Goal: Task Accomplishment & Management: Manage account settings

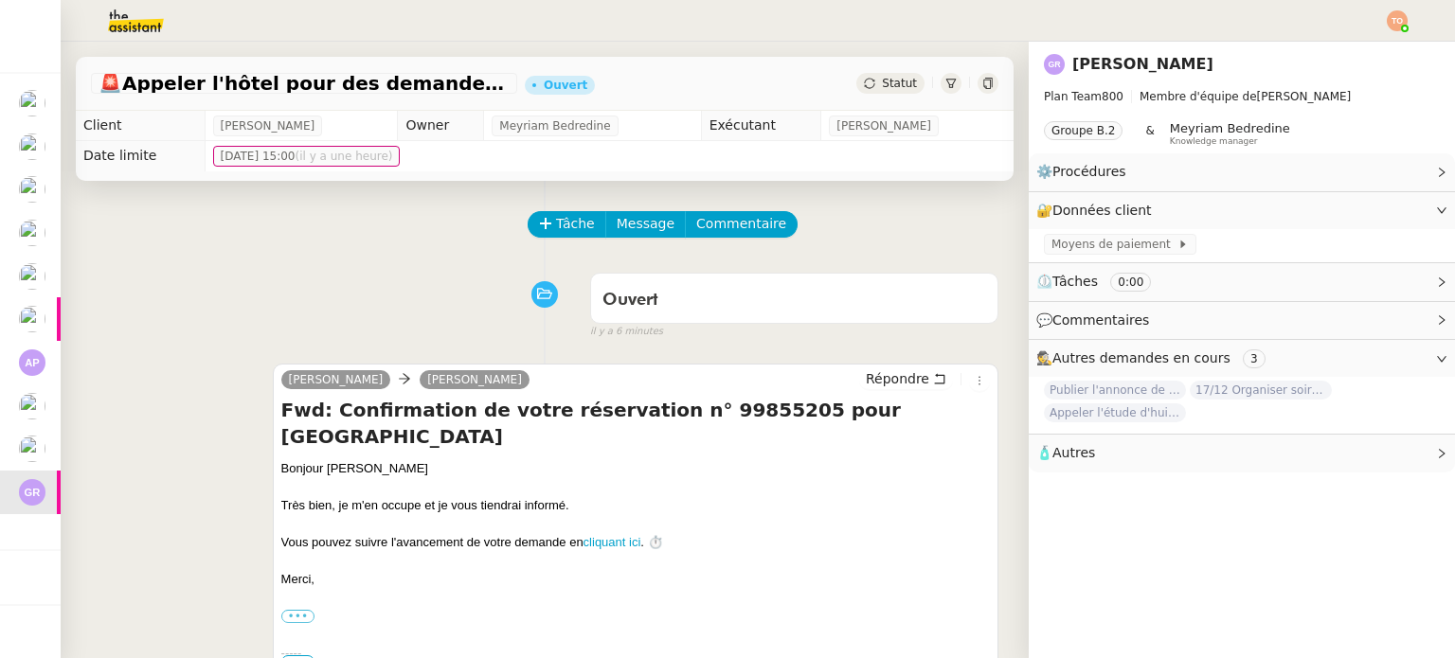
click at [440, 308] on div "Ouvert false il y a 6 minutes" at bounding box center [545, 302] width 908 height 76
click at [542, 229] on button "Tâche" at bounding box center [567, 224] width 79 height 27
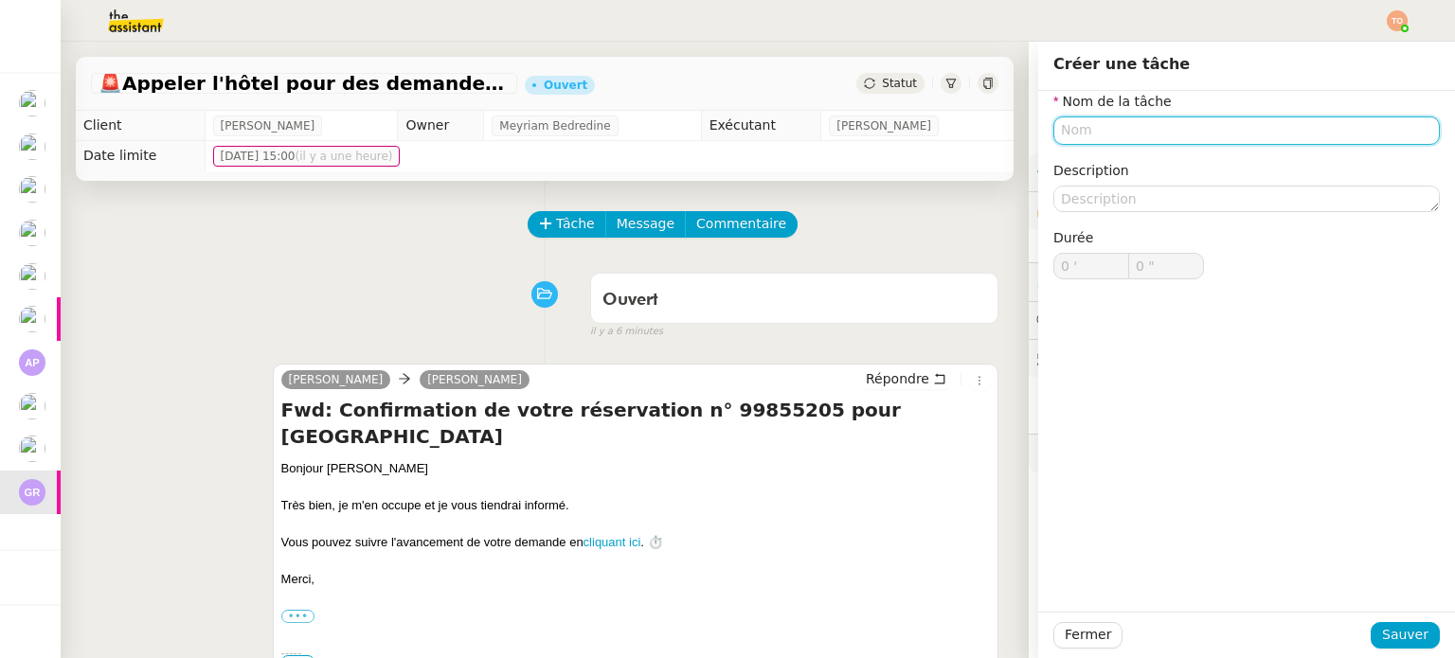
click at [1139, 133] on input "text" at bounding box center [1246, 130] width 387 height 27
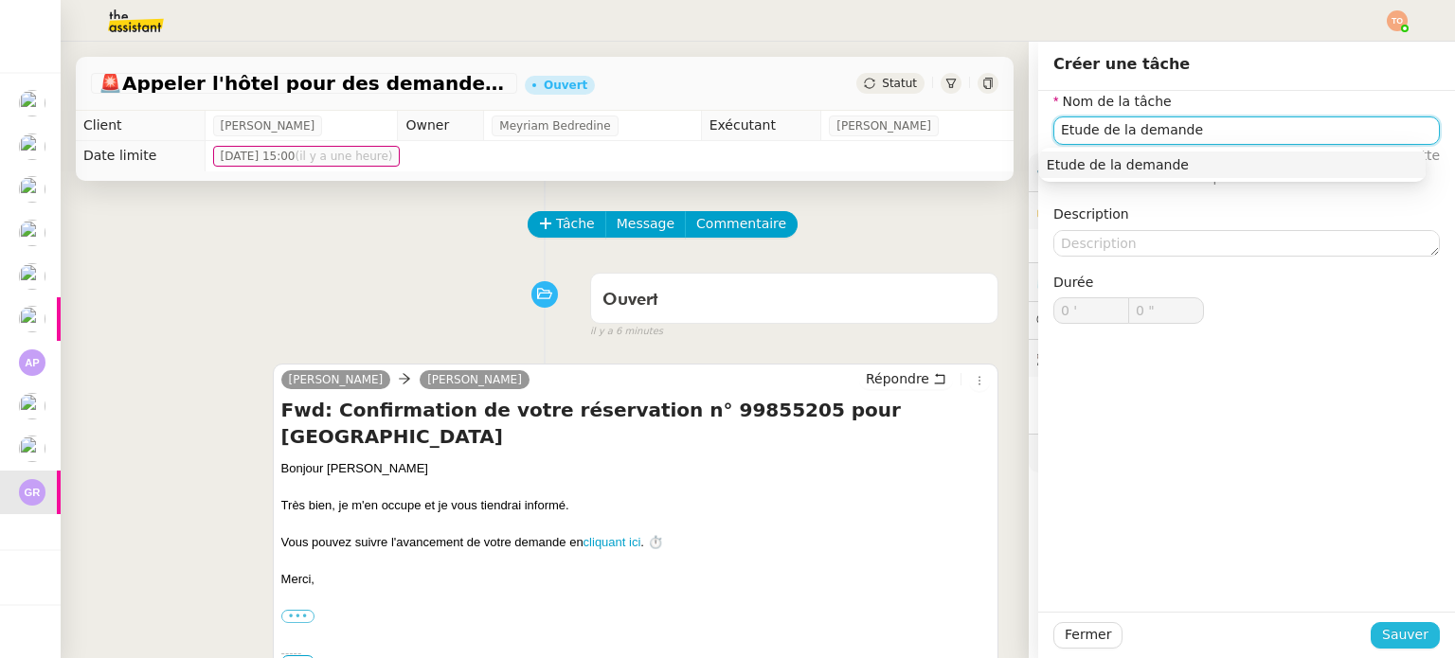
type input "Etude de la demande"
click at [1391, 624] on span "Sauver" at bounding box center [1405, 635] width 46 height 22
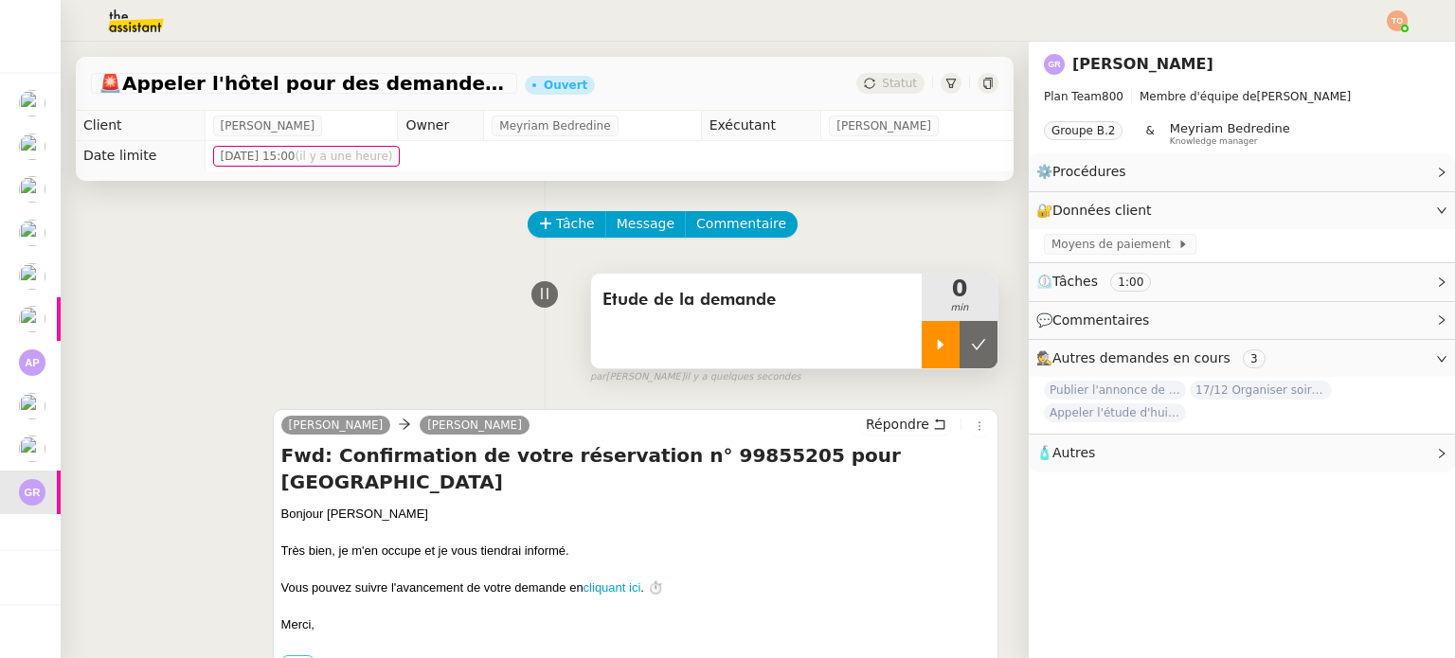
click at [938, 349] on icon at bounding box center [941, 344] width 7 height 10
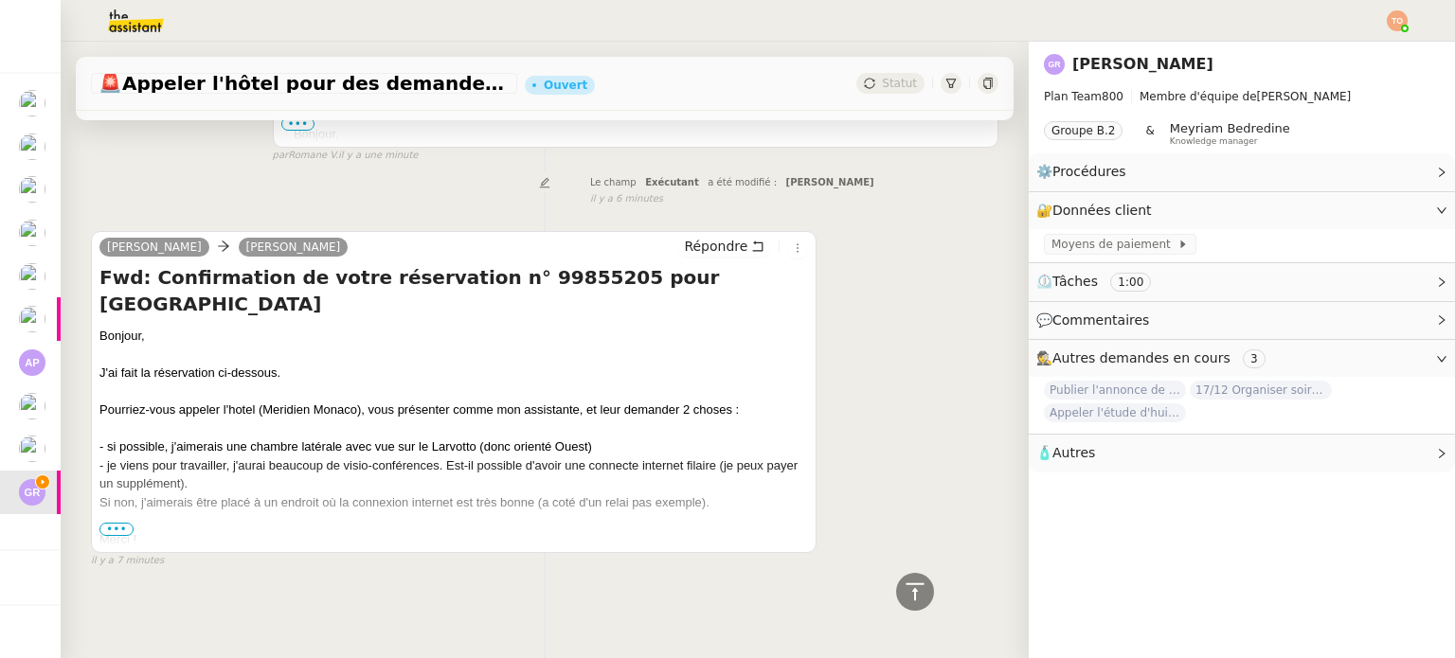
scroll to position [598, 0]
click at [110, 521] on span "•••" at bounding box center [116, 527] width 34 height 13
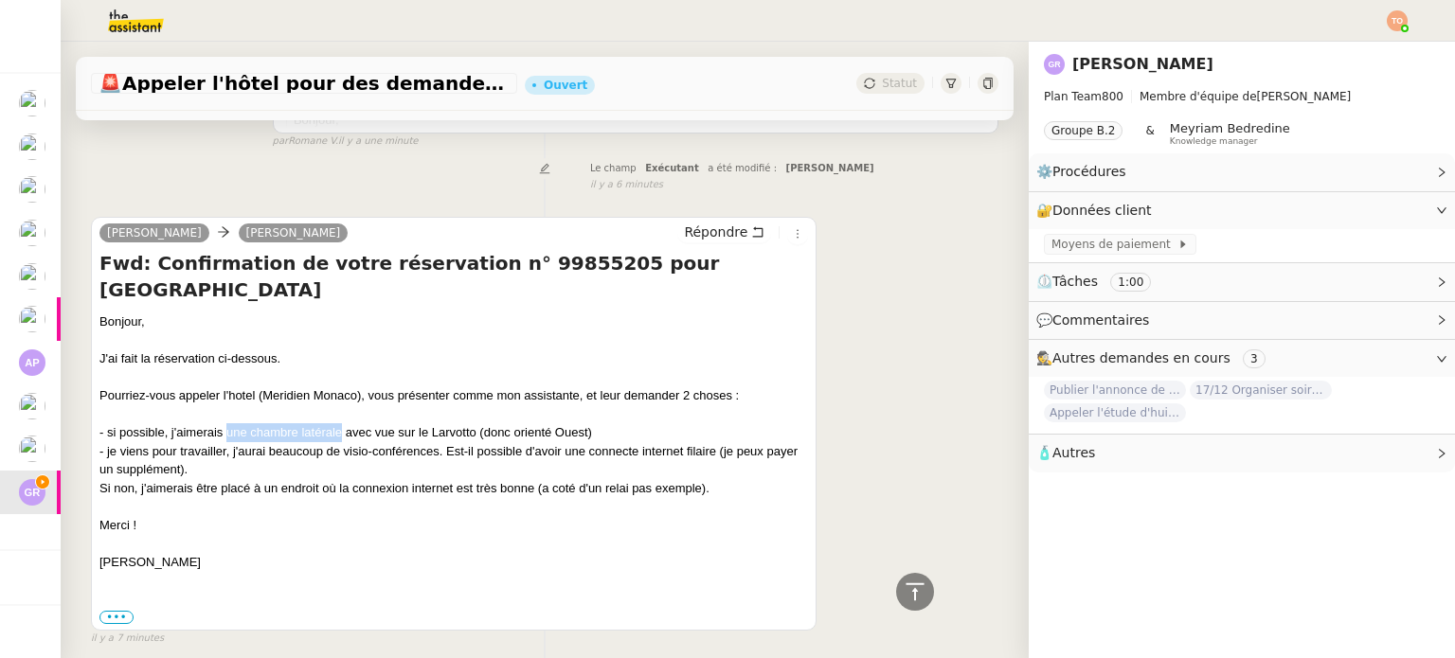
drag, startPoint x: 303, startPoint y: 438, endPoint x: 346, endPoint y: 438, distance: 42.6
click at [346, 438] on div "- si possible, j'aimerais une chambre latérale avec vue sur le Larvotto (donc o…" at bounding box center [453, 432] width 709 height 19
click at [347, 438] on div "- si possible, j'aimerais une chambre latérale avec vue sur le Larvotto (donc o…" at bounding box center [453, 432] width 709 height 19
click at [383, 435] on div "- si possible, j'aimerais une chambre latérale avec vue sur le Larvotto (donc o…" at bounding box center [453, 432] width 709 height 19
drag, startPoint x: 447, startPoint y: 435, endPoint x: 493, endPoint y: 435, distance: 45.5
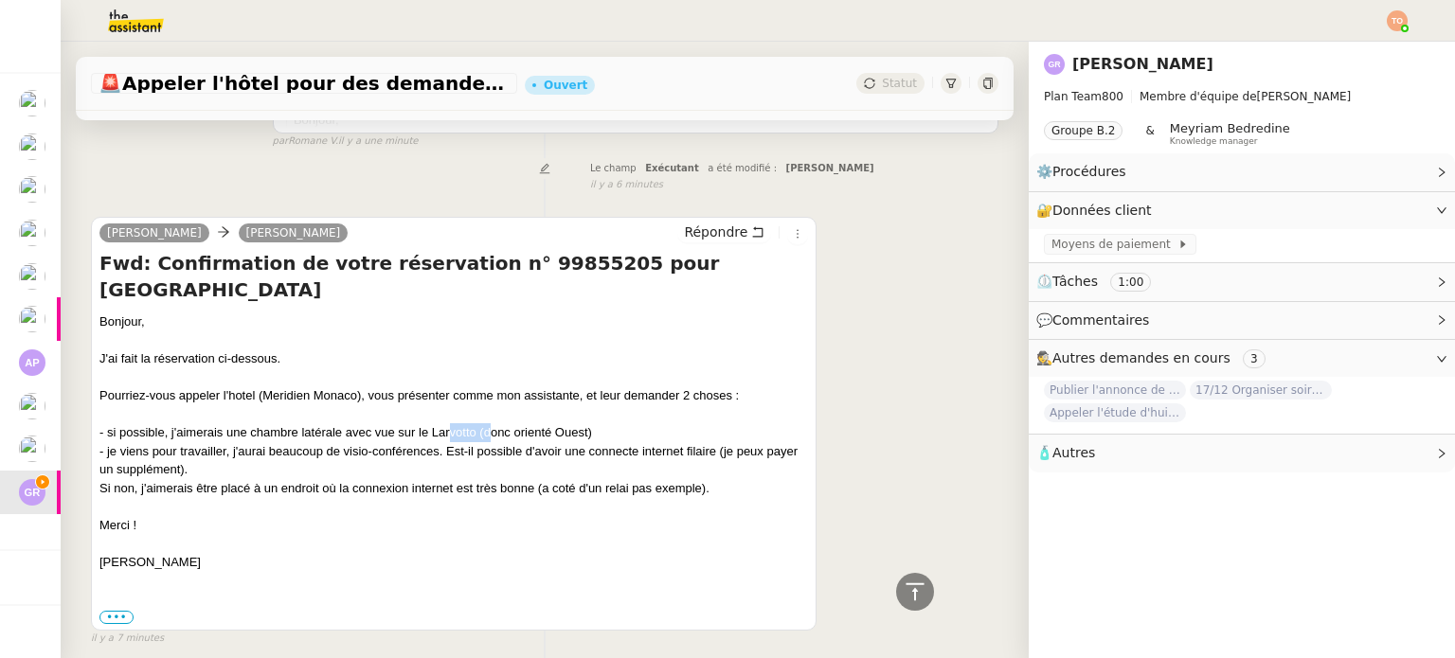
click at [493, 435] on div "- si possible, j'aimerais une chambre latérale avec vue sur le Larvotto (donc o…" at bounding box center [453, 432] width 709 height 19
click at [509, 435] on div "- si possible, j'aimerais une chambre latérale avec vue sur le Larvotto (donc o…" at bounding box center [453, 432] width 709 height 19
drag, startPoint x: 182, startPoint y: 457, endPoint x: 220, endPoint y: 456, distance: 37.9
click at [189, 457] on div "- je viens pour travailler, j'aurai beaucoup de visio-conférences. Est-il possi…" at bounding box center [453, 460] width 709 height 37
drag, startPoint x: 254, startPoint y: 456, endPoint x: 292, endPoint y: 455, distance: 37.9
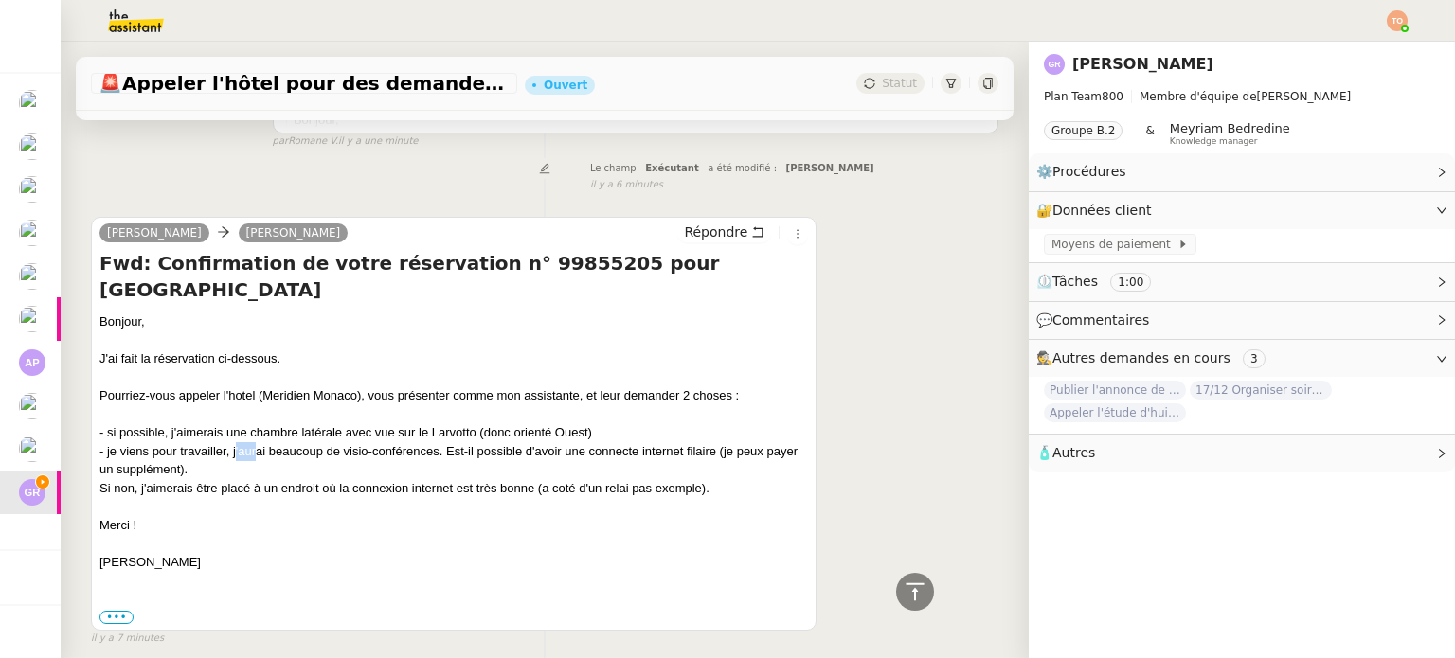
click at [278, 455] on div "- je viens pour travailler, j'aurai beaucoup de visio-conférences. Est-il possi…" at bounding box center [453, 460] width 709 height 37
drag, startPoint x: 335, startPoint y: 455, endPoint x: 387, endPoint y: 455, distance: 51.2
click at [375, 455] on div "- je viens pour travailler, j'aurai beaucoup de visio-conférences. Est-il possi…" at bounding box center [453, 460] width 709 height 37
drag, startPoint x: 466, startPoint y: 456, endPoint x: 606, endPoint y: 460, distance: 140.3
click at [565, 459] on div "- je viens pour travailler, j'aurai beaucoup de visio-conférences. Est-il possi…" at bounding box center [453, 460] width 709 height 37
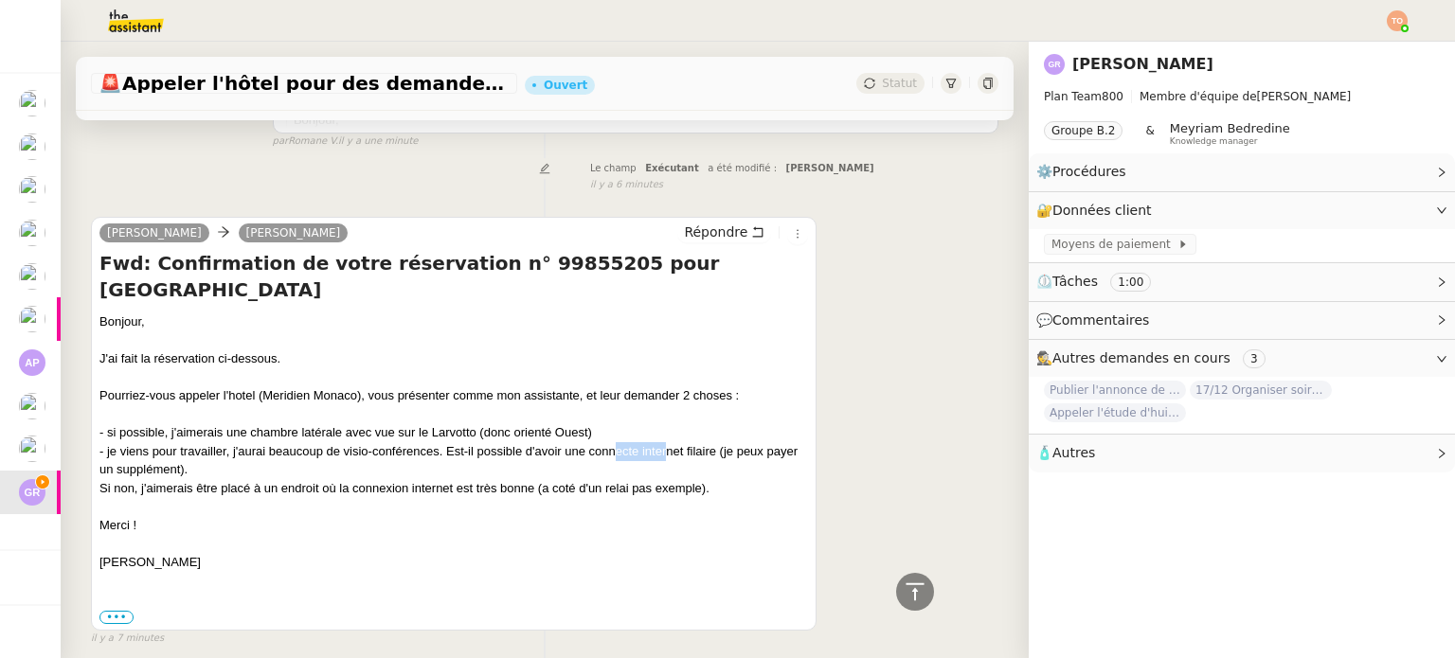
drag, startPoint x: 627, startPoint y: 460, endPoint x: 673, endPoint y: 460, distance: 45.5
click at [669, 460] on div "- je viens pour travailler, j'aurai beaucoup de visio-conférences. Est-il possi…" at bounding box center [453, 460] width 709 height 37
drag, startPoint x: 712, startPoint y: 458, endPoint x: 729, endPoint y: 457, distance: 17.1
click at [724, 457] on div "- je viens pour travailler, j'aurai beaucoup de visio-conférences. Est-il possi…" at bounding box center [453, 460] width 709 height 37
drag, startPoint x: 197, startPoint y: 492, endPoint x: 224, endPoint y: 493, distance: 26.5
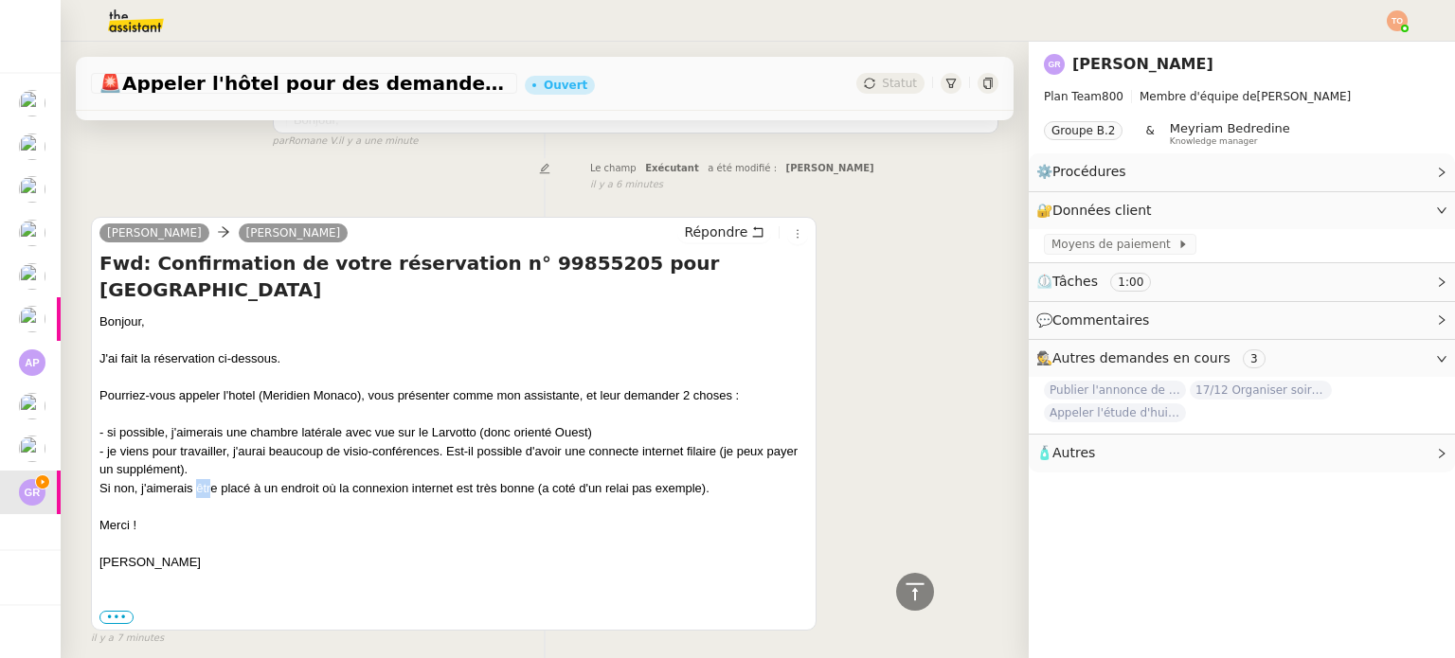
click at [220, 493] on div "Si non, j'aimerais être placé à un endroit où la connexion internet est très bo…" at bounding box center [453, 488] width 709 height 19
drag, startPoint x: 234, startPoint y: 493, endPoint x: 246, endPoint y: 493, distance: 12.3
click at [246, 493] on div "Si non, j'aimerais être placé à un endroit où la connexion internet est très bo…" at bounding box center [453, 488] width 709 height 19
drag, startPoint x: 269, startPoint y: 494, endPoint x: 320, endPoint y: 494, distance: 51.2
click at [315, 494] on div "Si non, j'aimerais être placé à un endroit où la connexion internet est très bo…" at bounding box center [453, 488] width 709 height 19
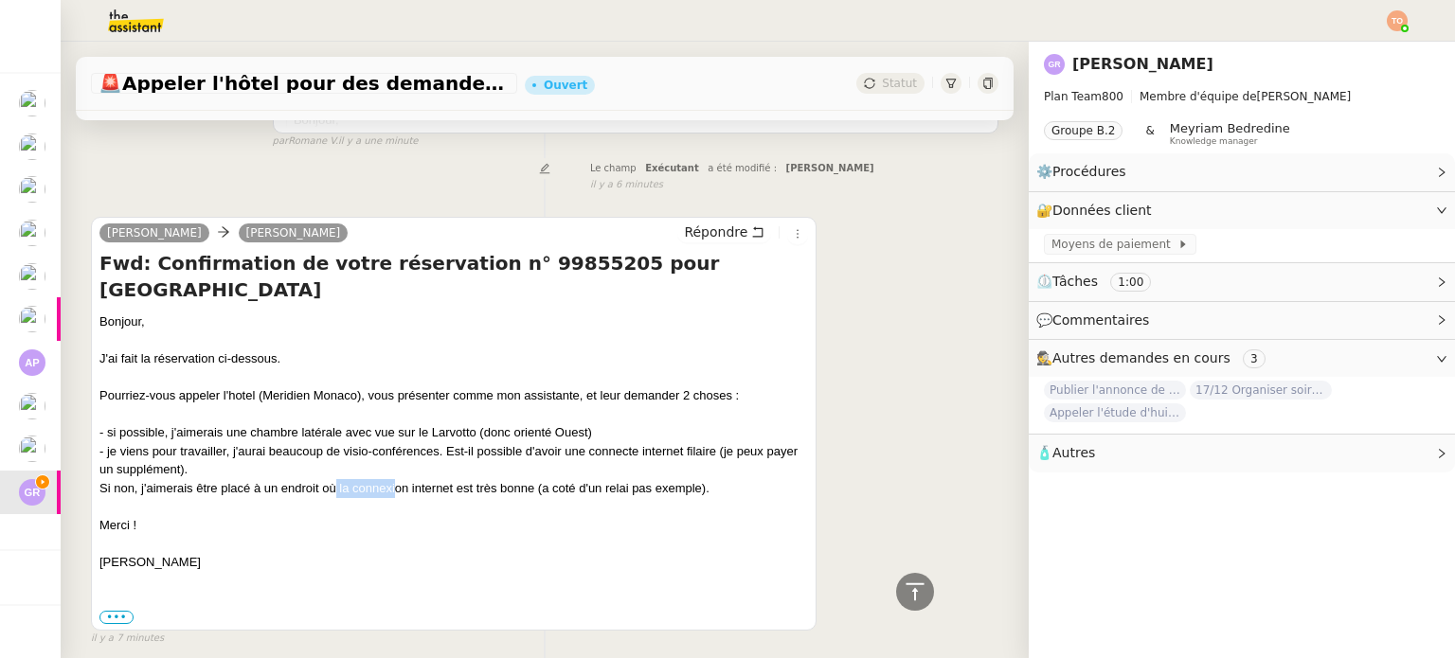
drag, startPoint x: 379, startPoint y: 492, endPoint x: 421, endPoint y: 488, distance: 41.9
click at [406, 490] on div "Si non, j'aimerais être placé à un endroit où la connexion internet est très bo…" at bounding box center [453, 488] width 709 height 19
drag, startPoint x: 440, startPoint y: 488, endPoint x: 539, endPoint y: 488, distance: 99.5
click at [533, 488] on div "Si non, j'aimerais être placé à un endroit où la connexion internet est très bo…" at bounding box center [453, 488] width 709 height 19
drag, startPoint x: 546, startPoint y: 488, endPoint x: 589, endPoint y: 488, distance: 43.6
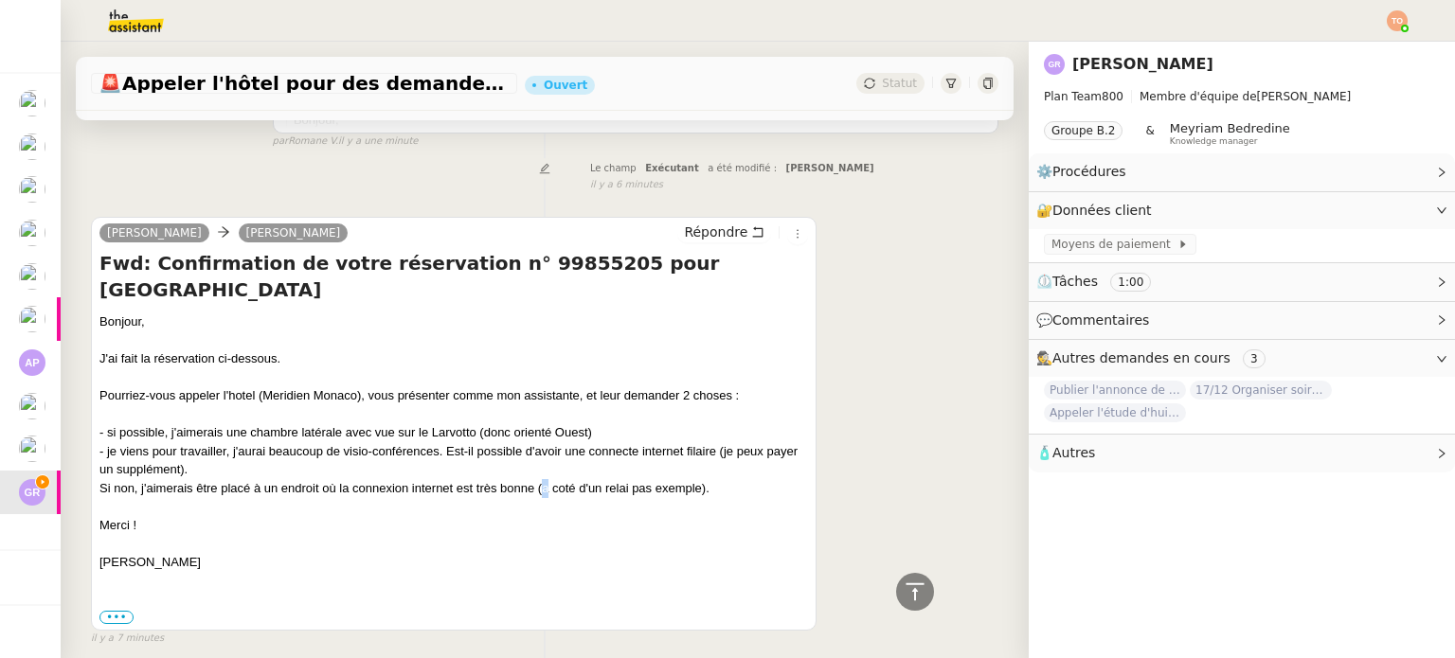
click at [572, 488] on div "Si non, j'aimerais être placé à un endroit où la connexion internet est très bo…" at bounding box center [453, 488] width 709 height 19
drag, startPoint x: 611, startPoint y: 488, endPoint x: 660, endPoint y: 488, distance: 49.3
click at [656, 488] on div "Si non, j'aimerais être placé à un endroit où la connexion internet est très bo…" at bounding box center [453, 488] width 709 height 19
drag, startPoint x: 708, startPoint y: 489, endPoint x: 718, endPoint y: 491, distance: 10.6
click at [711, 489] on div "Si non, j'aimerais être placé à un endroit où la connexion internet est très bo…" at bounding box center [453, 488] width 709 height 19
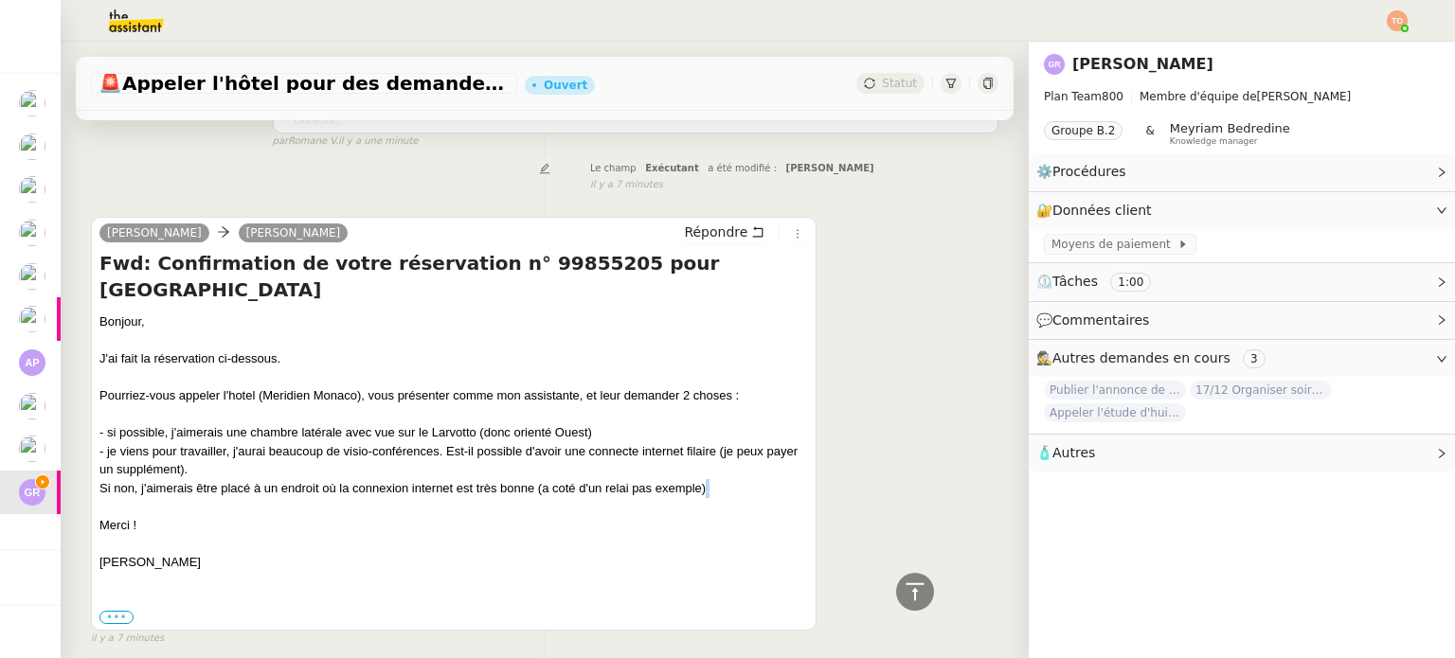
click at [116, 624] on label "•••" at bounding box center [116, 617] width 34 height 13
click at [0, 0] on input "•••" at bounding box center [0, 0] width 0 height 0
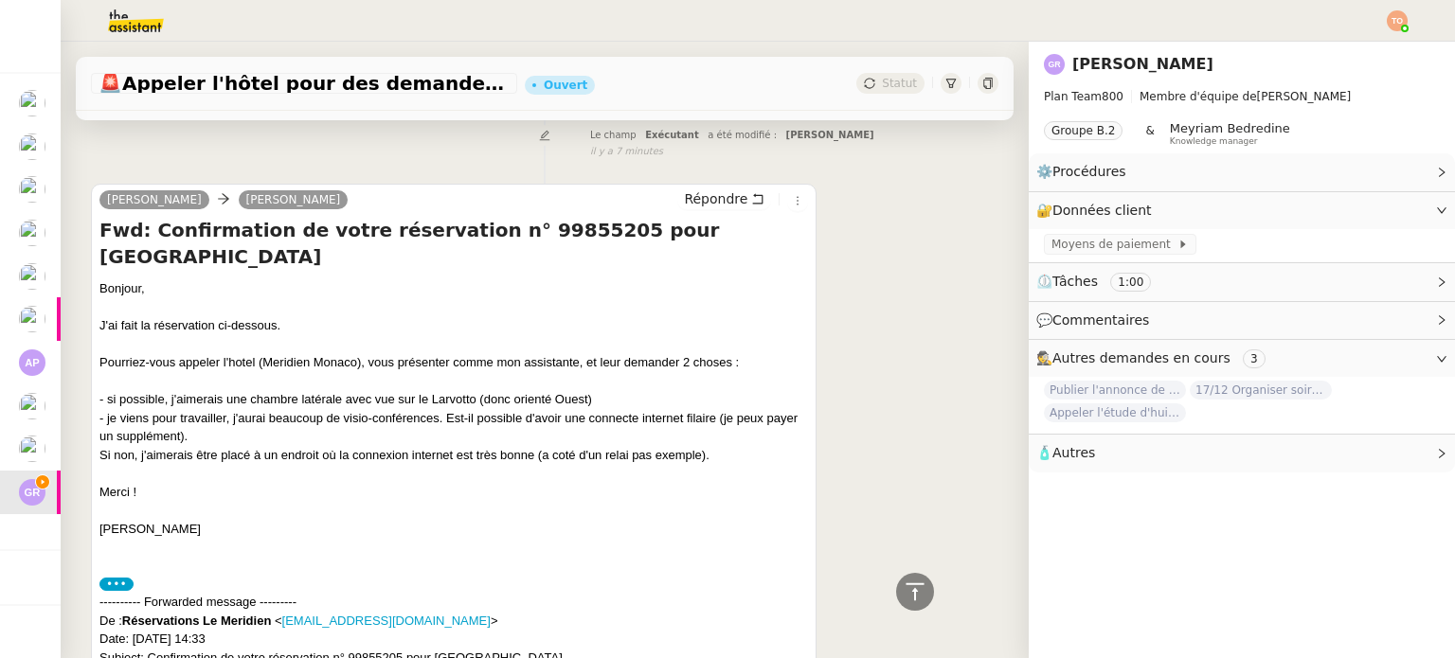
scroll to position [503, 0]
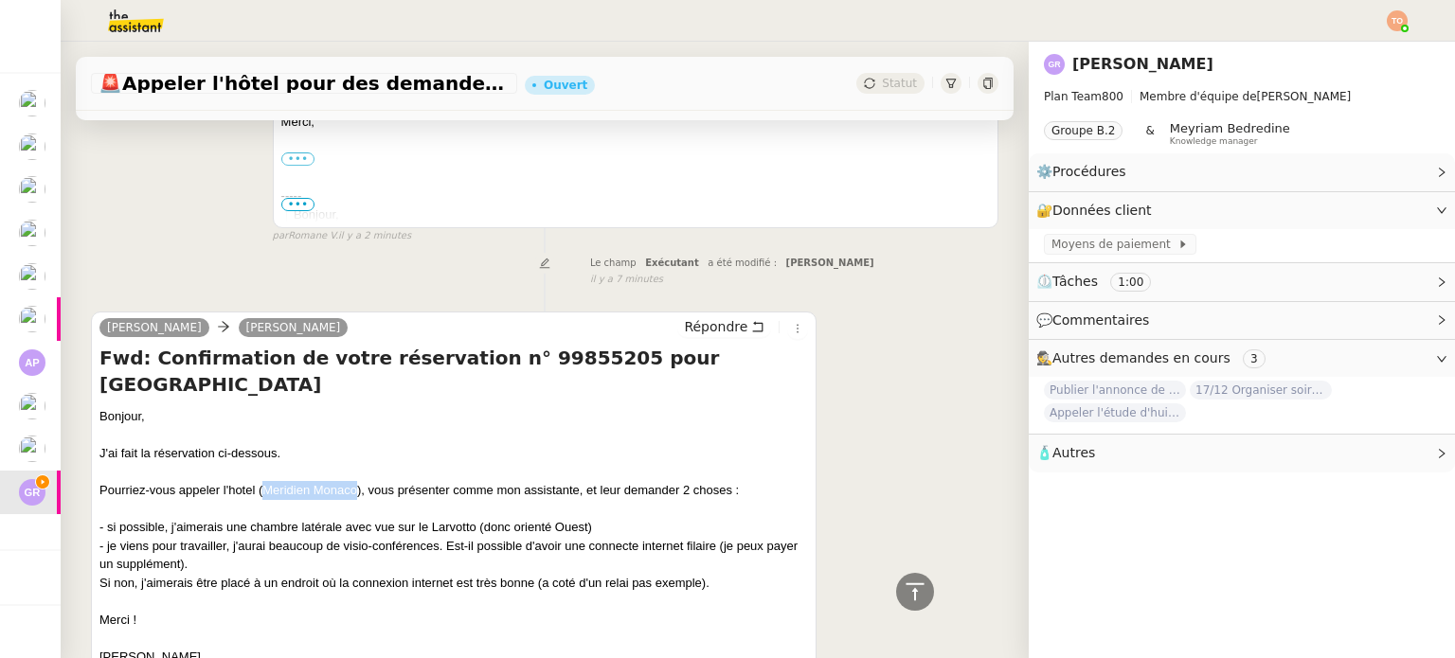
drag, startPoint x: 261, startPoint y: 497, endPoint x: 353, endPoint y: 495, distance: 91.9
click at [353, 495] on div "Pourriez-vous appeler l'hotel (Meridien Monaco), vous présenter comme mon assis…" at bounding box center [453, 490] width 709 height 19
copy div "Meridien Monaco"
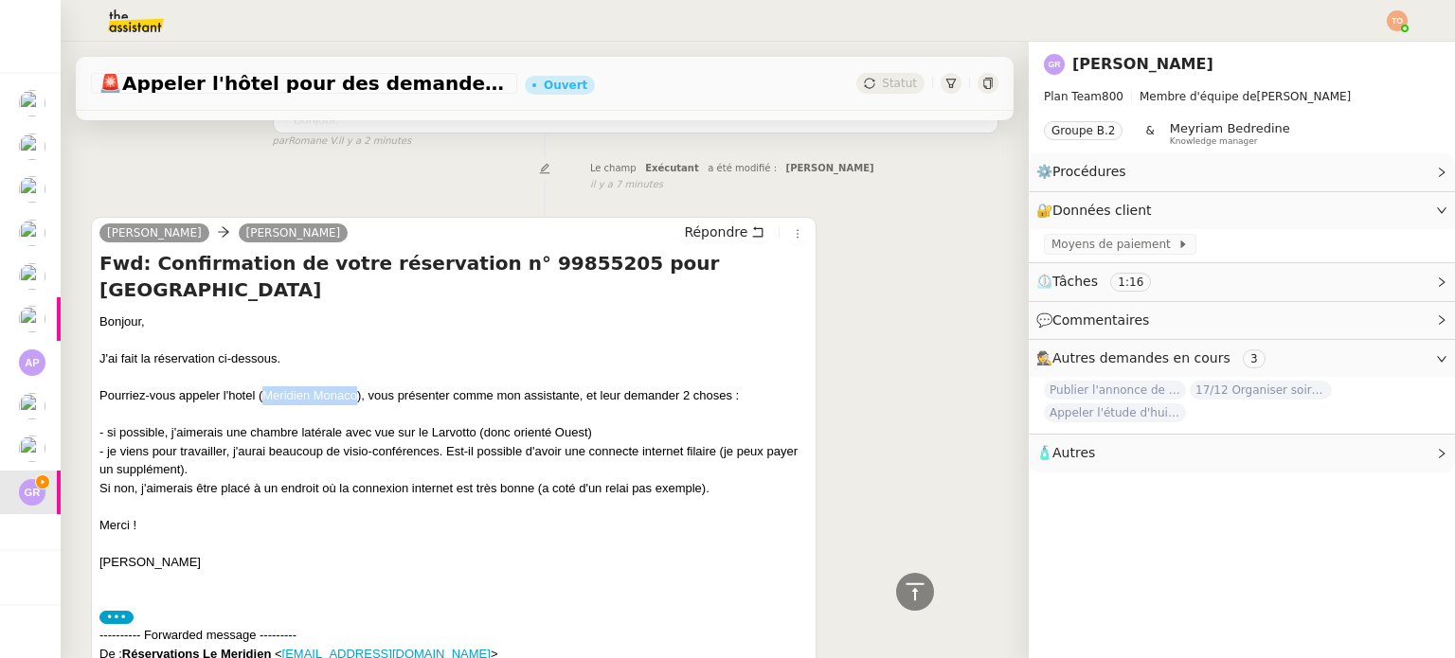
scroll to position [0, 0]
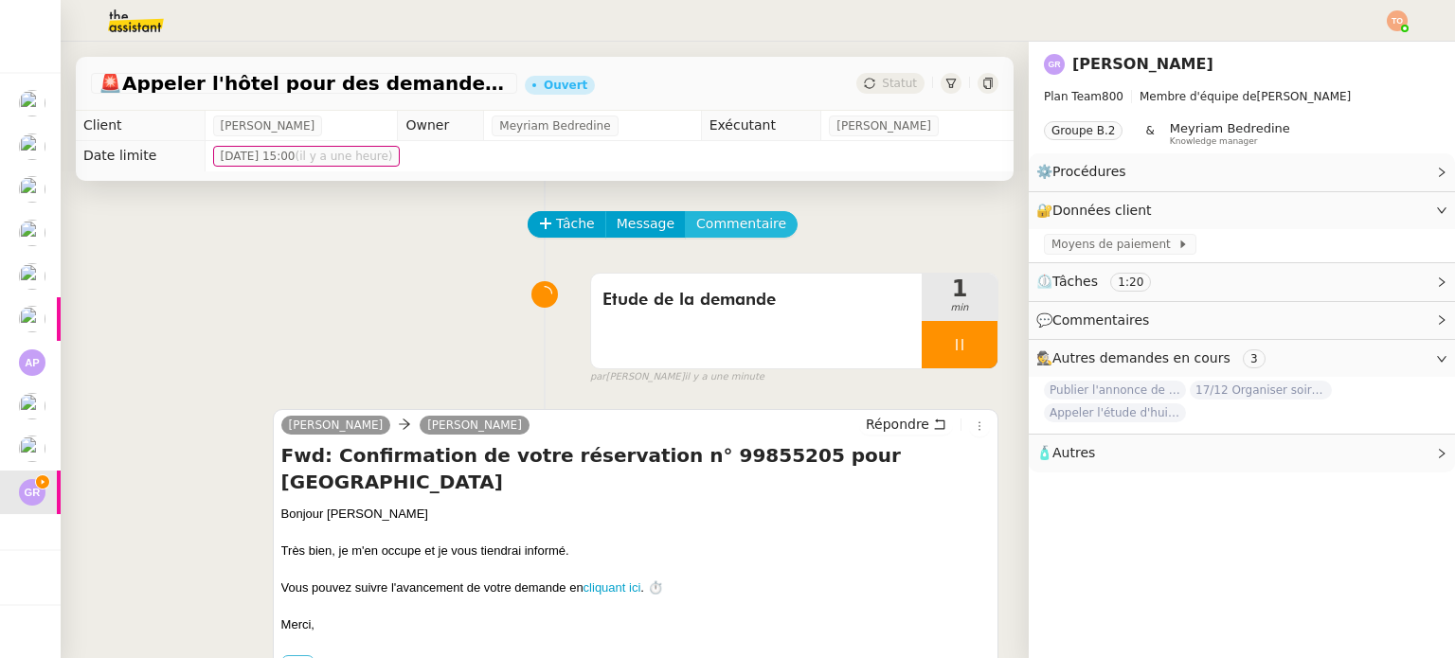
click at [713, 235] on span "Commentaire" at bounding box center [741, 224] width 90 height 22
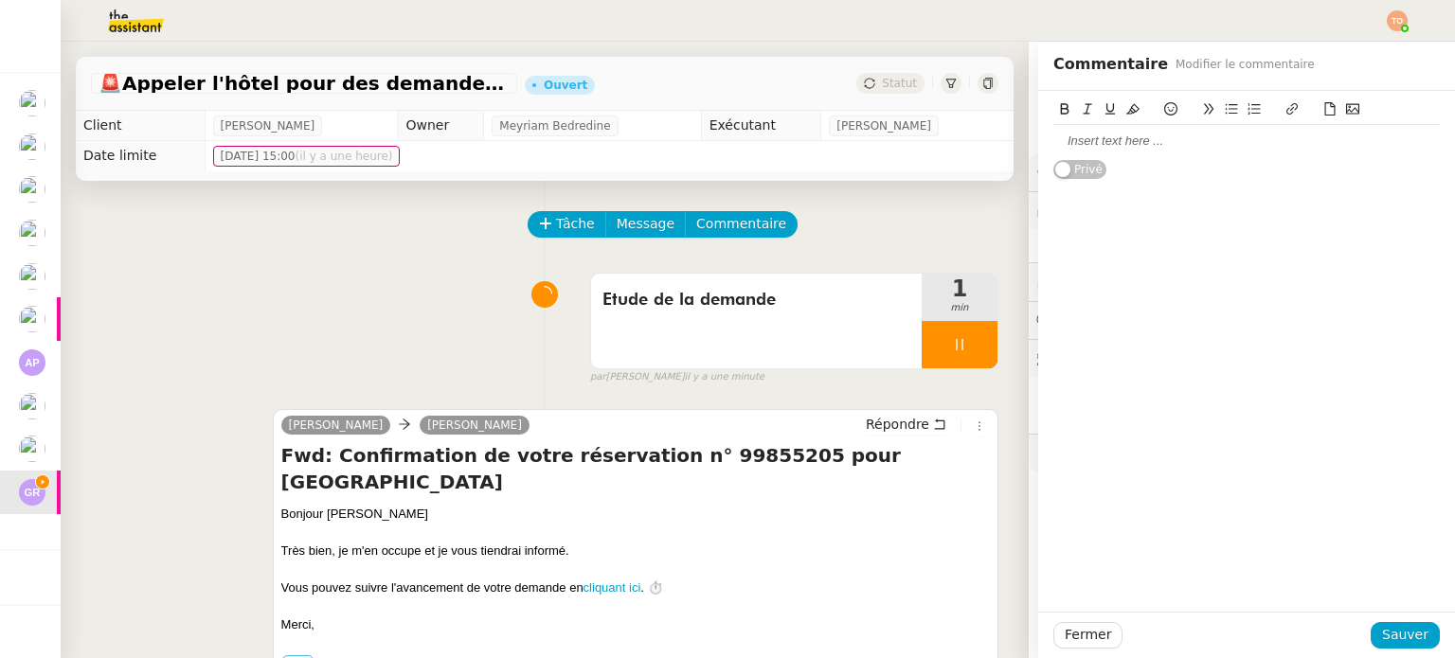
click at [1124, 151] on div at bounding box center [1246, 141] width 387 height 32
click at [1382, 624] on span "Sauver" at bounding box center [1405, 635] width 46 height 22
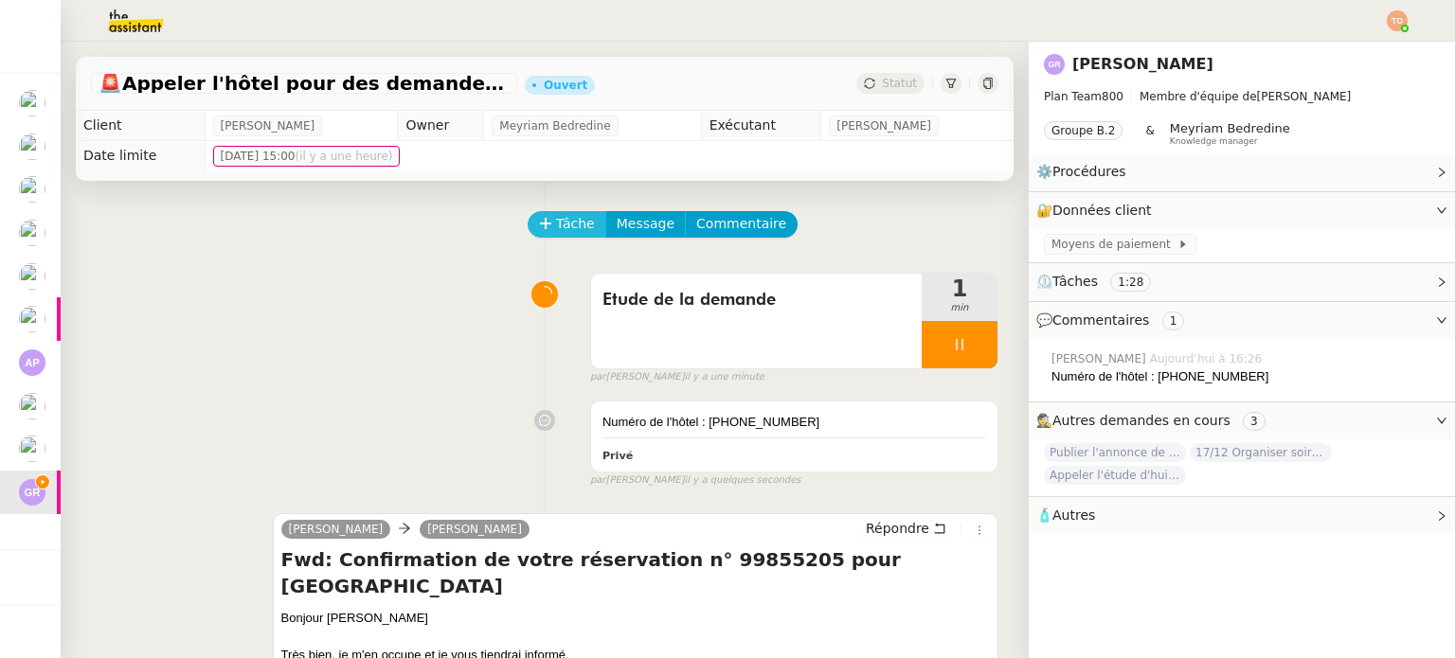
click at [556, 228] on span "Tâche" at bounding box center [575, 224] width 39 height 22
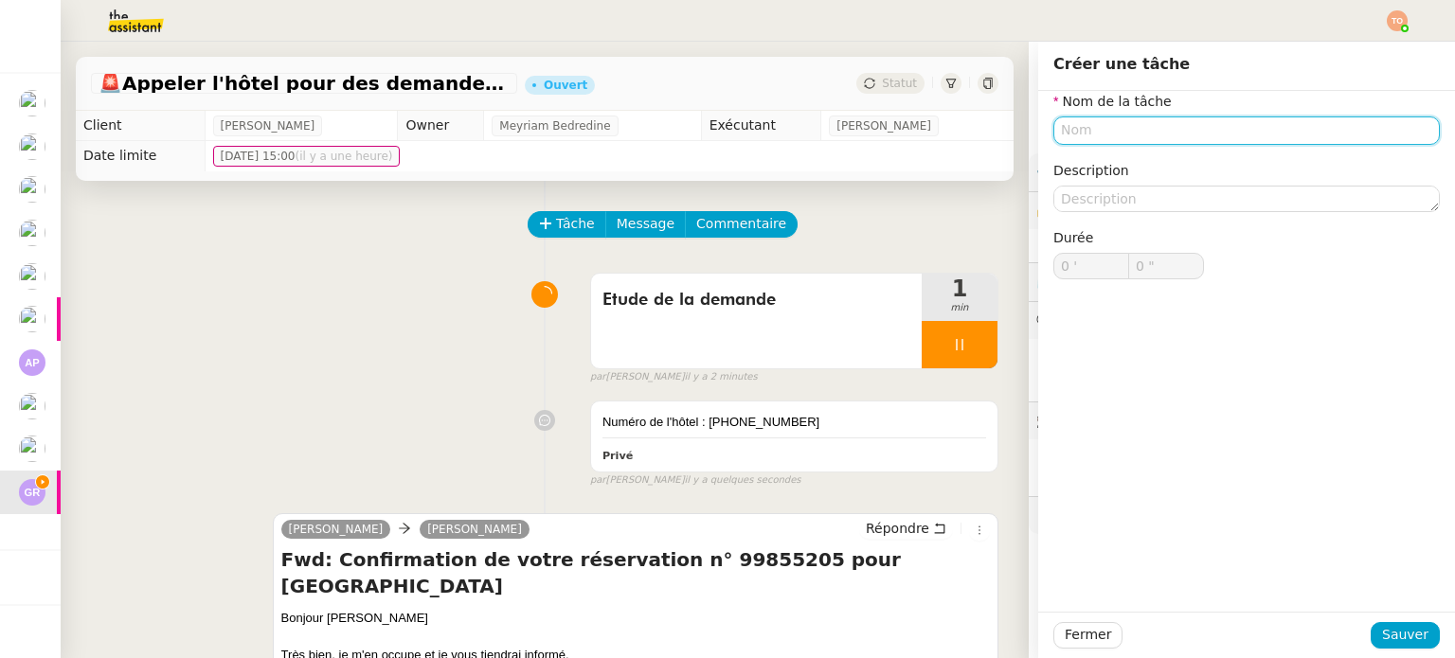
click at [1163, 139] on input "text" at bounding box center [1246, 130] width 387 height 27
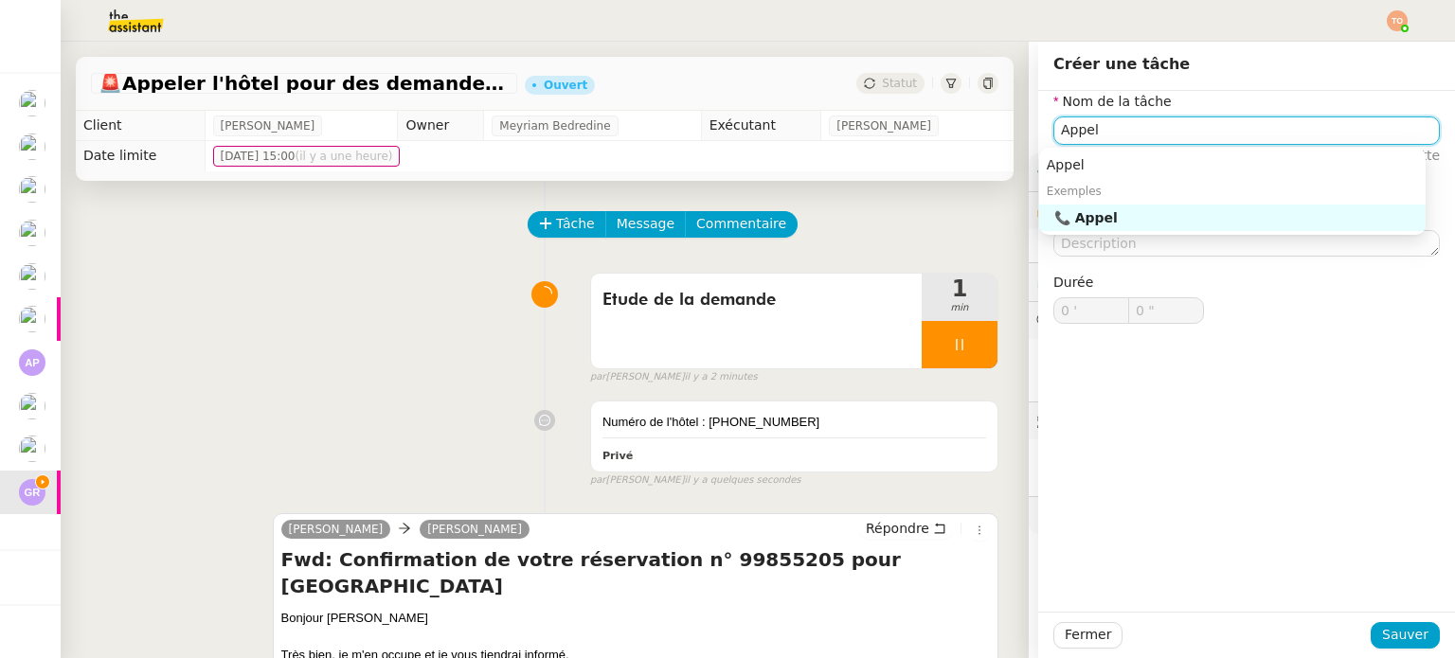
click at [1240, 219] on div "📞 Appel" at bounding box center [1236, 217] width 364 height 17
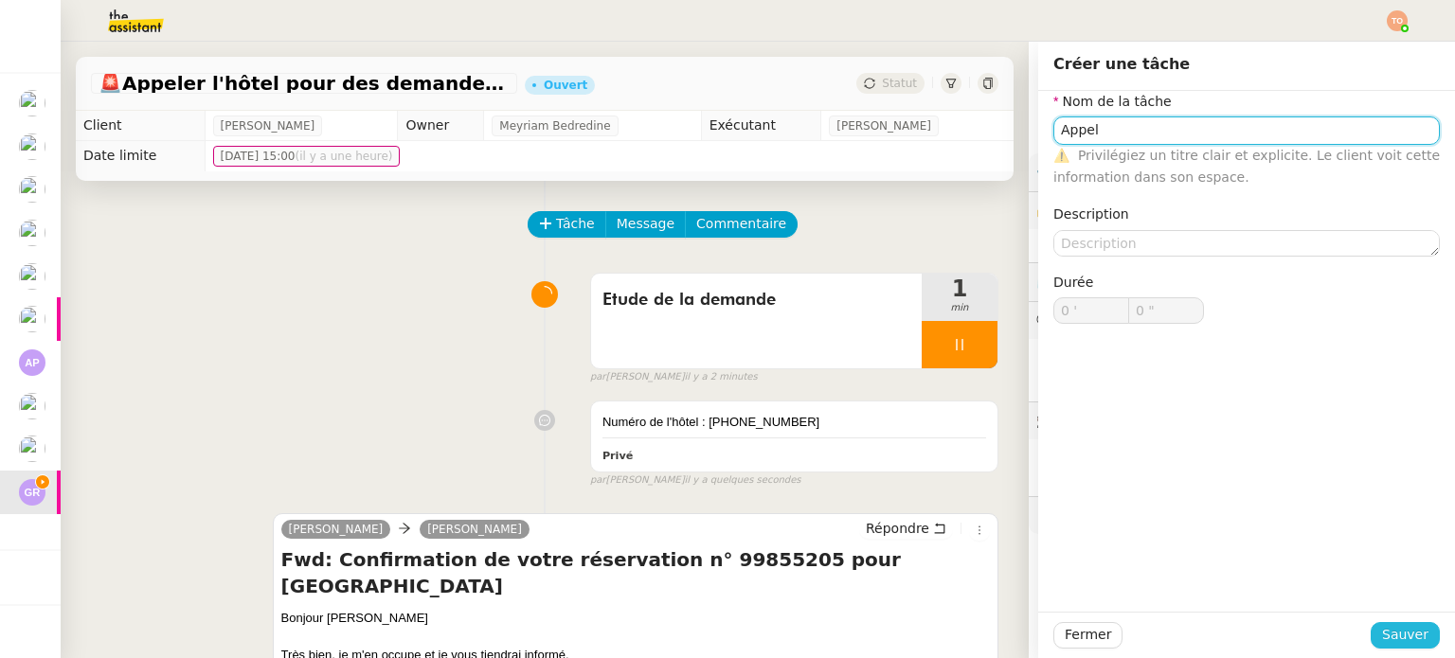
type input "Appel"
click at [1383, 622] on button "Sauver" at bounding box center [1405, 635] width 69 height 27
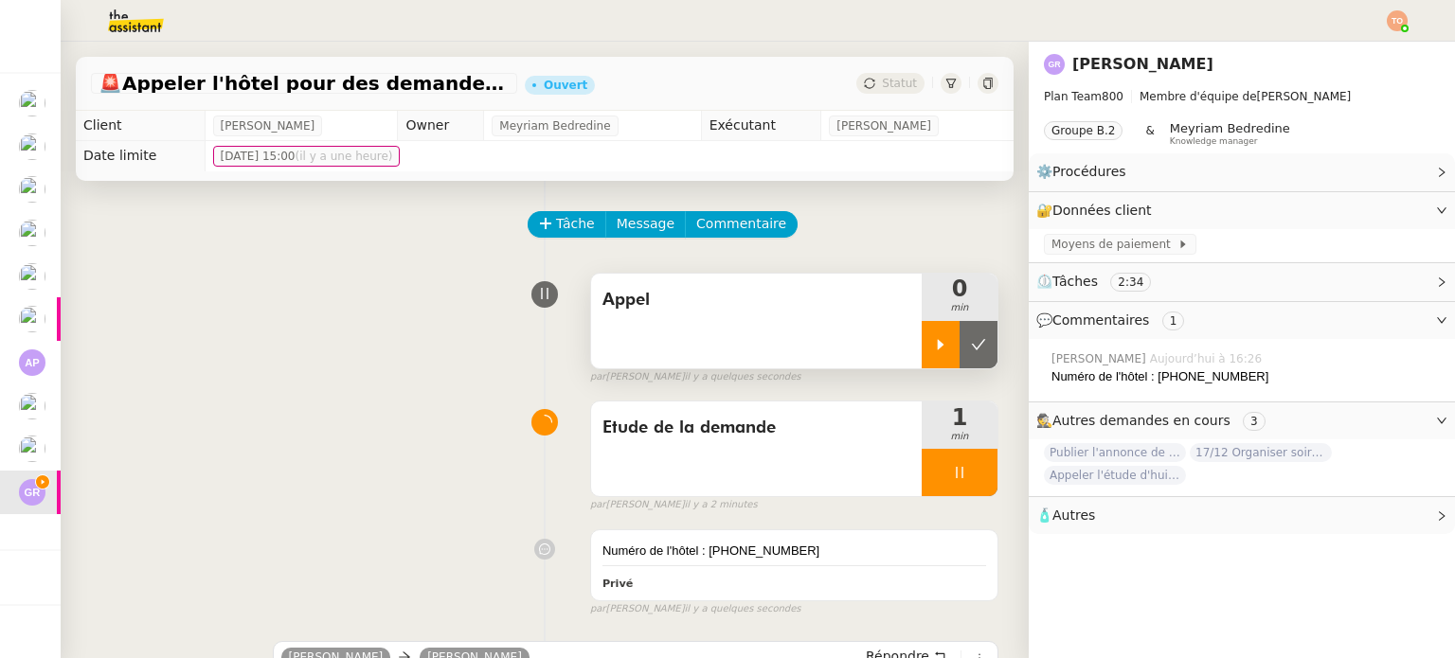
click at [922, 357] on div at bounding box center [941, 344] width 38 height 47
click at [945, 463] on div at bounding box center [960, 472] width 76 height 47
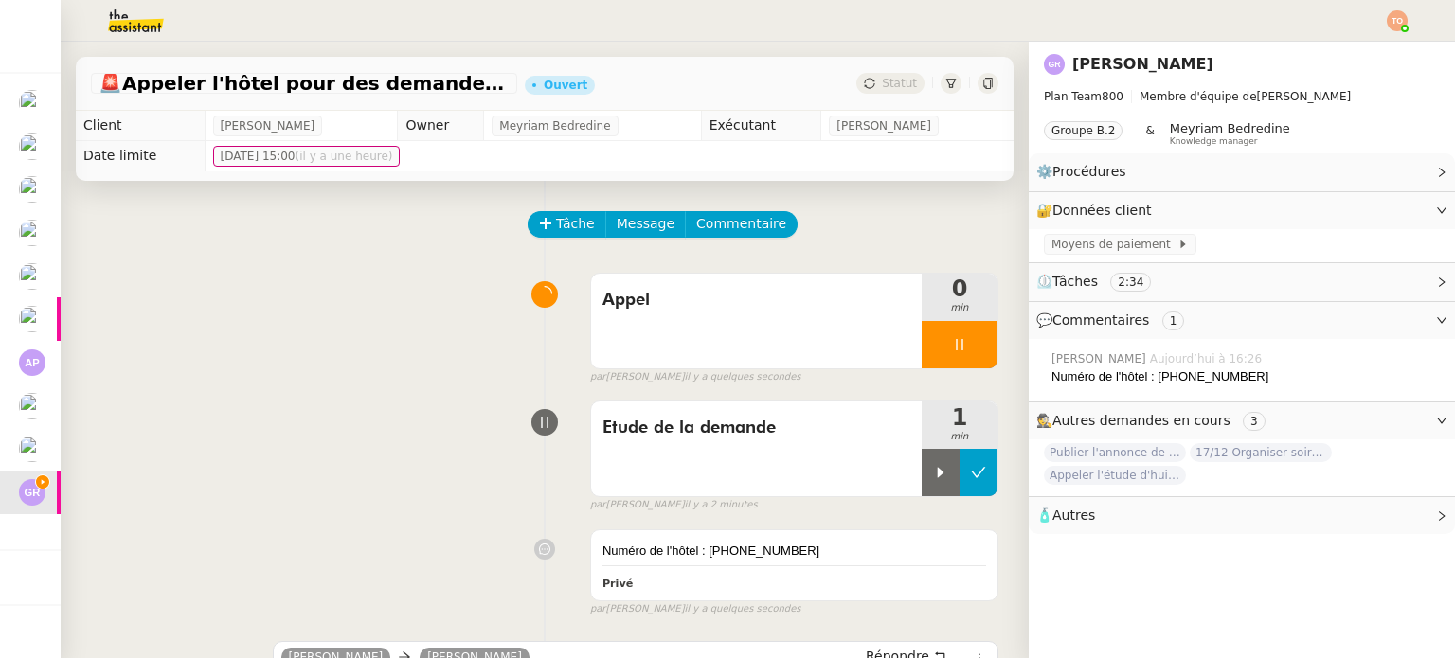
click at [965, 476] on button at bounding box center [979, 472] width 38 height 47
drag, startPoint x: 1147, startPoint y: 380, endPoint x: 1243, endPoint y: 373, distance: 95.9
click at [1243, 373] on div "Numéro de l'hôtel : +377 93 30 98 80" at bounding box center [1246, 377] width 388 height 19
click at [1235, 375] on div "Numéro de l'hôtel : +377 93 30 98 80" at bounding box center [1246, 377] width 388 height 19
drag, startPoint x: 1240, startPoint y: 378, endPoint x: 1145, endPoint y: 378, distance: 94.7
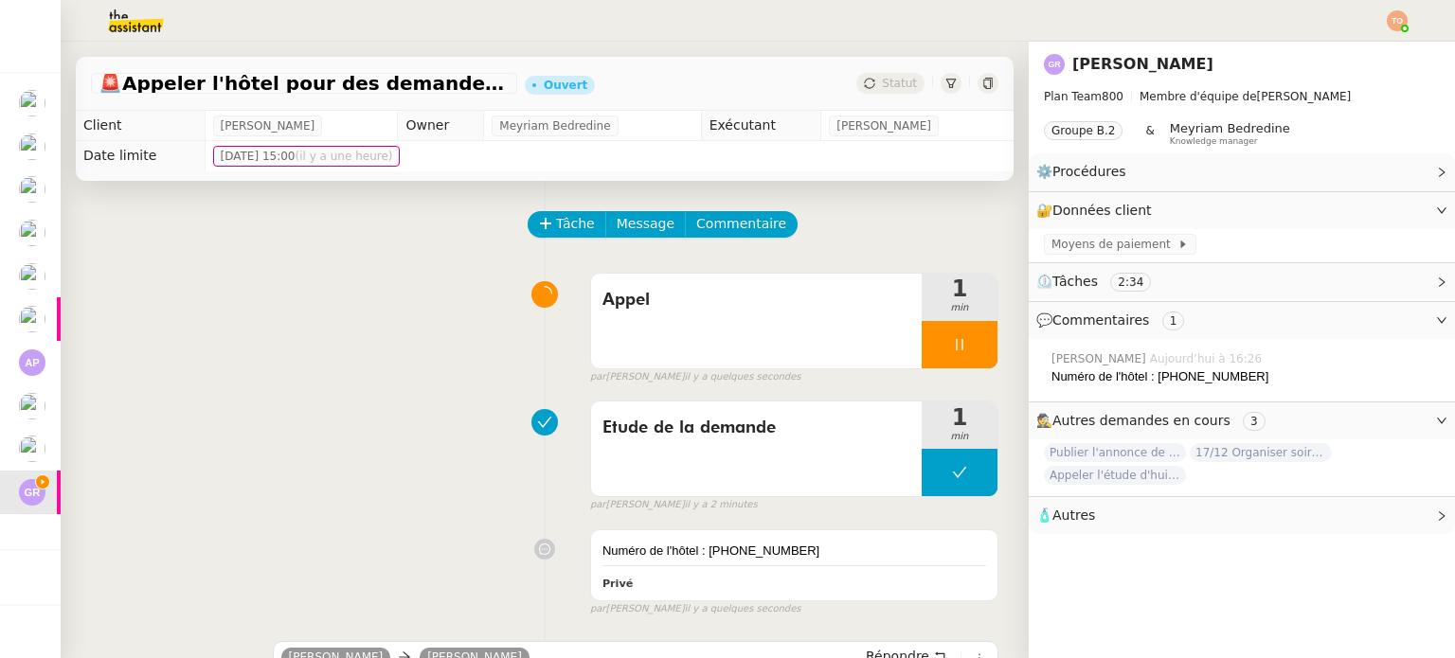
click at [1145, 378] on div "Numéro de l'hôtel : +377 93 30 98 80" at bounding box center [1246, 377] width 388 height 19
copy div "+377 93 30 98 80"
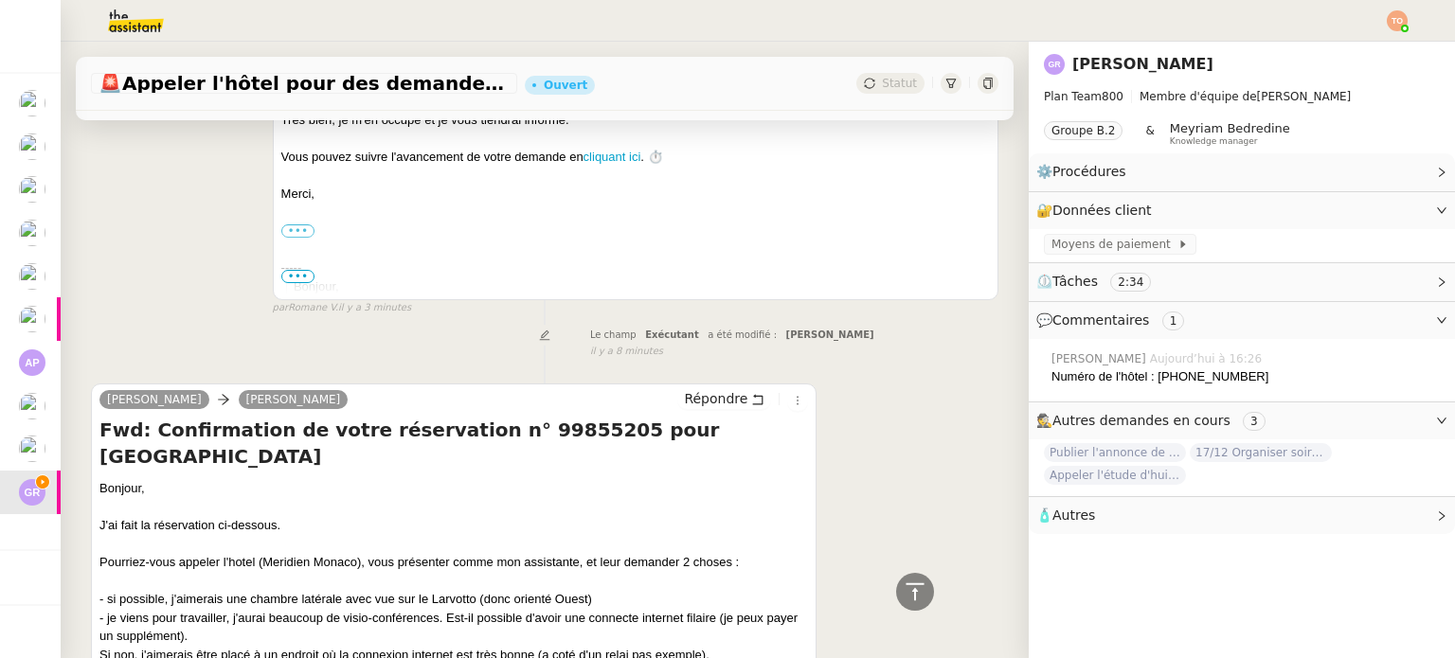
scroll to position [947, 0]
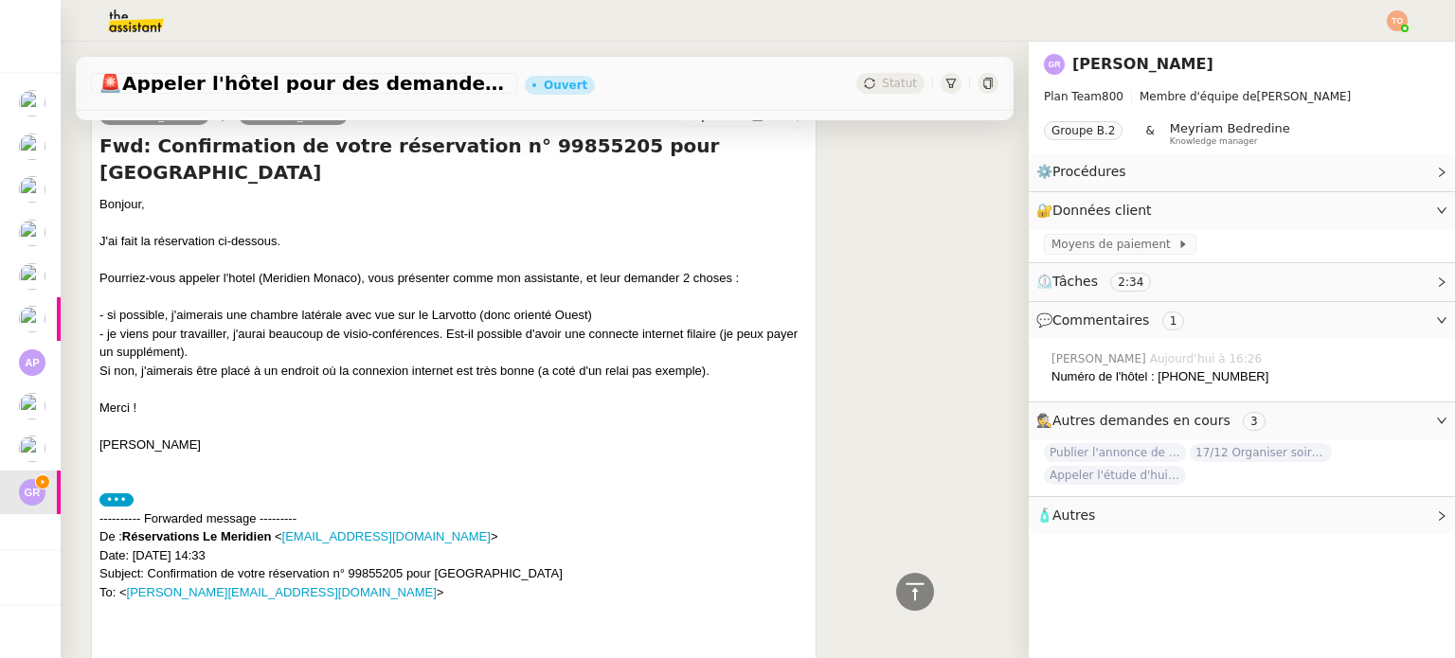
click at [435, 319] on div "- si possible, j'aimerais une chambre latérale avec vue sur le Larvotto (donc o…" at bounding box center [453, 315] width 709 height 19
copy div "Larvotto"
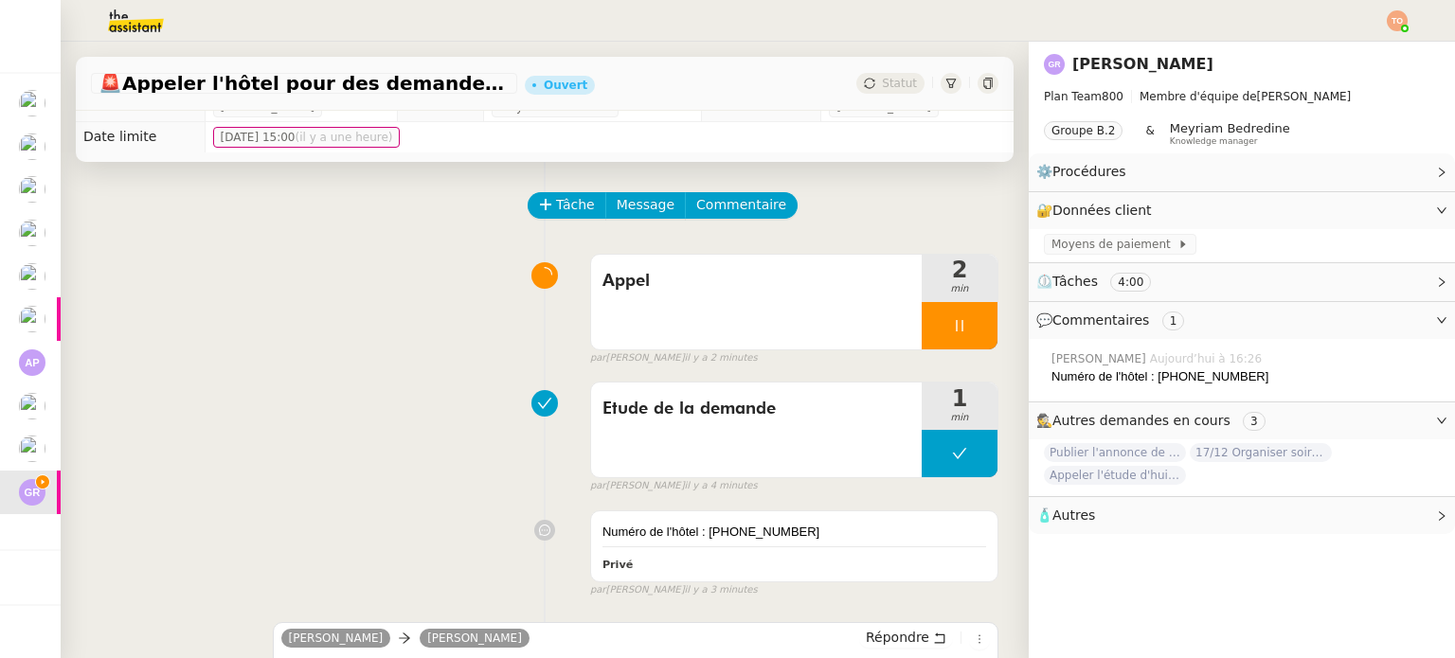
scroll to position [0, 0]
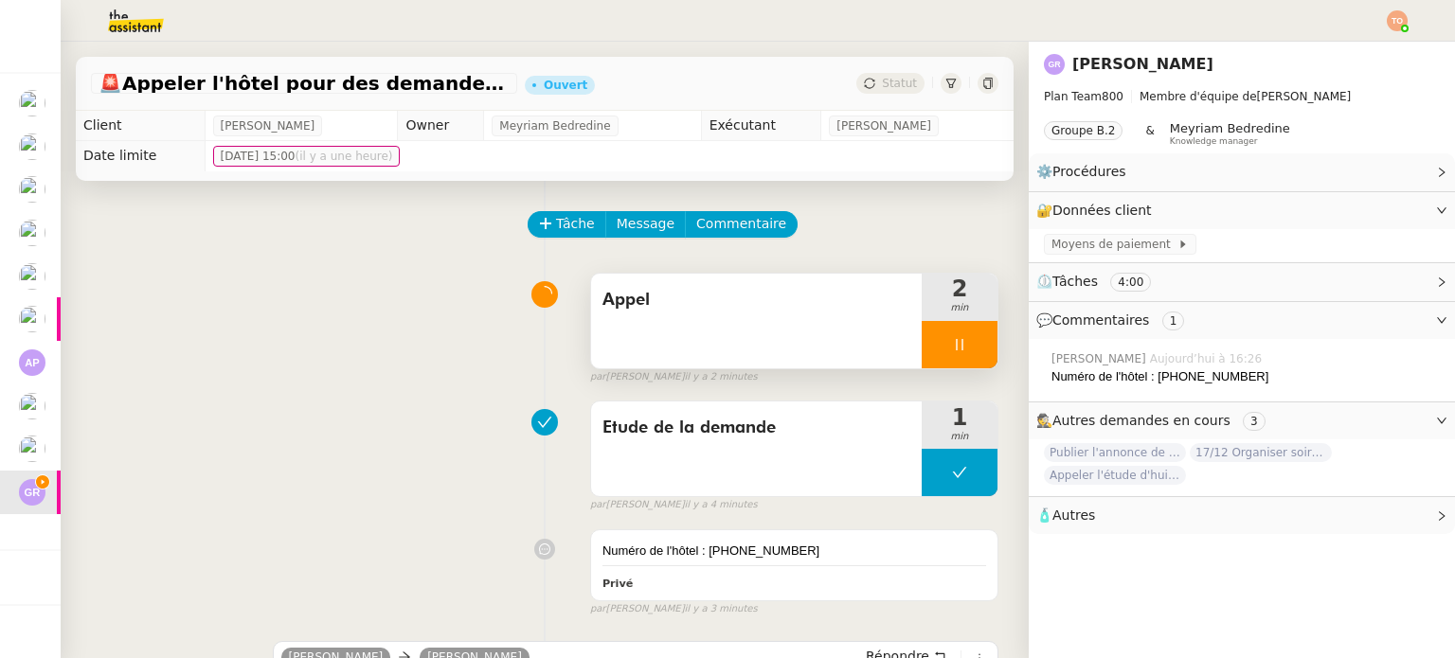
click at [707, 352] on div "Appel" at bounding box center [756, 321] width 331 height 95
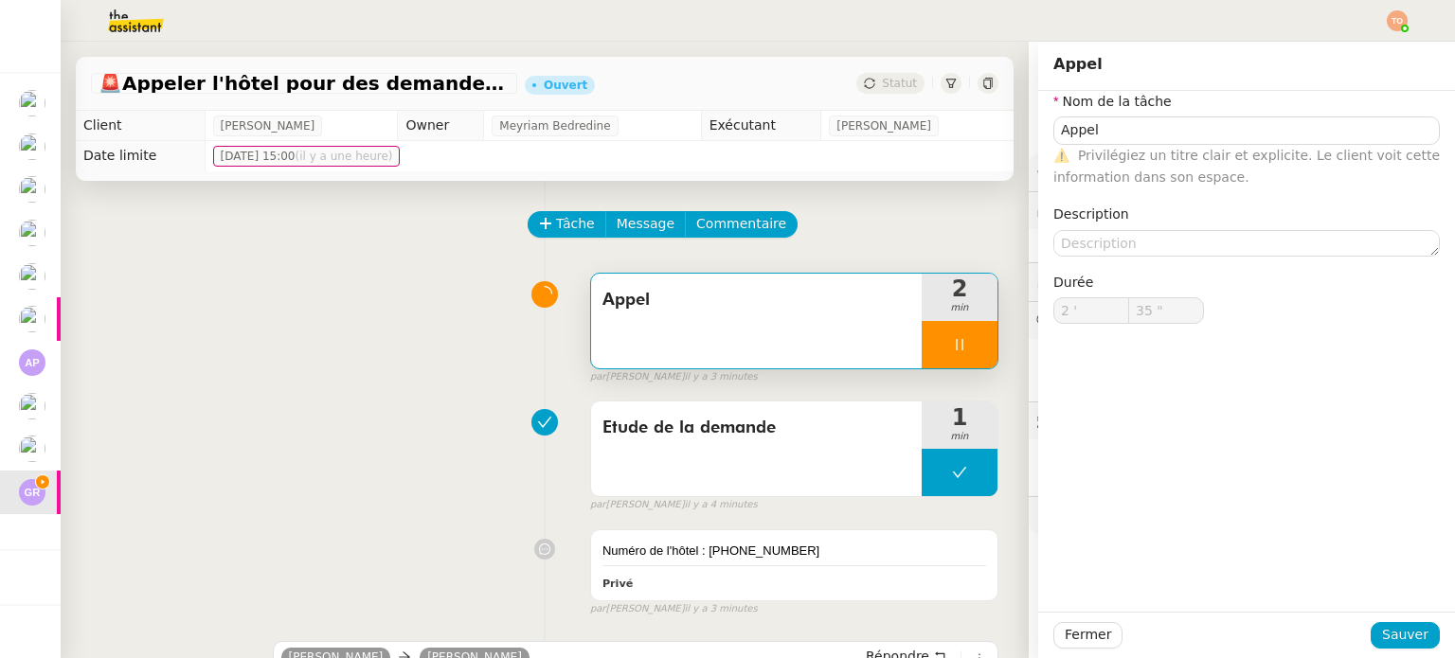
type input "36 ""
click at [1121, 240] on textarea at bounding box center [1246, 243] width 387 height 27
paste textarea "Le Méridien Beach Plaza"
type textarea "Le Méridien Beach Plaza"
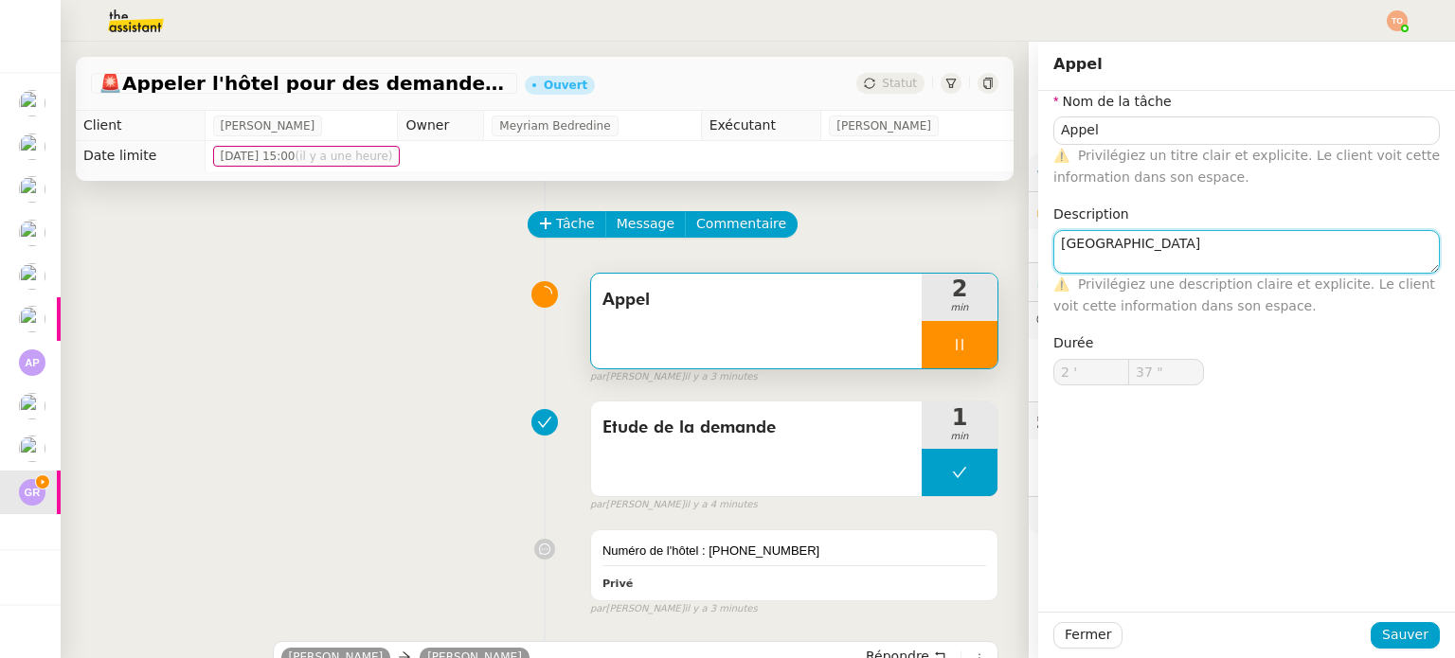
scroll to position [2, 0]
type input "38 ""
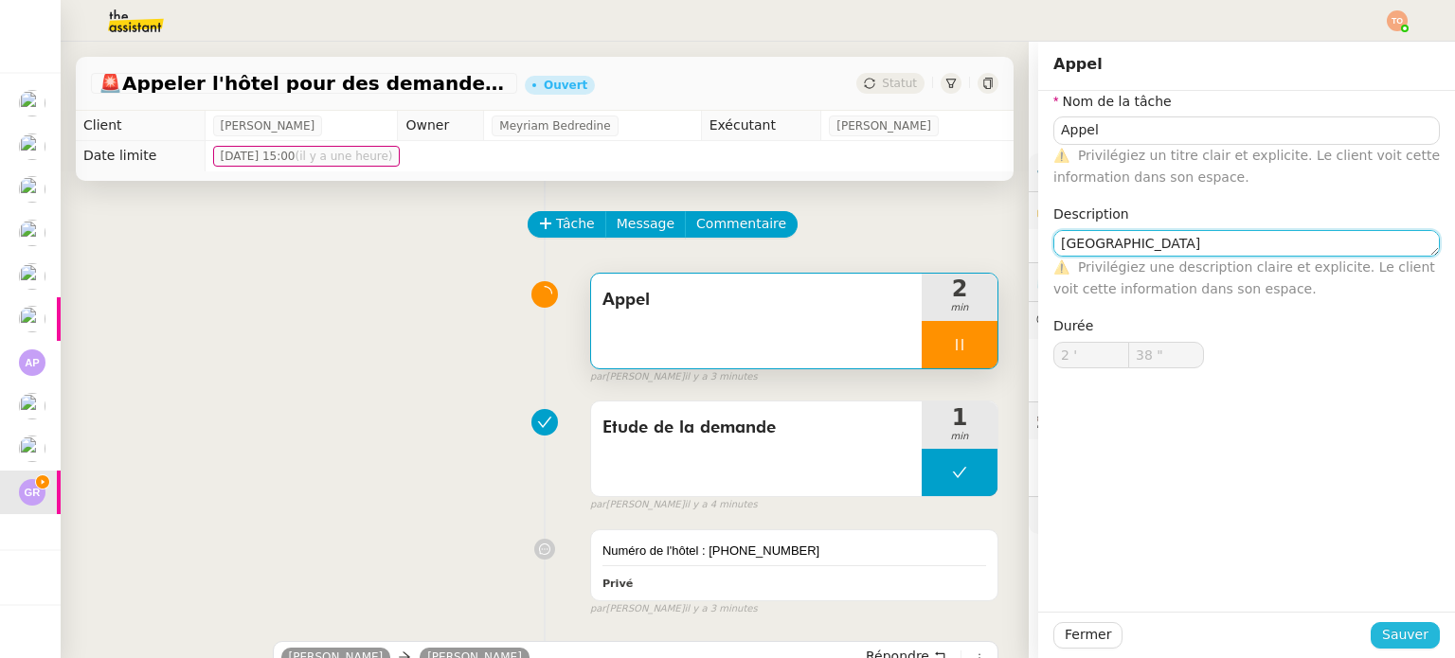
type textarea "Le Méridien Beach Plaza"
click at [1394, 639] on span "Sauver" at bounding box center [1405, 635] width 46 height 22
type input "39 ""
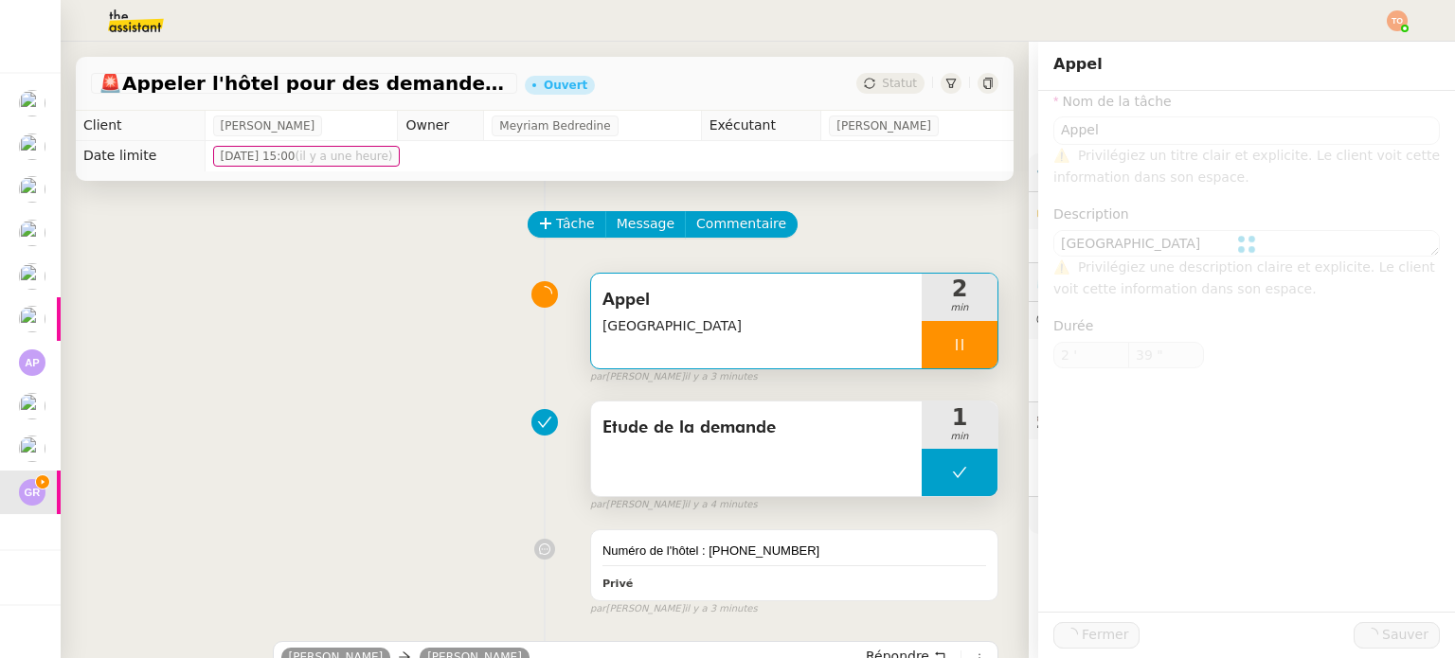
type input "Appel"
type textarea "Le Méridien Beach Plaza"
type input "2 '"
type input "39 ""
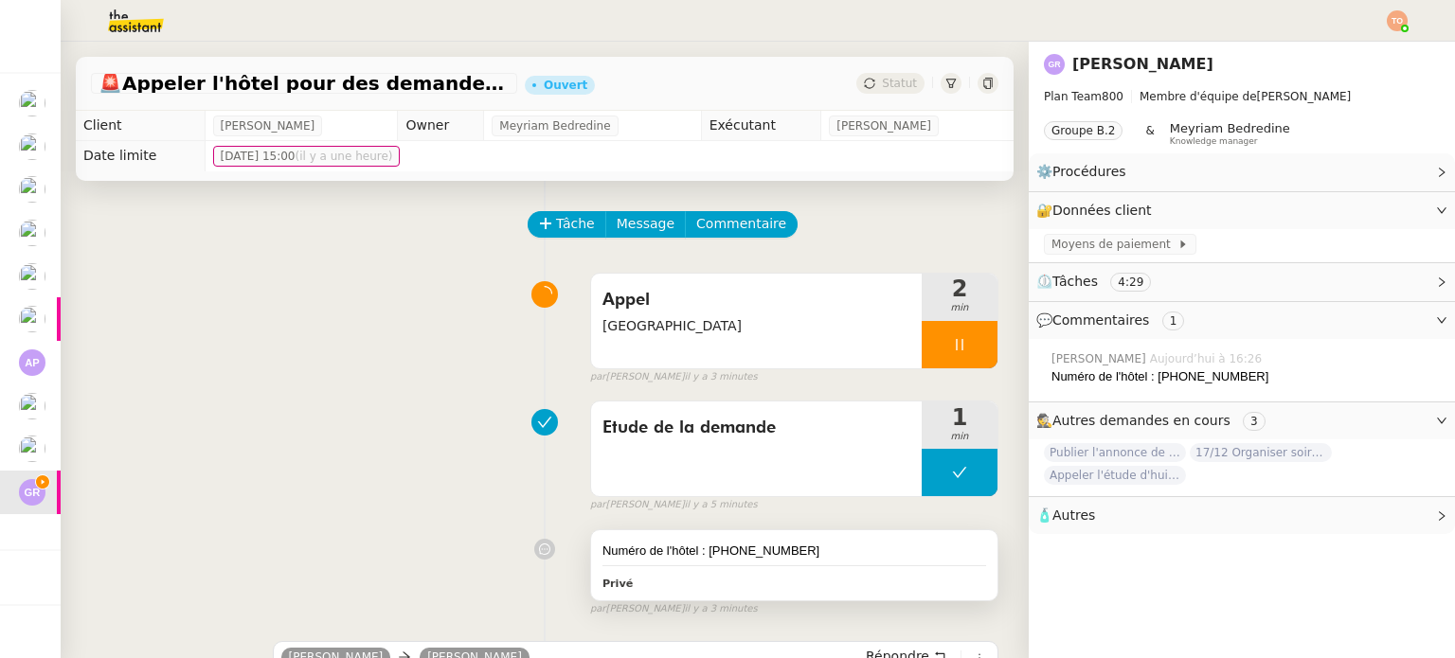
click at [747, 540] on div "Numéro de l'hôtel : +377 93 30 98 80 Privé" at bounding box center [794, 566] width 406 height 70
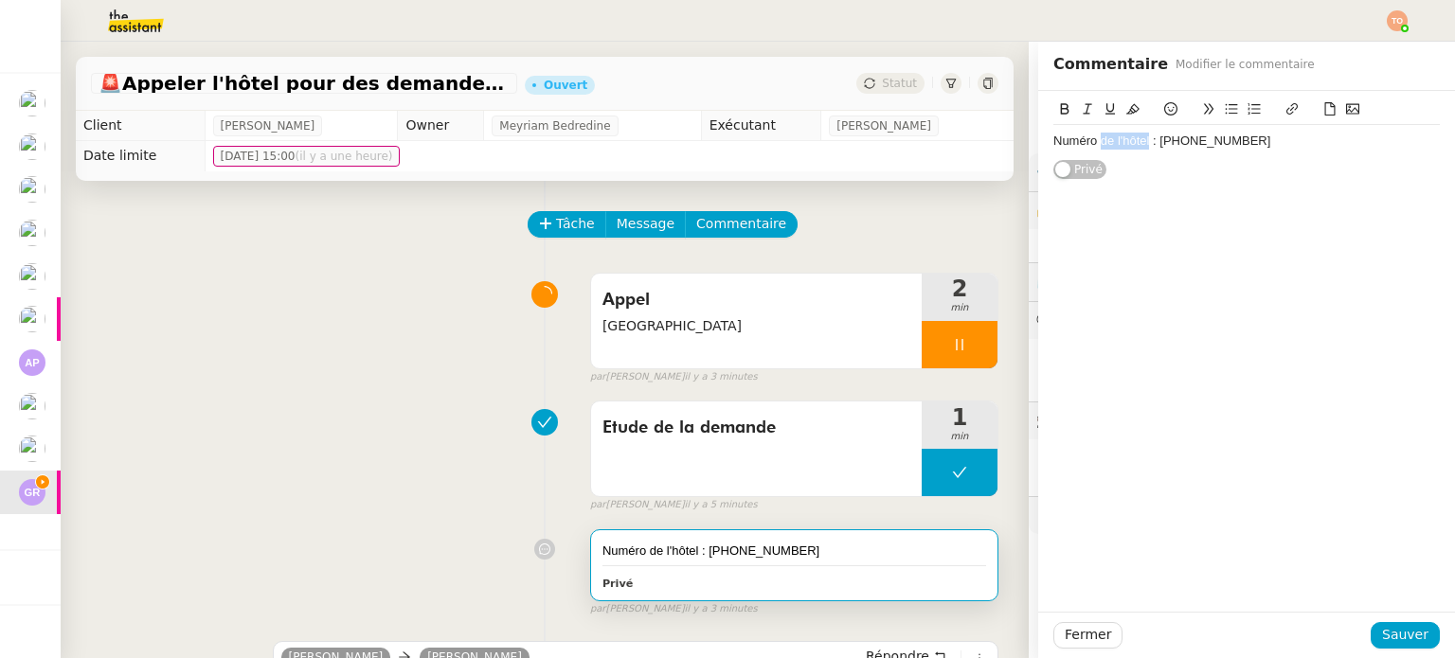
drag, startPoint x: 1134, startPoint y: 138, endPoint x: 1089, endPoint y: 138, distance: 45.5
click at [1089, 138] on div "Numéro de l'hôtel : +377 93 30 98 80" at bounding box center [1246, 141] width 387 height 17
click at [1399, 639] on span "Sauver" at bounding box center [1405, 635] width 46 height 22
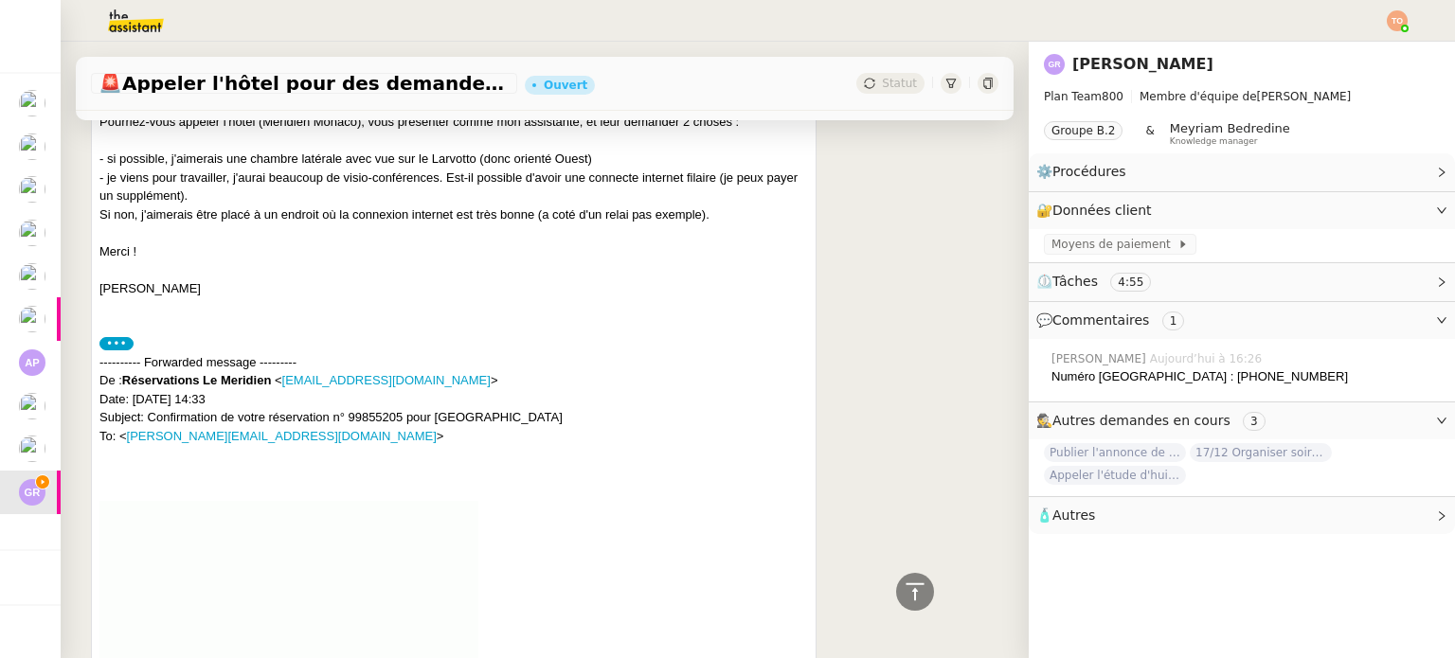
scroll to position [1137, 0]
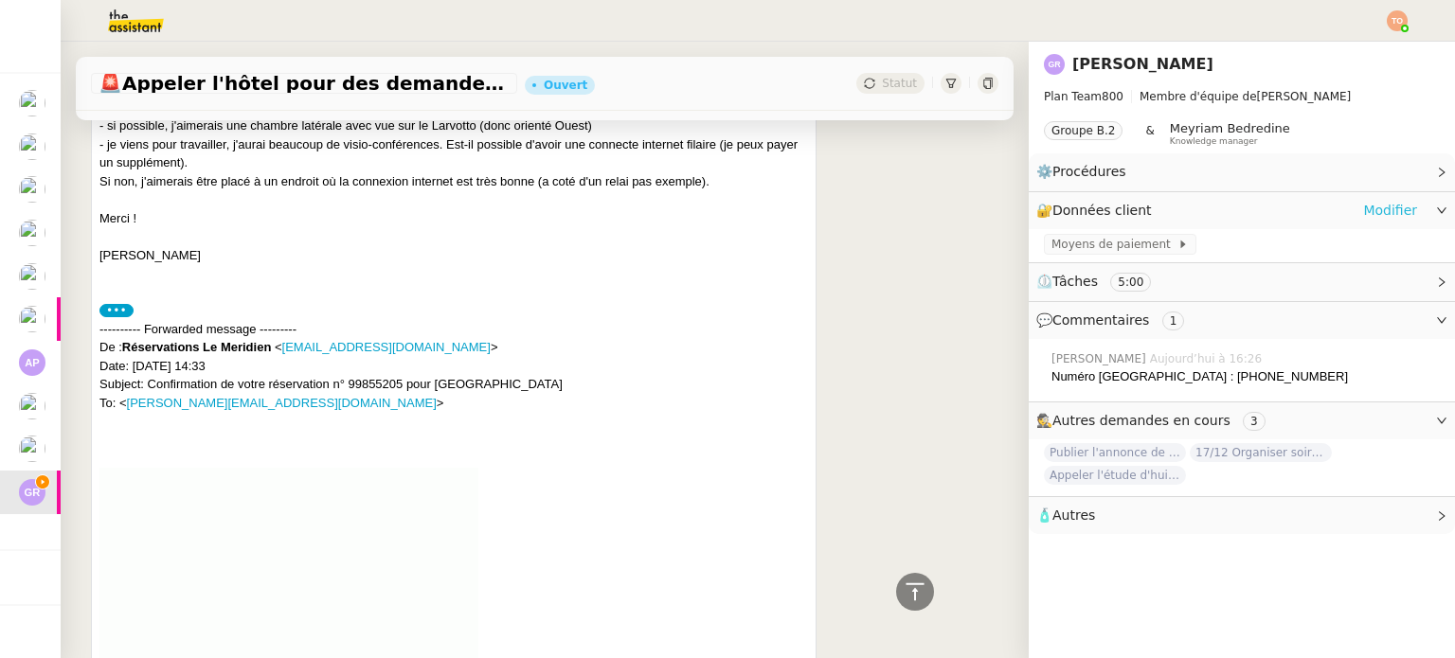
click at [1366, 206] on link "Modifier" at bounding box center [1390, 211] width 54 height 22
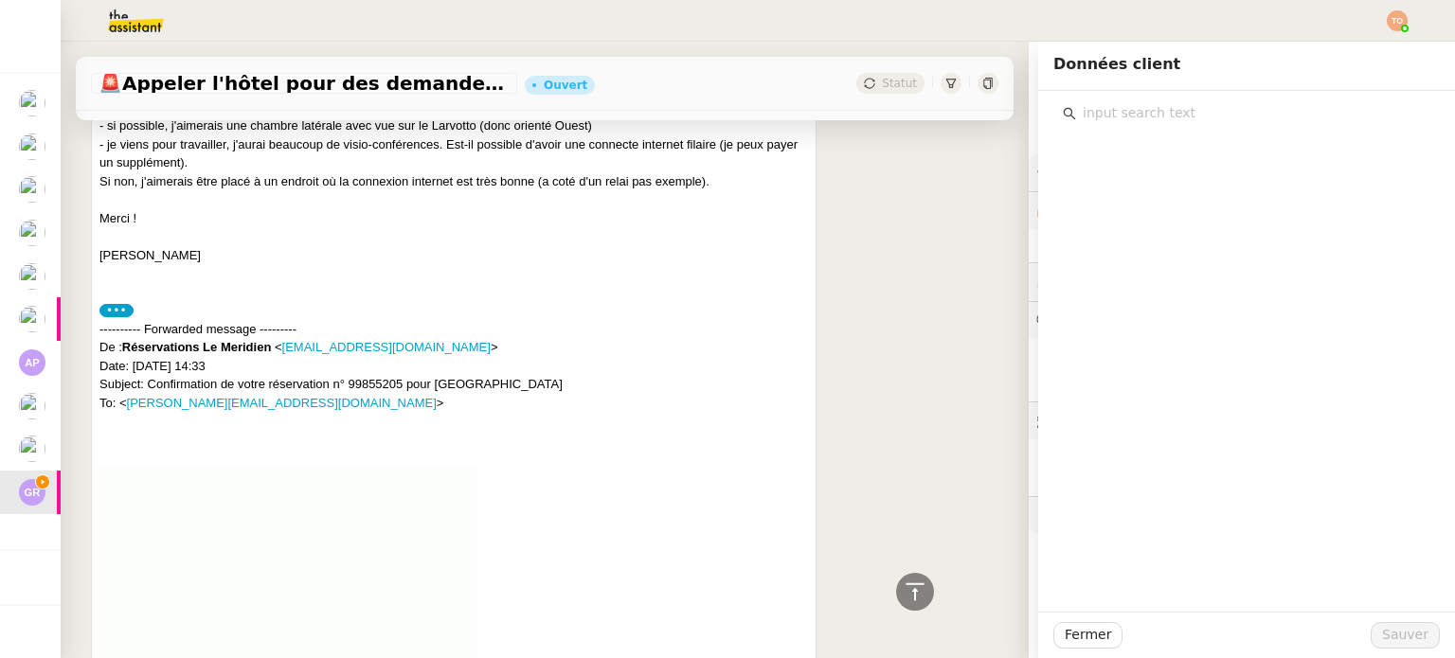
click at [1172, 123] on input "text" at bounding box center [1253, 113] width 354 height 26
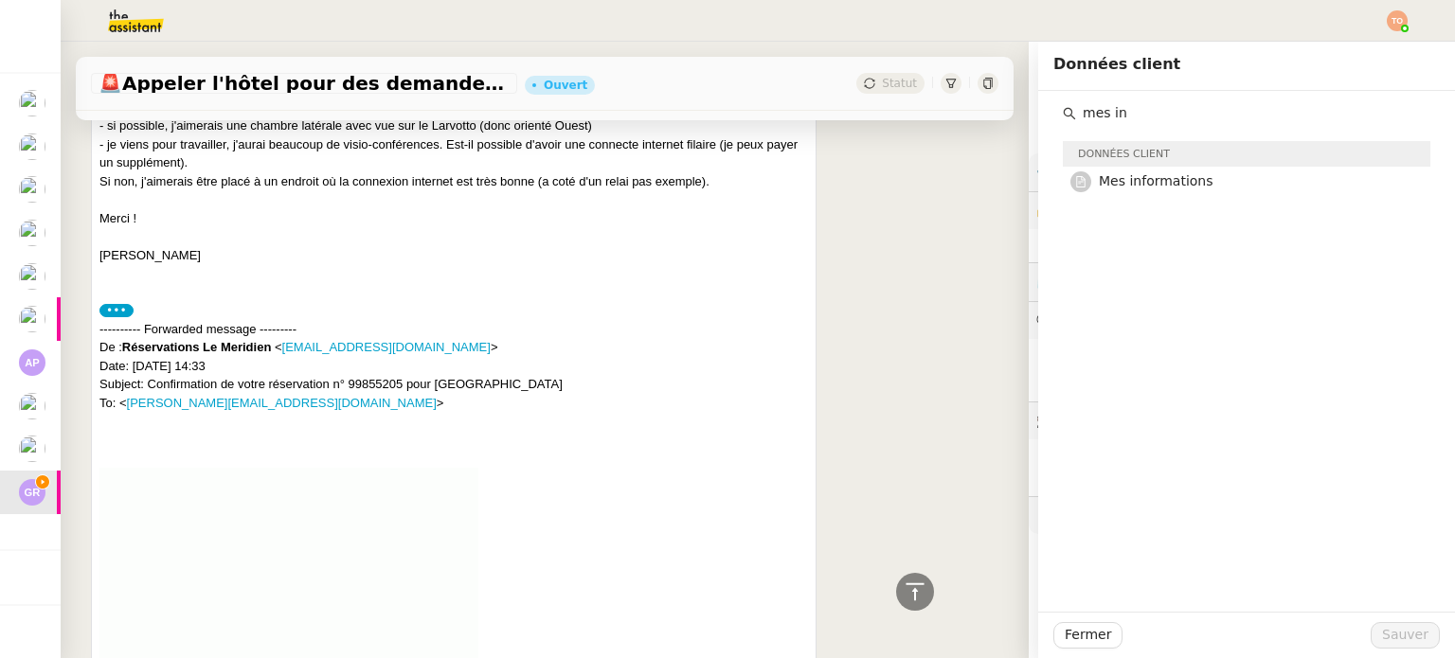
type input "mes in"
click at [1200, 166] on div "Données client" at bounding box center [1247, 154] width 368 height 26
click at [1204, 184] on h4 "Mes informations" at bounding box center [1259, 182] width 320 height 22
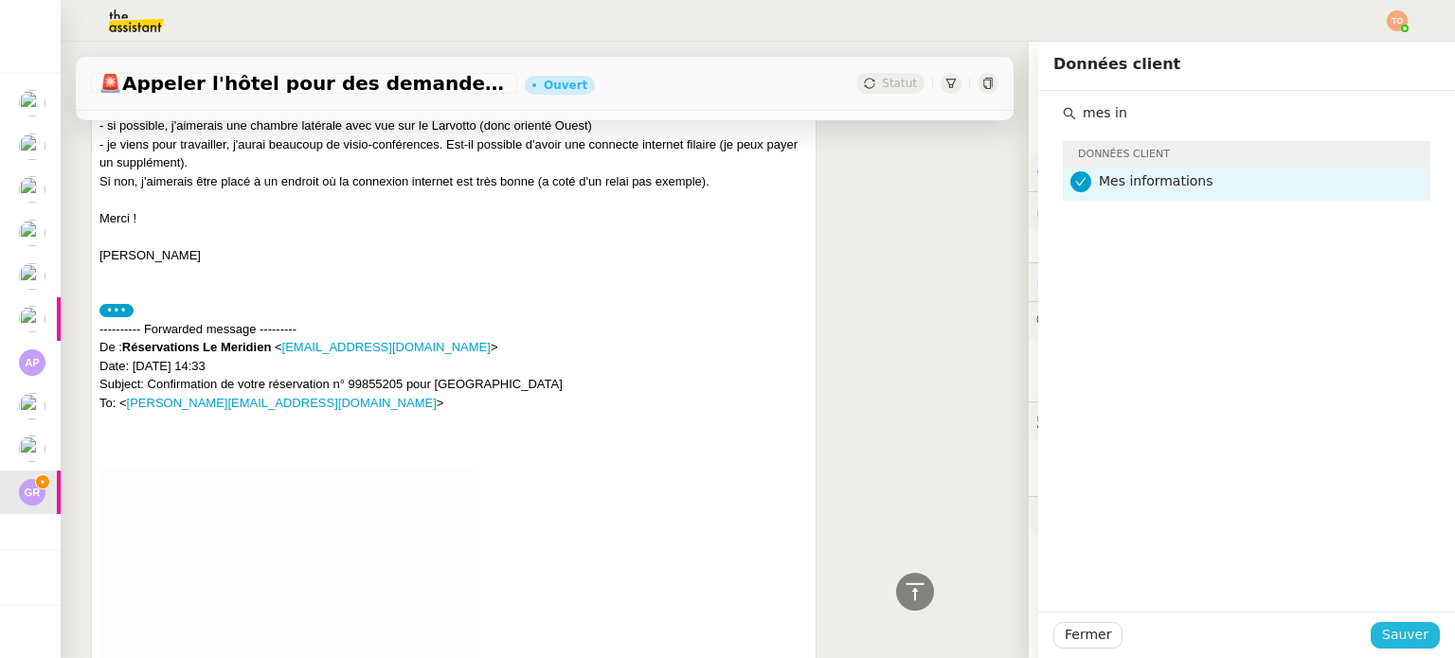
click at [1395, 624] on span "Sauver" at bounding box center [1405, 635] width 46 height 22
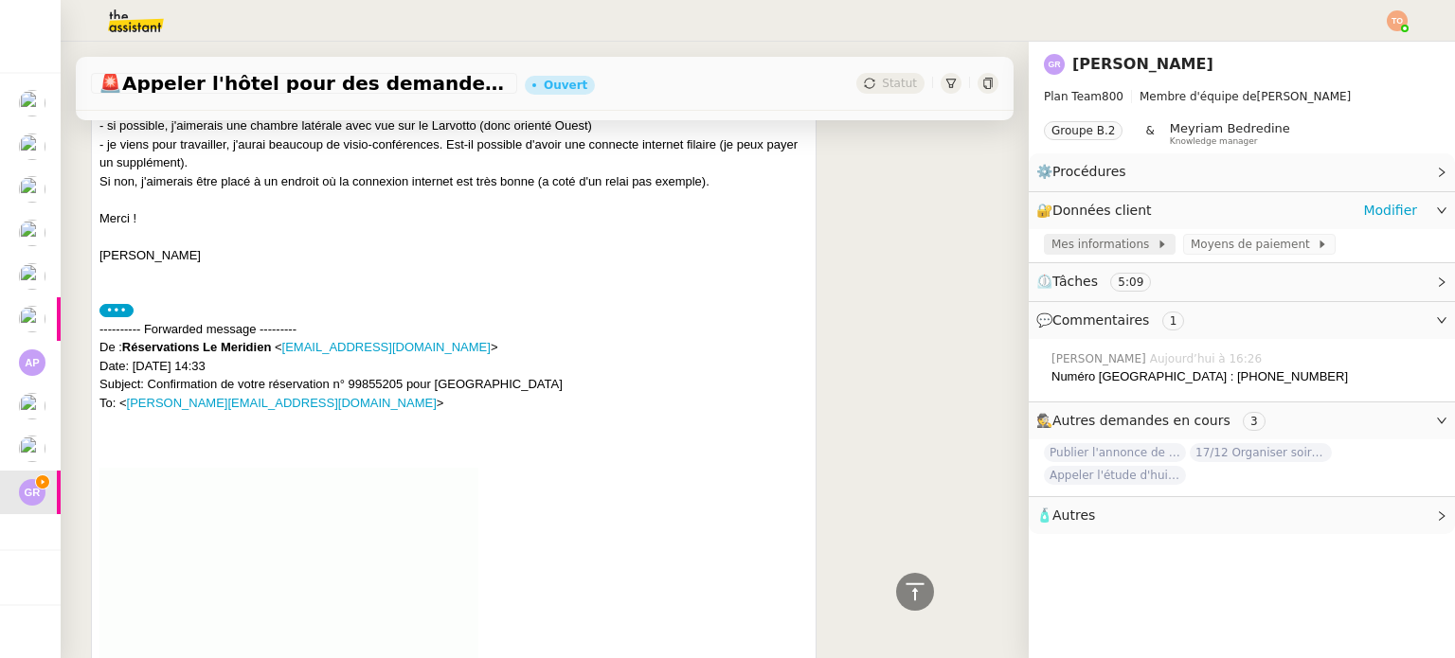
click at [1121, 247] on span "Mes informations" at bounding box center [1104, 244] width 105 height 19
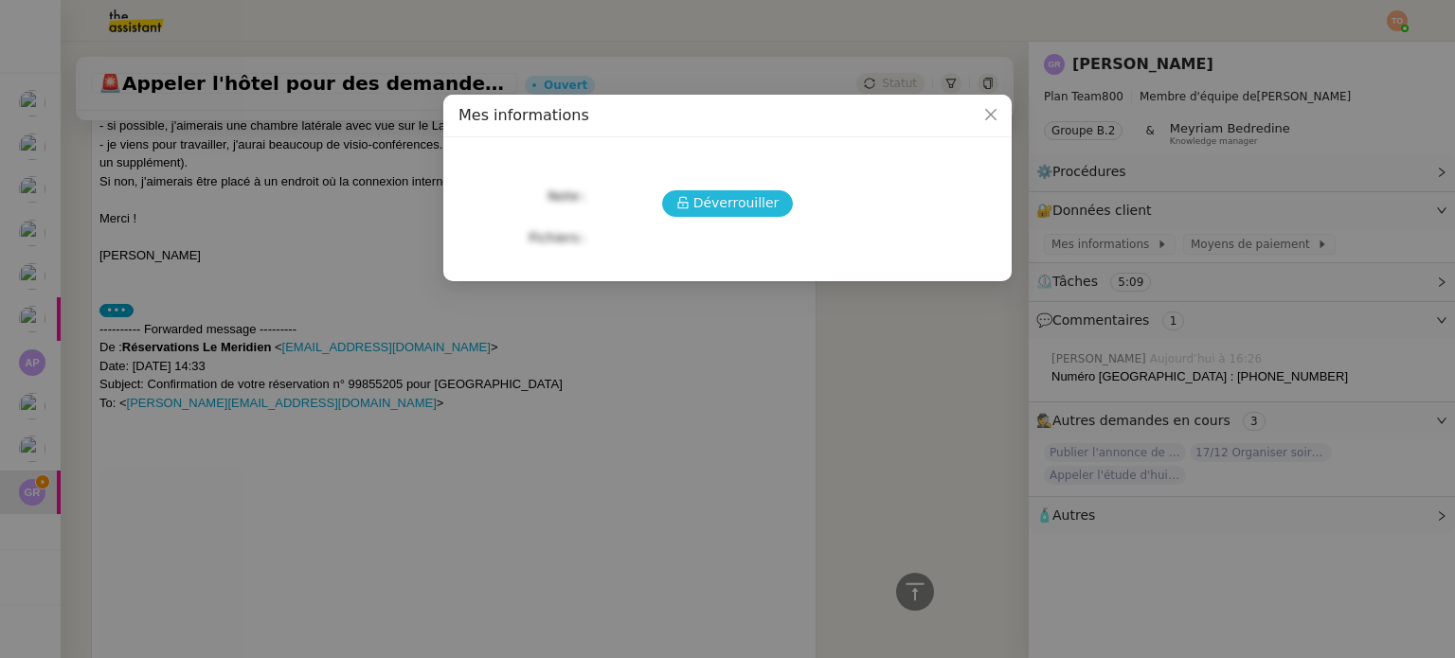
click at [763, 195] on span "Déverrouiller" at bounding box center [736, 203] width 86 height 22
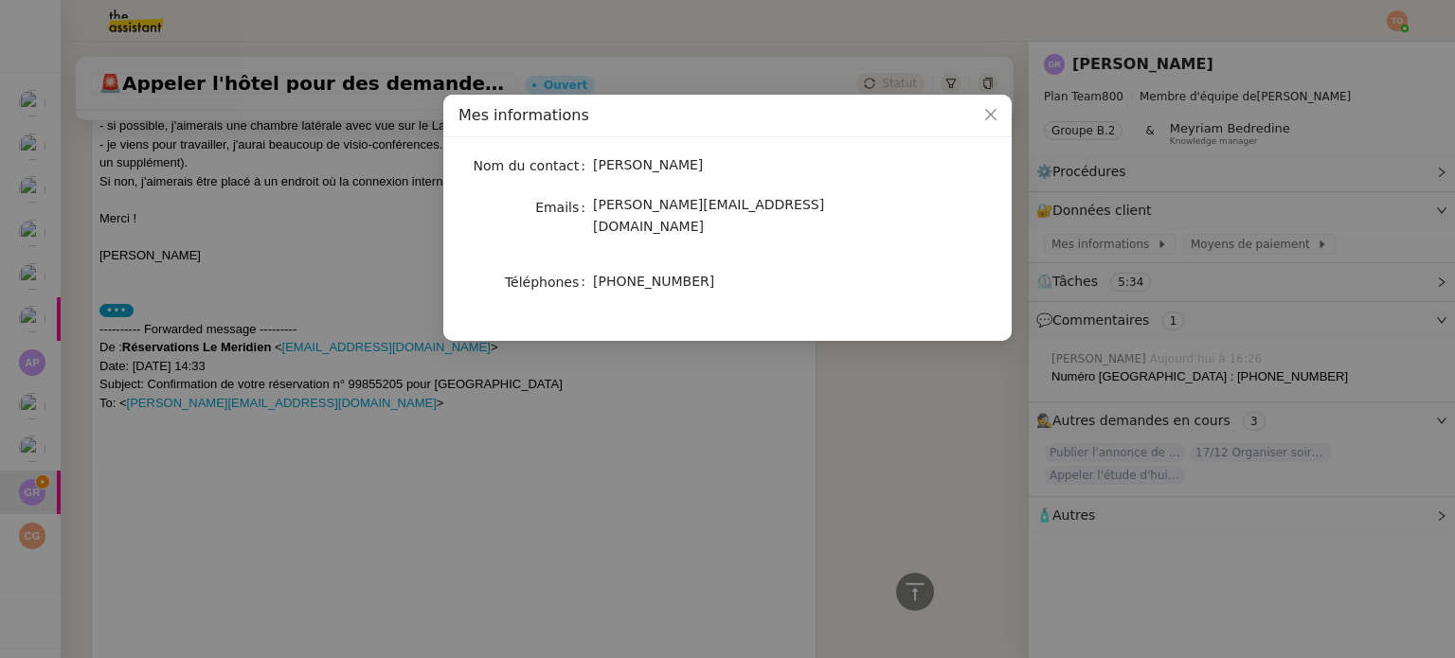
click at [410, 375] on nz-modal-container "Mes informations Nom du contact Guillaume Rouvroy Emails guillaume.rouvroy@gmai…" at bounding box center [727, 329] width 1455 height 658
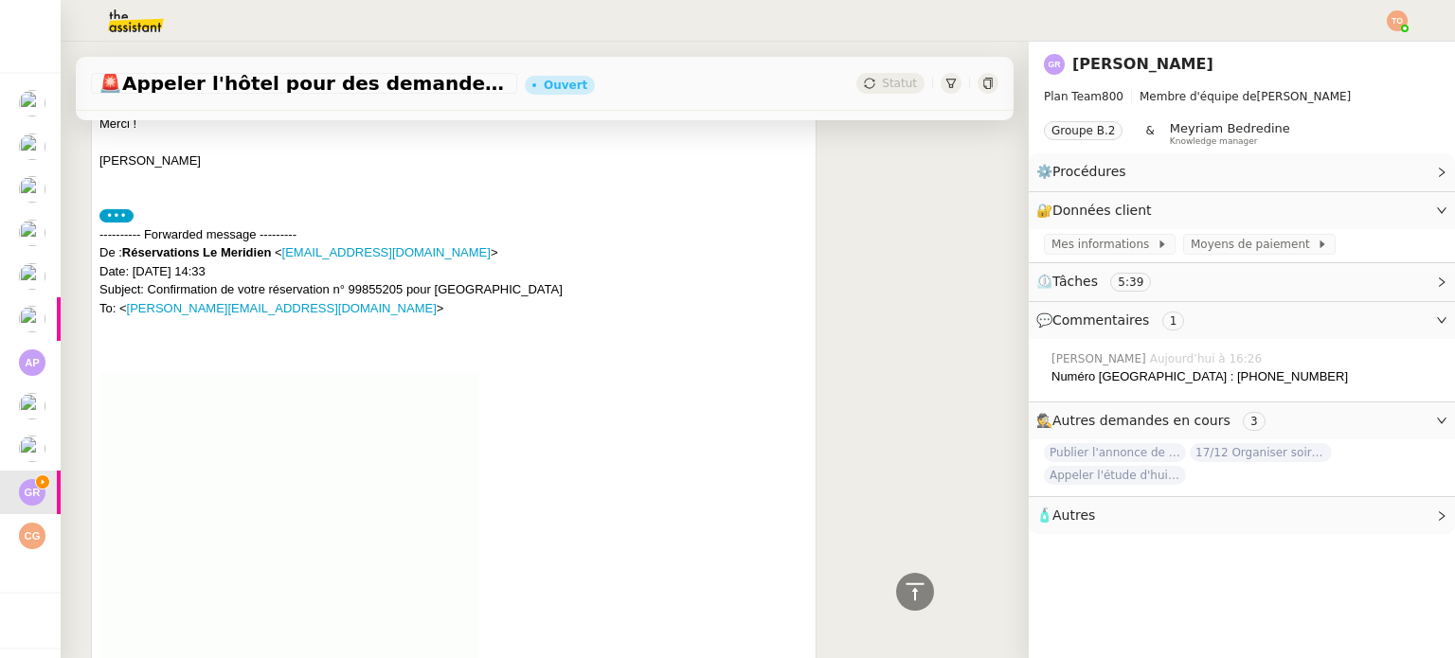
scroll to position [1042, 0]
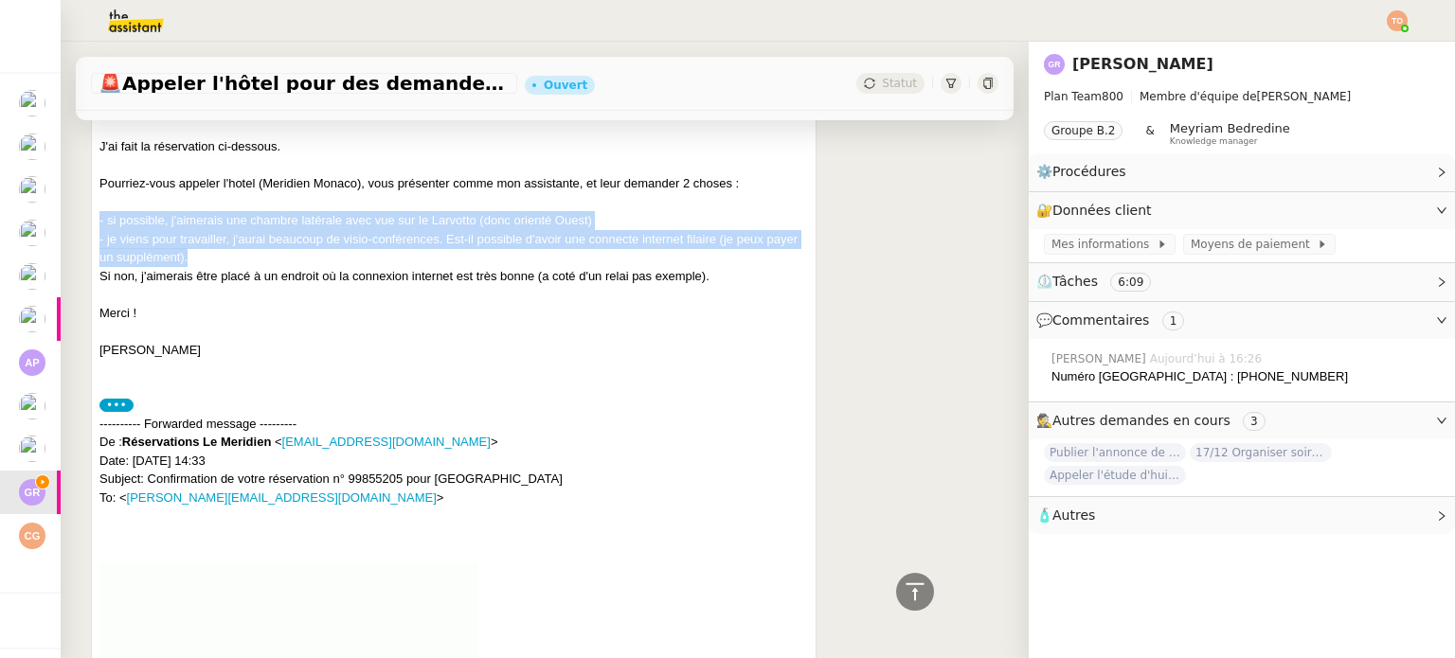
drag, startPoint x: 238, startPoint y: 261, endPoint x: 99, endPoint y: 223, distance: 144.3
copy div "- si possible, j'aimerais une chambre latérale avec vue sur le Larvotto (donc o…"
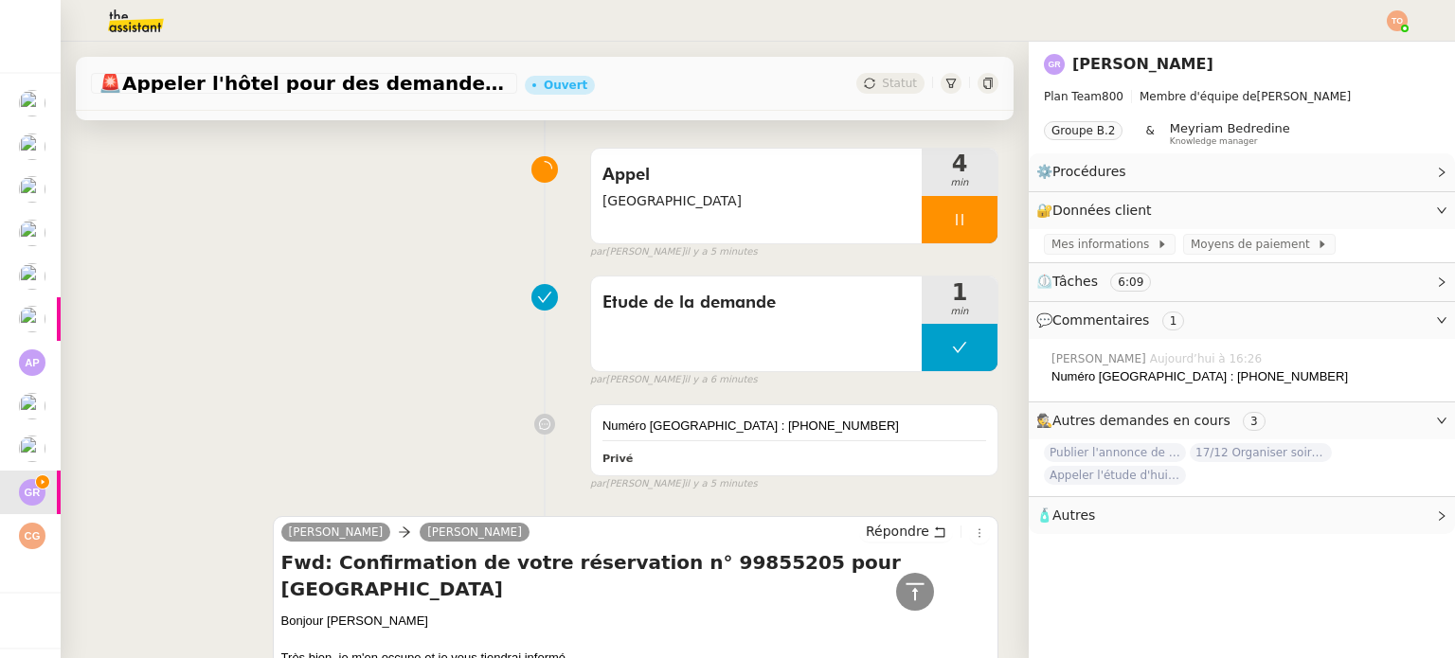
scroll to position [0, 0]
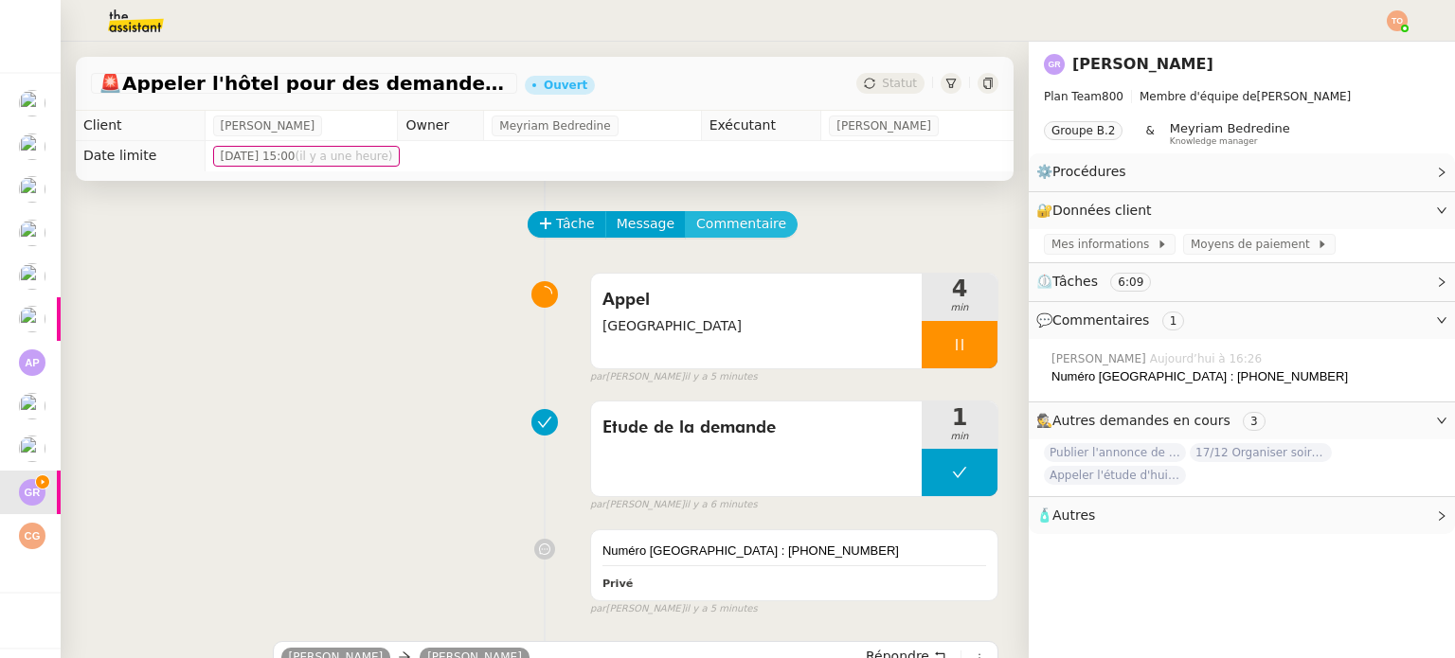
click at [739, 229] on span "Commentaire" at bounding box center [741, 224] width 90 height 22
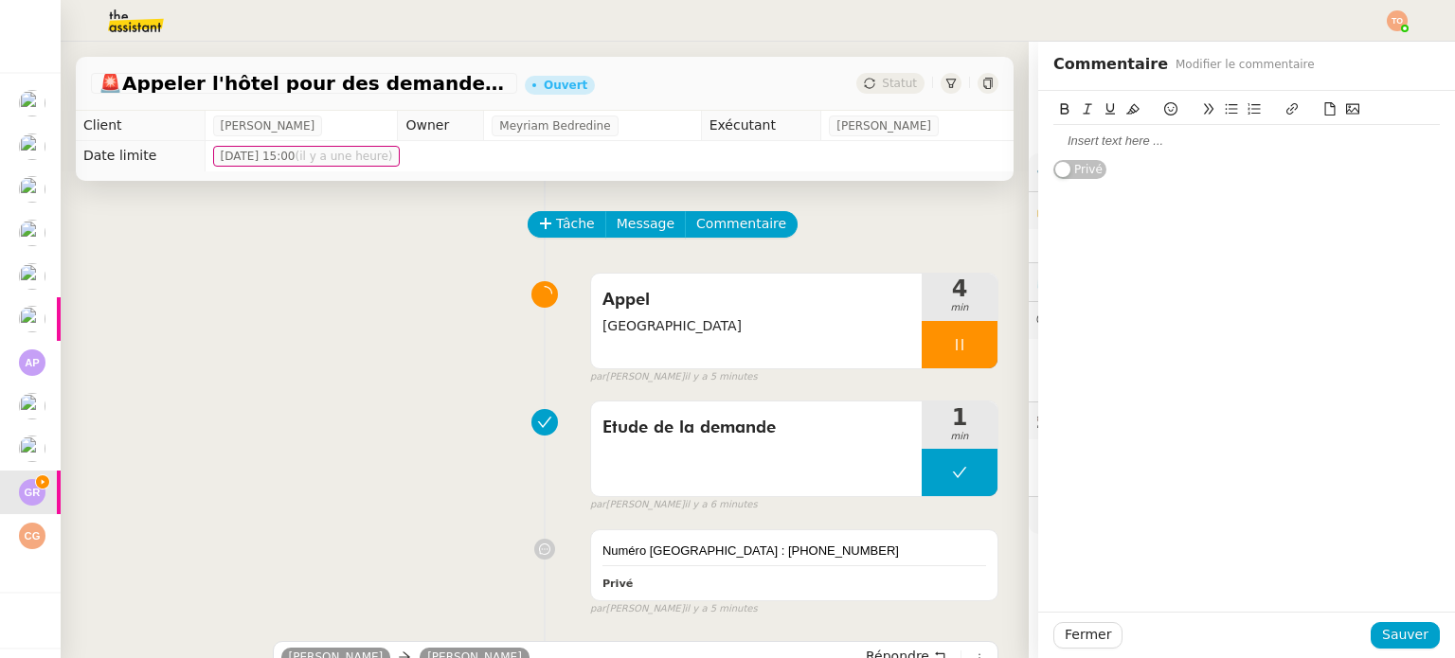
click at [1122, 149] on div at bounding box center [1246, 141] width 387 height 17
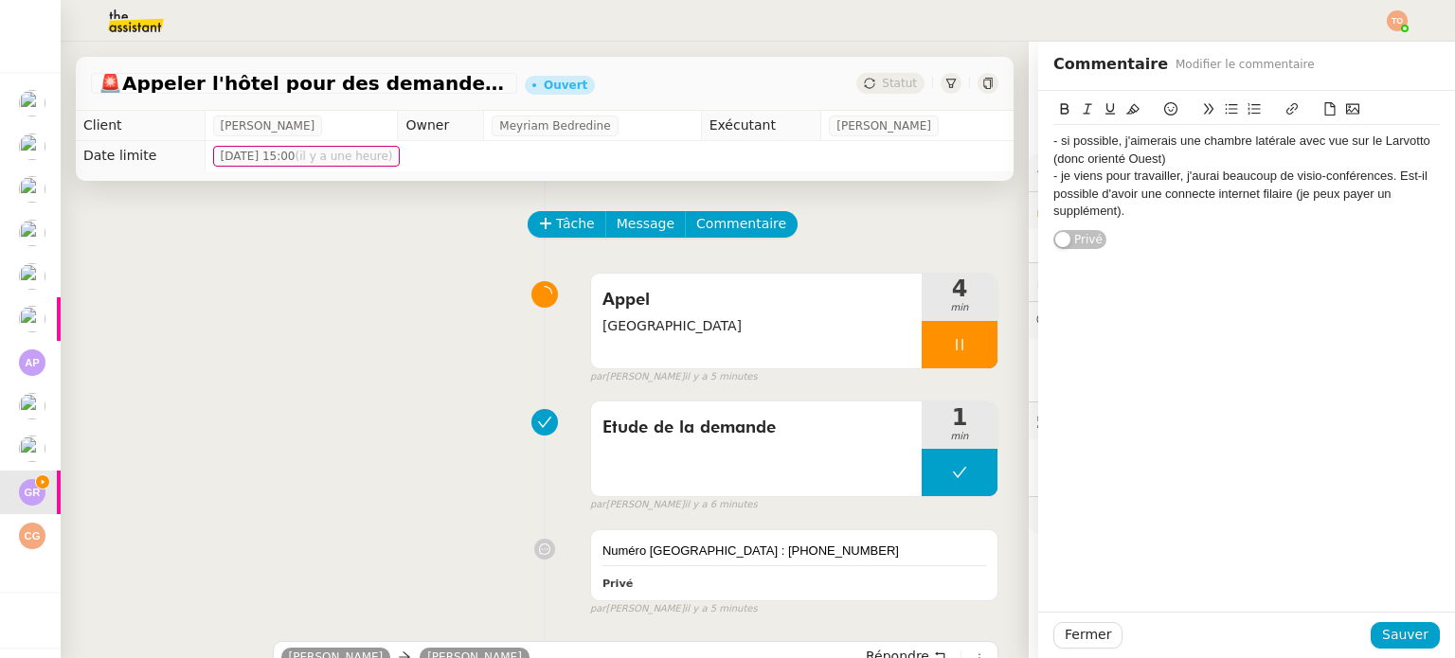
click at [1038, 143] on div "- si possible, j'aimerais une chambre latérale avec vue sur le Larvotto (donc o…" at bounding box center [1246, 170] width 417 height 159
click at [1053, 139] on div "- si possible, j'aimerais une chambre latérale avec vue sur le Larvotto (donc o…" at bounding box center [1246, 150] width 387 height 35
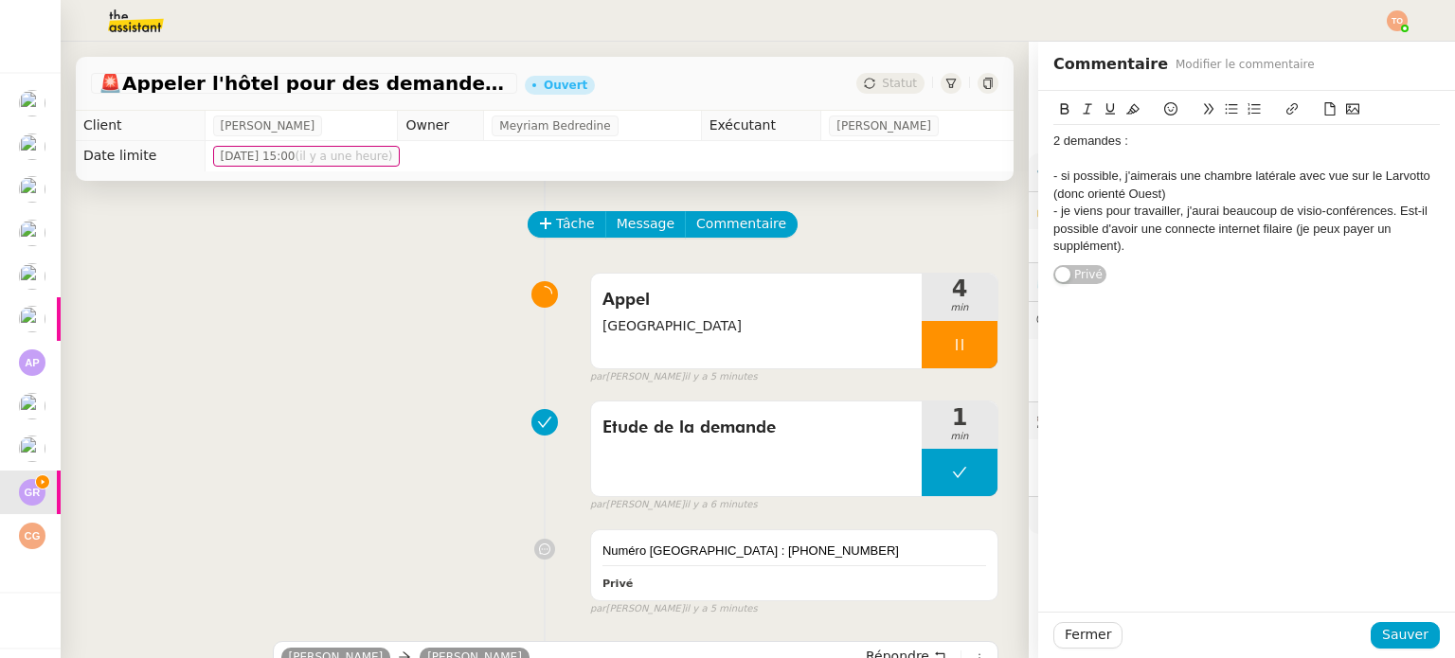
click at [1255, 193] on div "- si possible, j'aimerais une chambre latérale avec vue sur le Larvotto (donc o…" at bounding box center [1246, 185] width 387 height 35
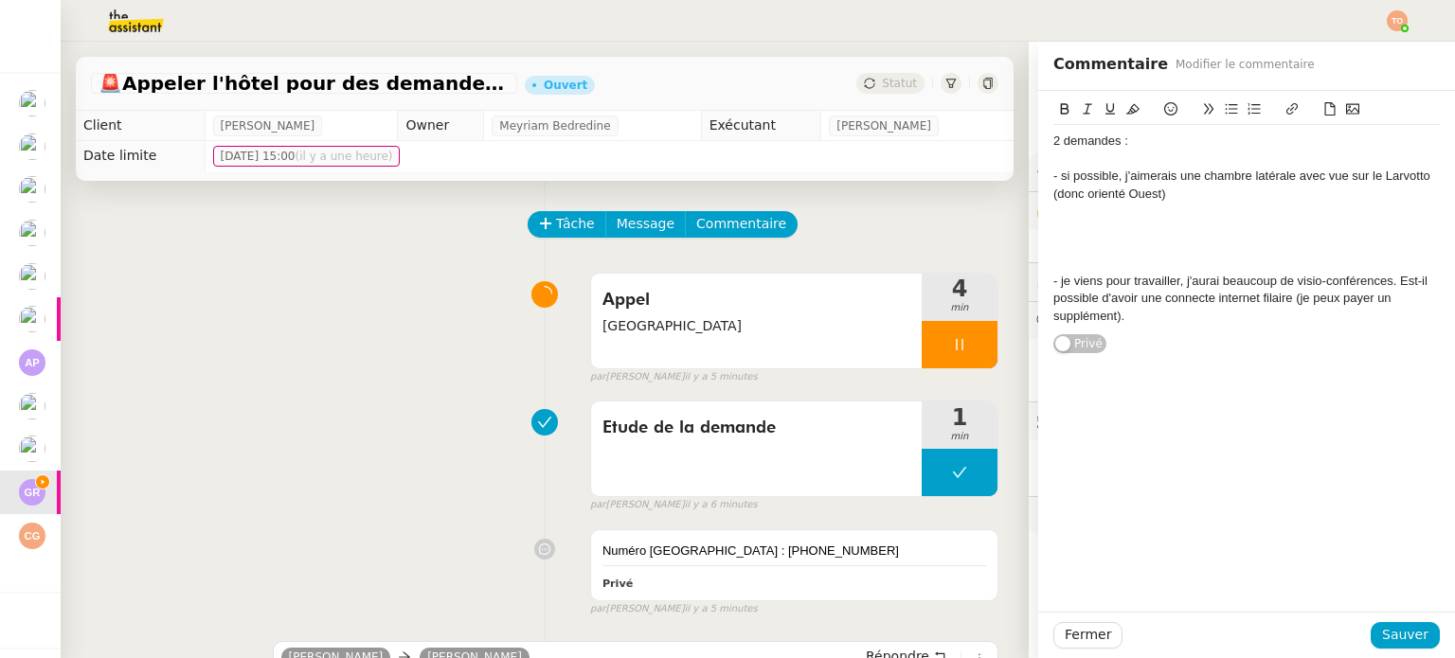
click at [1132, 222] on div at bounding box center [1246, 229] width 387 height 17
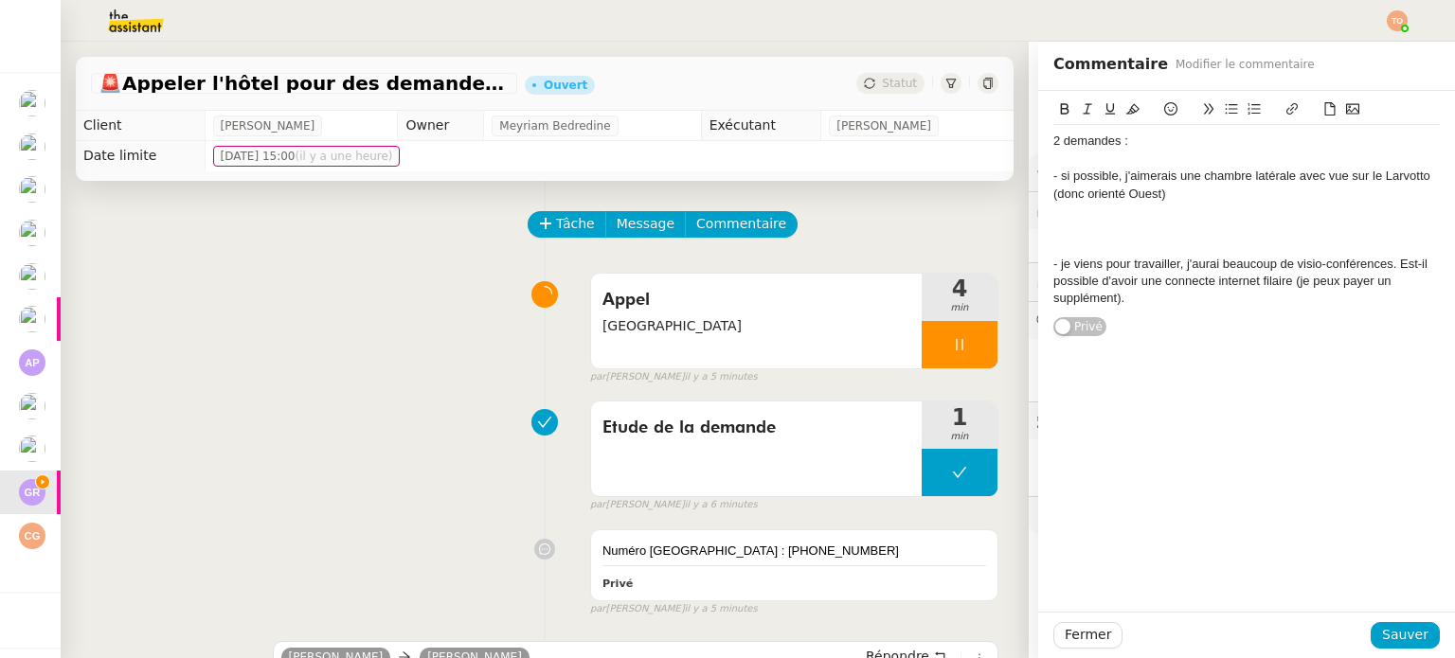
click at [1108, 221] on div at bounding box center [1246, 229] width 387 height 17
click at [1108, 211] on div at bounding box center [1246, 211] width 387 height 17
click at [1391, 628] on span "Sauver" at bounding box center [1405, 635] width 46 height 22
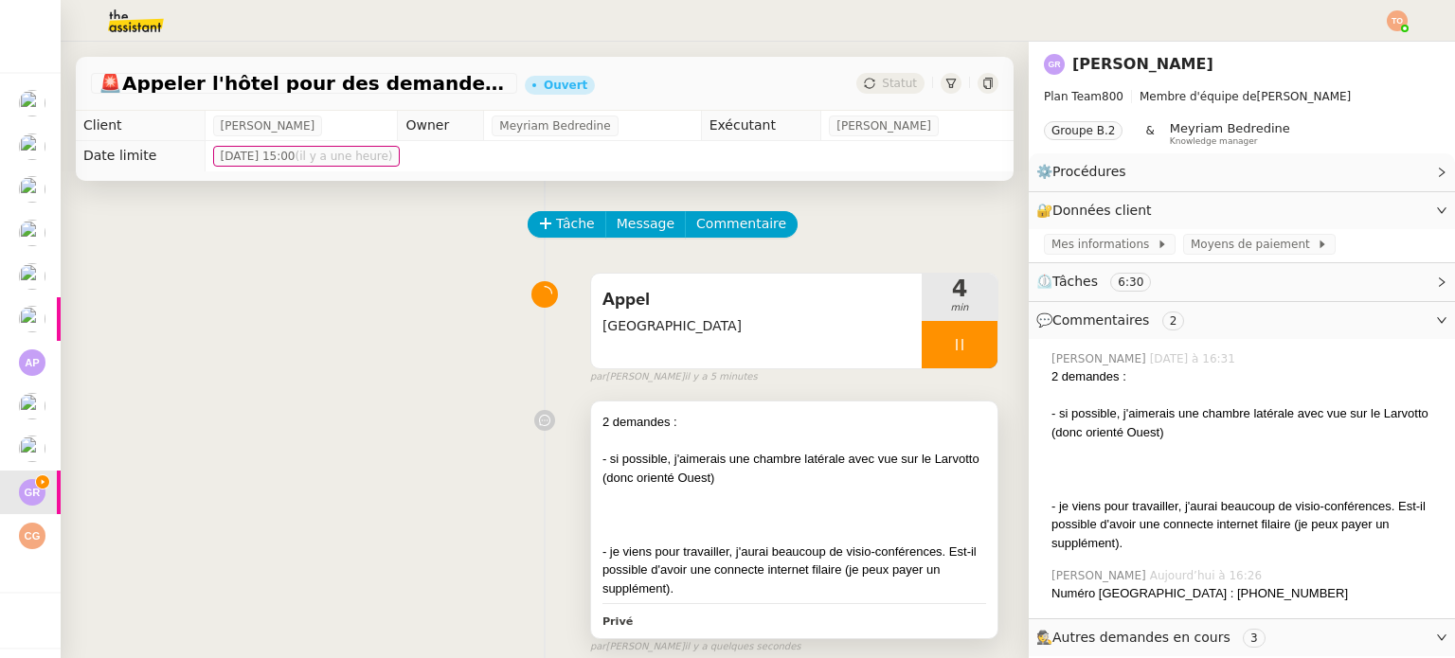
click at [803, 476] on div "- si possible, j'aimerais une chambre latérale avec vue sur le Larvotto (donc o…" at bounding box center [795, 468] width 384 height 37
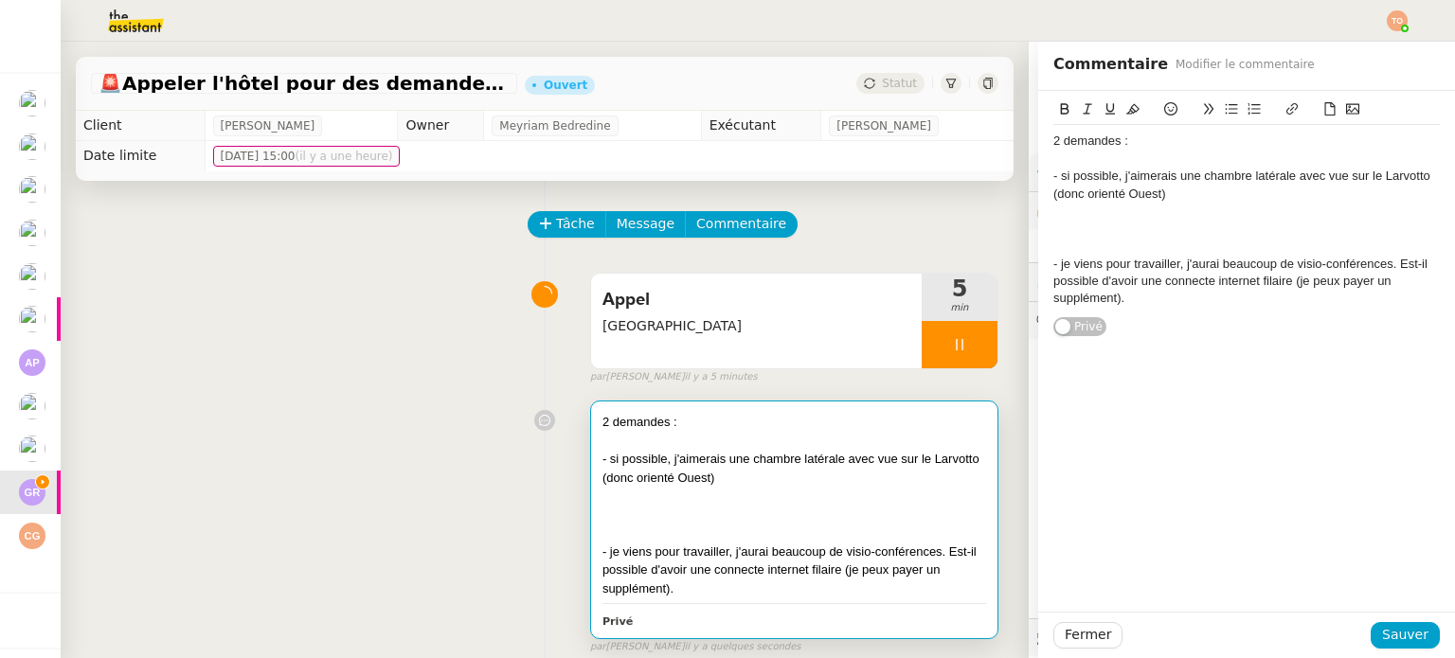
click at [1089, 219] on div at bounding box center [1246, 211] width 387 height 17
click at [1413, 636] on span "Sauver" at bounding box center [1405, 635] width 46 height 22
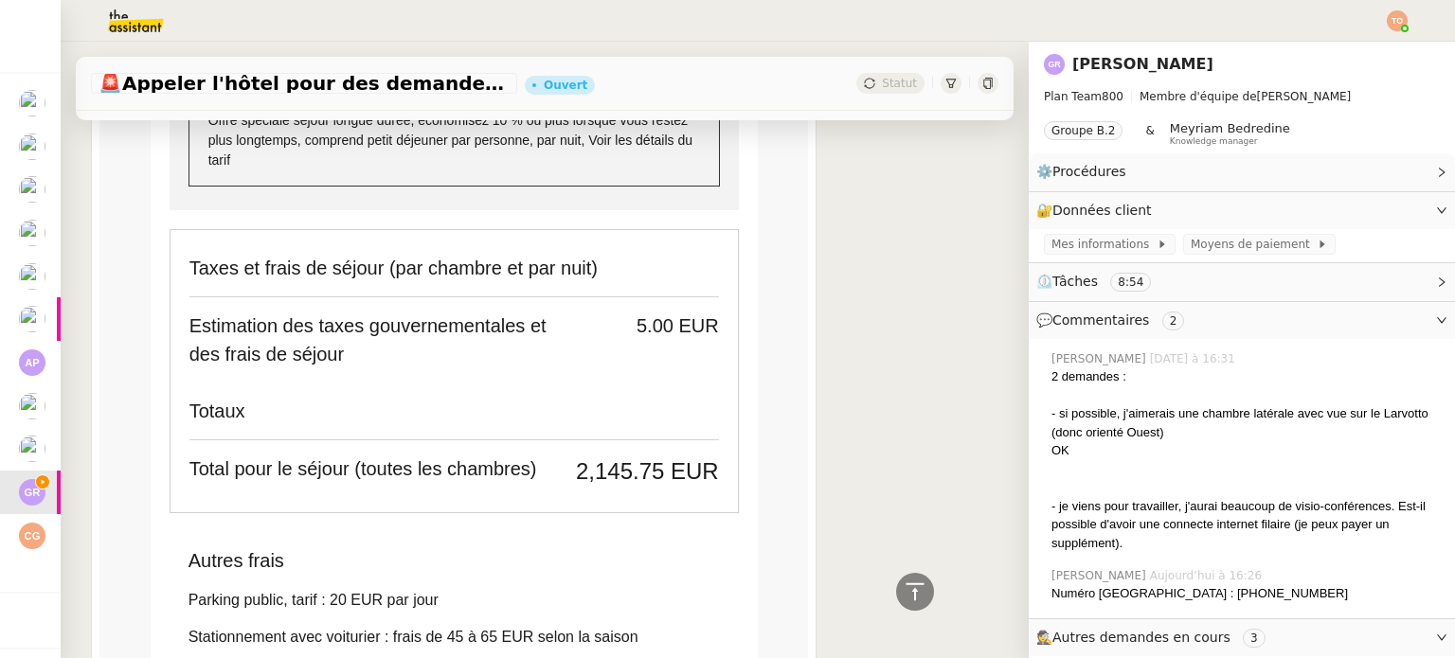
scroll to position [4926, 0]
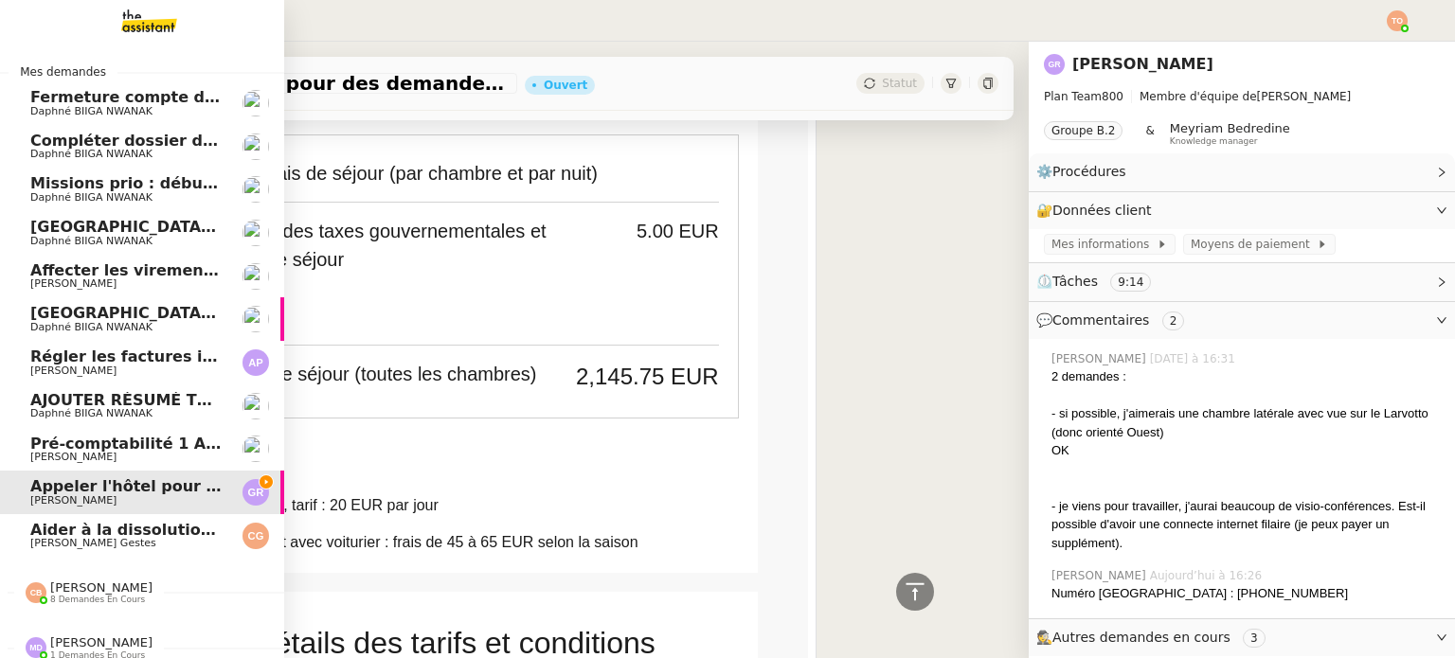
click at [82, 451] on span "[PERSON_NAME]" at bounding box center [73, 457] width 86 height 12
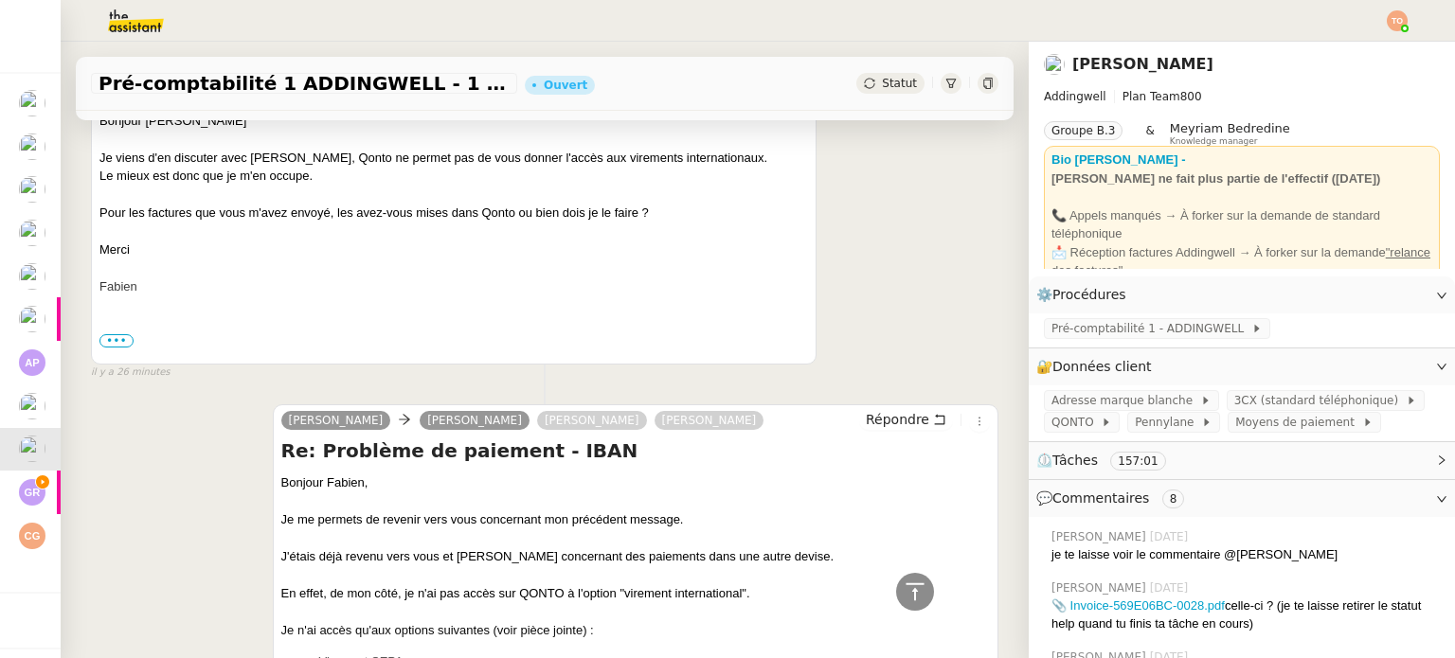
scroll to position [284, 0]
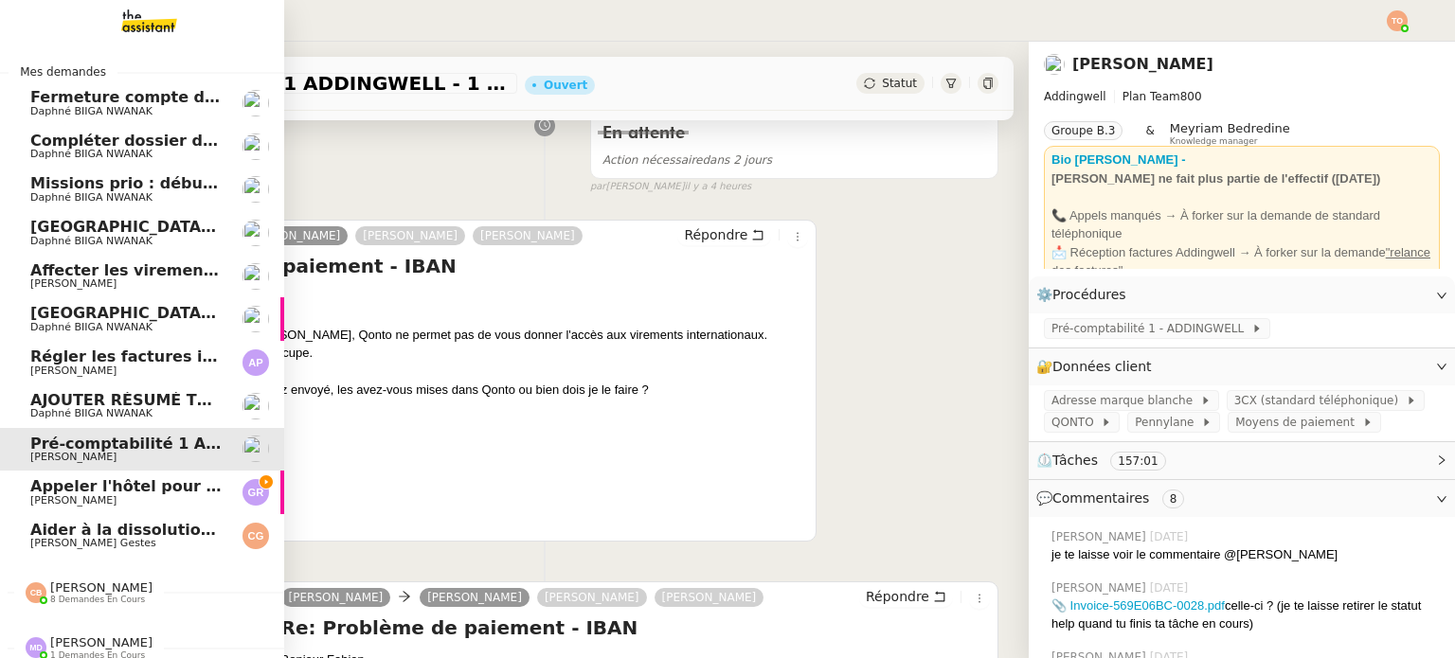
click at [81, 494] on span "Appeler l'hôtel pour des demandes spécifiques" at bounding box center [230, 486] width 401 height 18
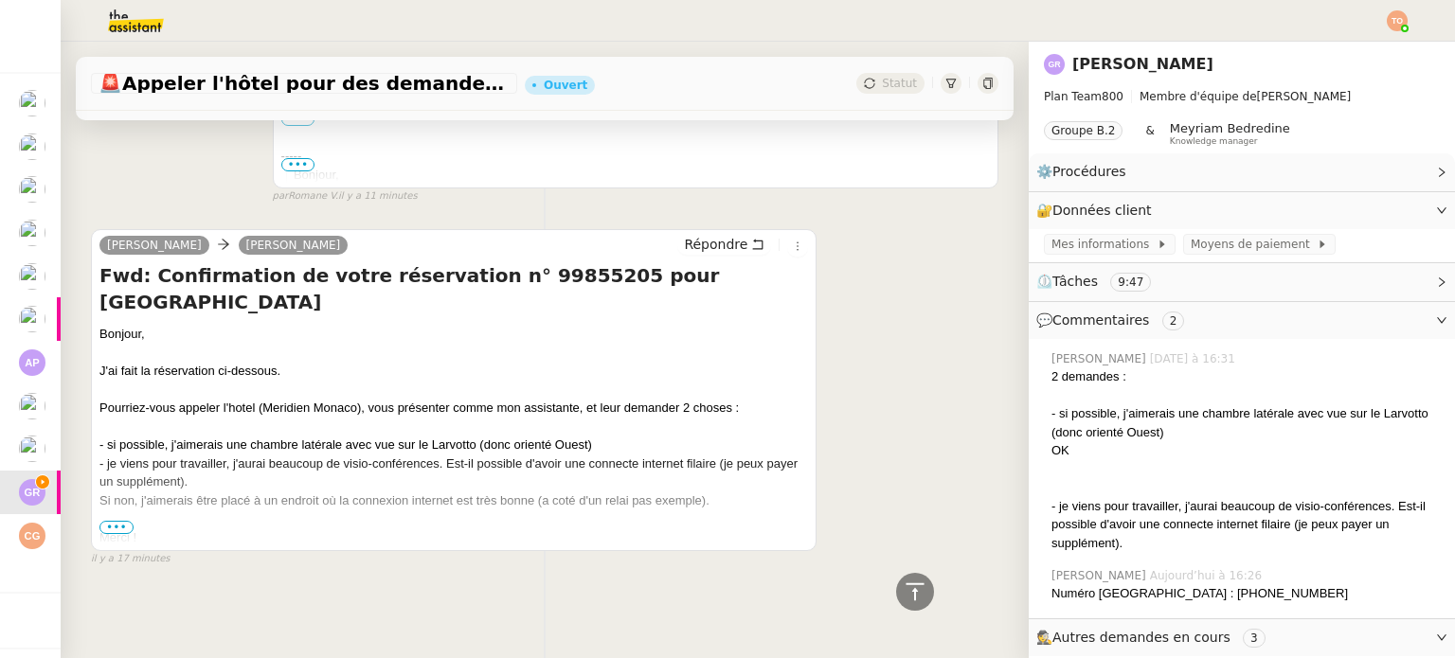
scroll to position [1056, 0]
click at [117, 521] on span "•••" at bounding box center [116, 527] width 34 height 13
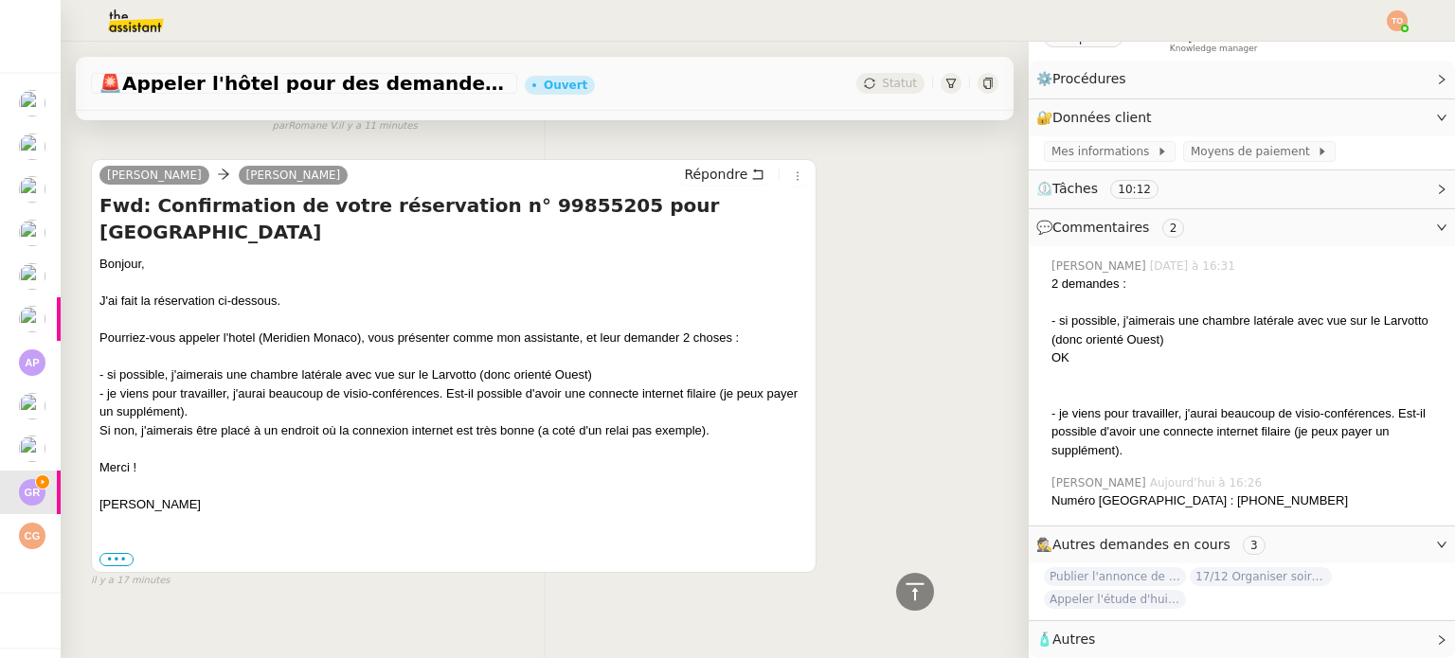
scroll to position [1148, 0]
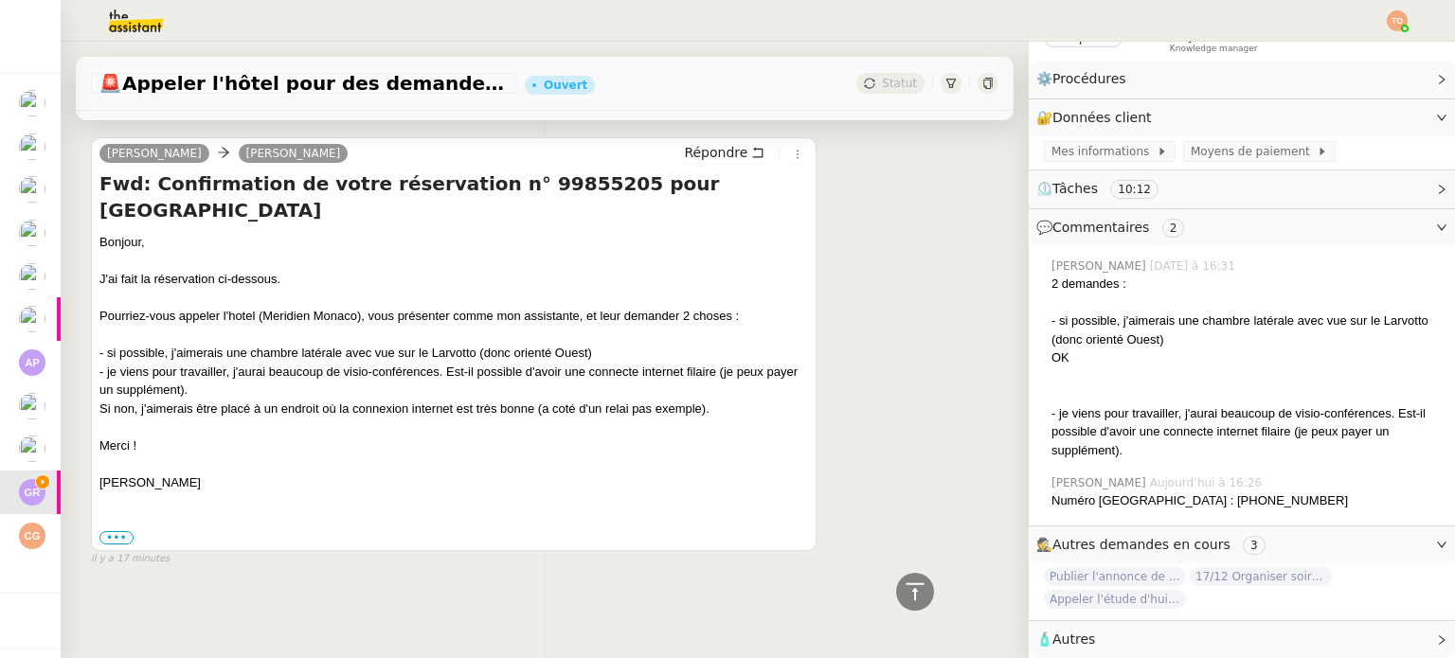
click at [118, 529] on div "••• ---------- Forwarded message --------- De : Réservations Le Meridien < rese…" at bounding box center [453, 538] width 709 height 19
click at [116, 531] on label "•••" at bounding box center [116, 537] width 34 height 13
click at [0, 0] on input "•••" at bounding box center [0, 0] width 0 height 0
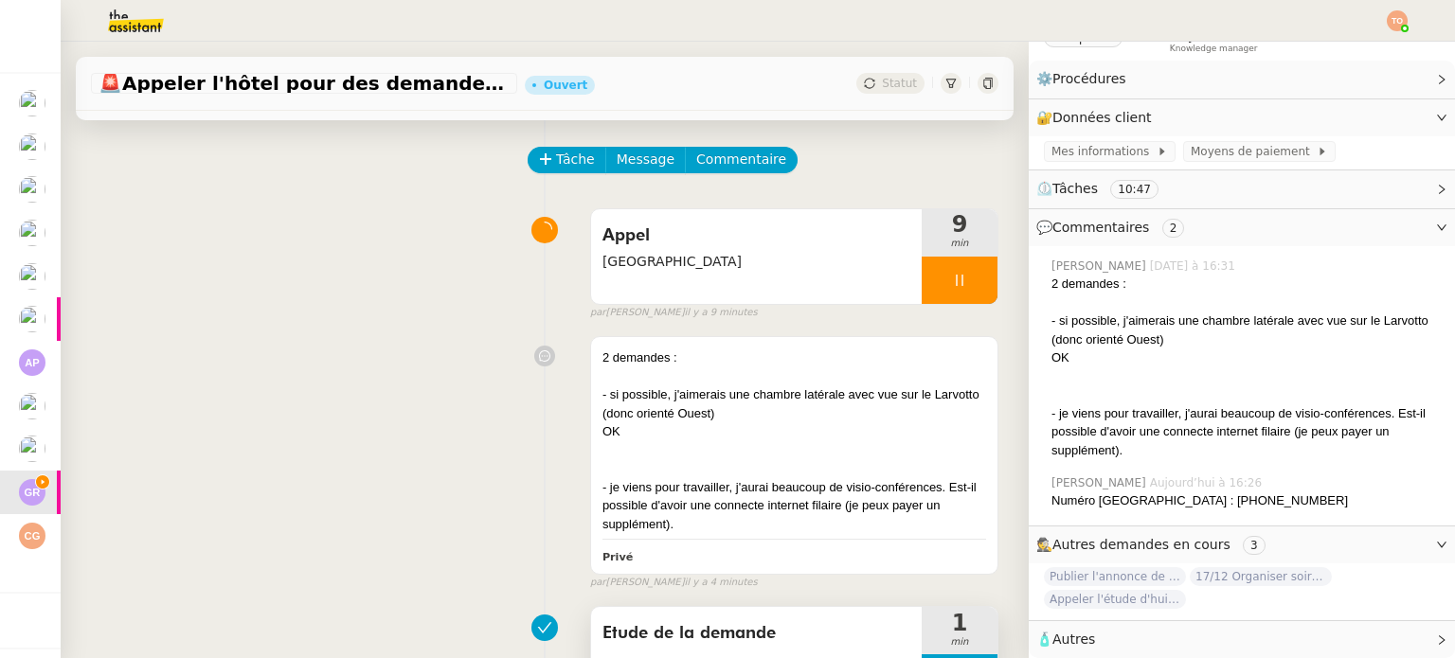
scroll to position [0, 0]
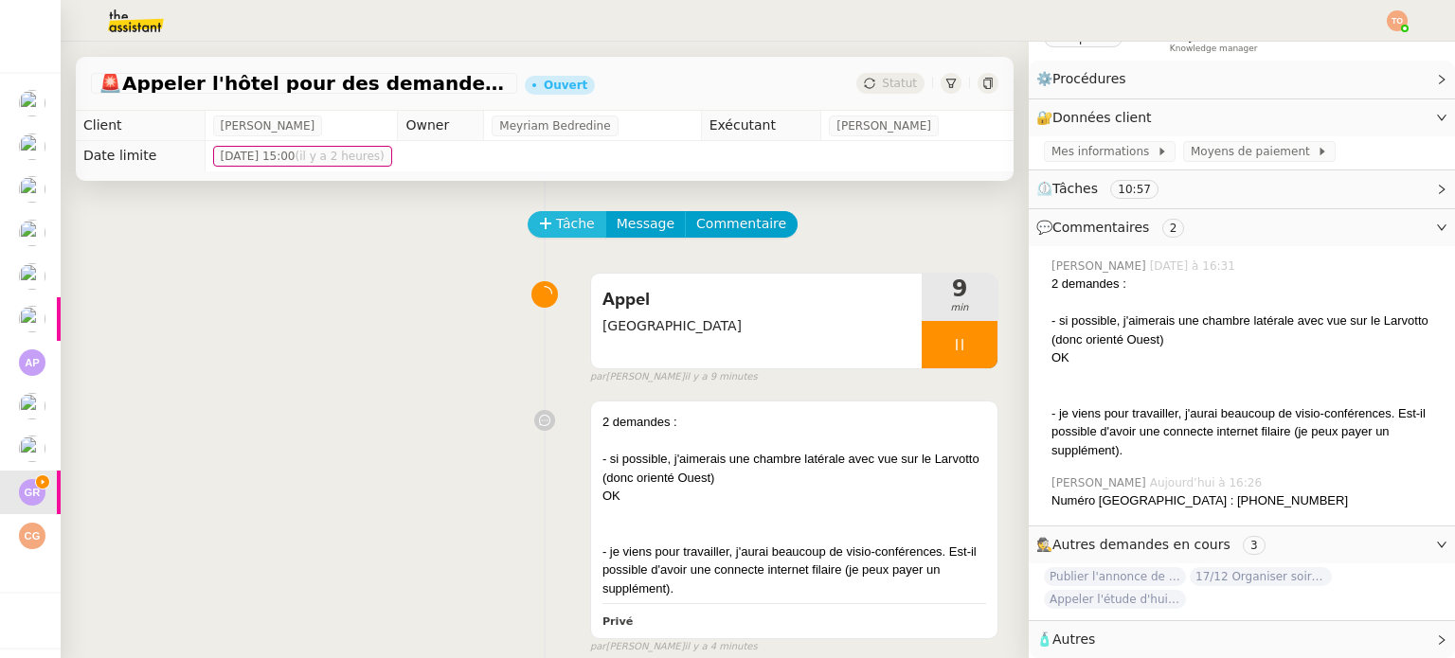
click at [581, 223] on button "Tâche" at bounding box center [567, 224] width 79 height 27
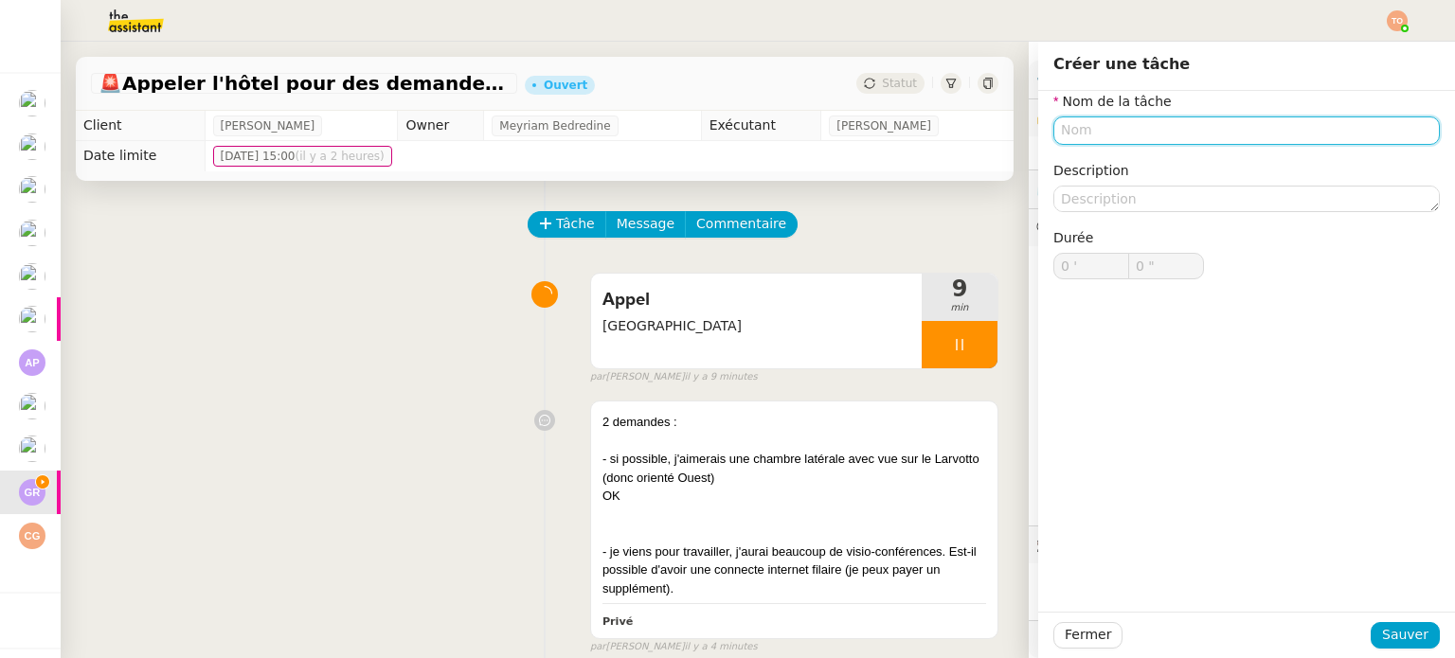
click at [1208, 132] on input "text" at bounding box center [1246, 130] width 387 height 27
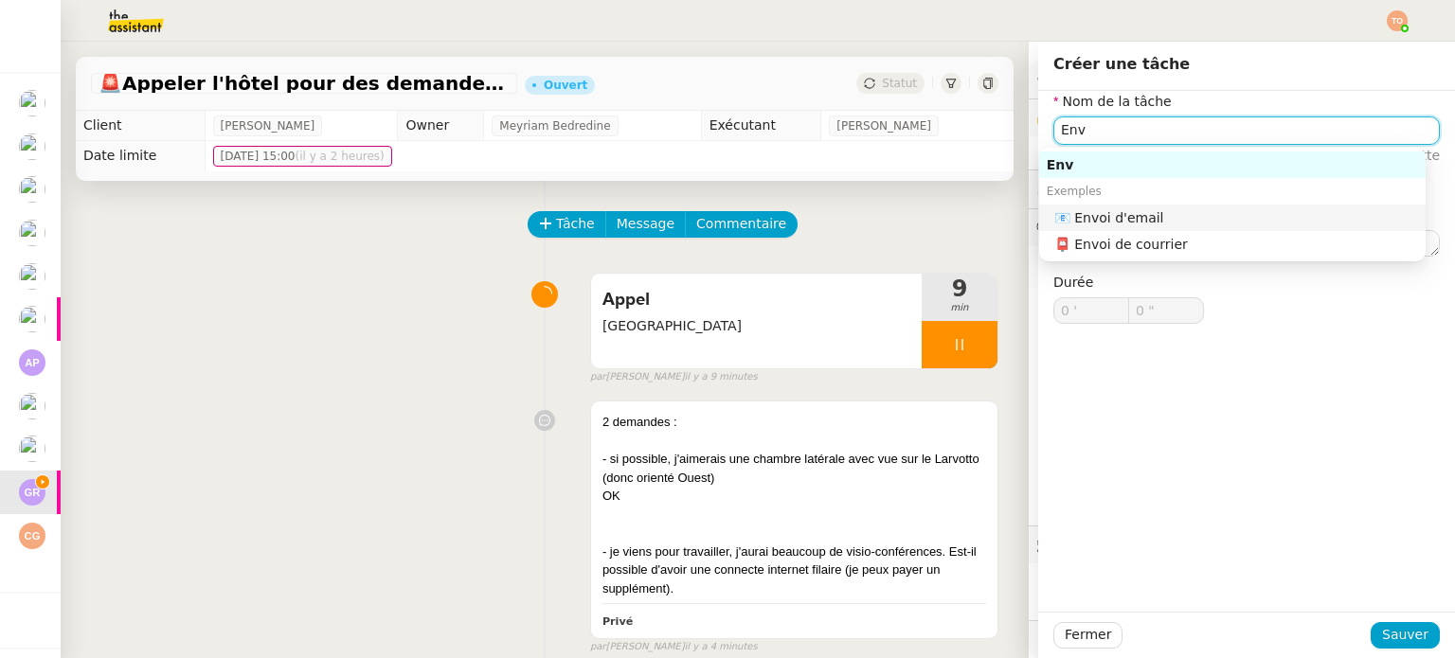
click at [1223, 211] on div "📧 Envoi d'email" at bounding box center [1236, 217] width 364 height 17
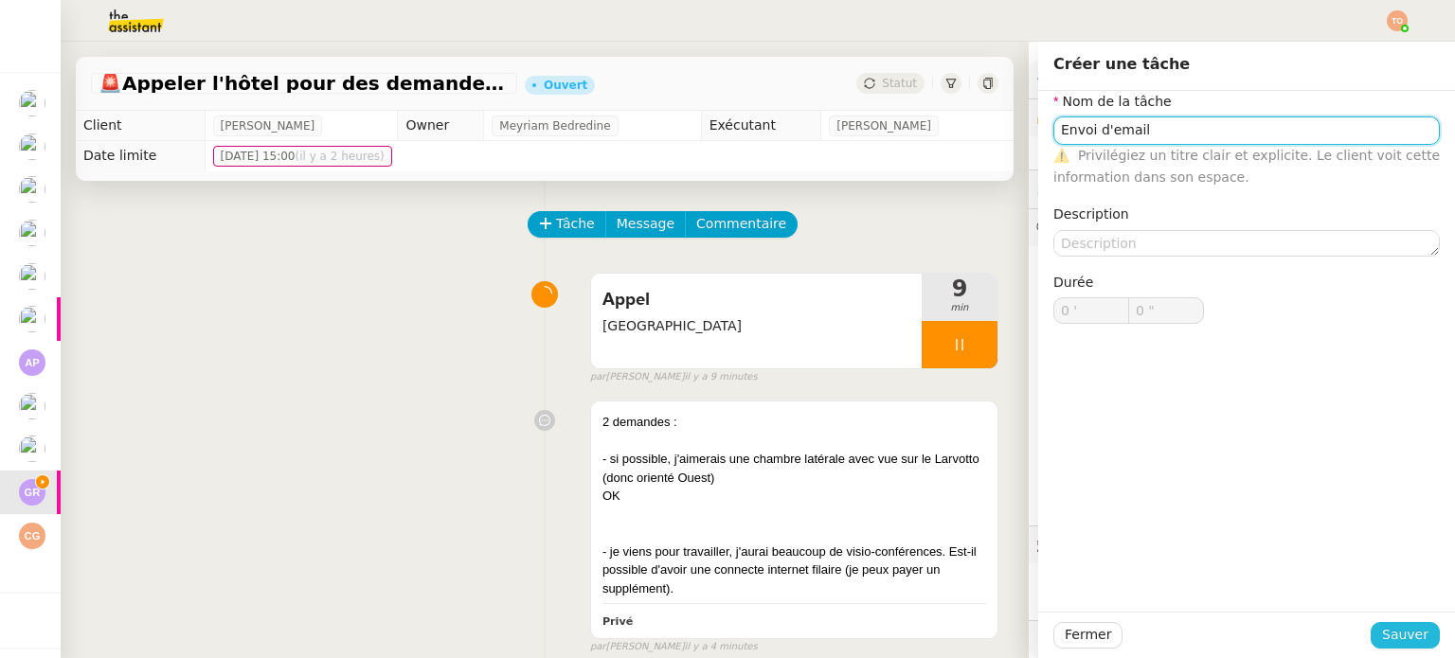
type input "Envoi d'email"
click at [1413, 640] on span "Sauver" at bounding box center [1405, 635] width 46 height 22
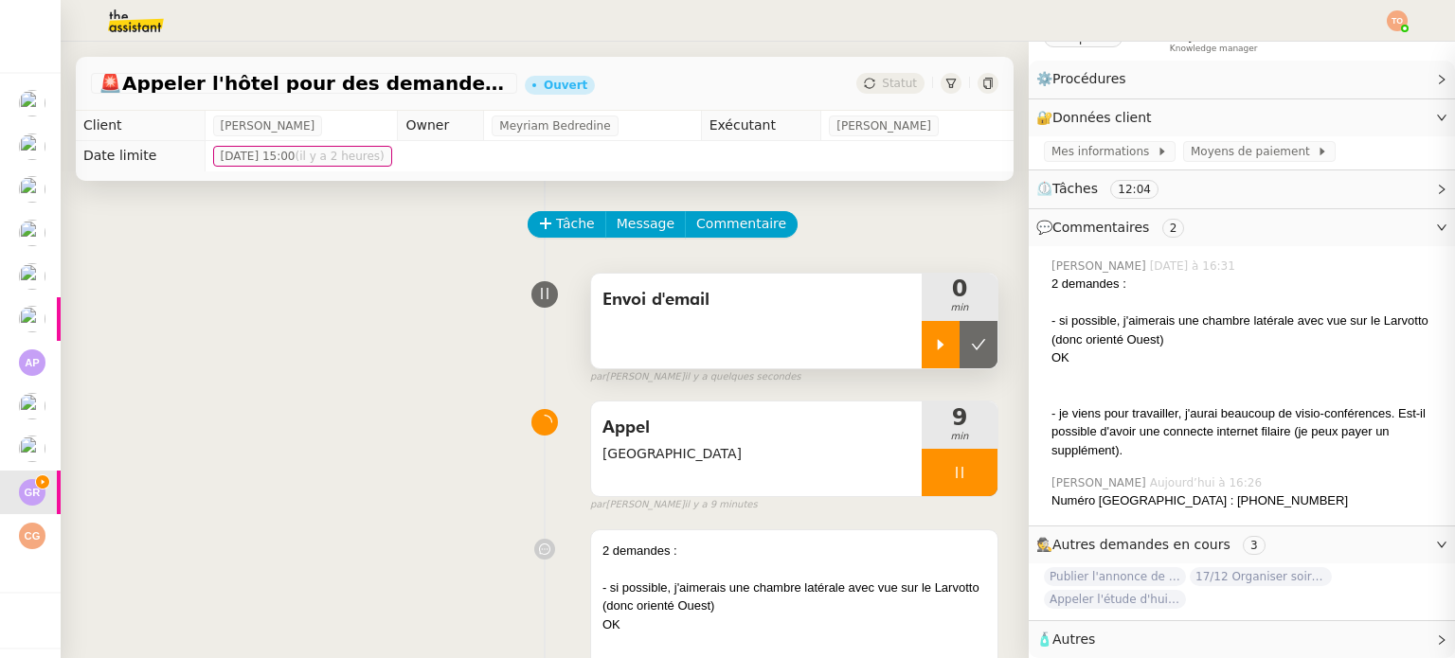
click at [922, 355] on div at bounding box center [941, 344] width 38 height 47
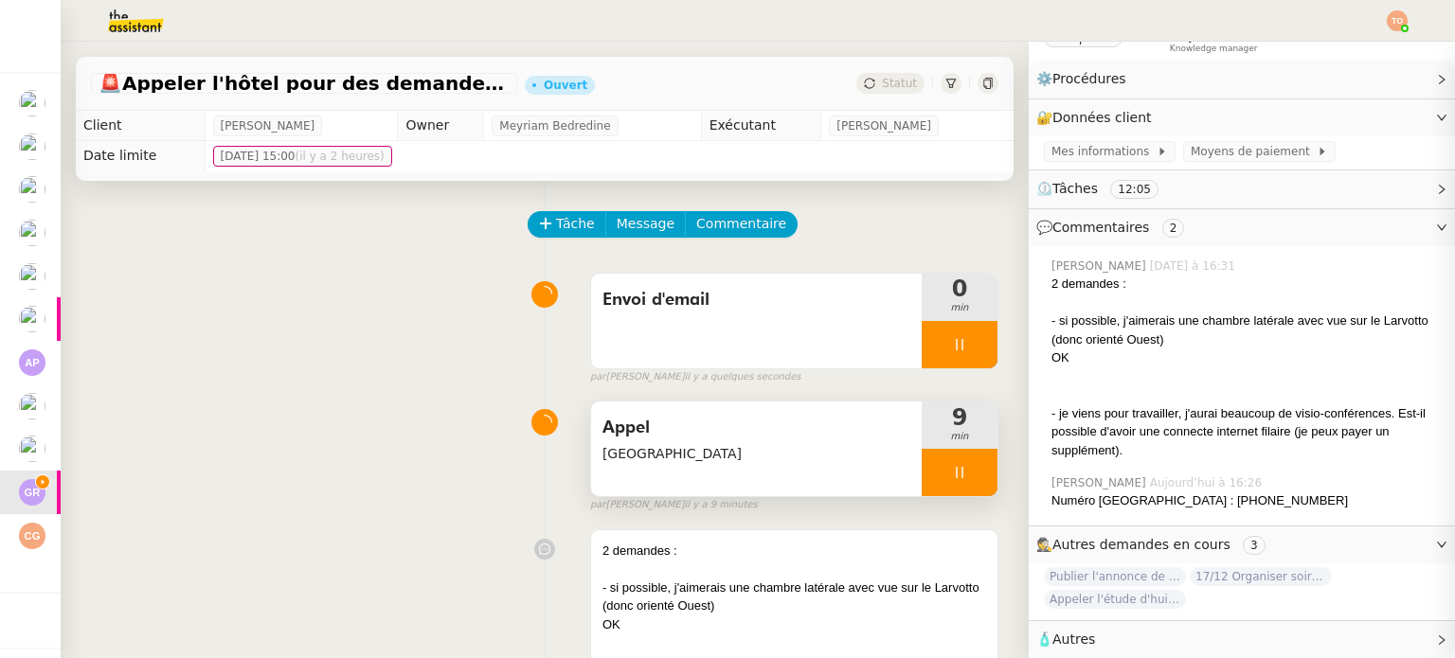
click at [936, 484] on div at bounding box center [960, 472] width 76 height 47
click at [964, 470] on button at bounding box center [979, 472] width 38 height 47
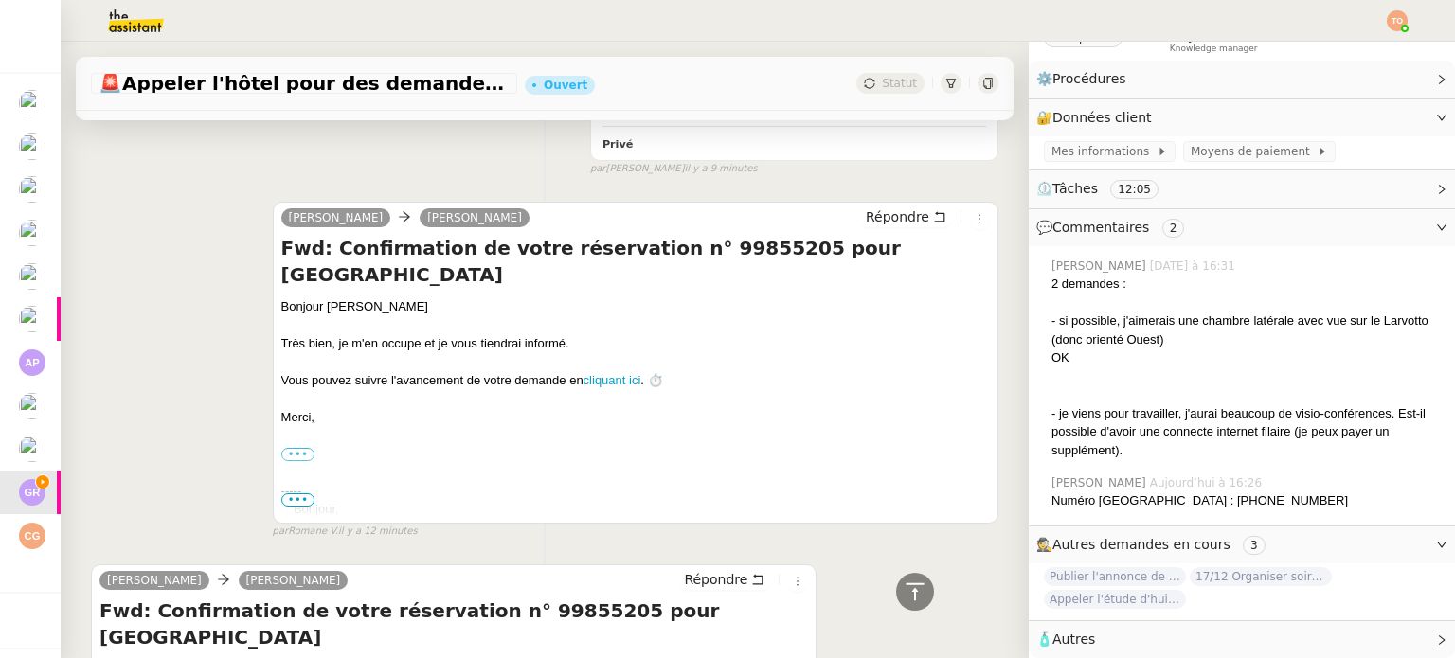
scroll to position [853, 0]
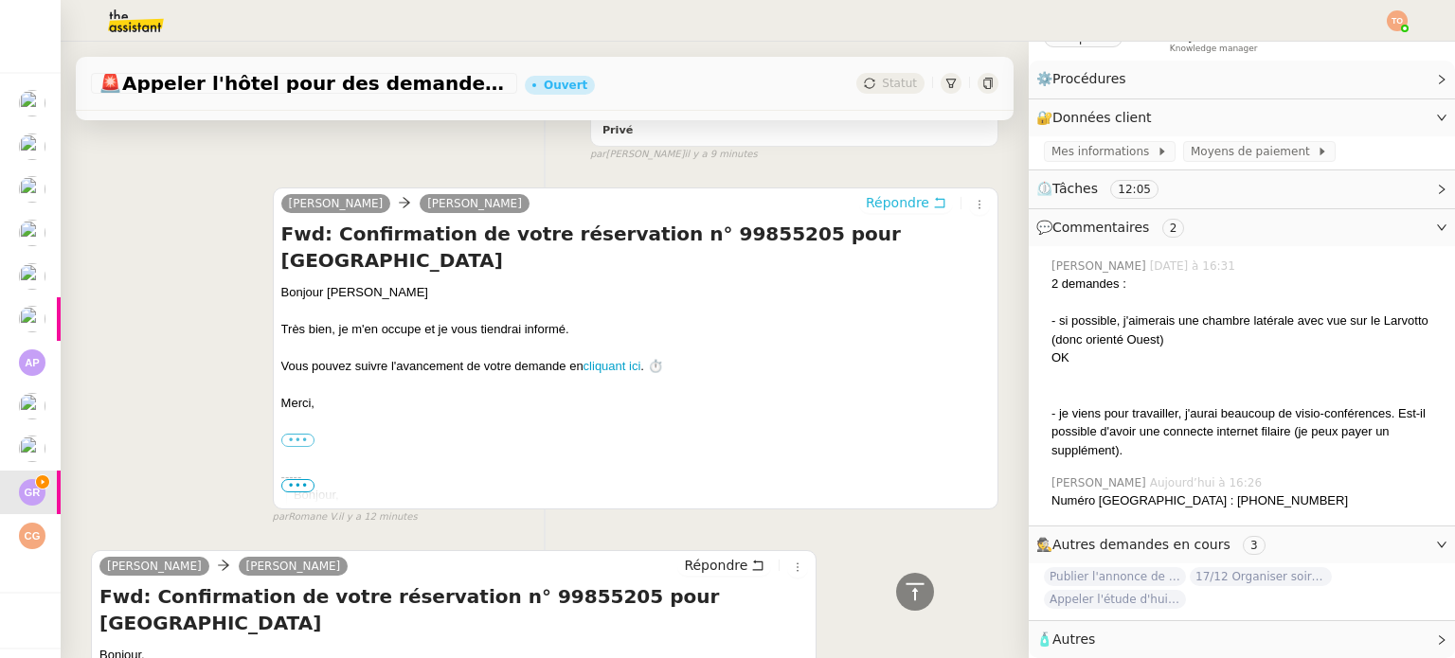
click at [866, 210] on span "Répondre" at bounding box center [897, 202] width 63 height 19
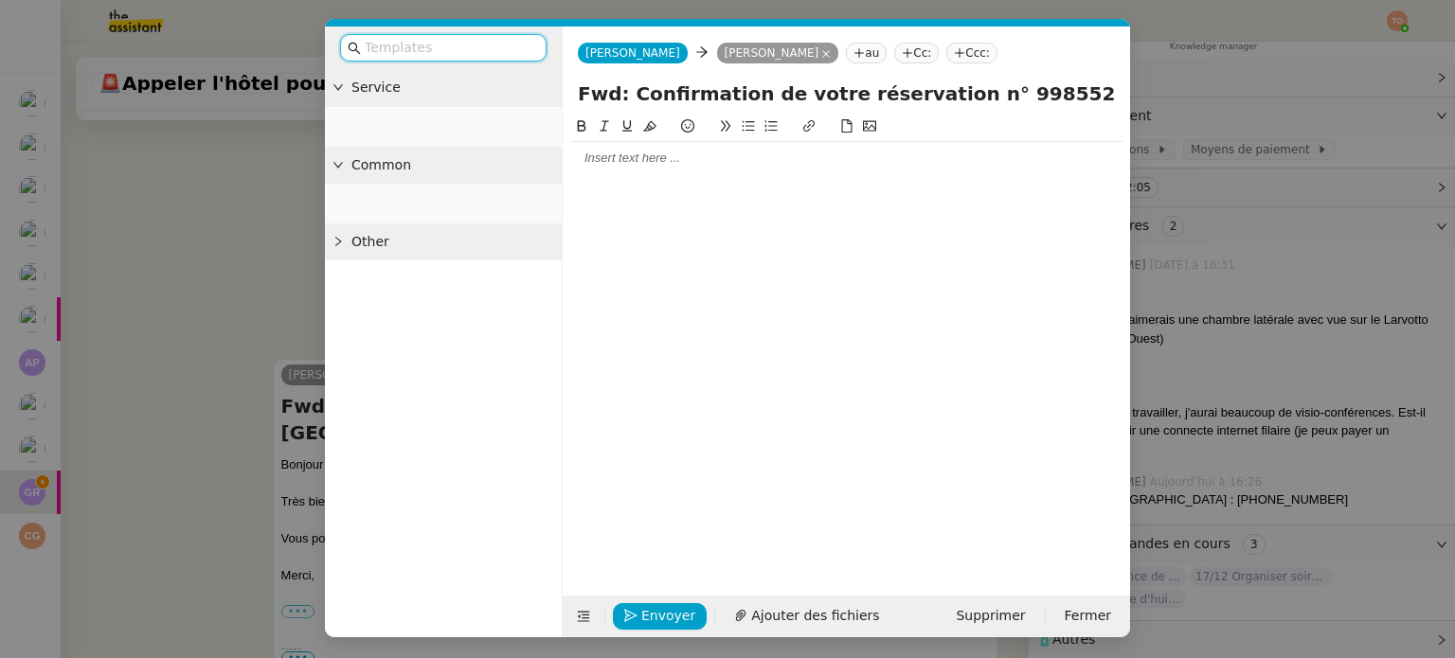
scroll to position [1024, 0]
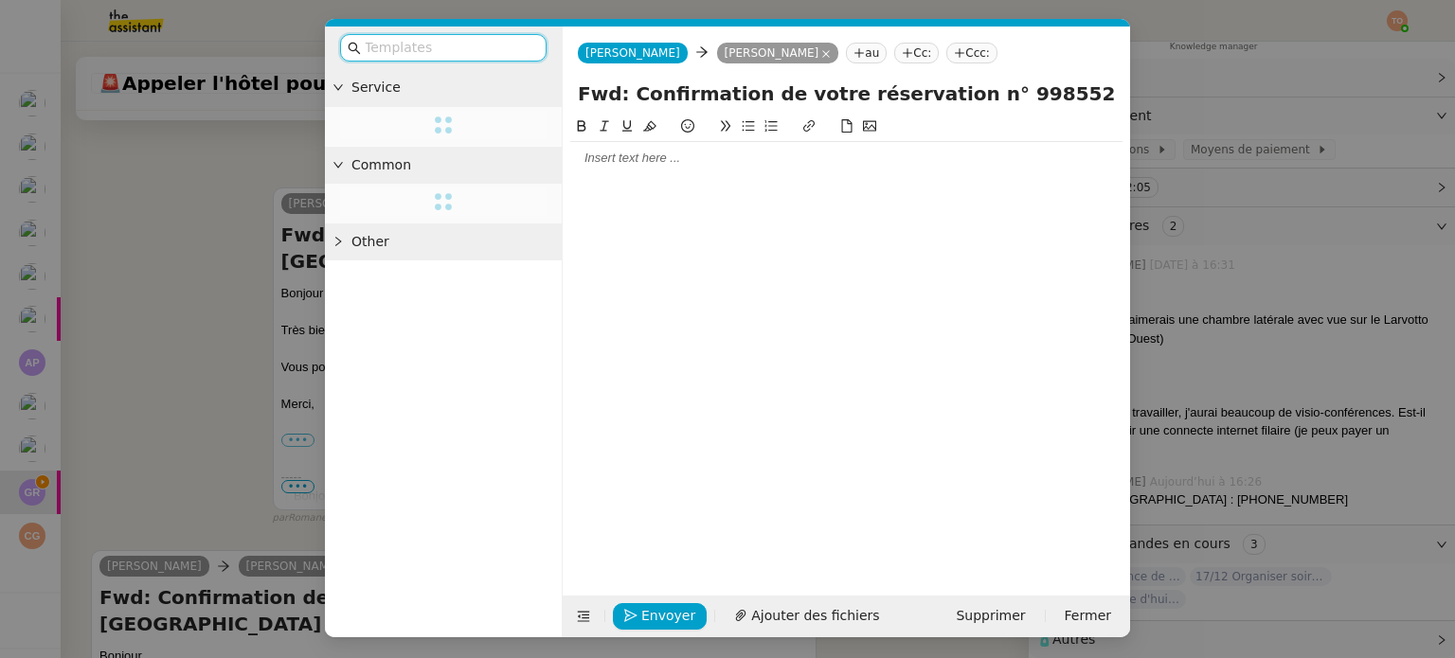
click at [674, 178] on div at bounding box center [846, 341] width 552 height 451
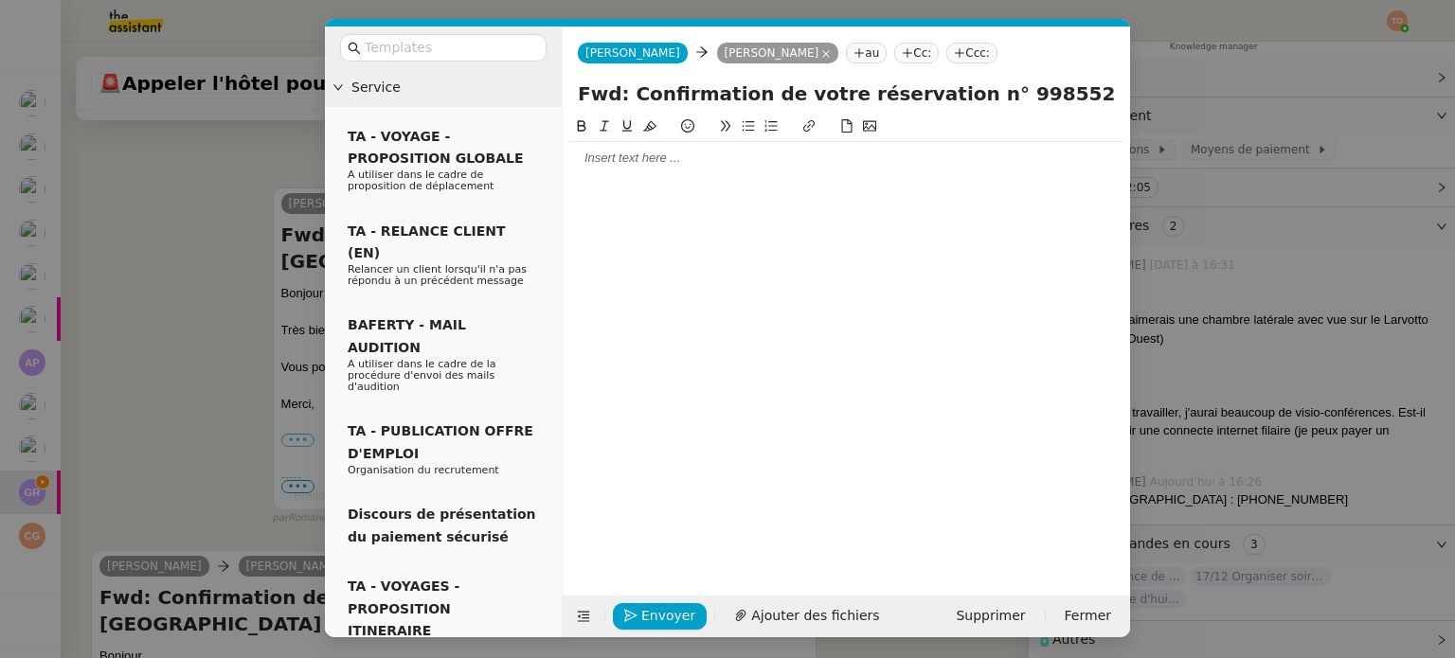
click at [678, 170] on div at bounding box center [846, 158] width 552 height 32
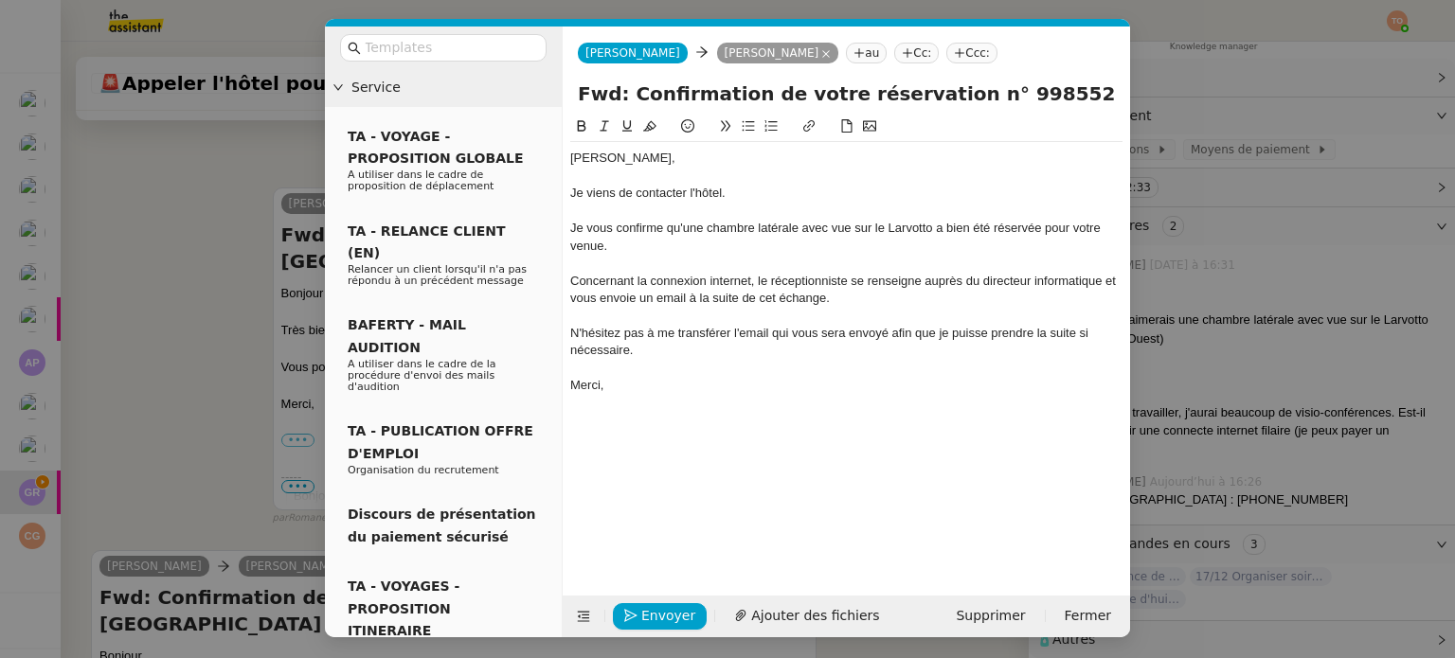
scroll to position [1247, 0]
click at [687, 363] on div at bounding box center [846, 368] width 552 height 17
click at [835, 299] on div "Concernant la connexion internet, le réceptionniste se renseigne auprès du dire…" at bounding box center [846, 290] width 552 height 35
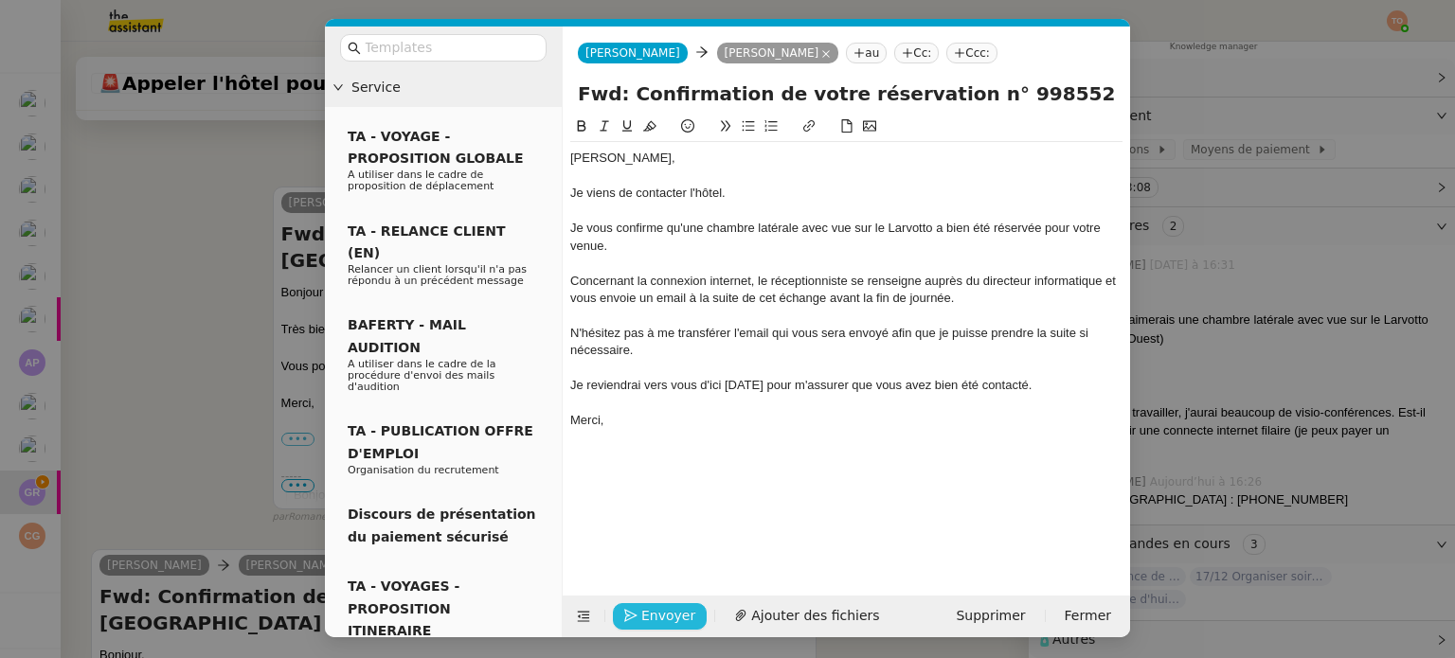
click at [677, 609] on span "Envoyer" at bounding box center [668, 616] width 54 height 22
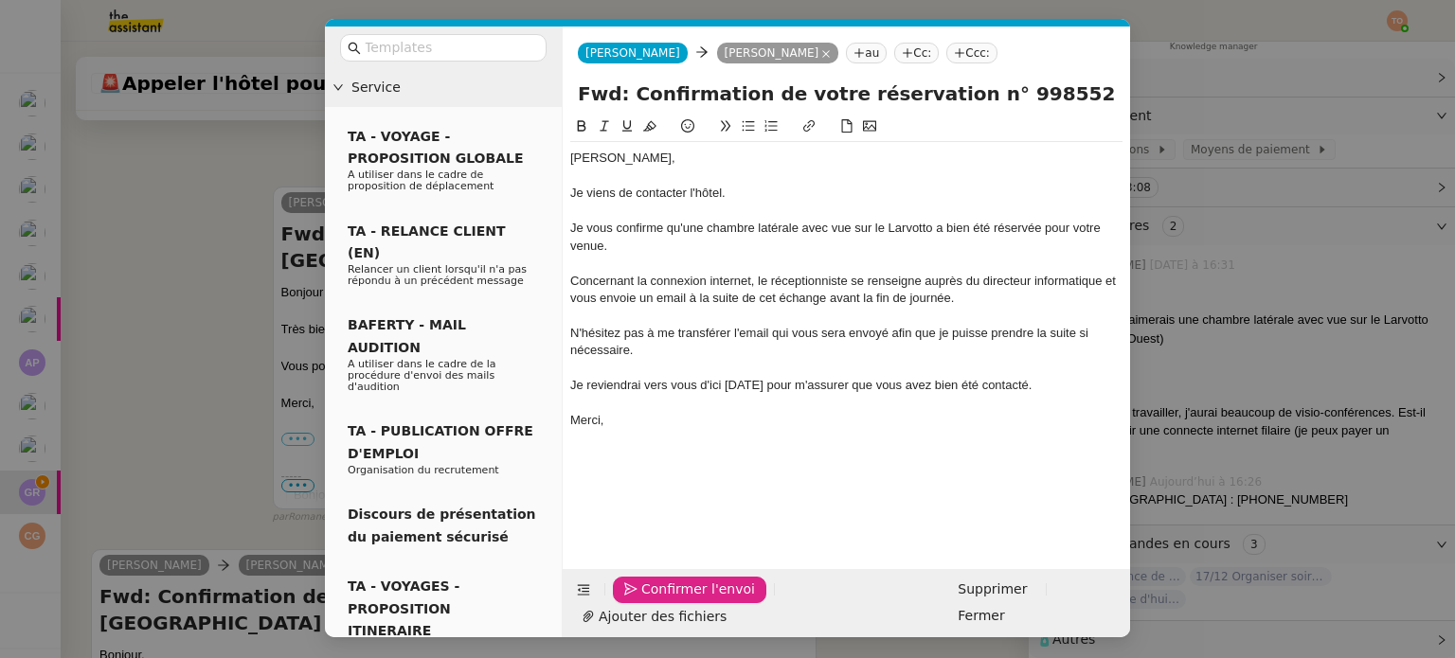
click at [677, 601] on span "Confirmer l'envoi" at bounding box center [698, 590] width 114 height 22
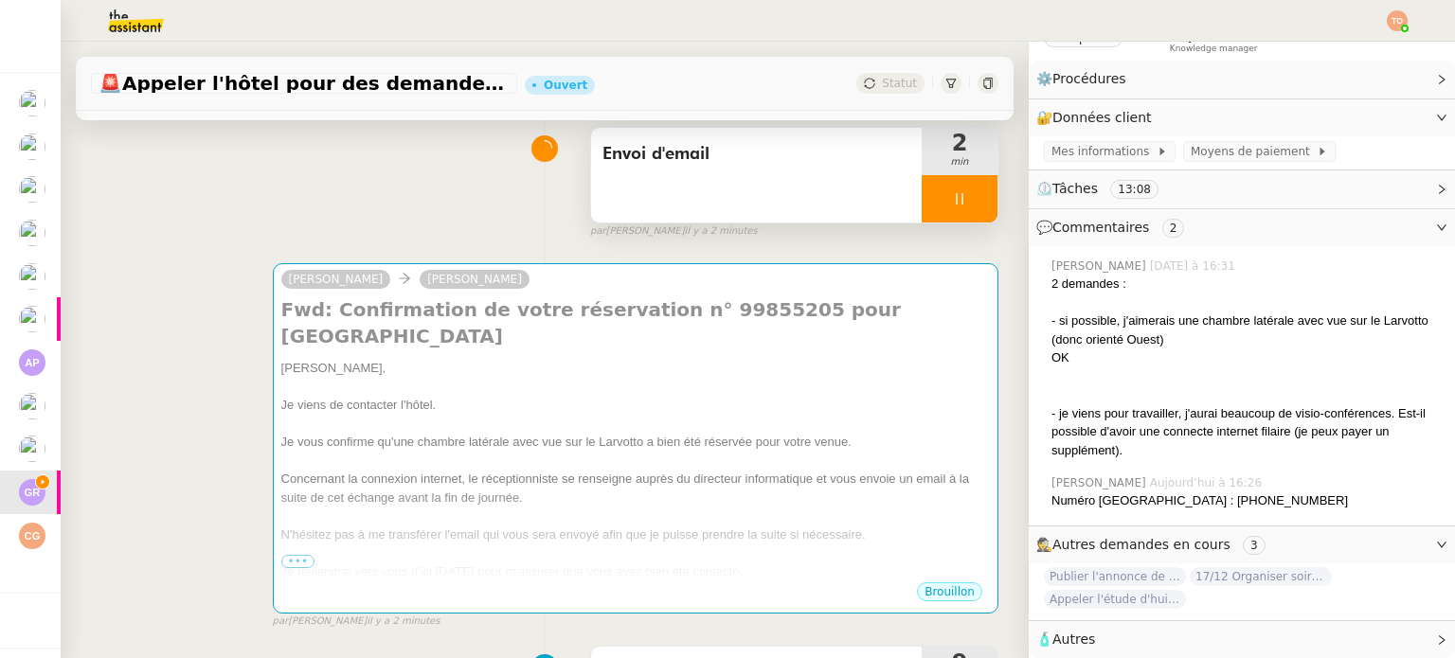
scroll to position [0, 0]
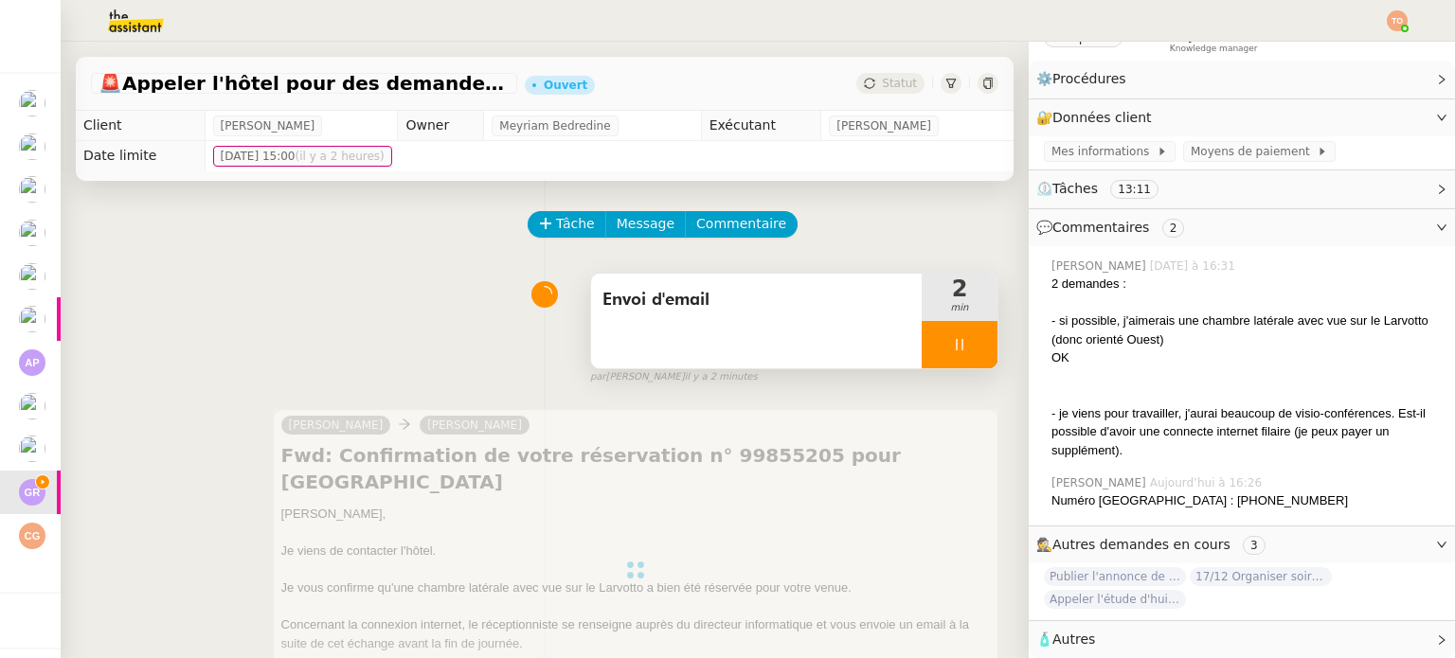
click at [946, 354] on div at bounding box center [960, 344] width 76 height 47
click at [971, 351] on icon at bounding box center [978, 344] width 15 height 15
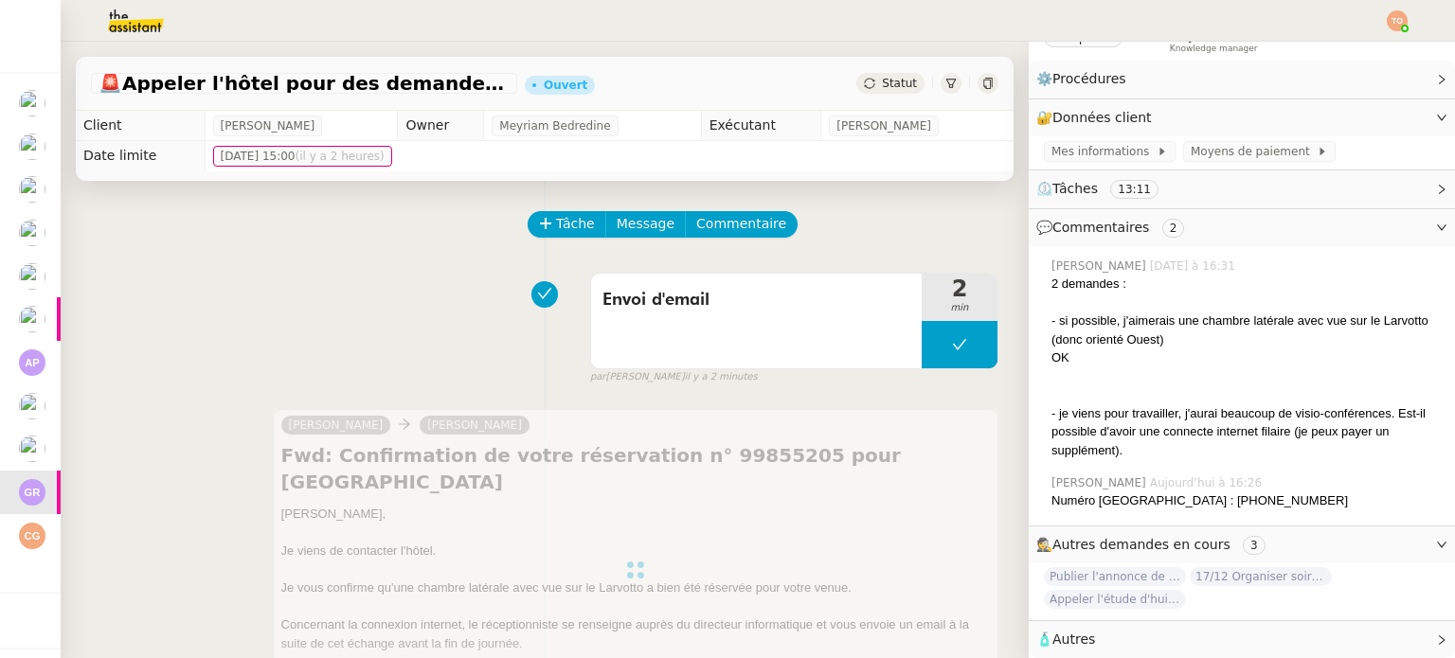
click at [891, 88] on span "Statut" at bounding box center [899, 83] width 35 height 13
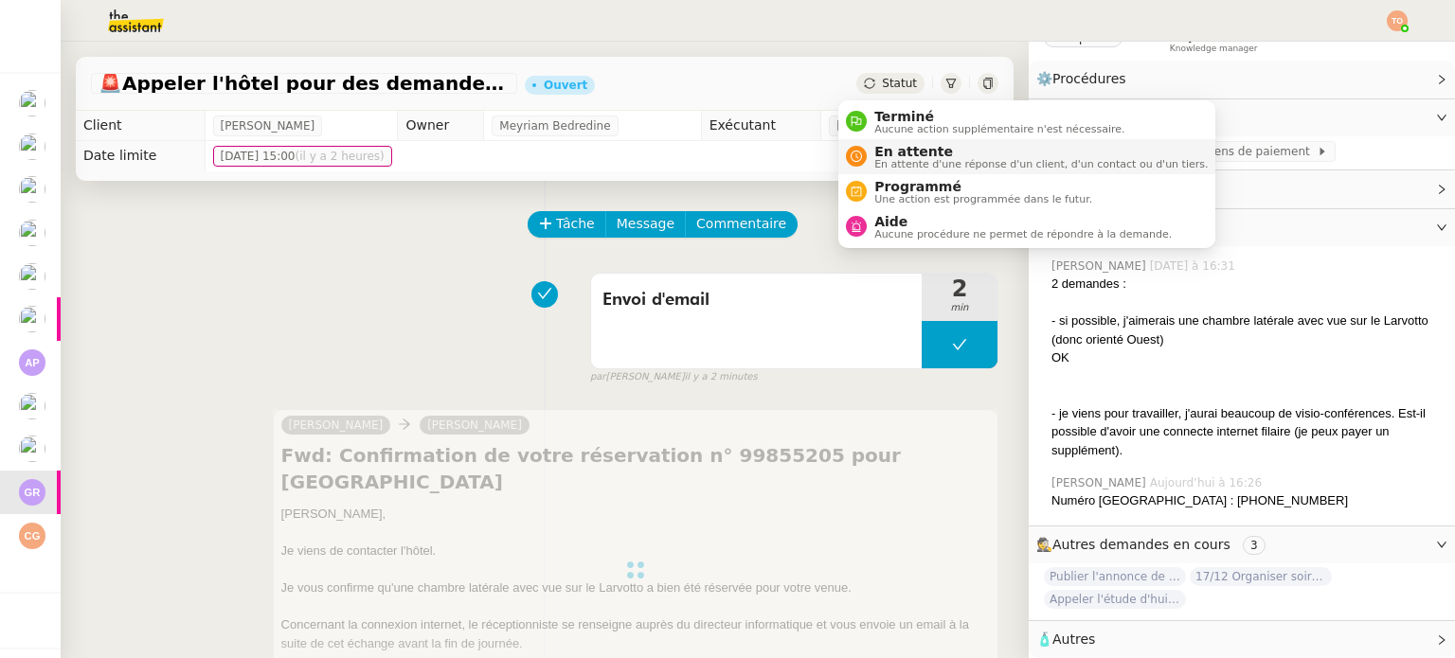
click at [906, 159] on span "En attente d'une réponse d'un client, d'un contact ou d'un tiers." at bounding box center [1040, 164] width 333 height 10
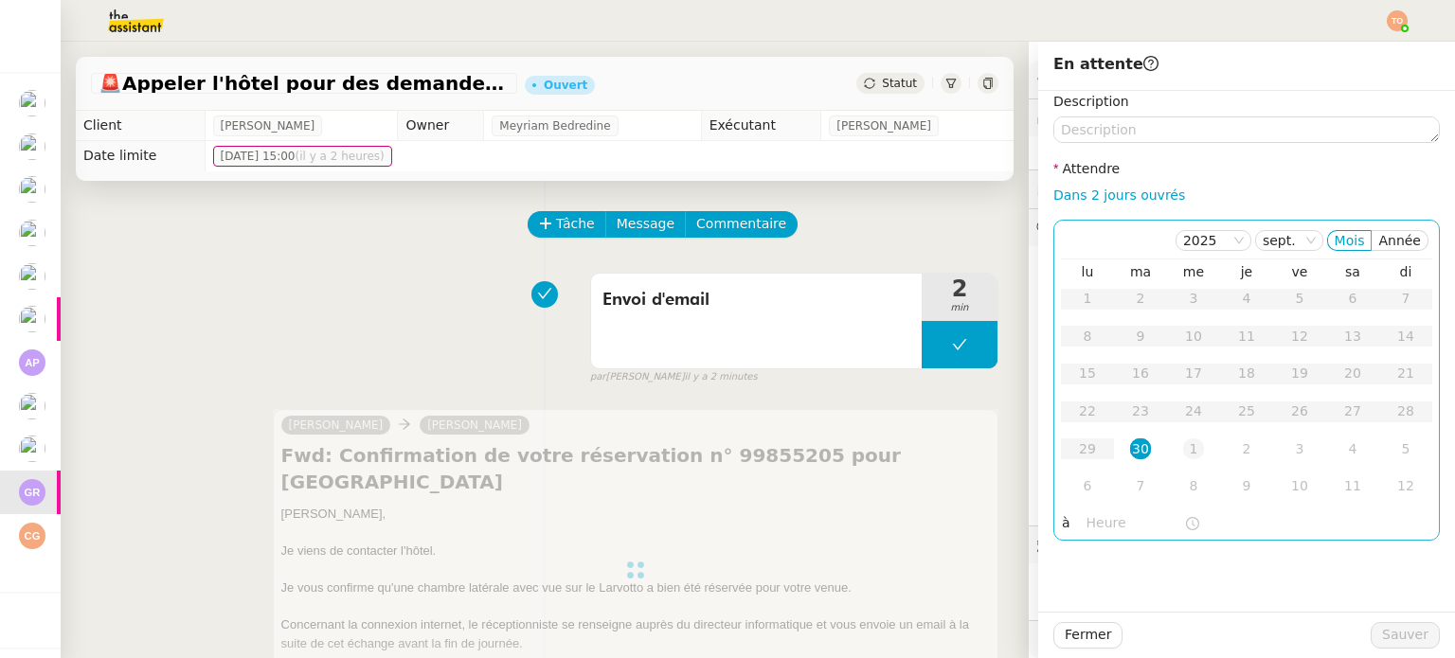
click at [1183, 451] on div "1" at bounding box center [1193, 449] width 21 height 21
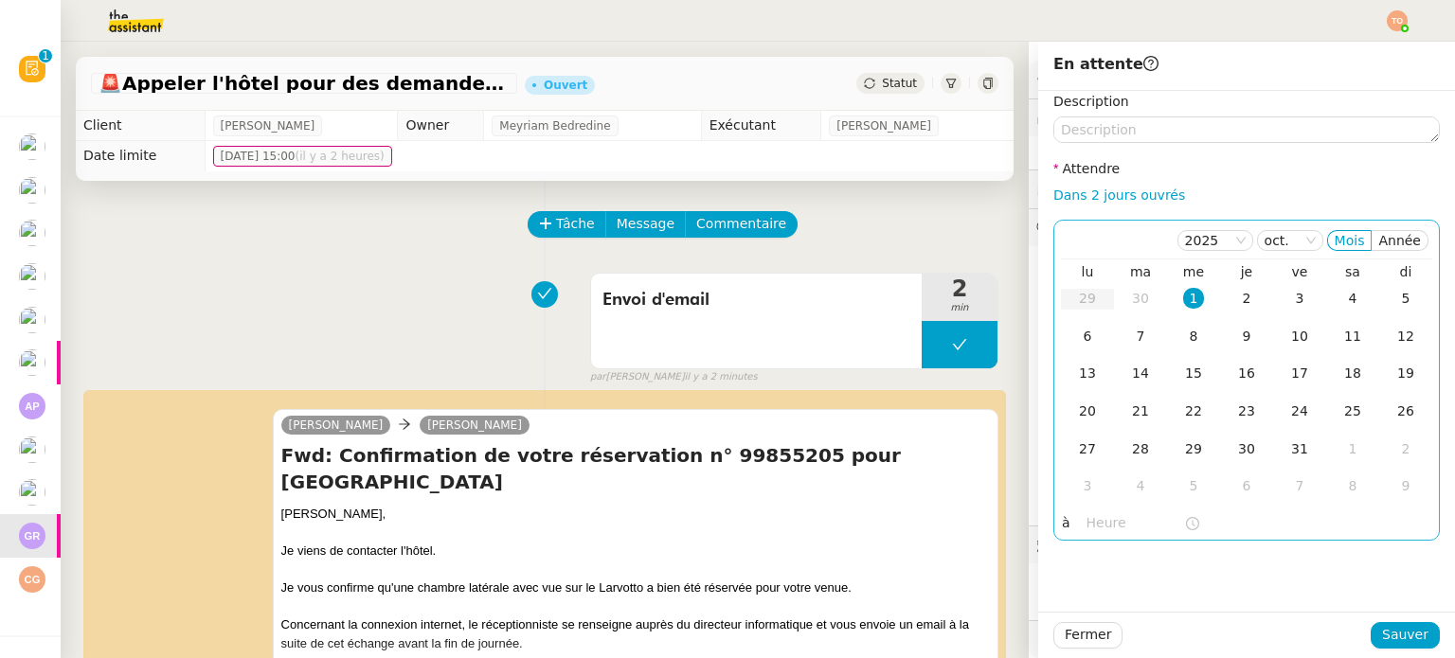
click at [1124, 516] on input "text" at bounding box center [1136, 524] width 98 height 22
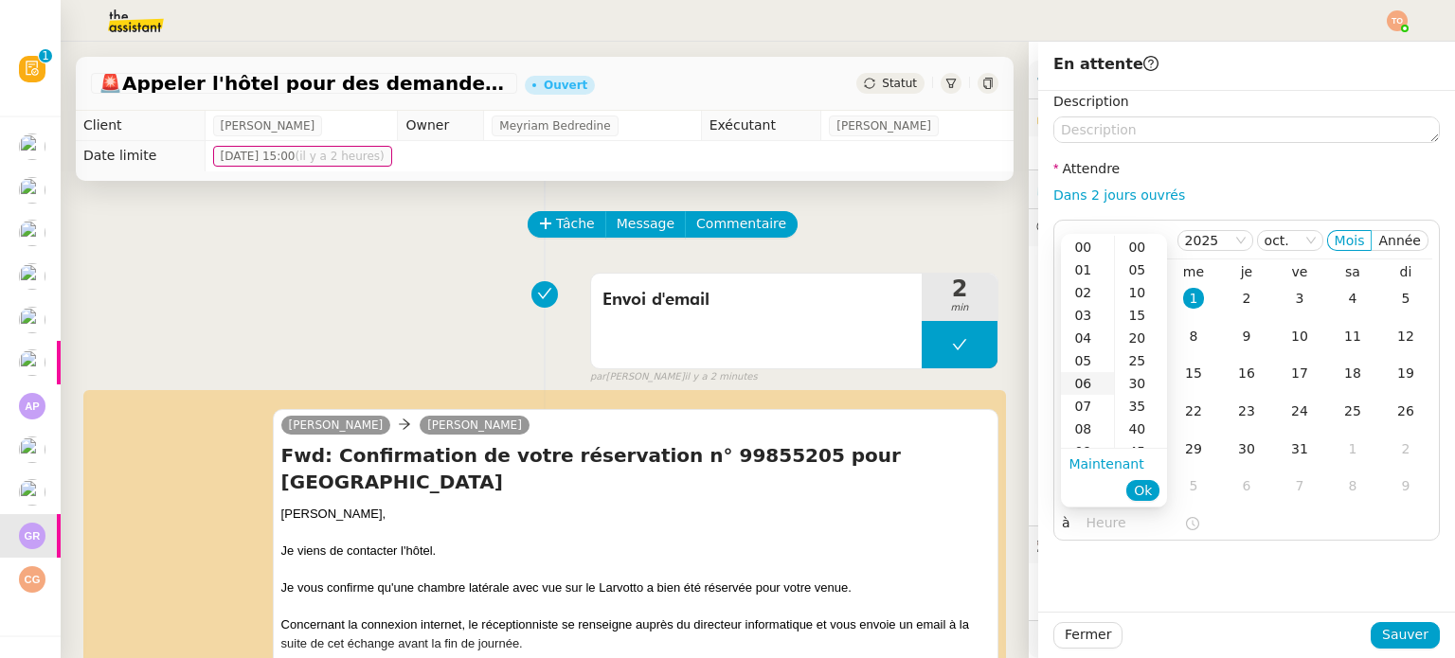
scroll to position [189, 0]
click at [1090, 303] on div "11" at bounding box center [1087, 308] width 53 height 23
click at [1150, 251] on div "00" at bounding box center [1141, 247] width 52 height 23
type input "11:00"
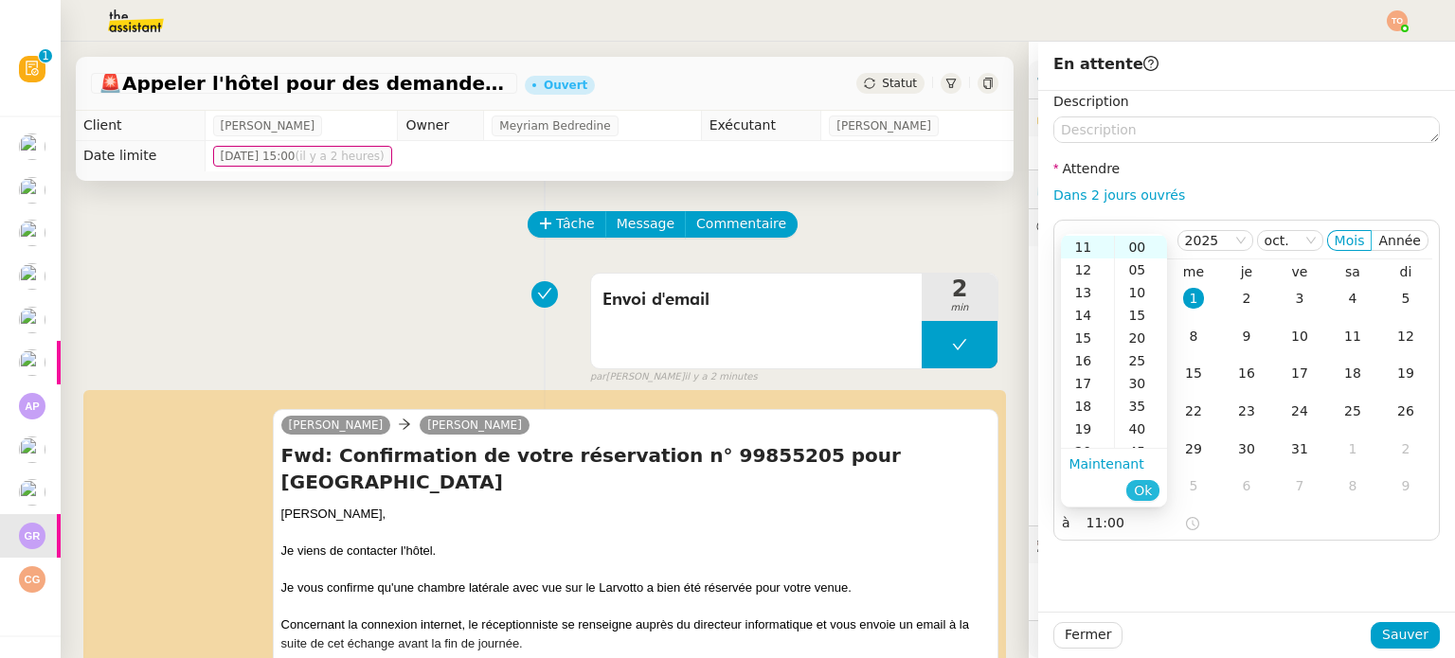
click at [1136, 484] on span "Ok" at bounding box center [1143, 490] width 18 height 19
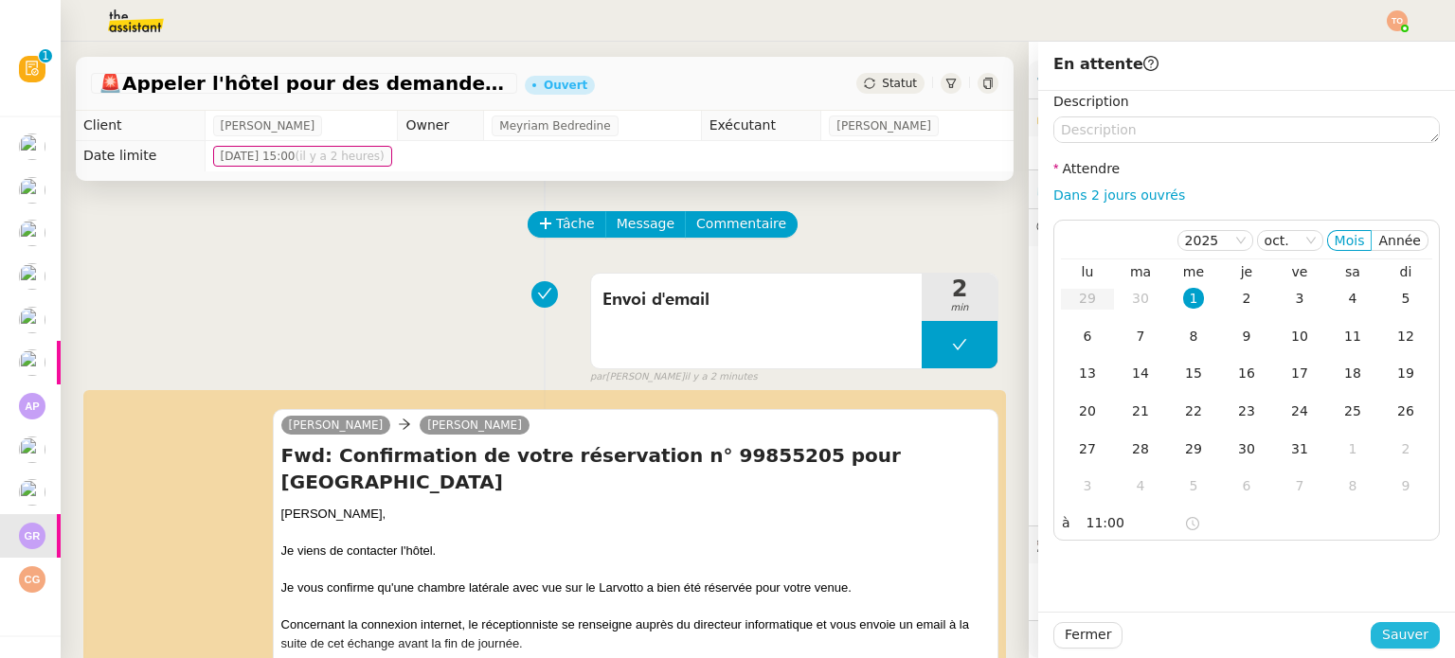
click at [1390, 626] on span "Sauver" at bounding box center [1405, 635] width 46 height 22
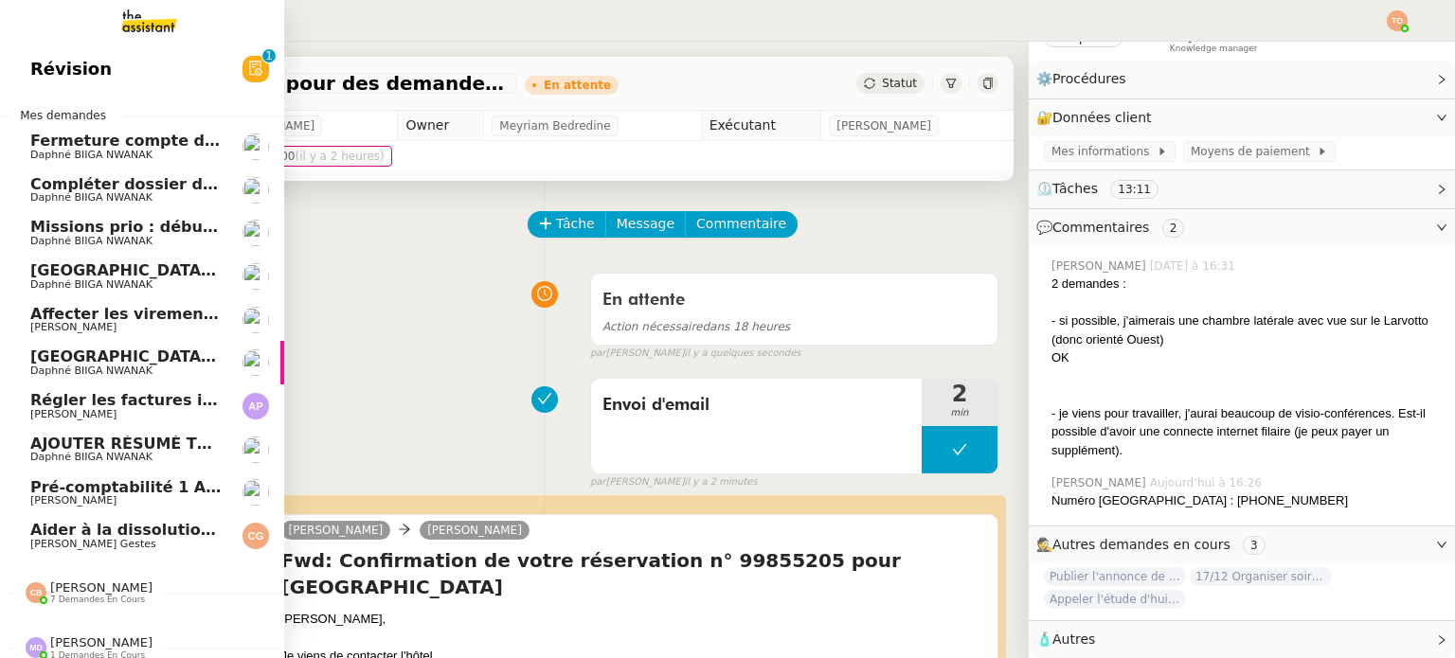
click at [208, 325] on span "[PERSON_NAME]" at bounding box center [125, 327] width 191 height 11
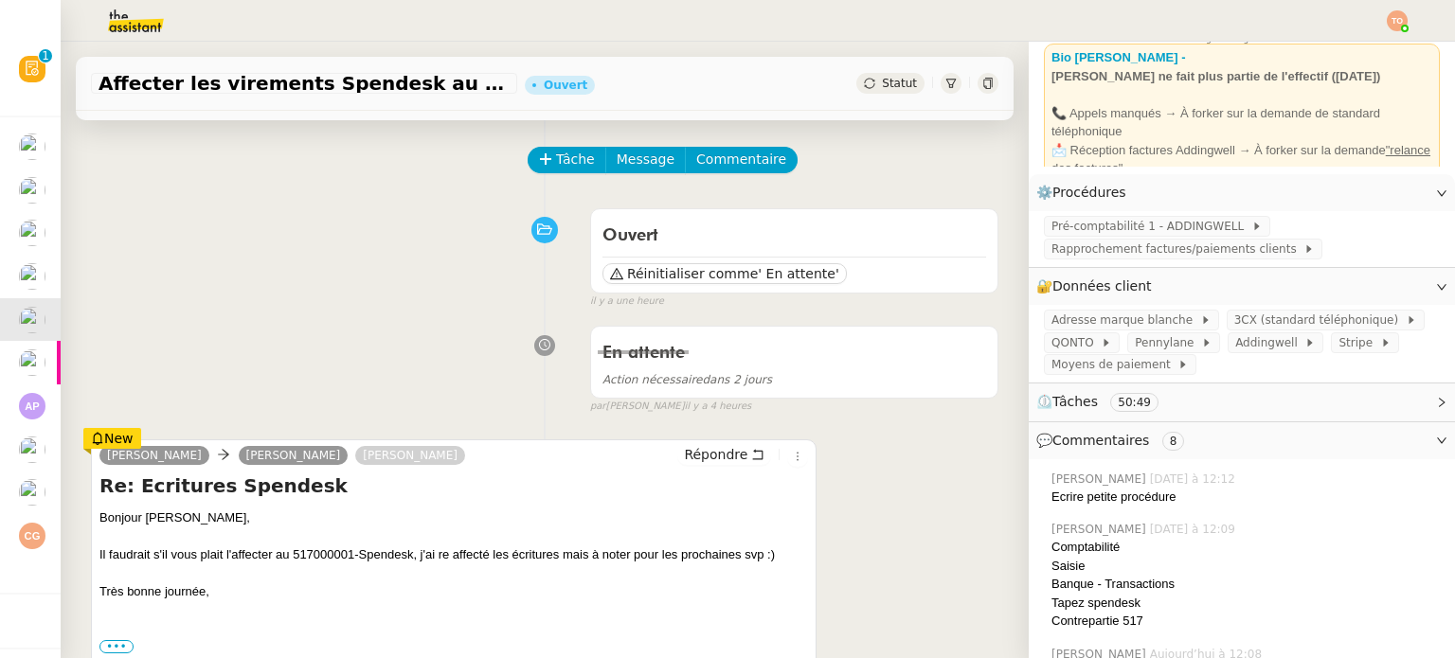
scroll to position [95, 0]
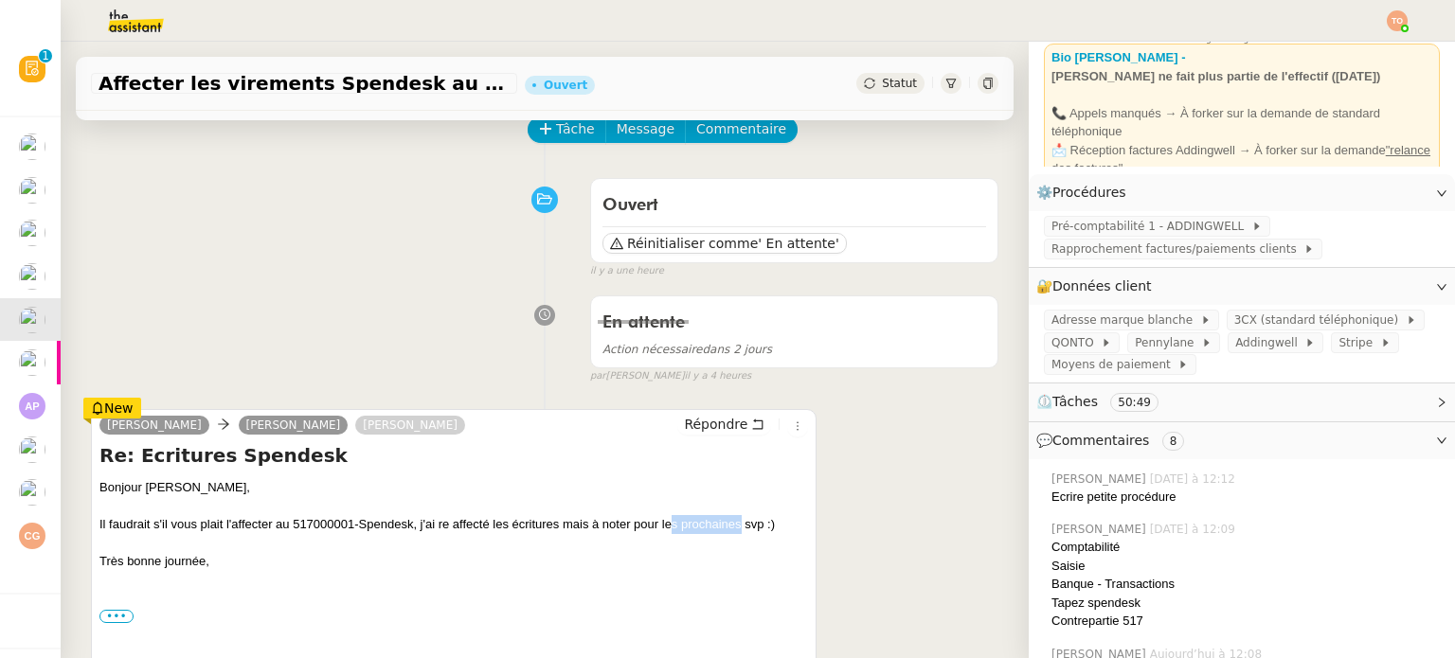
drag, startPoint x: 721, startPoint y: 526, endPoint x: 748, endPoint y: 524, distance: 27.5
click at [748, 525] on div "Il faudrait s'il vous plait l'affecter au 517000001-Spendesk, j'ai re affecté l…" at bounding box center [453, 524] width 709 height 19
click at [748, 524] on div "Il faudrait s'il vous plait l'affecter au 517000001-Spendesk, j'ai re affecté l…" at bounding box center [453, 524] width 709 height 19
drag, startPoint x: 765, startPoint y: 524, endPoint x: 545, endPoint y: 531, distance: 219.9
click at [593, 530] on div "Il faudrait s'il vous plait l'affecter au 517000001-Spendesk, j'ai re affecté l…" at bounding box center [453, 524] width 709 height 19
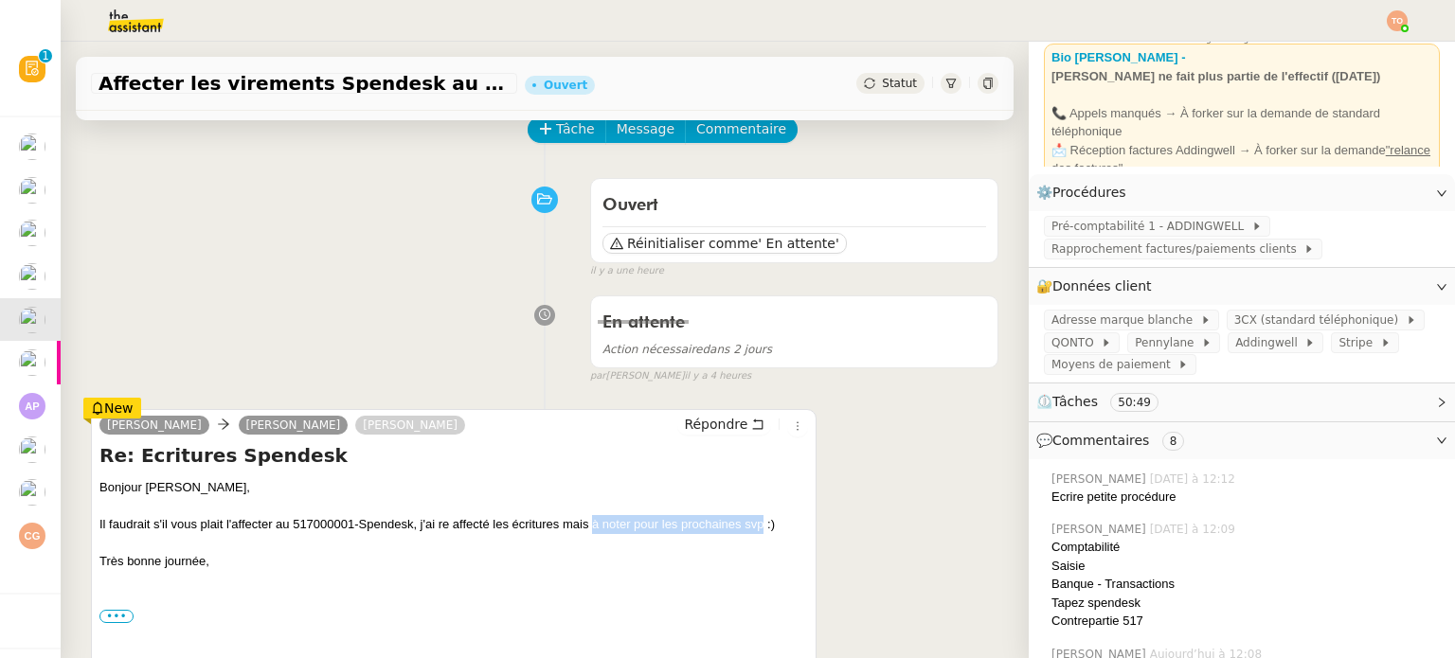
scroll to position [284, 0]
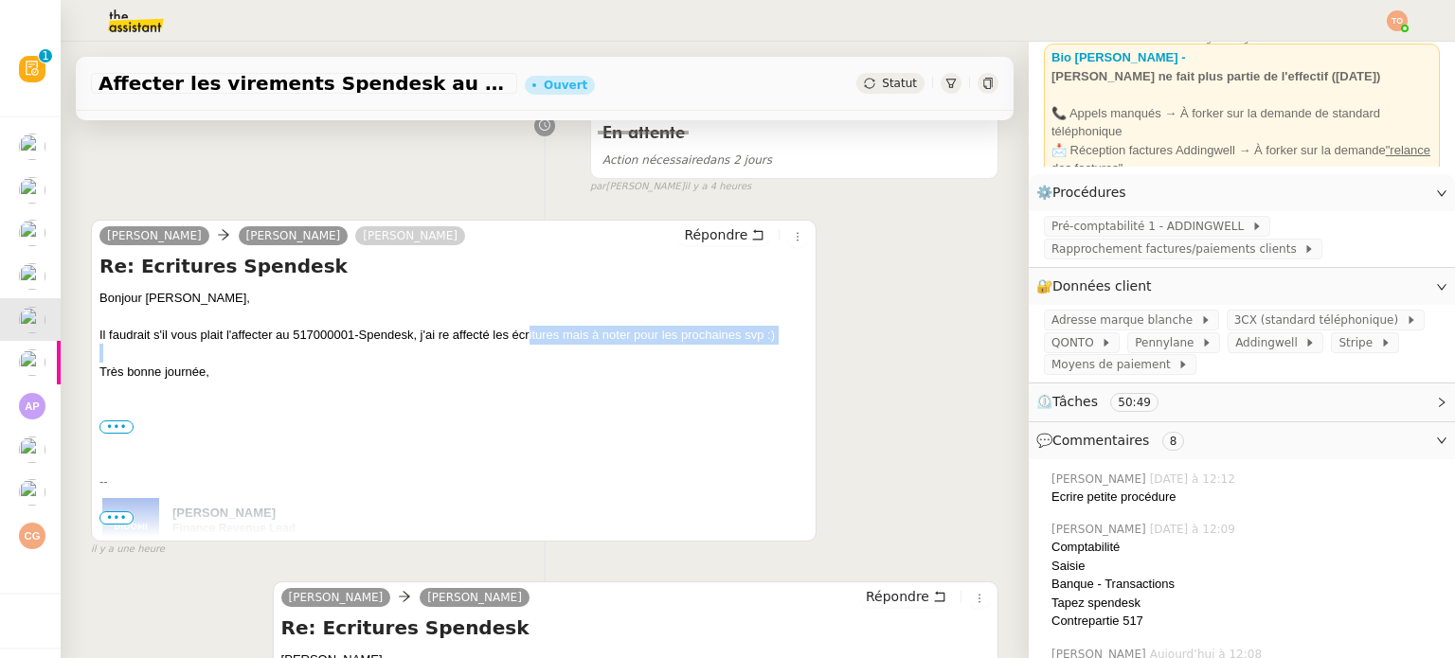
drag, startPoint x: 643, startPoint y: 348, endPoint x: 678, endPoint y: 347, distance: 35.1
click at [666, 348] on div "Bonjour Camille, Il faudrait s'il vous plait l'affecter au 517000001-Spendesk, …" at bounding box center [453, 335] width 709 height 93
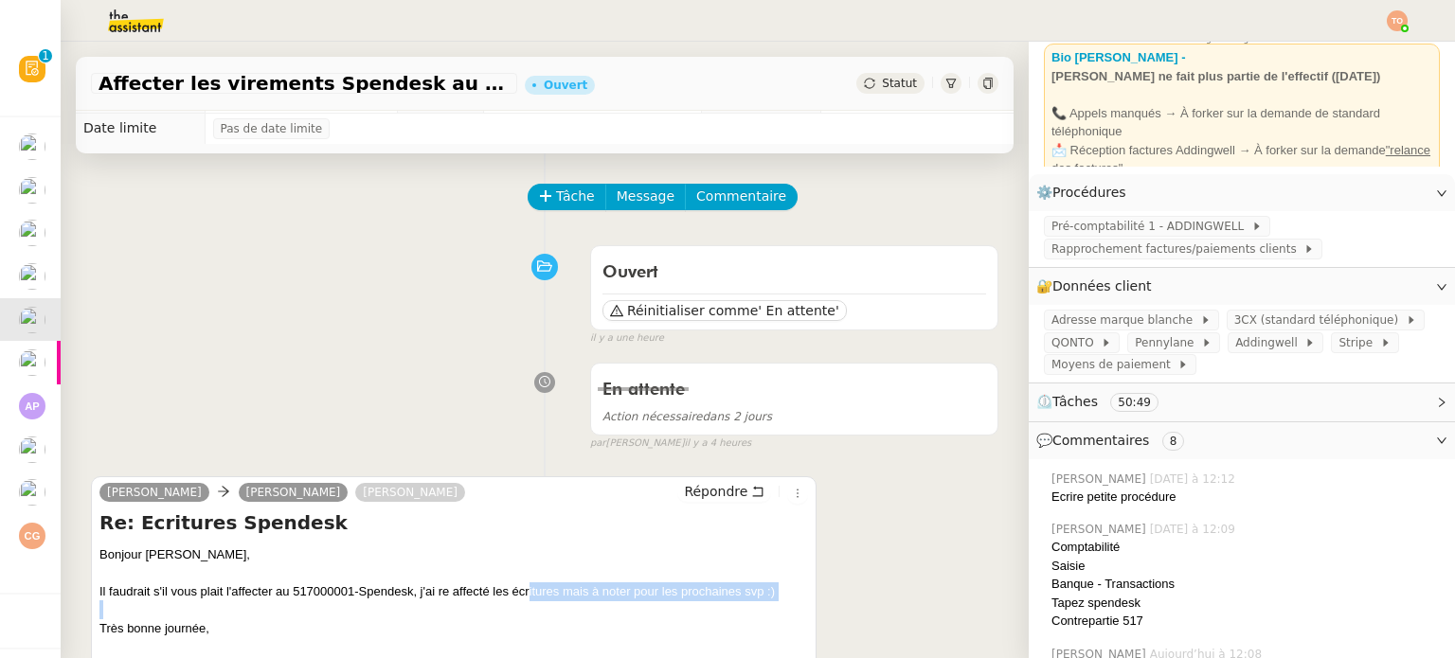
scroll to position [0, 0]
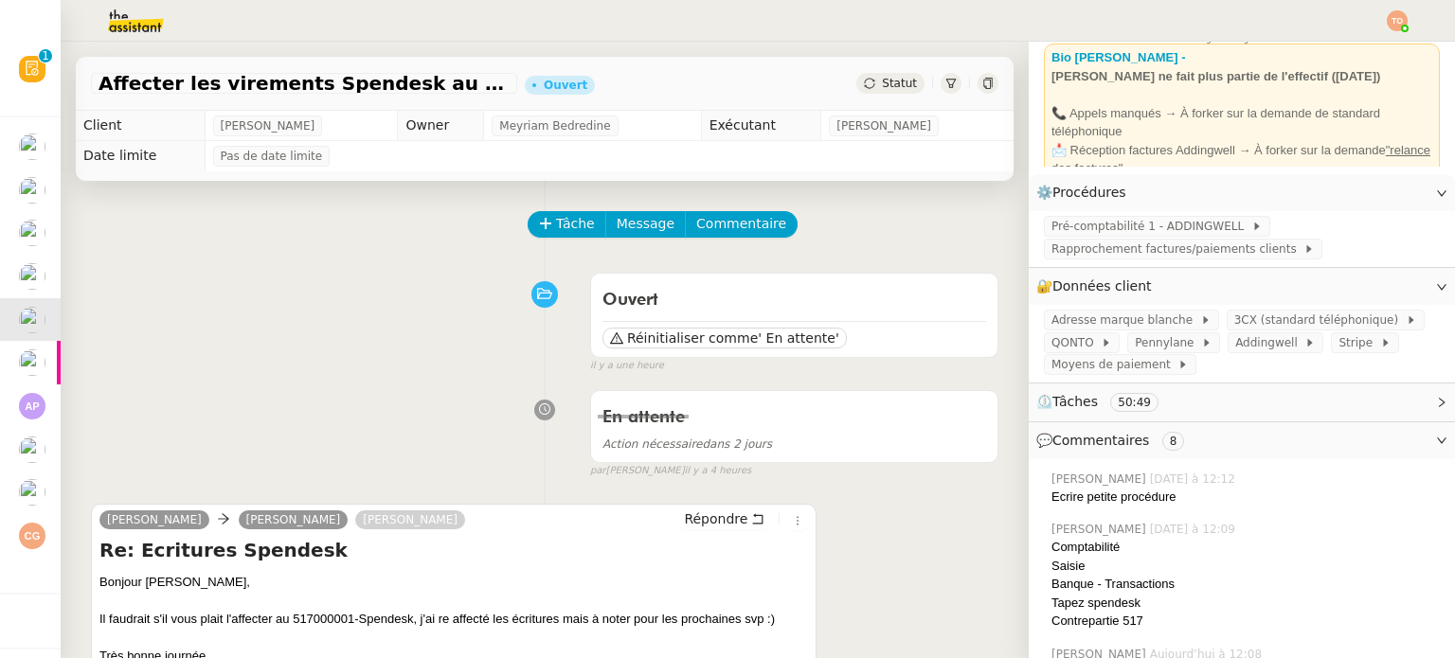
click at [891, 93] on div "Statut" at bounding box center [890, 83] width 68 height 21
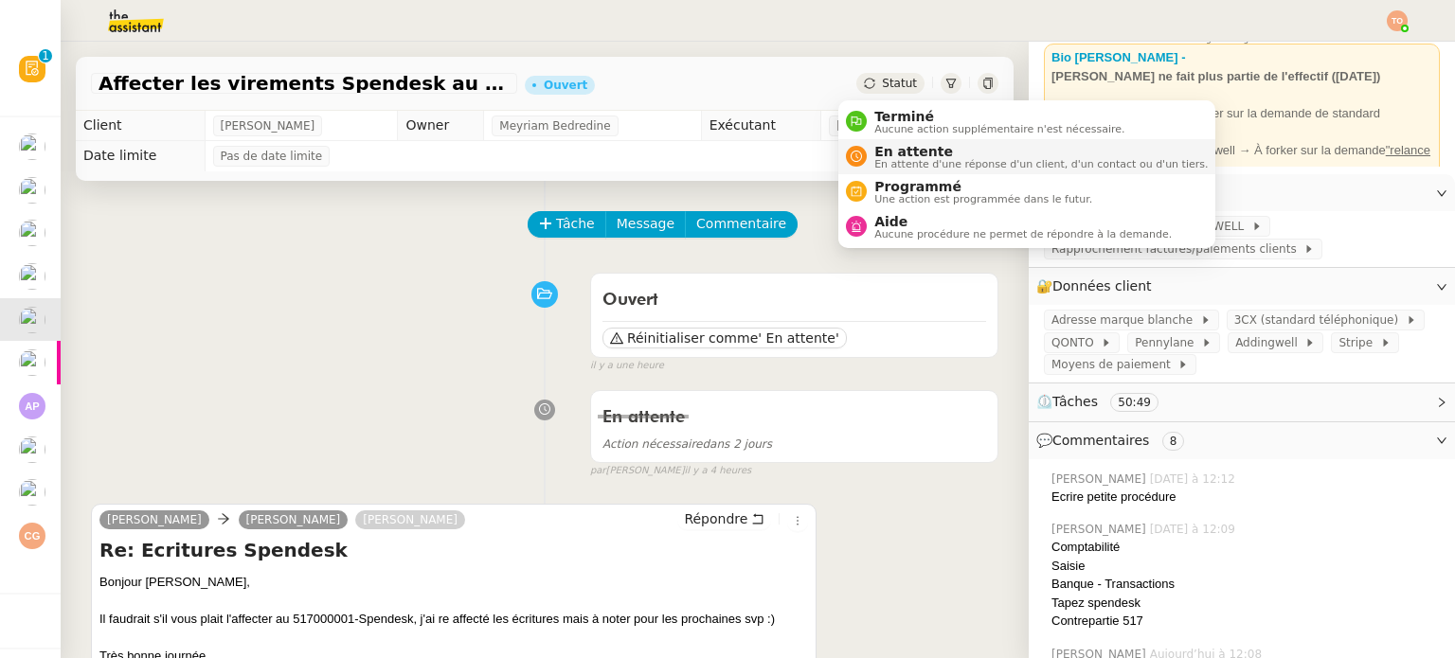
click at [909, 154] on span "En attente" at bounding box center [1040, 151] width 333 height 15
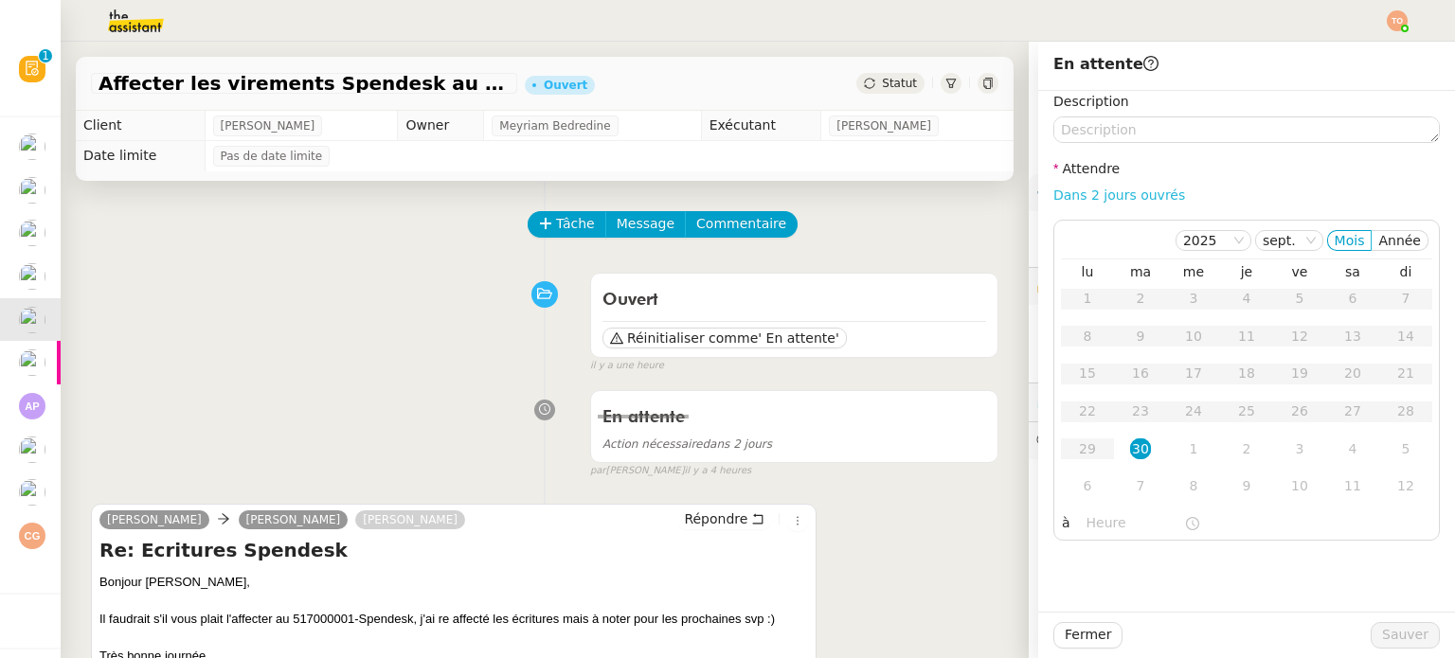
click at [1142, 197] on link "Dans 2 jours ouvrés" at bounding box center [1119, 195] width 132 height 15
type input "07:00"
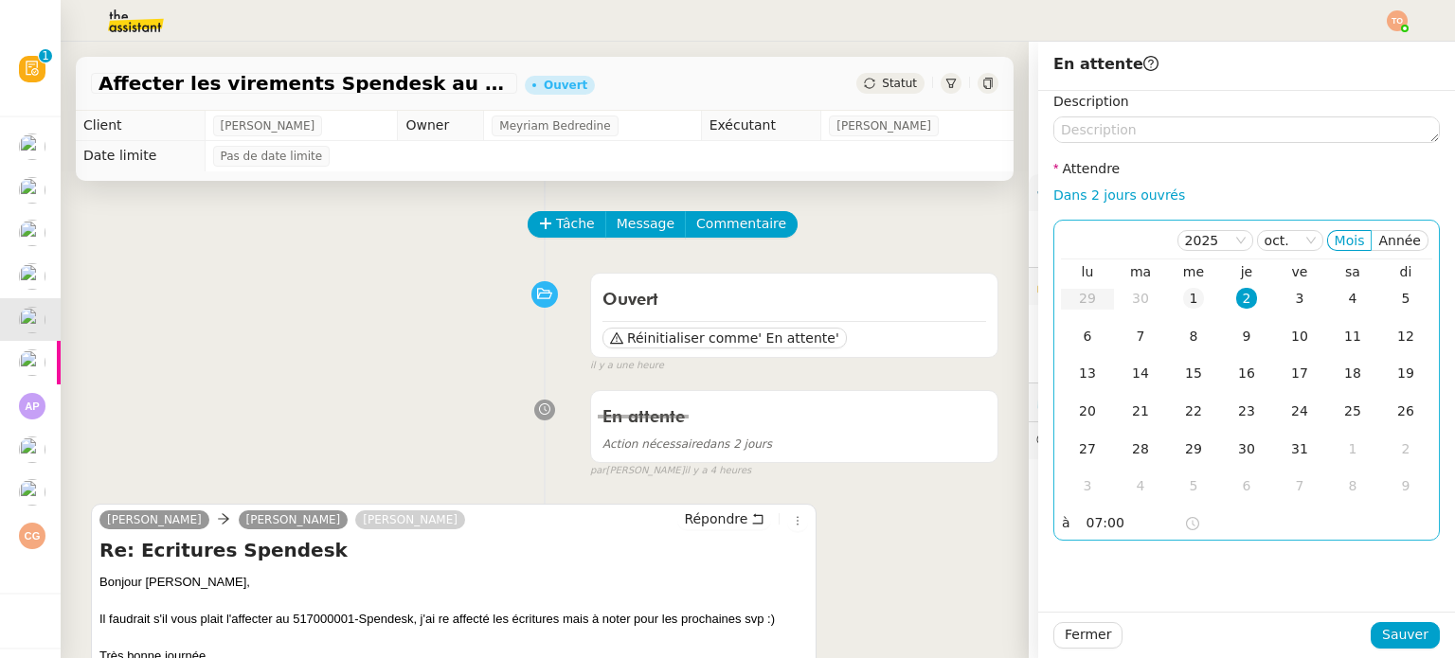
click at [1191, 291] on td "1" at bounding box center [1193, 299] width 53 height 38
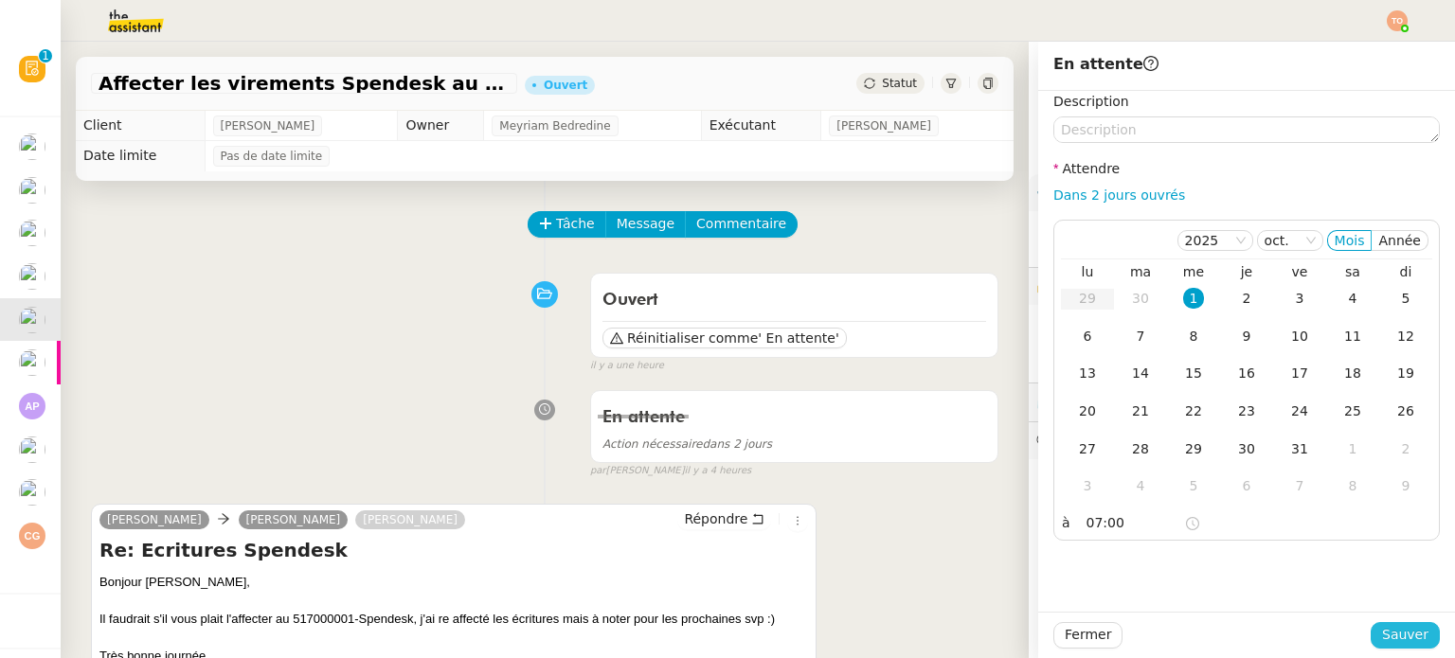
click at [1407, 632] on span "Sauver" at bounding box center [1405, 635] width 46 height 22
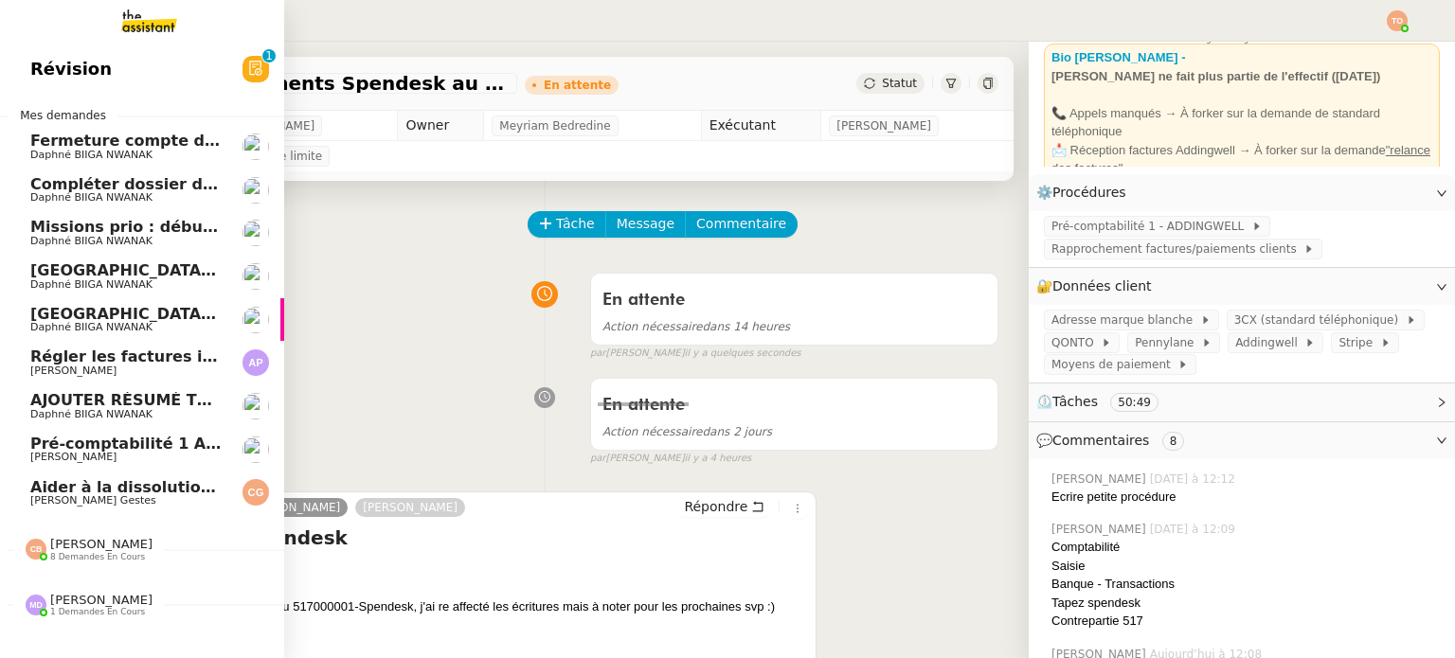
click at [174, 368] on span "[PERSON_NAME]" at bounding box center [125, 371] width 191 height 11
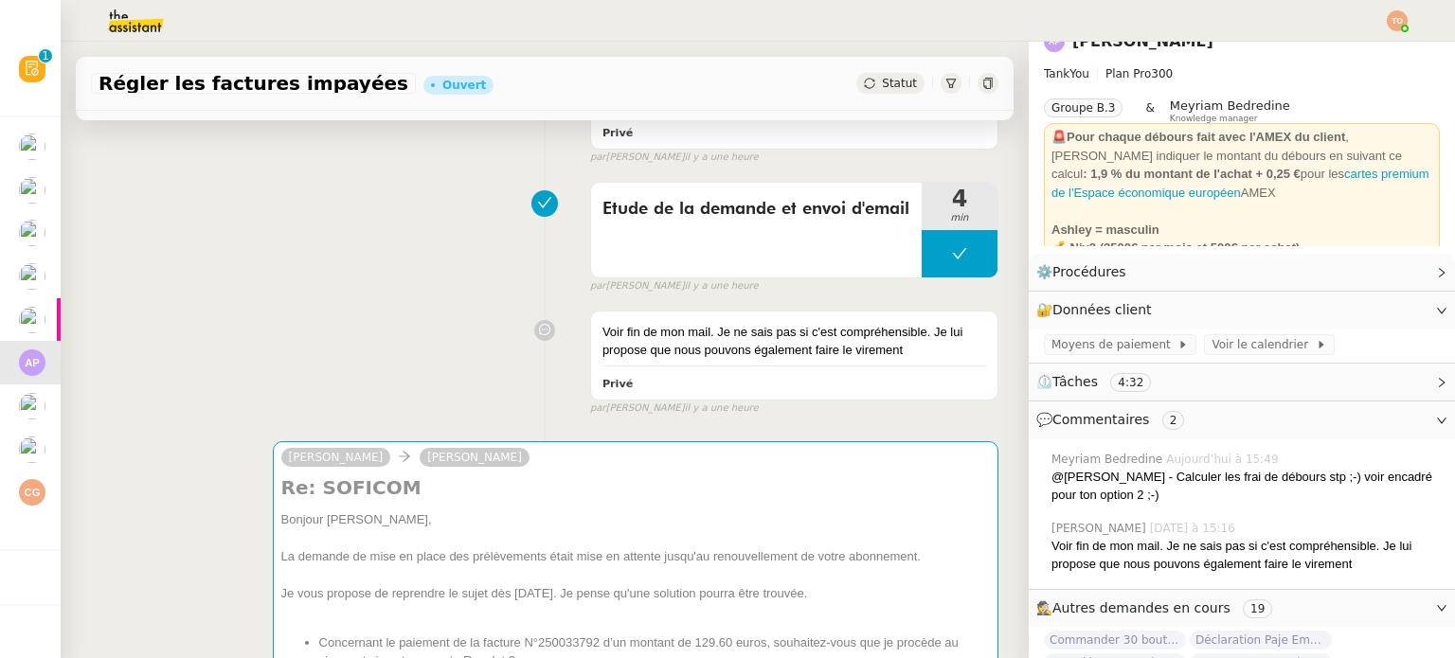
scroll to position [474, 0]
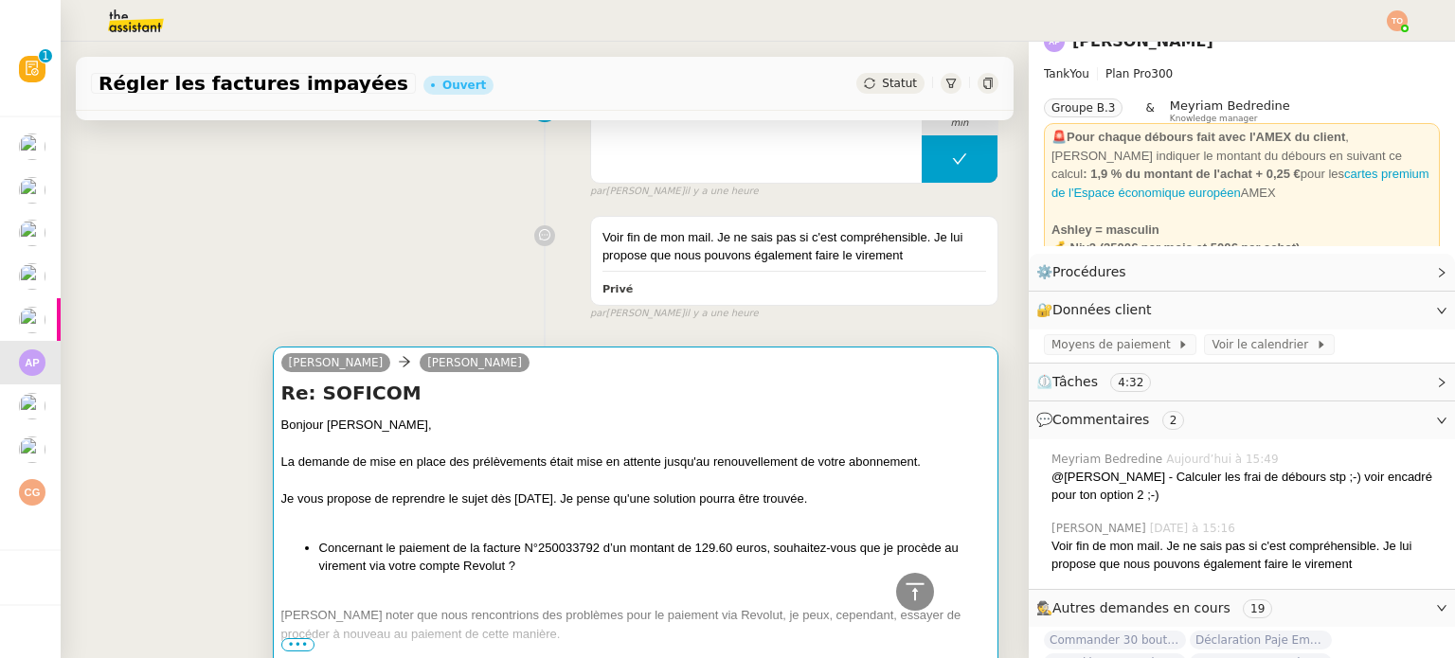
click at [533, 471] on div "La demande de mise en place des prélèvements était mise en attente jusqu'au ren…" at bounding box center [635, 462] width 709 height 19
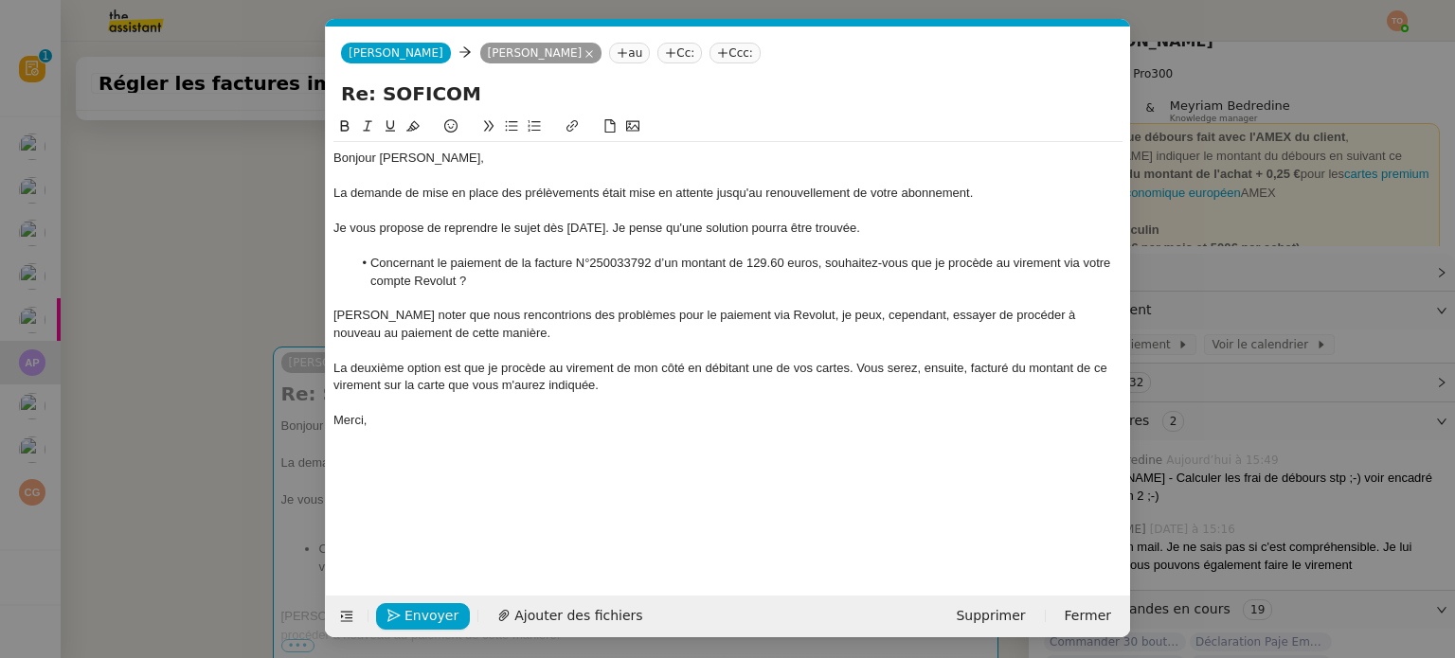
scroll to position [0, 40]
click at [728, 389] on div "La deuxième option est que je procède au virement de mon côté en débitant une d…" at bounding box center [727, 377] width 789 height 35
drag, startPoint x: 773, startPoint y: 261, endPoint x: 747, endPoint y: 261, distance: 25.6
click at [747, 261] on li "Concernant le paiement de la facture N°250033792 d’un montant de 129.60 euros, …" at bounding box center [737, 272] width 771 height 35
copy li "129.60"
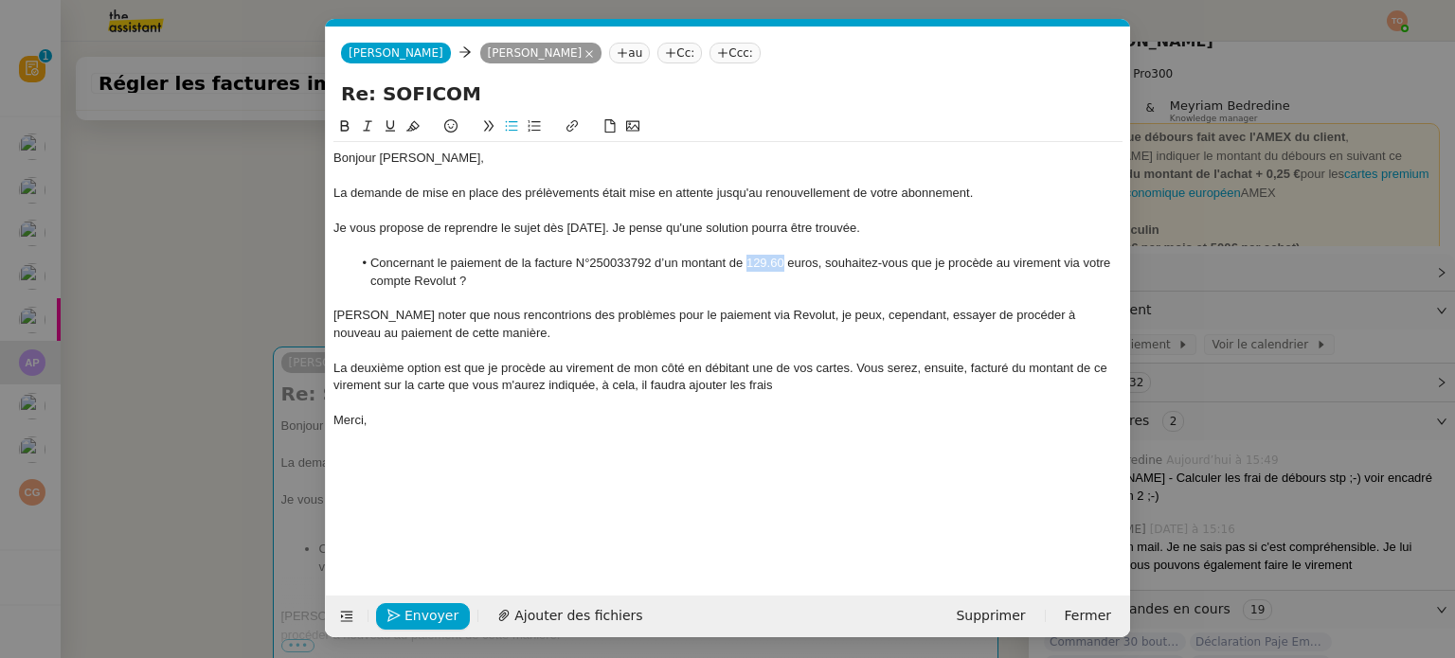
click at [1292, 227] on nz-modal-container "Service TA - VOYAGE - PROPOSITION GLOBALE A utiliser dans le cadre de propositi…" at bounding box center [727, 329] width 1455 height 658
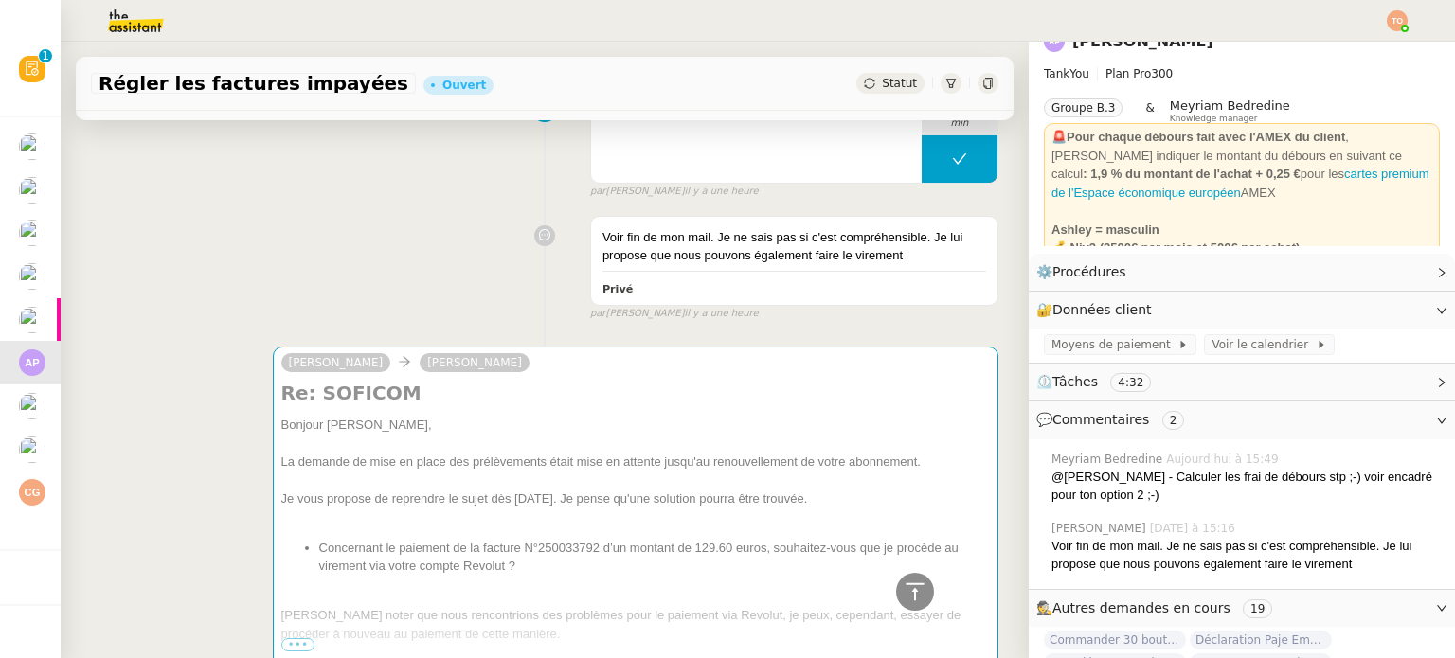
click at [545, 198] on div "Etude de la demande et envoi d'email 4 min false par Tatyana O. il y a une heure" at bounding box center [545, 139] width 908 height 121
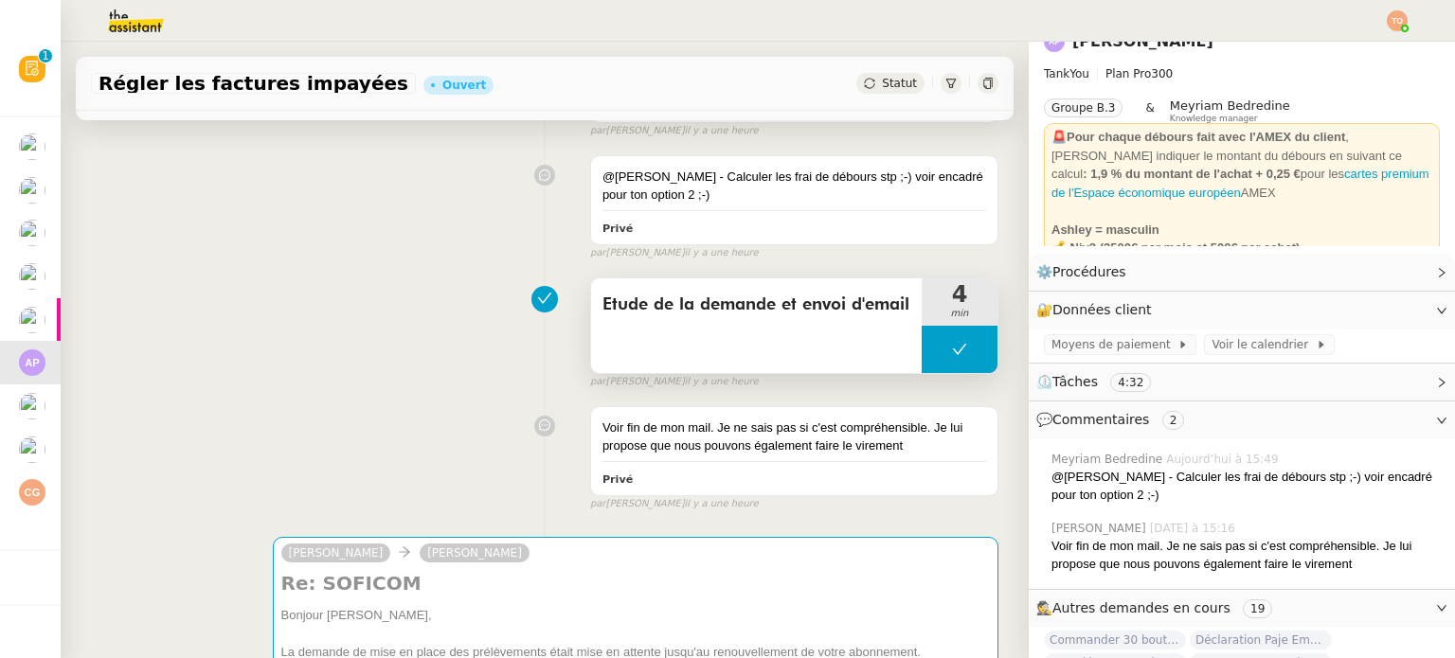
scroll to position [284, 0]
click at [922, 342] on button at bounding box center [960, 348] width 76 height 47
click at [933, 342] on icon at bounding box center [940, 348] width 15 height 15
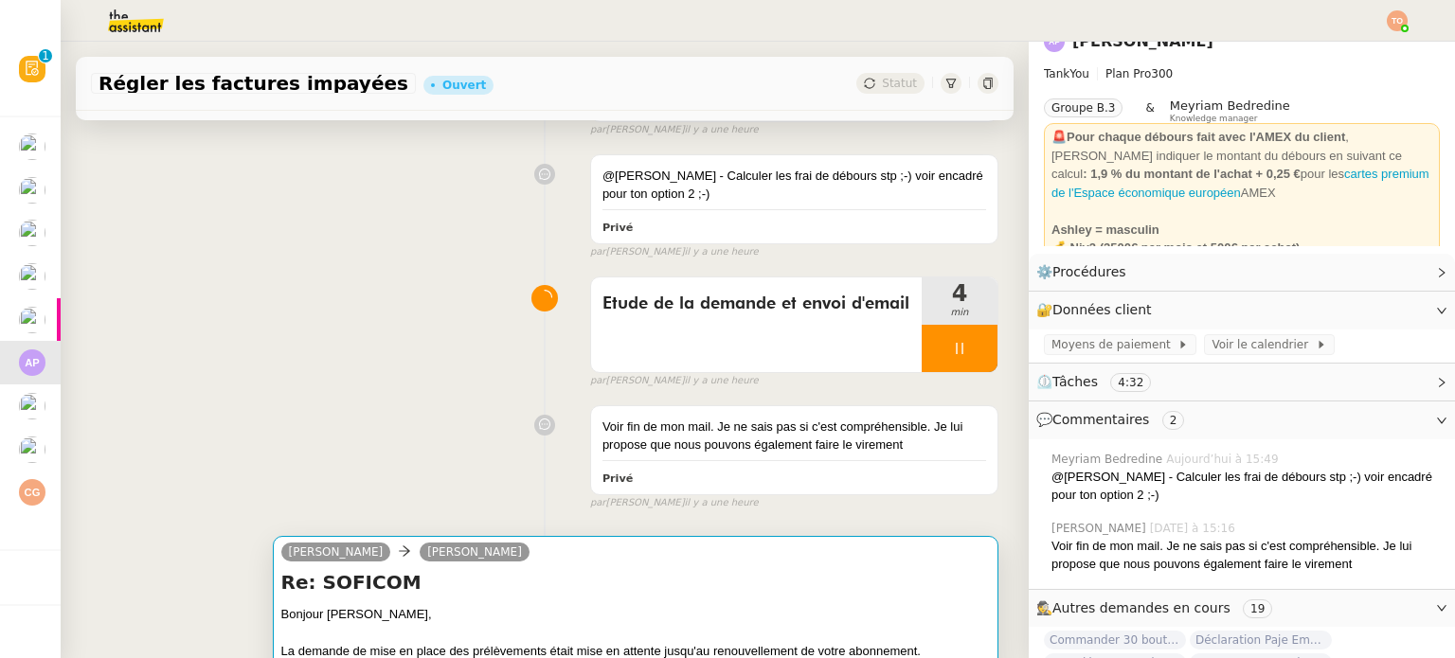
scroll to position [758, 0]
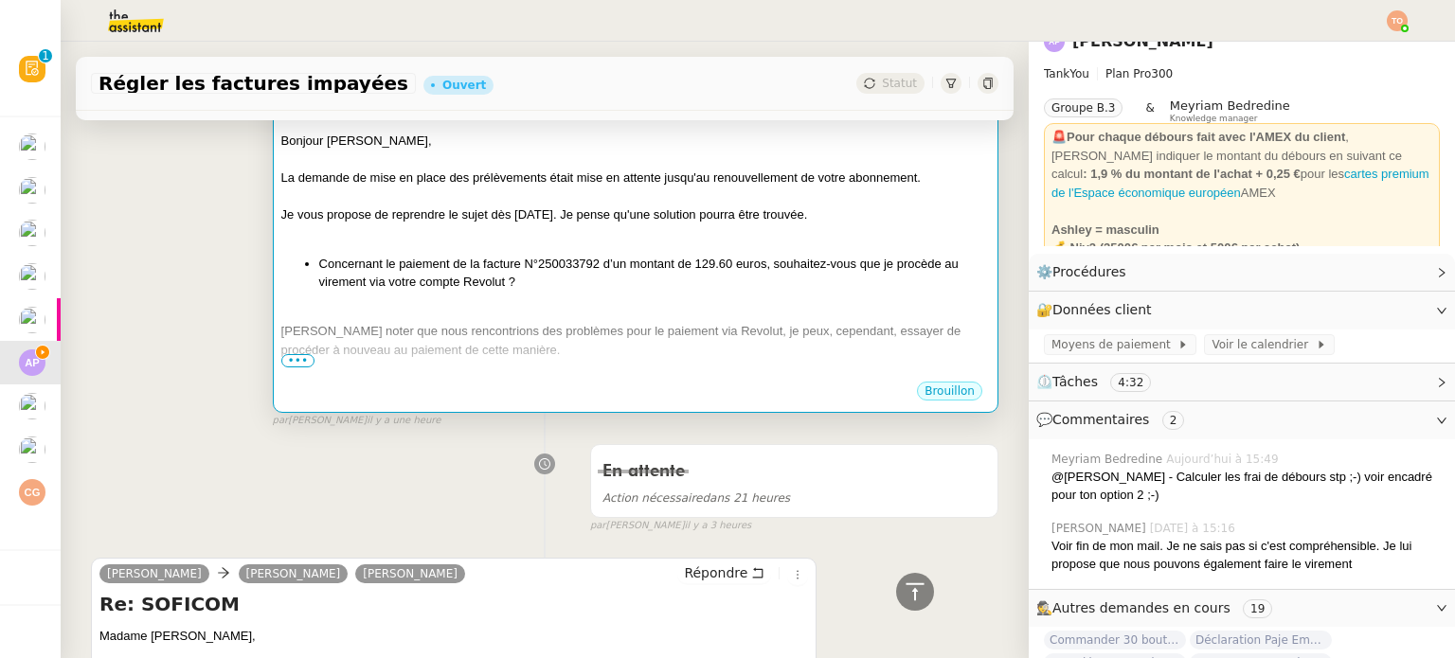
click at [626, 280] on li "Concernant le paiement de la facture N°250033792 d’un montant de 129.60 euros, …" at bounding box center [654, 273] width 671 height 37
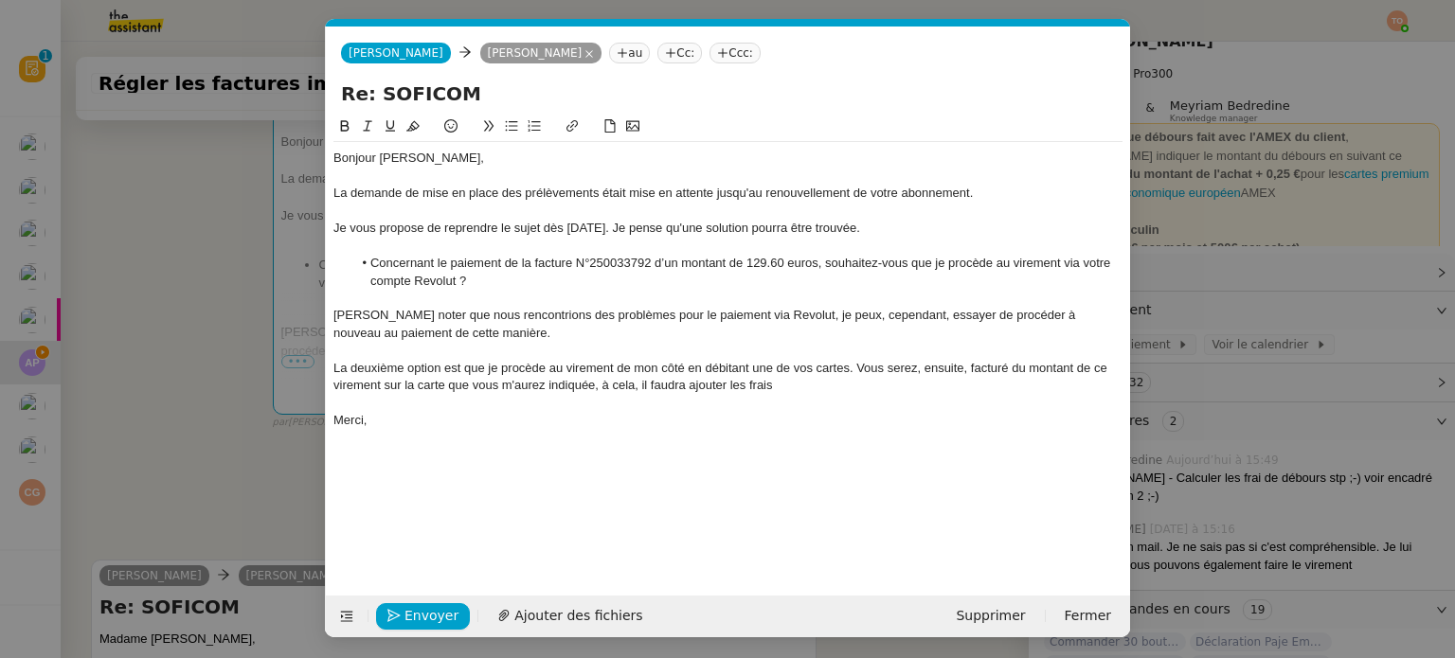
scroll to position [0, 40]
click at [832, 387] on div "La deuxième option est que je procède au virement de mon côté en débitant une d…" at bounding box center [727, 377] width 789 height 35
drag, startPoint x: 782, startPoint y: 263, endPoint x: 746, endPoint y: 263, distance: 36.0
click at [746, 263] on li "Concernant le paiement de la facture N°250033792 d’un montant de 129.60 euros, …" at bounding box center [737, 272] width 771 height 35
click at [817, 382] on div "La deuxième option est que je procède au virement de mon côté en débitant une d…" at bounding box center [727, 377] width 789 height 35
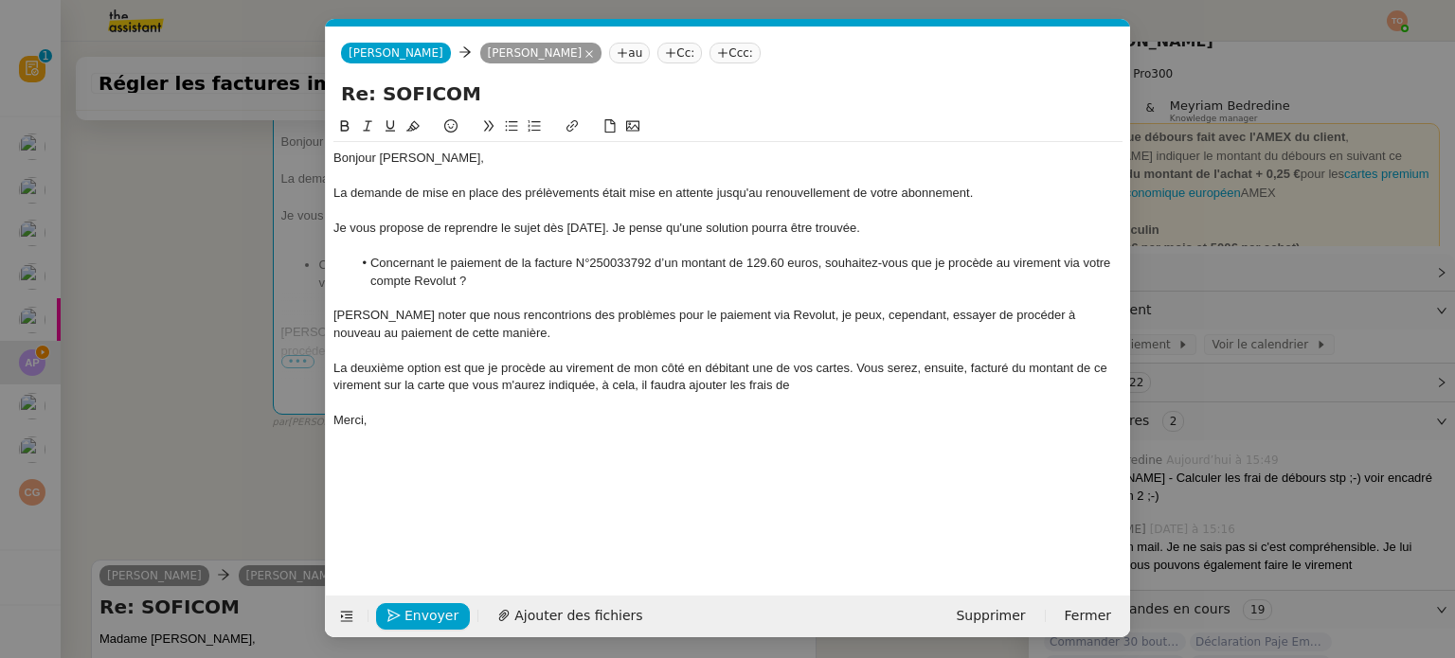
click at [822, 382] on div "La deuxième option est que je procède au virement de mon côté en débitant une d…" at bounding box center [727, 377] width 789 height 35
click at [989, 383] on div "La deuxième option est que je procède au virement de mon côté en débitant une d…" at bounding box center [727, 377] width 789 height 35
drag, startPoint x: 594, startPoint y: 417, endPoint x: 1009, endPoint y: 389, distance: 415.9
click at [1009, 389] on div "Bonjour Ashley, La demande de mise en place des prélèvements était mise en atte…" at bounding box center [727, 298] width 789 height 313
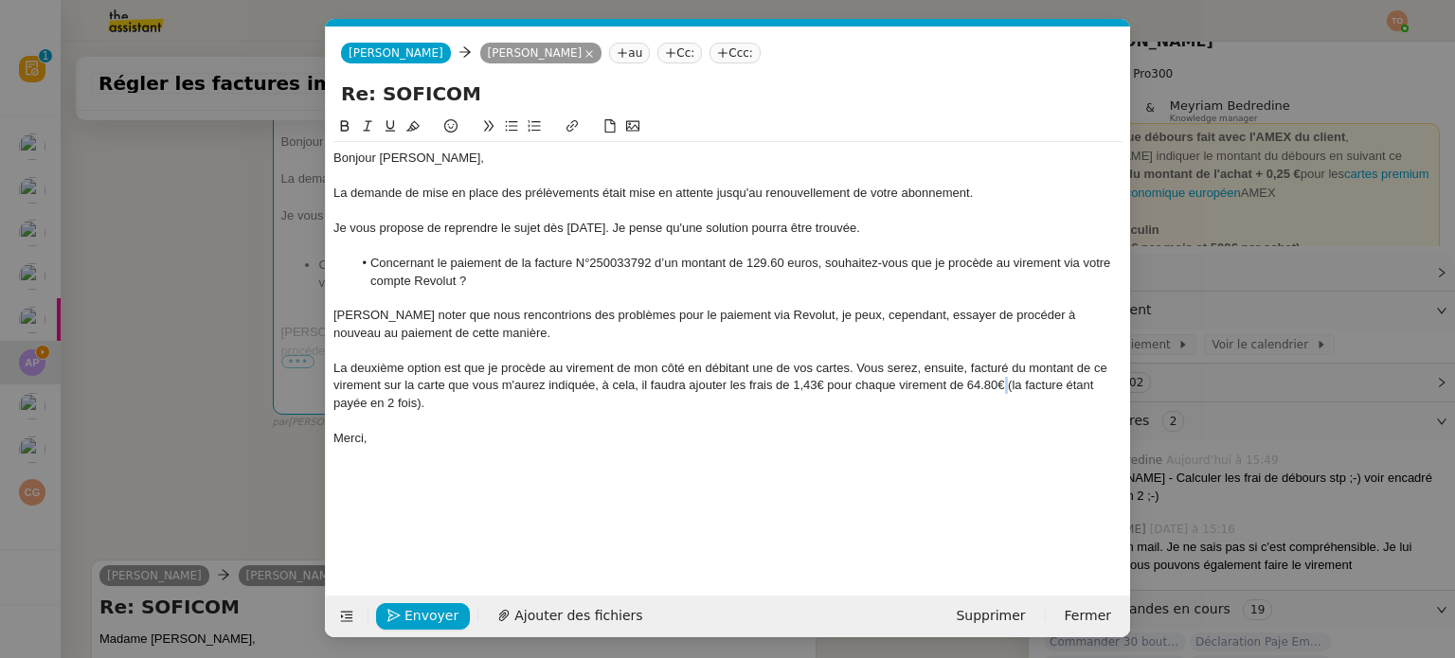
click at [1009, 386] on div "La deuxième option est que je procède au virement de mon côté en débitant une d…" at bounding box center [727, 386] width 789 height 52
click at [1004, 401] on div "La deuxième option est que je procède au virement de mon côté en débitant une d…" at bounding box center [727, 386] width 789 height 52
drag, startPoint x: 1015, startPoint y: 401, endPoint x: 1006, endPoint y: 386, distance: 17.4
click at [1006, 386] on div "La deuxième option est que je procède au virement de mon côté en débitant une d…" at bounding box center [727, 386] width 789 height 52
click at [369, 125] on icon at bounding box center [367, 125] width 13 height 13
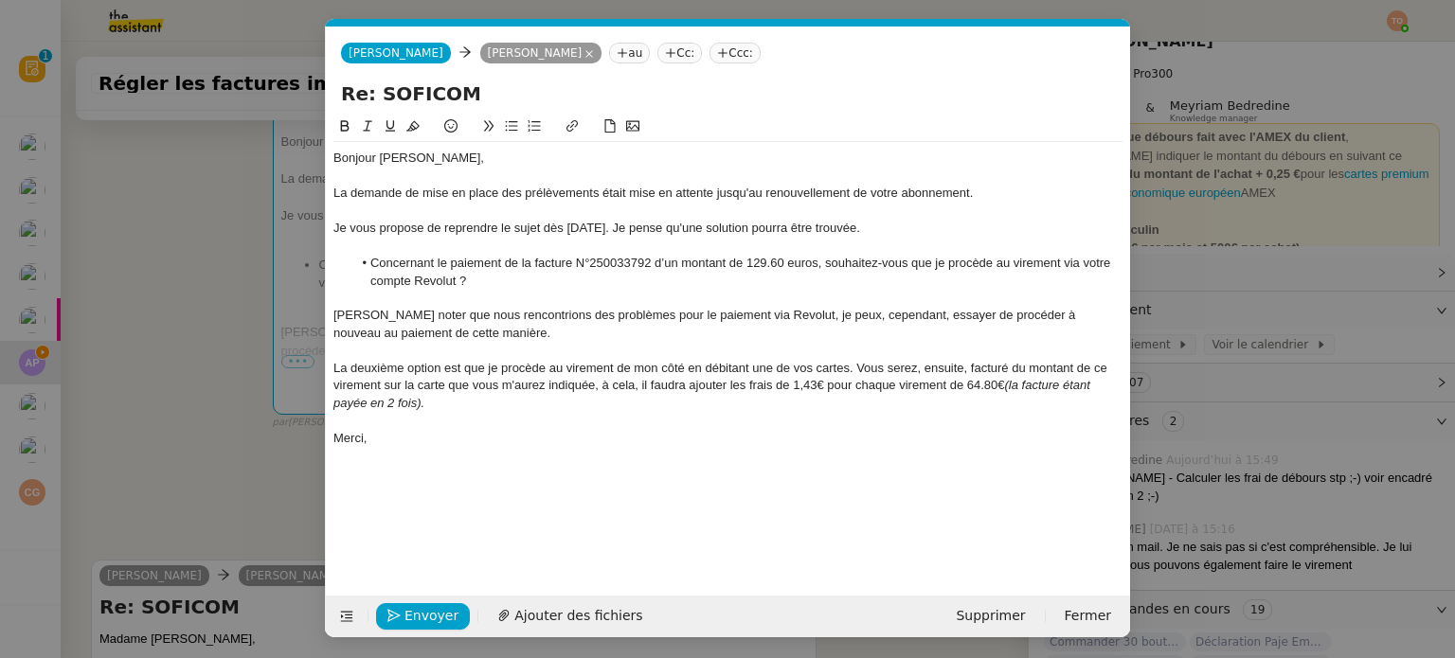
click at [437, 197] on div "La demande de mise en place des prélèvements était mise en attente jusqu'au ren…" at bounding box center [727, 193] width 789 height 17
click at [428, 617] on span "Envoyer" at bounding box center [432, 616] width 54 height 22
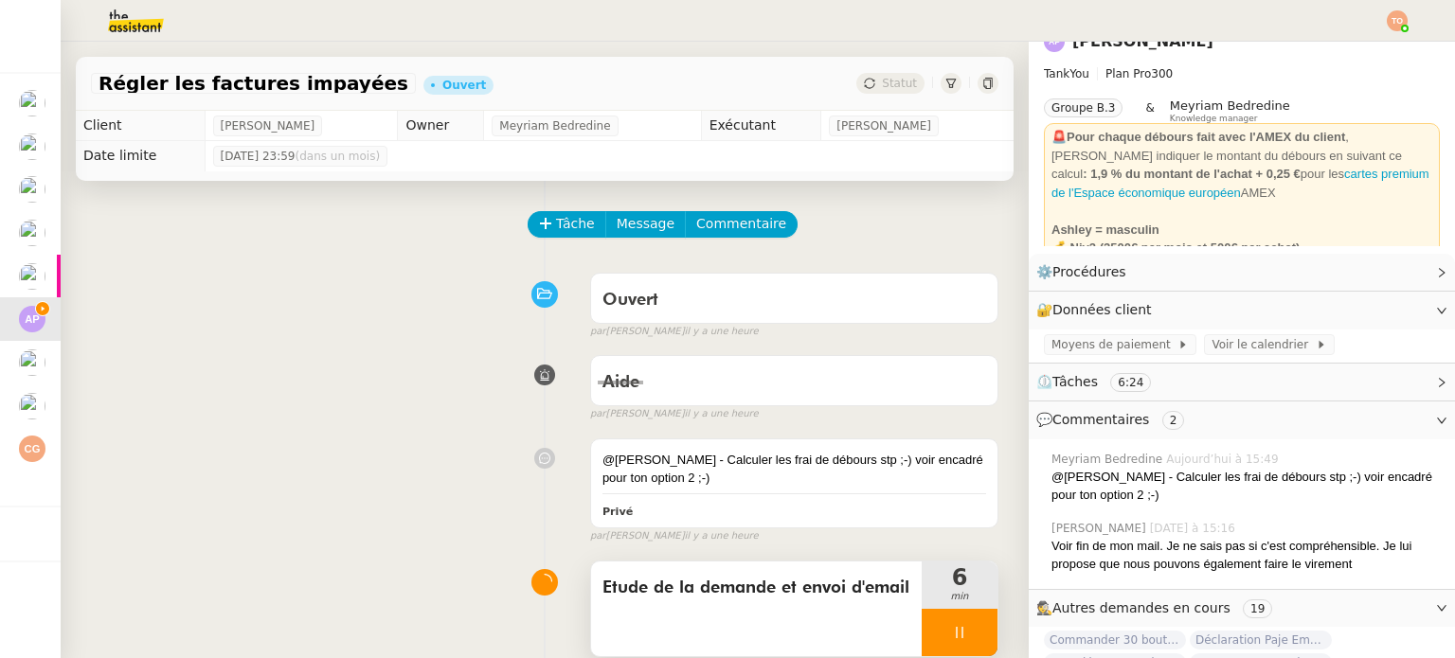
click at [955, 632] on div at bounding box center [960, 632] width 76 height 47
click at [971, 631] on icon at bounding box center [978, 632] width 15 height 15
click at [882, 86] on span "Statut" at bounding box center [899, 83] width 35 height 13
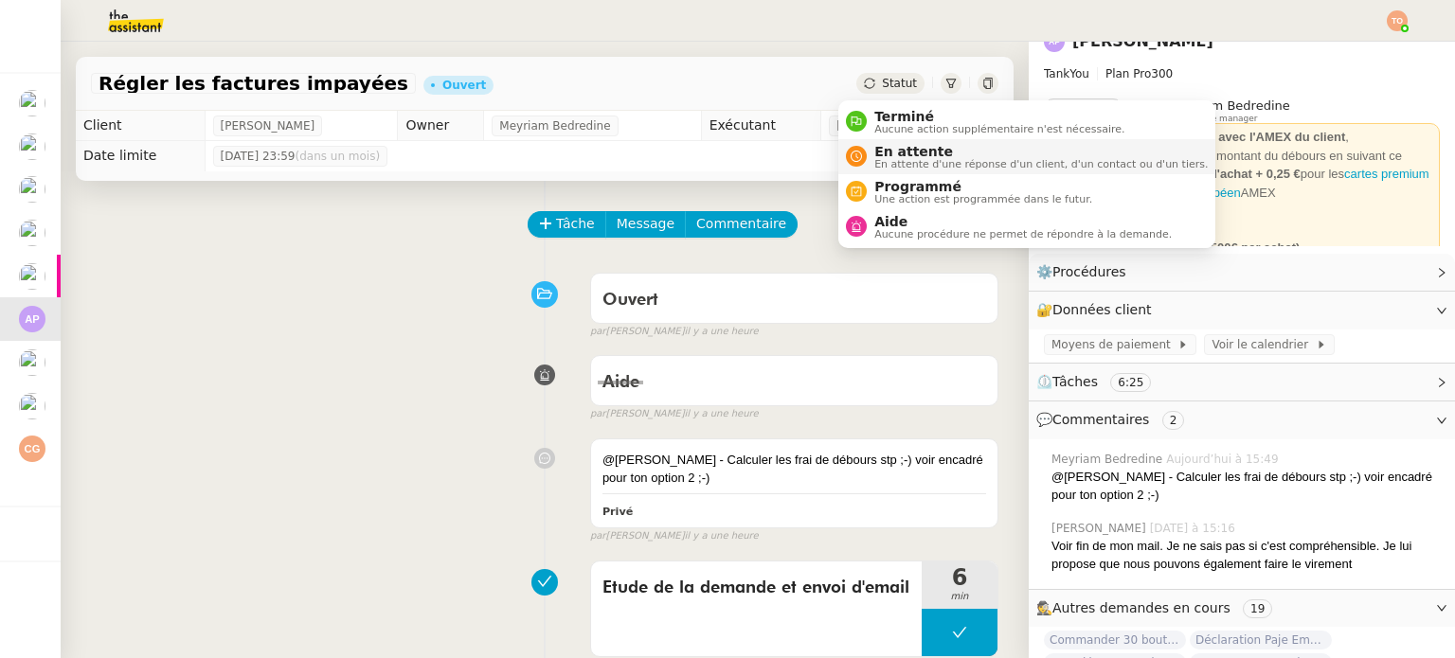
click at [912, 151] on span "En attente" at bounding box center [1040, 151] width 333 height 15
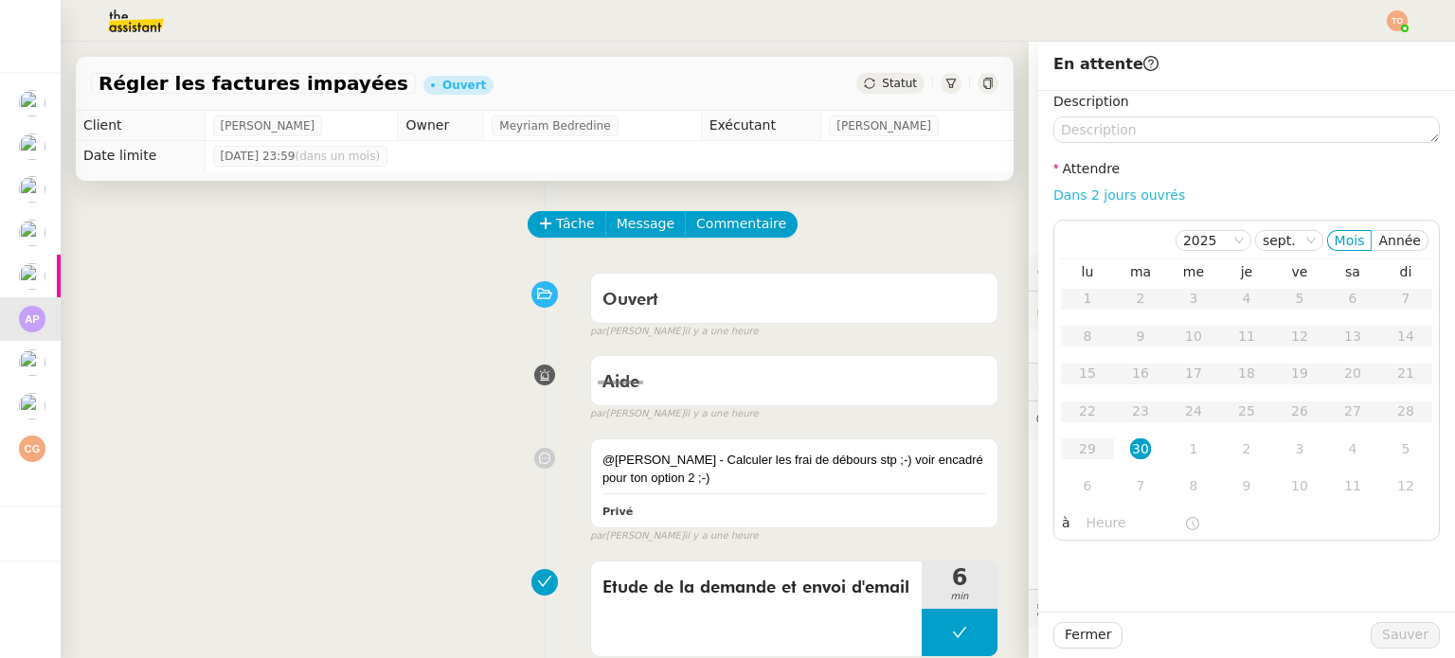
click at [1137, 200] on link "Dans 2 jours ouvrés" at bounding box center [1119, 195] width 132 height 15
type input "07:00"
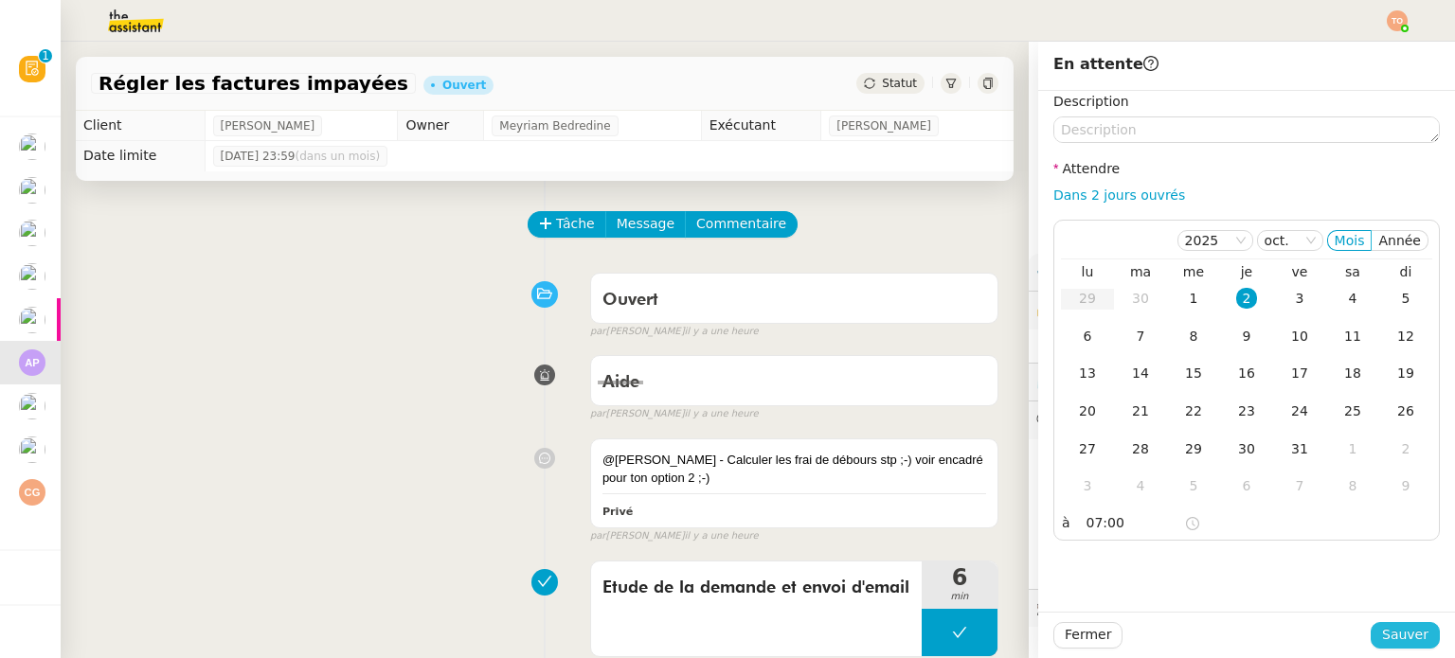
click at [1389, 637] on span "Sauver" at bounding box center [1405, 635] width 46 height 22
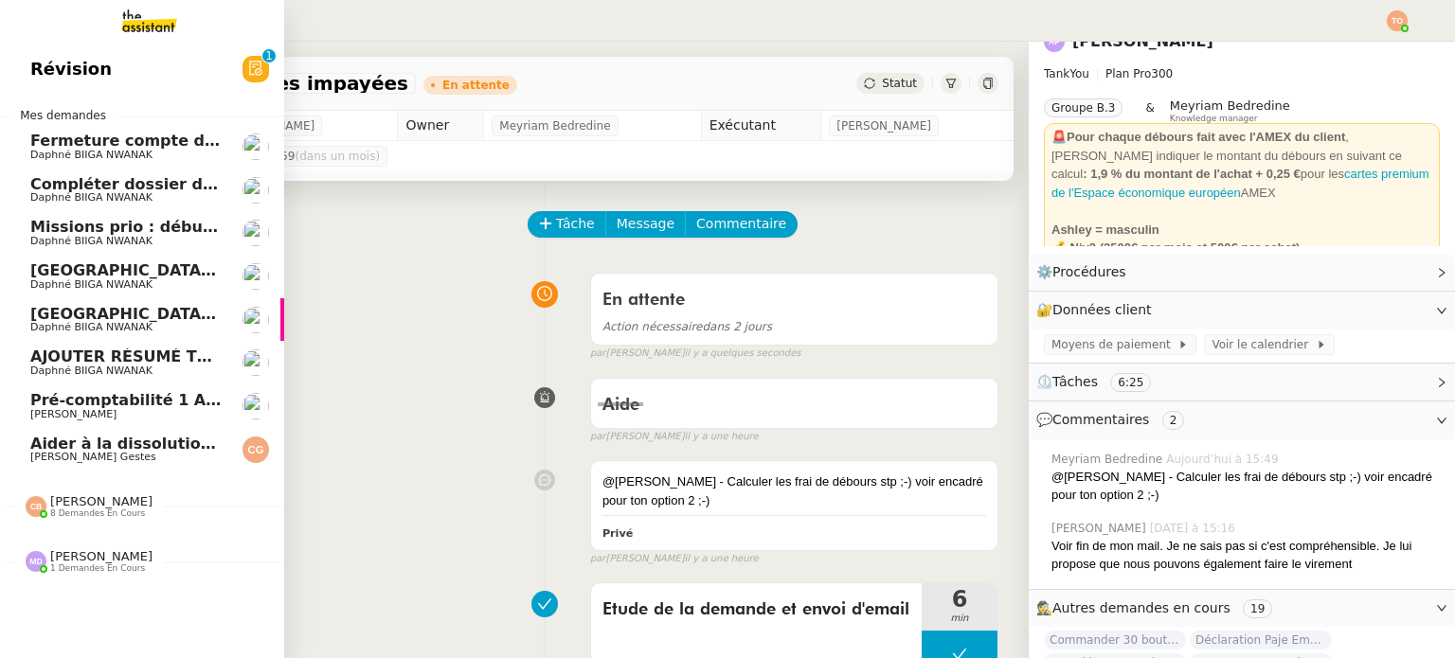
click at [148, 401] on span "Pré-comptabilité 1 ADDINGWELL - 1 septembre 2025" at bounding box center [255, 400] width 450 height 18
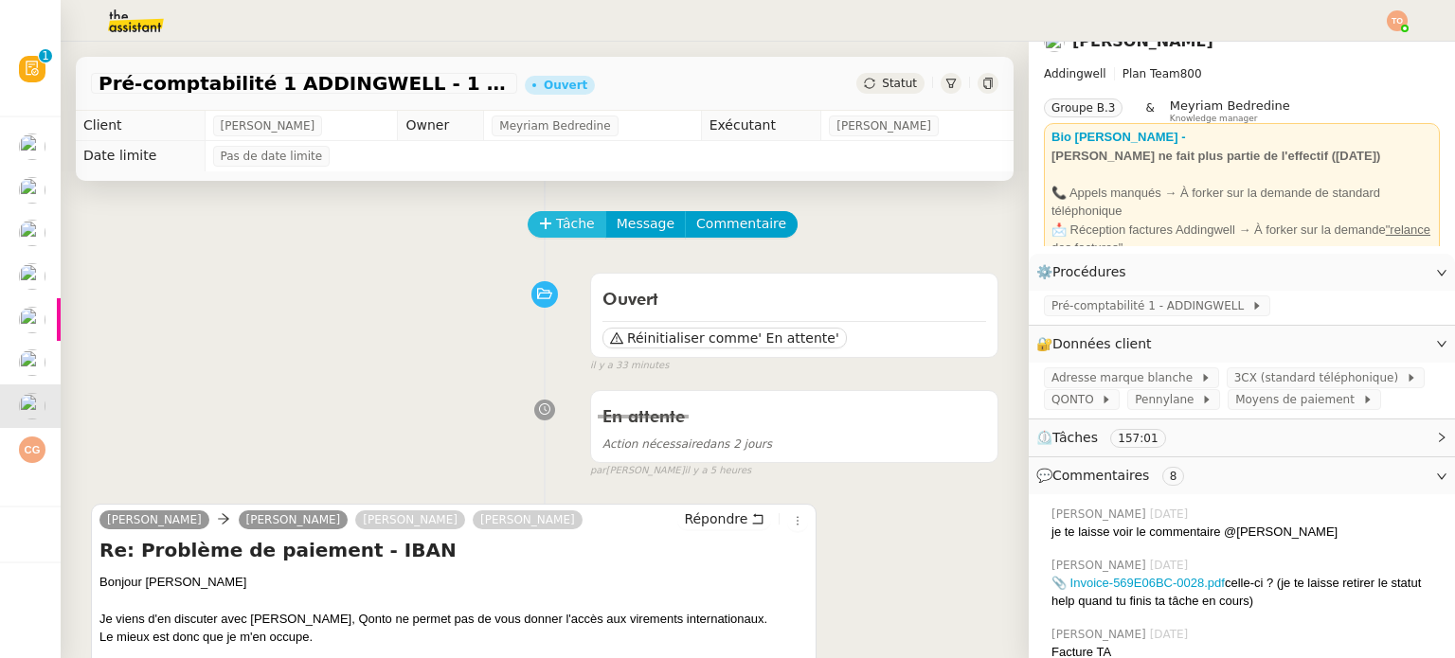
click at [573, 230] on span "Tâche" at bounding box center [575, 224] width 39 height 22
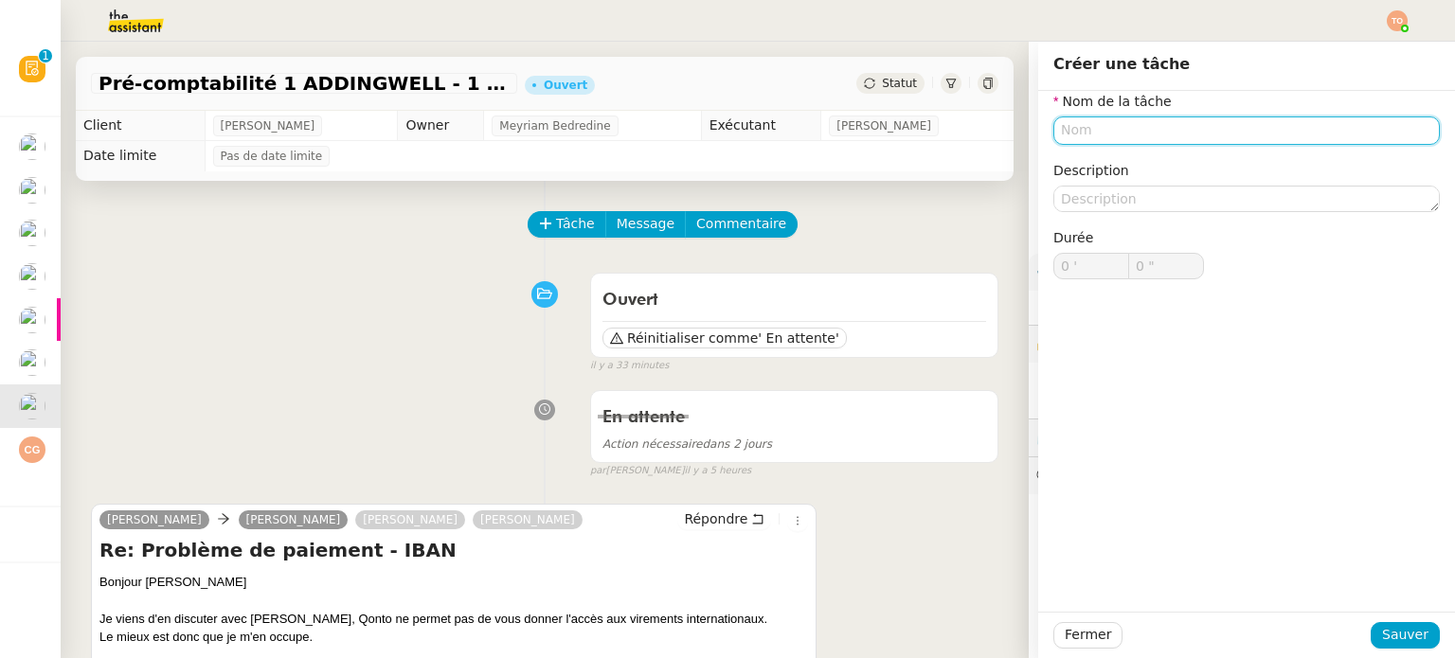
click at [1080, 120] on input "text" at bounding box center [1246, 130] width 387 height 27
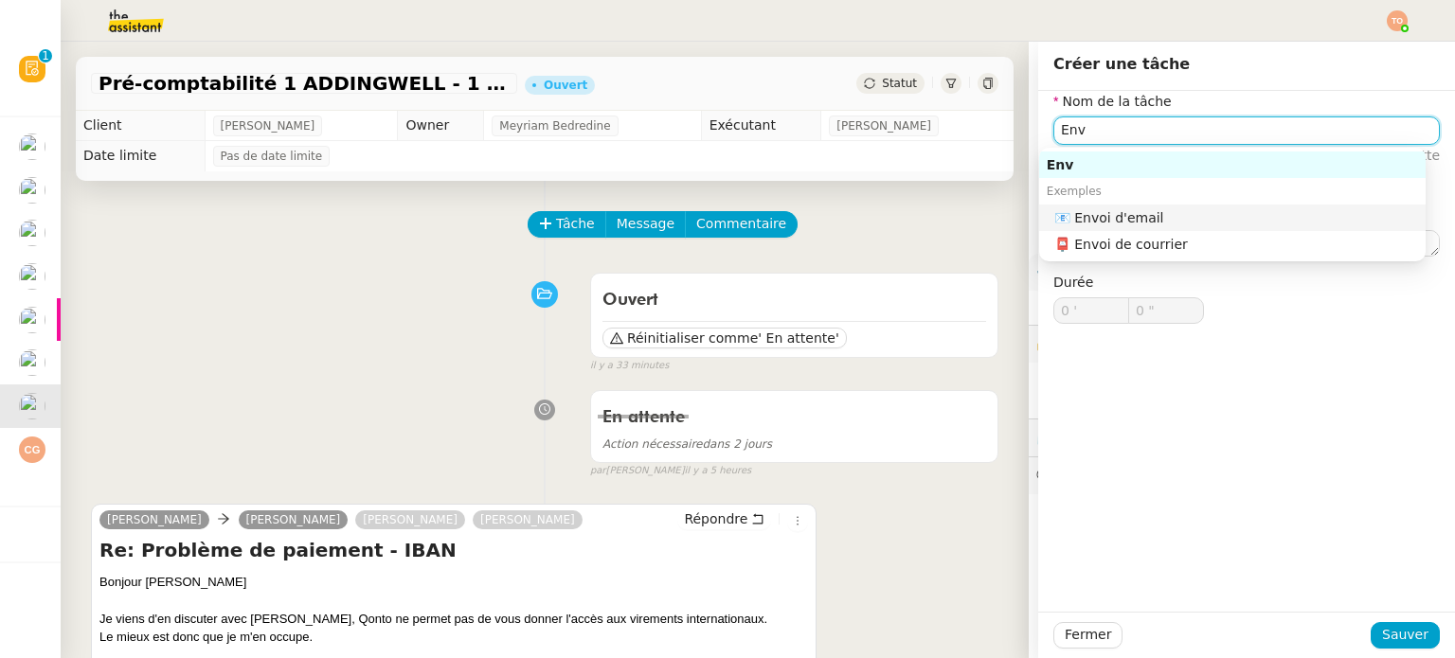
click at [1128, 212] on div "📧 Envoi d'email" at bounding box center [1236, 217] width 364 height 17
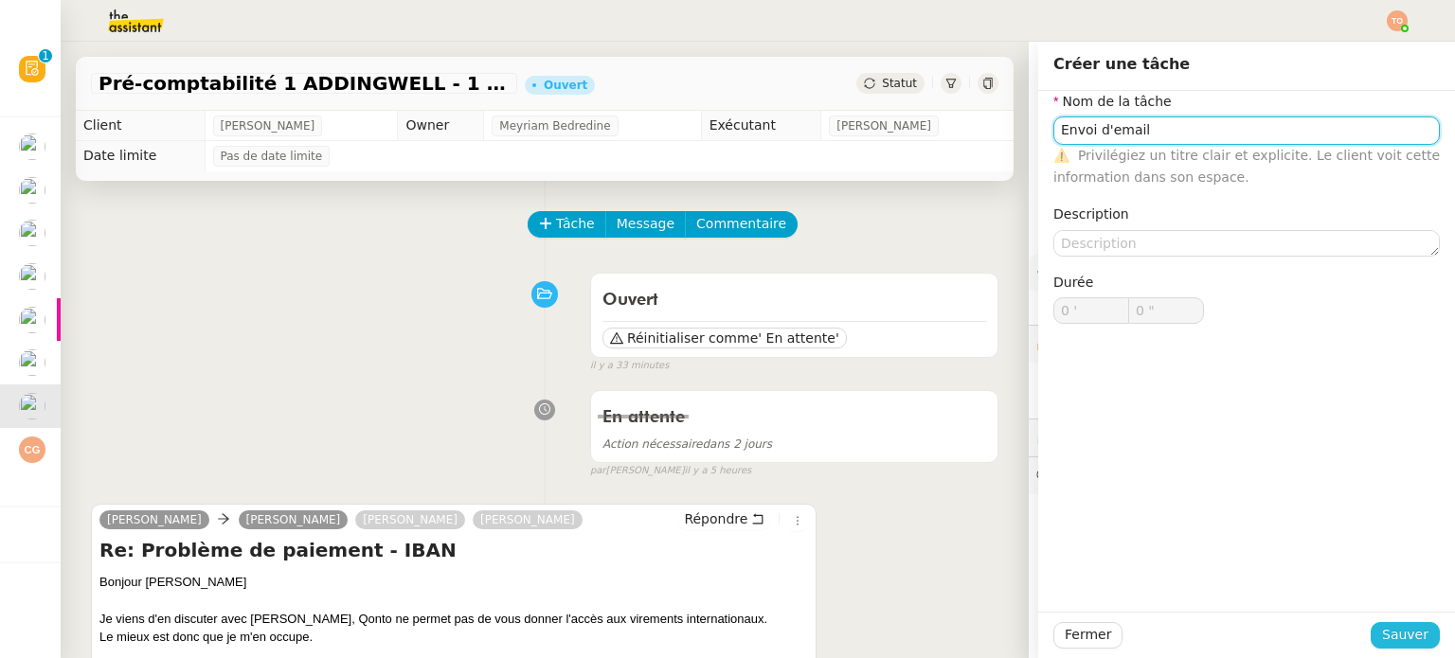
type input "Envoi d'email"
click at [1383, 631] on span "Sauver" at bounding box center [1405, 635] width 46 height 22
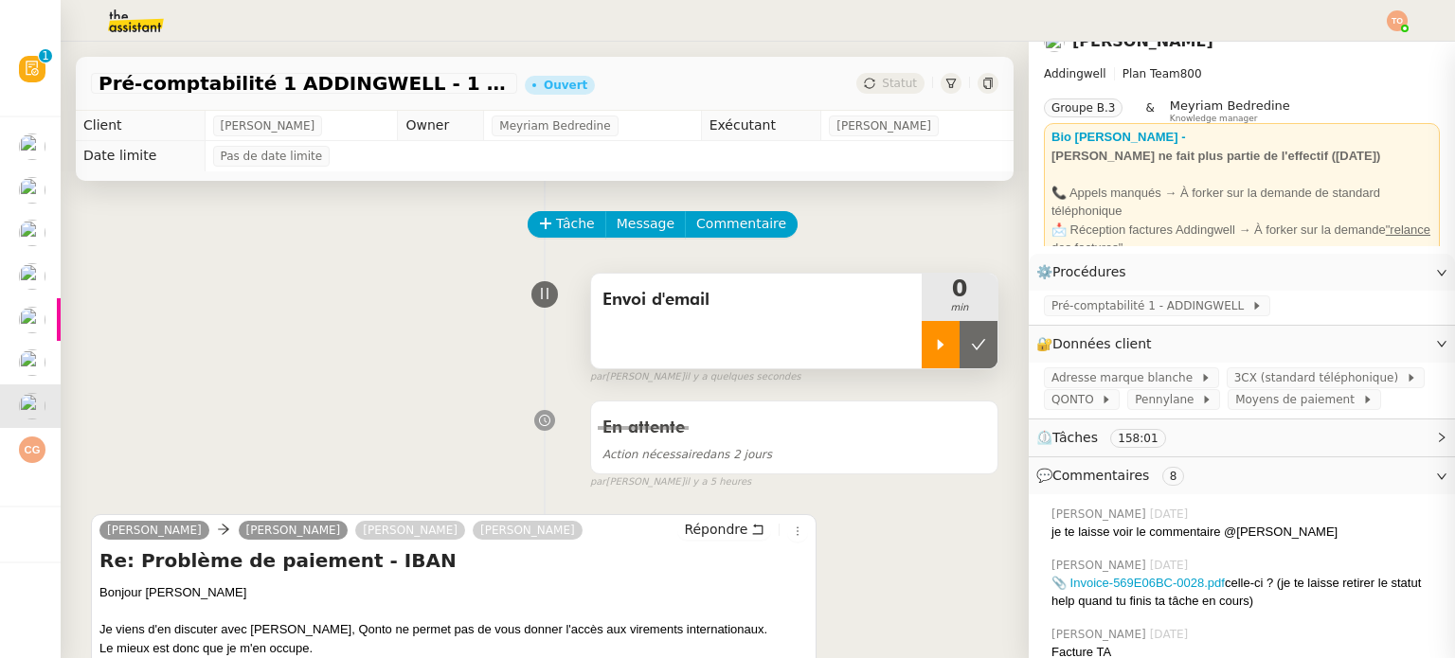
click at [922, 331] on div at bounding box center [941, 344] width 38 height 47
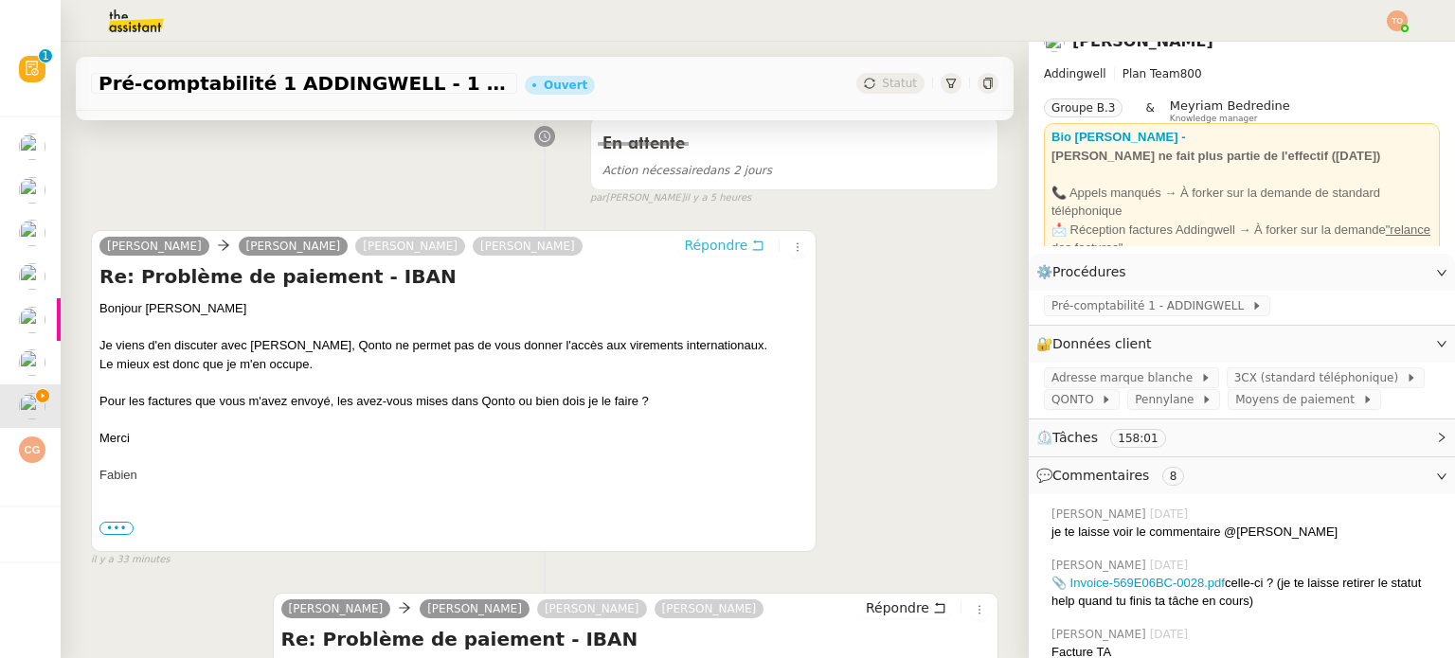
click at [701, 246] on span "Répondre" at bounding box center [715, 245] width 63 height 19
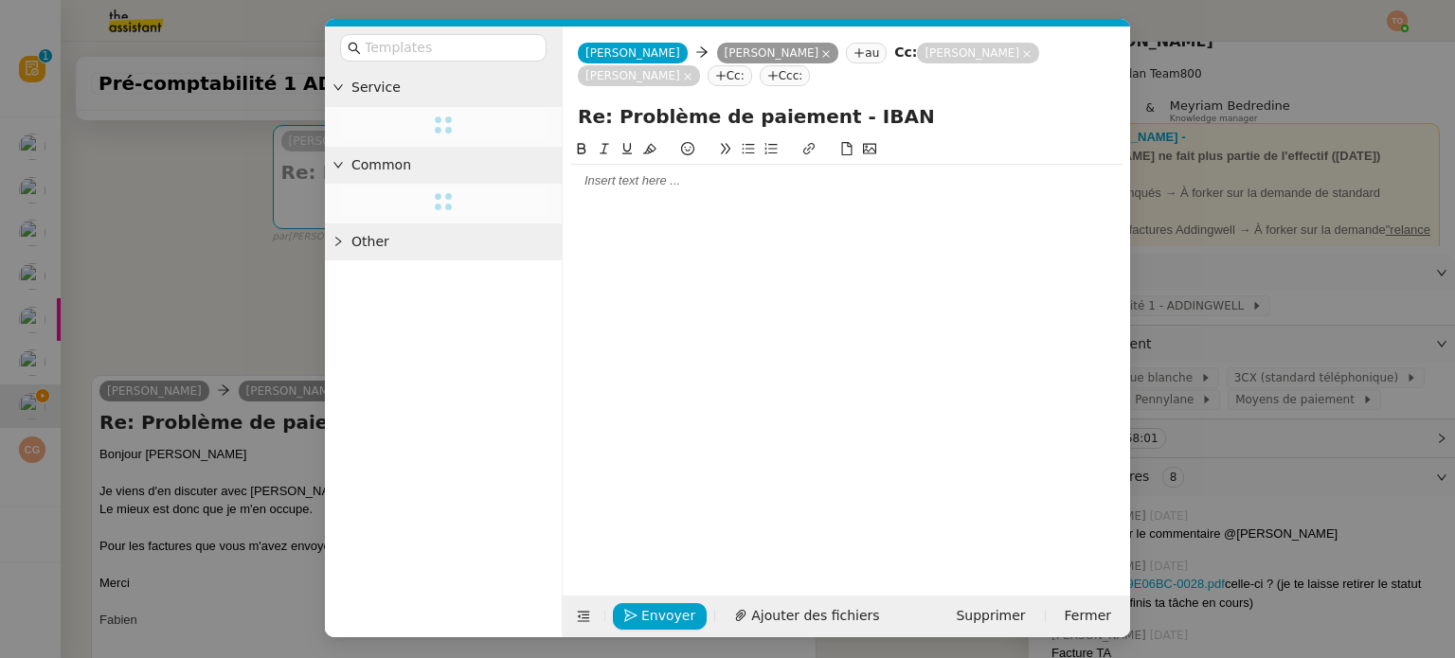
click at [687, 185] on div at bounding box center [846, 180] width 552 height 17
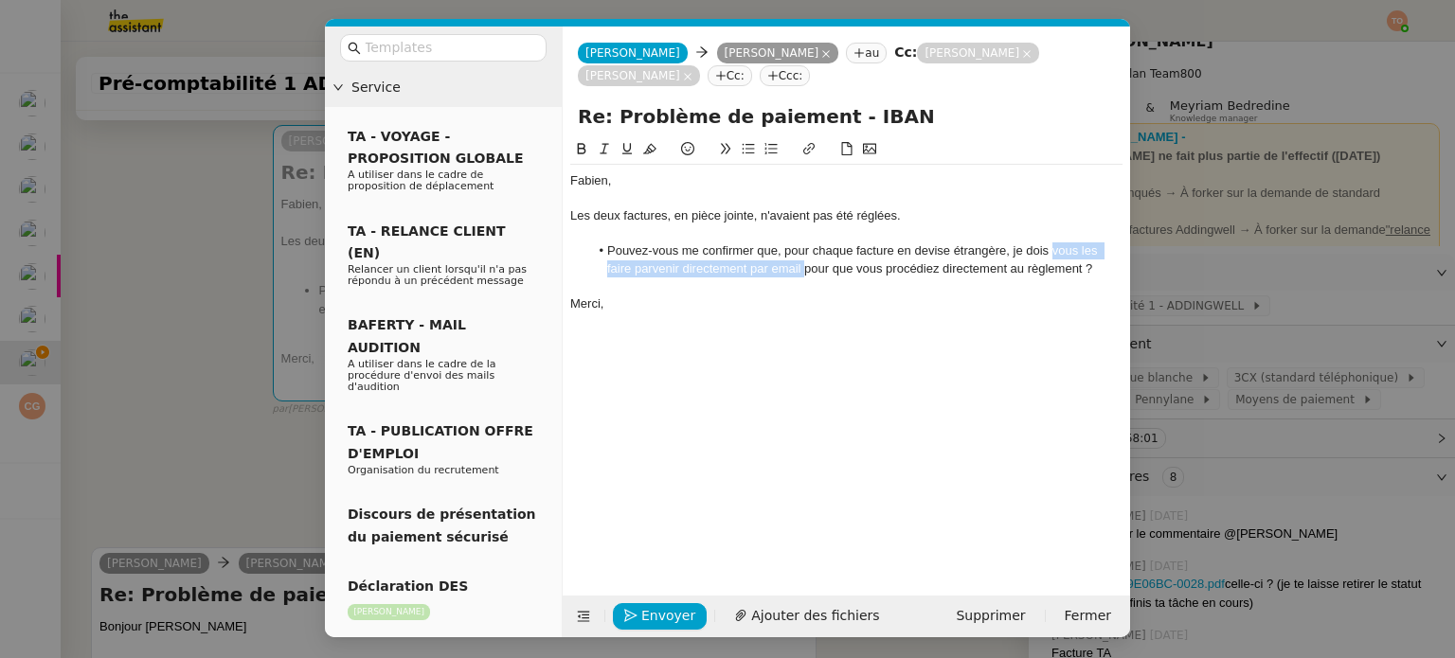
drag, startPoint x: 1050, startPoint y: 251, endPoint x: 804, endPoint y: 272, distance: 246.3
click at [804, 272] on li "Pouvez-vous me confirmer que, pour chaque facture en devise étrangère, je dois …" at bounding box center [856, 260] width 534 height 35
click at [582, 151] on icon at bounding box center [581, 148] width 13 height 13
click at [690, 302] on div "Merci," at bounding box center [846, 304] width 552 height 17
click at [219, 349] on nz-modal-container "Service TA - VOYAGE - PROPOSITION GLOBALE A utiliser dans le cadre de propositi…" at bounding box center [727, 329] width 1455 height 658
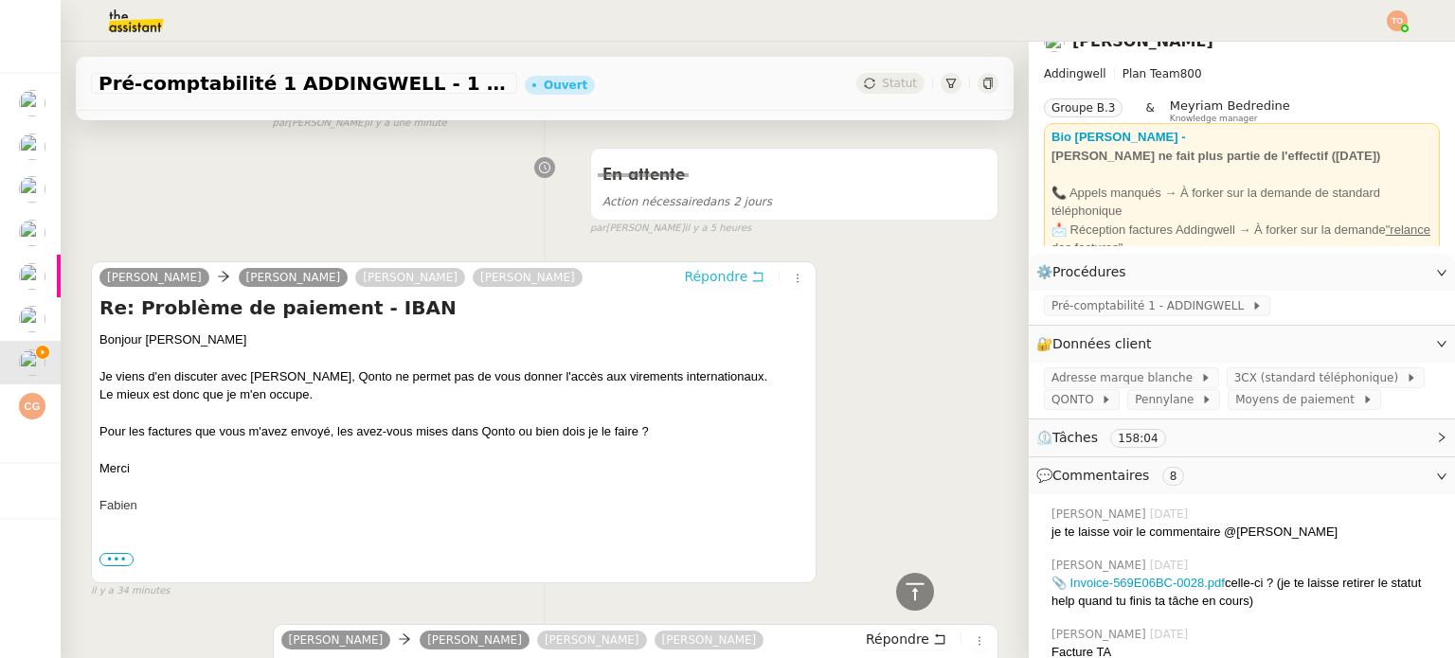
scroll to position [0, 0]
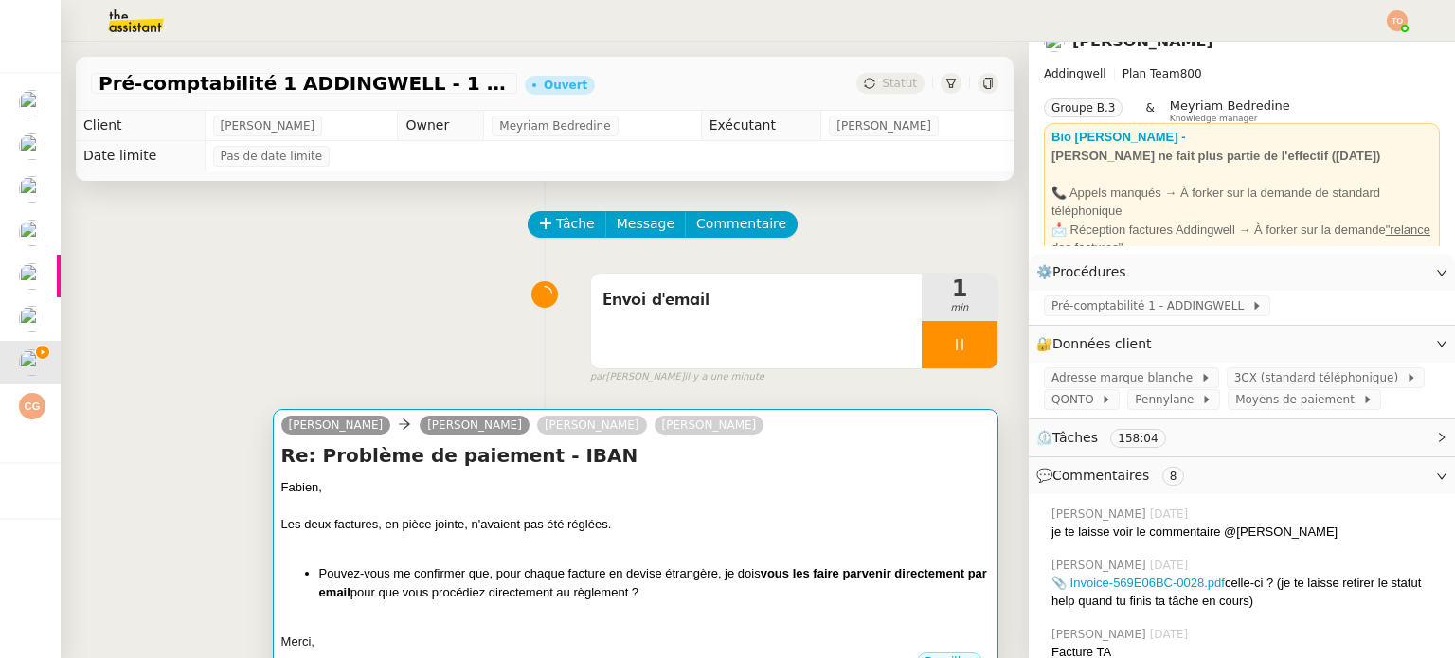
click at [732, 478] on div "Re: Problème de paiement - IBAN Fabien, Les deux factures, en pièce jointe, n'a…" at bounding box center [635, 546] width 709 height 208
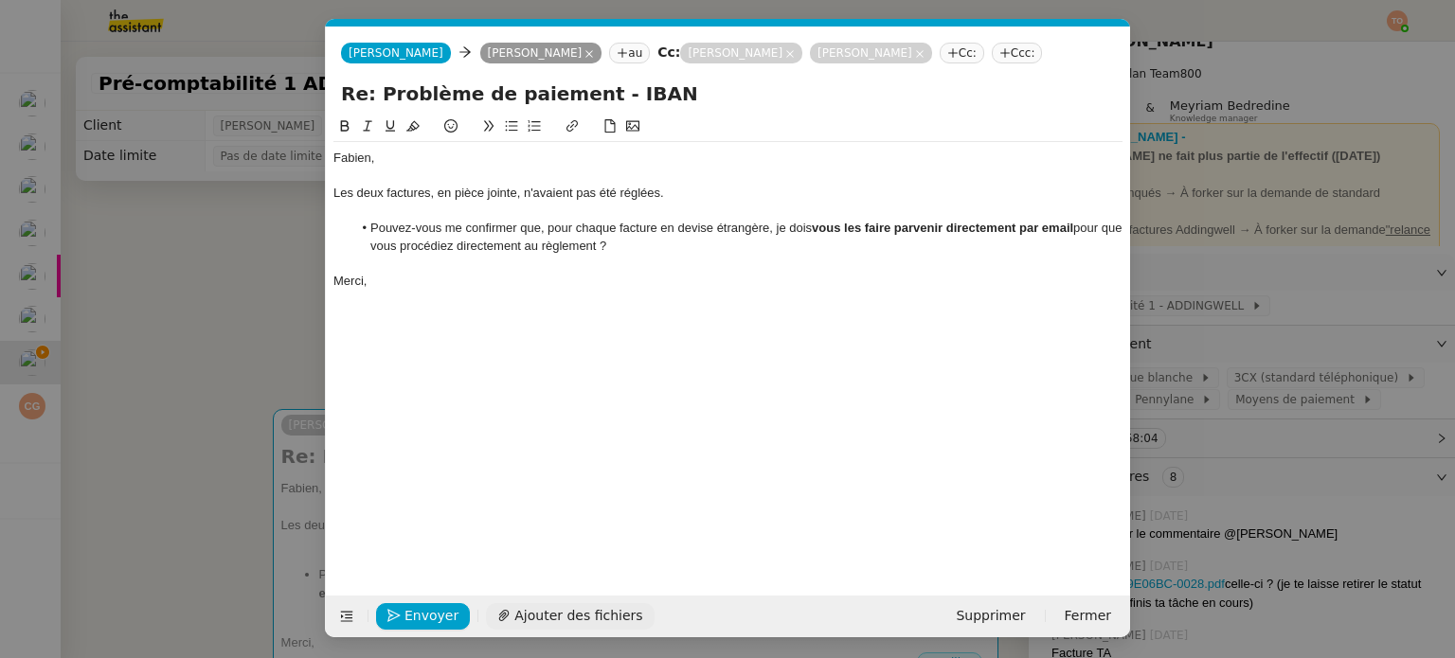
scroll to position [0, 40]
click at [603, 611] on span "Ajouter des fichiers" at bounding box center [578, 616] width 128 height 22
click at [430, 613] on span "Envoyer" at bounding box center [432, 616] width 54 height 22
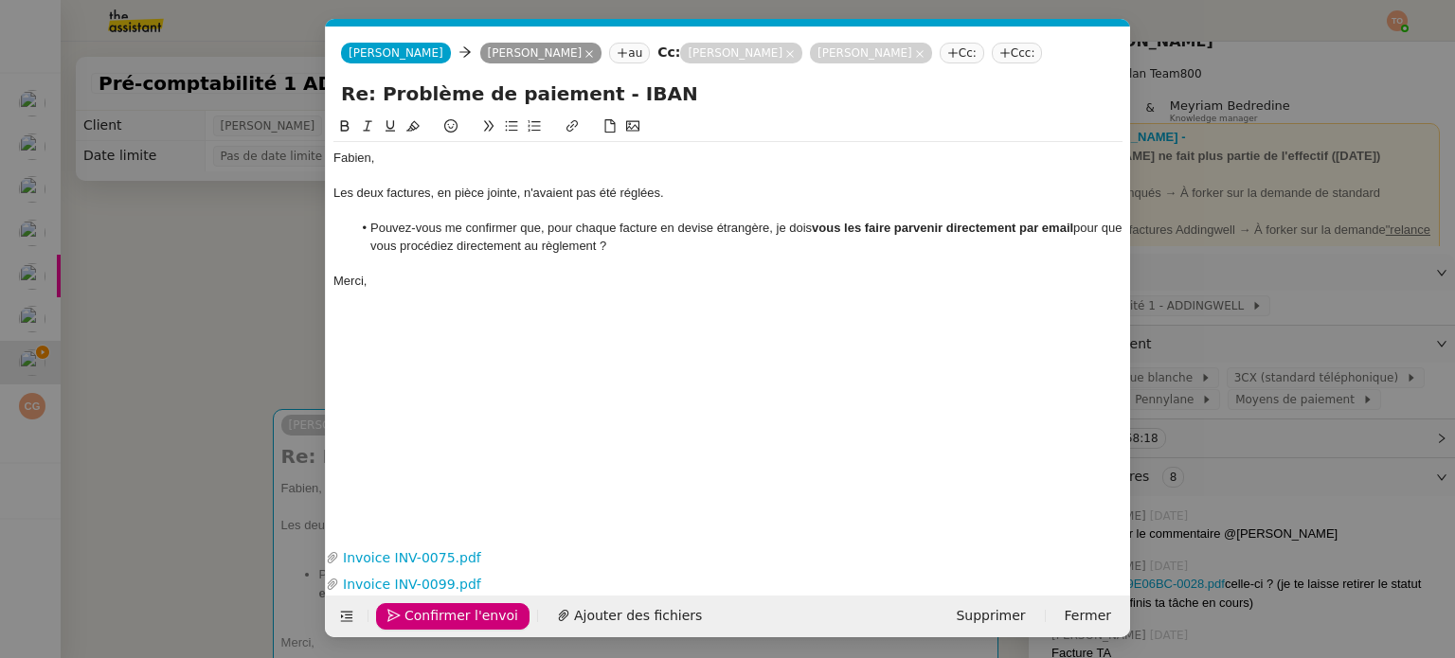
click at [785, 54] on icon at bounding box center [789, 53] width 9 height 9
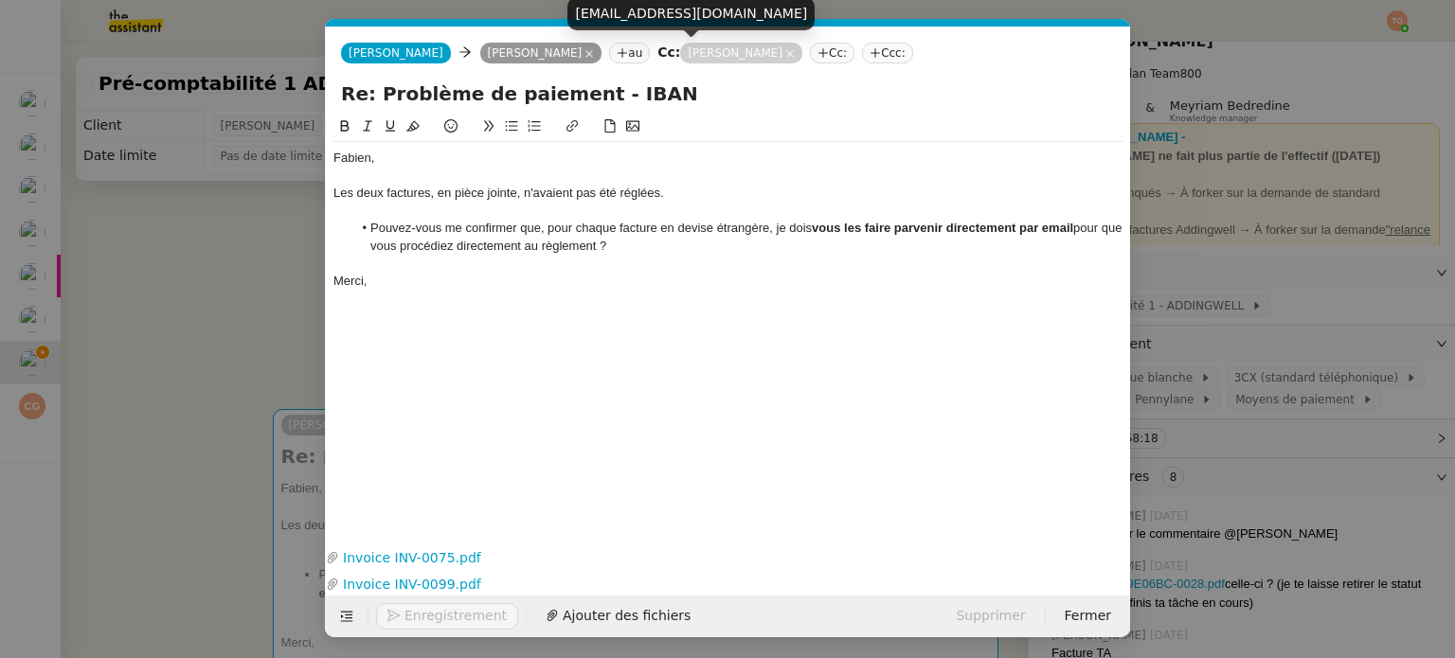
click at [785, 49] on icon at bounding box center [789, 53] width 9 height 9
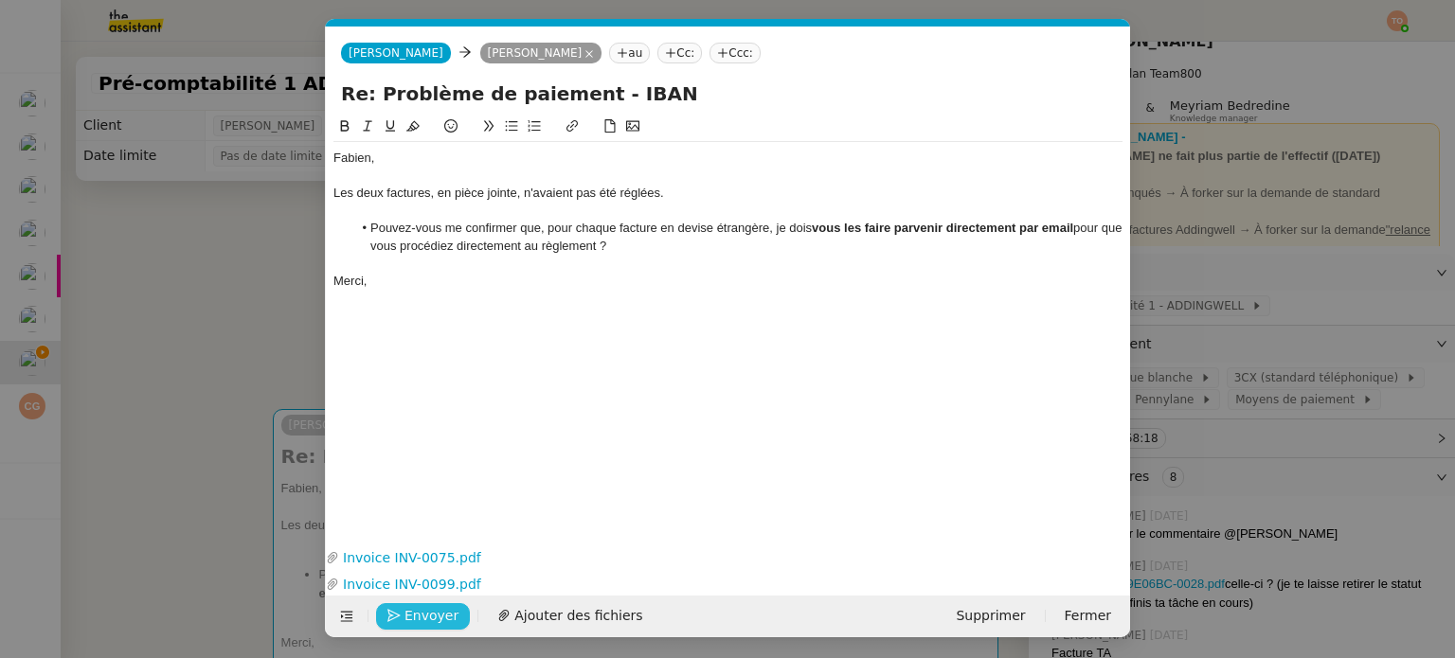
click at [427, 620] on span "Envoyer" at bounding box center [432, 616] width 54 height 22
click at [427, 620] on span "Confirmer l'envoi" at bounding box center [462, 616] width 114 height 22
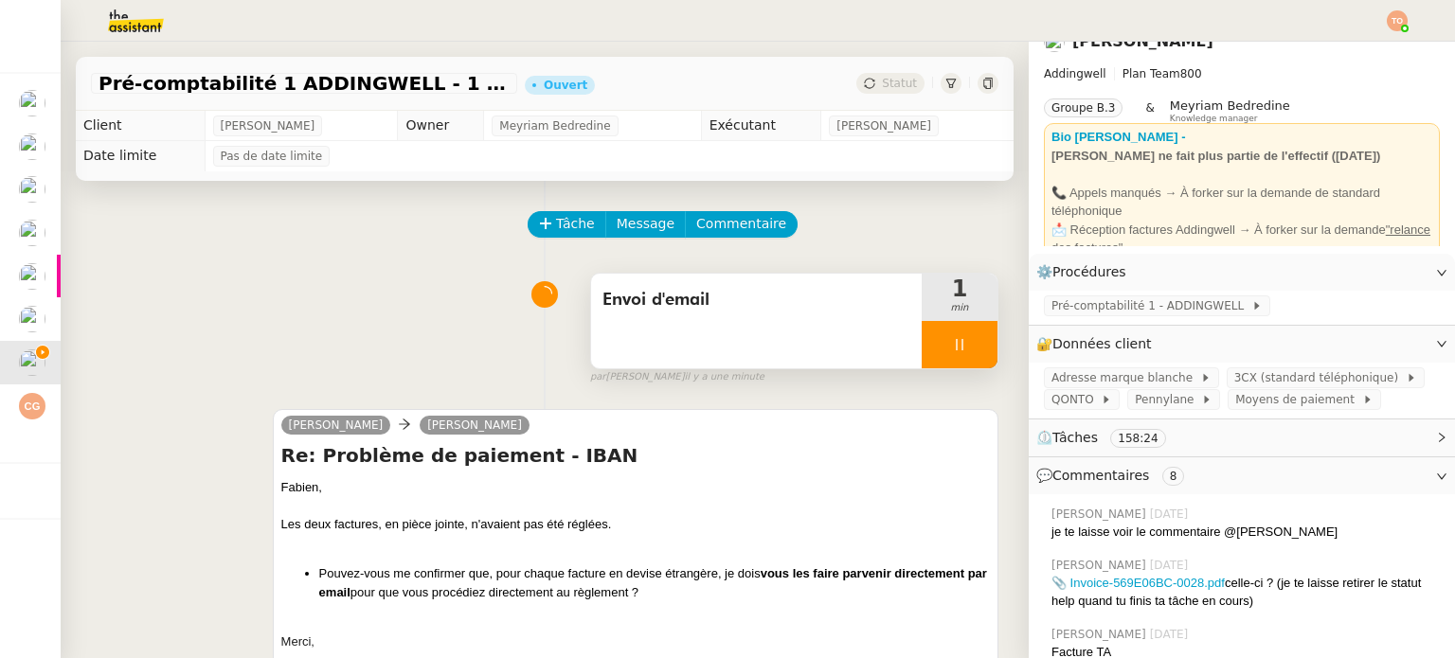
click at [925, 341] on div at bounding box center [960, 344] width 76 height 47
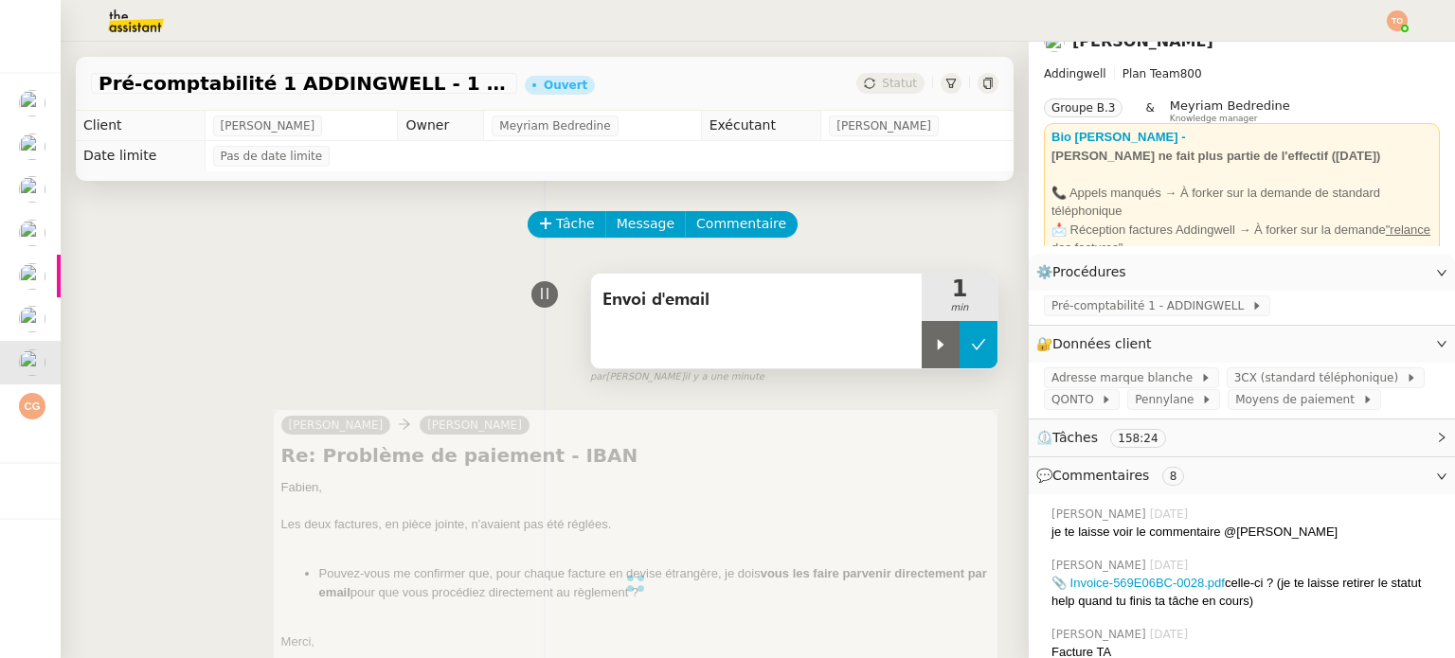
click at [971, 341] on icon at bounding box center [978, 344] width 15 height 15
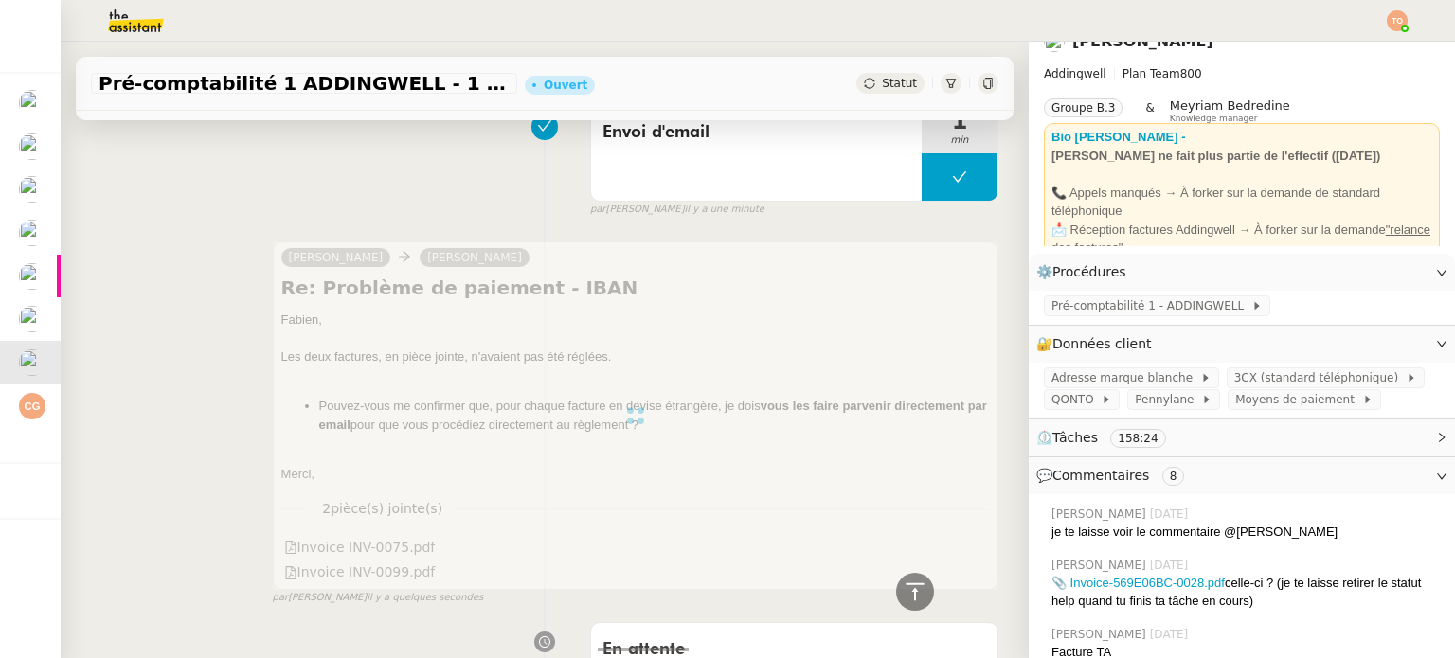
scroll to position [0, 0]
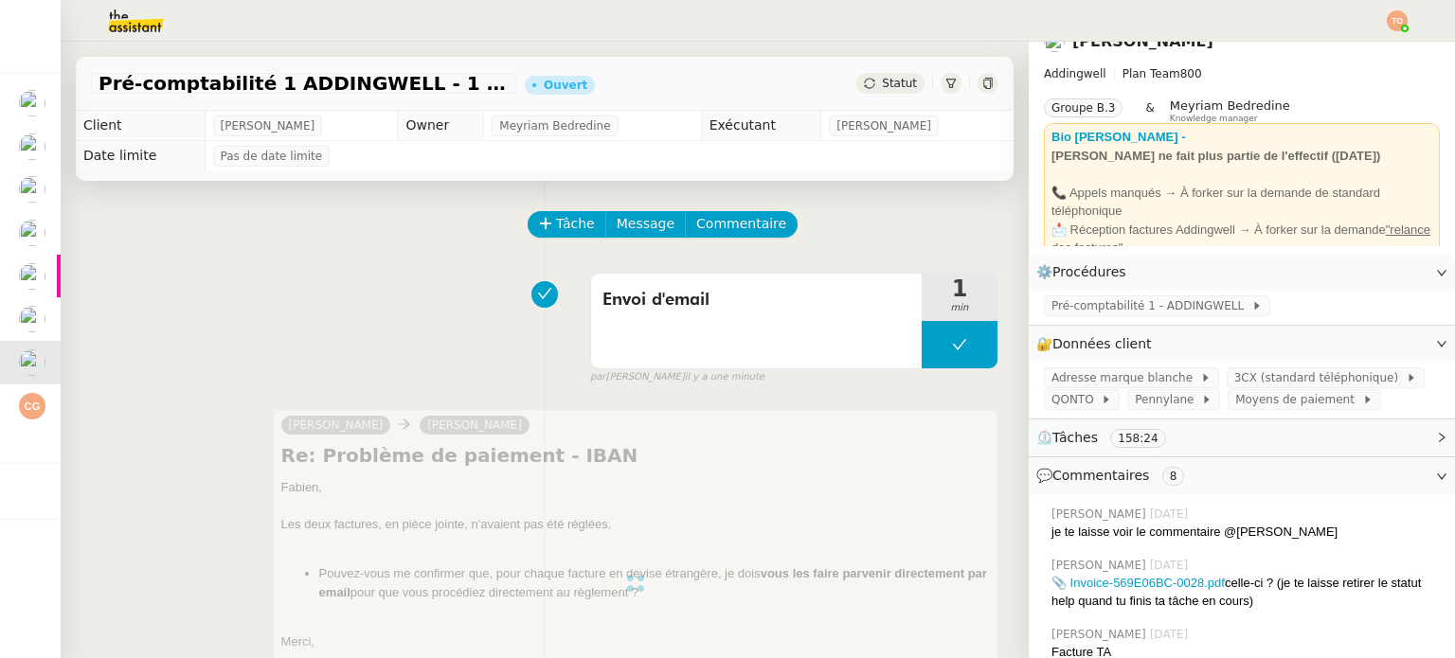
click at [882, 90] on span "Statut" at bounding box center [899, 83] width 35 height 13
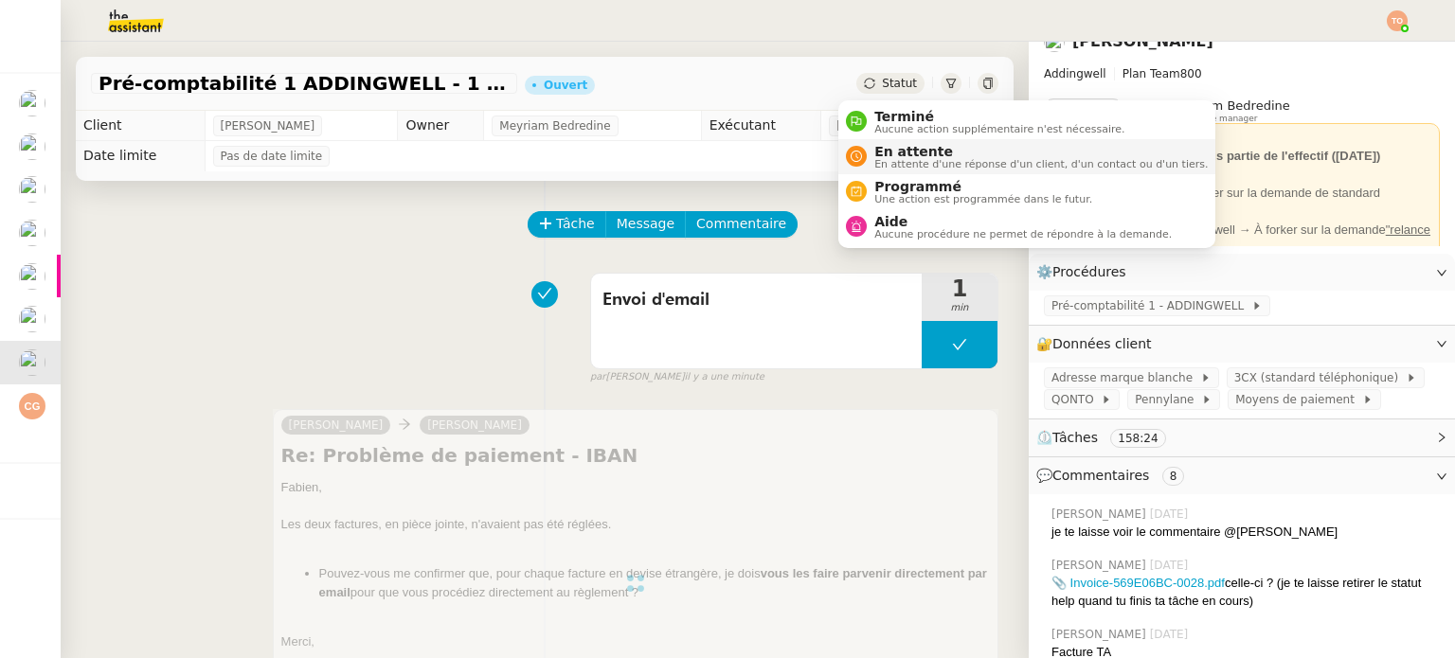
click at [914, 165] on span "En attente d'une réponse d'un client, d'un contact ou d'un tiers." at bounding box center [1040, 164] width 333 height 10
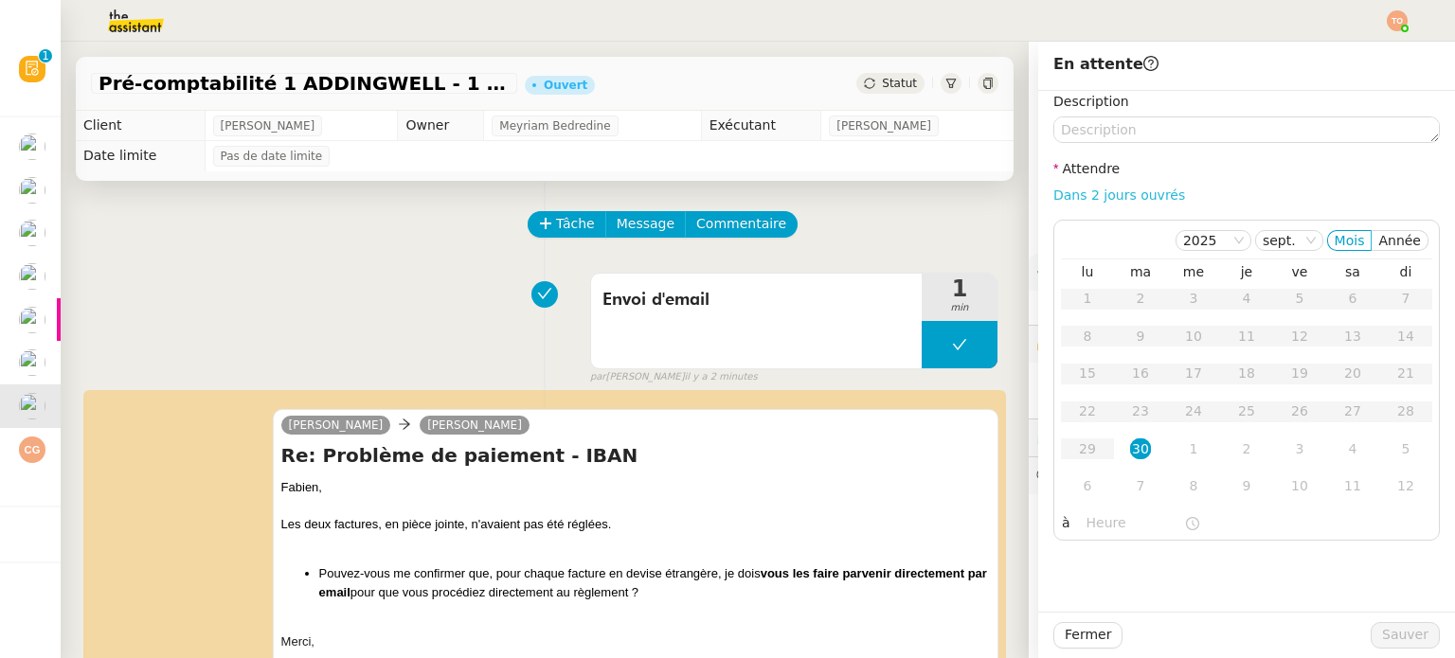
click at [1103, 193] on link "Dans 2 jours ouvrés" at bounding box center [1119, 195] width 132 height 15
type input "07:00"
click at [1385, 626] on span "Sauver" at bounding box center [1405, 635] width 46 height 22
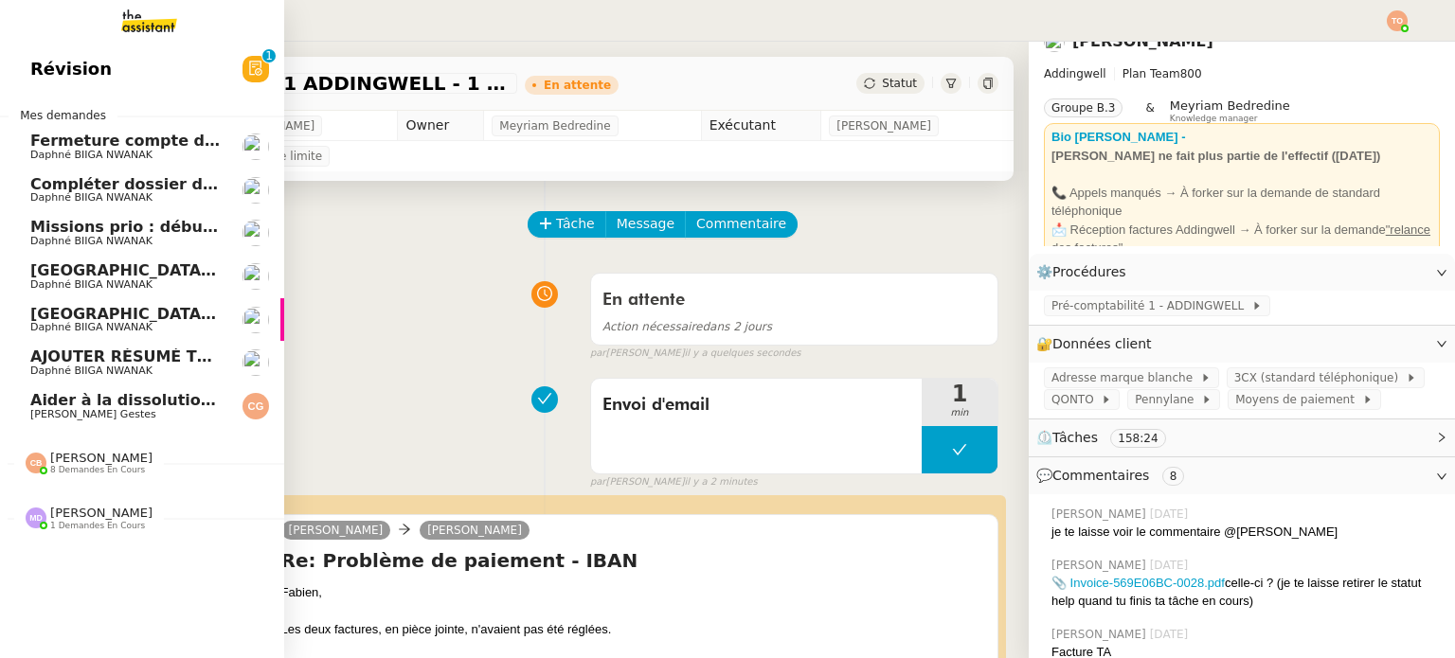
click at [85, 365] on span "Daphné BIIGA NWANAK" at bounding box center [91, 371] width 122 height 12
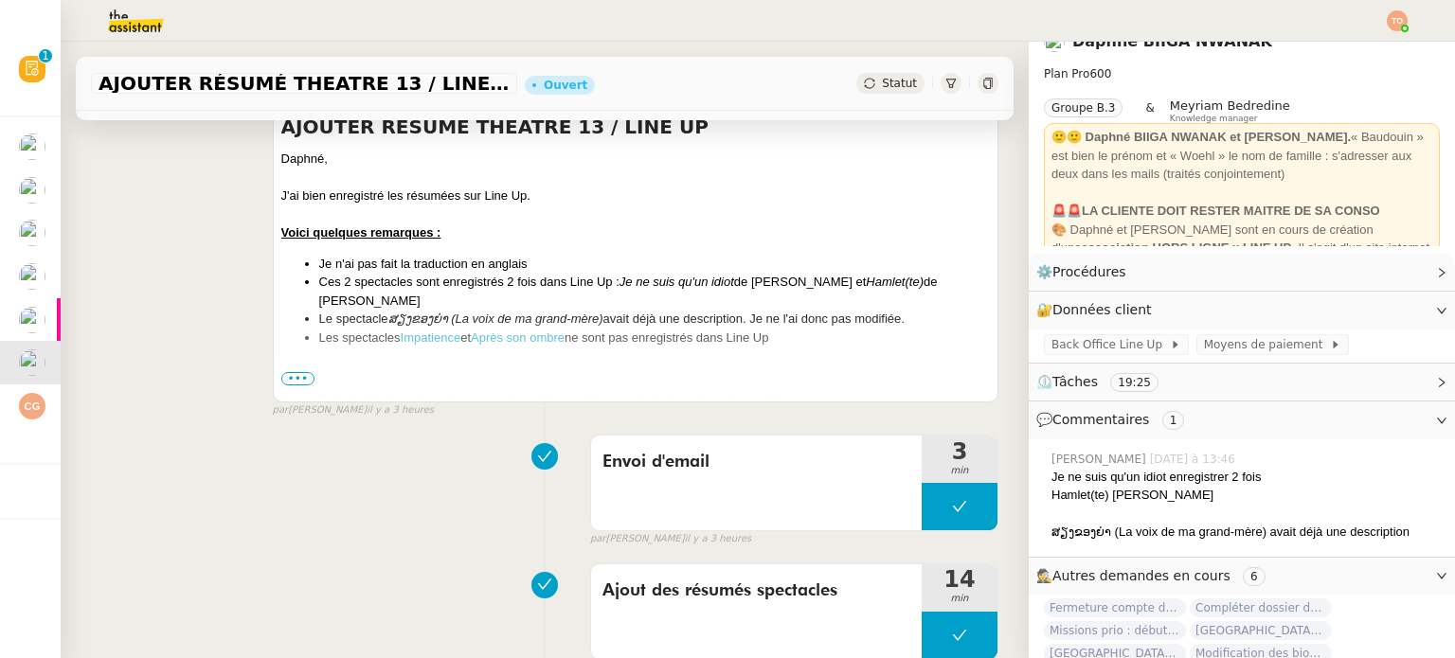
scroll to position [758, 0]
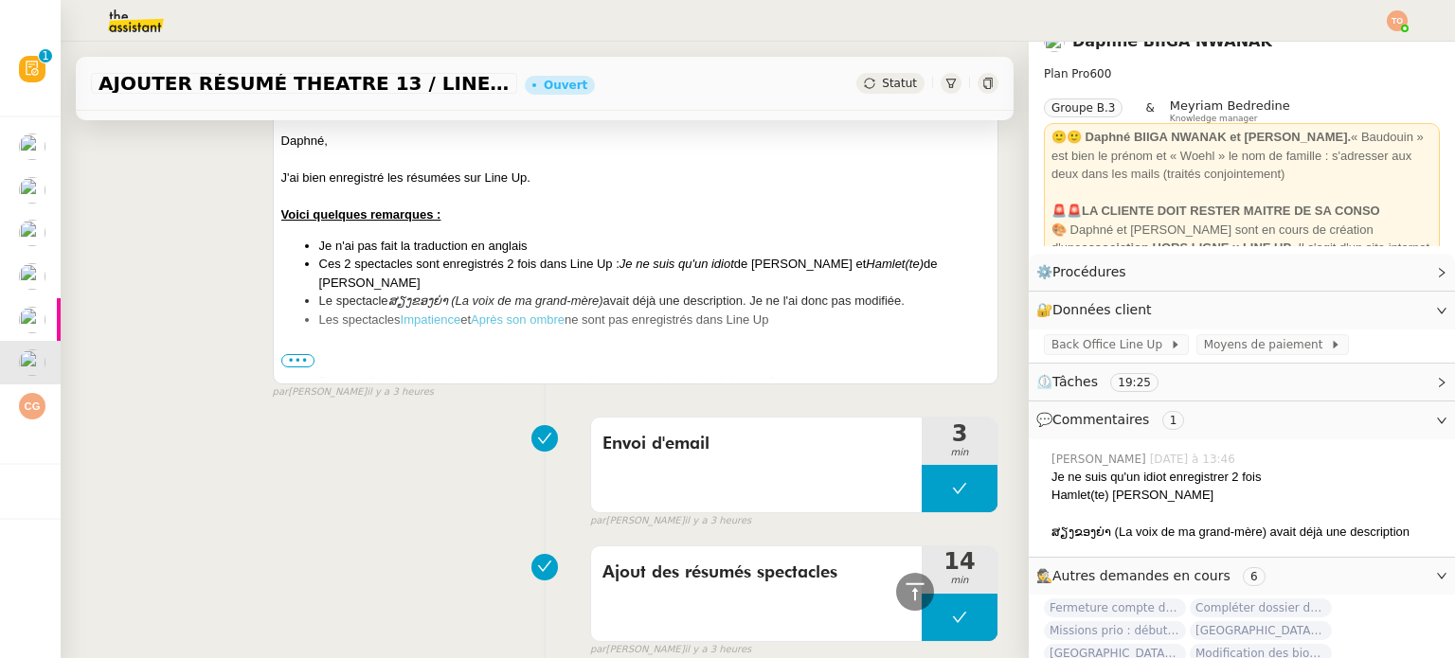
click at [285, 357] on span "•••" at bounding box center [298, 360] width 34 height 13
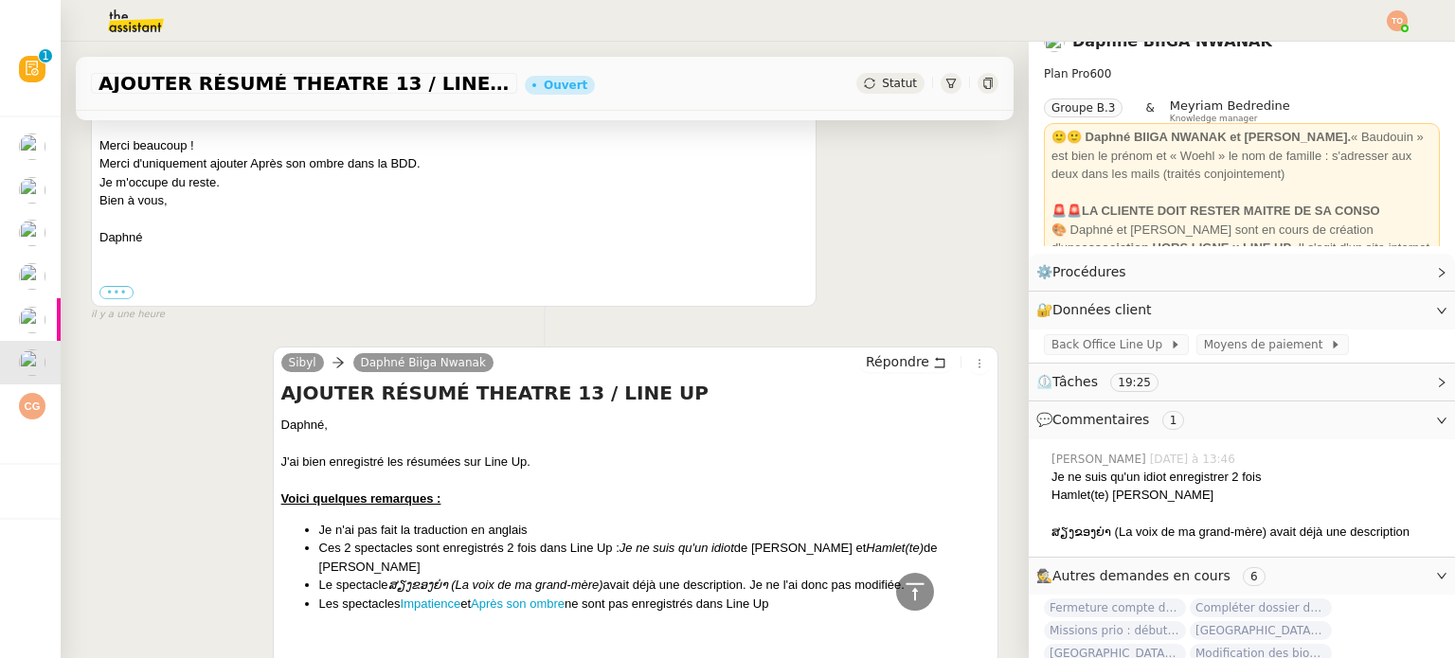
scroll to position [568, 0]
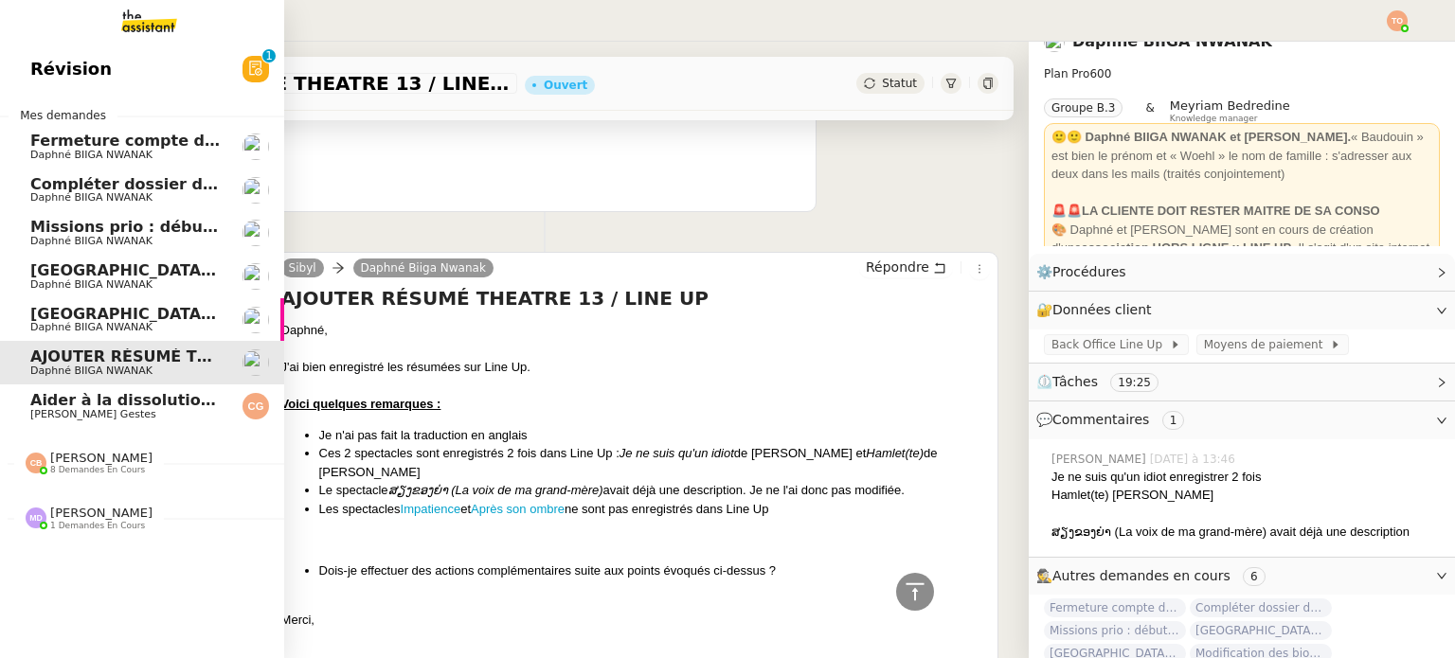
click at [42, 328] on span "Daphné BIIGA NWANAK" at bounding box center [91, 327] width 122 height 12
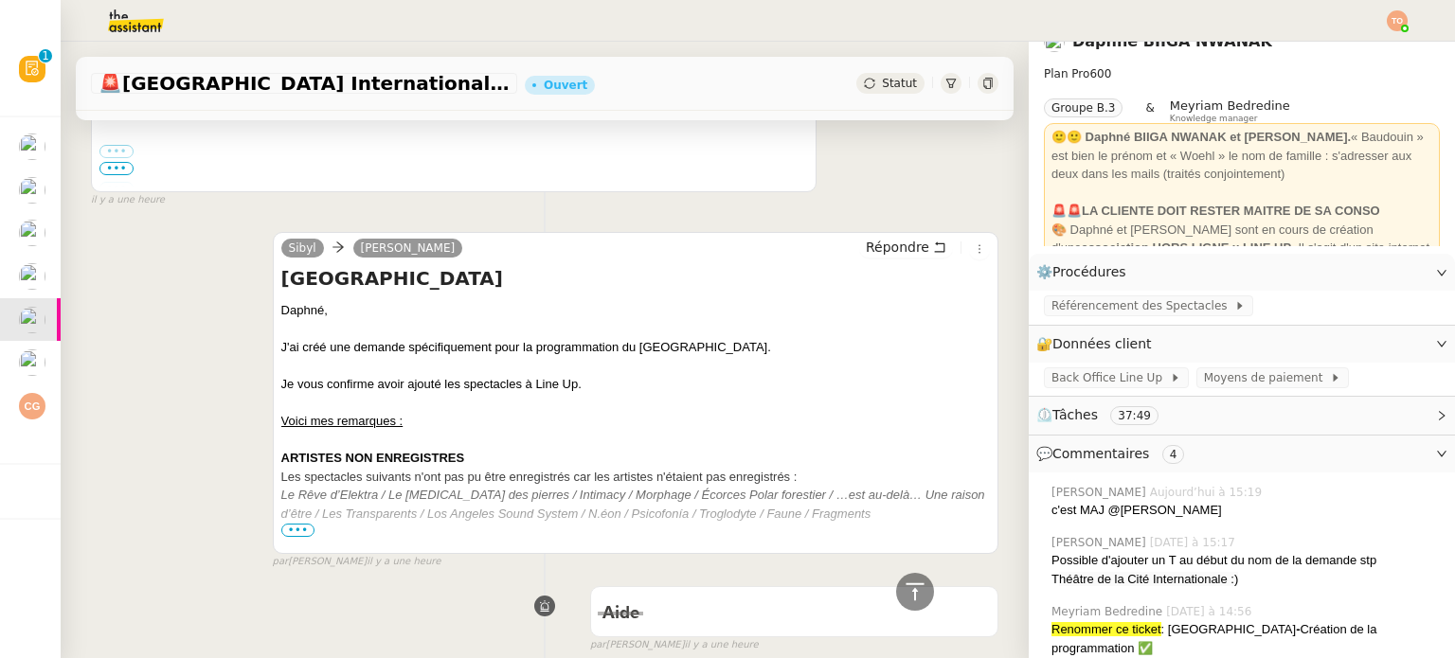
scroll to position [646, 0]
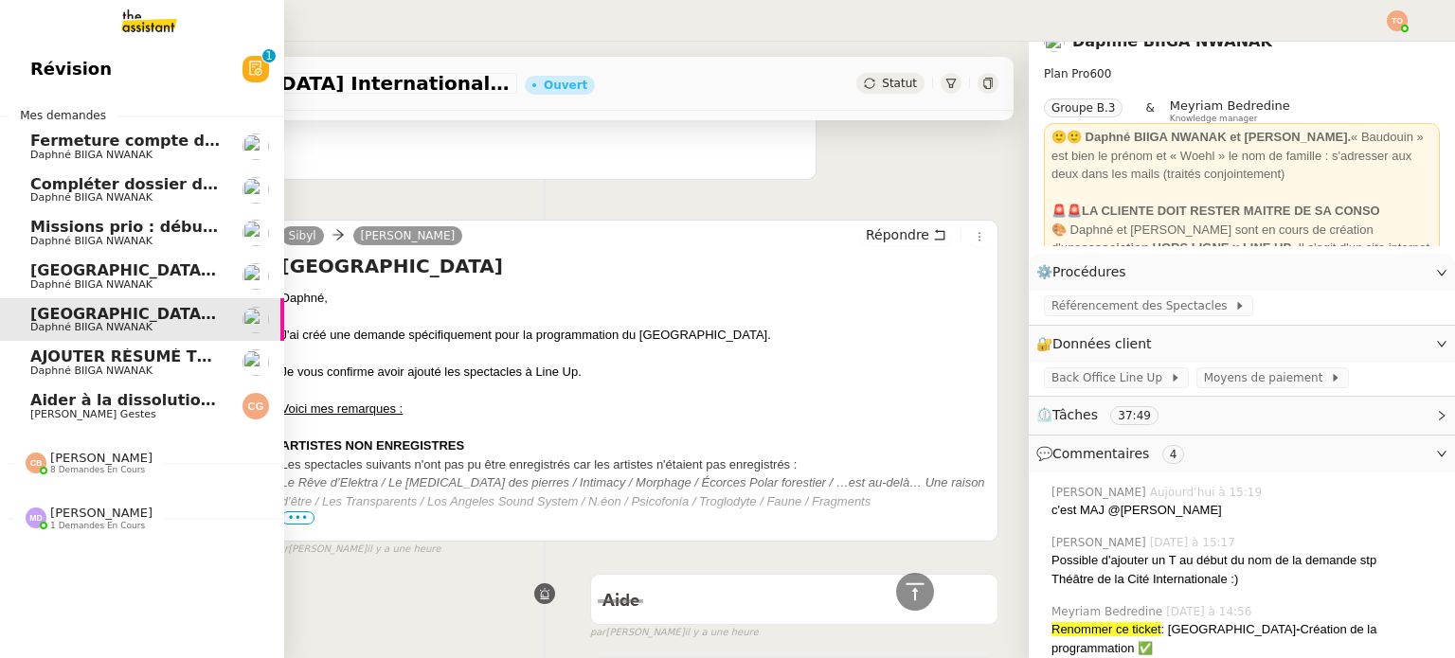
click at [133, 160] on span "Daphné BIIGA NWANAK" at bounding box center [91, 155] width 122 height 12
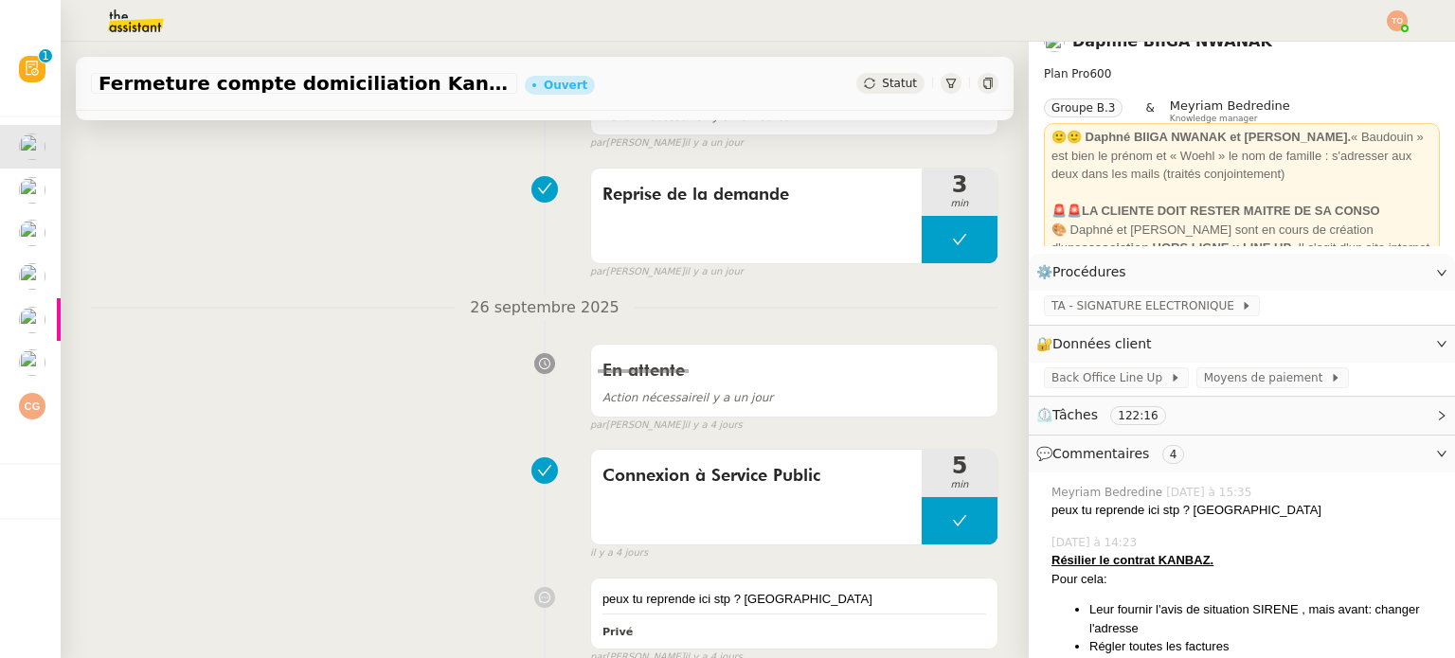
scroll to position [137, 0]
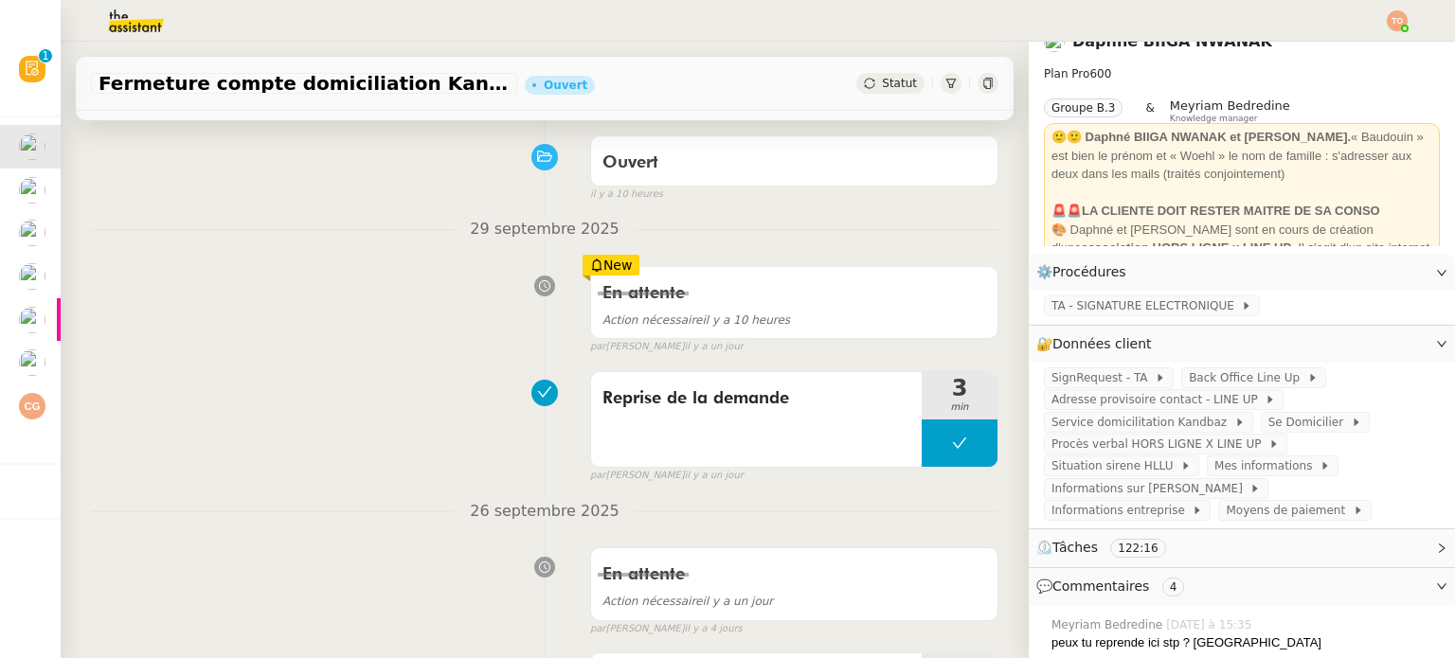
click at [882, 89] on span "Statut" at bounding box center [899, 83] width 35 height 13
click at [882, 82] on span "Statut" at bounding box center [899, 83] width 35 height 13
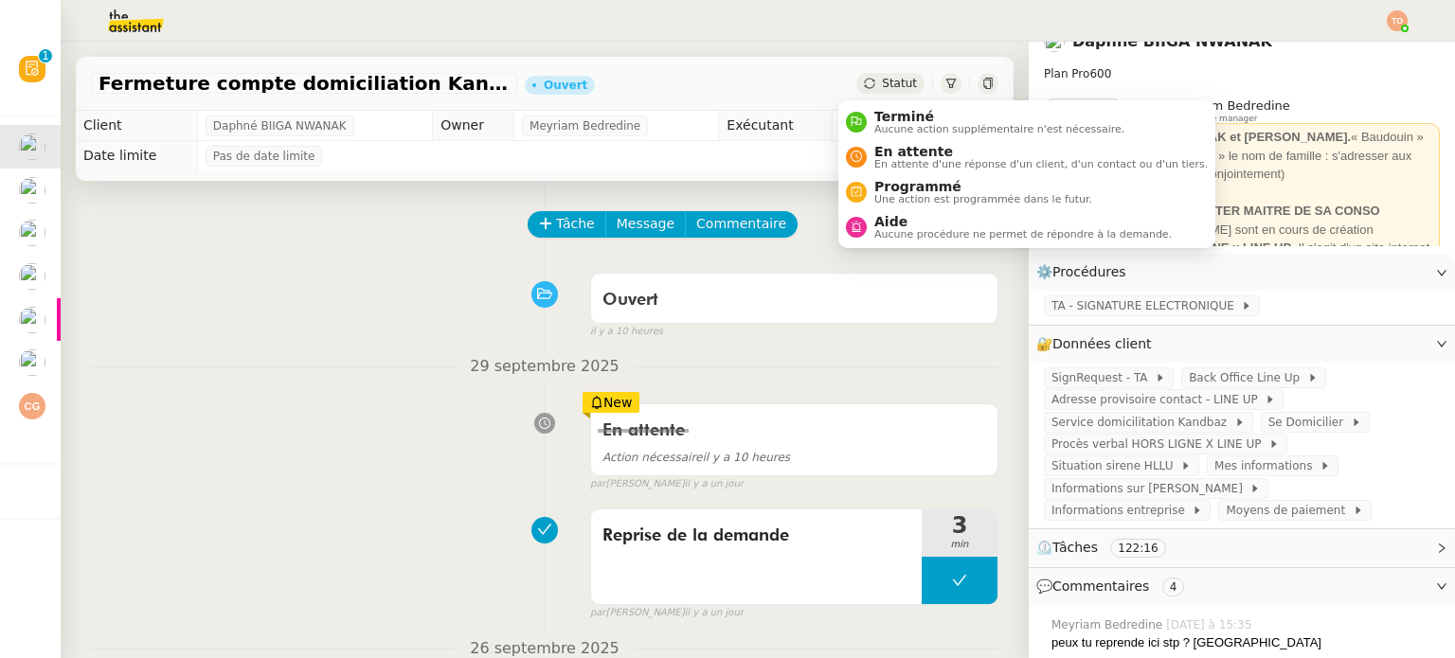
click at [882, 82] on span "Statut" at bounding box center [899, 83] width 35 height 13
click at [917, 161] on span "En attente d'une réponse d'un client, d'un contact ou d'un tiers." at bounding box center [1040, 164] width 333 height 10
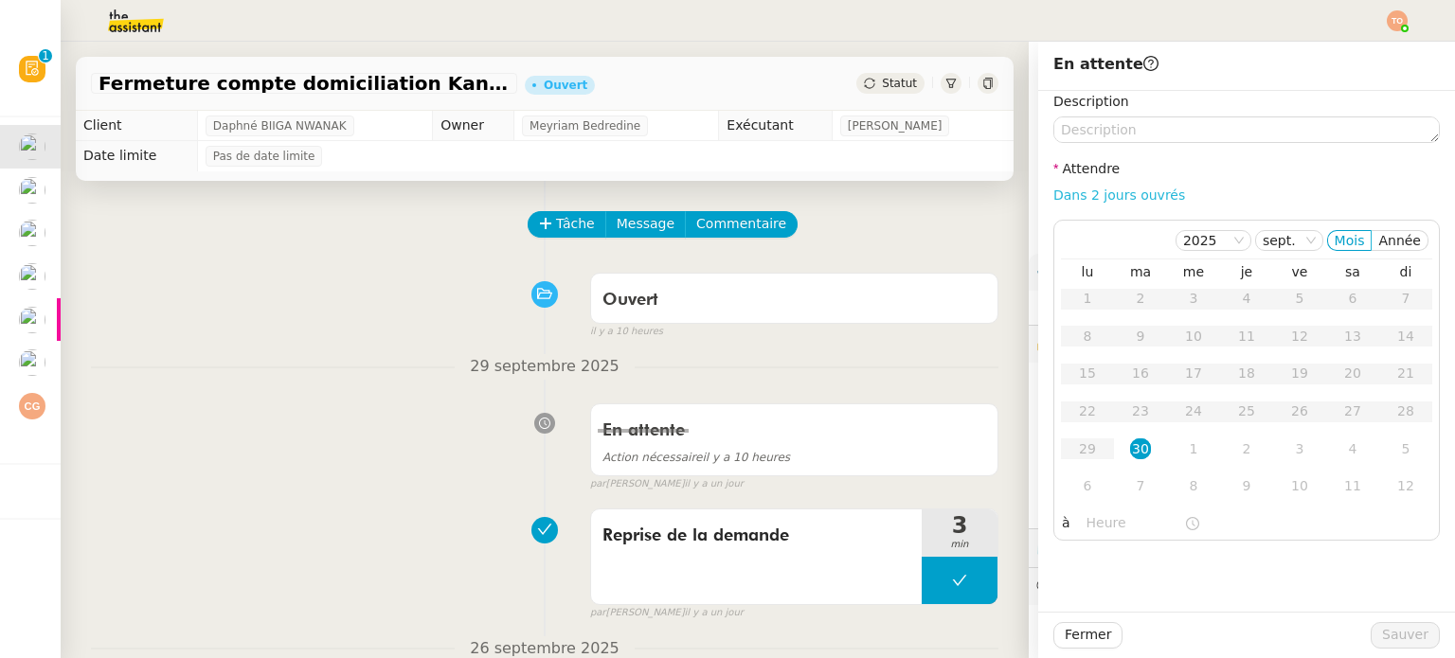
click at [1110, 190] on link "Dans 2 jours ouvrés" at bounding box center [1119, 195] width 132 height 15
type input "07:00"
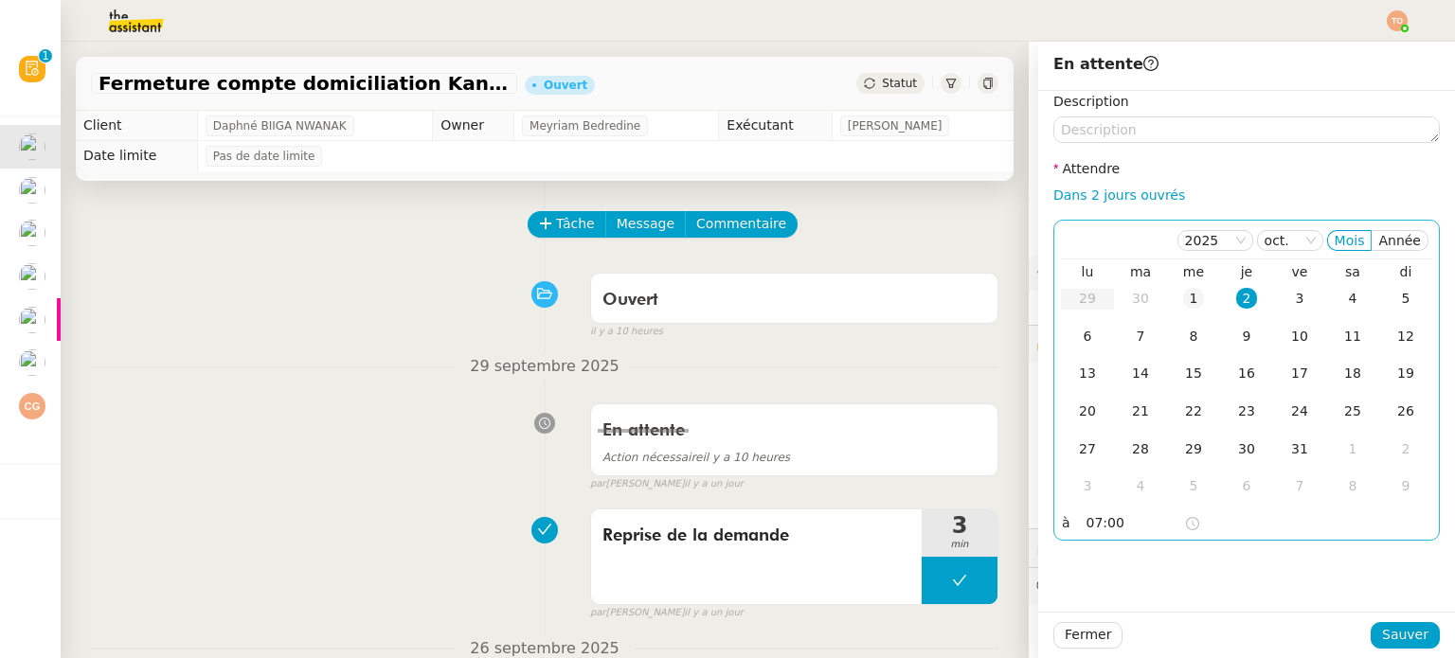
click at [1183, 300] on div "1" at bounding box center [1193, 298] width 21 height 21
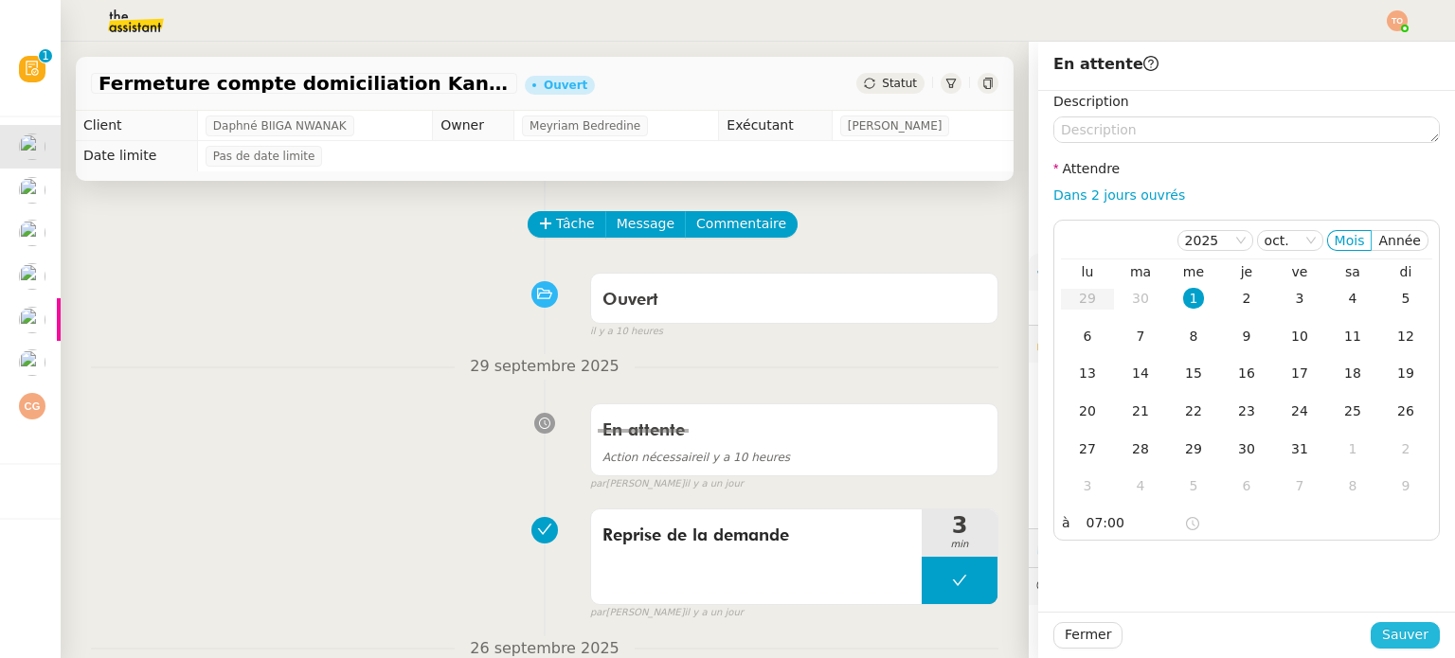
drag, startPoint x: 1391, startPoint y: 633, endPoint x: 1131, endPoint y: 575, distance: 265.9
click at [1391, 632] on span "Sauver" at bounding box center [1405, 635] width 46 height 22
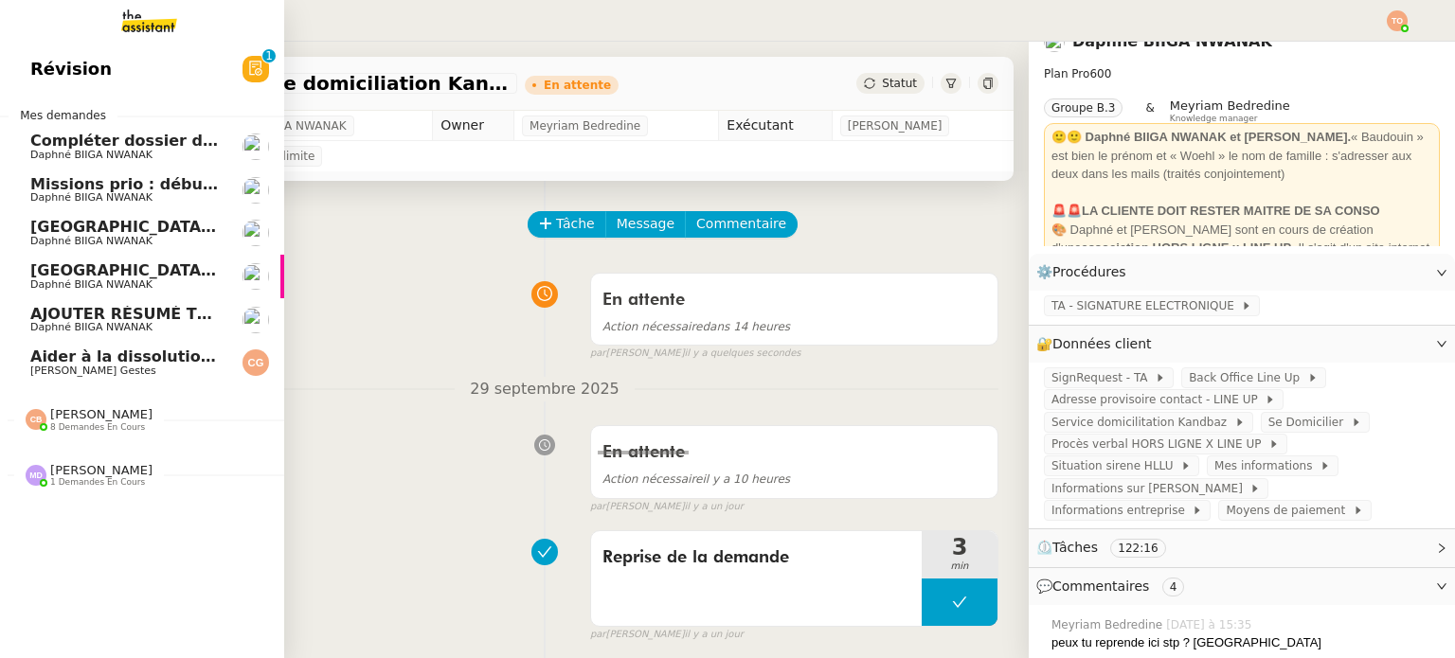
click at [69, 149] on span "Daphné BIIGA NWANAK" at bounding box center [91, 155] width 122 height 12
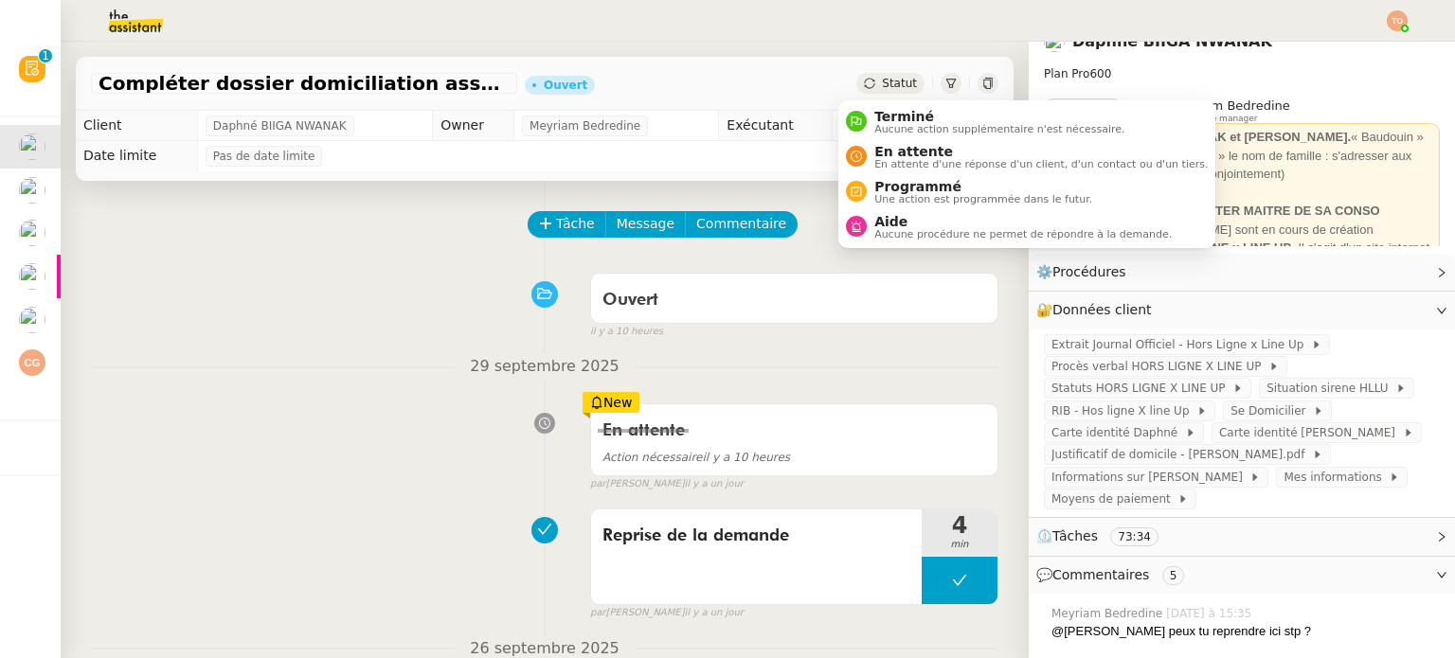
click at [882, 82] on span "Statut" at bounding box center [899, 83] width 35 height 13
click at [897, 147] on span "En attente" at bounding box center [1040, 151] width 333 height 15
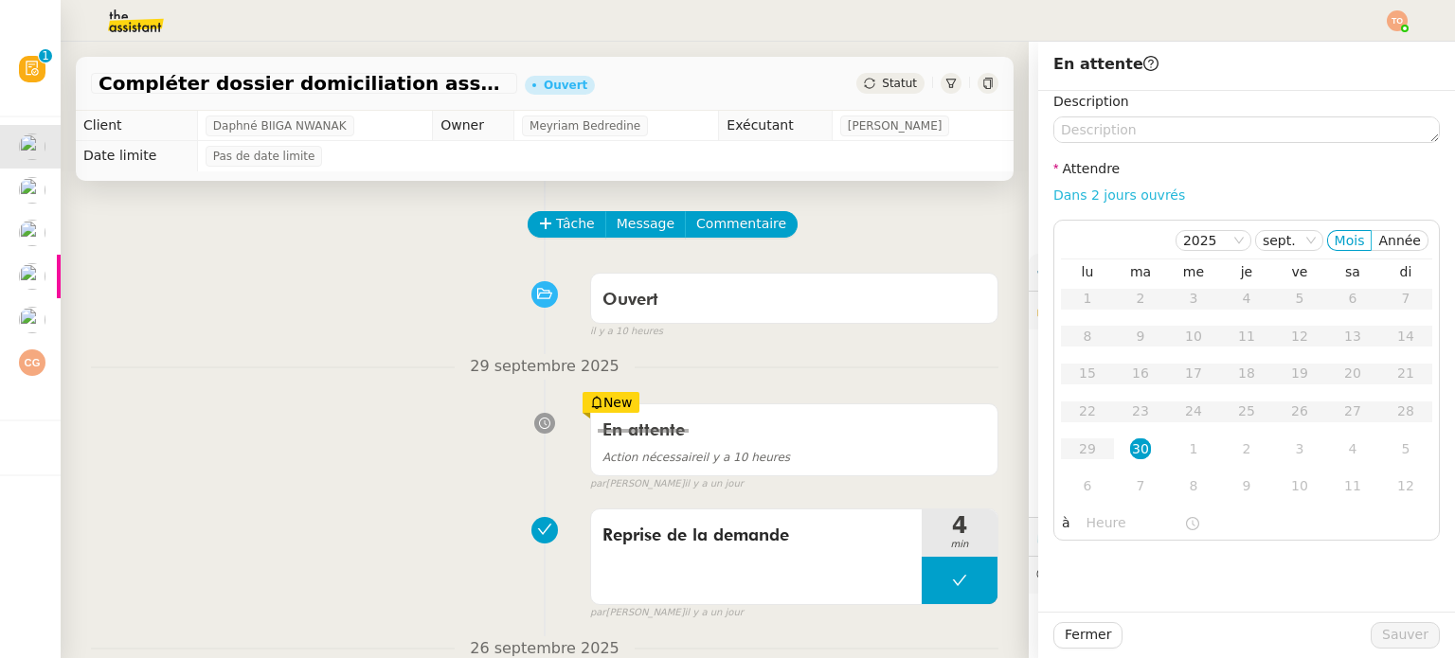
click at [1114, 191] on link "Dans 2 jours ouvrés" at bounding box center [1119, 195] width 132 height 15
type input "07:00"
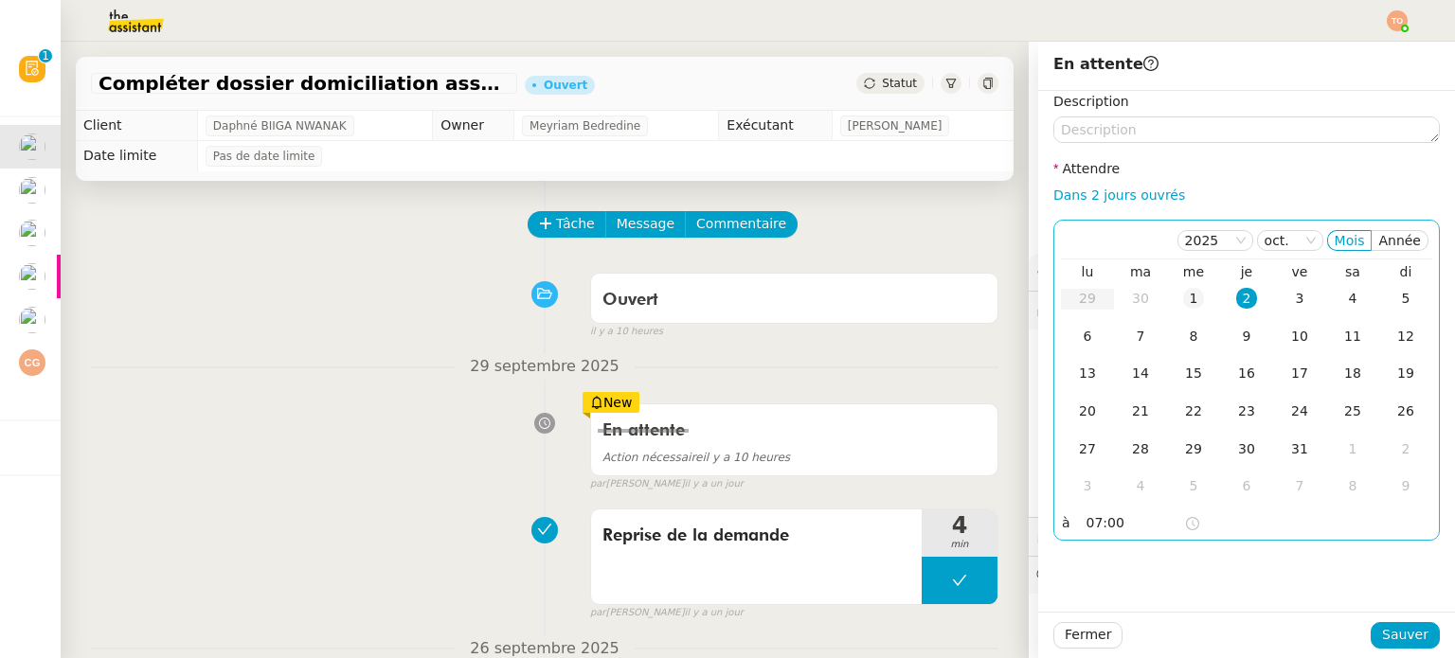
click at [1179, 287] on td "1" at bounding box center [1193, 299] width 53 height 38
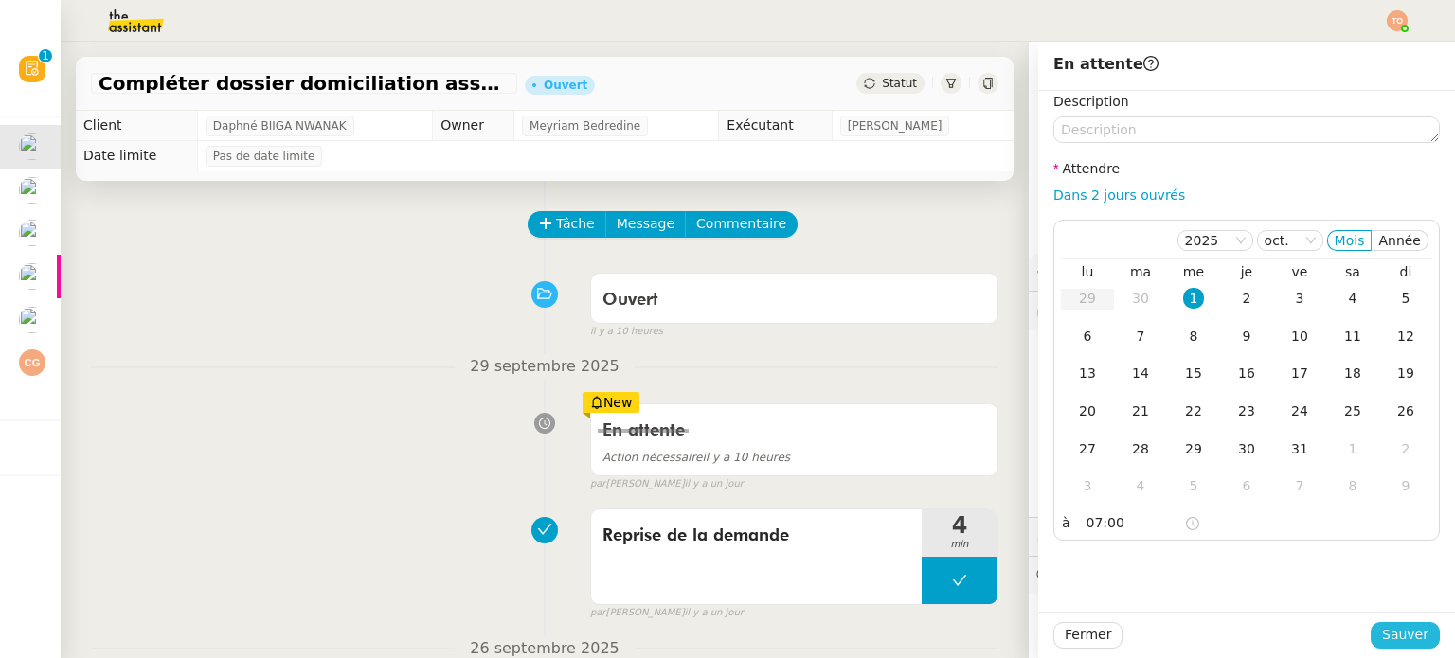
drag, startPoint x: 1395, startPoint y: 636, endPoint x: 1350, endPoint y: 600, distance: 58.0
click at [1395, 633] on span "Sauver" at bounding box center [1405, 635] width 46 height 22
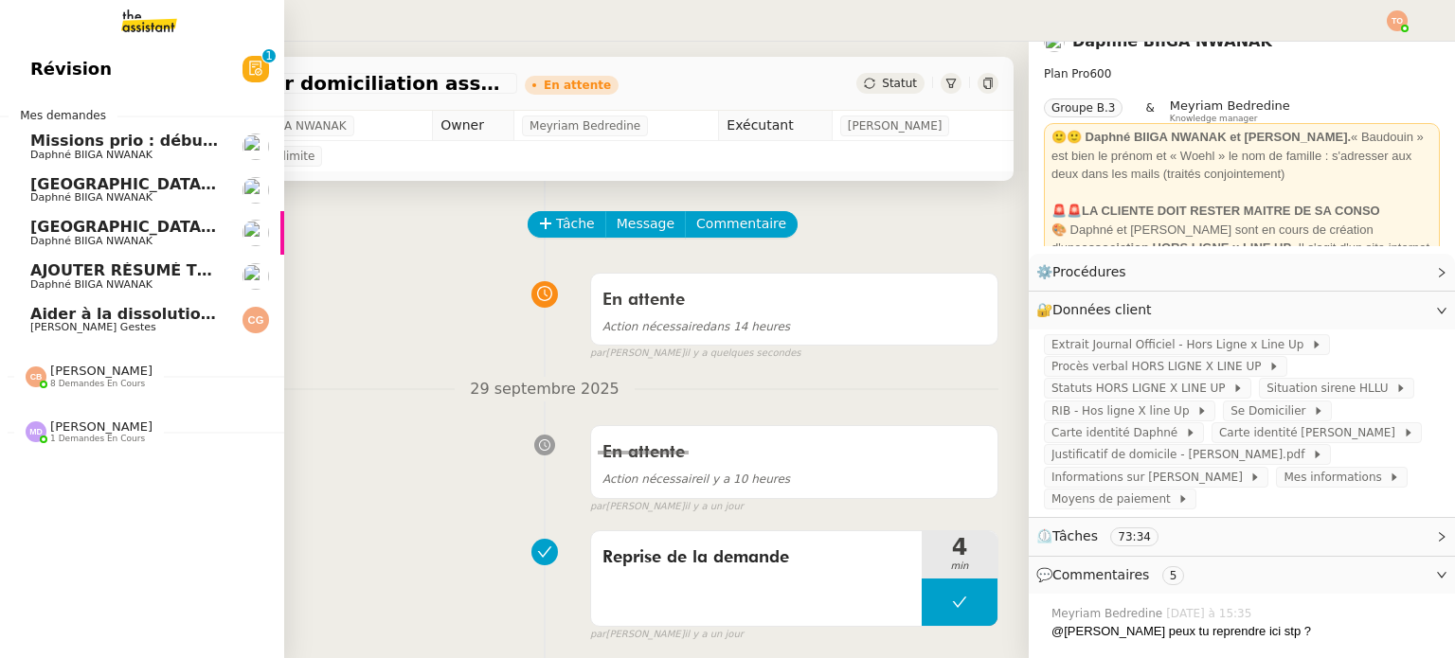
click at [79, 333] on span "[PERSON_NAME] Gestes" at bounding box center [93, 327] width 126 height 12
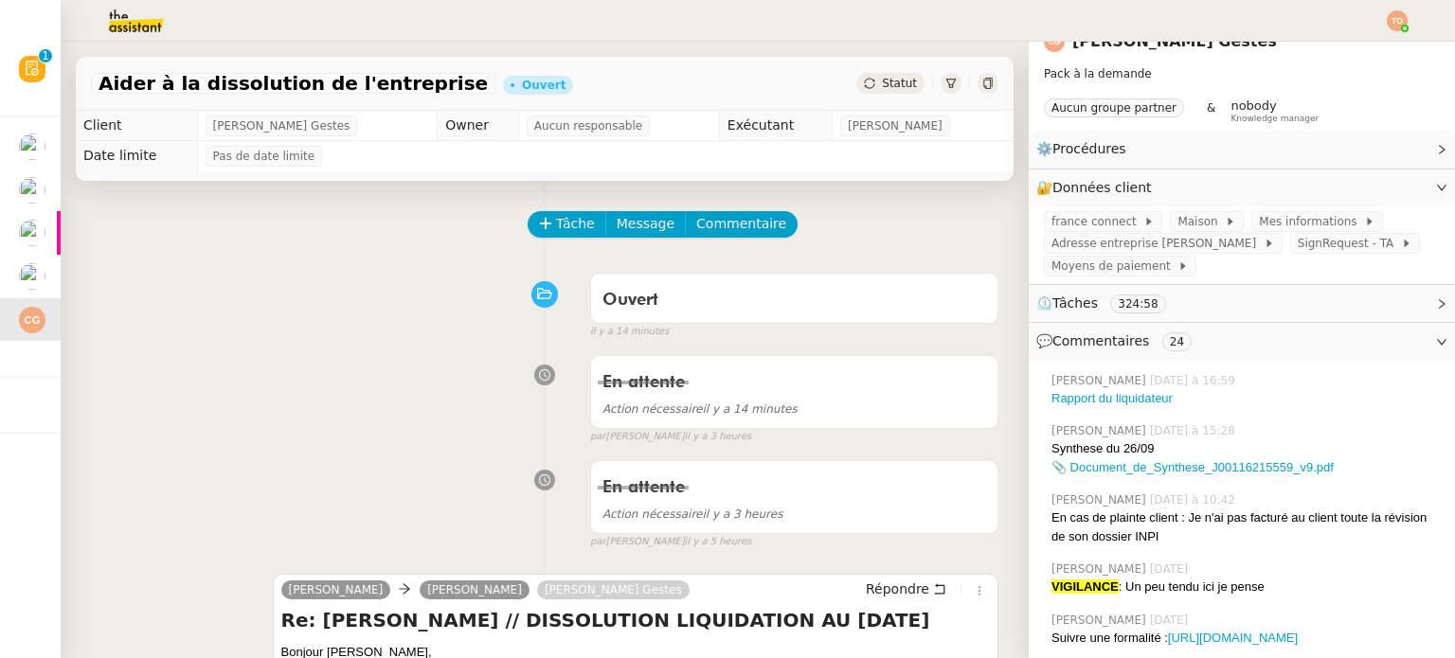
click at [864, 86] on icon at bounding box center [869, 83] width 11 height 11
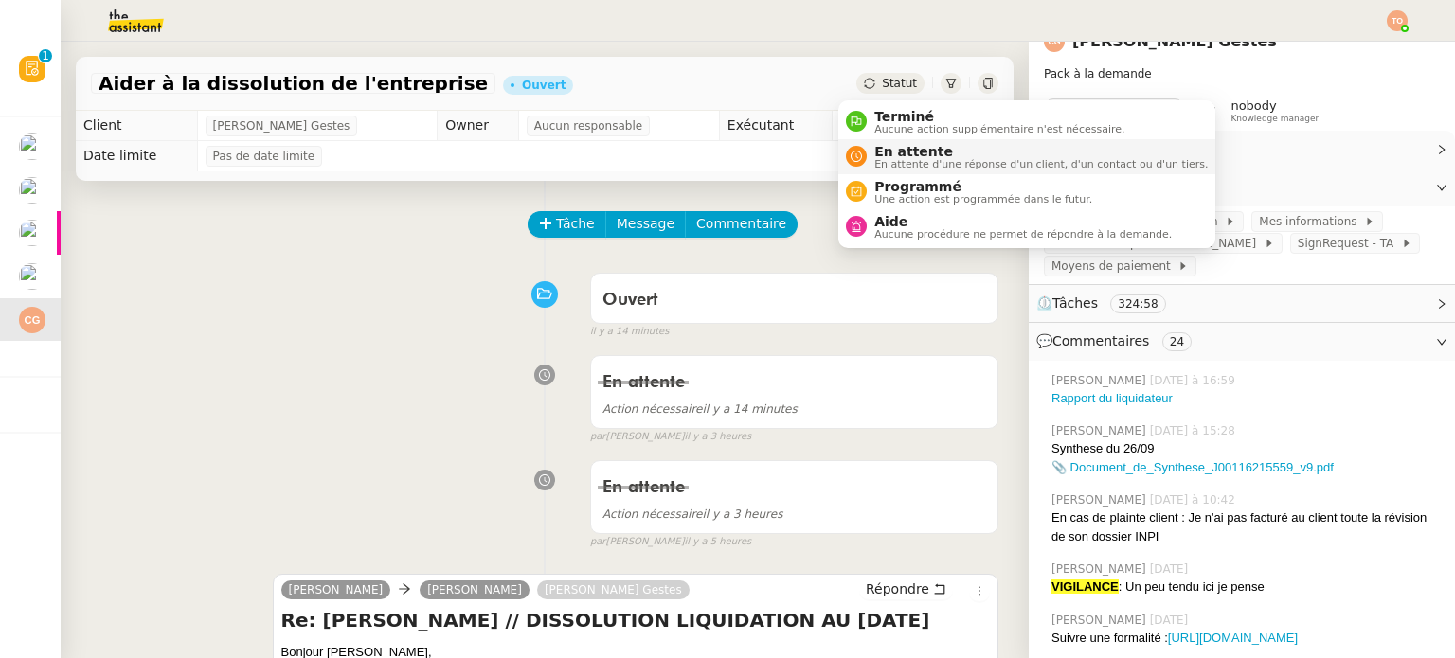
click at [919, 155] on span "En attente" at bounding box center [1040, 151] width 333 height 15
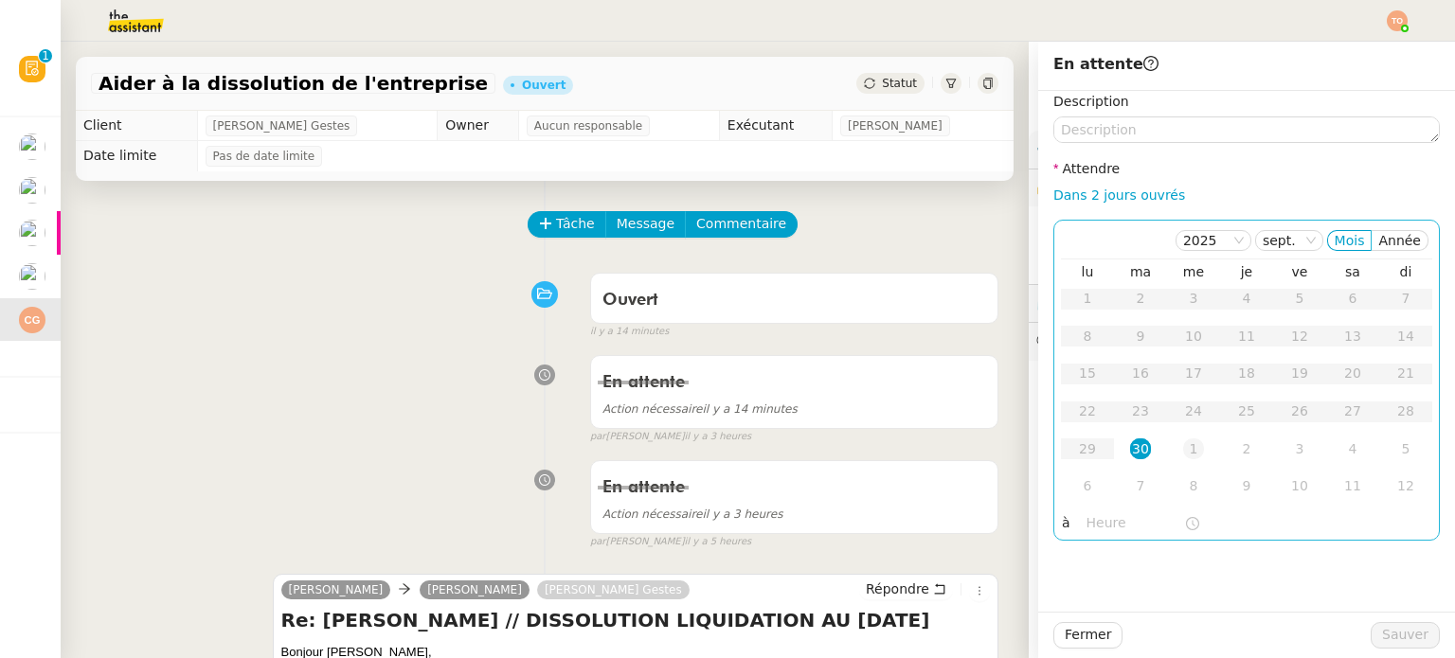
click at [1167, 452] on td "1" at bounding box center [1193, 450] width 53 height 38
click at [1140, 527] on input "text" at bounding box center [1136, 524] width 98 height 22
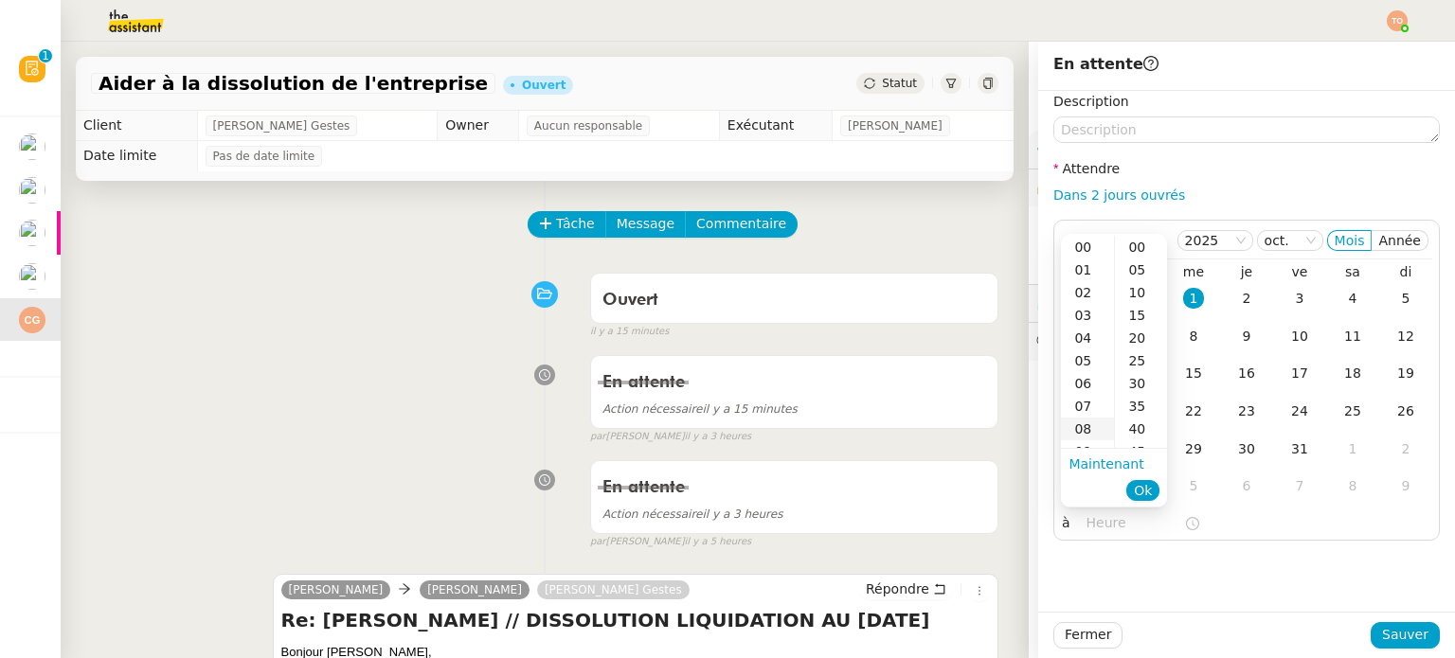
scroll to position [95, 0]
click at [1092, 403] on div "11" at bounding box center [1087, 402] width 53 height 23
click at [1089, 266] on div "12" at bounding box center [1087, 270] width 53 height 23
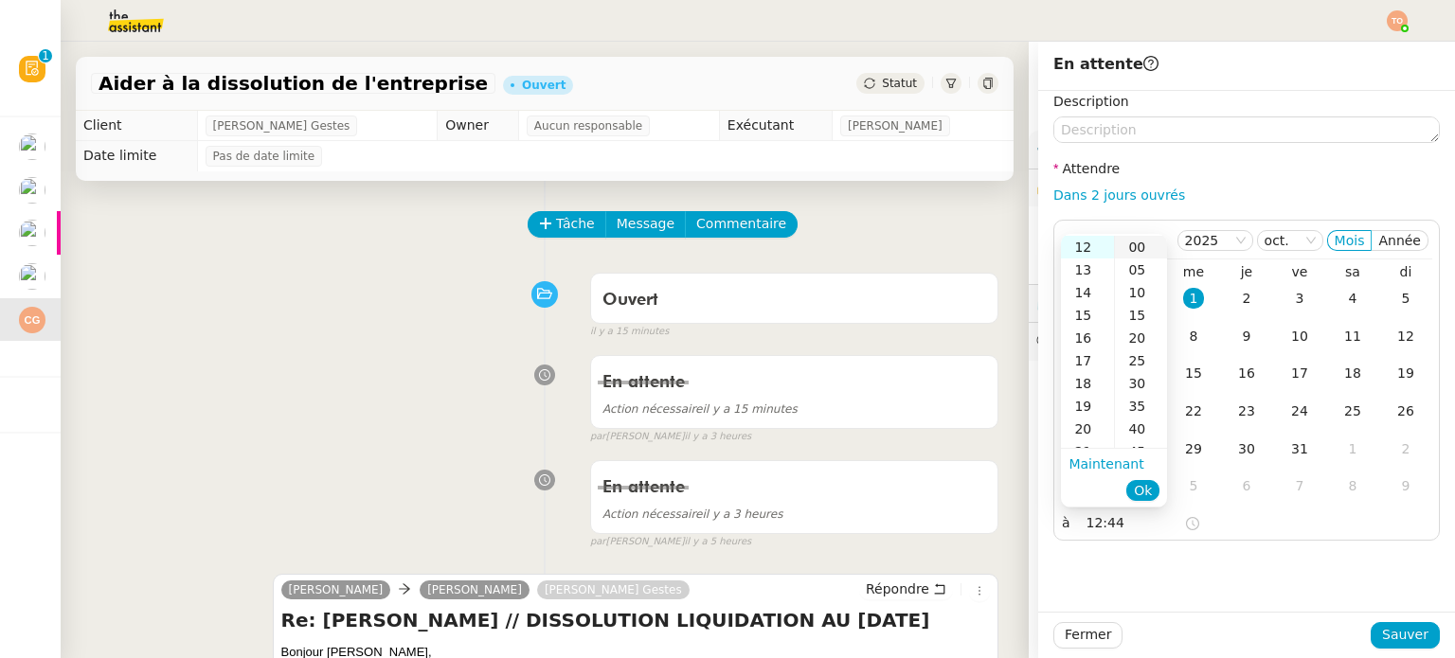
click at [1132, 253] on div "00" at bounding box center [1141, 247] width 52 height 23
type input "12:00"
click at [1136, 489] on span "Ok" at bounding box center [1143, 490] width 18 height 19
click at [1378, 620] on div "Fermer Sauver" at bounding box center [1246, 635] width 417 height 46
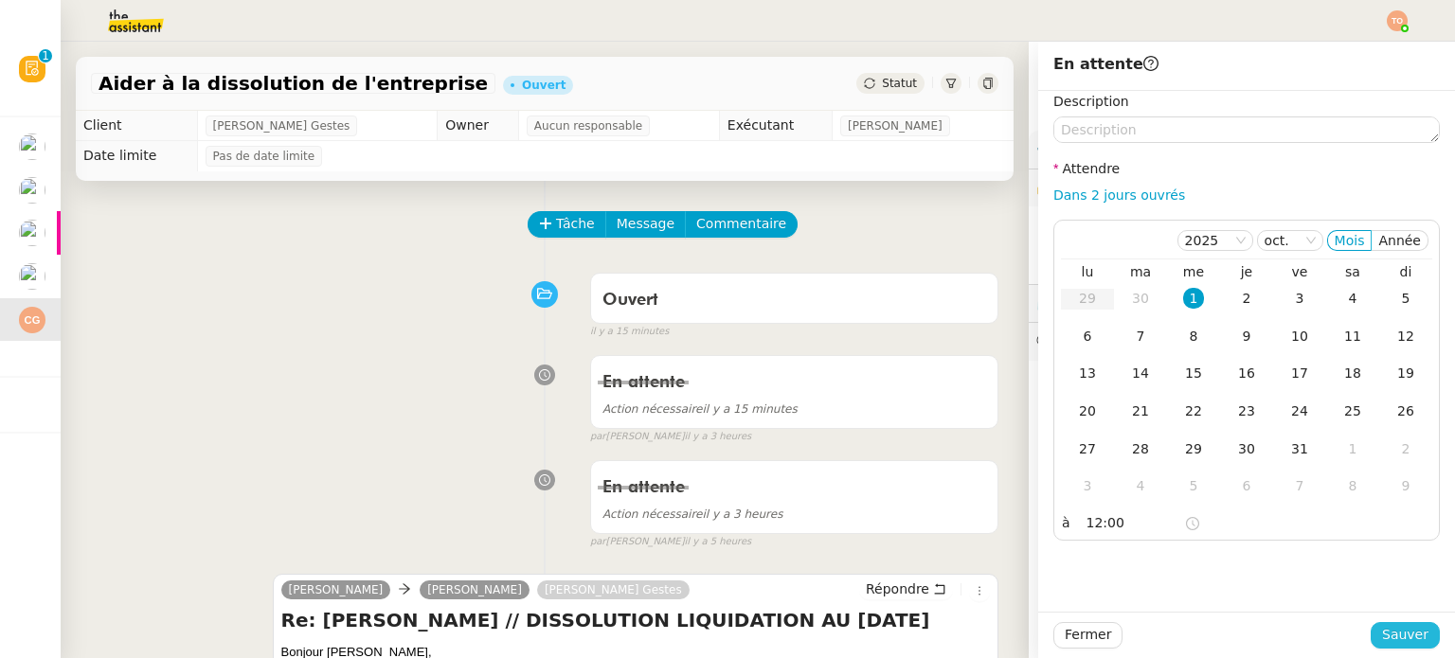
click at [1384, 625] on span "Sauver" at bounding box center [1405, 635] width 46 height 22
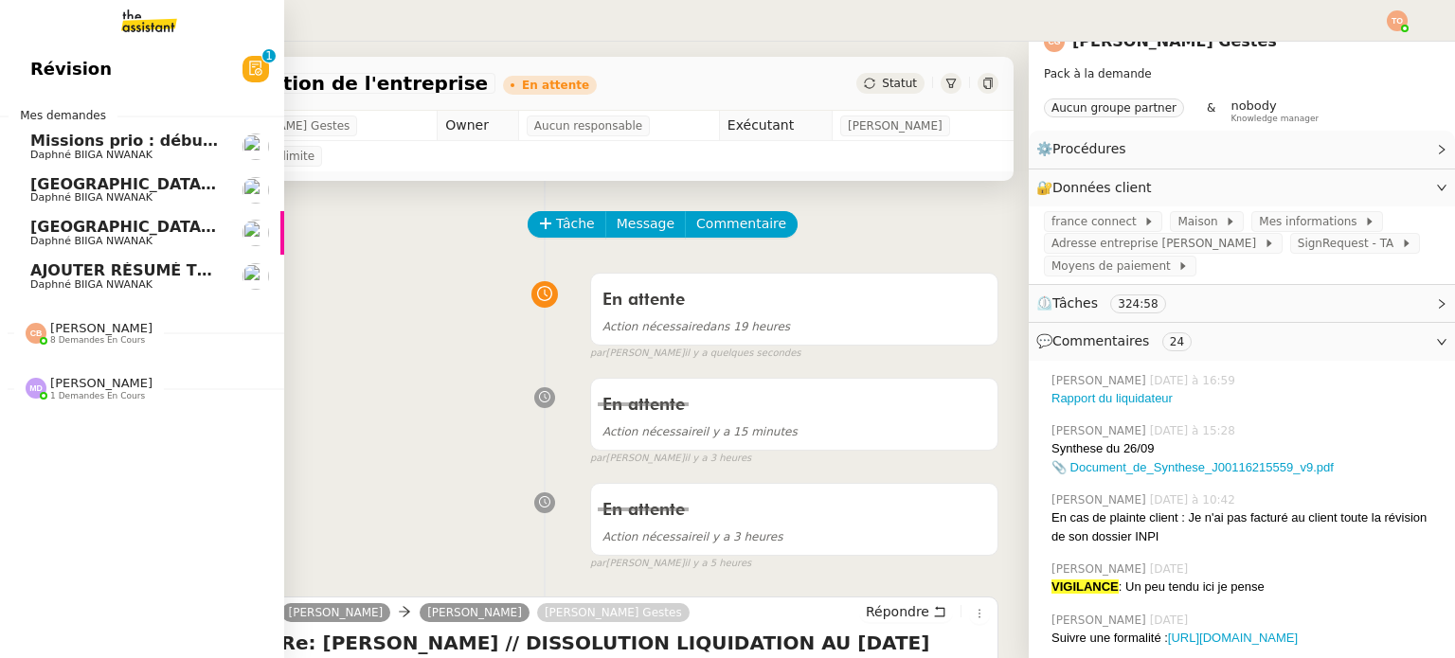
click at [121, 382] on span "[PERSON_NAME]" at bounding box center [101, 383] width 102 height 14
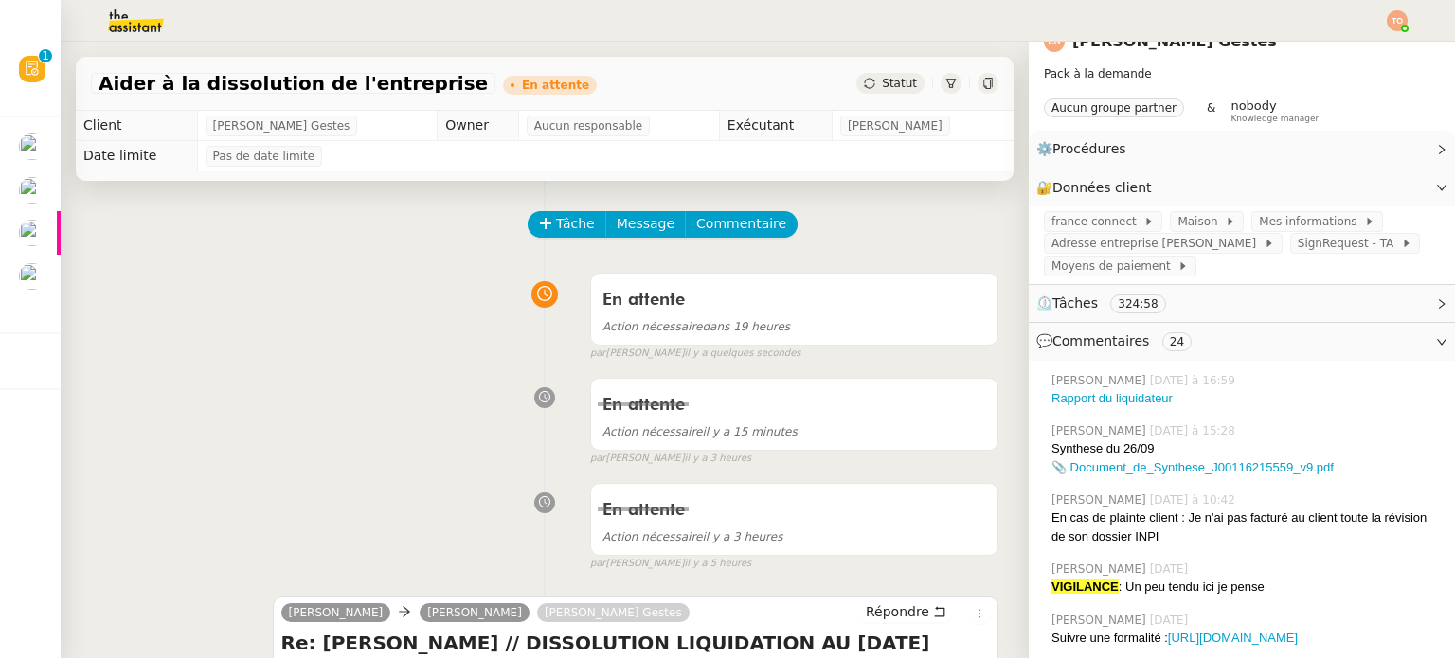
click at [1395, 11] on img at bounding box center [1397, 20] width 21 height 21
click at [1362, 50] on li "Suivi" at bounding box center [1346, 54] width 123 height 27
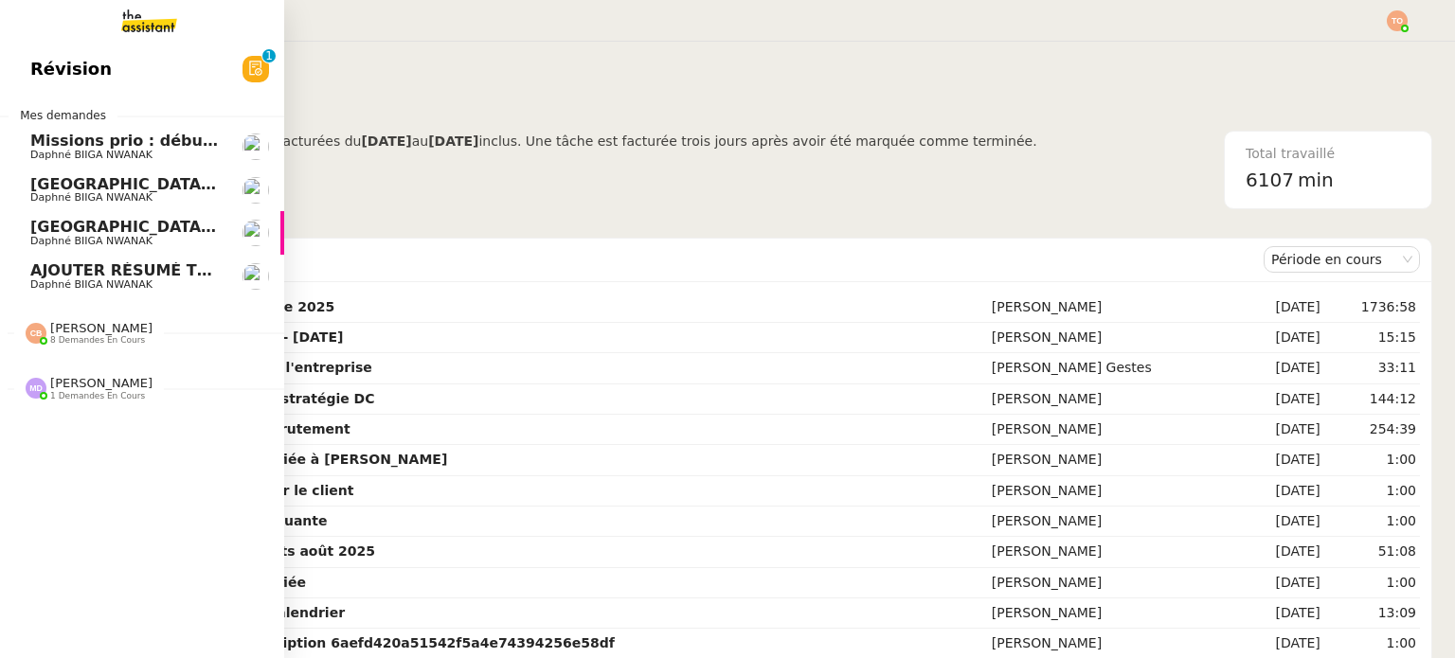
click at [109, 266] on span "AJOUTER RÉSUMÉ THEATRE 13 / LINE UP" at bounding box center [201, 270] width 342 height 18
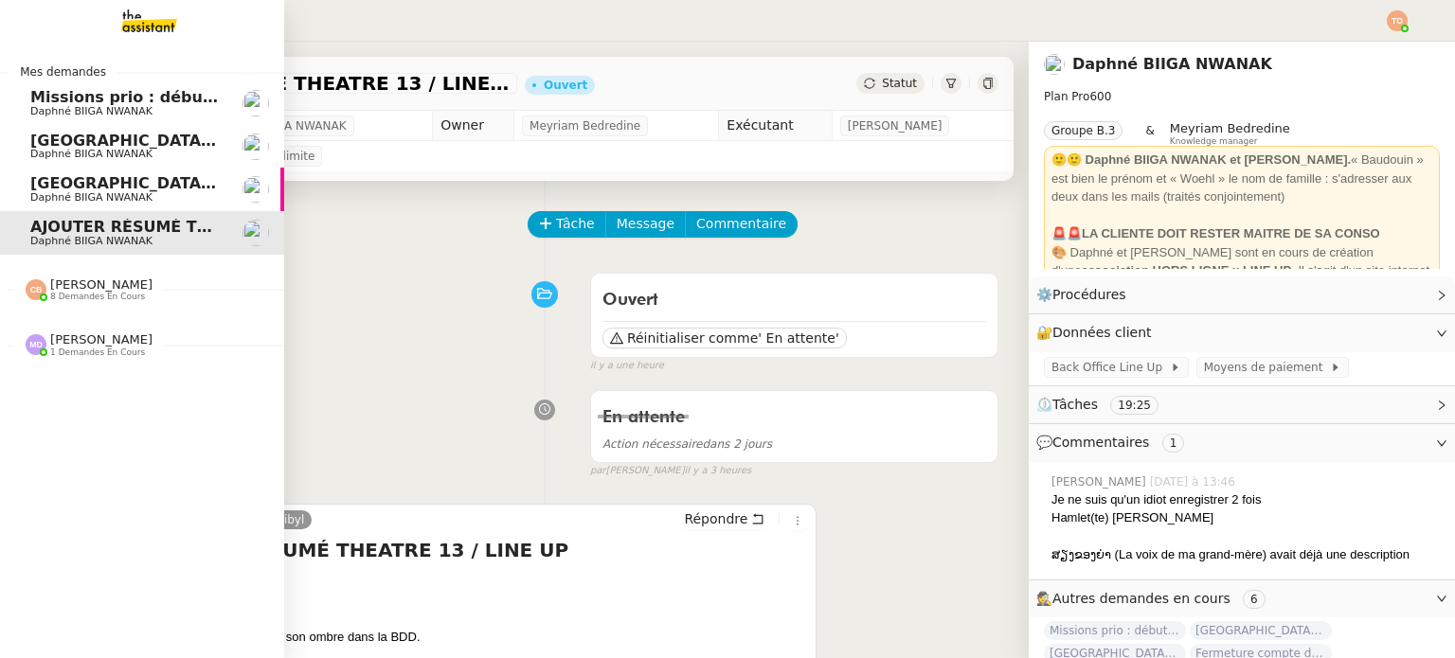
click at [178, 185] on span "[GEOGRAPHIC_DATA] Internationale - Création de la programmation" at bounding box center [320, 183] width 580 height 18
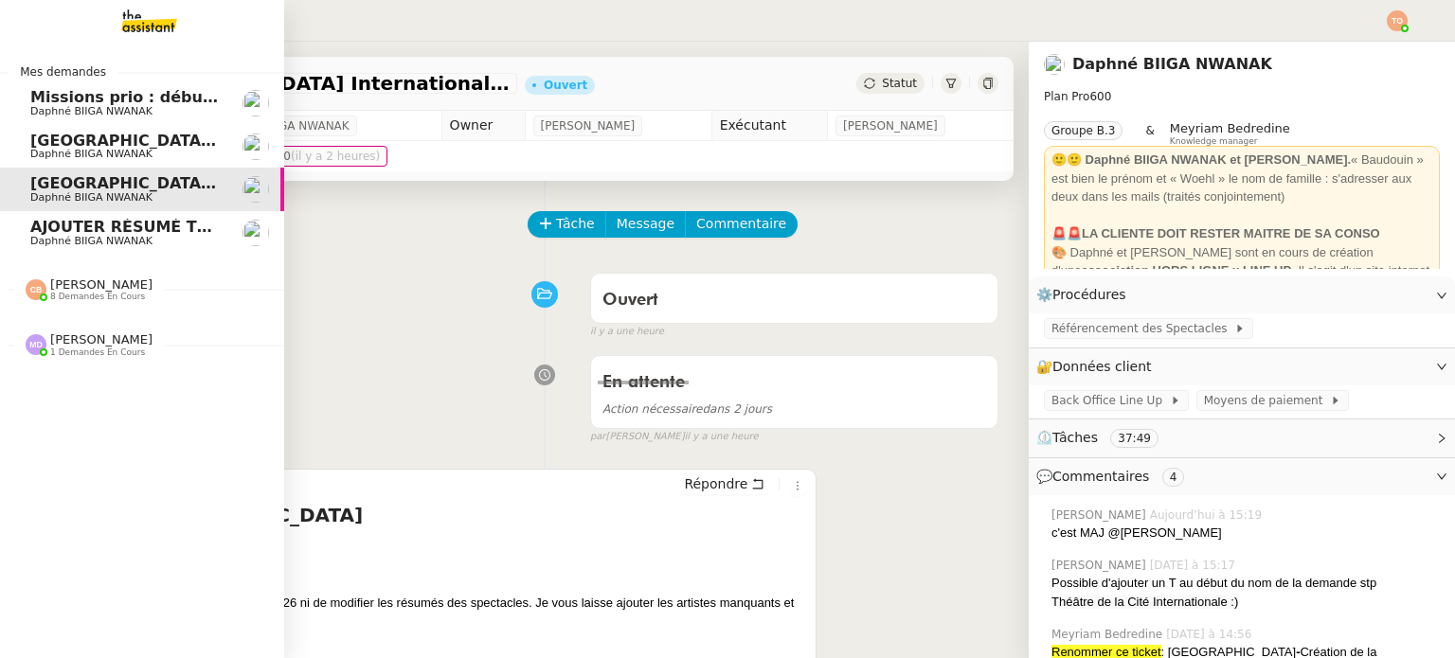
click at [188, 161] on link "[GEOGRAPHIC_DATA], TPM et Rond Point - Vérification des informations Daphné BII…" at bounding box center [142, 147] width 284 height 44
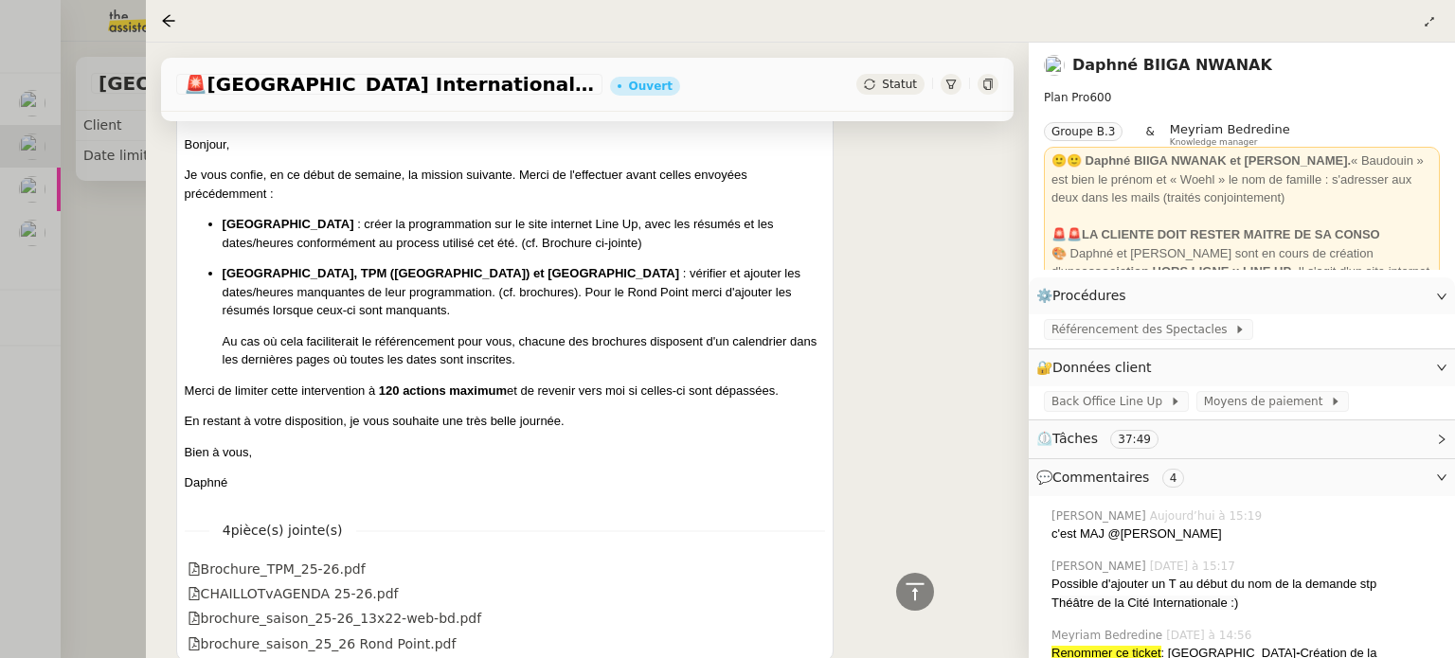
scroll to position [2697, 0]
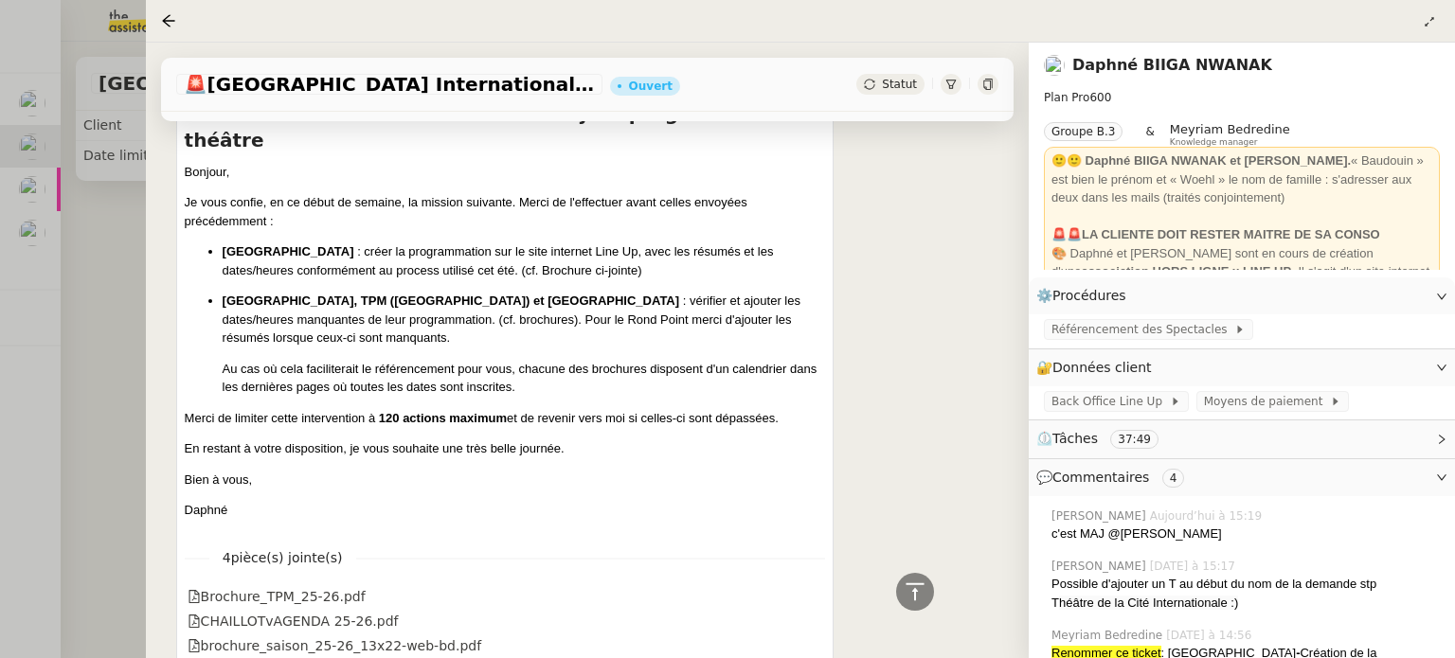
click at [47, 198] on div at bounding box center [727, 329] width 1455 height 658
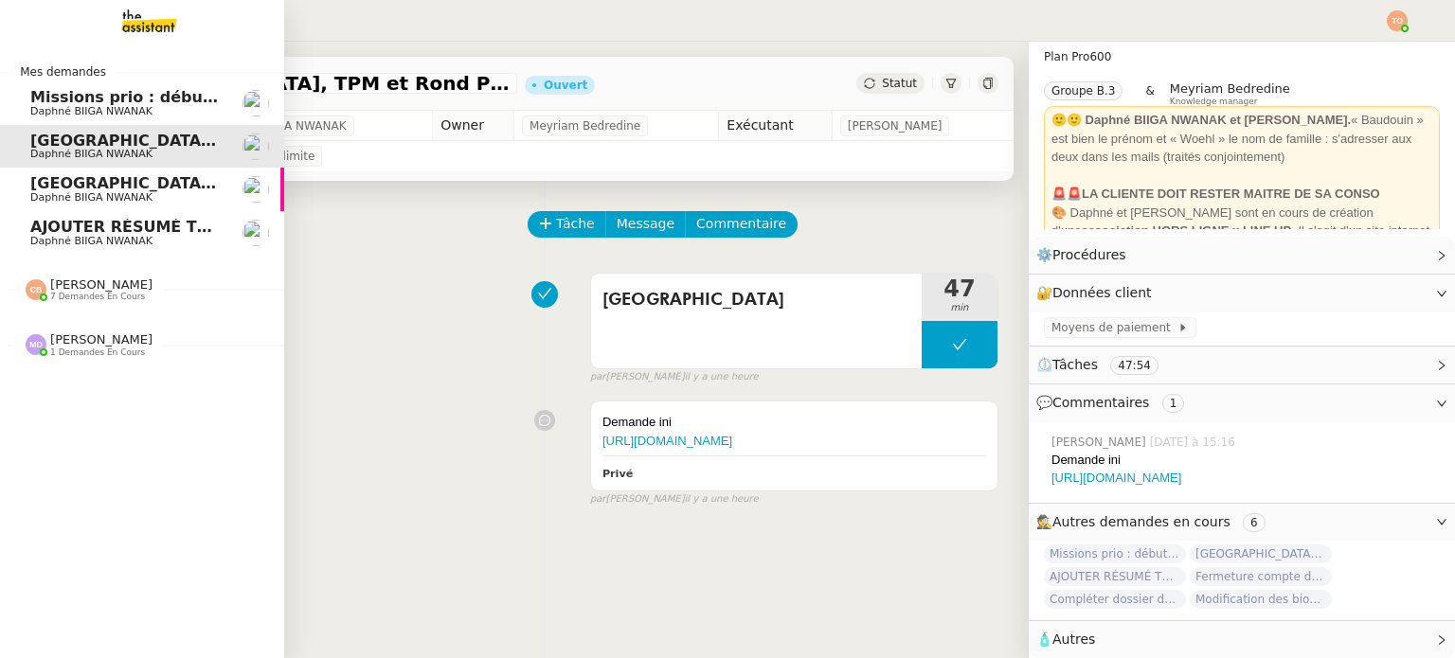
click at [46, 196] on span "Daphné BIIGA NWANAK" at bounding box center [91, 197] width 122 height 12
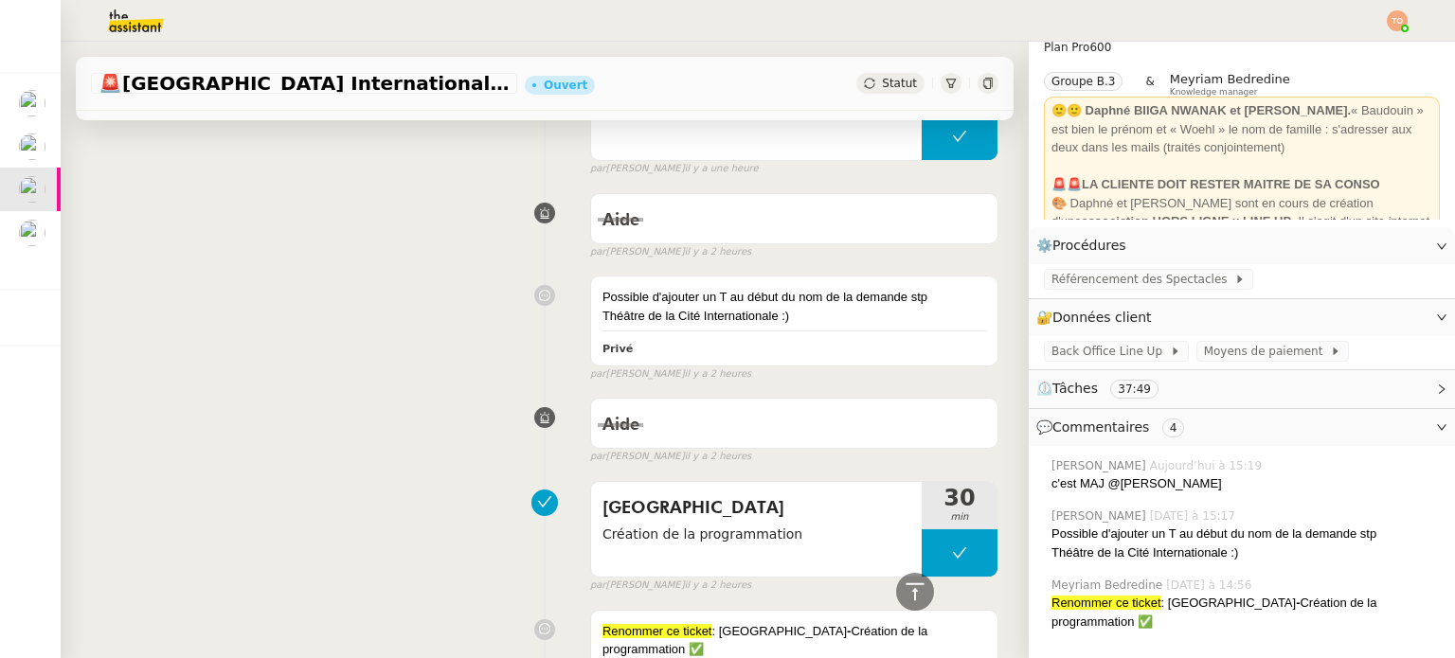
scroll to position [1455, 0]
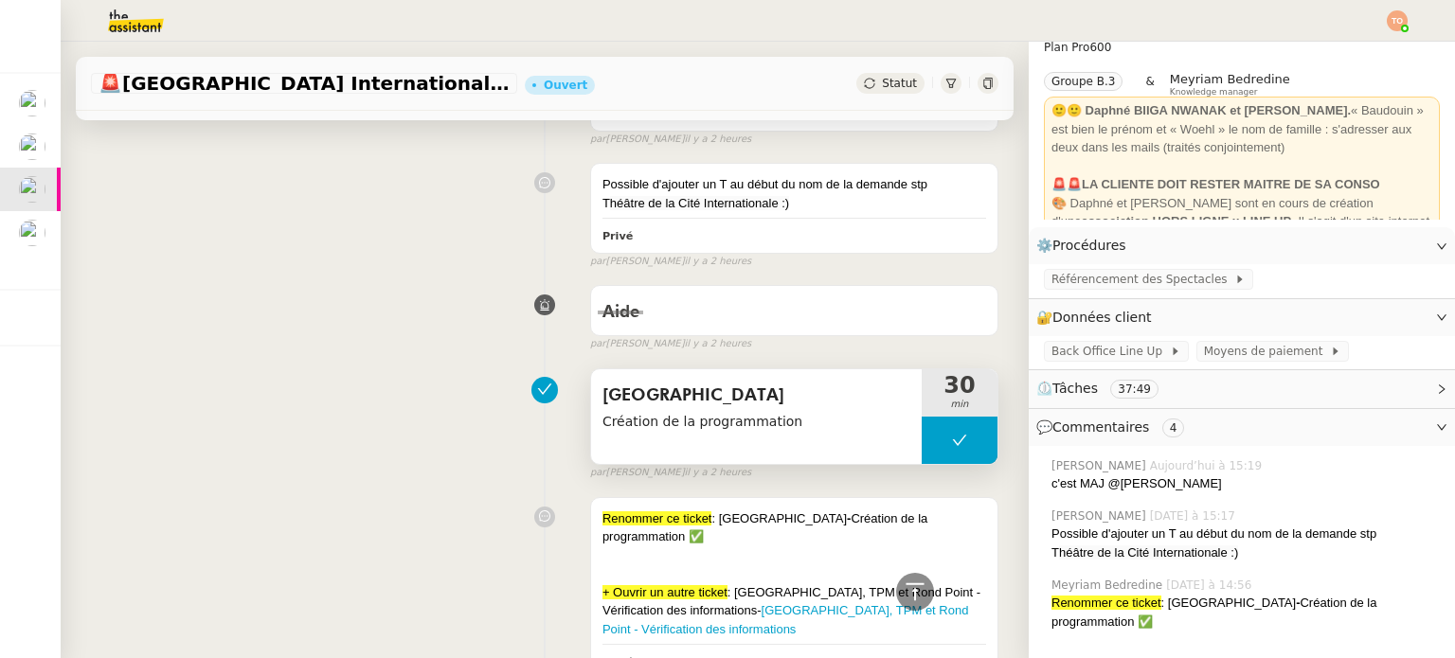
click at [758, 385] on span "[GEOGRAPHIC_DATA]" at bounding box center [757, 396] width 308 height 28
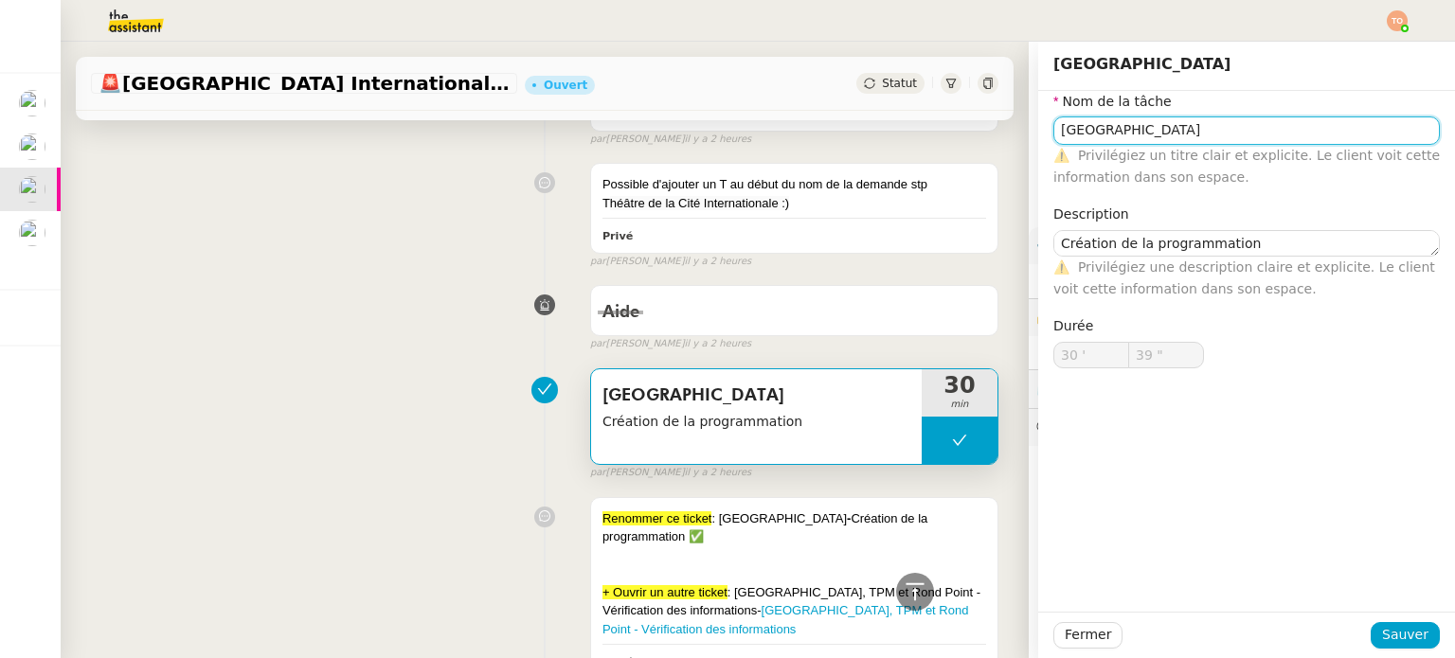
click at [1105, 135] on input "[GEOGRAPHIC_DATA]" at bounding box center [1246, 130] width 387 height 27
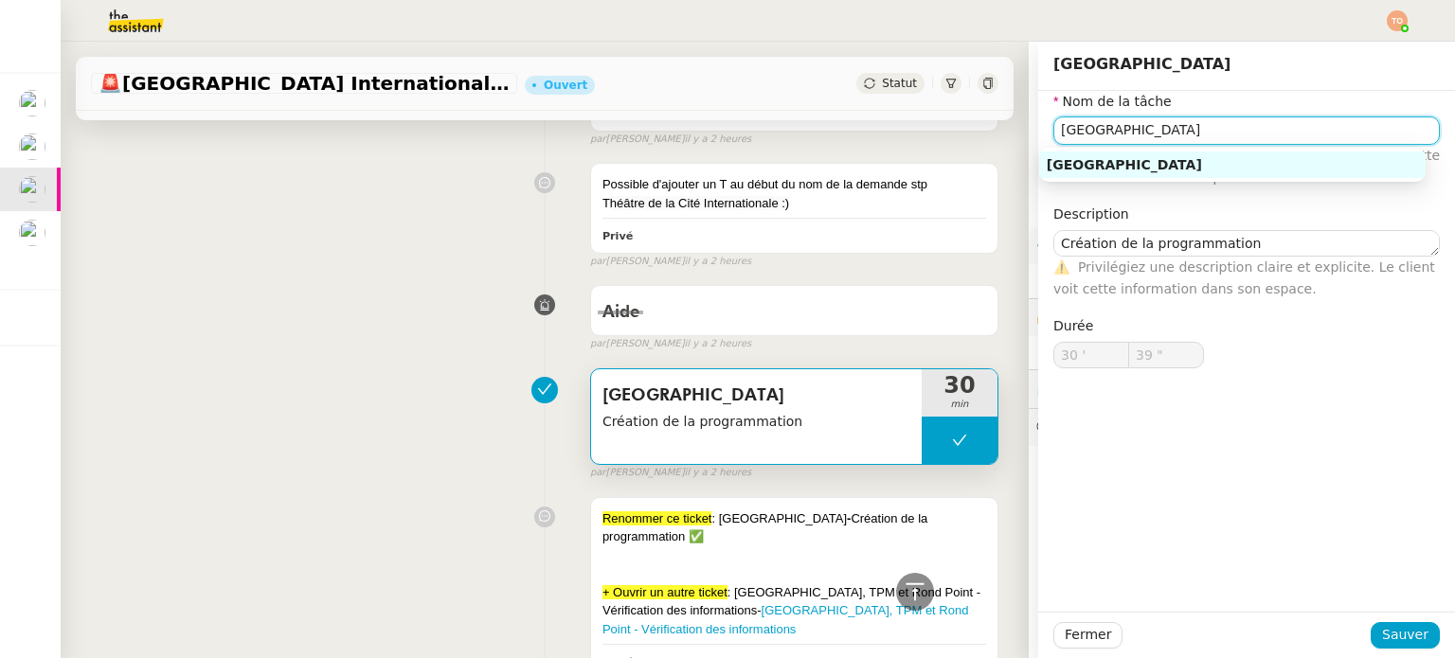
click at [1105, 135] on input "[GEOGRAPHIC_DATA]" at bounding box center [1246, 130] width 387 height 27
click at [400, 311] on div "Aide false par [PERSON_NAME]. il y a 2 heures" at bounding box center [545, 315] width 908 height 76
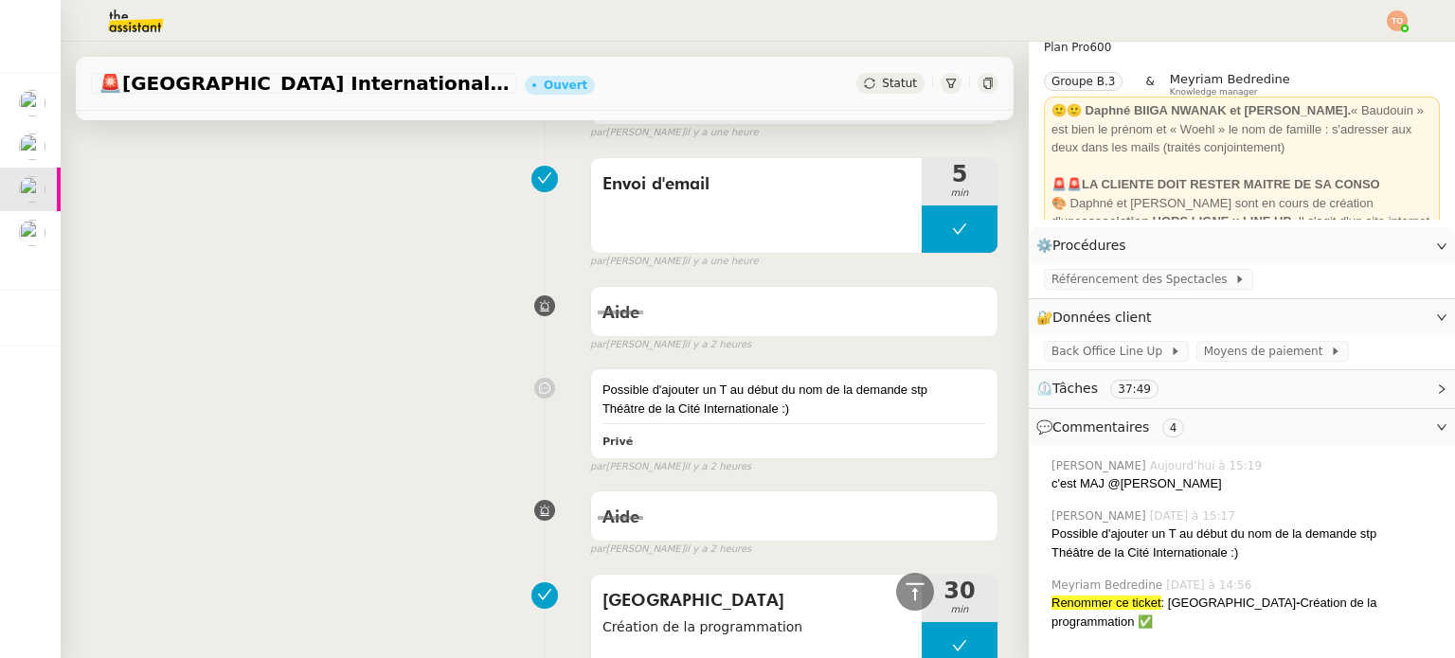
scroll to position [1076, 0]
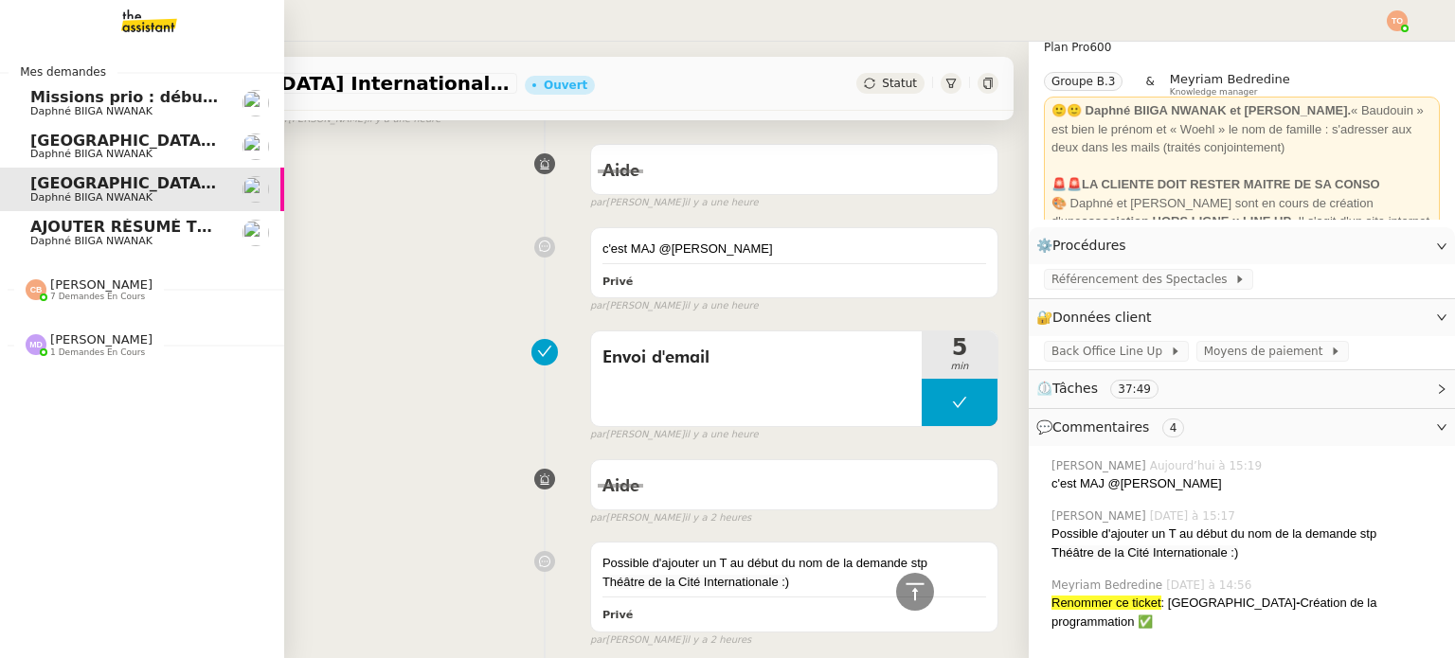
click at [23, 141] on link "[GEOGRAPHIC_DATA], TPM et Rond Point - Vérification des informations Daphné BII…" at bounding box center [142, 147] width 284 height 44
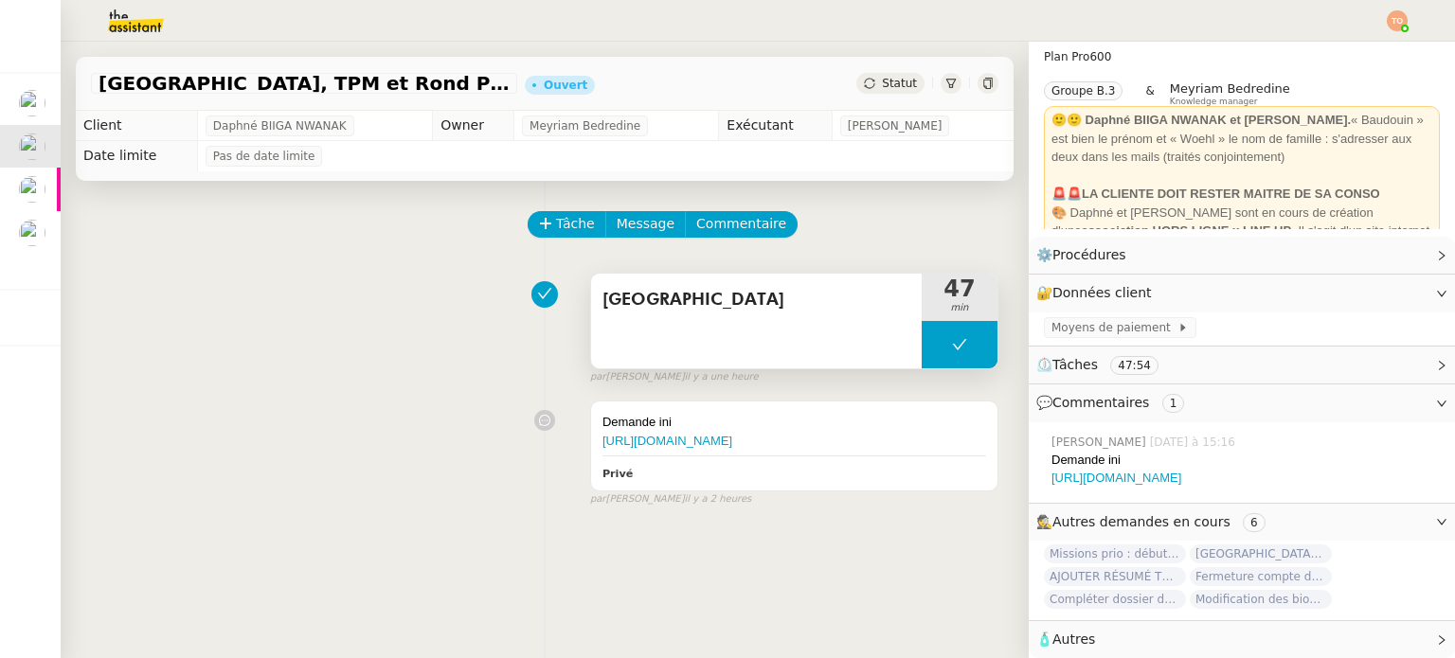
click at [922, 341] on button at bounding box center [960, 344] width 76 height 47
click at [922, 341] on div at bounding box center [941, 344] width 38 height 47
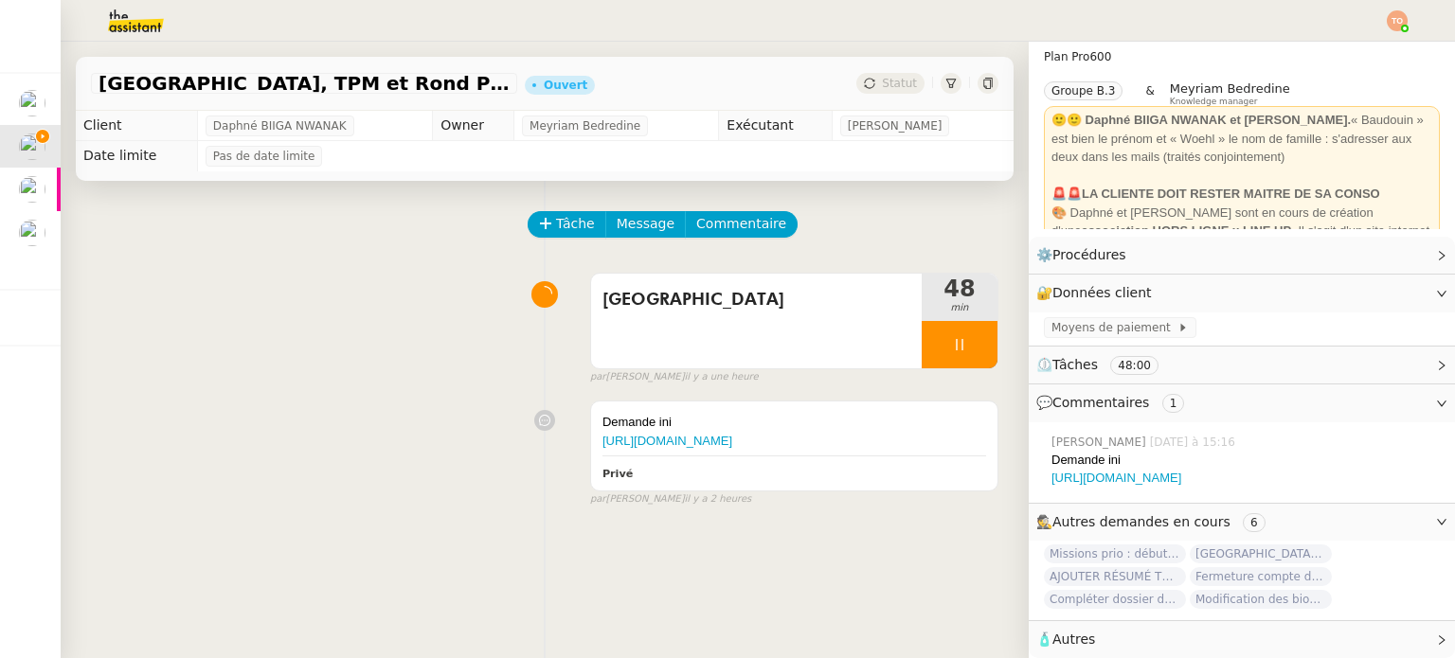
drag, startPoint x: 395, startPoint y: 33, endPoint x: 437, endPoint y: 17, distance: 44.7
click at [395, 32] on div at bounding box center [727, 21] width 1360 height 42
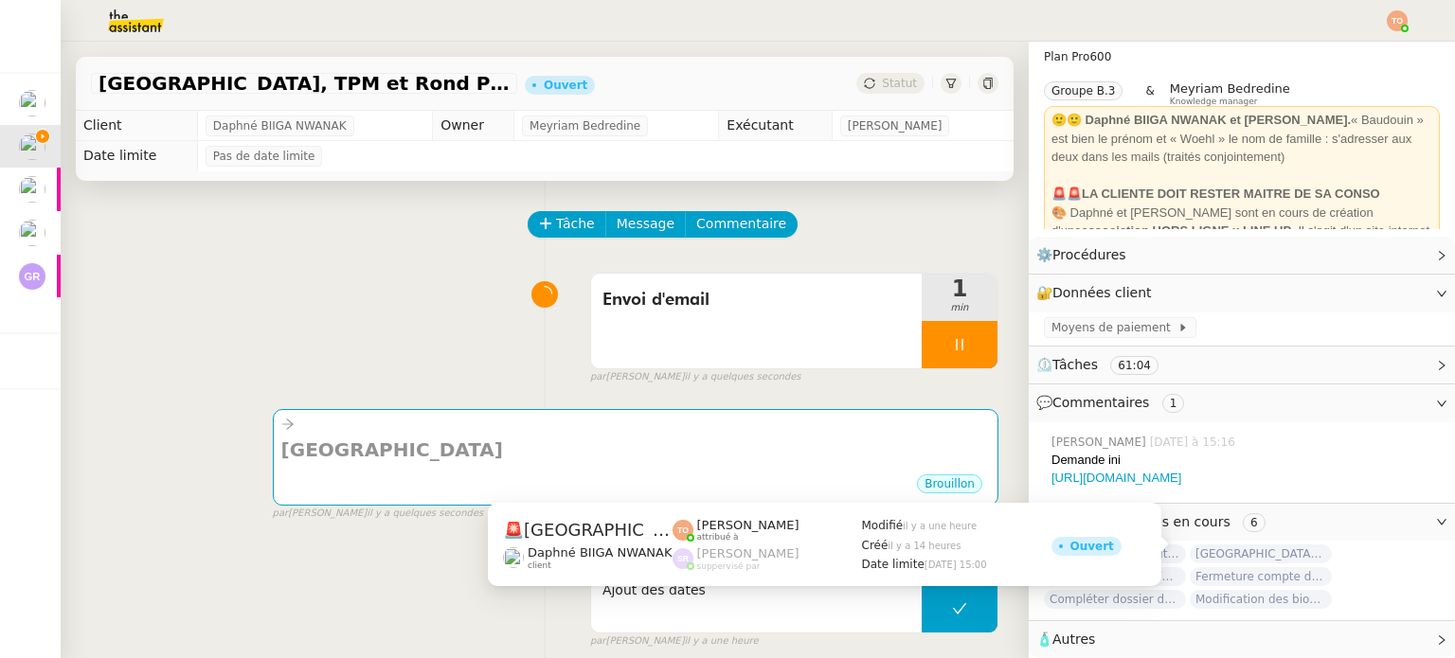
click at [1260, 547] on span "[GEOGRAPHIC_DATA] Internationale - Création de la programmation" at bounding box center [1261, 554] width 142 height 19
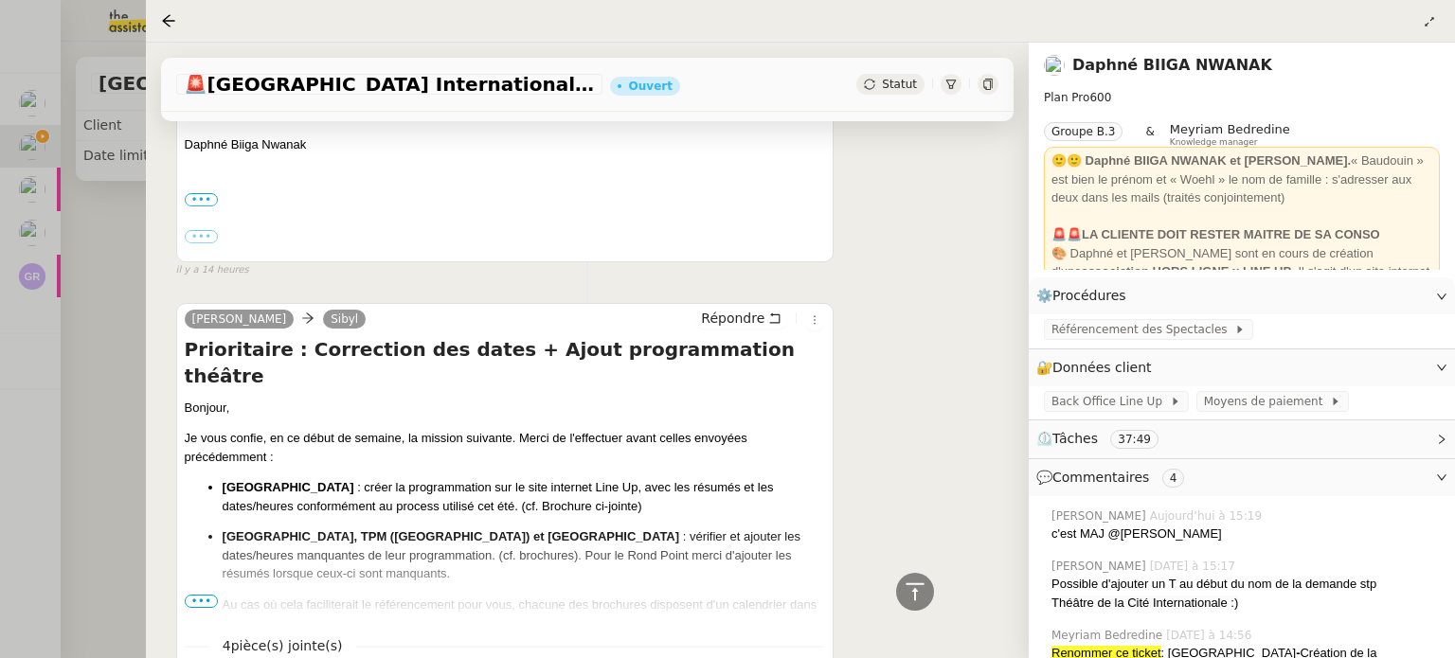
scroll to position [2653, 0]
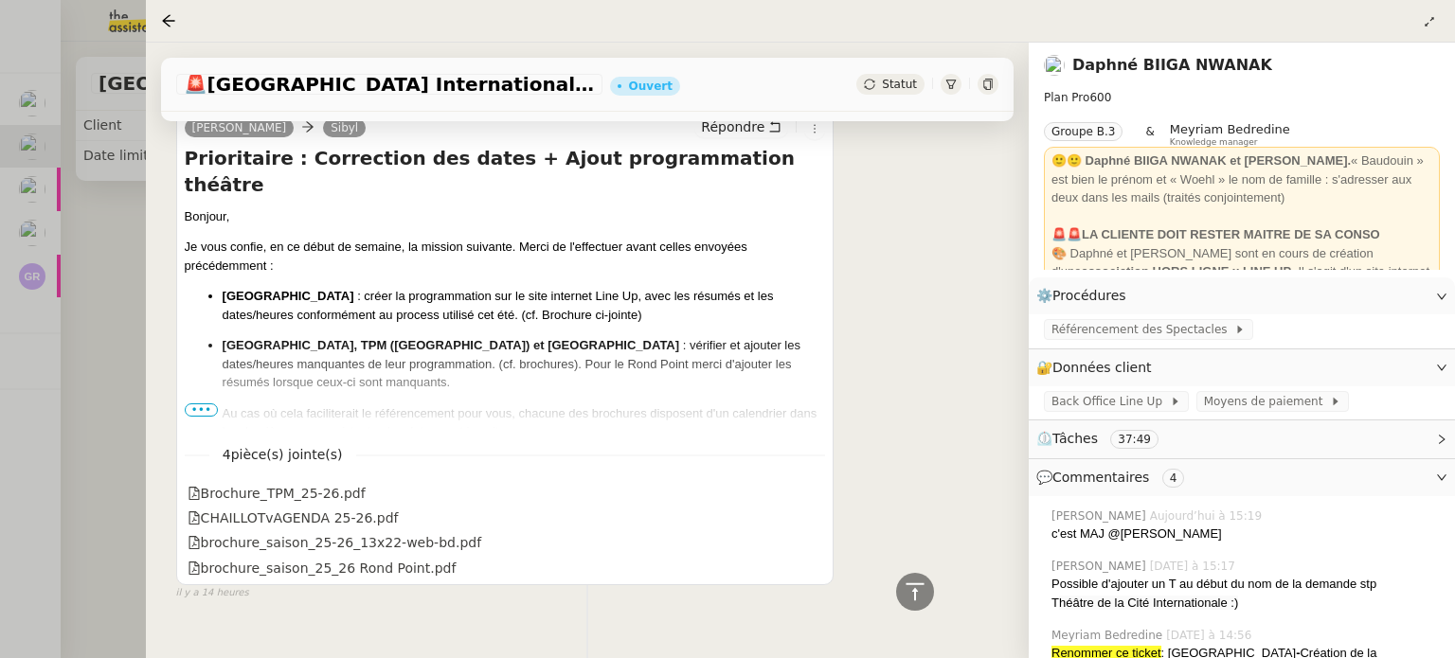
click at [411, 338] on strong "TPM ([GEOGRAPHIC_DATA]) et [GEOGRAPHIC_DATA]" at bounding box center [520, 345] width 318 height 14
drag, startPoint x: 435, startPoint y: 298, endPoint x: 368, endPoint y: 297, distance: 67.3
click at [368, 338] on strong "TPM ([GEOGRAPHIC_DATA]) et [GEOGRAPHIC_DATA]" at bounding box center [520, 345] width 318 height 14
copy strong "([GEOGRAPHIC_DATA])"
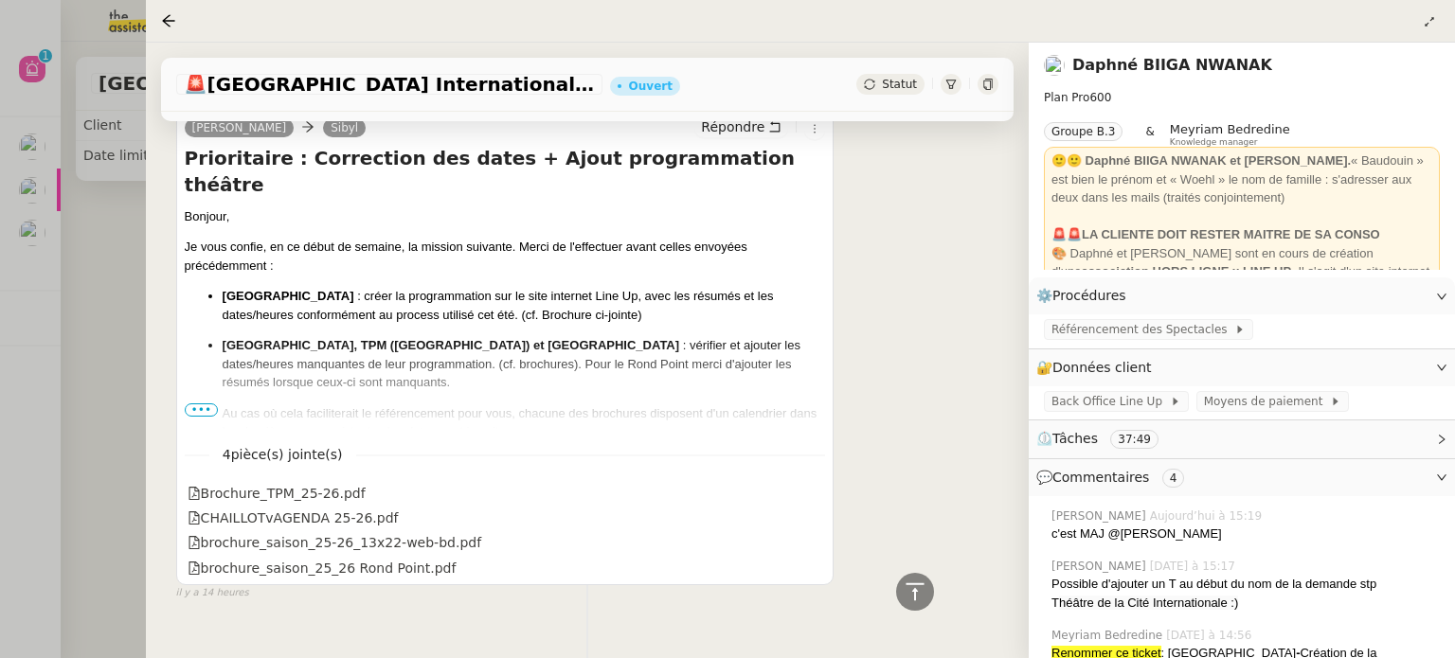
click at [1, 282] on div at bounding box center [727, 329] width 1455 height 658
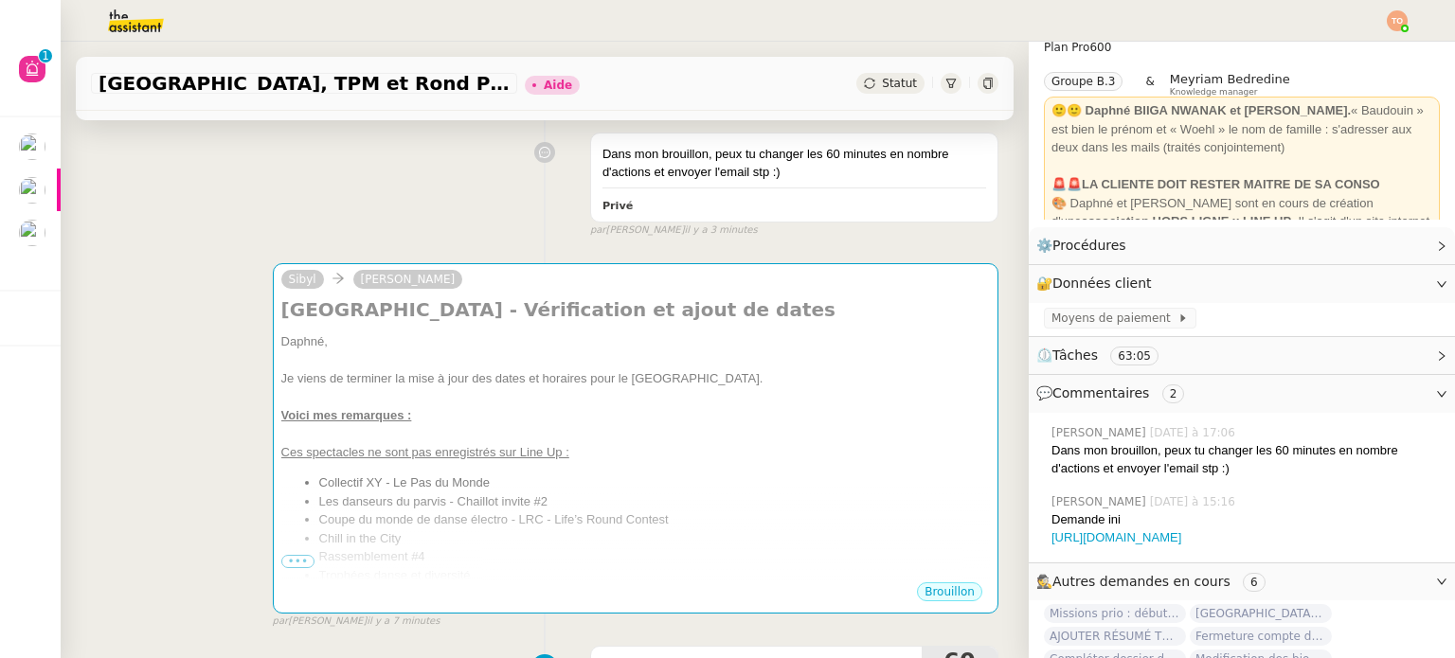
scroll to position [379, 0]
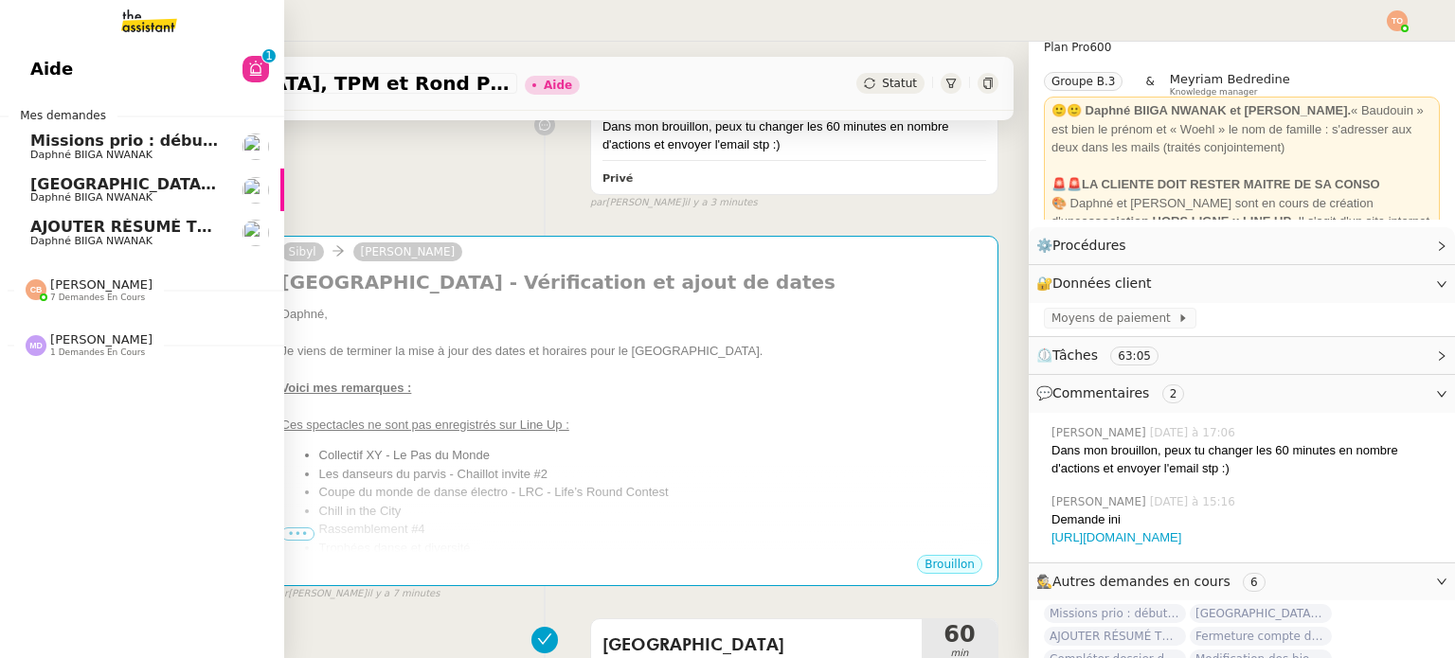
click at [104, 299] on span "7 demandes en cours" at bounding box center [97, 298] width 95 height 10
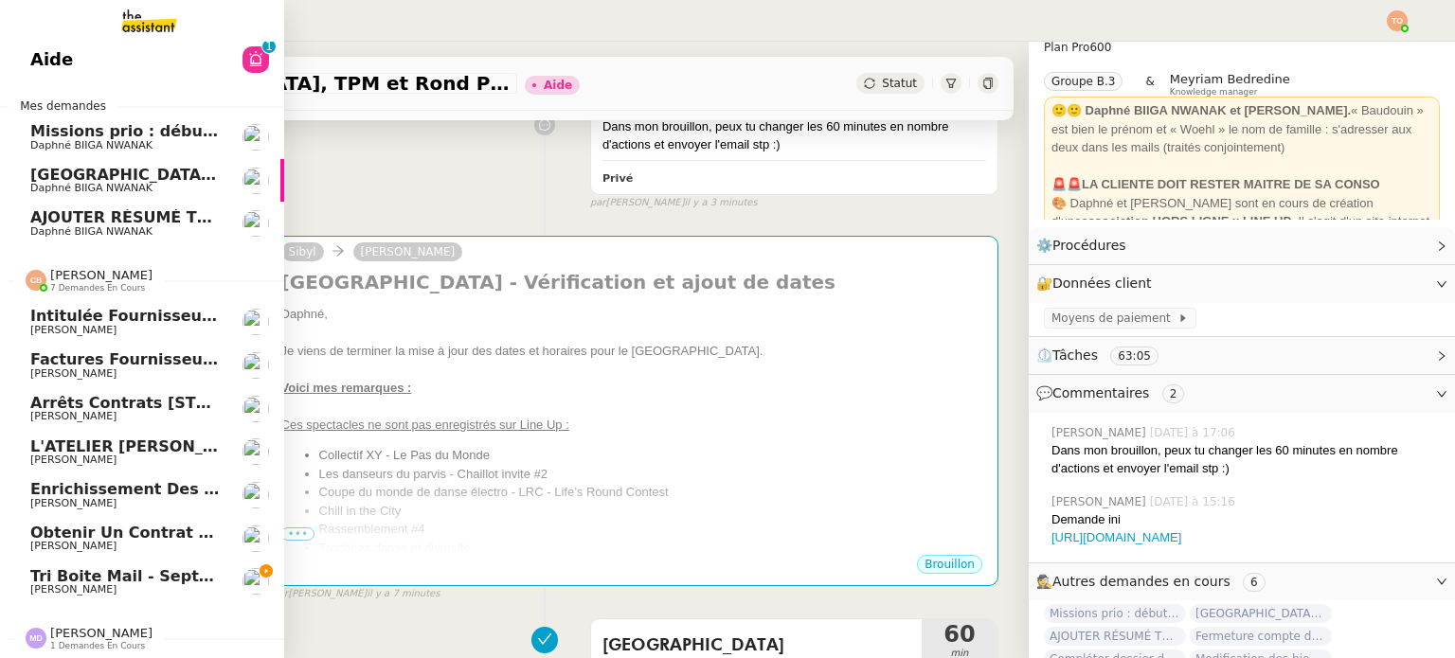
scroll to position [19, 0]
click at [160, 567] on span "Tri boite mail - septembre 2025" at bounding box center [165, 576] width 271 height 18
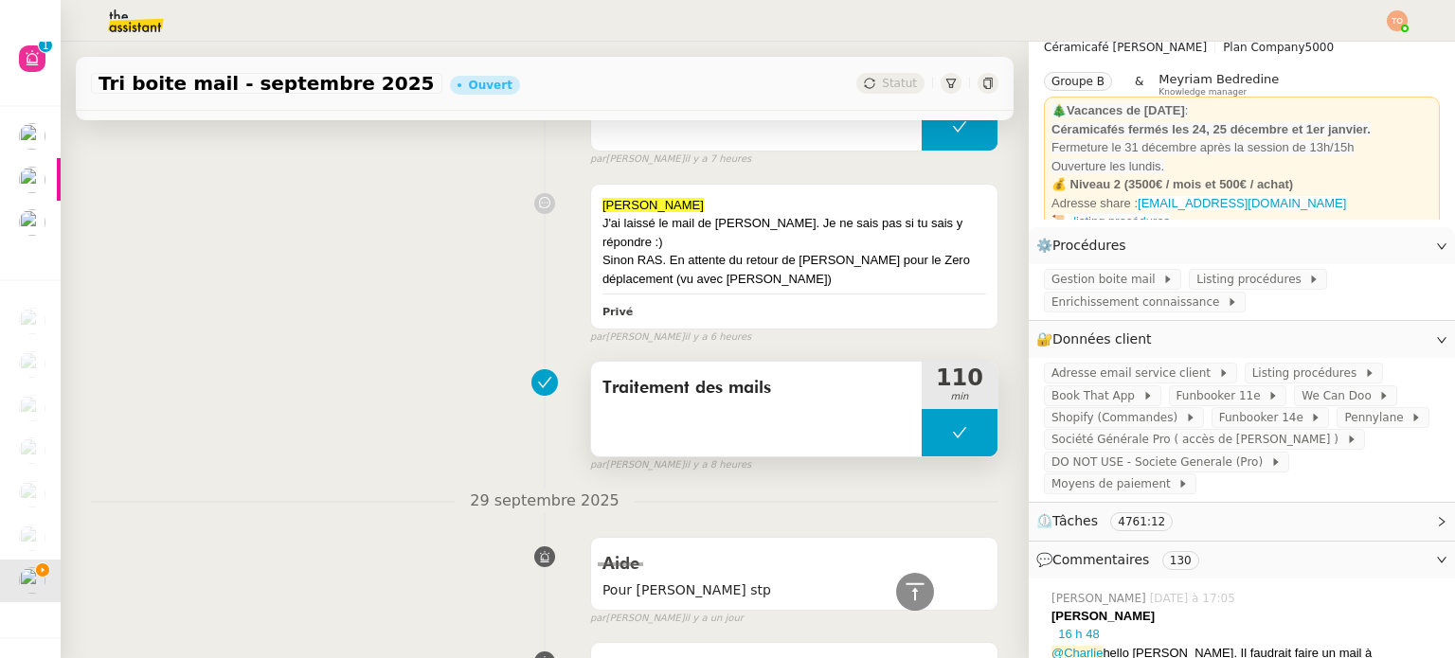
scroll to position [2463, 0]
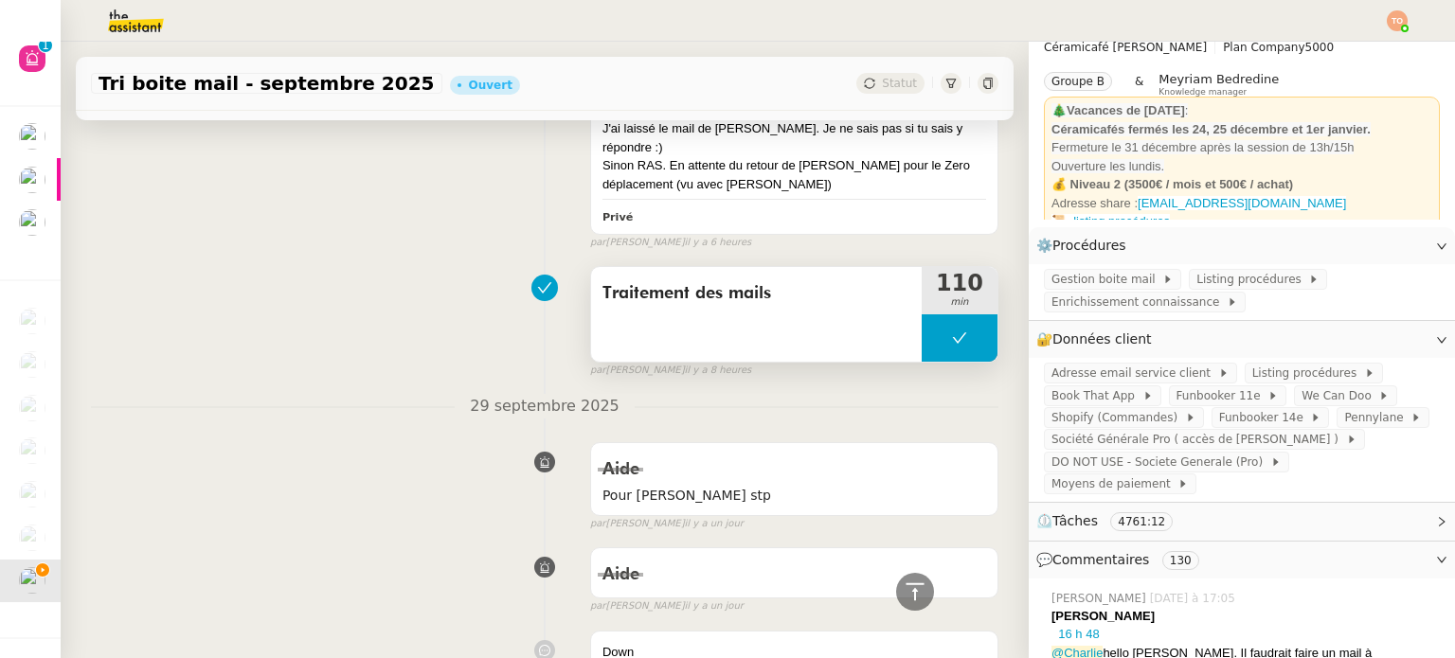
click at [922, 362] on button at bounding box center [960, 338] width 76 height 47
click at [922, 362] on div at bounding box center [941, 338] width 38 height 47
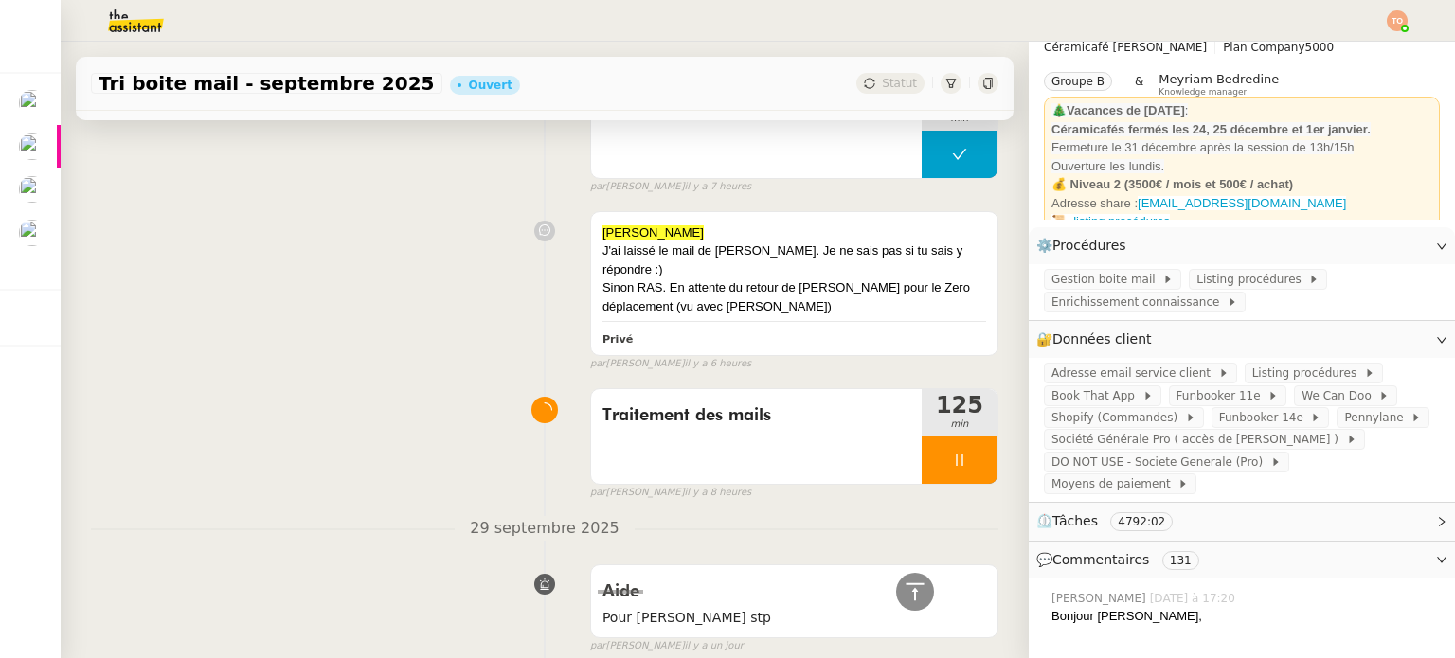
scroll to position [2584, 0]
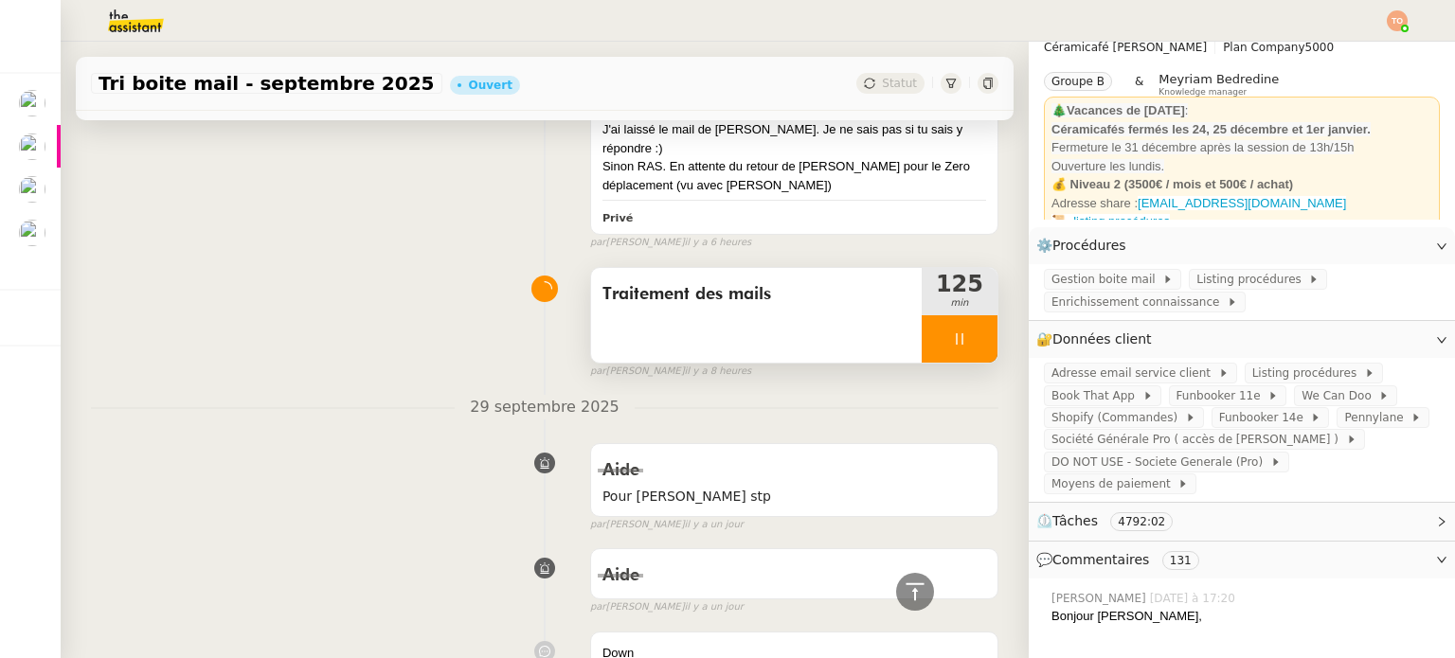
click at [944, 352] on div at bounding box center [960, 338] width 76 height 47
click at [971, 347] on icon at bounding box center [978, 339] width 15 height 15
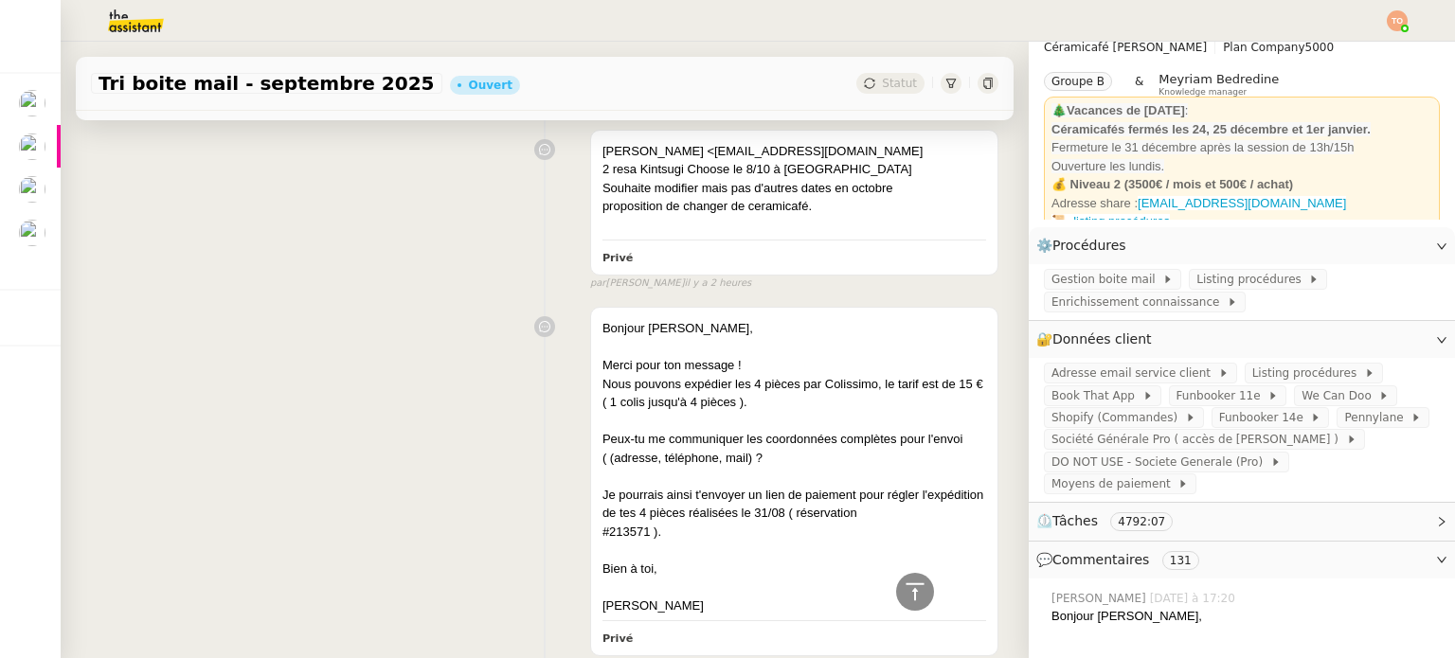
scroll to position [405, 0]
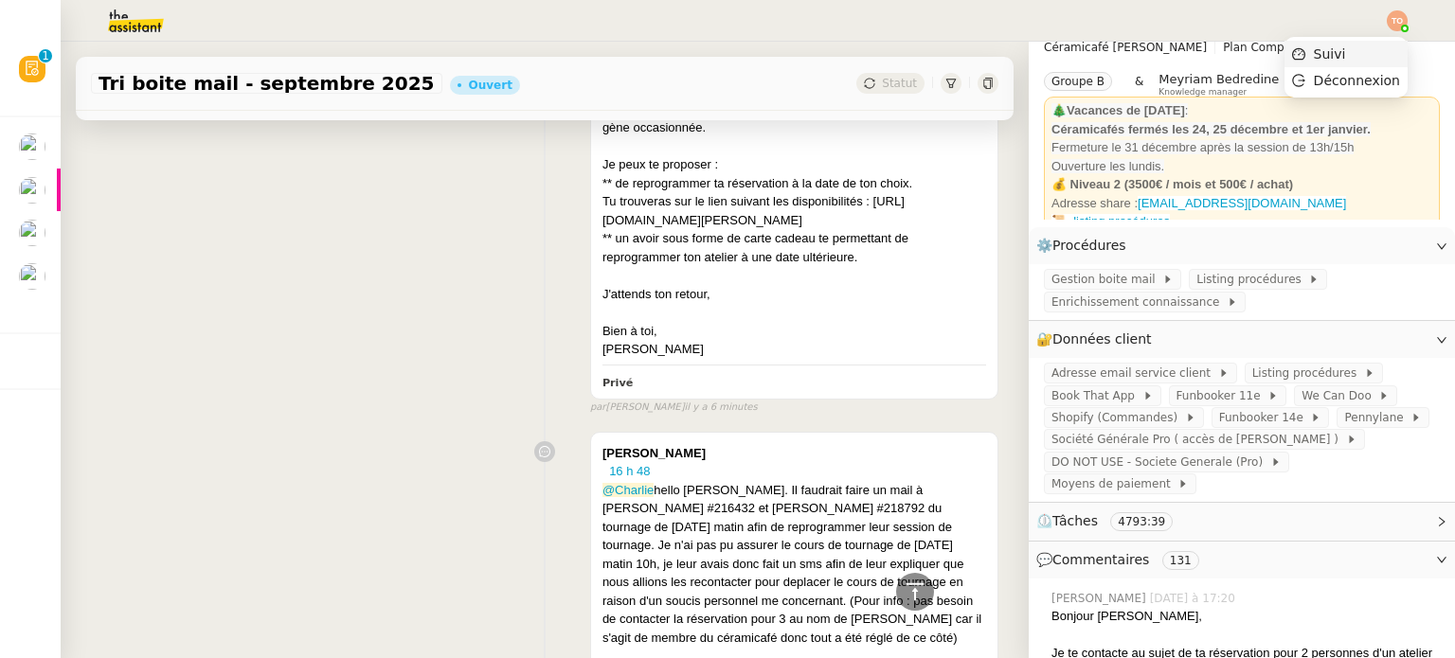
click at [1370, 45] on li "Suivi" at bounding box center [1346, 54] width 123 height 27
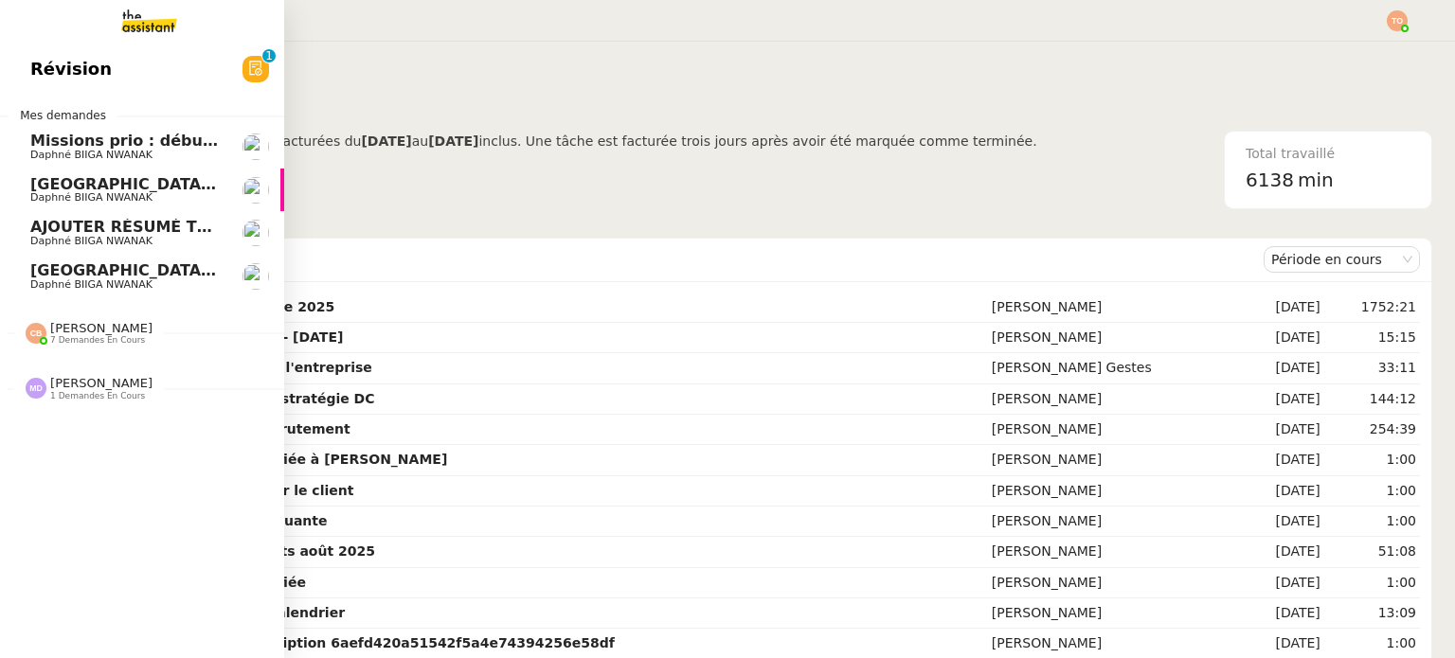
click at [45, 145] on span "Missions prio : début de semaine" at bounding box center [171, 141] width 283 height 18
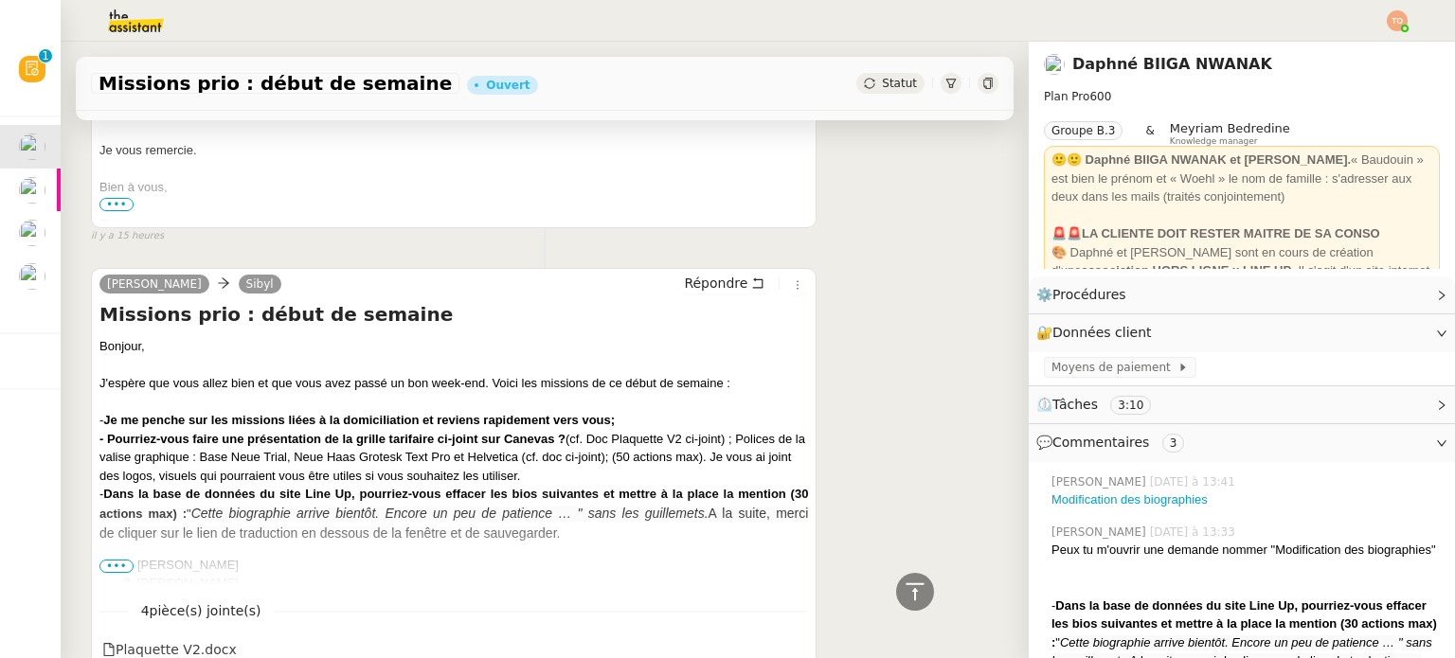
scroll to position [2779, 0]
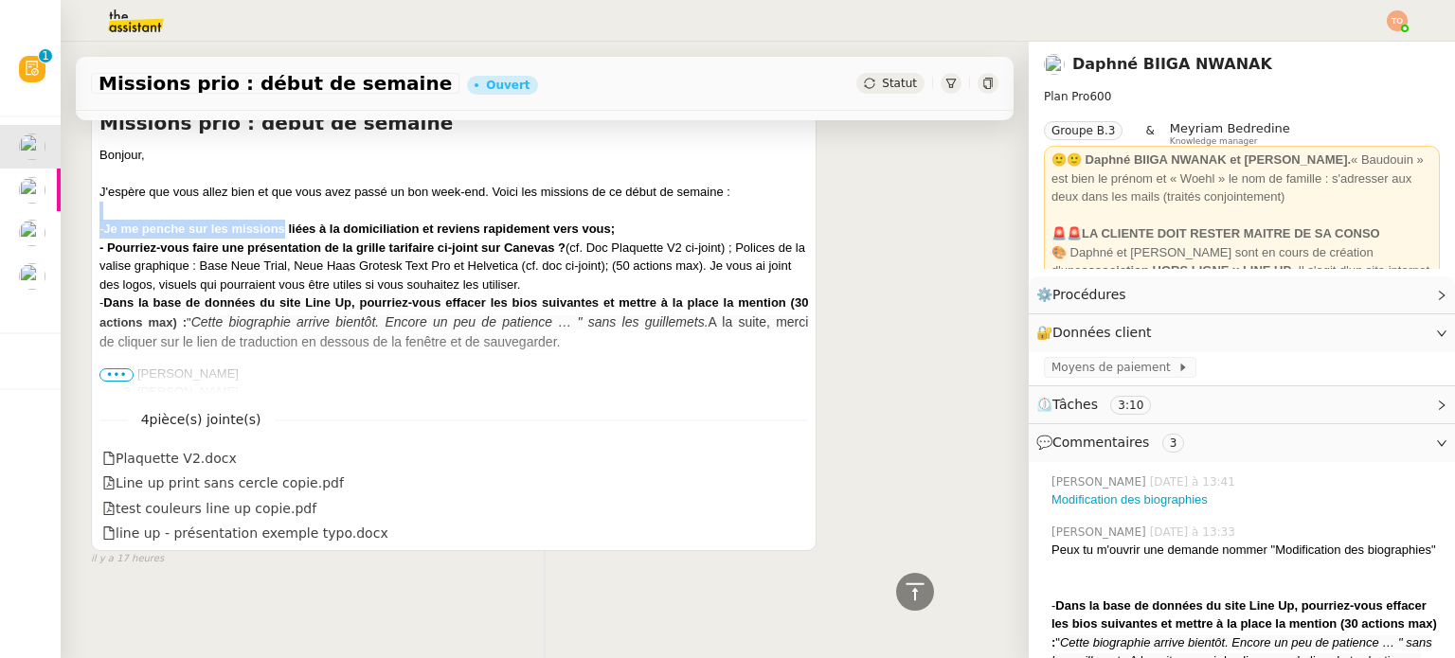
drag, startPoint x: 297, startPoint y: 219, endPoint x: 530, endPoint y: 207, distance: 232.4
click at [508, 241] on b "- Pourriez-vous faire une présentation de la grille tarifaire ci-joint sur Cane…" at bounding box center [332, 248] width 466 height 14
click at [119, 369] on span "•••" at bounding box center [116, 375] width 34 height 13
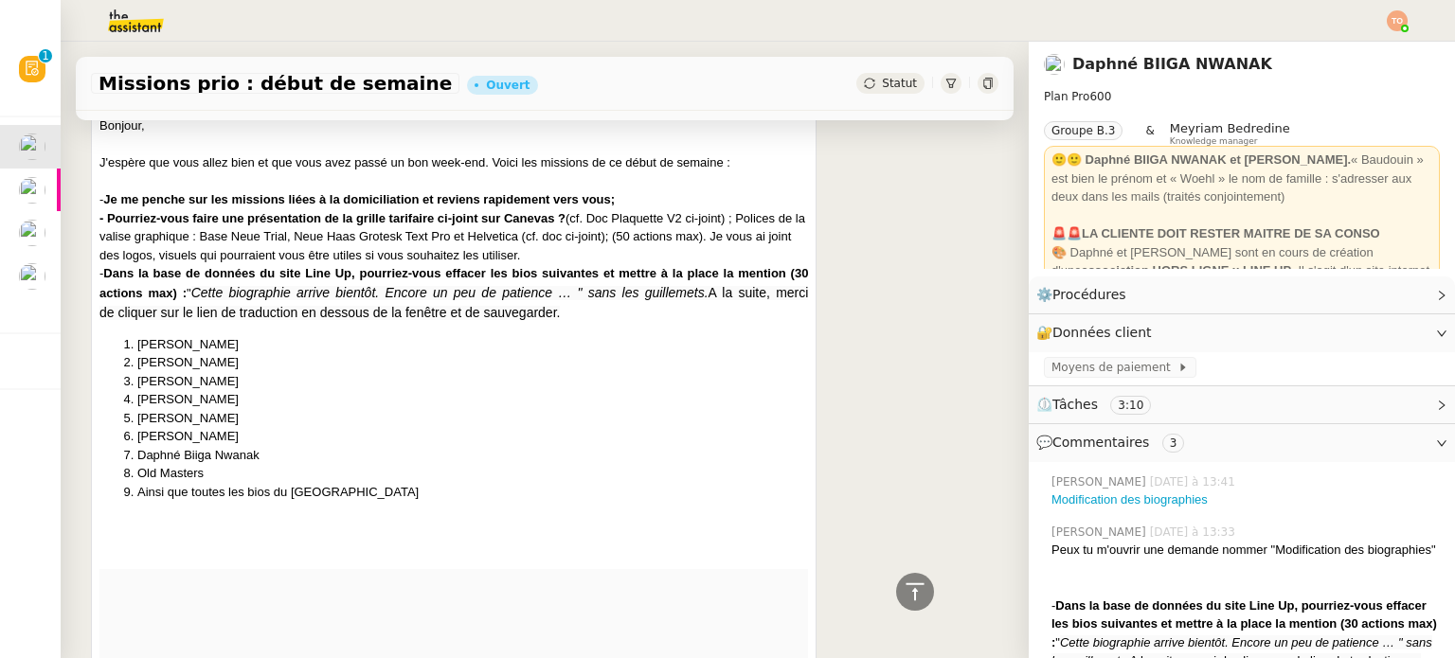
click at [250, 298] on b "Dans la base de données du site Line Up, pourriez-vous effacer les bios suivant…" at bounding box center [453, 283] width 709 height 34
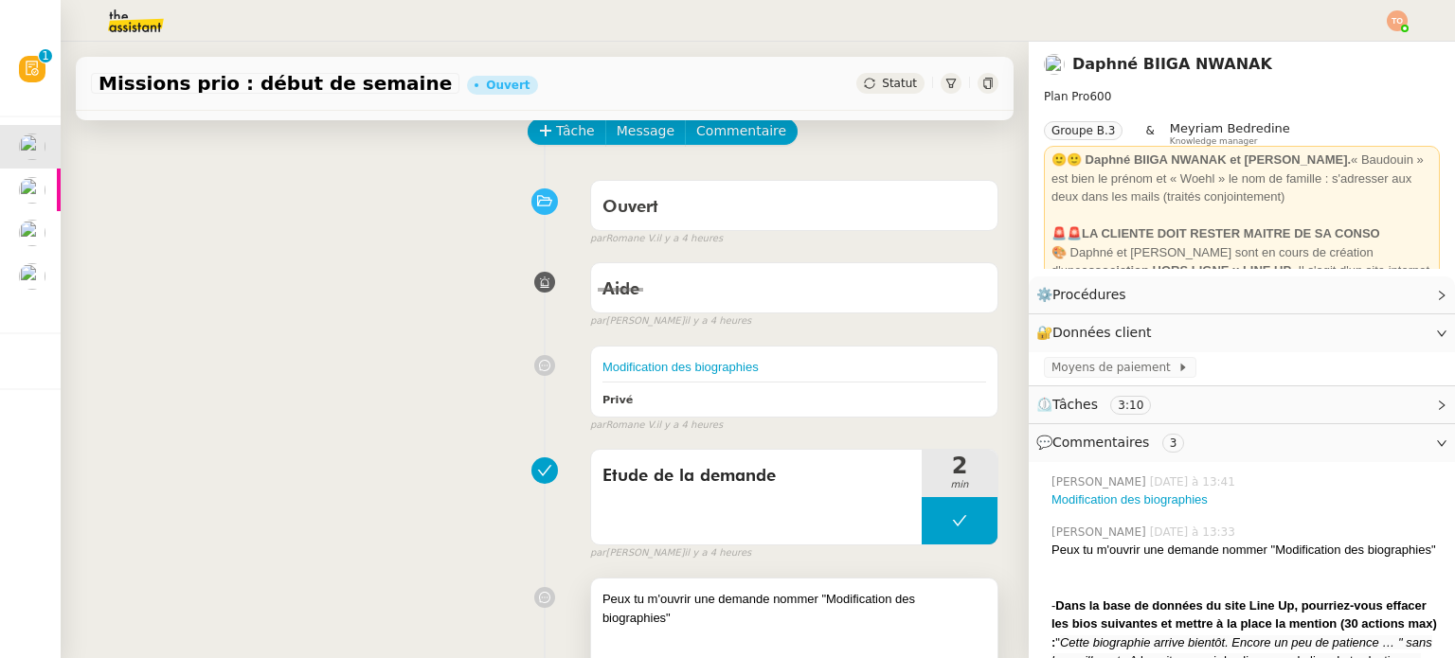
scroll to position [189, 0]
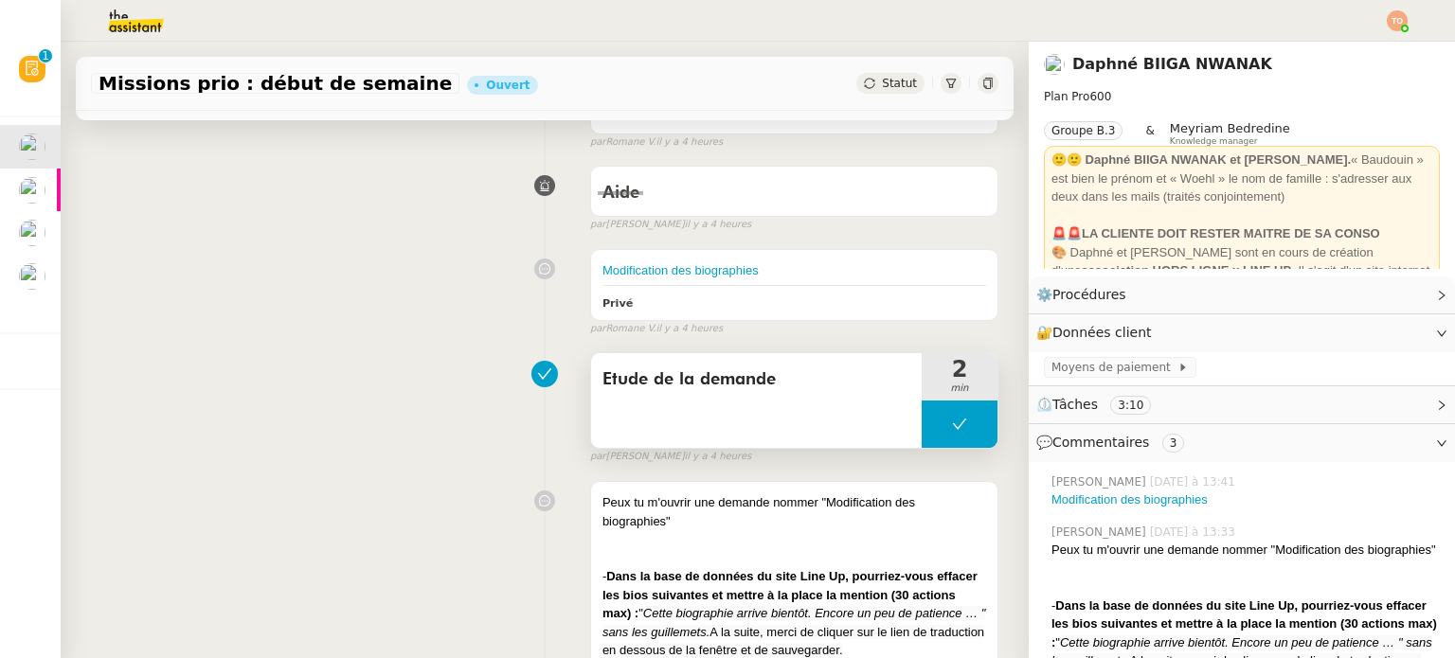
click at [953, 426] on icon at bounding box center [960, 425] width 14 height 10
click at [922, 434] on div at bounding box center [941, 424] width 38 height 47
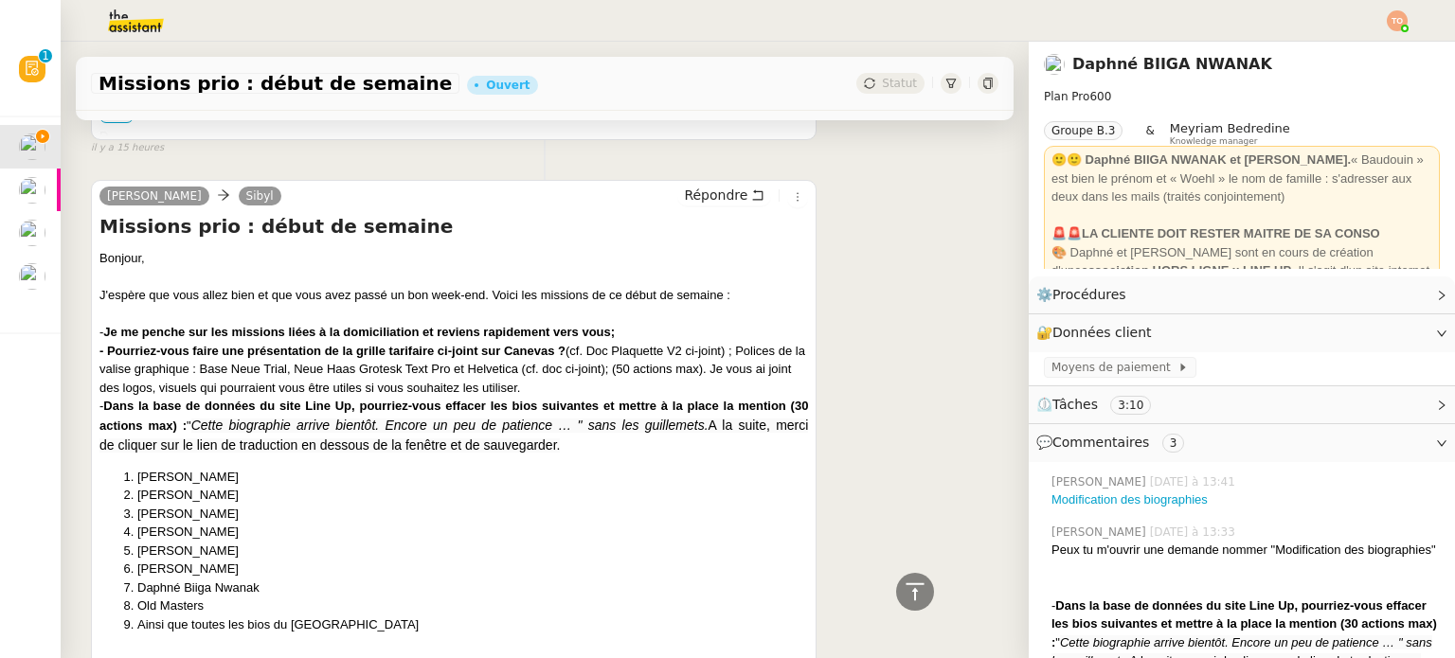
scroll to position [2747, 0]
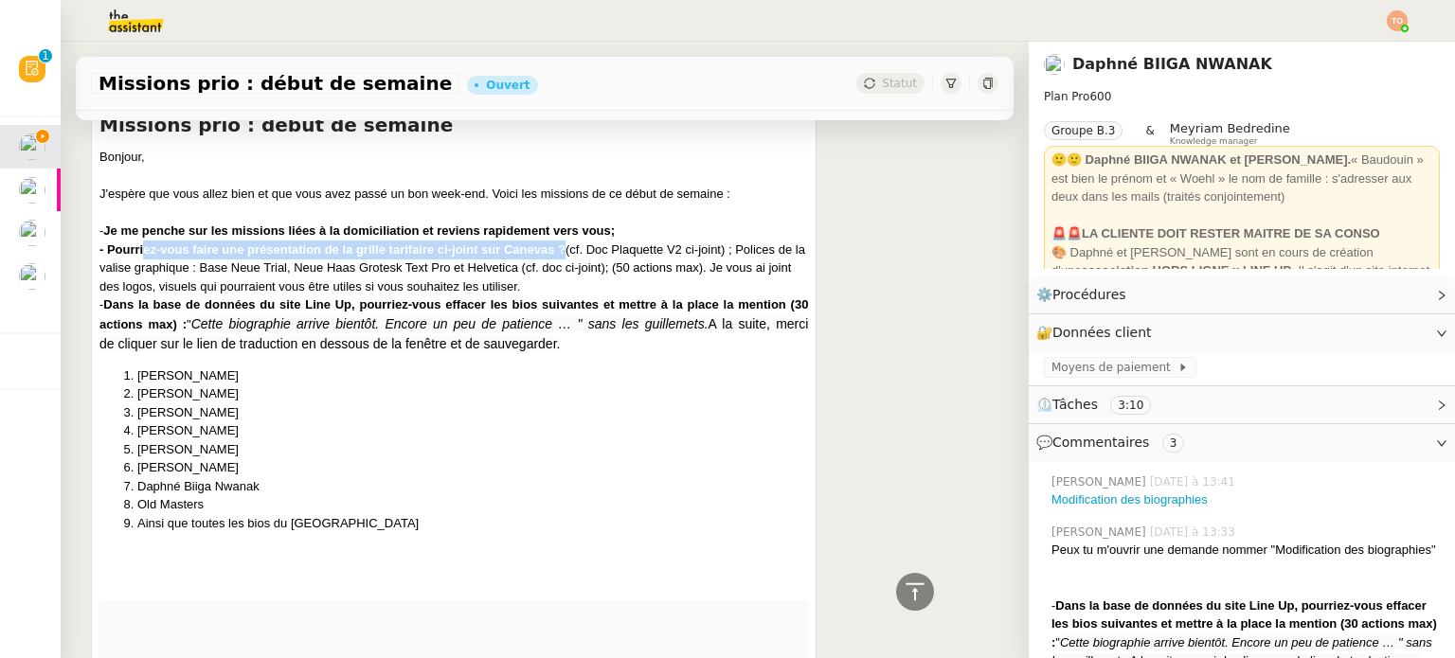
drag, startPoint x: 144, startPoint y: 272, endPoint x: 565, endPoint y: 265, distance: 420.7
click at [565, 257] on b "- Pourriez-vous faire une présentation de la grille tarifaire ci-joint sur Cane…" at bounding box center [332, 250] width 466 height 14
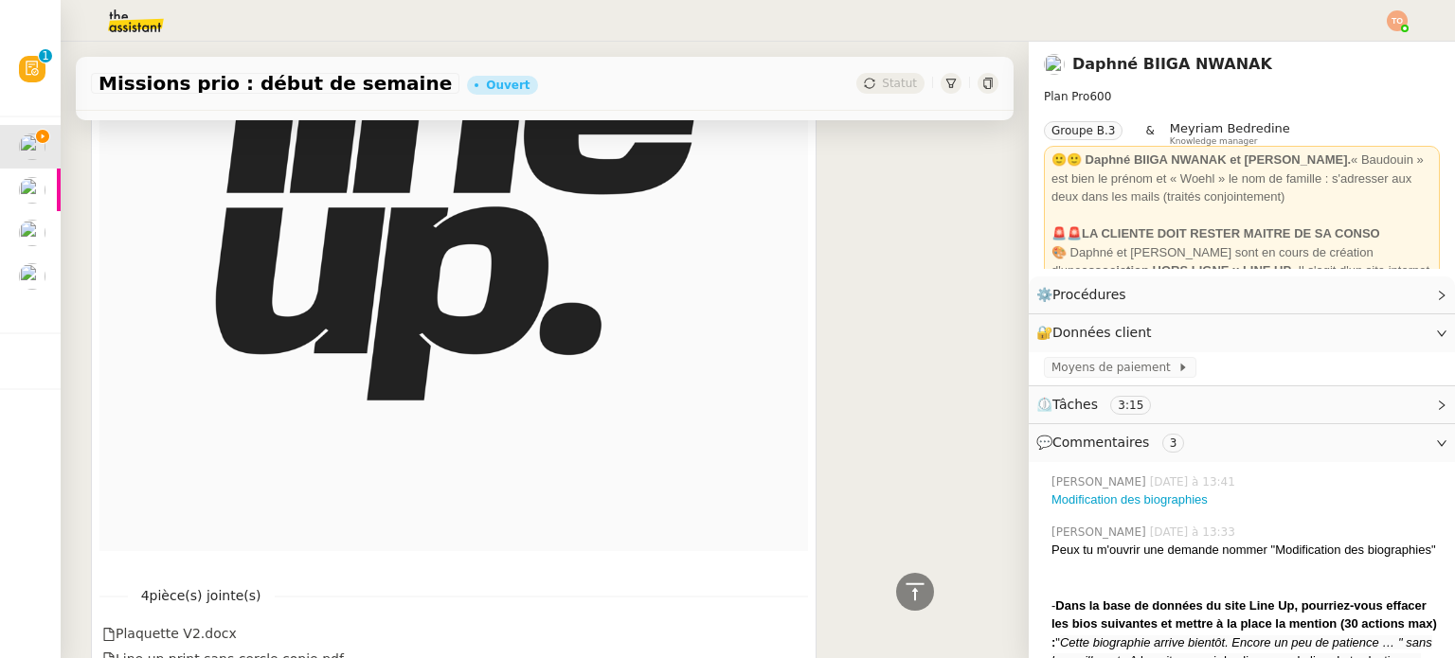
scroll to position [3691, 0]
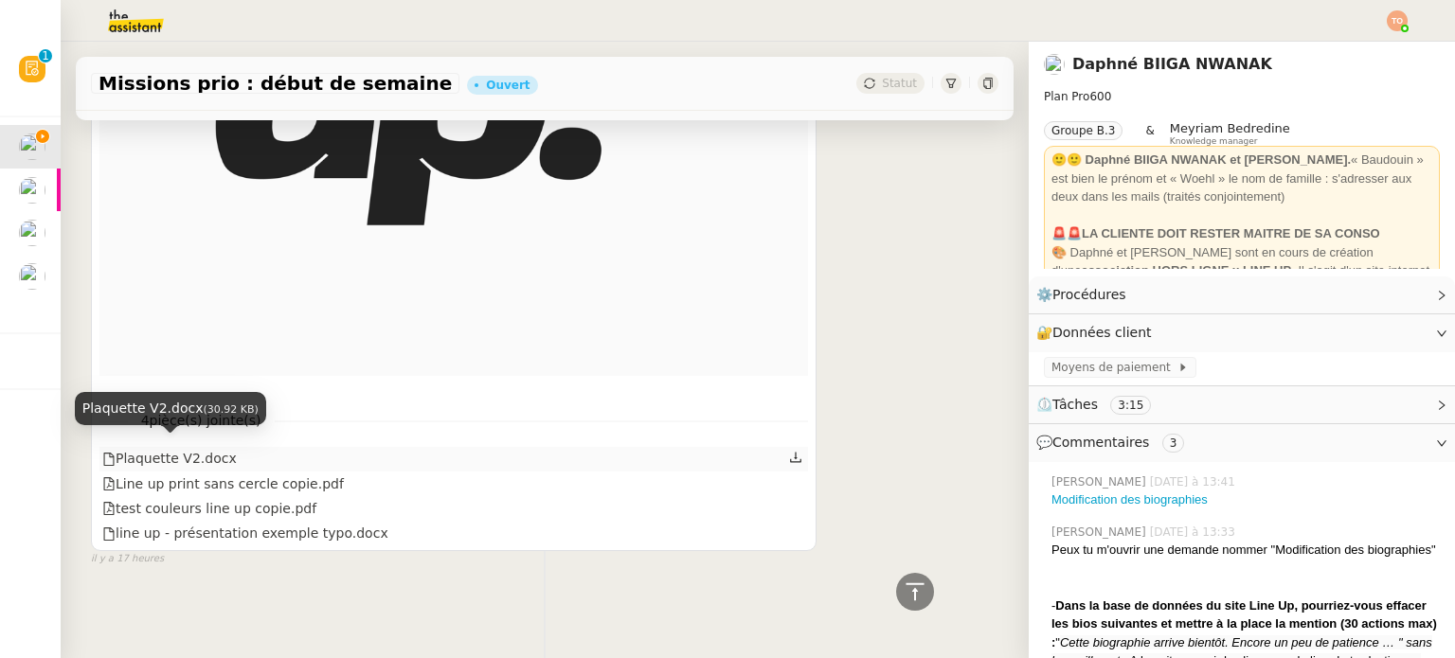
click at [213, 449] on div "Plaquette V2.docx" at bounding box center [169, 459] width 135 height 22
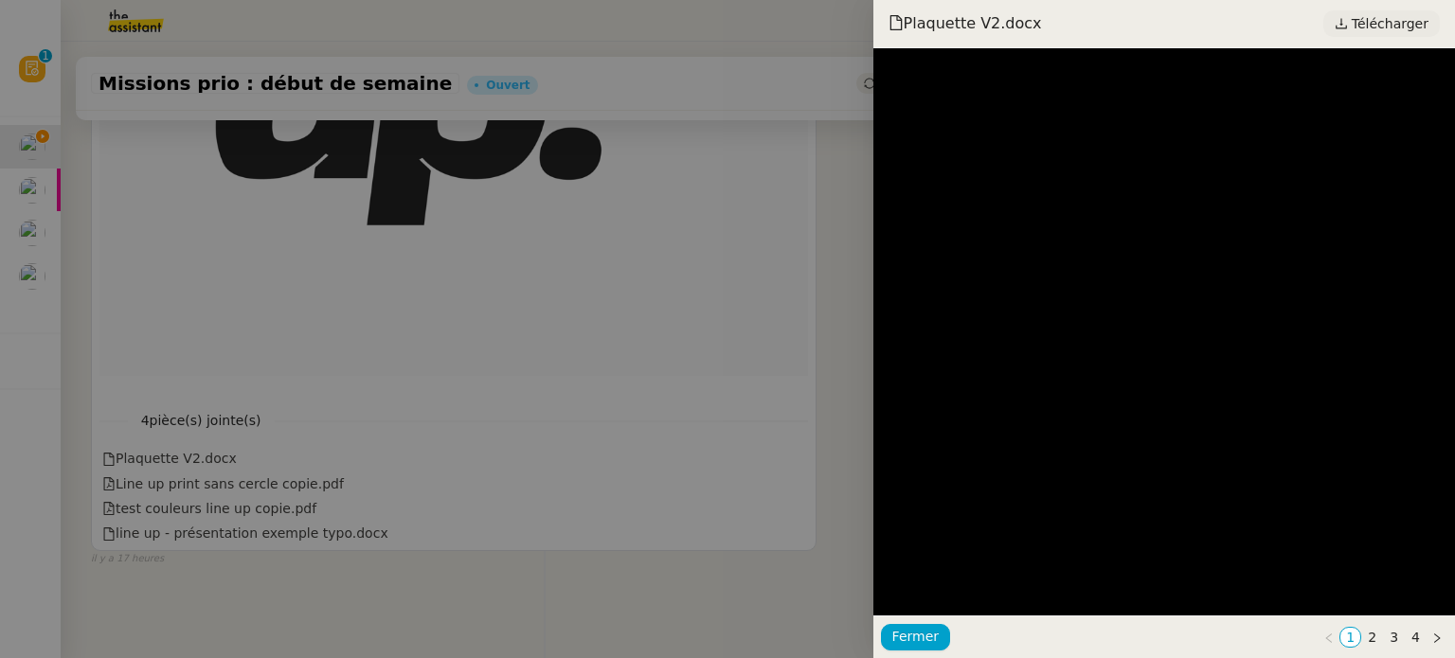
click at [1393, 26] on span "Télécharger" at bounding box center [1390, 23] width 77 height 25
click at [536, 583] on div at bounding box center [727, 329] width 1455 height 658
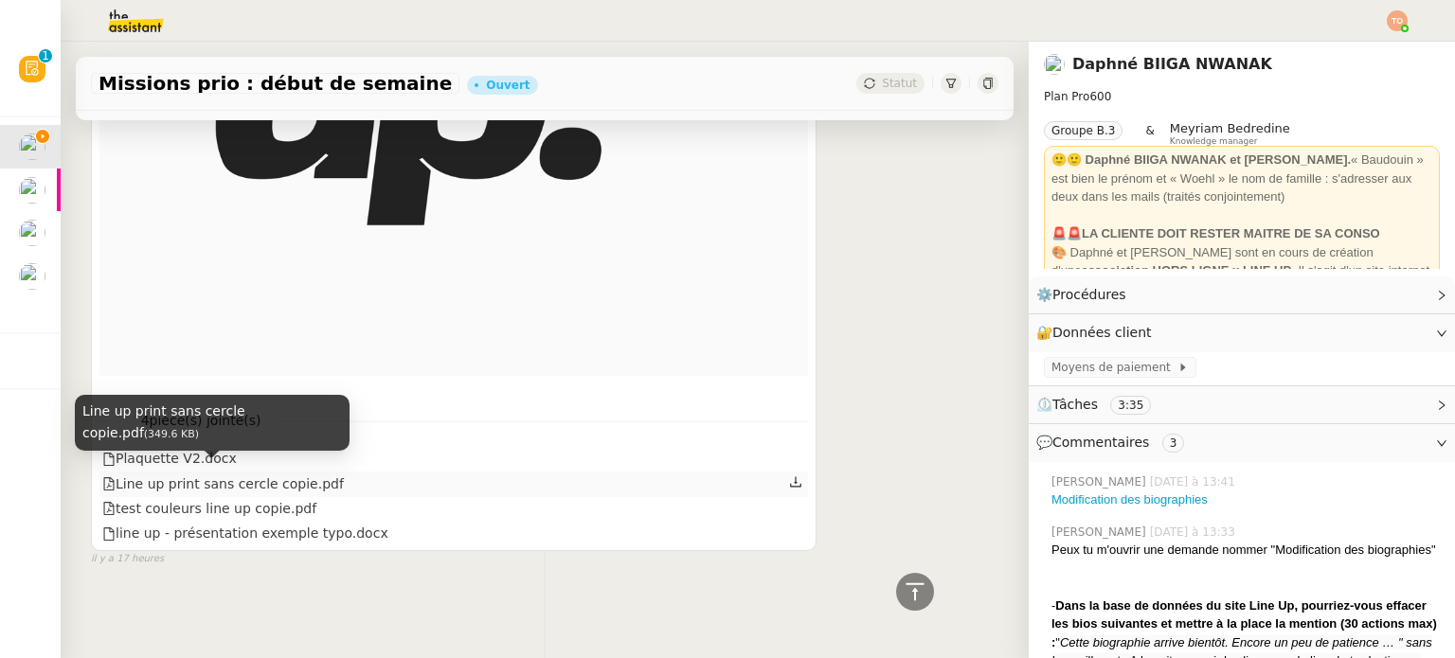
click at [285, 476] on div "Line up print sans cercle copie.pdf" at bounding box center [223, 485] width 242 height 22
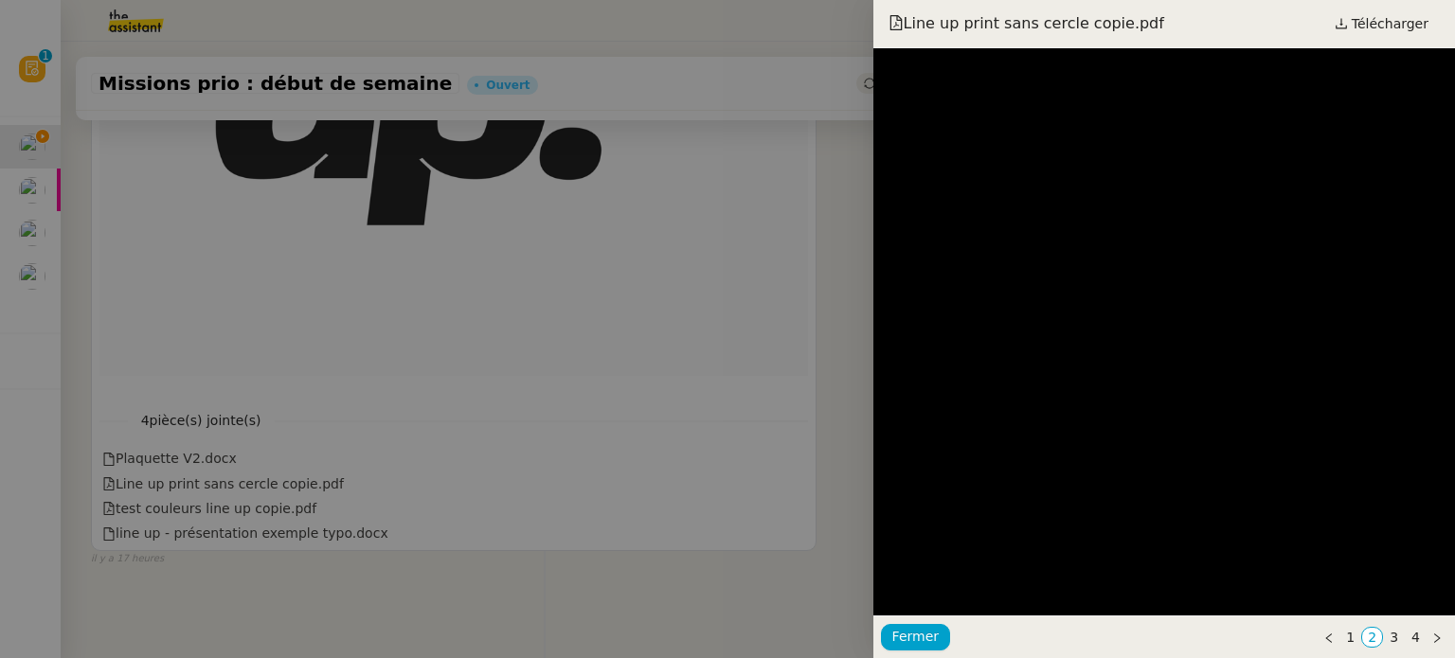
click at [196, 513] on div at bounding box center [727, 329] width 1455 height 658
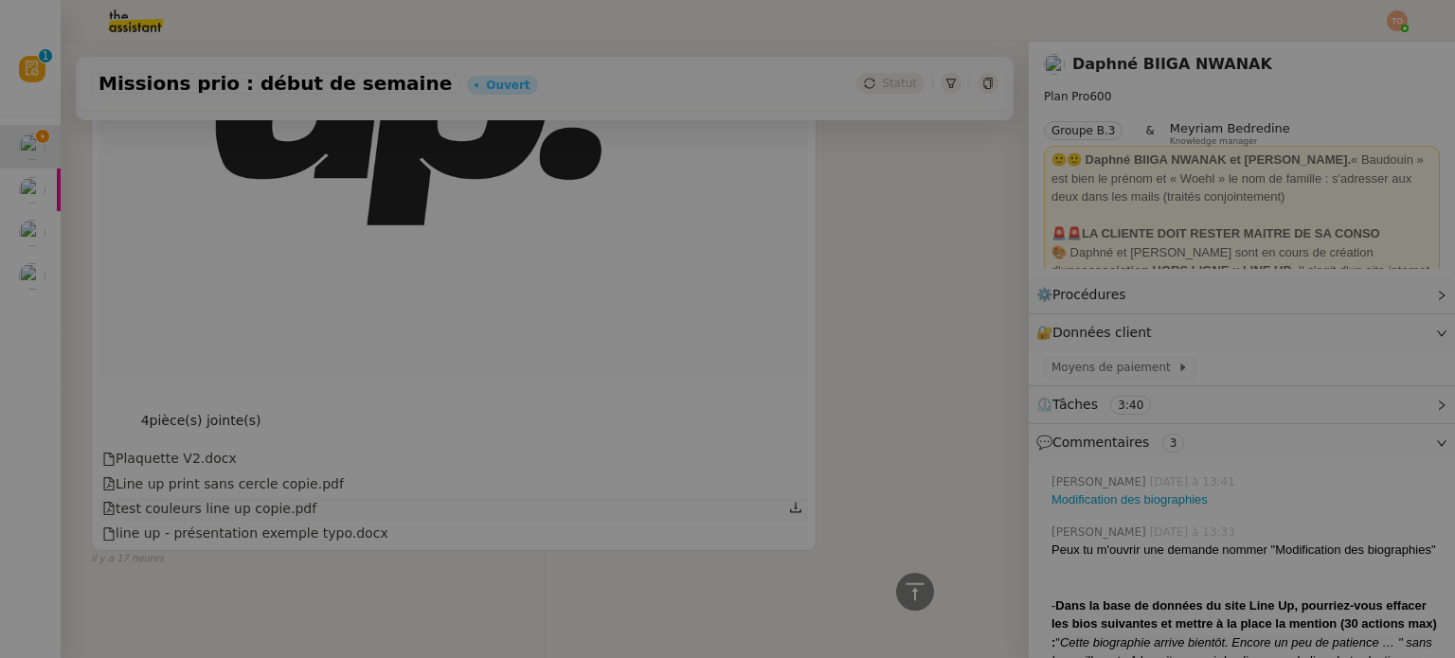
click at [230, 502] on div "test couleurs line up copie.pdf" at bounding box center [209, 509] width 214 height 22
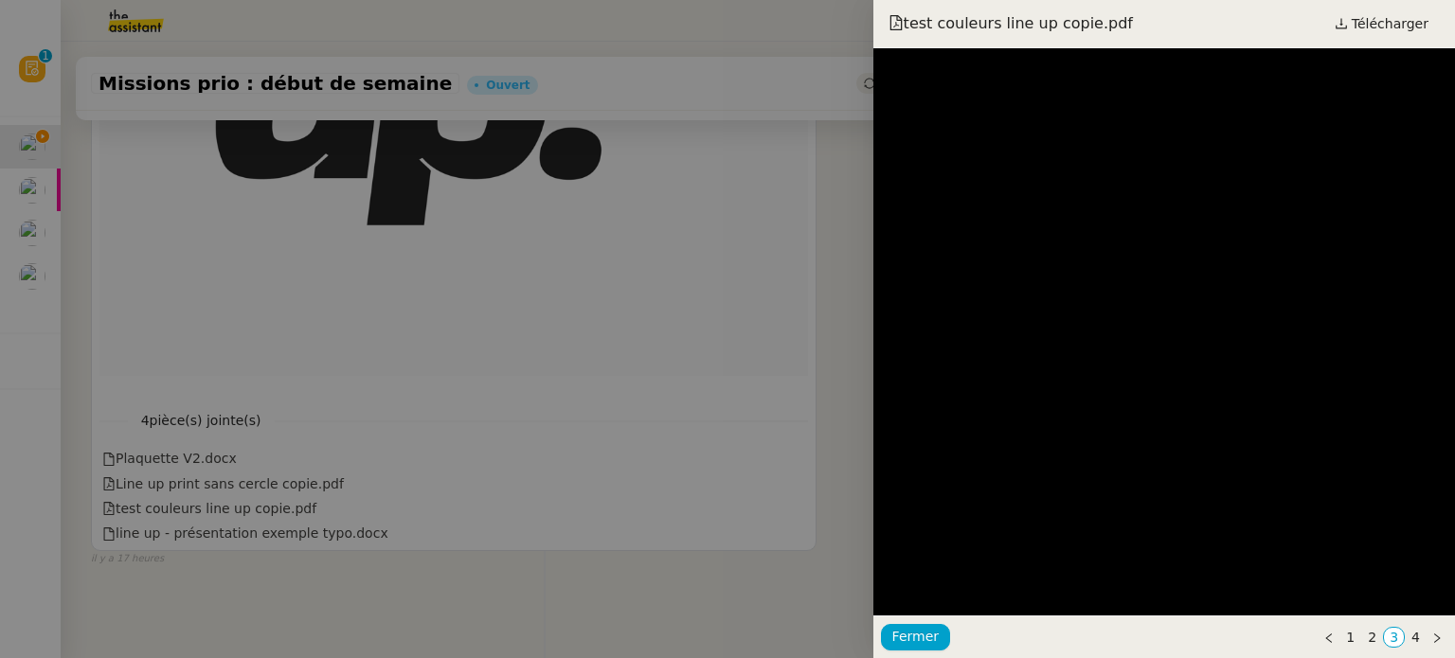
click at [246, 519] on div at bounding box center [727, 329] width 1455 height 658
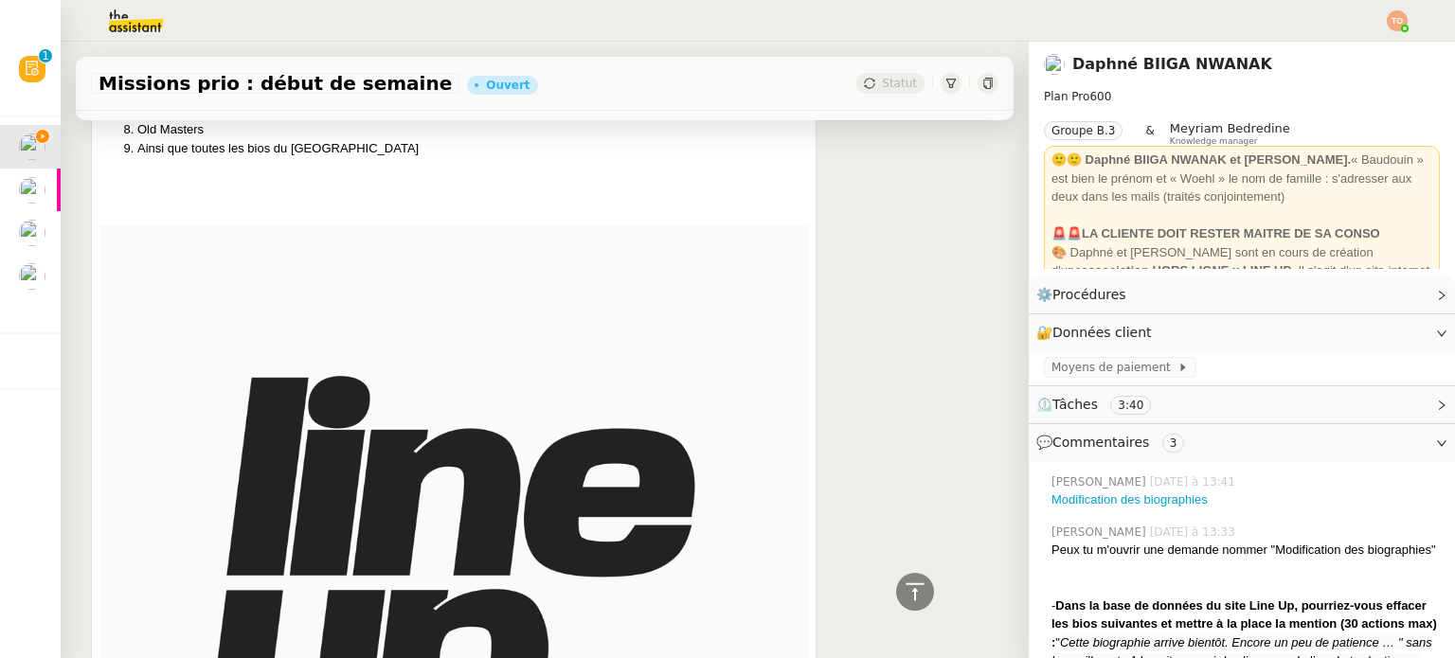
scroll to position [2649, 0]
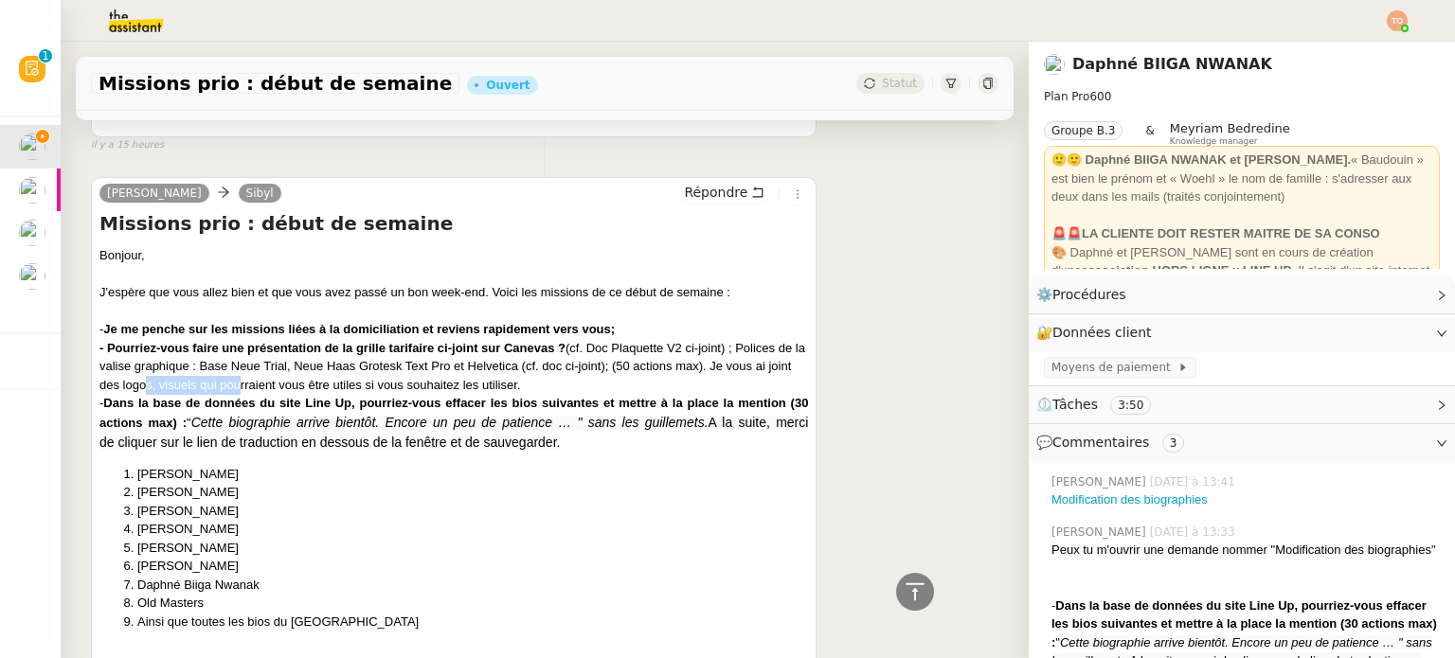
drag, startPoint x: 216, startPoint y: 405, endPoint x: 290, endPoint y: 402, distance: 73.9
click at [275, 395] on div "- Pourriez-vous faire une présentation de la grille tarifaire ci-joint sur Cane…" at bounding box center [453, 367] width 709 height 56
click at [390, 395] on div "- Pourriez-vous faire une présentation de la grille tarifaire ci-joint sur Cane…" at bounding box center [453, 367] width 709 height 56
drag, startPoint x: 485, startPoint y: 402, endPoint x: 495, endPoint y: 402, distance: 10.4
click at [495, 395] on div "- Pourriez-vous faire une présentation de la grille tarifaire ci-joint sur Cane…" at bounding box center [453, 367] width 709 height 56
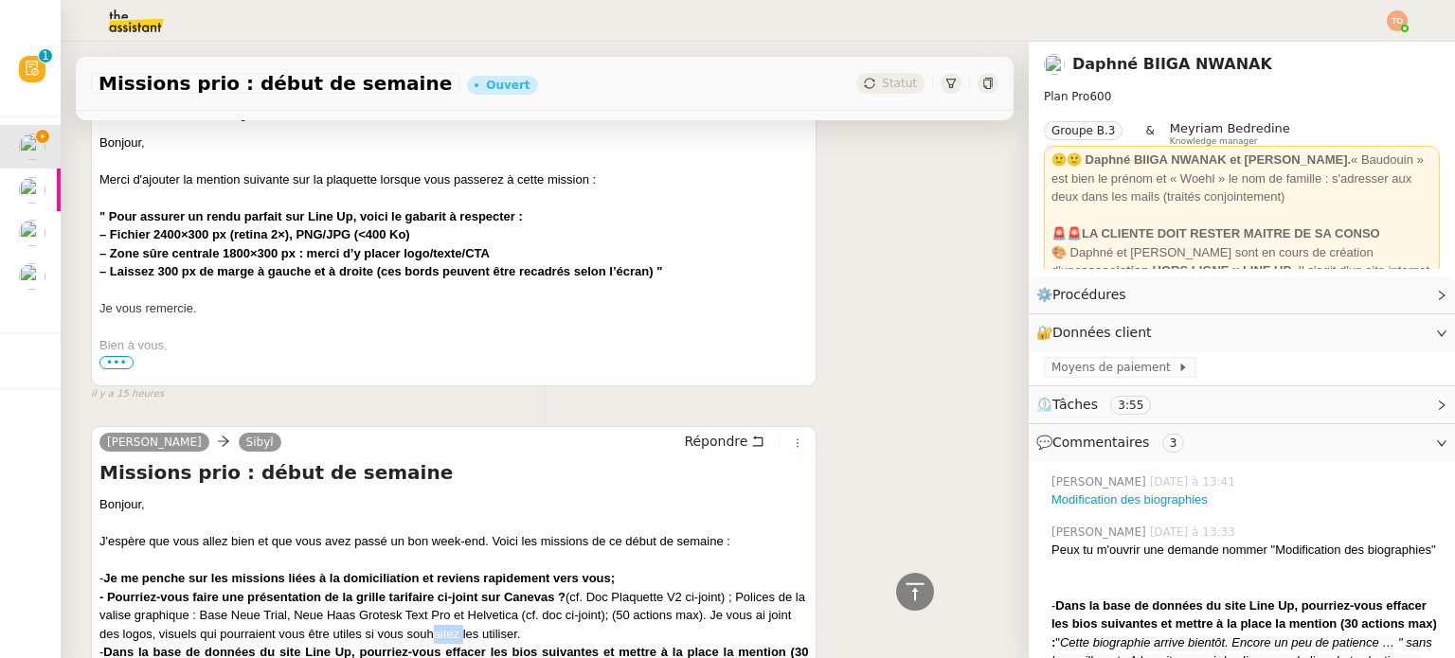
scroll to position [2270, 0]
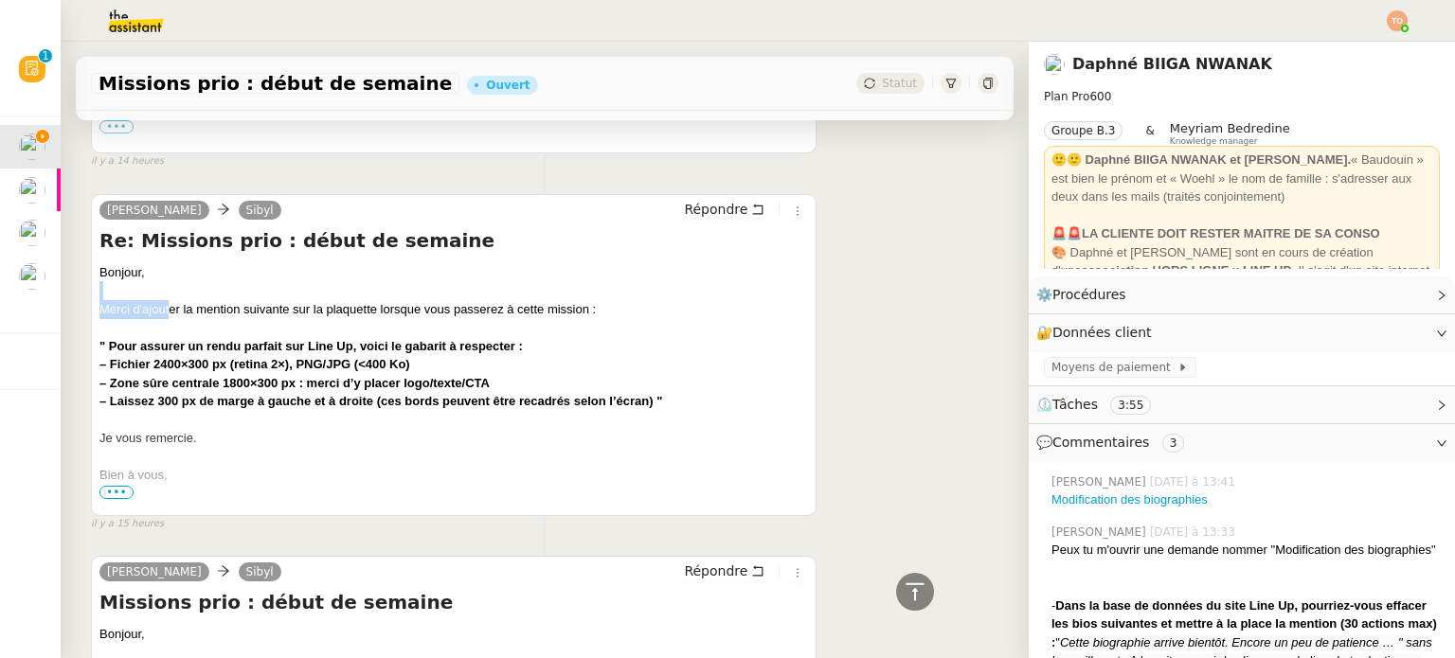
drag, startPoint x: 209, startPoint y: 317, endPoint x: 301, endPoint y: 315, distance: 91.9
click at [301, 315] on div "Bonjour, Merci d'ajouter la mention suivante sur la plaquette lorsque vous pass…" at bounding box center [453, 392] width 709 height 259
click at [347, 300] on div at bounding box center [453, 290] width 709 height 19
click at [370, 319] on div "Merci d'ajouter la mention suivante sur la plaquette lorsque vous passerez à ce…" at bounding box center [453, 309] width 709 height 19
drag, startPoint x: 433, startPoint y: 331, endPoint x: 478, endPoint y: 333, distance: 45.5
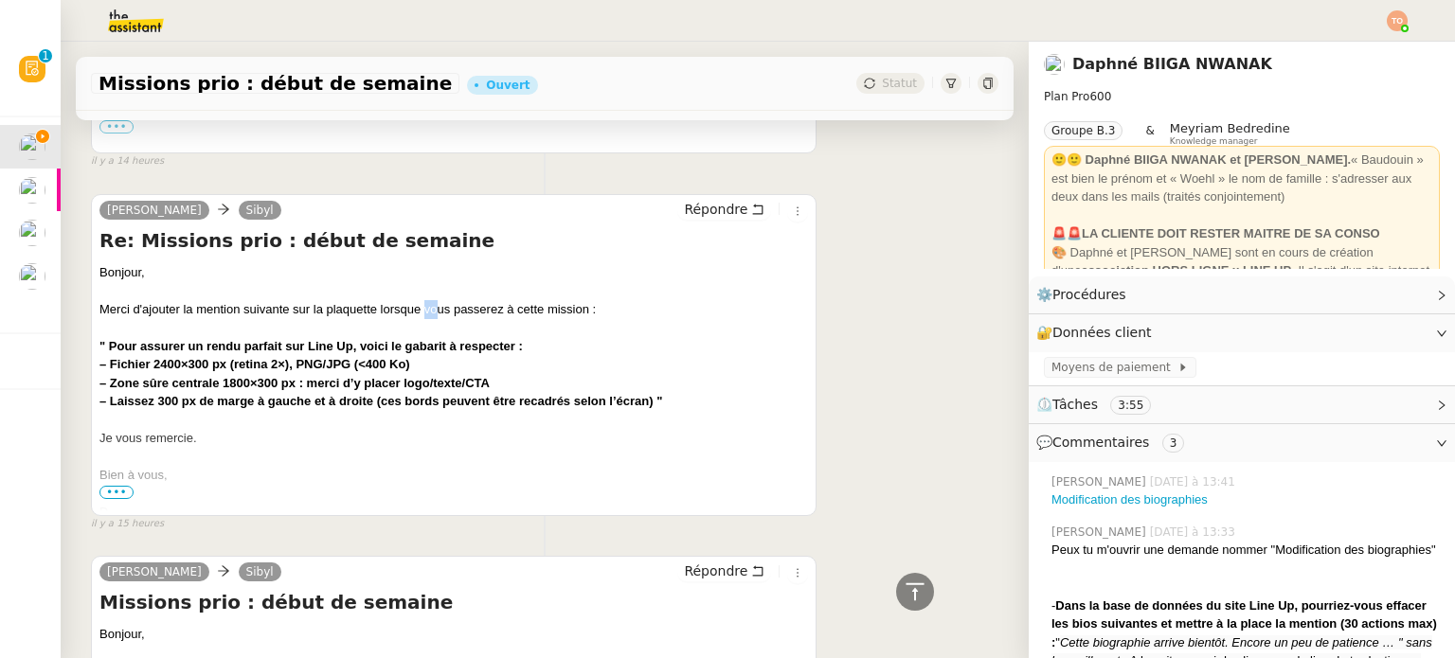
click at [466, 319] on div "Merci d'ajouter la mention suivante sur la plaquette lorsque vous passerez à ce…" at bounding box center [453, 309] width 709 height 19
drag, startPoint x: 174, startPoint y: 370, endPoint x: 261, endPoint y: 365, distance: 86.4
click at [261, 365] on div "" Pour assurer un rendu parfait sur Line Up, voici le gabarit à respecter : – F…" at bounding box center [453, 355] width 709 height 37
click at [278, 365] on b "" Pour assurer un rendu parfait sur Line Up, voici le gabarit à respecter : – F…" at bounding box center [310, 355] width 423 height 33
click at [283, 364] on b "" Pour assurer un rendu parfait sur Line Up, voici le gabarit à respecter : – F…" at bounding box center [310, 355] width 423 height 33
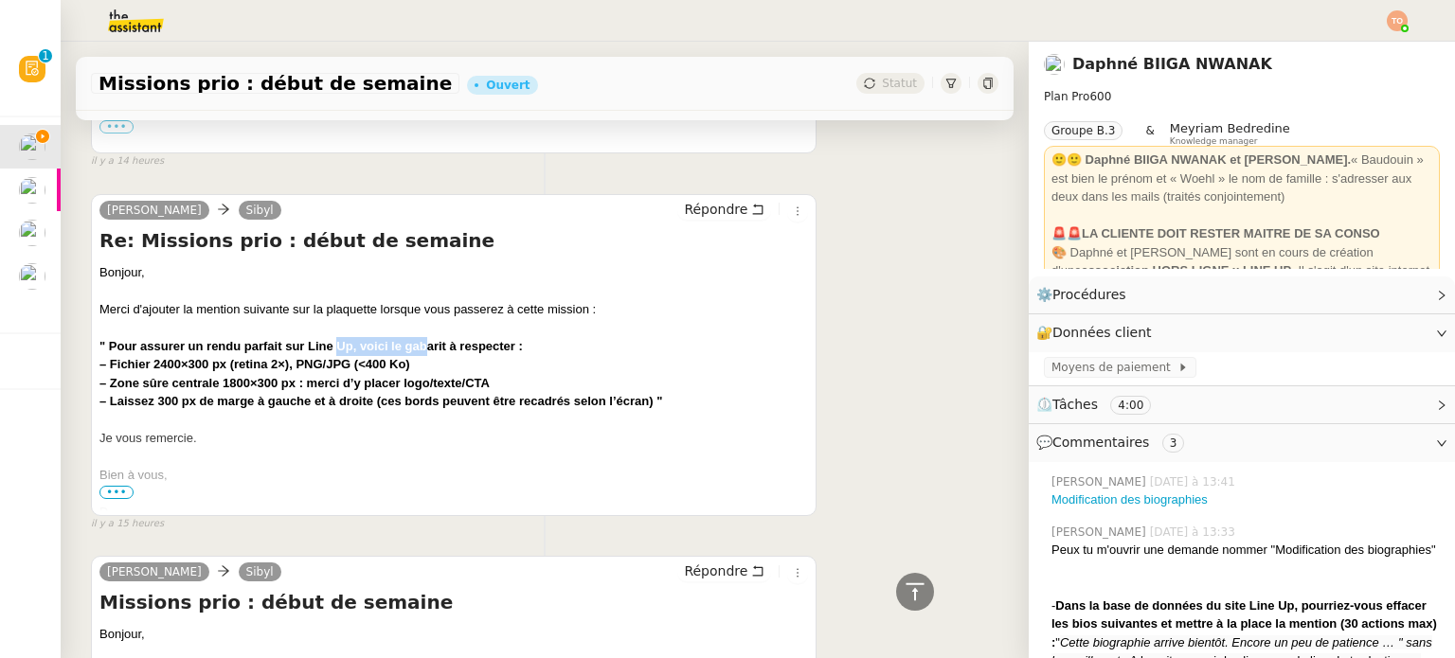
drag, startPoint x: 388, startPoint y: 363, endPoint x: 432, endPoint y: 363, distance: 43.6
click at [427, 363] on b "" Pour assurer un rendu parfait sur Line Up, voici le gabarit à respecter : – F…" at bounding box center [310, 355] width 423 height 33
click at [432, 363] on b "" Pour assurer un rendu parfait sur Line Up, voici le gabarit à respecter : – F…" at bounding box center [310, 355] width 423 height 33
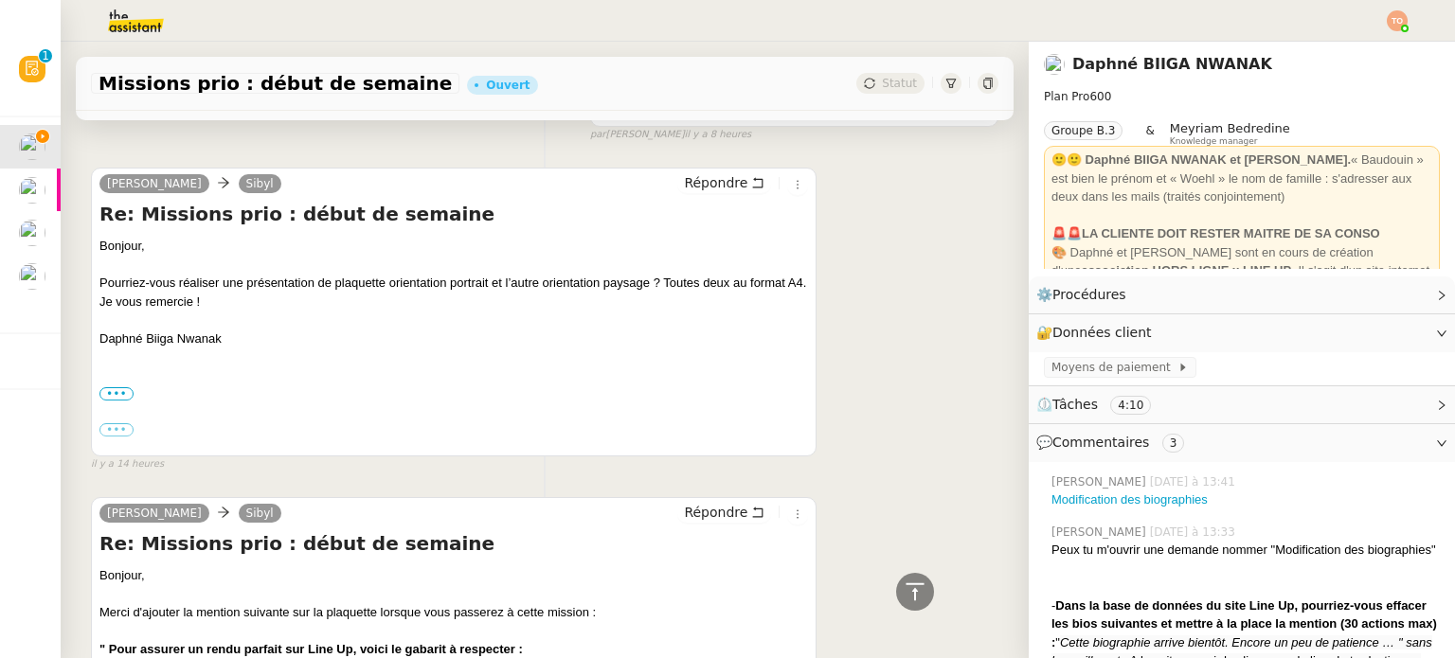
scroll to position [1891, 0]
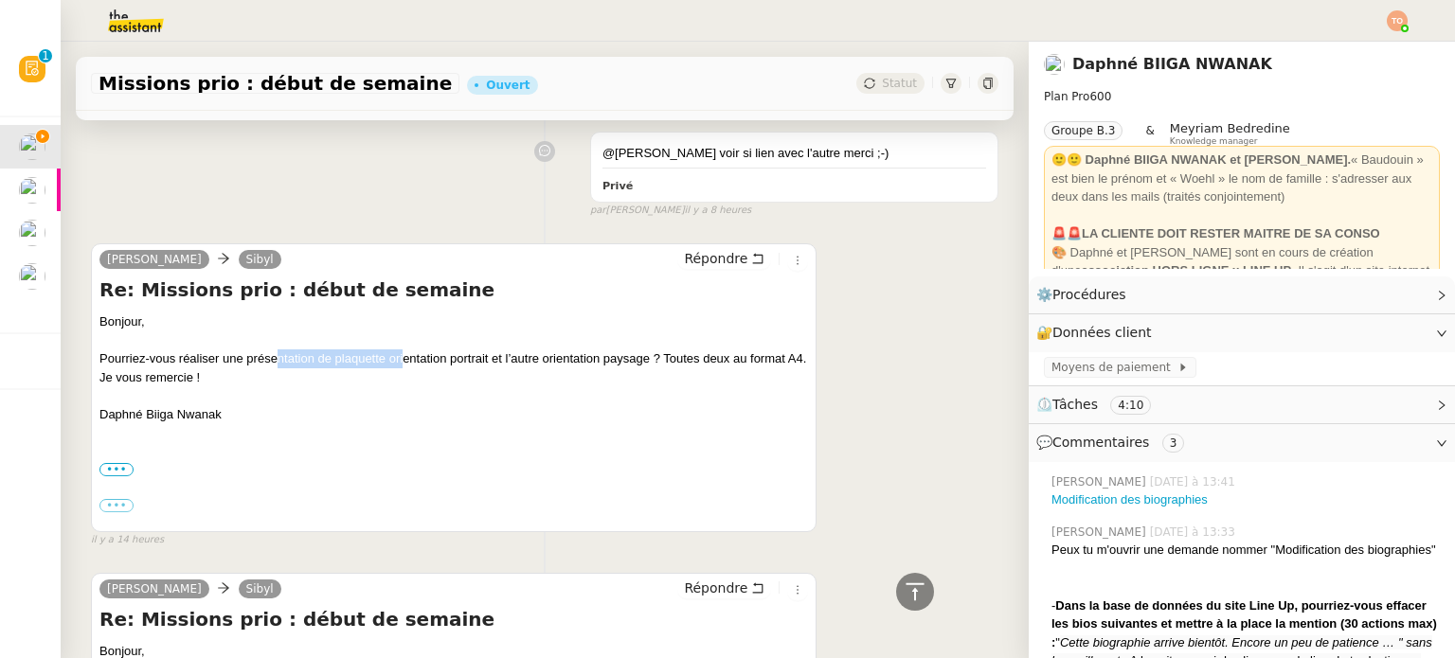
drag, startPoint x: 280, startPoint y: 361, endPoint x: 402, endPoint y: 351, distance: 121.6
click at [402, 351] on div "Pourriez-vous réaliser une présentation de plaquette orientation portrait et l’…" at bounding box center [453, 433] width 709 height 166
drag, startPoint x: 199, startPoint y: 363, endPoint x: 322, endPoint y: 355, distance: 123.4
click at [322, 355] on div "Pourriez-vous réaliser une présentation de plaquette orientation portrait et l’…" at bounding box center [453, 433] width 709 height 166
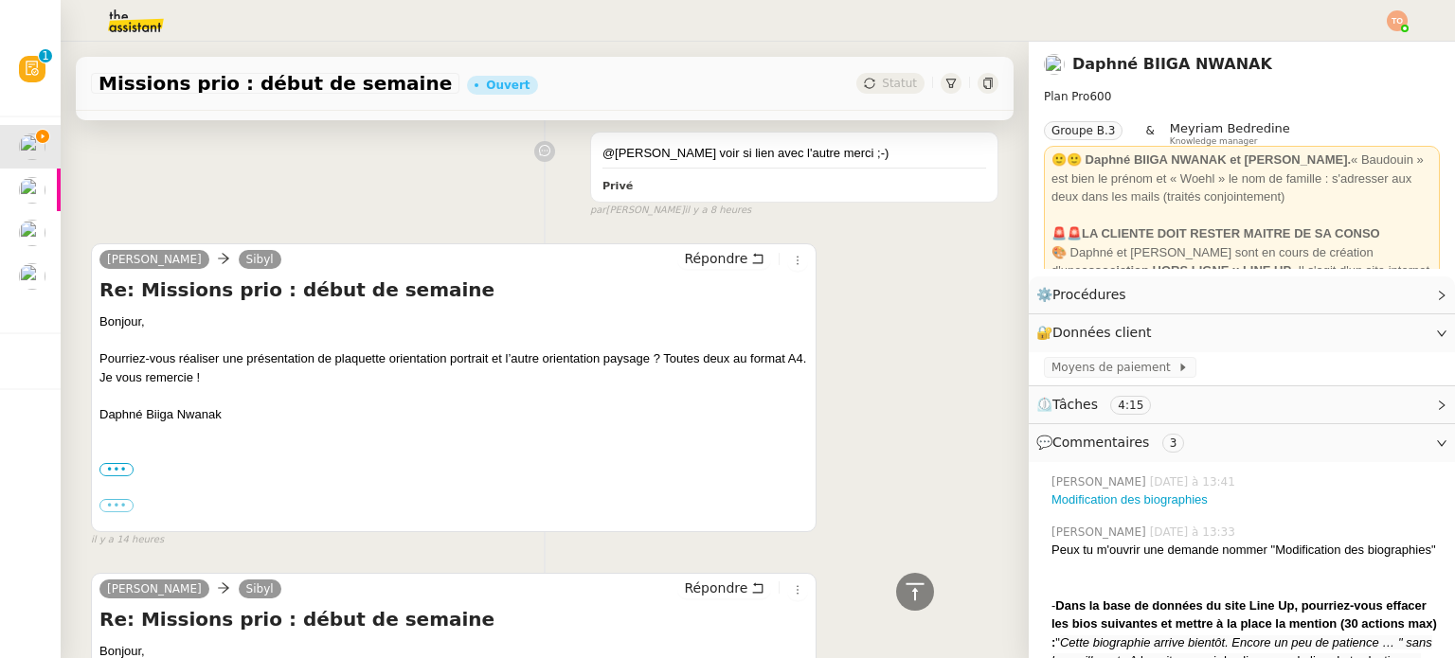
click at [328, 355] on div "Pourriez-vous réaliser une présentation de plaquette orientation portrait et l’…" at bounding box center [453, 433] width 709 height 166
drag, startPoint x: 364, startPoint y: 355, endPoint x: 489, endPoint y: 353, distance: 125.1
click at [474, 355] on div "Pourriez-vous réaliser une présentation de plaquette orientation portrait et l’…" at bounding box center [453, 433] width 709 height 166
click at [493, 357] on div "Pourriez-vous réaliser une présentation de plaquette orientation portrait et l’…" at bounding box center [453, 433] width 709 height 166
click at [496, 358] on div "Pourriez-vous réaliser une présentation de plaquette orientation portrait et l’…" at bounding box center [453, 433] width 709 height 166
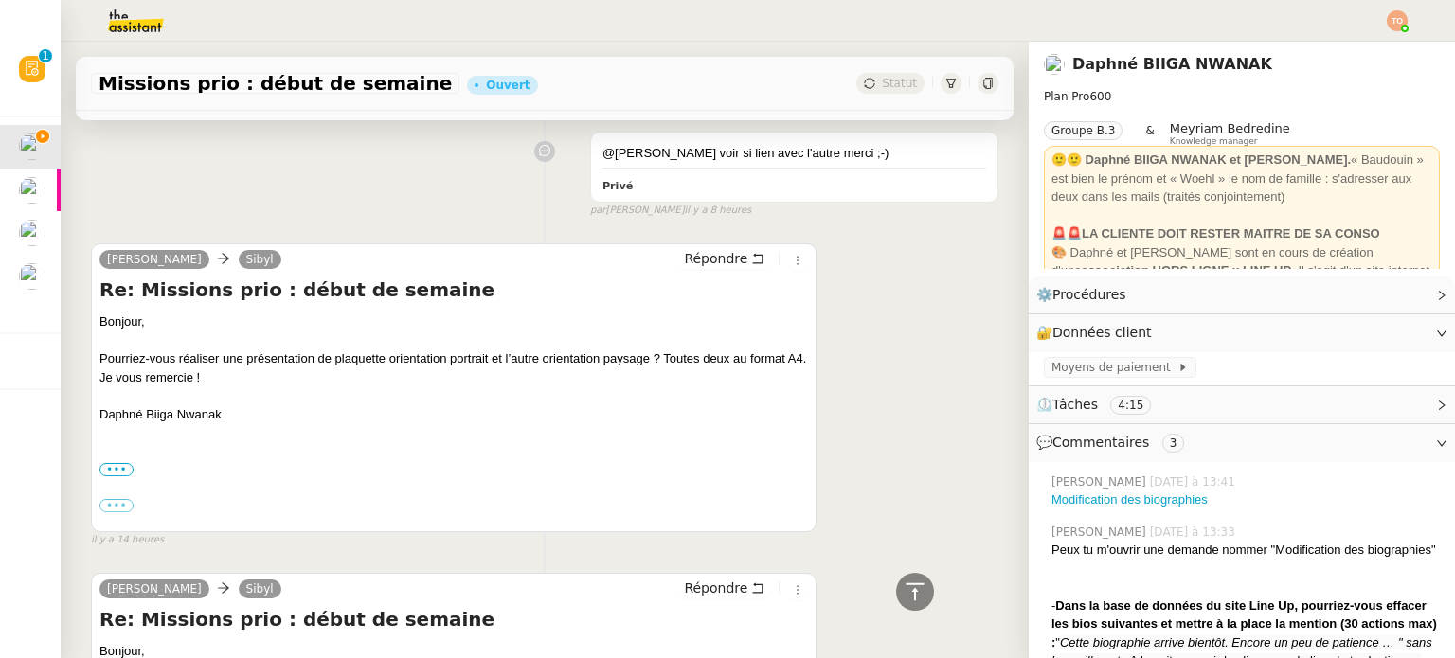
drag, startPoint x: 174, startPoint y: 392, endPoint x: 232, endPoint y: 395, distance: 57.9
click at [230, 387] on div "Je vous remercie !" at bounding box center [453, 378] width 709 height 19
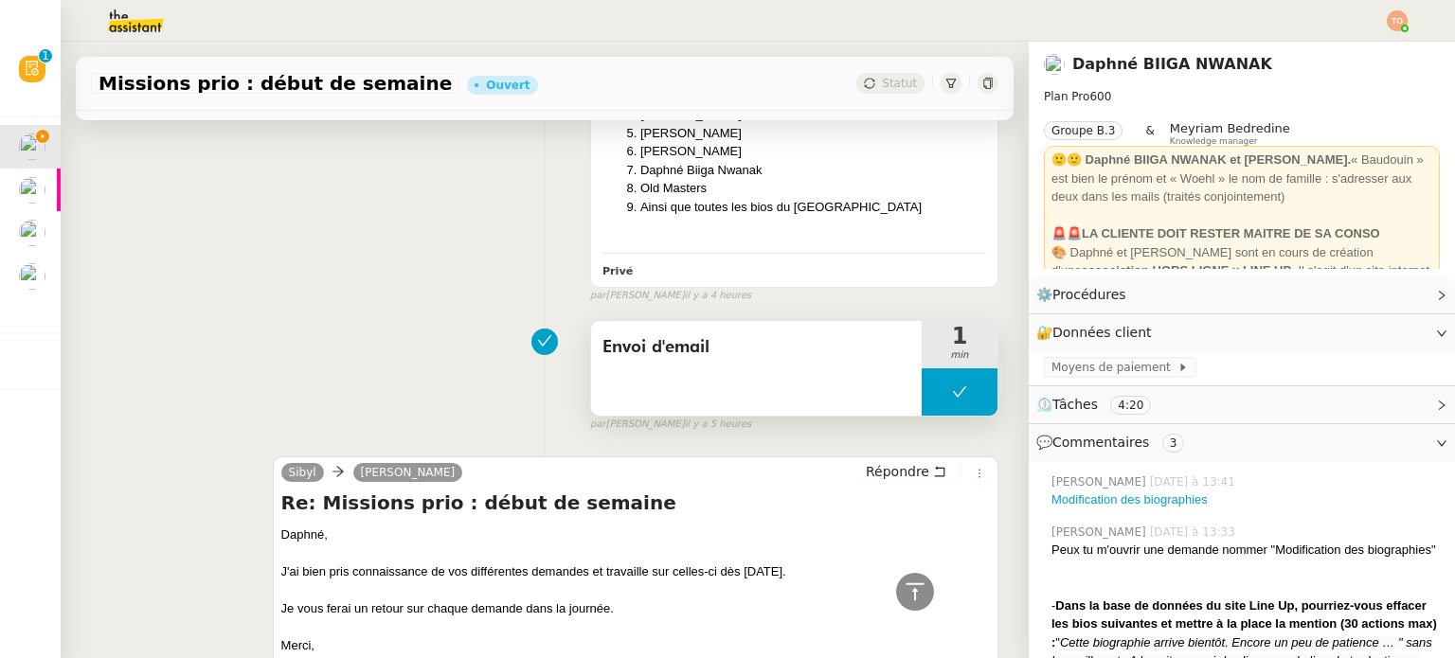
scroll to position [186, 0]
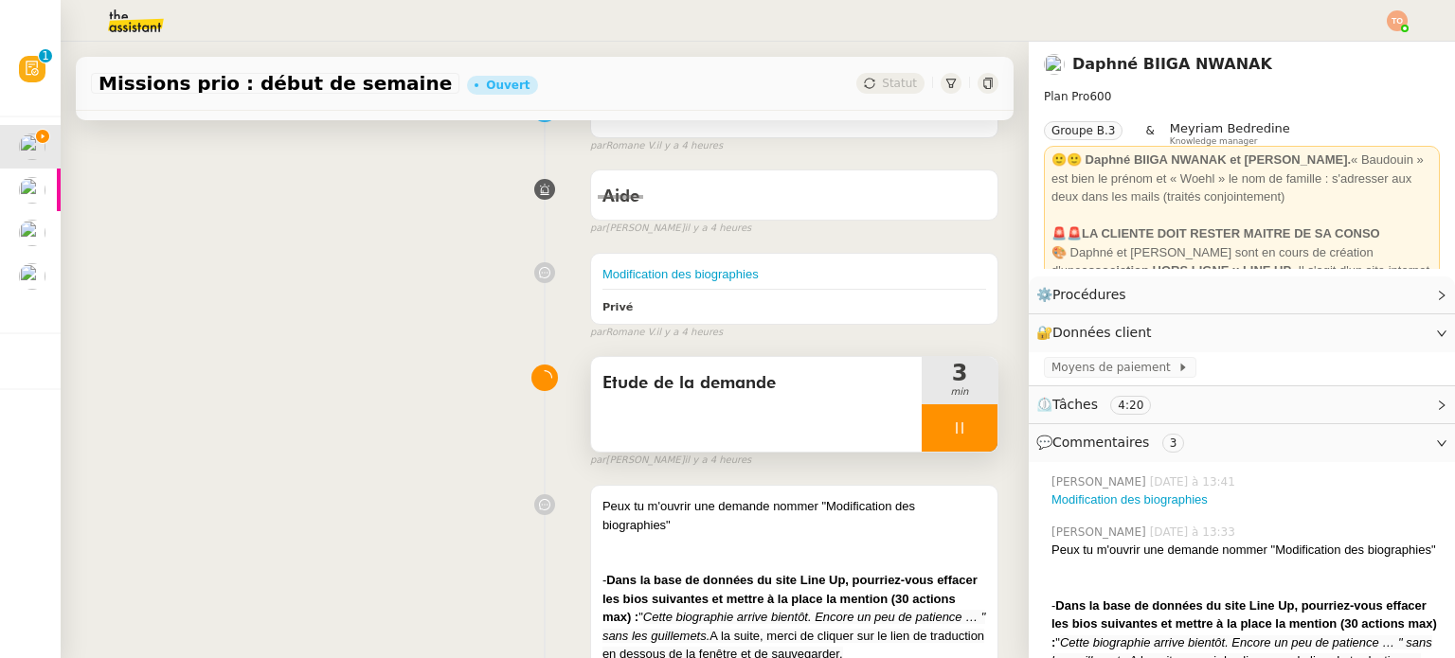
click at [944, 409] on div at bounding box center [960, 428] width 76 height 47
click at [960, 417] on button at bounding box center [979, 428] width 38 height 47
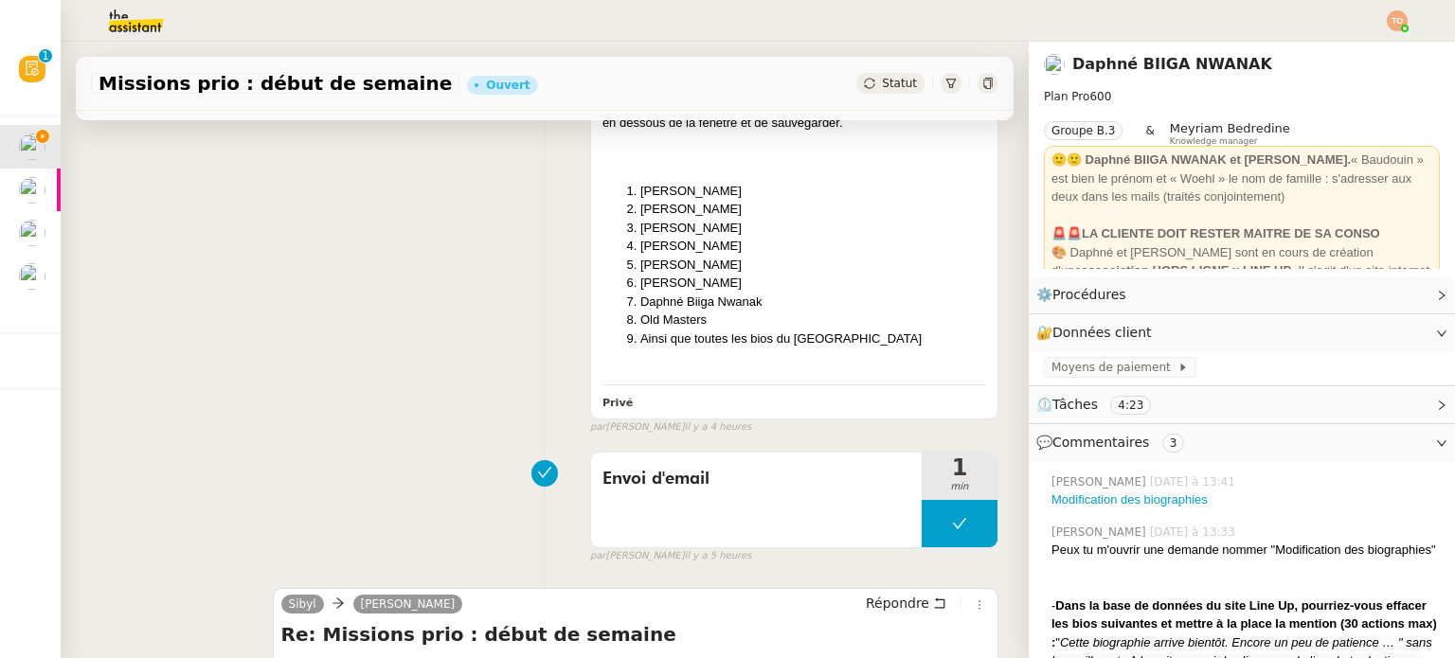
scroll to position [754, 0]
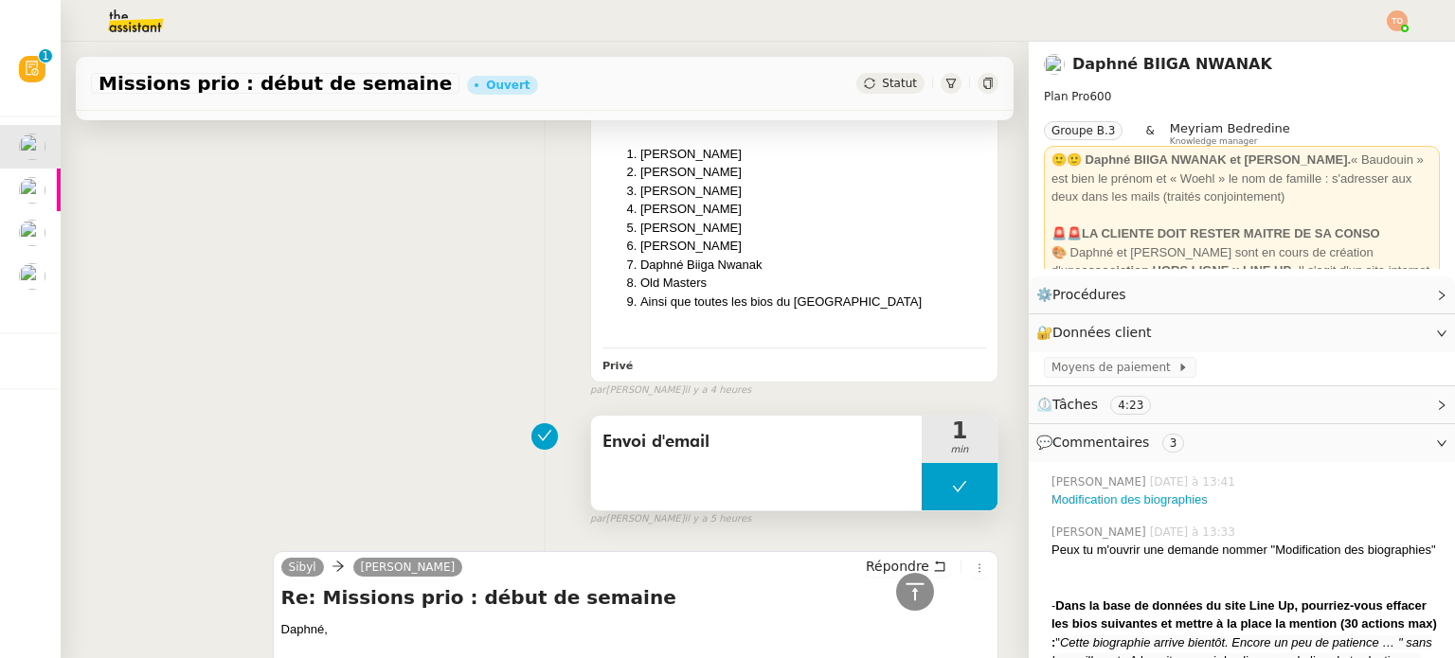
click at [936, 474] on button at bounding box center [960, 486] width 76 height 47
click at [933, 491] on icon at bounding box center [940, 486] width 15 height 15
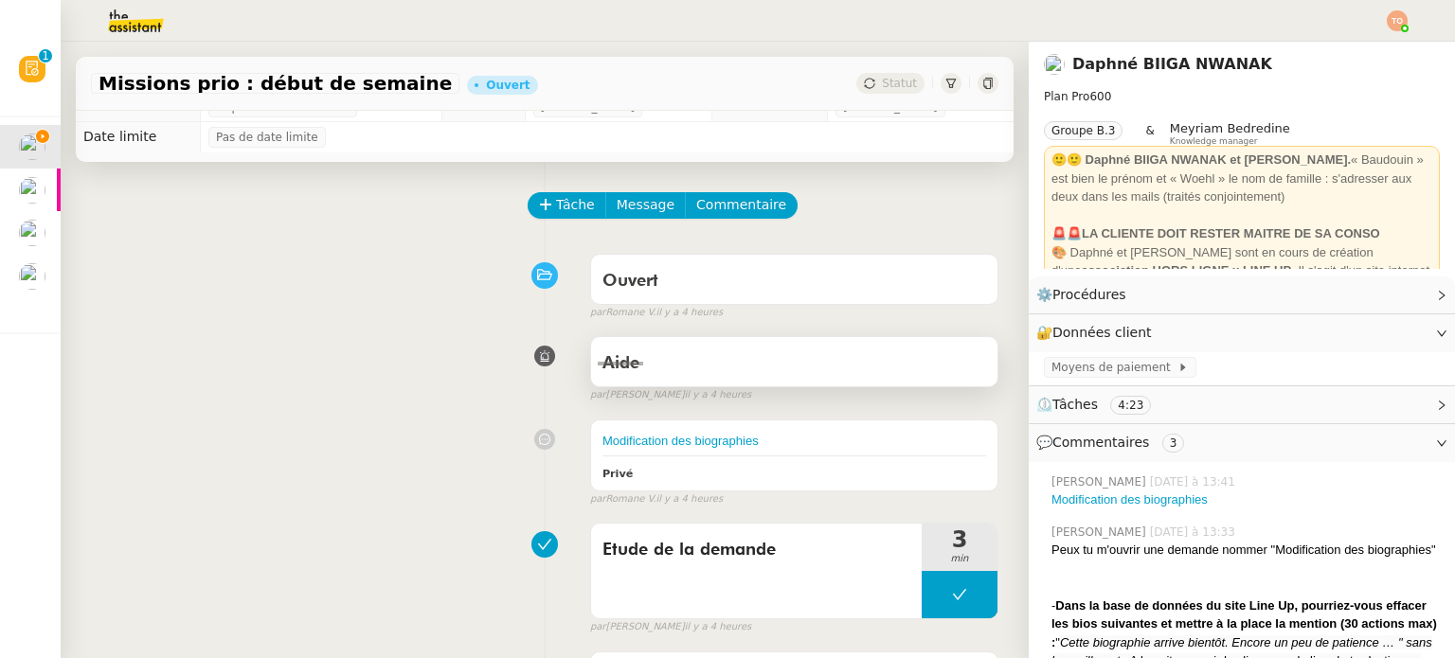
scroll to position [0, 0]
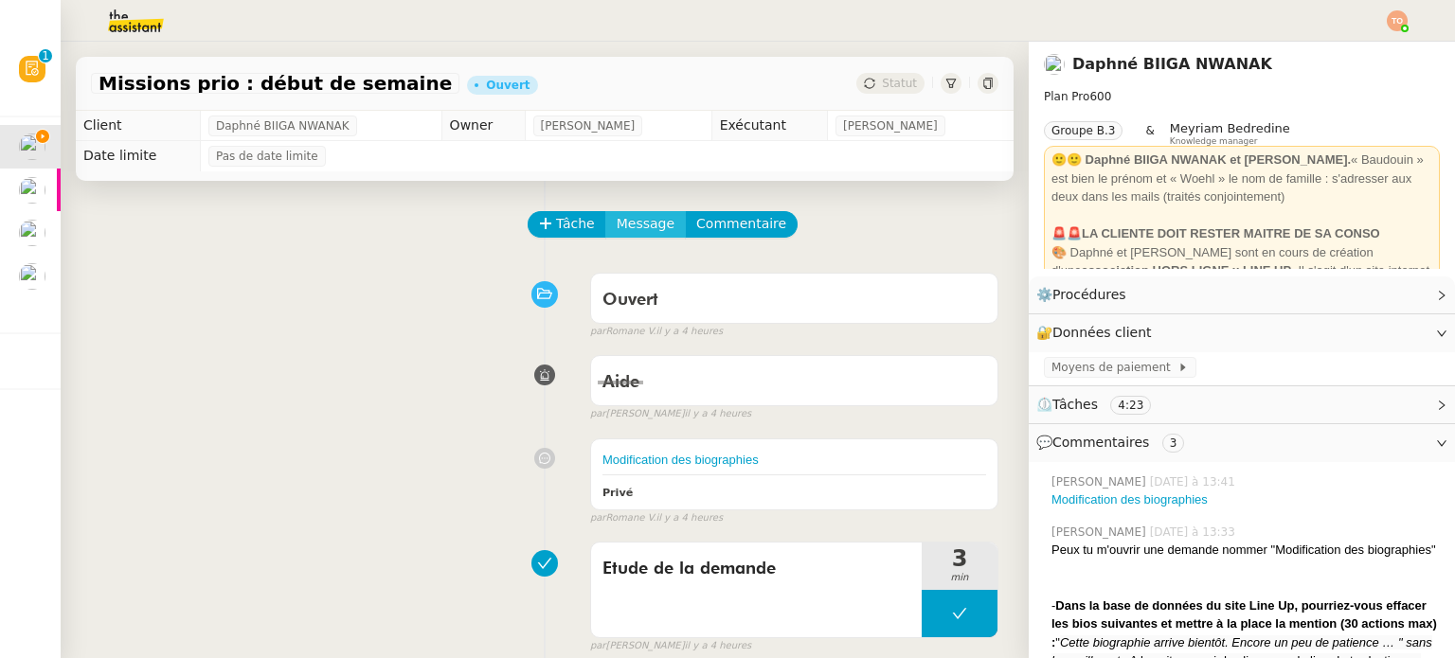
click at [617, 232] on span "Message" at bounding box center [646, 224] width 58 height 22
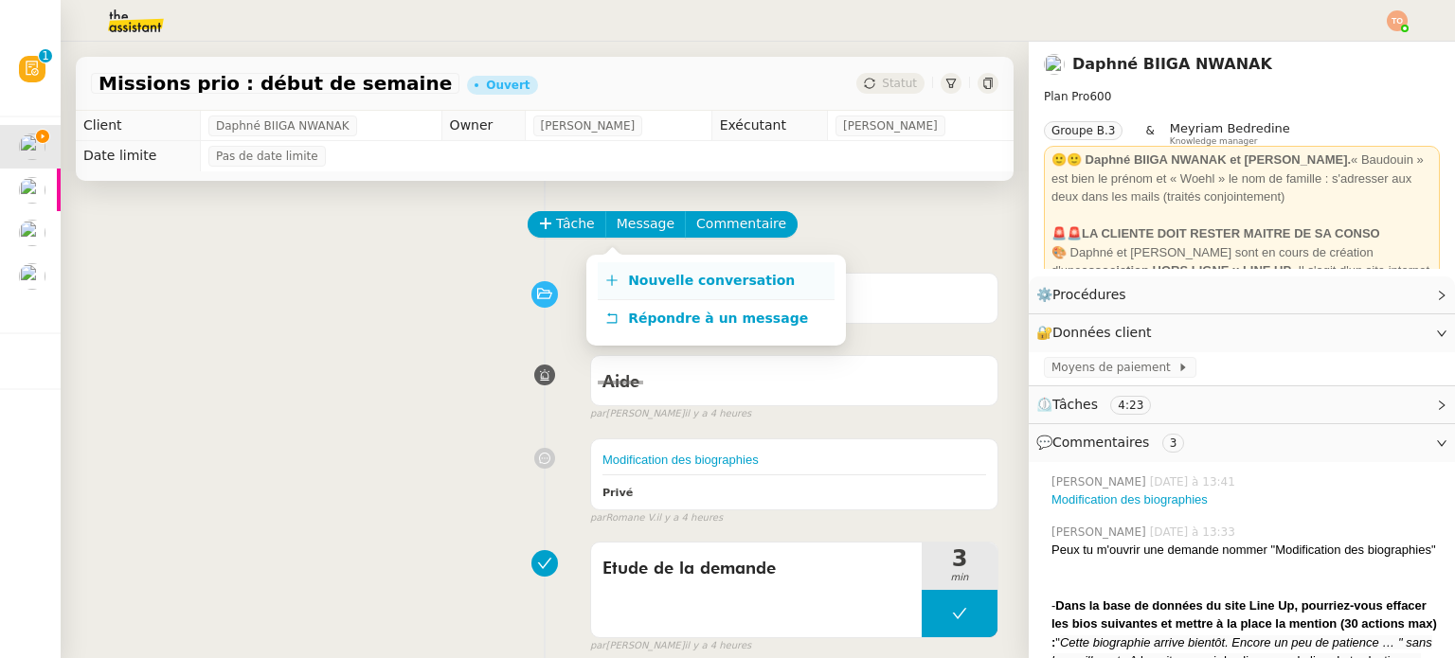
click at [659, 281] on span "Nouvelle conversation" at bounding box center [711, 280] width 167 height 15
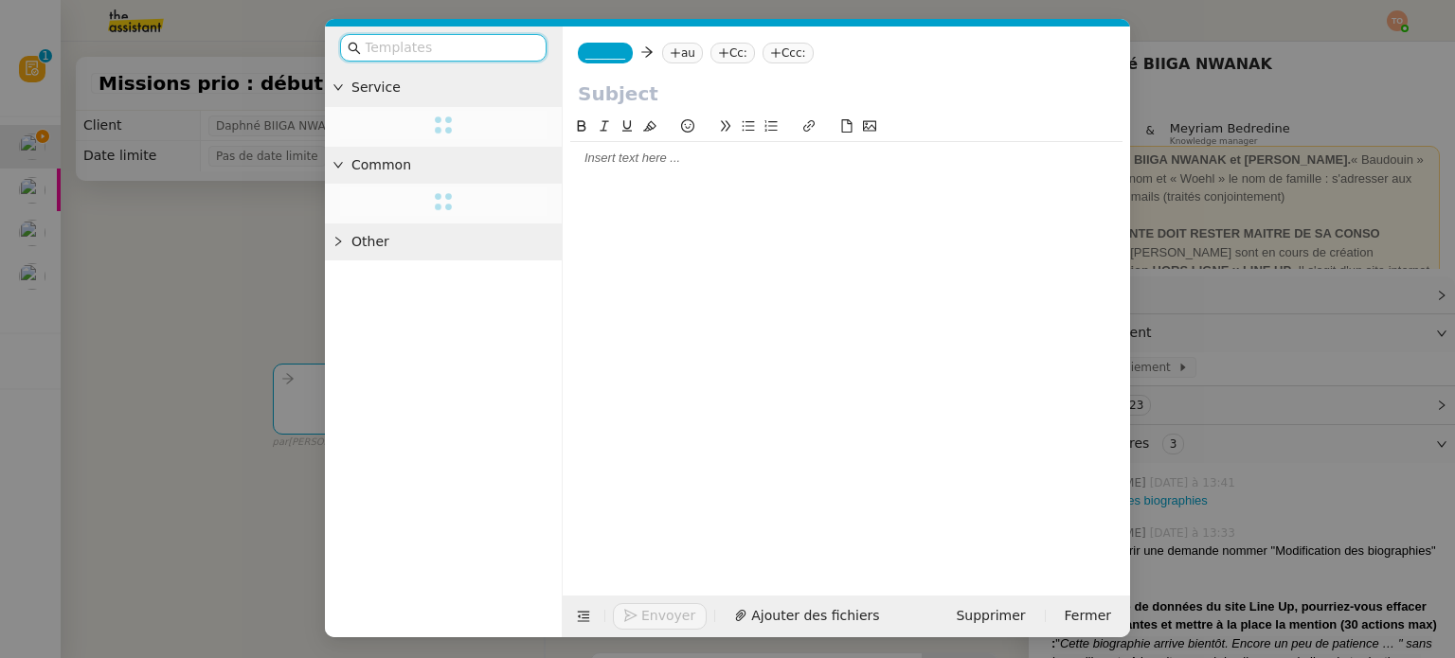
click at [647, 105] on input "text" at bounding box center [846, 94] width 537 height 28
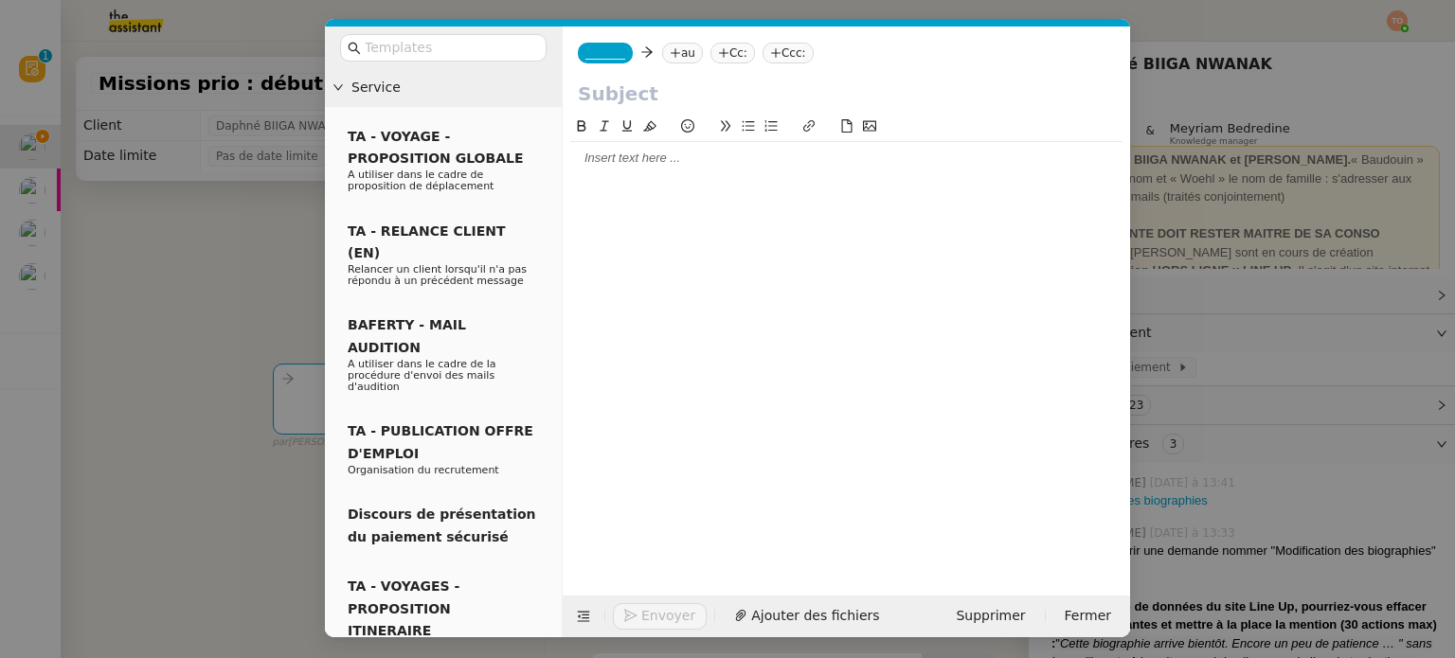
type input "P"
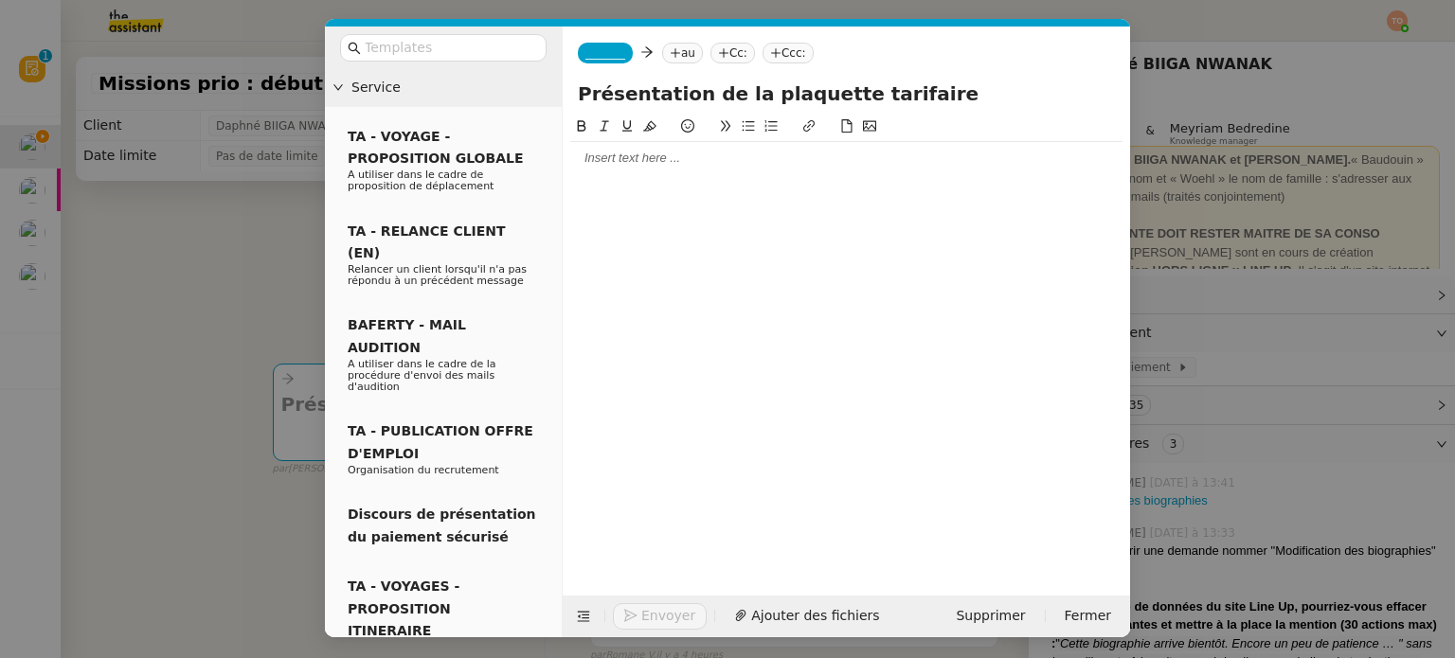
type input "Présentation de la plaquette tarifaire"
click at [716, 163] on div at bounding box center [846, 158] width 552 height 17
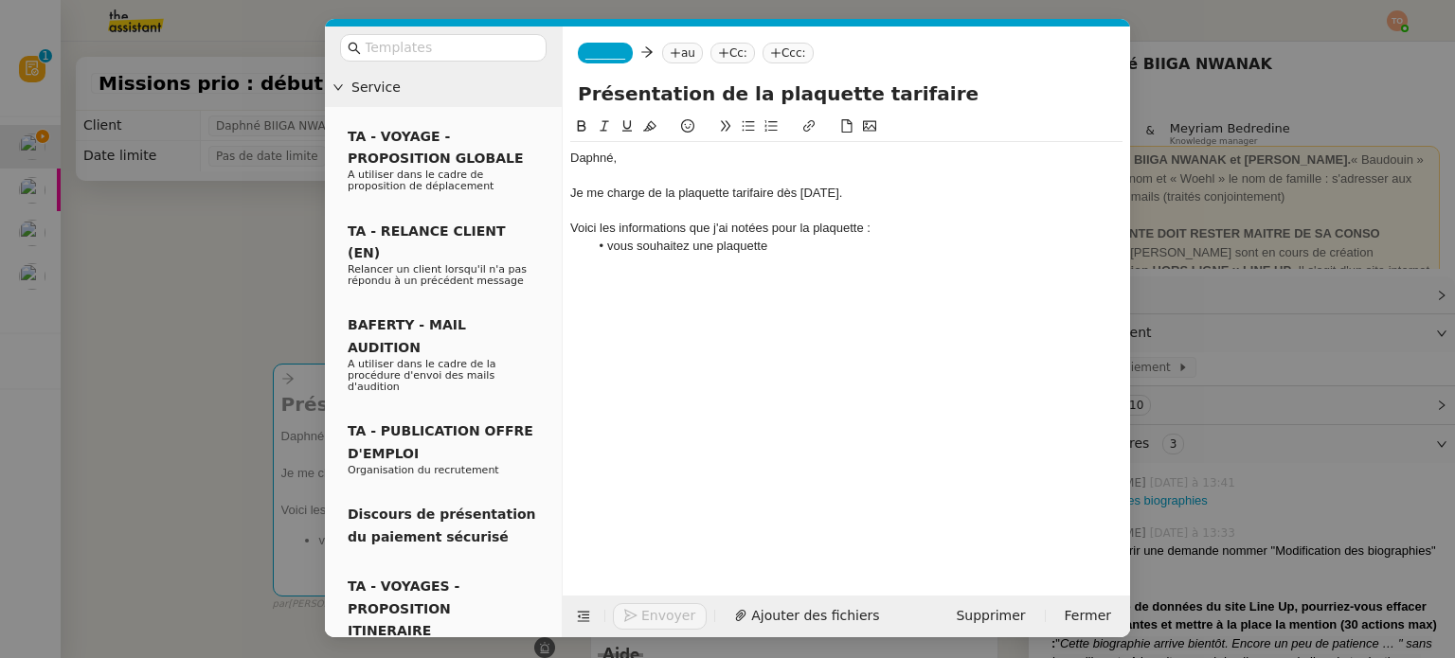
click at [206, 262] on nz-modal-container "Service TA - VOYAGE - PROPOSITION GLOBALE A utiliser dans le cadre de propositi…" at bounding box center [727, 329] width 1455 height 658
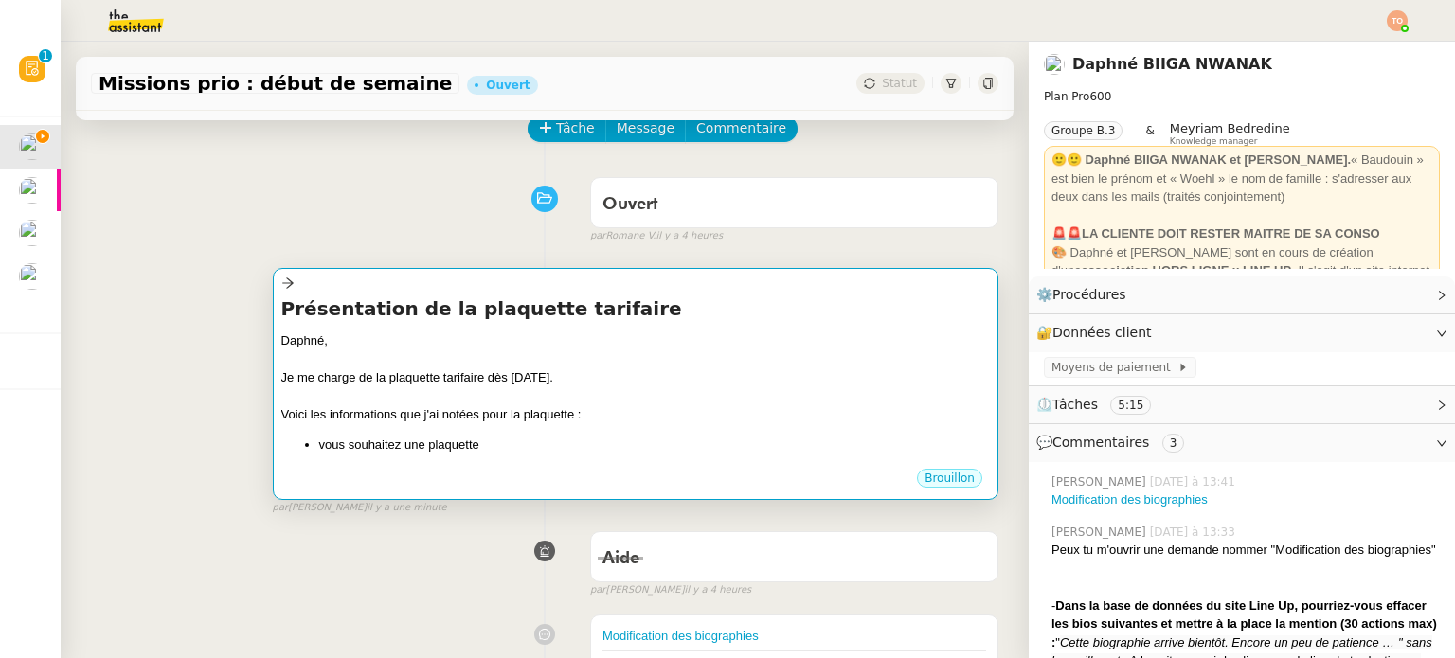
scroll to position [95, 0]
click at [631, 346] on div "Daphné," at bounding box center [635, 342] width 709 height 19
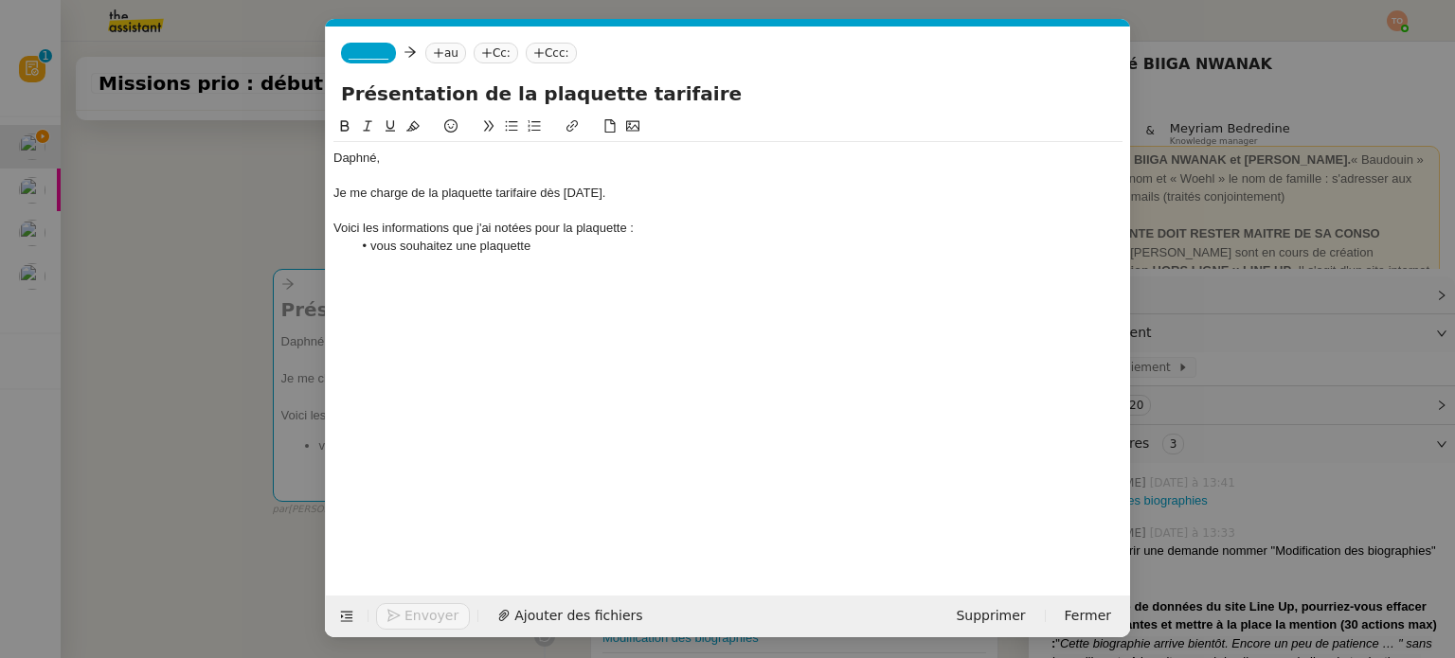
scroll to position [0, 40]
click at [590, 249] on li "vous souhaitez une plaquette" at bounding box center [737, 246] width 771 height 17
click at [733, 240] on li "vous souhaitez une plaquette au format A4 portrait" at bounding box center [737, 246] width 771 height 17
click at [210, 171] on nz-modal-container "Service TA - VOYAGE - PROPOSITION GLOBALE A utiliser dans le cadre de propositi…" at bounding box center [727, 329] width 1455 height 658
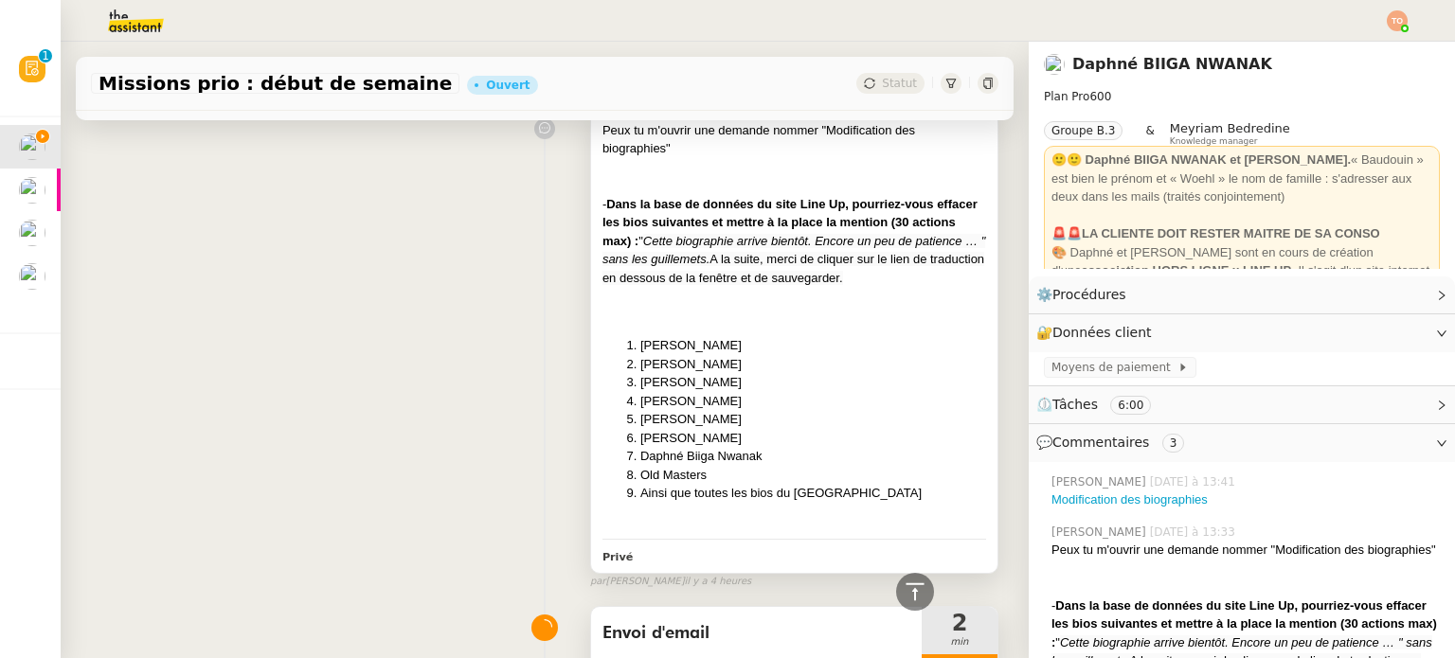
scroll to position [1137, 0]
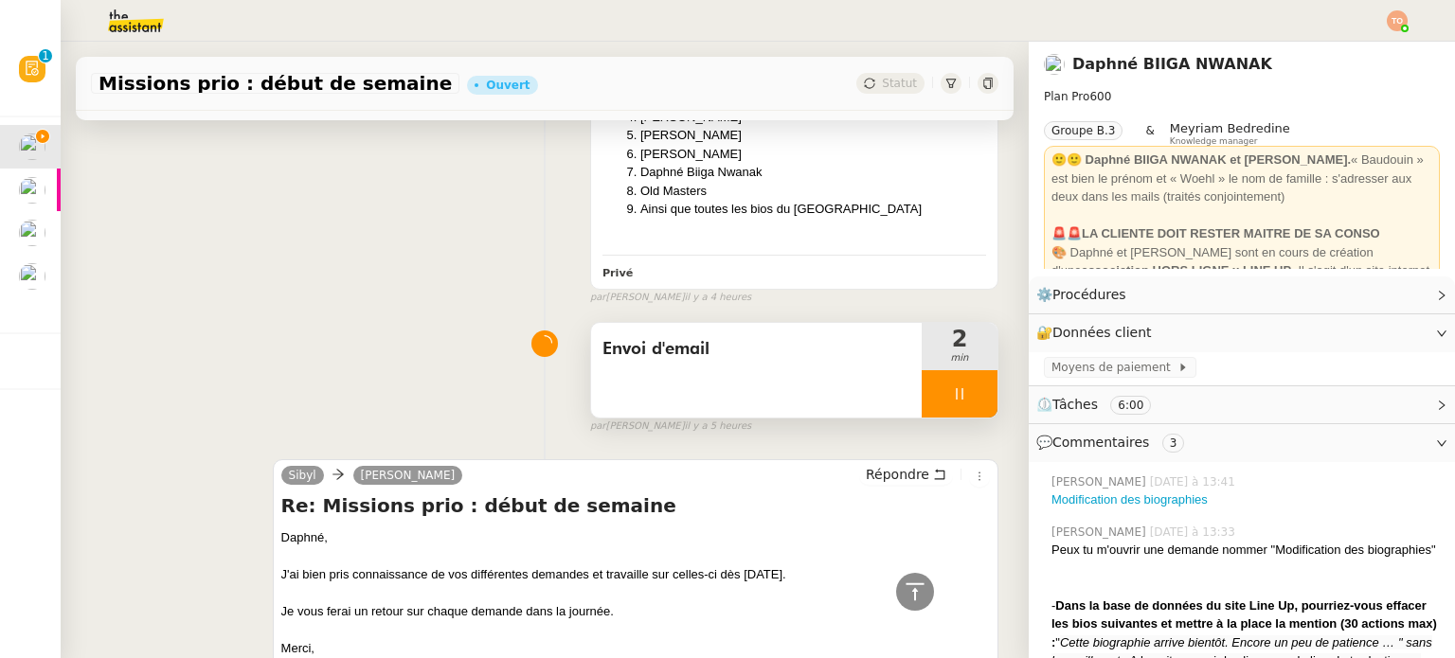
drag, startPoint x: 945, startPoint y: 431, endPoint x: 958, endPoint y: 414, distance: 21.0
click at [945, 430] on div "par [PERSON_NAME]. il y a 5 heures" at bounding box center [794, 427] width 408 height 16
click at [959, 413] on div at bounding box center [960, 393] width 76 height 47
click at [960, 413] on button at bounding box center [979, 393] width 38 height 47
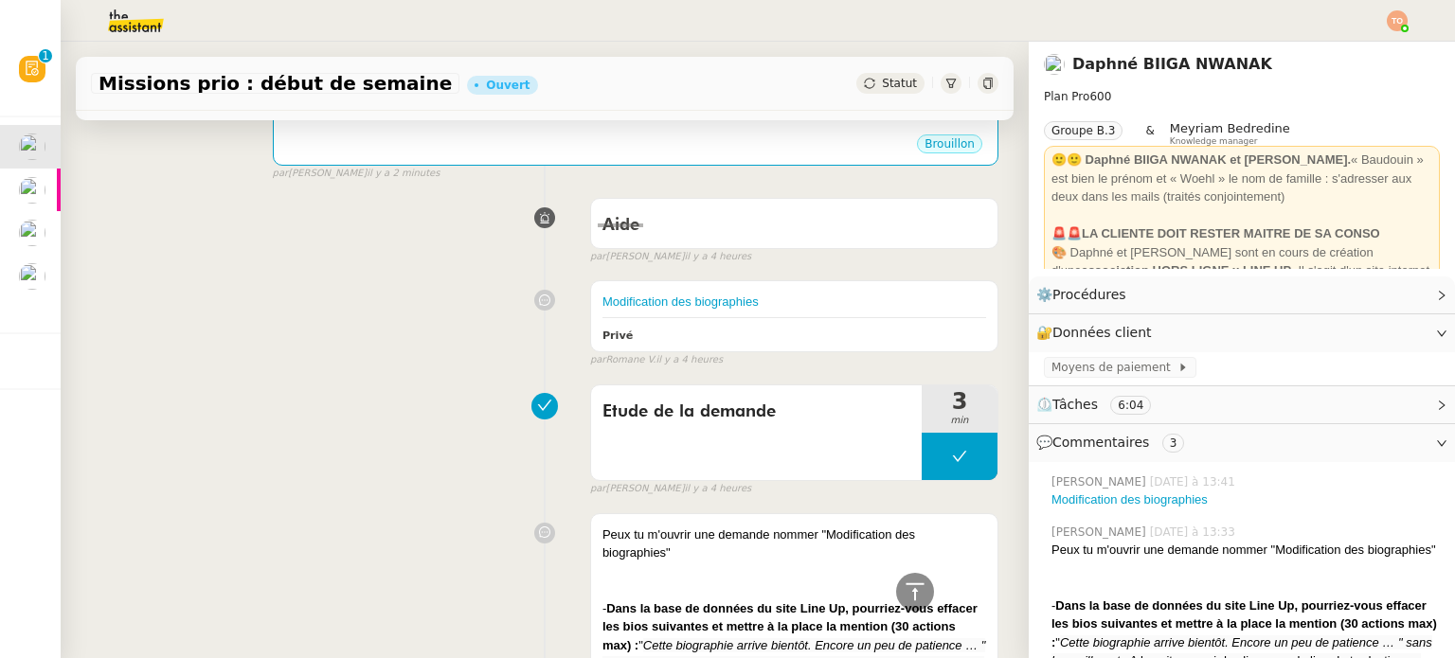
scroll to position [189, 0]
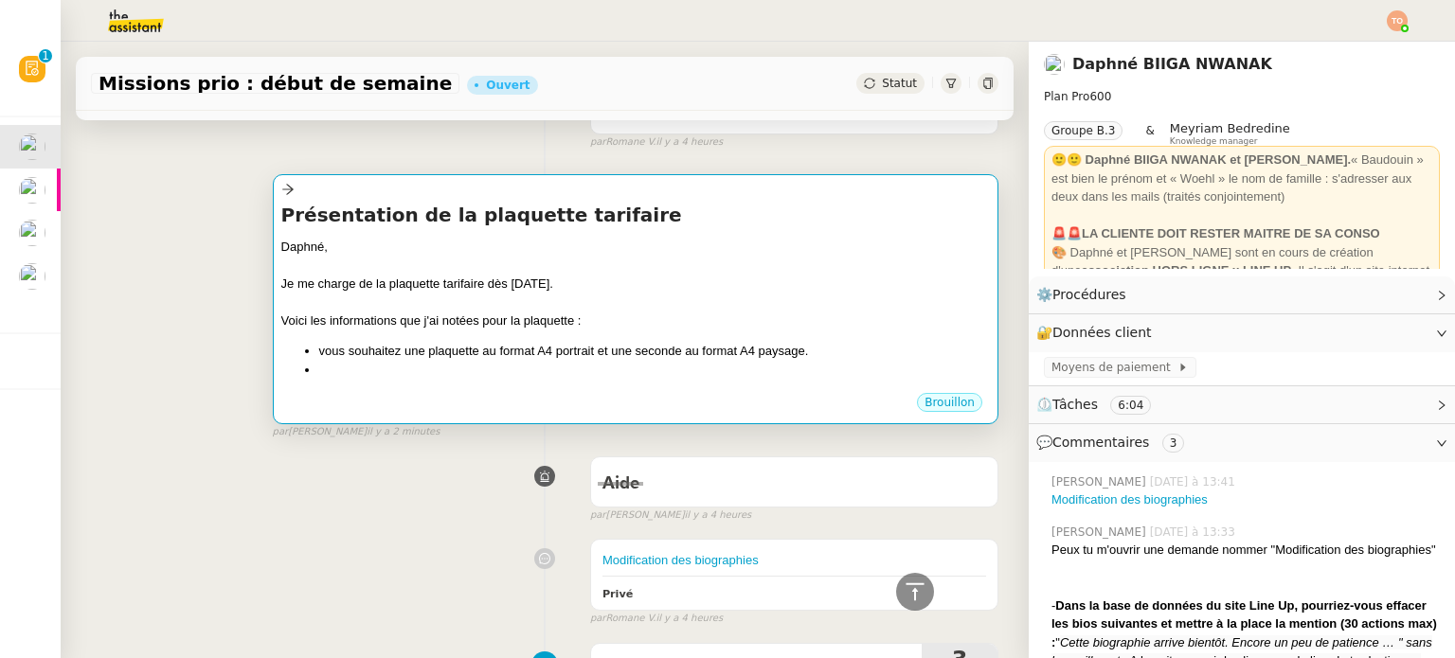
click at [697, 386] on div "Daphné, Je me charge de la plaquette tarifaire dès [DATE]. Voici les informatio…" at bounding box center [635, 315] width 709 height 154
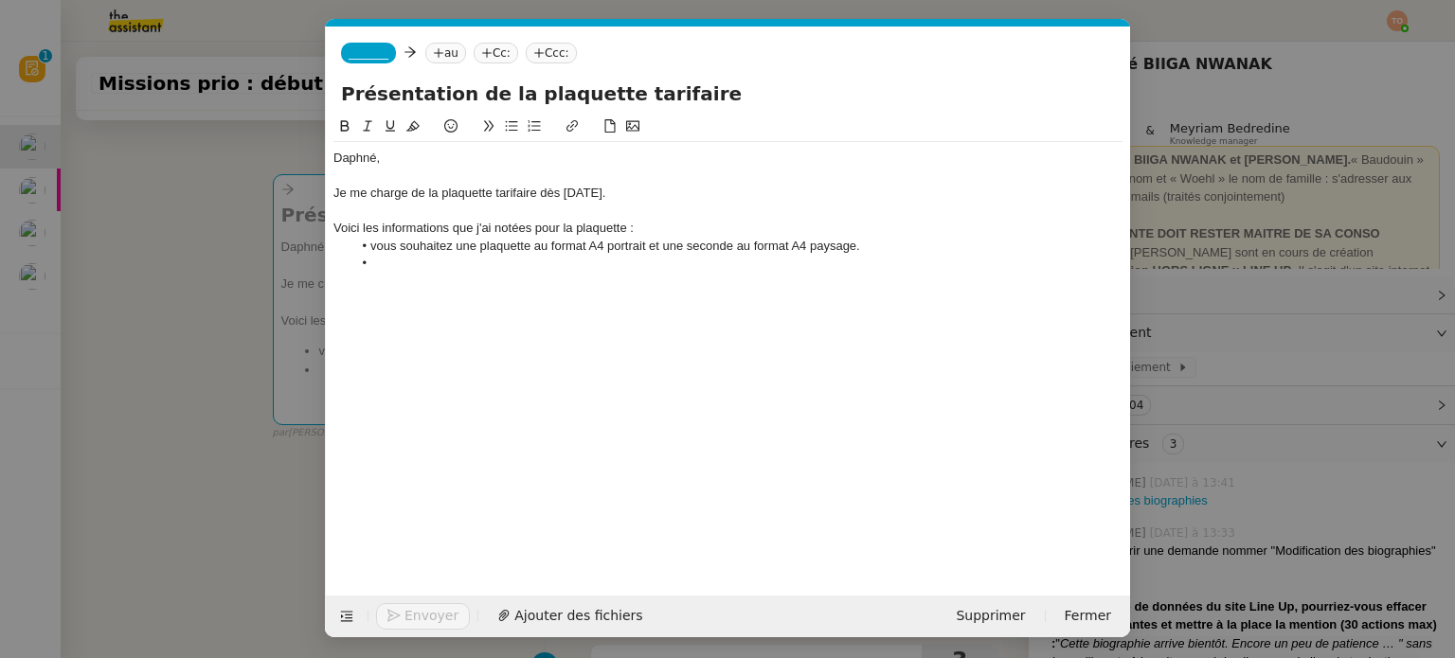
scroll to position [0, 40]
drag, startPoint x: 633, startPoint y: 228, endPoint x: 326, endPoint y: 234, distance: 307.0
click at [326, 234] on nz-spin "Daphné, Je me charge de la plaquette tarifaire dès [DATE]. Voici les informatio…" at bounding box center [728, 345] width 804 height 459
drag, startPoint x: 586, startPoint y: 247, endPoint x: 369, endPoint y: 245, distance: 217.9
click at [369, 245] on li "vous souhaitez une plaquette au format A4 portrait et une seconde au format A4 …" at bounding box center [737, 246] width 771 height 17
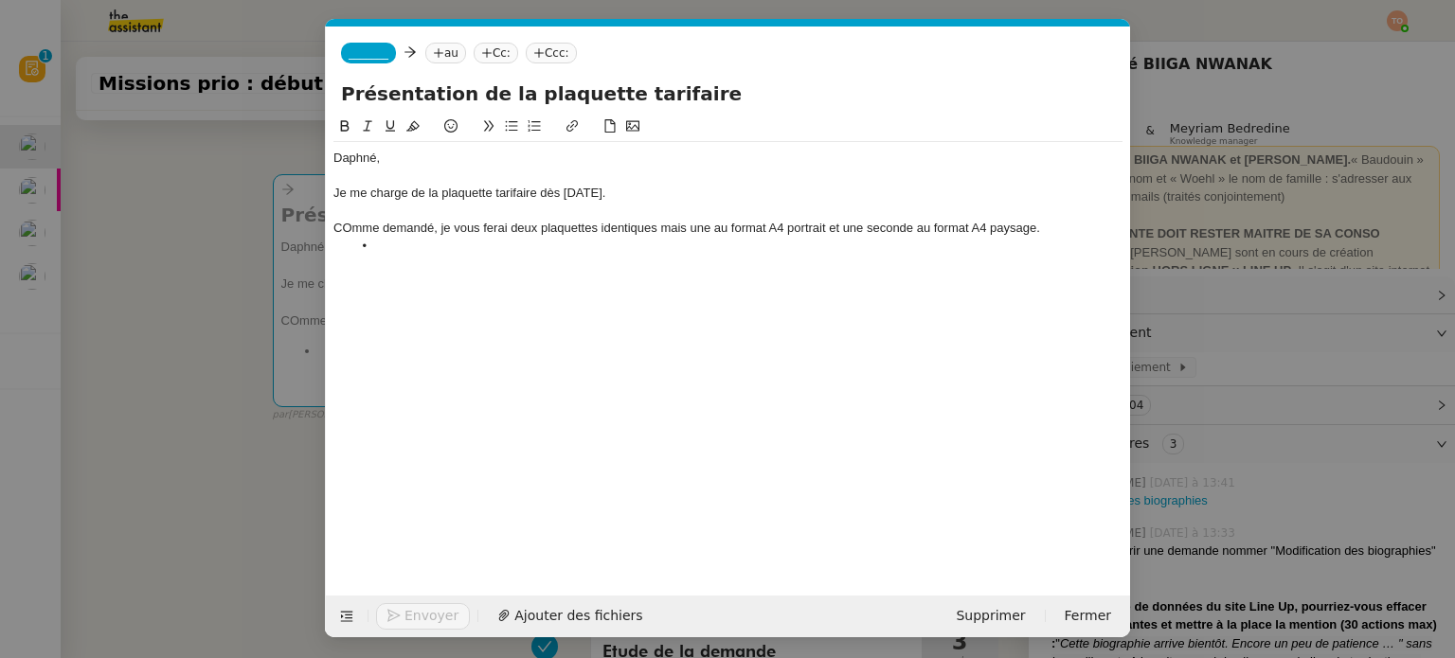
click at [353, 225] on div "COmme demandé, je vous ferai deux plaquettes identiques mais une au format A4 p…" at bounding box center [727, 228] width 789 height 17
click at [449, 249] on li at bounding box center [737, 246] width 771 height 17
click at [368, 46] on span "_______" at bounding box center [369, 52] width 40 height 13
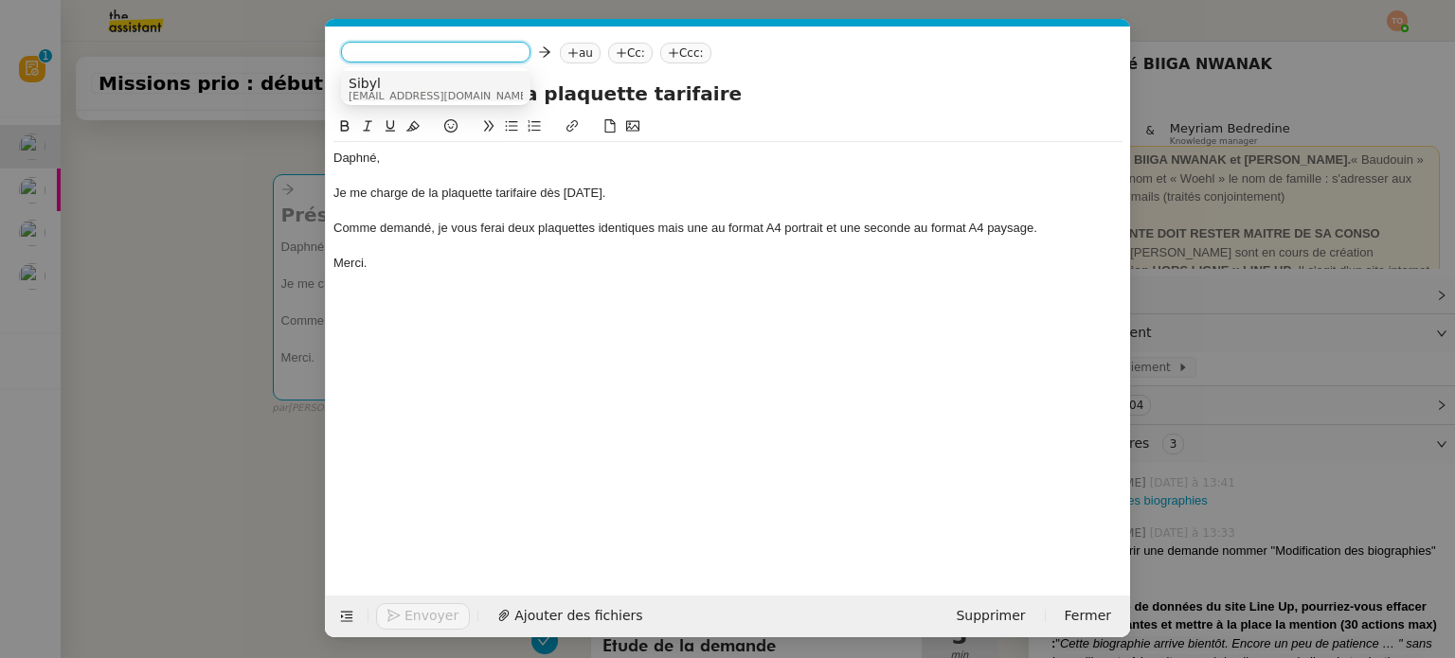
click at [452, 91] on span "[EMAIL_ADDRESS][DOMAIN_NAME]" at bounding box center [440, 96] width 182 height 10
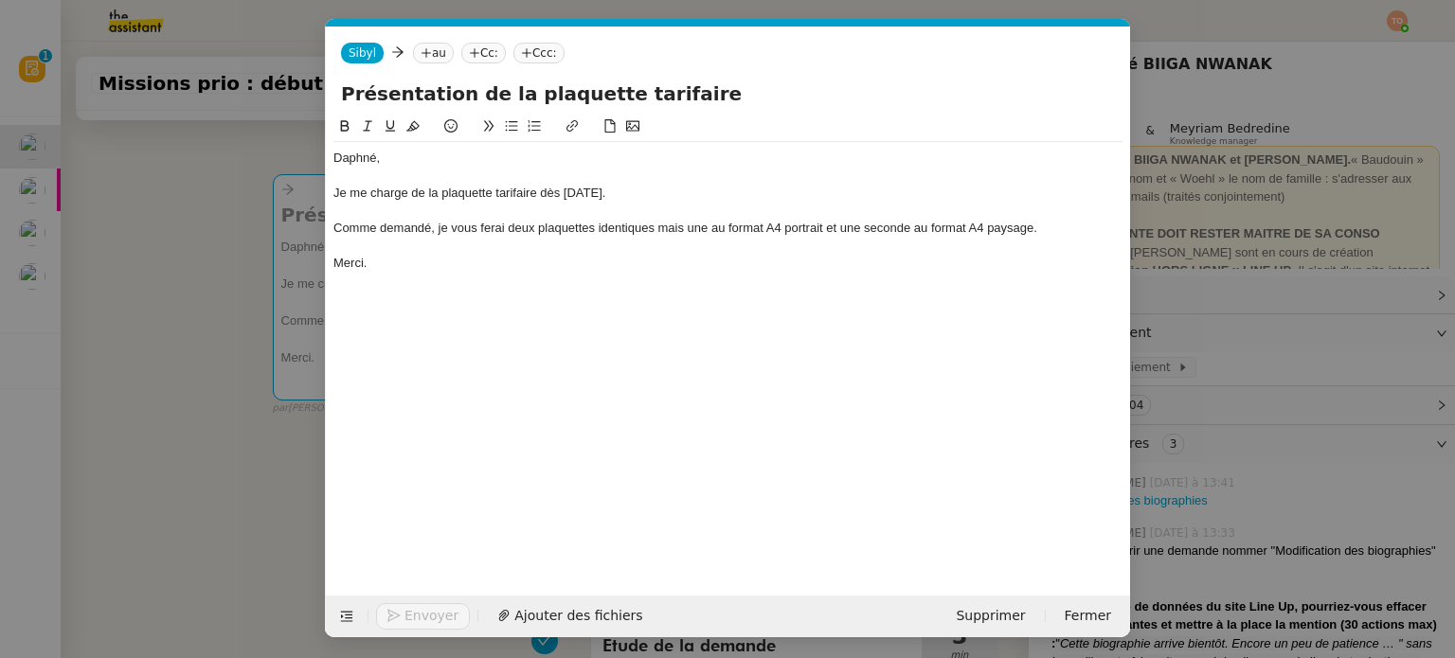
click at [220, 249] on nz-modal-container "Service TA - VOYAGE - PROPOSITION GLOBALE A utiliser dans le cadre de propositi…" at bounding box center [727, 329] width 1455 height 658
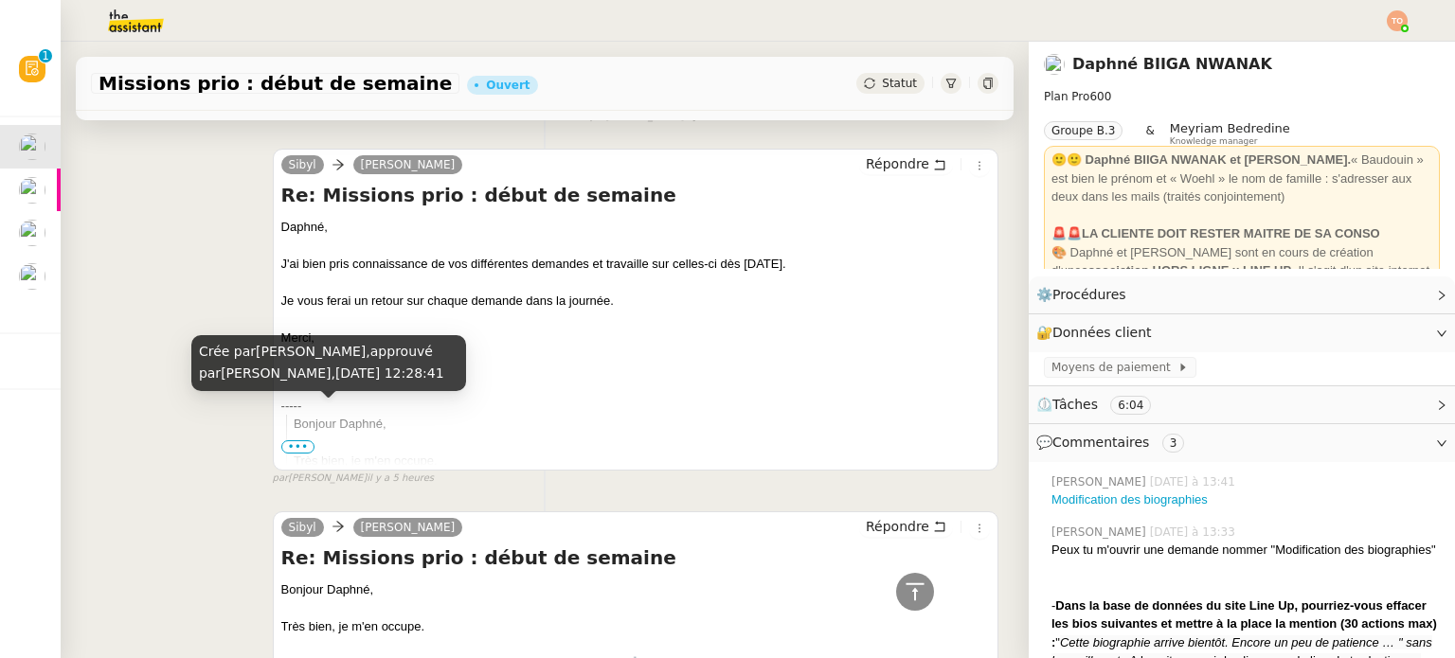
scroll to position [1326, 0]
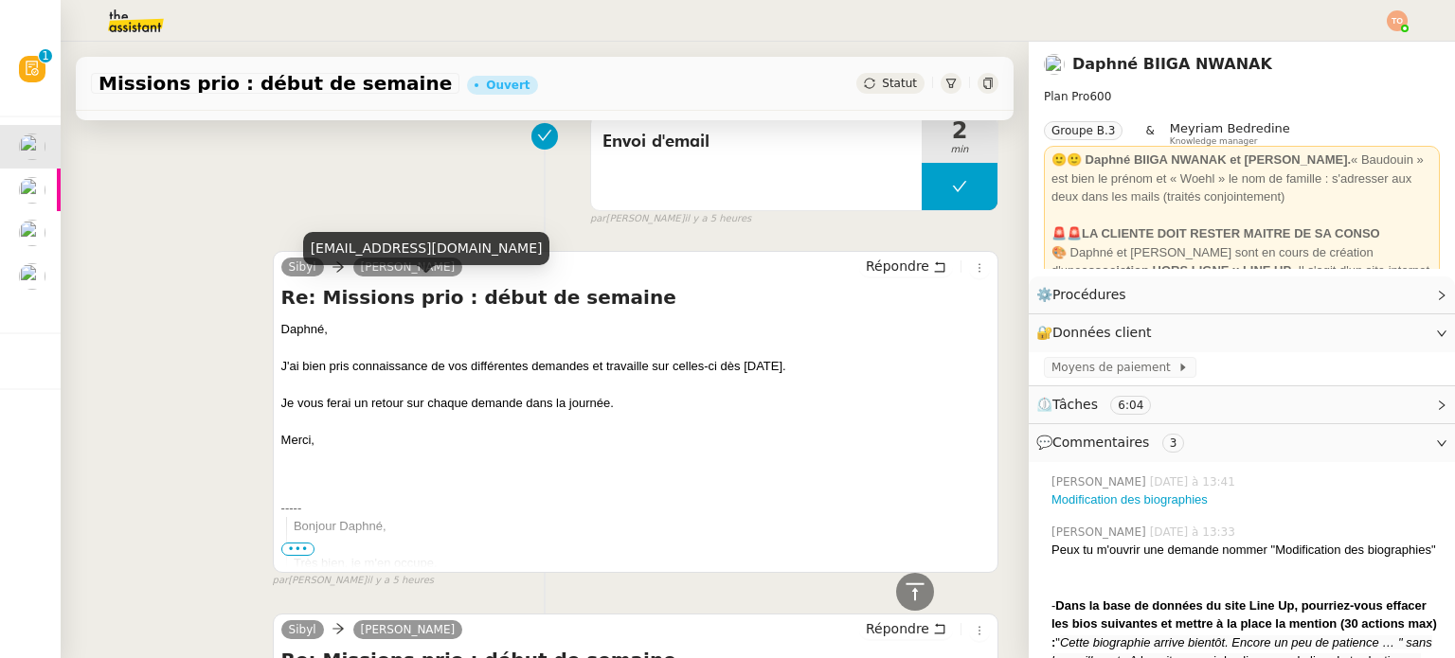
click at [403, 245] on div "[EMAIL_ADDRESS][DOMAIN_NAME]" at bounding box center [426, 248] width 247 height 33
copy div "[EMAIL_ADDRESS][DOMAIN_NAME]"
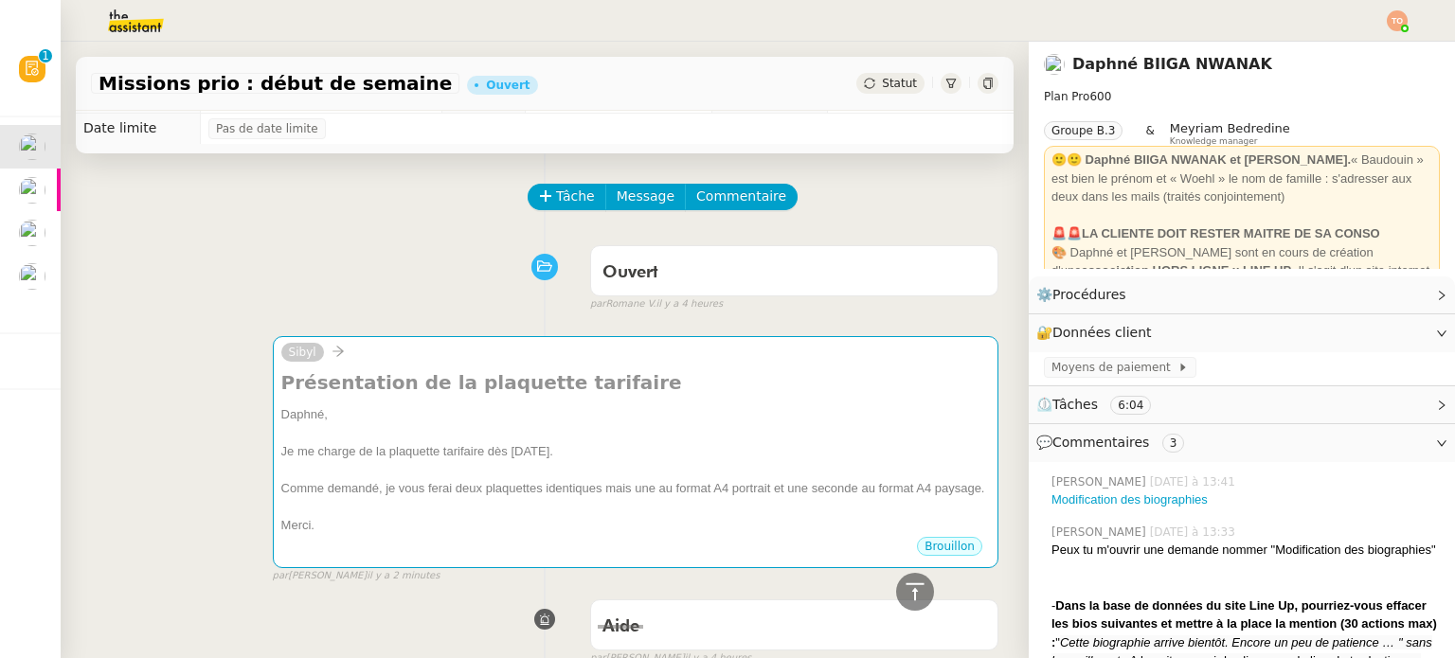
scroll to position [0, 0]
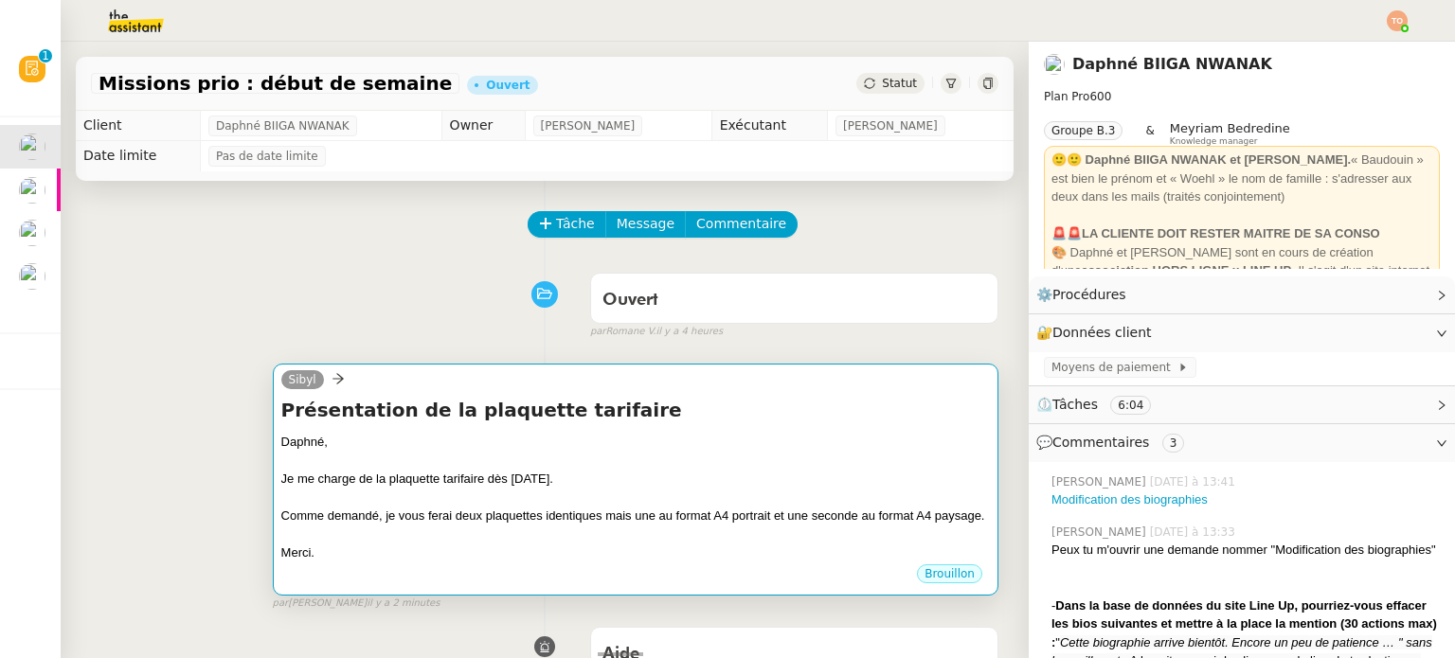
click at [531, 442] on div "Daphné," at bounding box center [635, 442] width 709 height 19
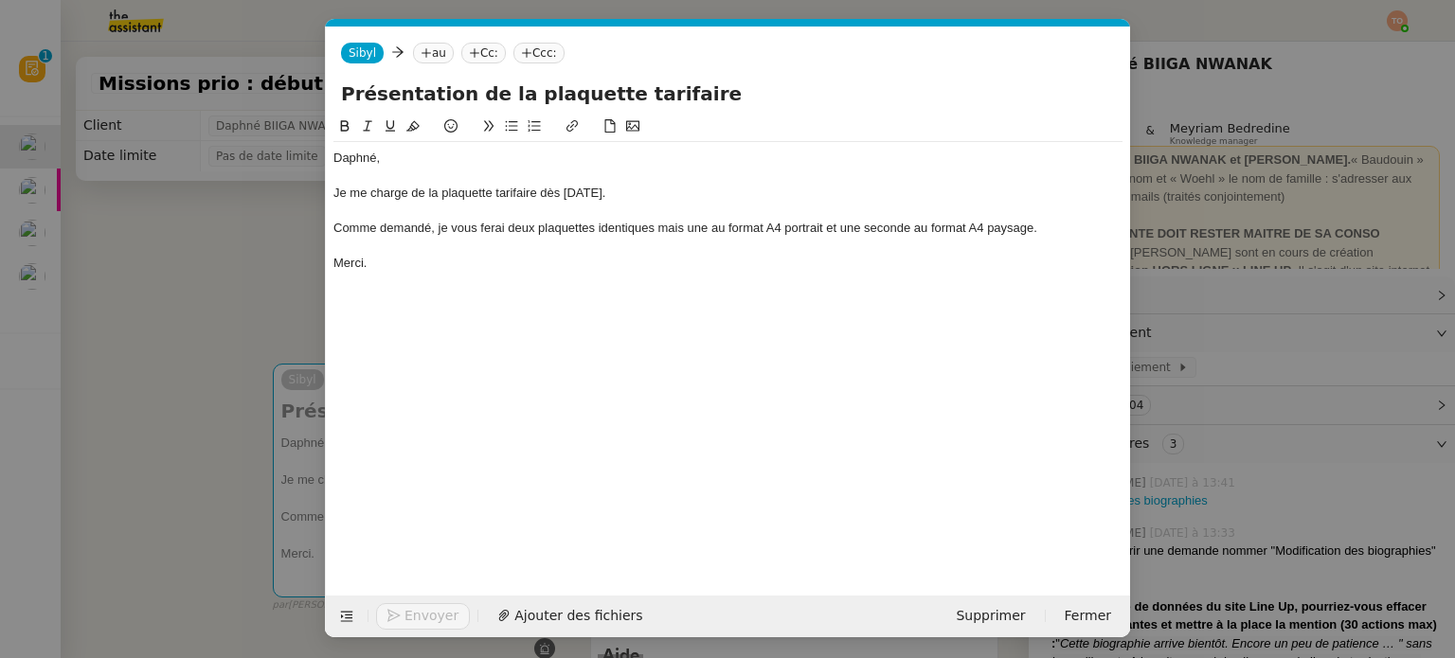
scroll to position [0, 40]
click at [438, 62] on nz-tag "au" at bounding box center [433, 53] width 41 height 21
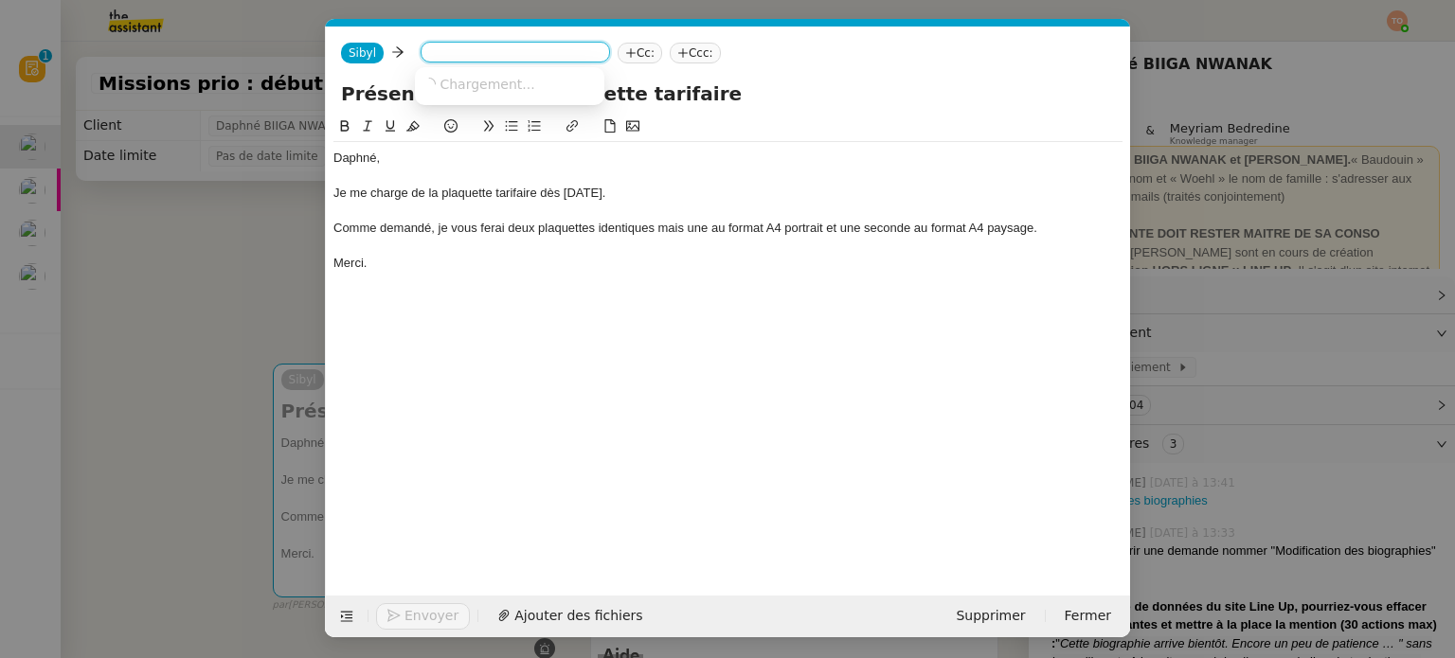
paste input "[EMAIL_ADDRESS][DOMAIN_NAME]"
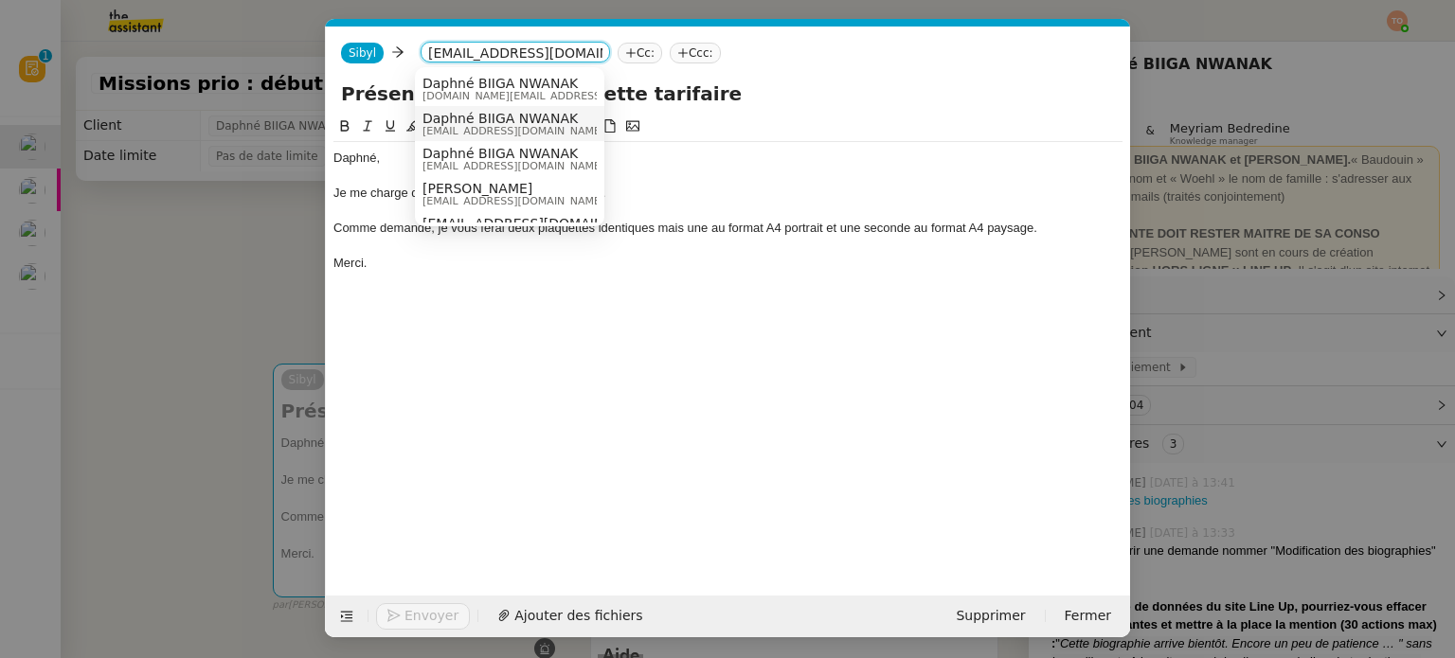
type input "[EMAIL_ADDRESS][DOMAIN_NAME]"
click at [561, 126] on span "[EMAIL_ADDRESS][DOMAIN_NAME]" at bounding box center [514, 131] width 182 height 10
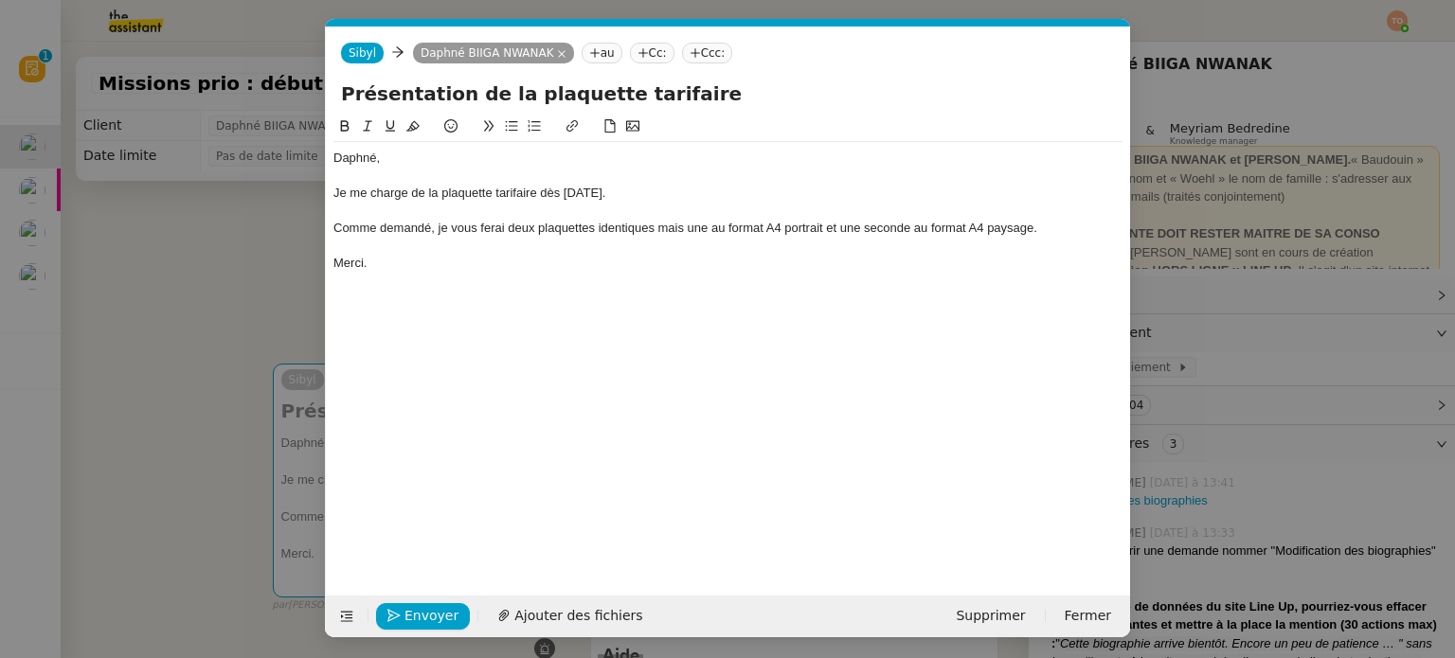
click at [261, 274] on nz-modal-container "Service TA - VOYAGE - PROPOSITION GLOBALE A utiliser dans le cadre de propositi…" at bounding box center [727, 329] width 1455 height 658
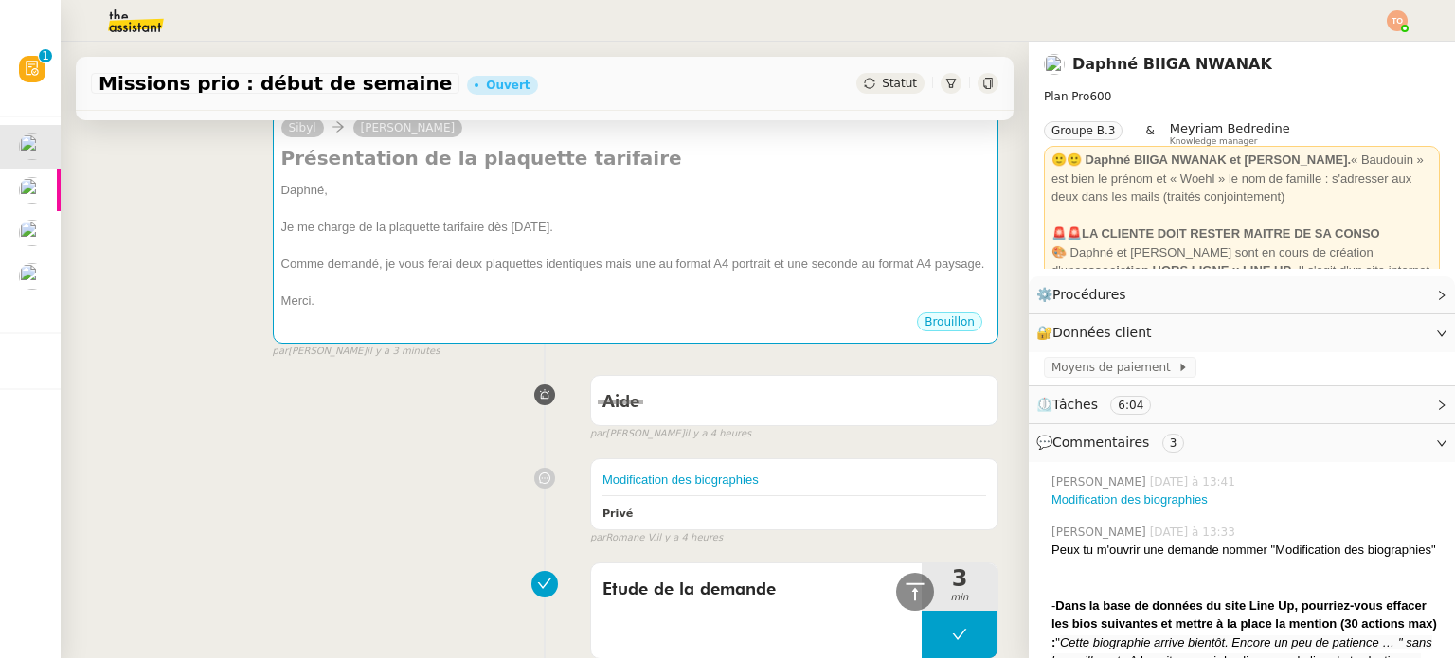
scroll to position [0, 0]
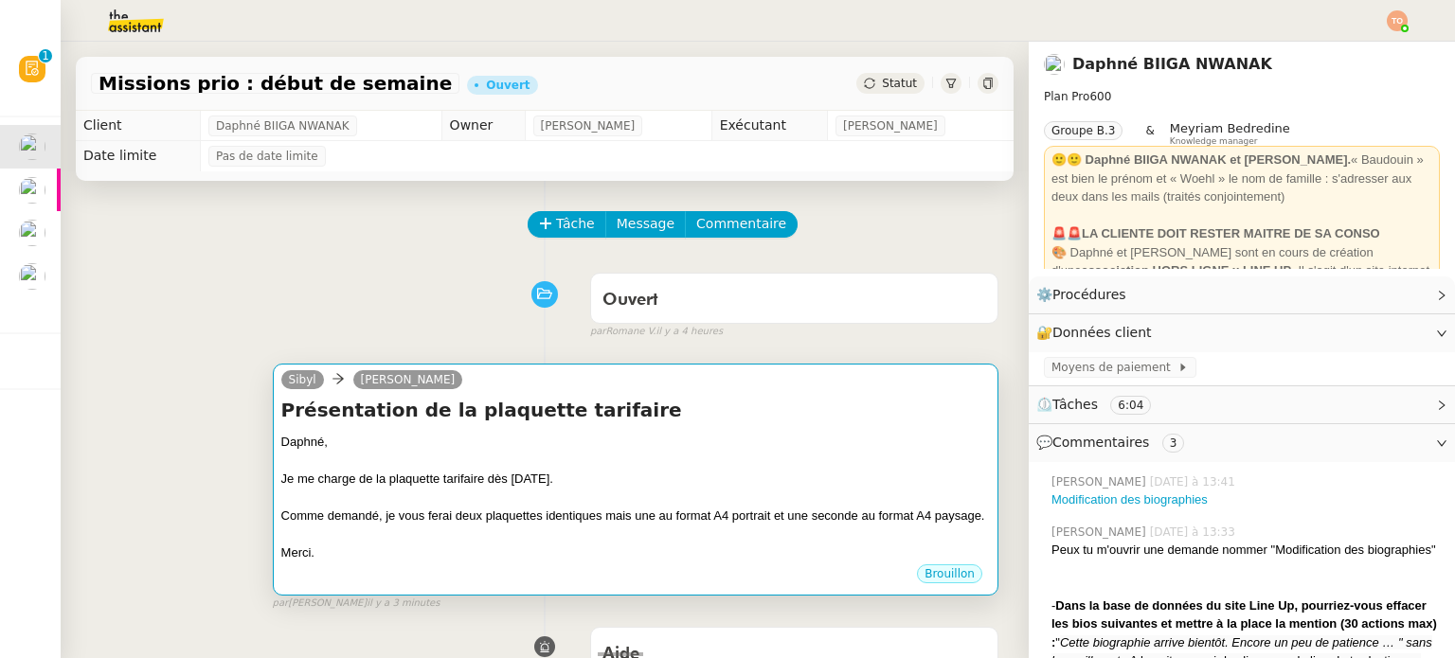
click at [561, 445] on div "Daphné," at bounding box center [635, 442] width 709 height 19
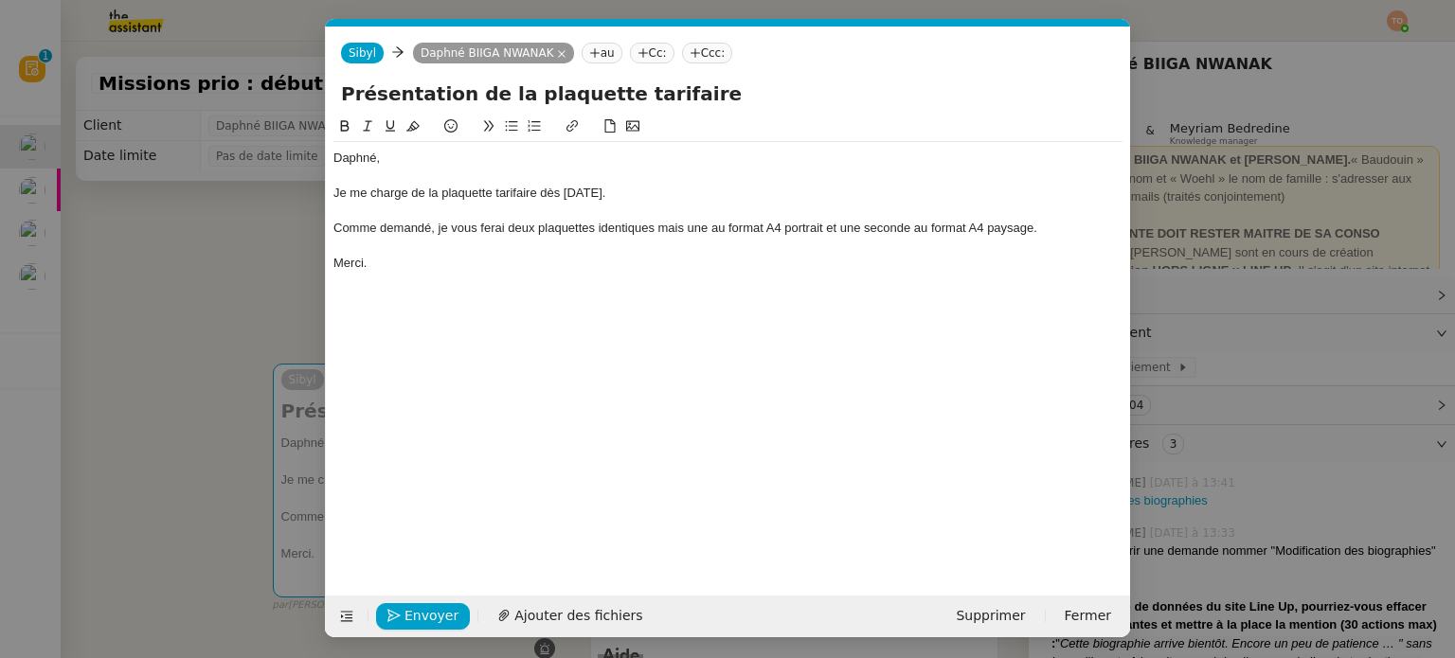
scroll to position [0, 40]
drag, startPoint x: 455, startPoint y: 93, endPoint x: 344, endPoint y: 92, distance: 110.8
click at [344, 92] on input "Présentation de la plaquette tarifaire" at bounding box center [728, 94] width 774 height 28
type input "Création de la plaquette tarifaire"
click at [420, 611] on span "Envoyer" at bounding box center [432, 616] width 54 height 22
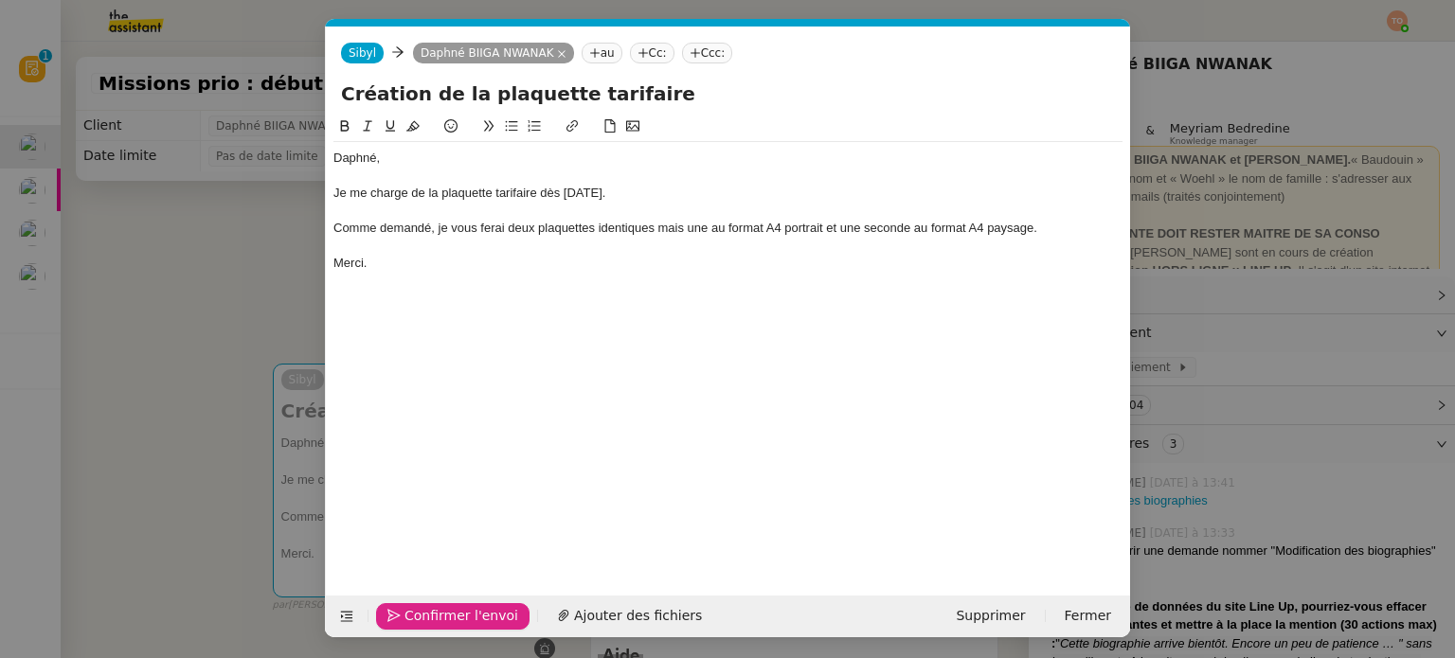
click at [420, 611] on span "Confirmer l'envoi" at bounding box center [462, 616] width 114 height 22
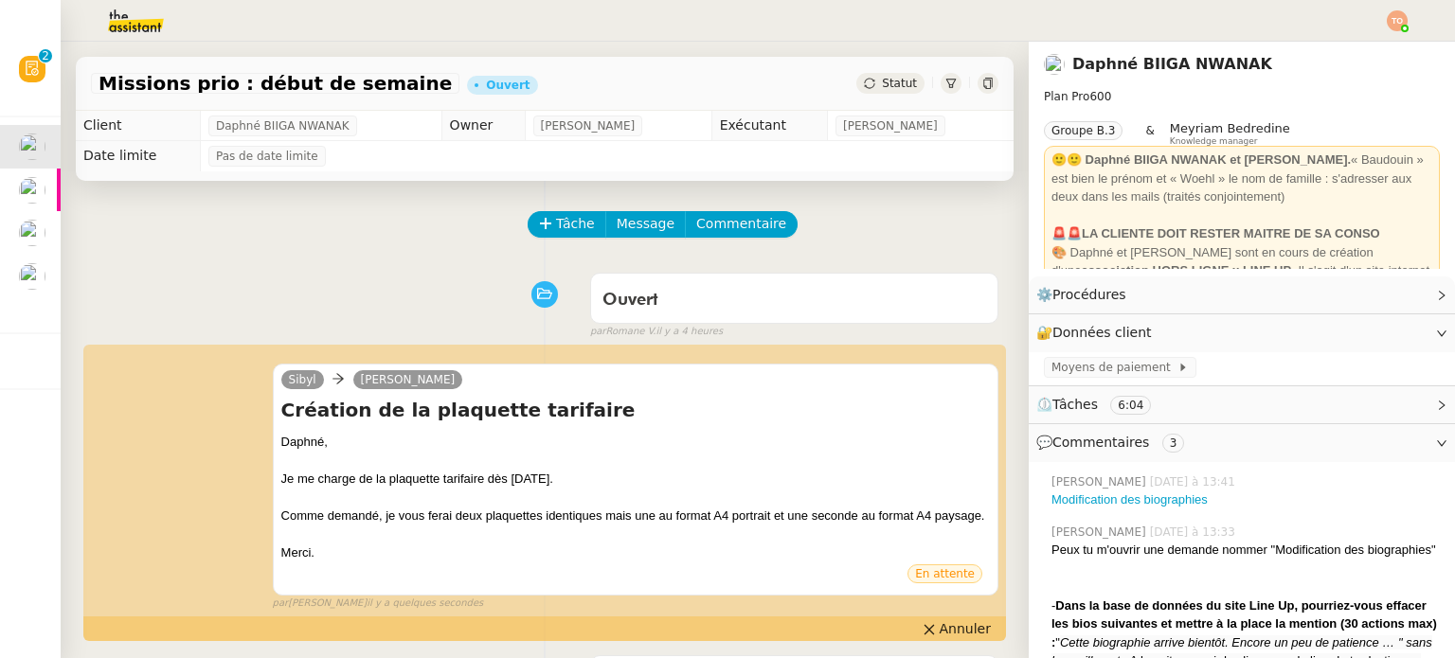
click at [480, 412] on h4 "Création de la plaquette tarifaire" at bounding box center [635, 410] width 709 height 27
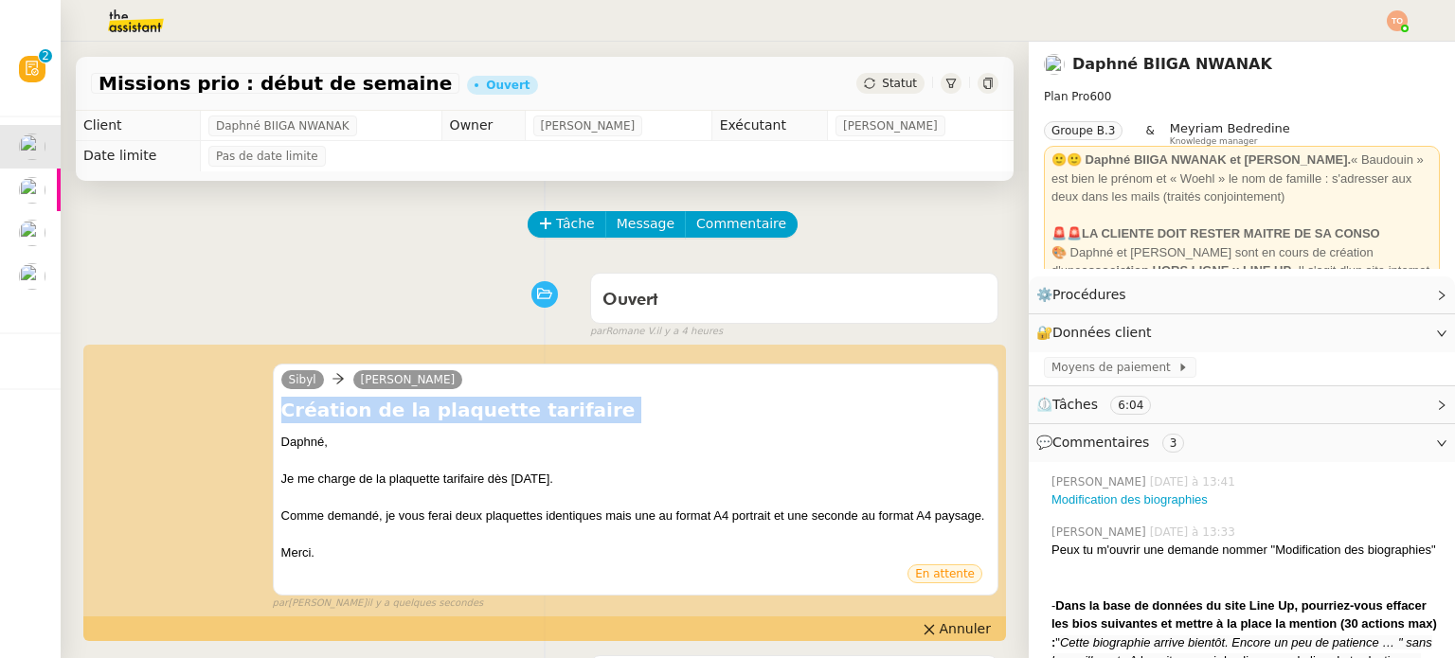
click at [480, 412] on h4 "Création de la plaquette tarifaire" at bounding box center [635, 410] width 709 height 27
copy div "Création de la plaquette tarifaire"
click at [718, 221] on span "Commentaire" at bounding box center [741, 224] width 90 height 22
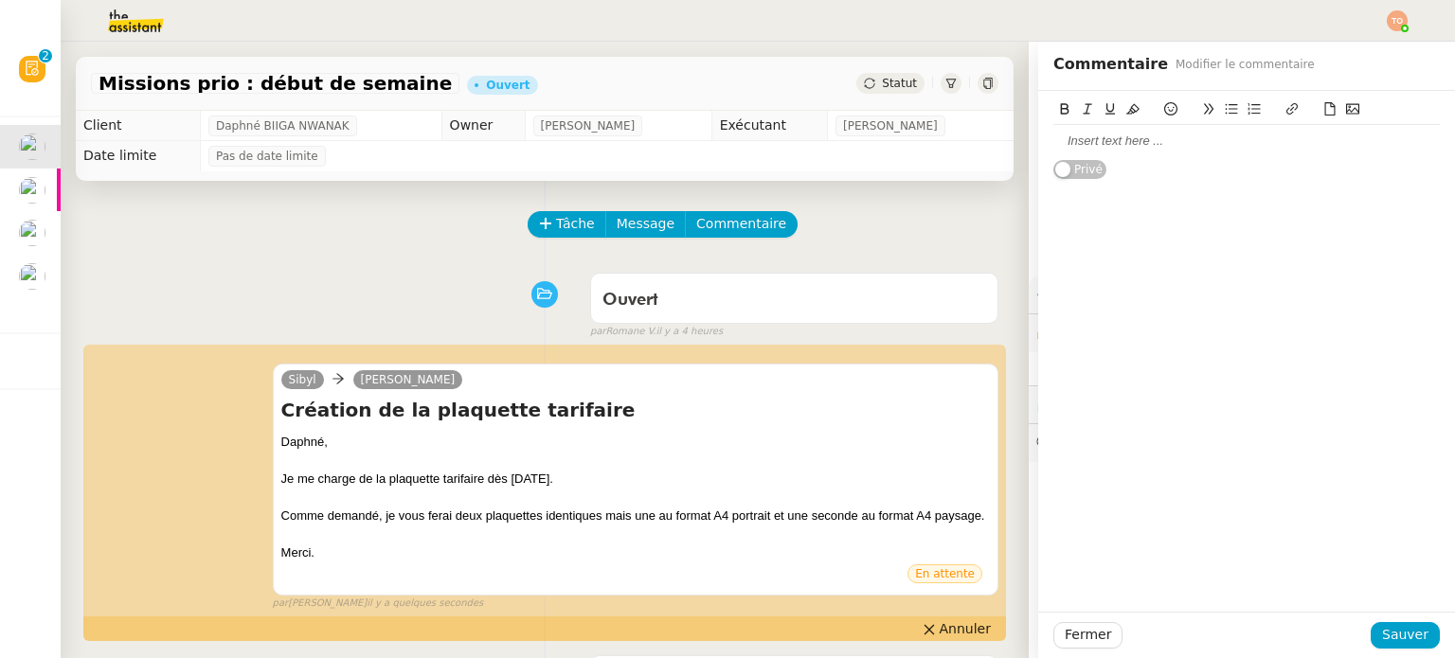
click at [1103, 147] on div at bounding box center [1246, 141] width 387 height 17
click at [1411, 631] on span "Sauver" at bounding box center [1405, 635] width 46 height 22
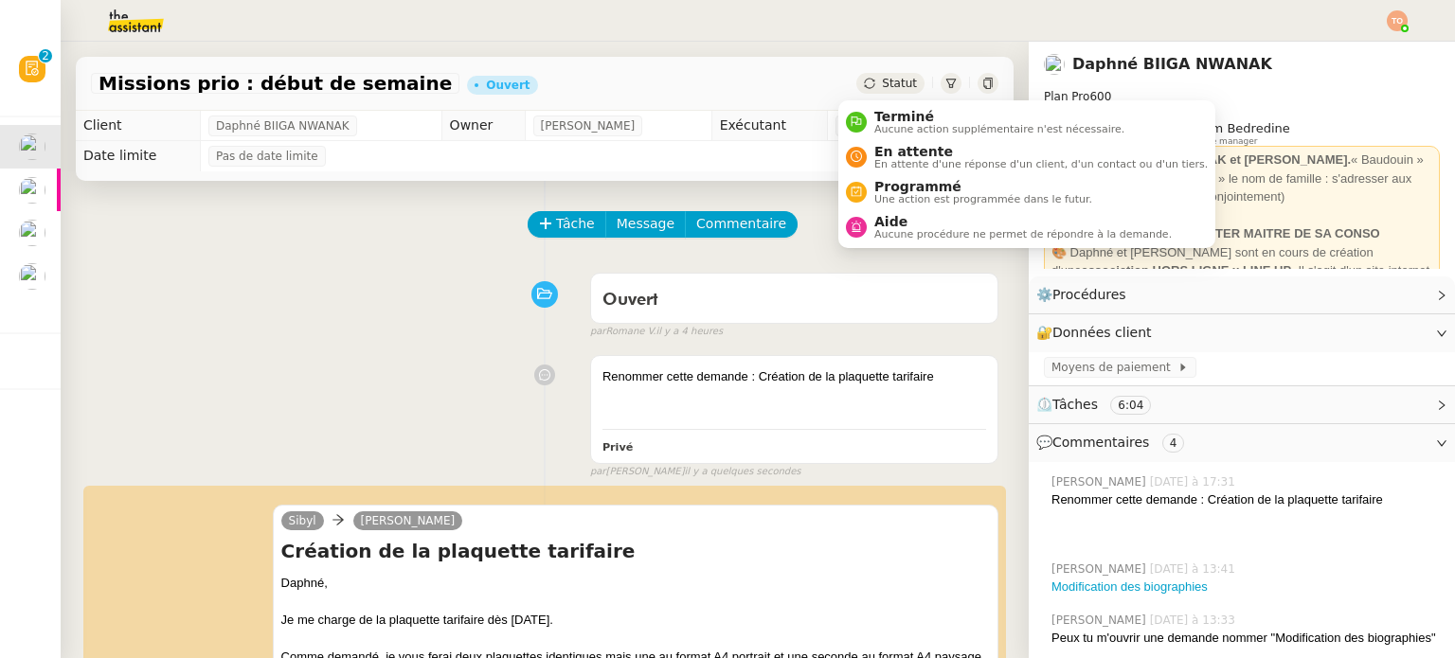
click at [882, 88] on span "Statut" at bounding box center [899, 83] width 35 height 13
click at [939, 225] on span "Aide" at bounding box center [1022, 221] width 297 height 15
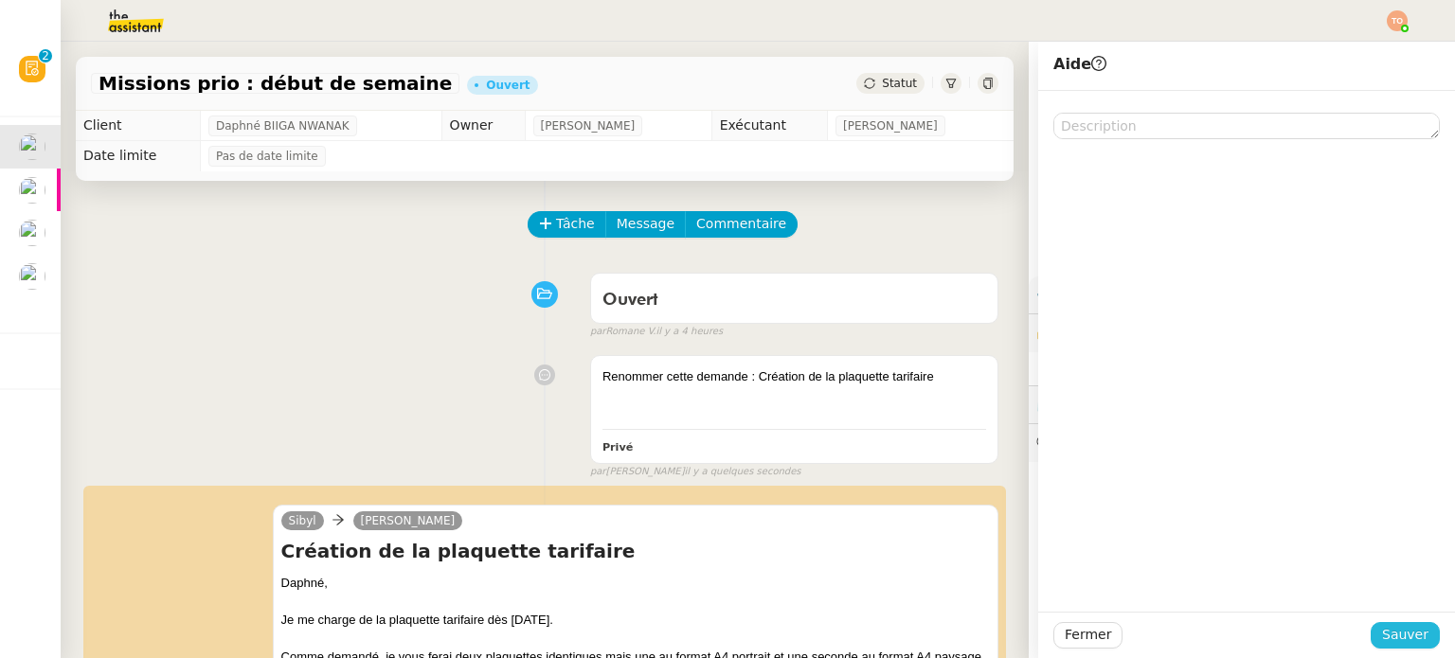
click at [1413, 631] on span "Sauver" at bounding box center [1405, 635] width 46 height 22
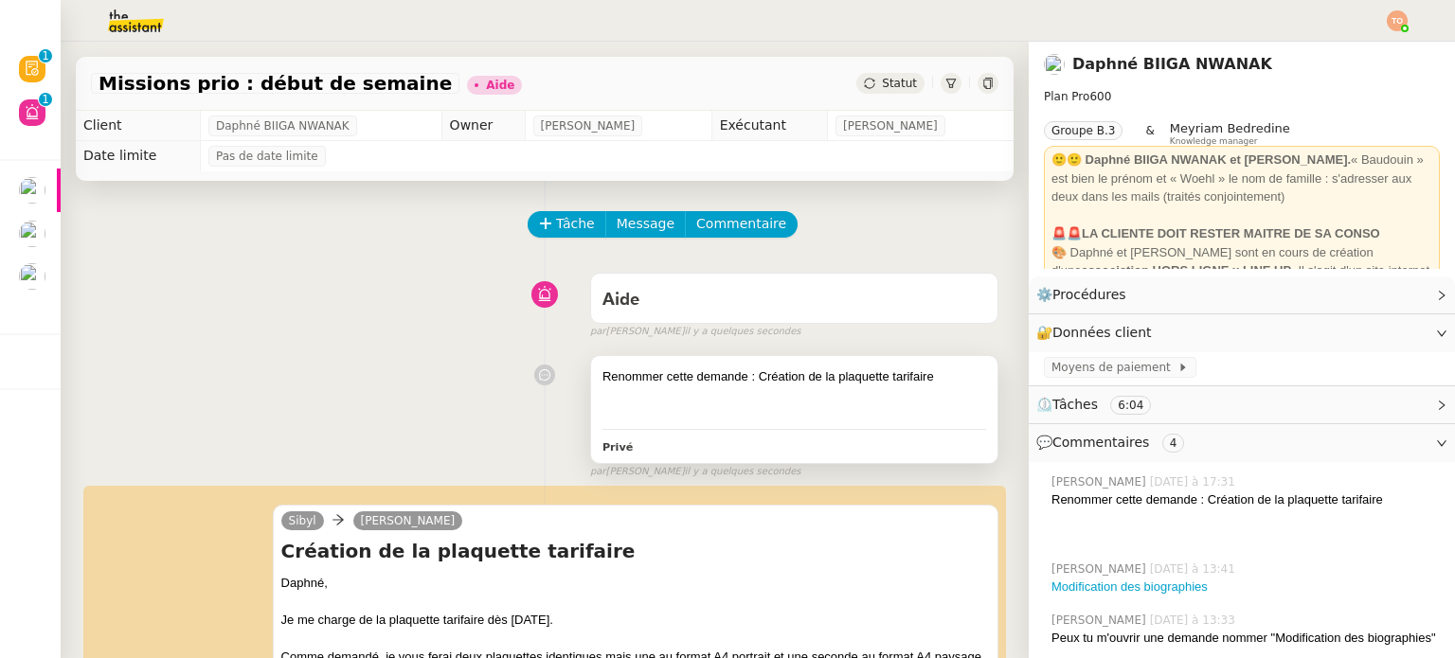
click at [784, 397] on div at bounding box center [795, 396] width 384 height 19
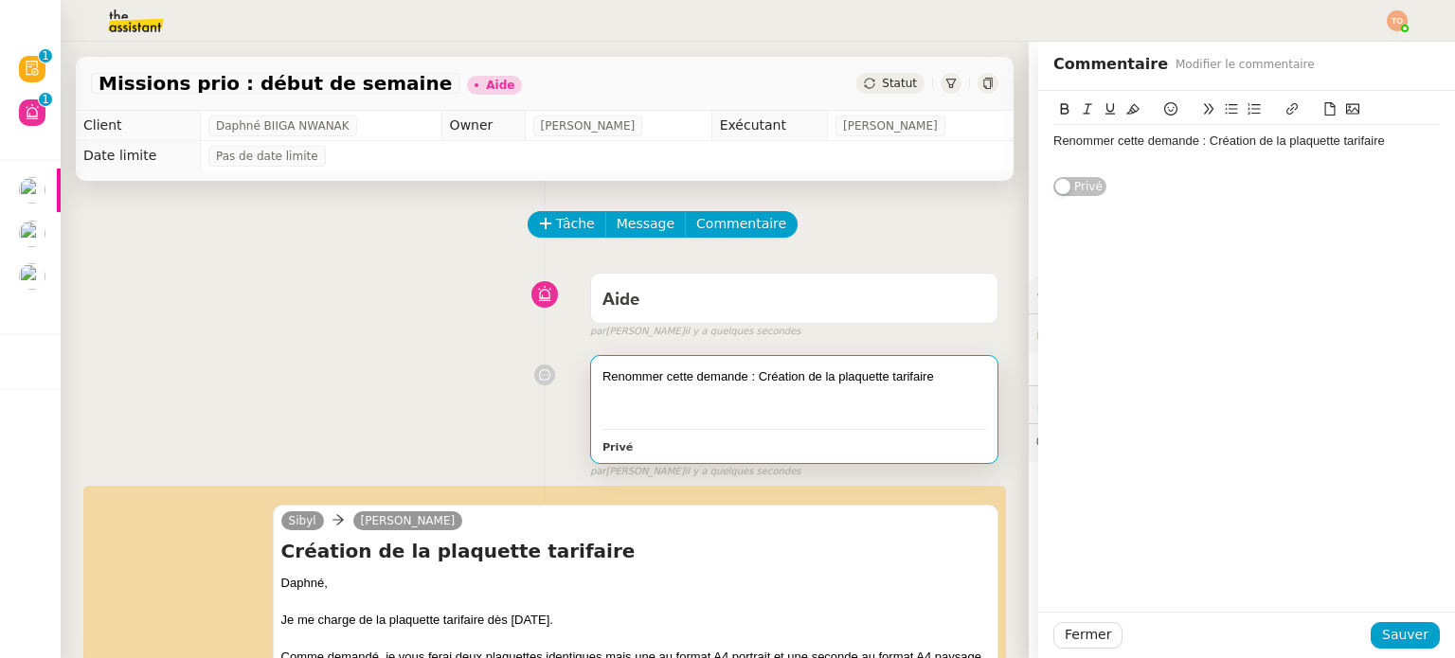
click at [1169, 172] on div "Renommer cette demande : Création de la plaquette tarifaire" at bounding box center [1246, 150] width 387 height 50
click at [1393, 635] on span "Sauver" at bounding box center [1405, 635] width 46 height 22
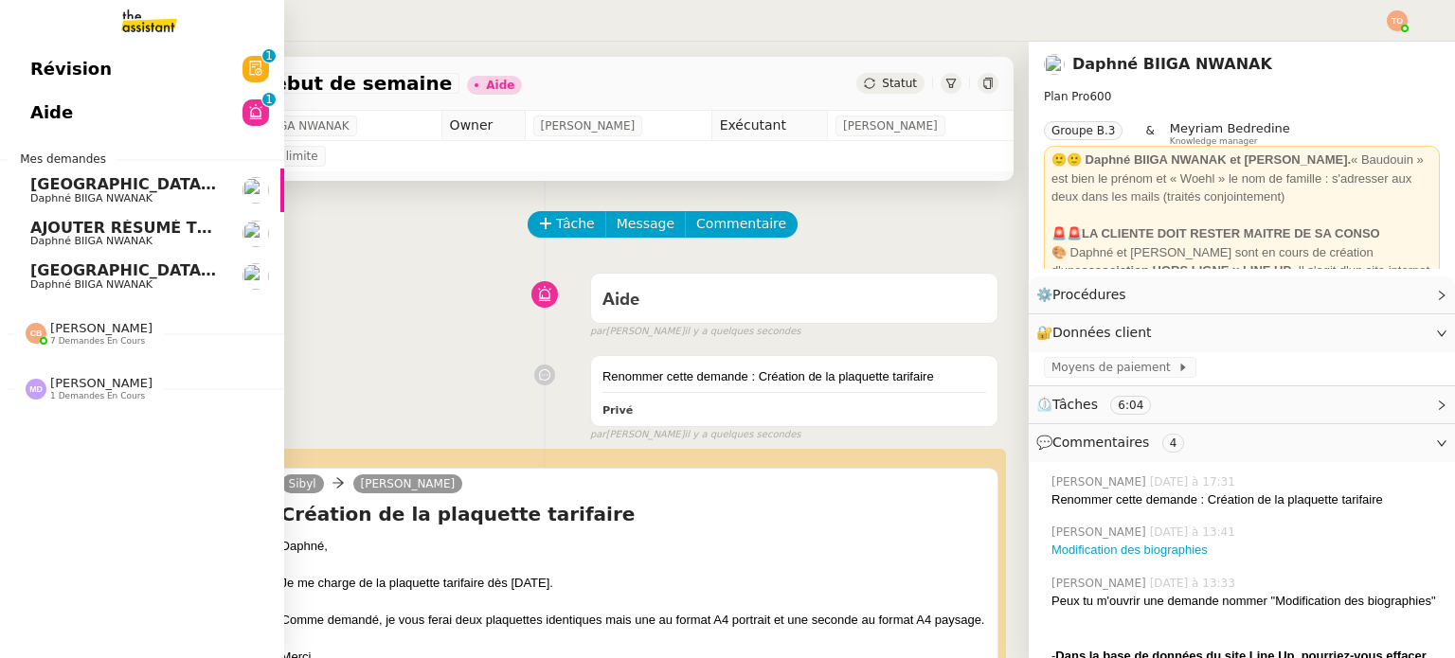
click at [161, 276] on span "[GEOGRAPHIC_DATA], TPM et Rond Point - Vérification des informations" at bounding box center [336, 270] width 612 height 18
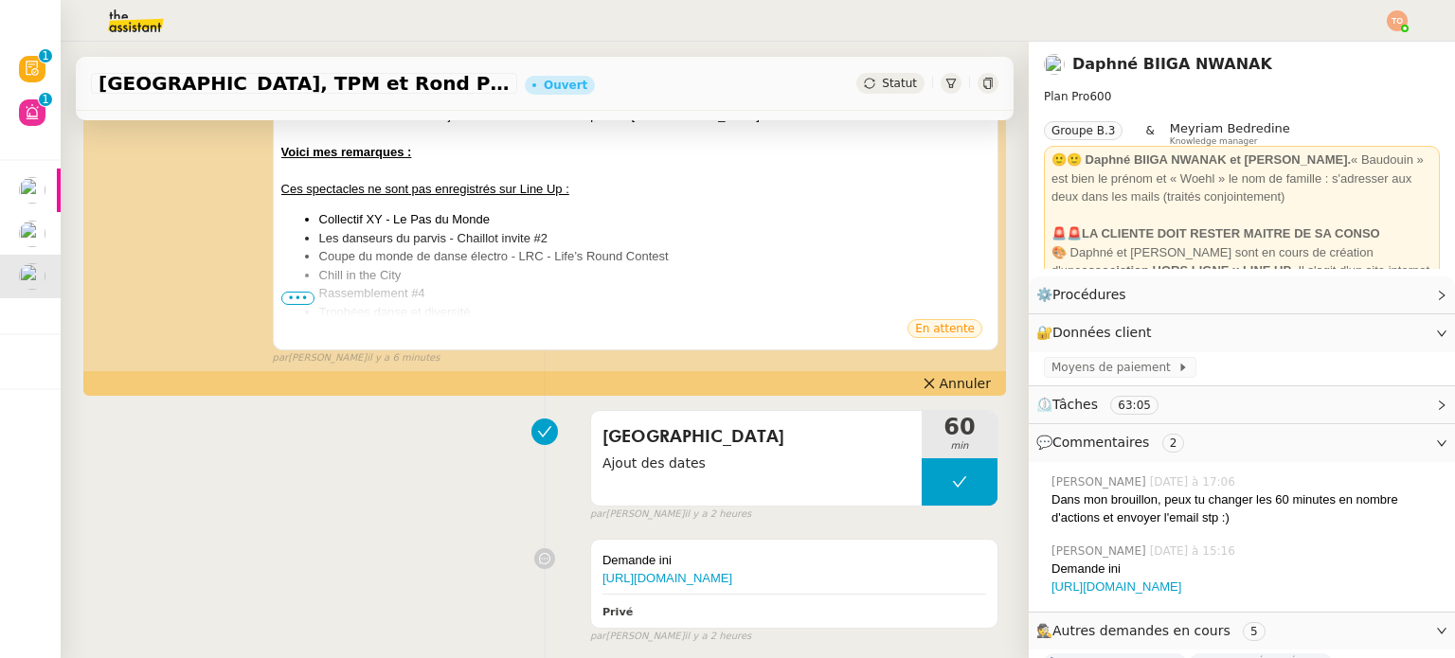
scroll to position [758, 0]
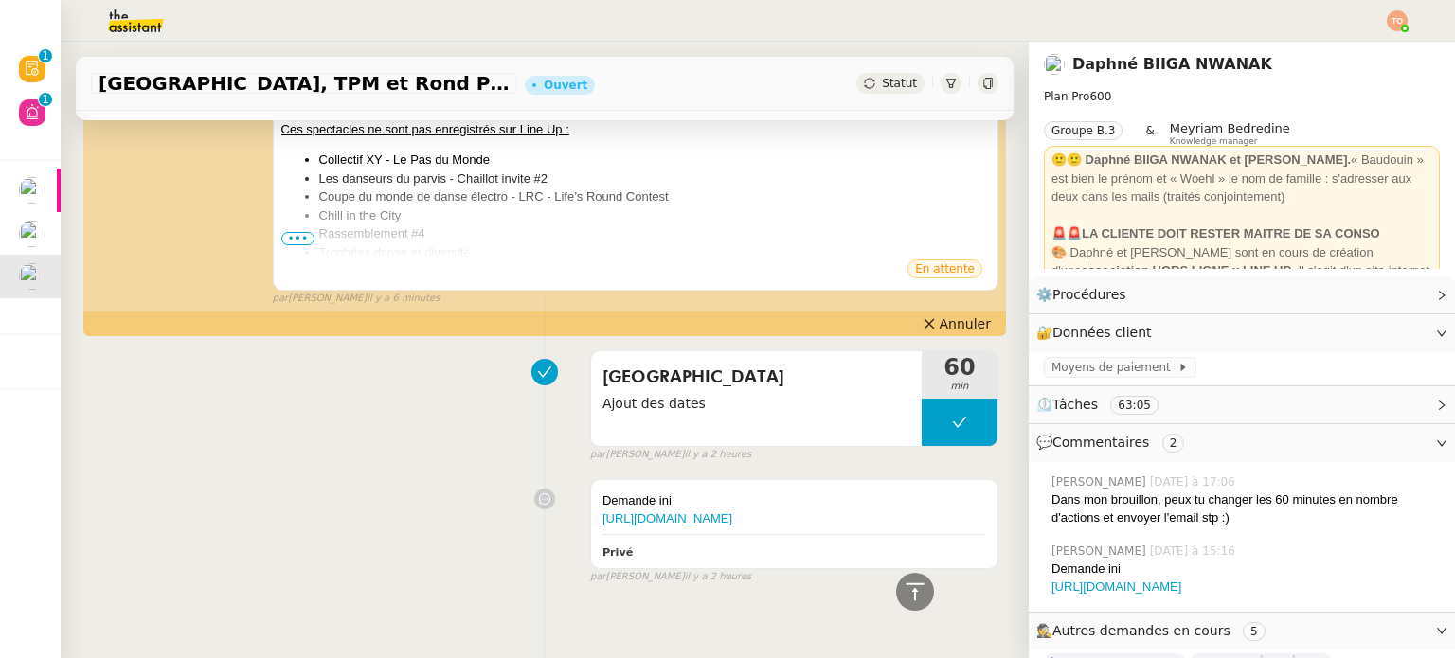
click at [882, 83] on span "Statut" at bounding box center [899, 83] width 35 height 13
click at [889, 81] on div "Statut" at bounding box center [890, 83] width 68 height 21
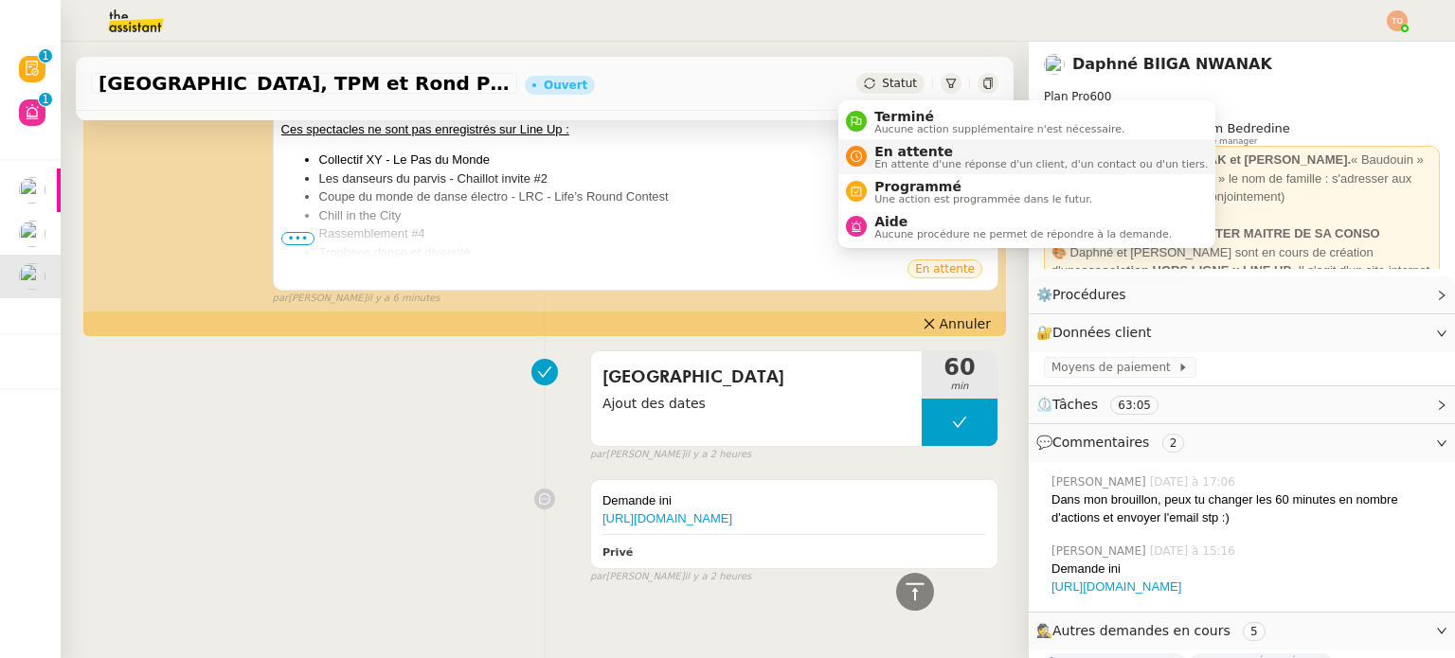
click at [924, 153] on span "En attente" at bounding box center [1040, 151] width 333 height 15
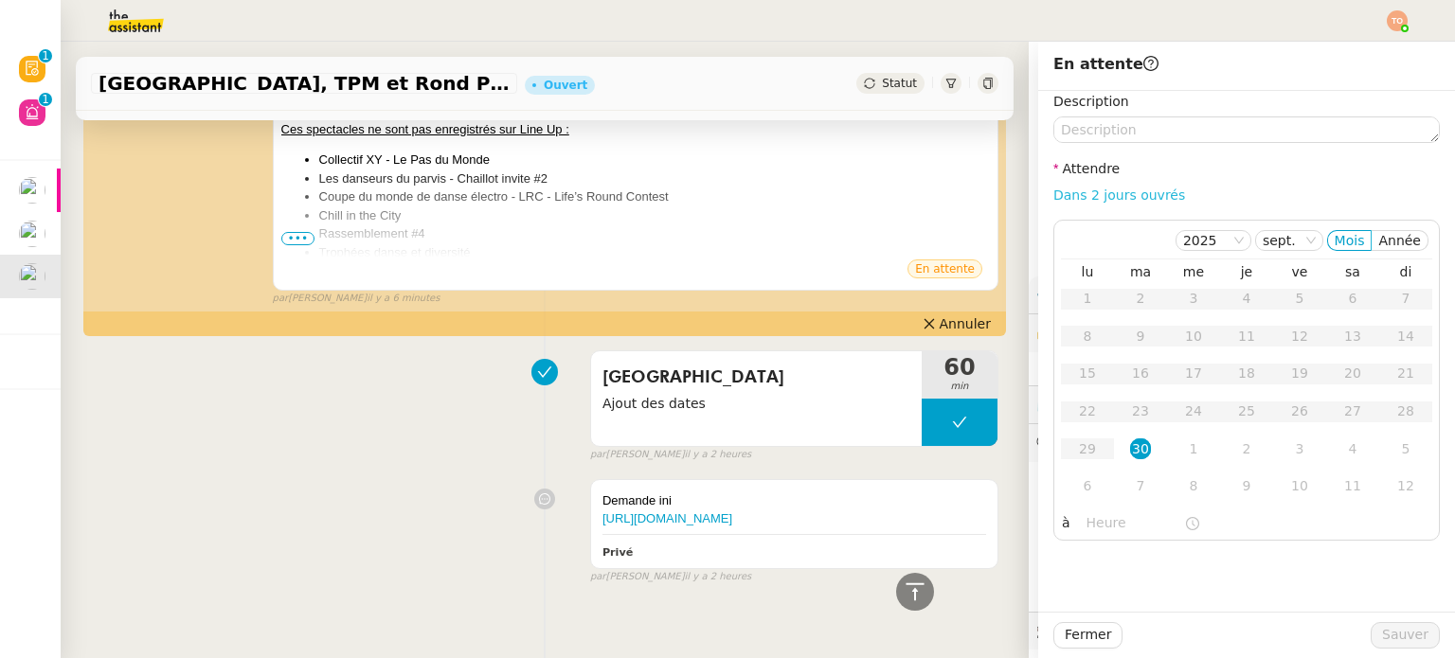
click at [1095, 189] on link "Dans 2 jours ouvrés" at bounding box center [1119, 195] width 132 height 15
type input "07:00"
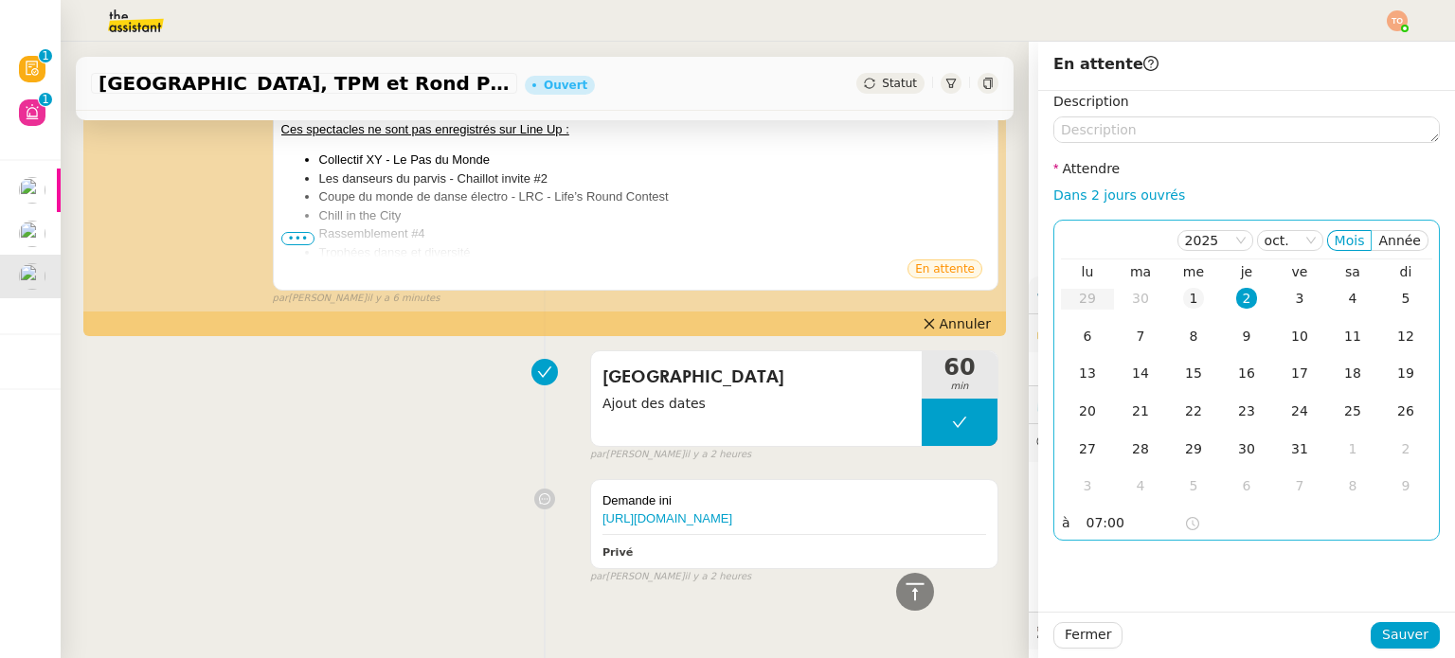
click at [1176, 310] on td "1" at bounding box center [1193, 299] width 53 height 38
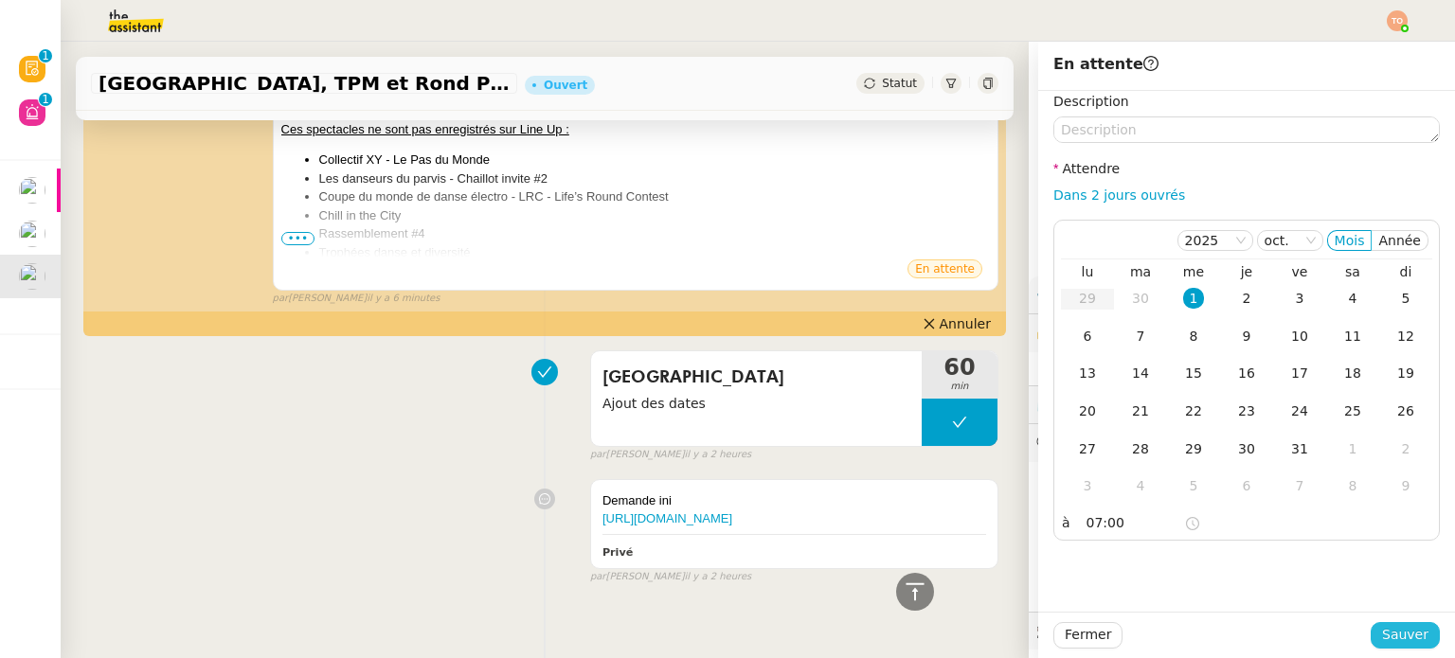
click at [1405, 636] on span "Sauver" at bounding box center [1405, 635] width 46 height 22
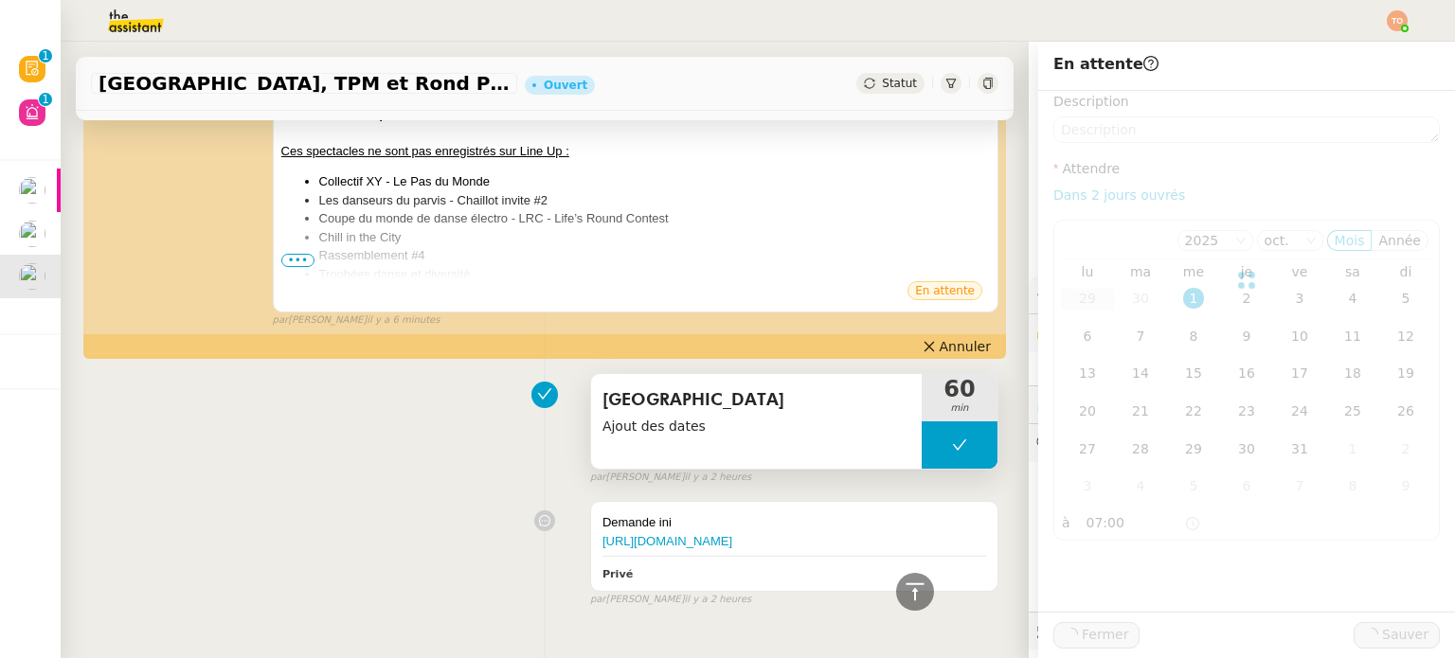
scroll to position [780, 0]
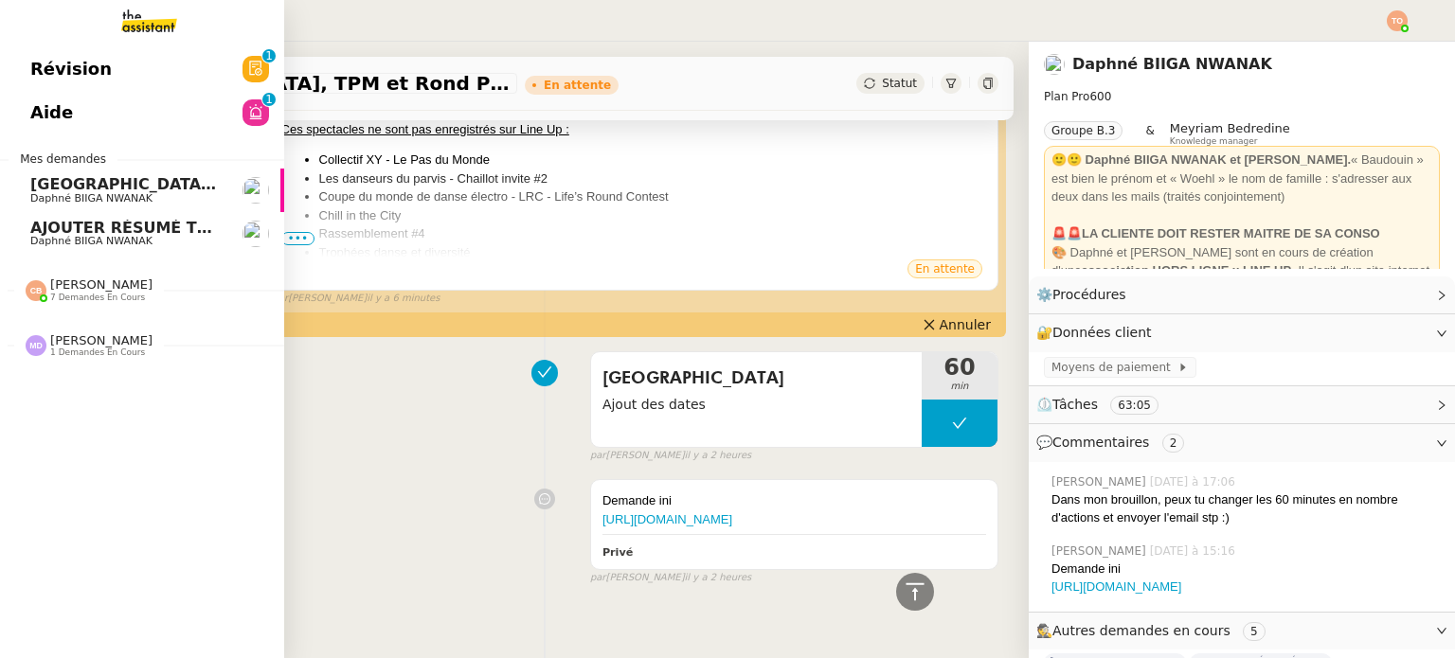
click at [42, 243] on span "Daphné BIIGA NWANAK" at bounding box center [91, 241] width 122 height 12
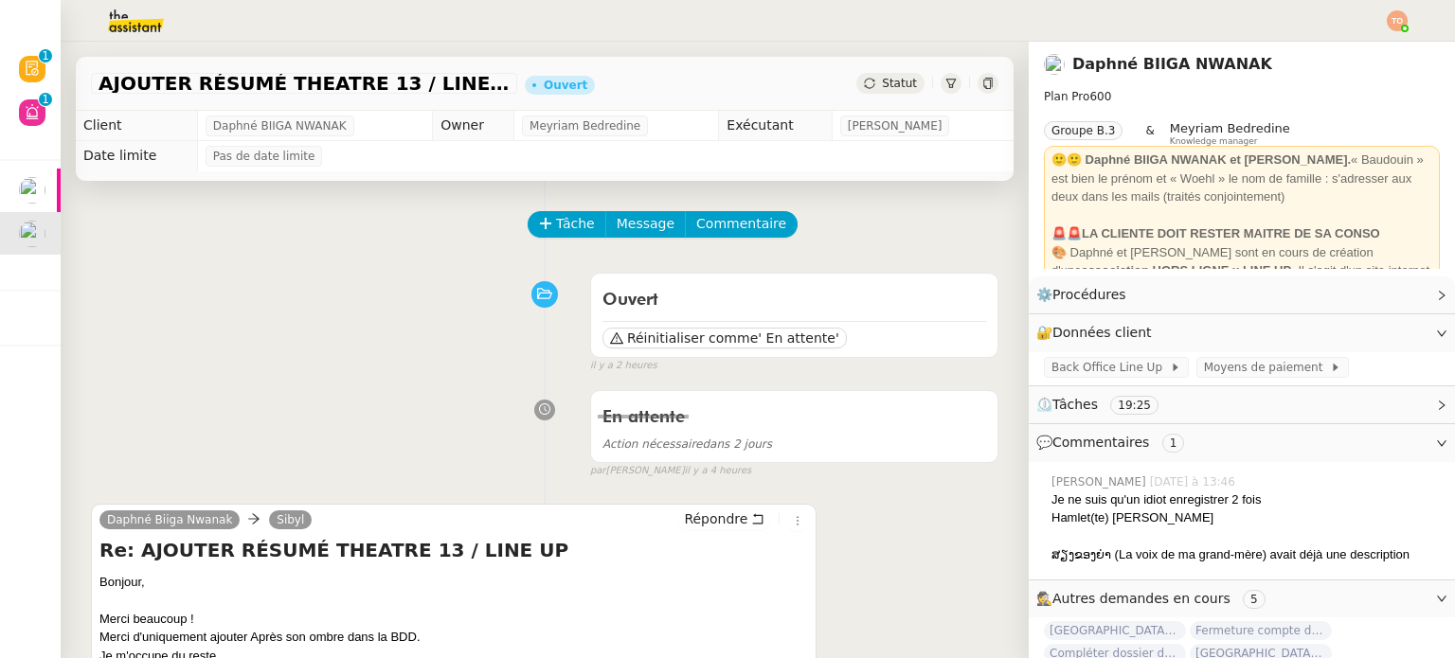
click at [882, 82] on span "Statut" at bounding box center [899, 83] width 35 height 13
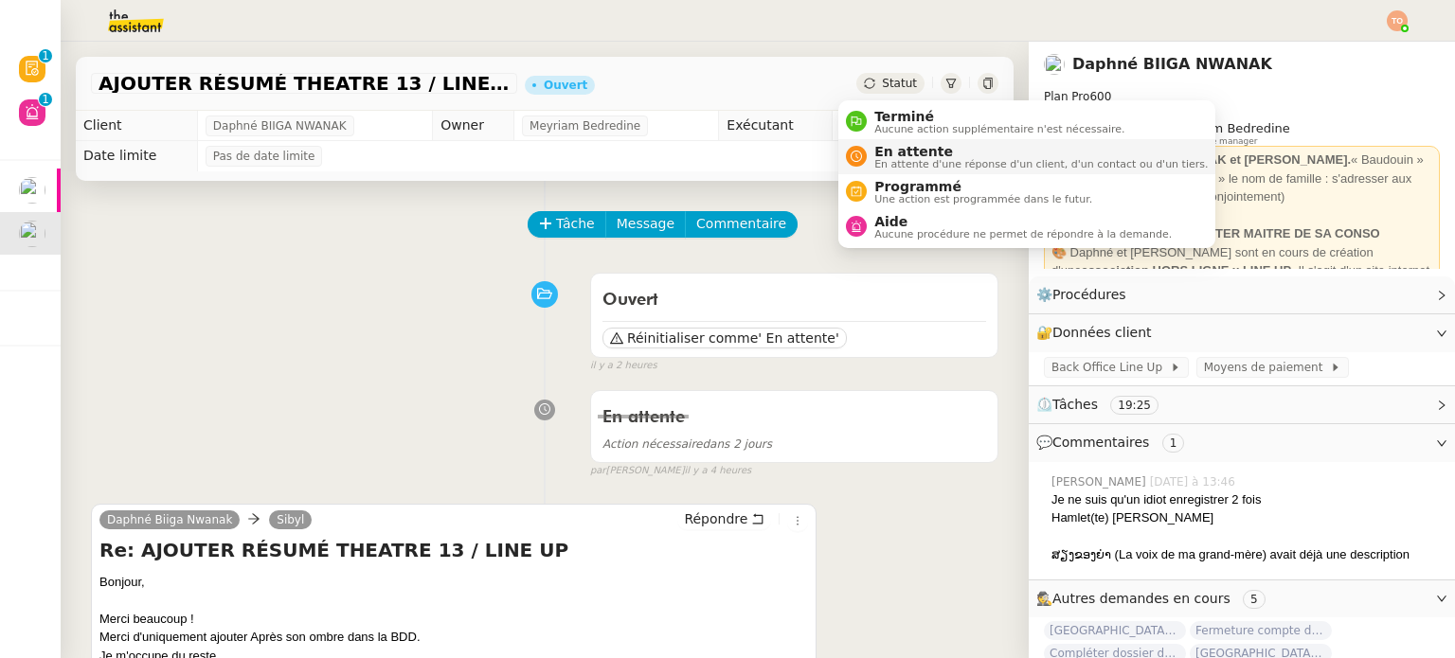
click at [906, 147] on span "En attente" at bounding box center [1040, 151] width 333 height 15
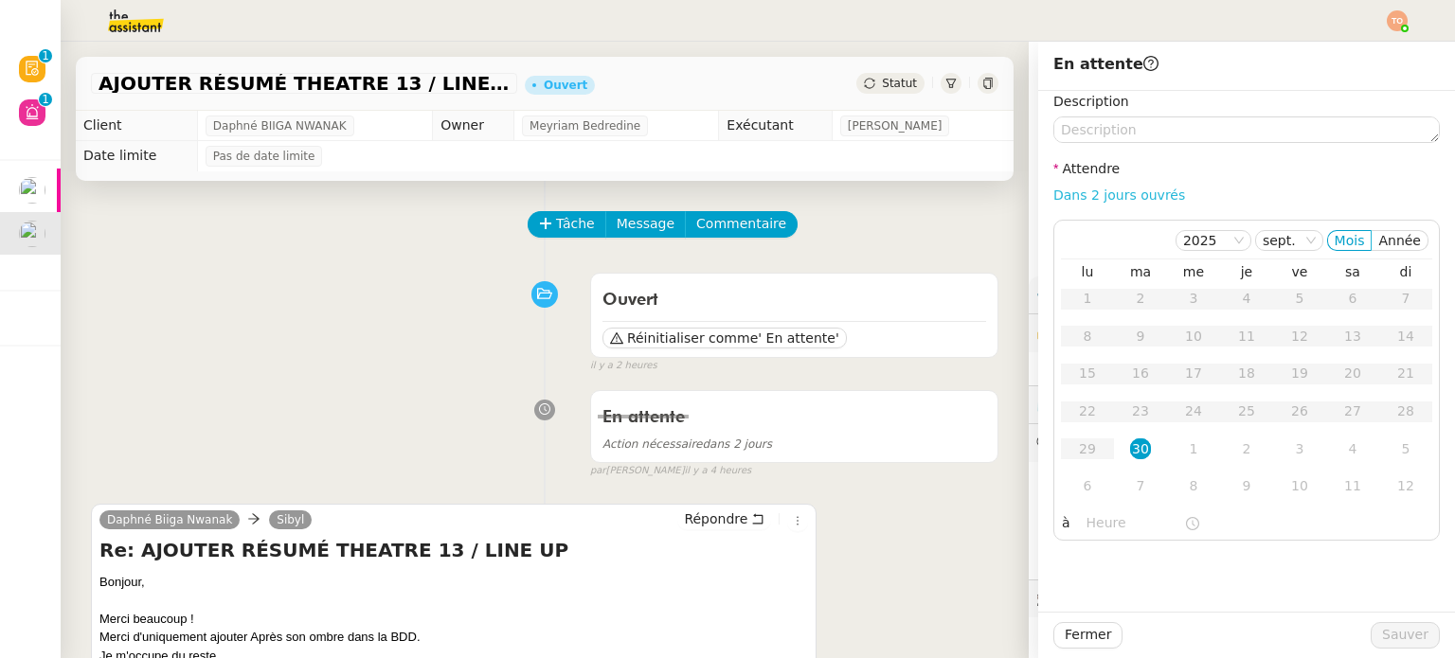
click at [1139, 195] on link "Dans 2 jours ouvrés" at bounding box center [1119, 195] width 132 height 15
type input "07:00"
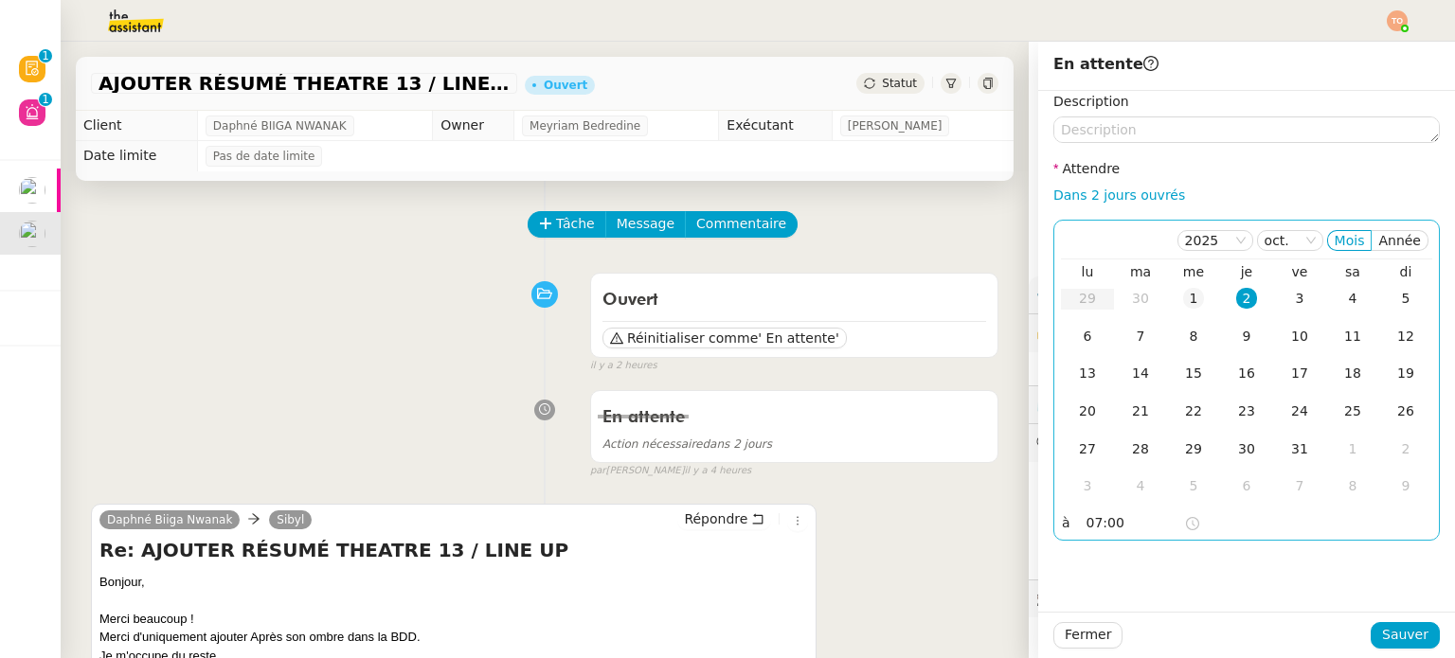
click at [1167, 296] on td "1" at bounding box center [1193, 299] width 53 height 38
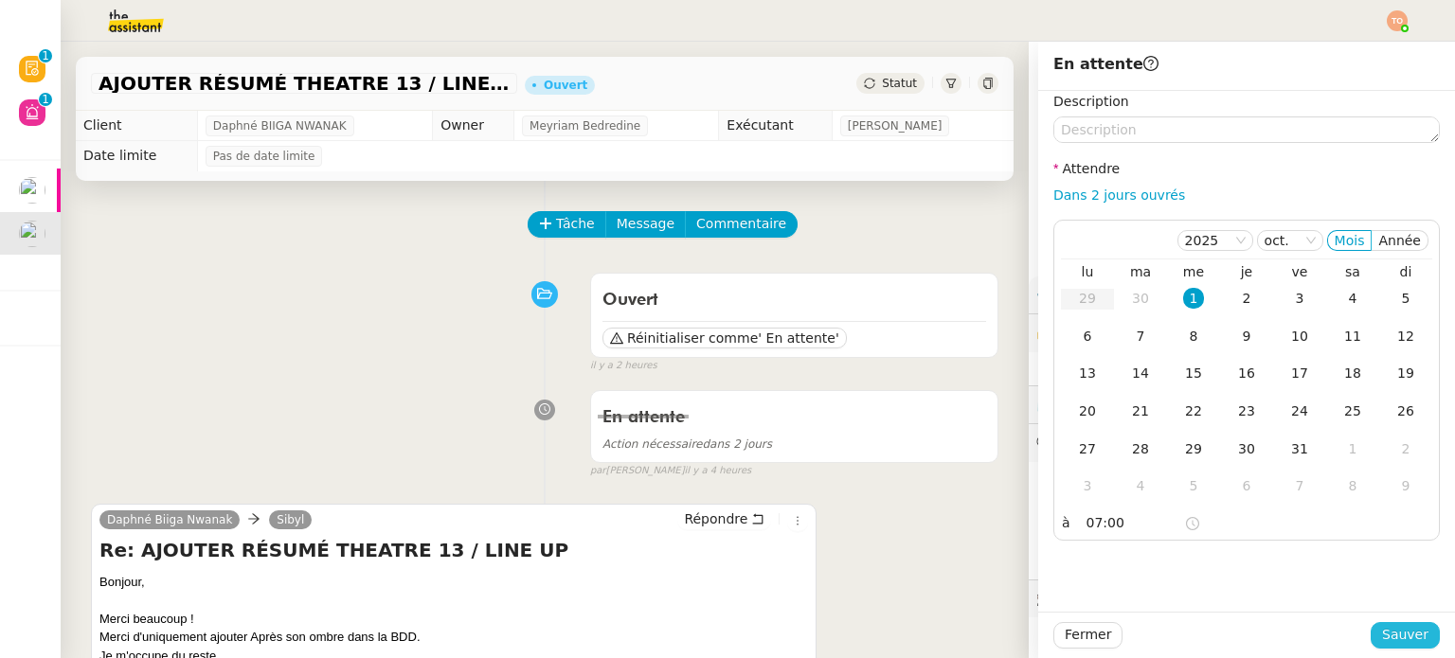
click at [1406, 631] on span "Sauver" at bounding box center [1405, 635] width 46 height 22
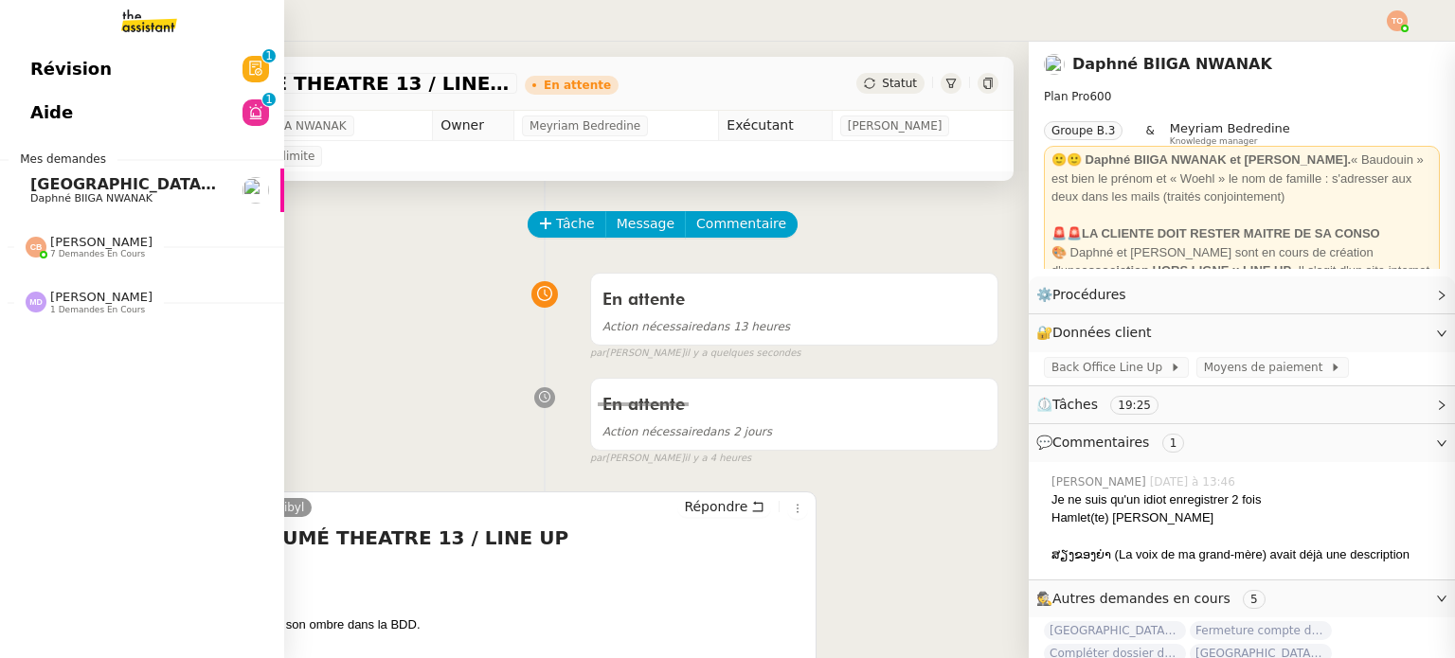
click at [44, 213] on div "[PERSON_NAME] 7 demandes en cours" at bounding box center [142, 239] width 284 height 55
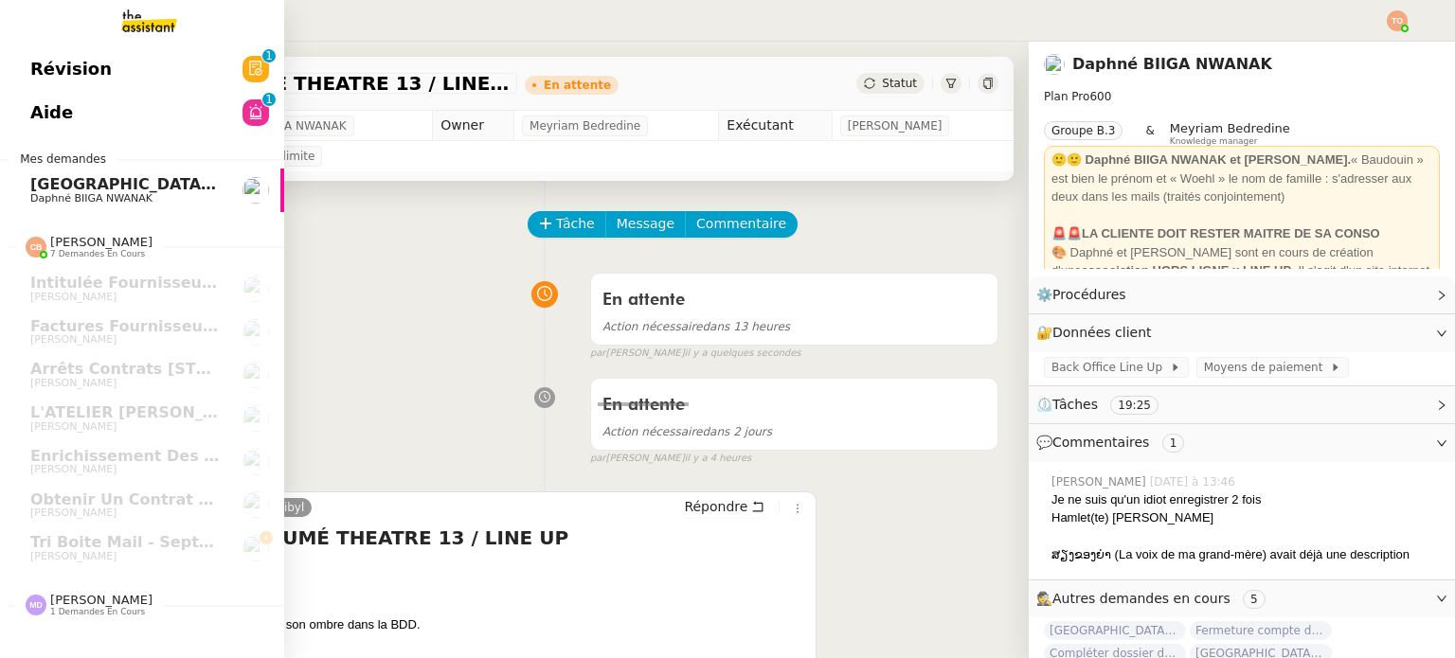
click at [119, 207] on link "[GEOGRAPHIC_DATA] Internationale - Création de la programmation [PERSON_NAME]" at bounding box center [142, 191] width 284 height 44
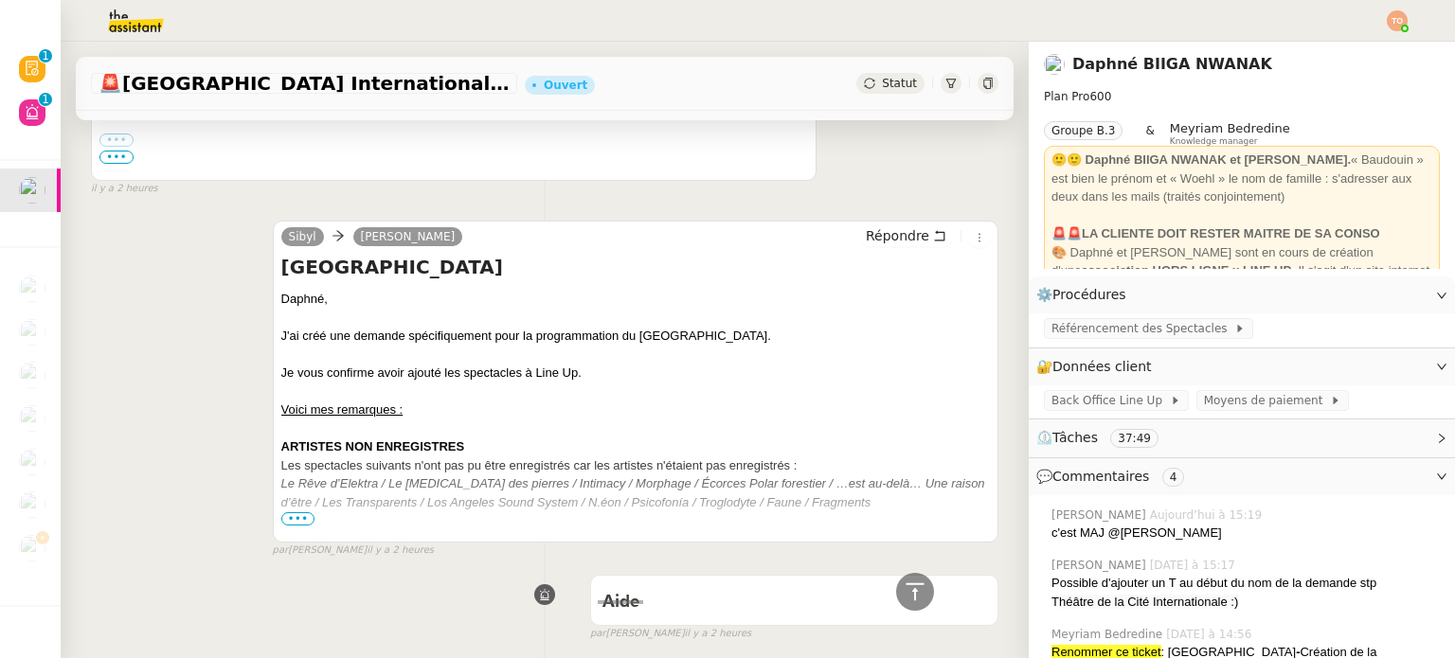
scroll to position [758, 0]
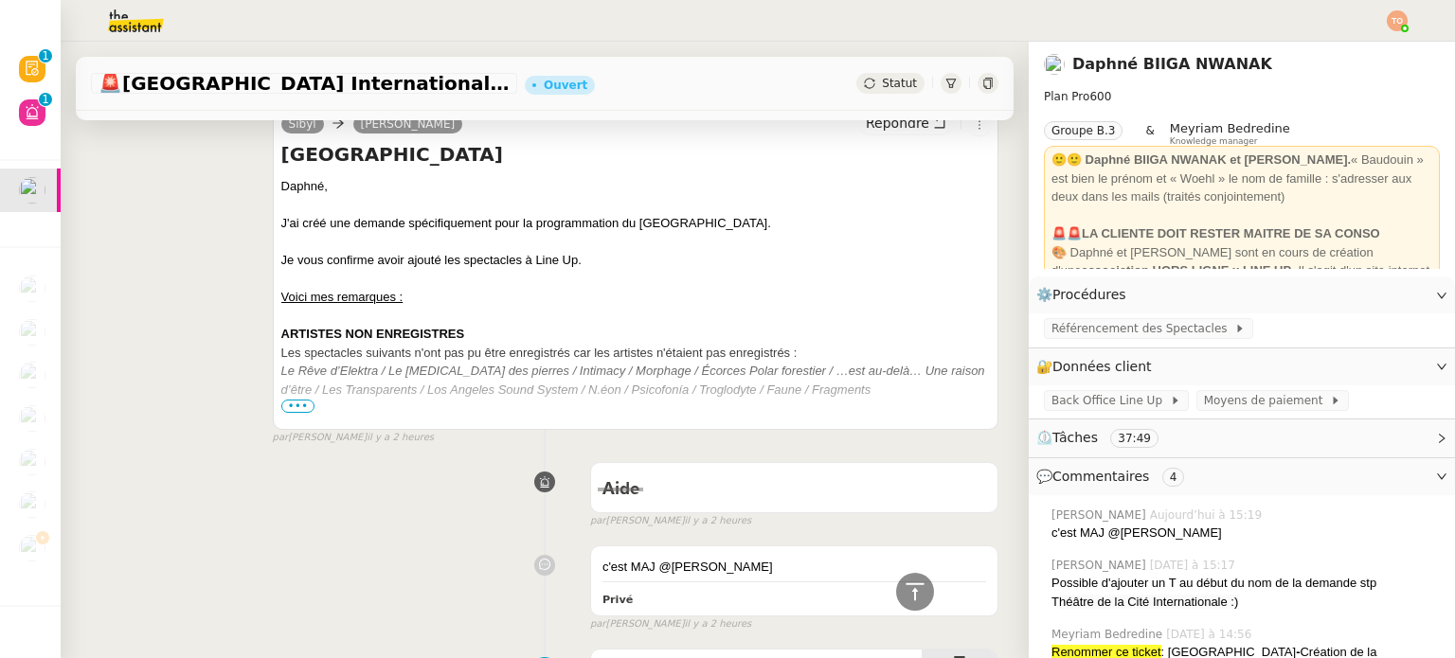
click at [884, 73] on div "Statut" at bounding box center [890, 83] width 68 height 21
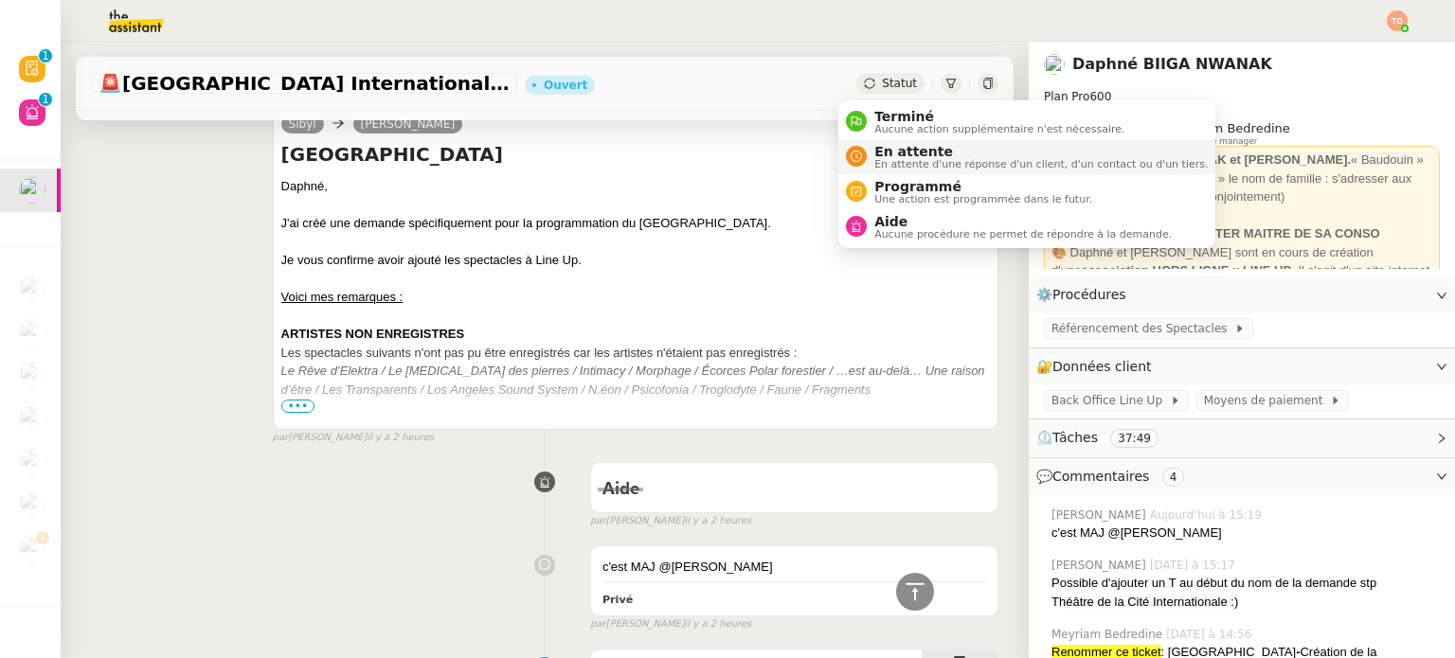
click at [931, 152] on span "En attente" at bounding box center [1040, 151] width 333 height 15
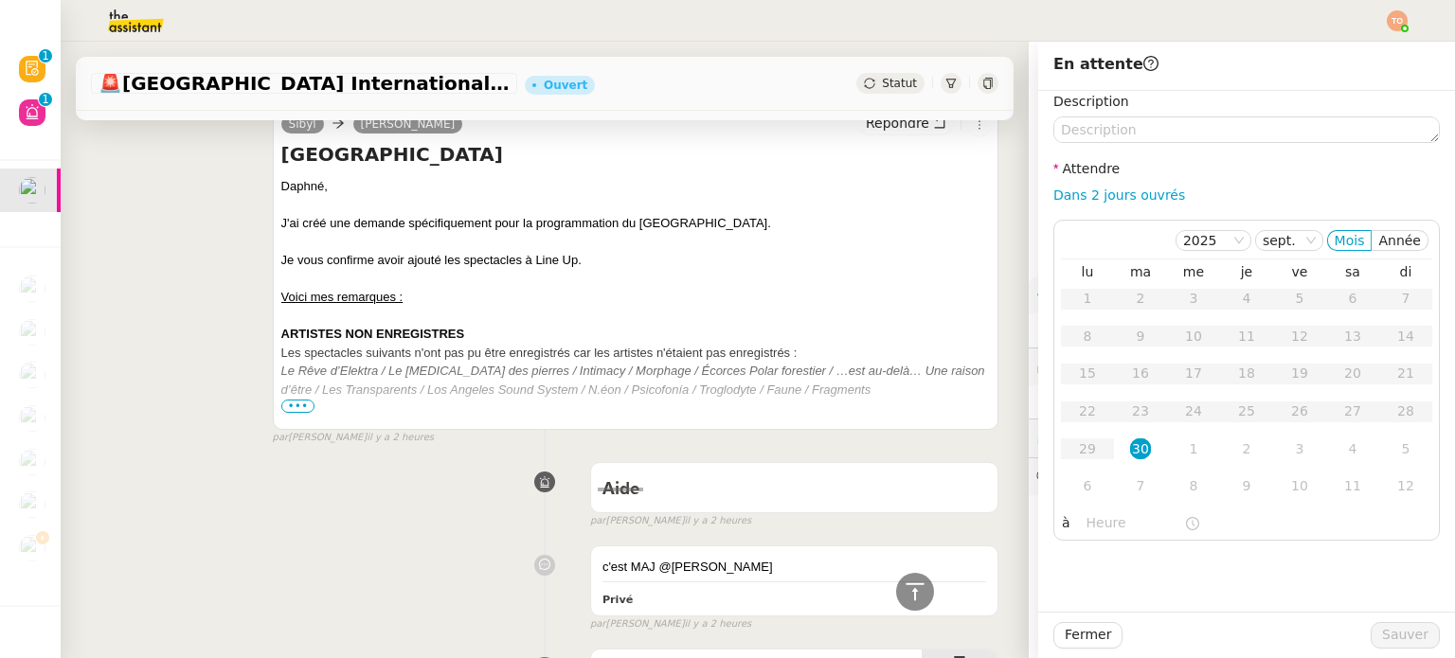
drag, startPoint x: 1141, startPoint y: 190, endPoint x: 1152, endPoint y: 211, distance: 23.7
click at [1140, 190] on link "Dans 2 jours ouvrés" at bounding box center [1119, 195] width 132 height 15
type input "07:00"
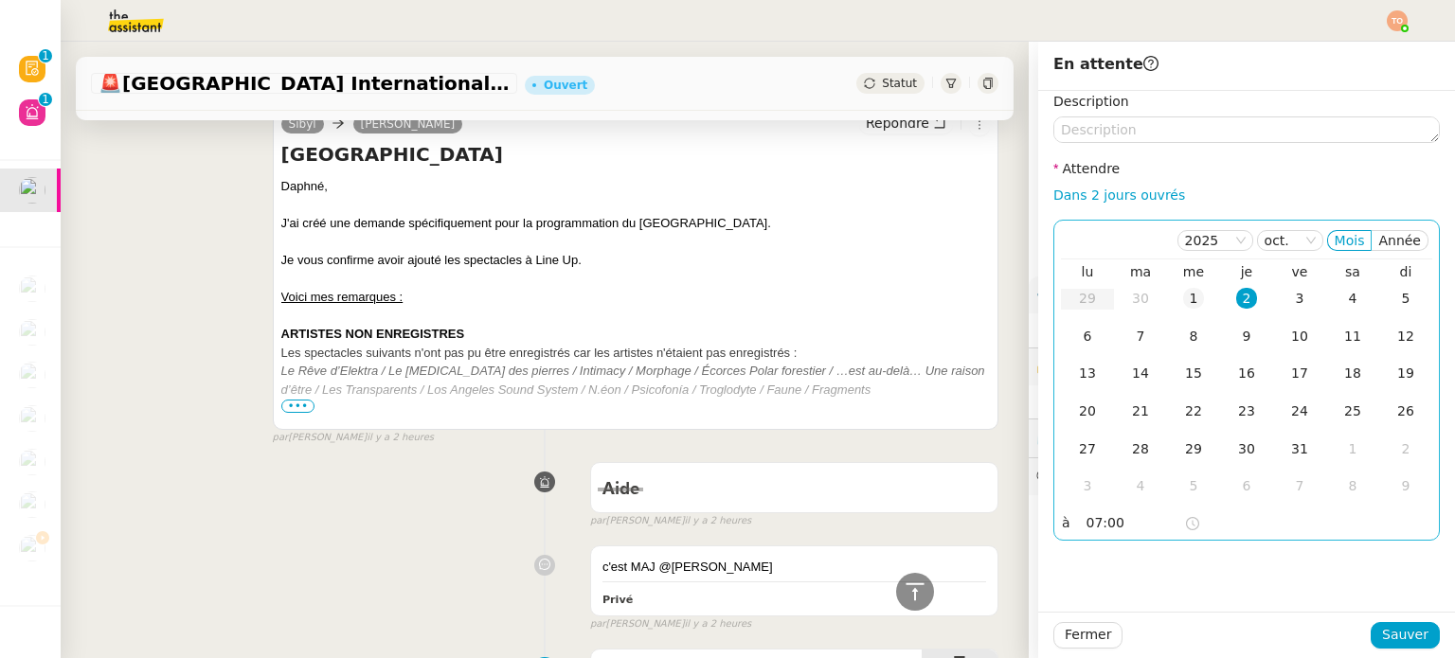
click at [1183, 307] on div "1" at bounding box center [1193, 298] width 21 height 21
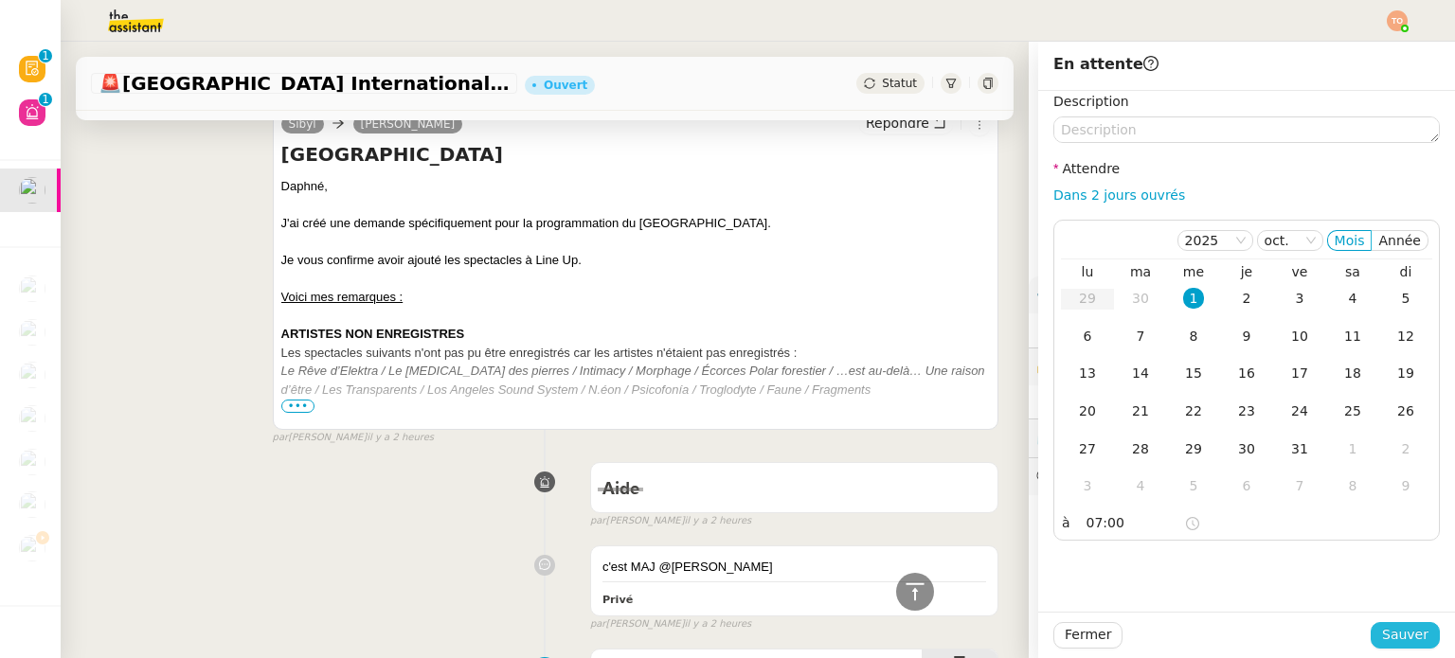
drag, startPoint x: 1393, startPoint y: 621, endPoint x: 1402, endPoint y: 632, distance: 14.8
click at [1395, 627] on div "Fermer Sauver" at bounding box center [1246, 635] width 417 height 46
click at [1403, 632] on span "Sauver" at bounding box center [1405, 635] width 46 height 22
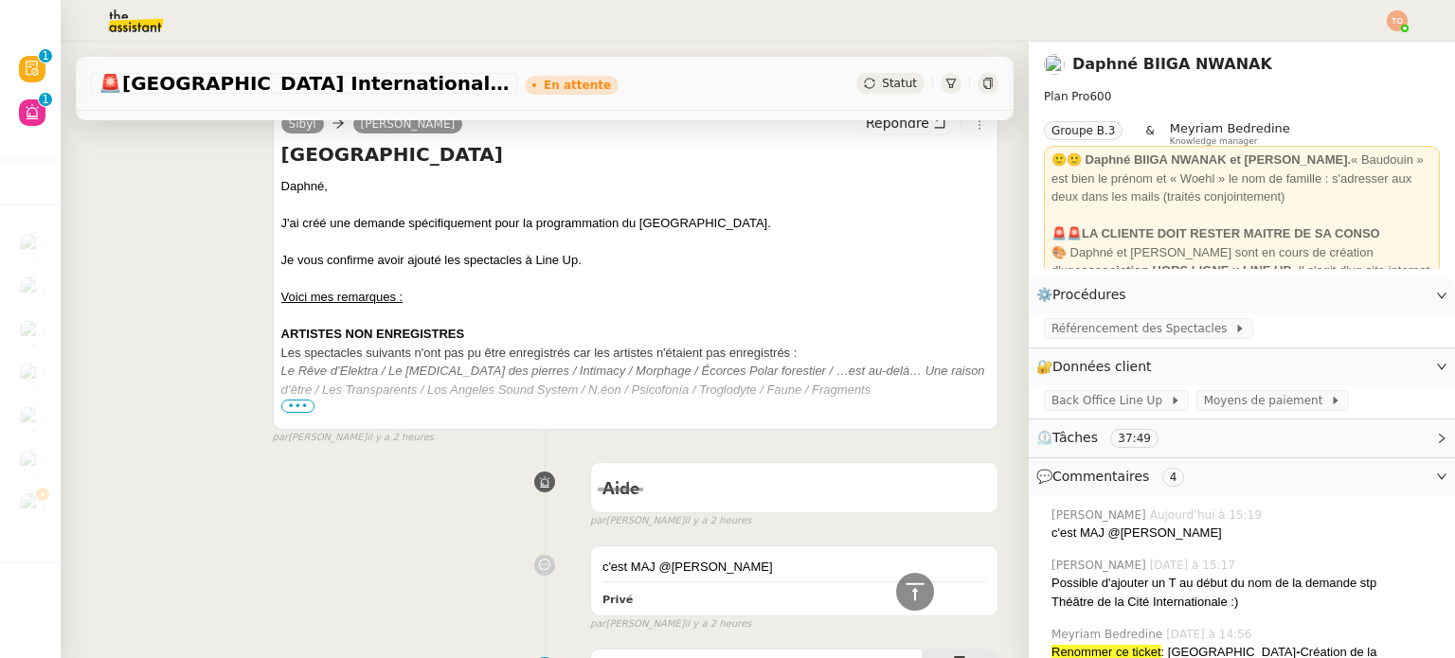
click at [1402, 26] on div at bounding box center [1397, 20] width 21 height 21
click at [1364, 48] on li "Suivi" at bounding box center [1346, 54] width 123 height 27
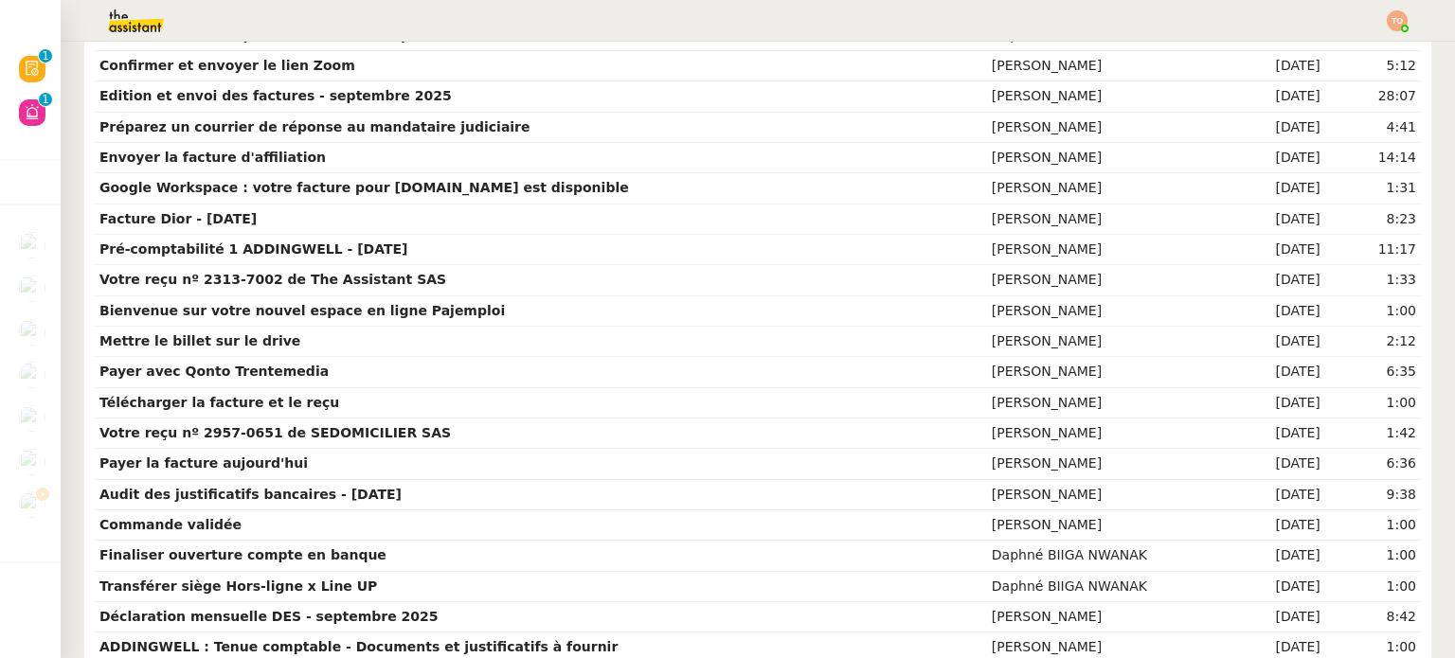
scroll to position [4098, 0]
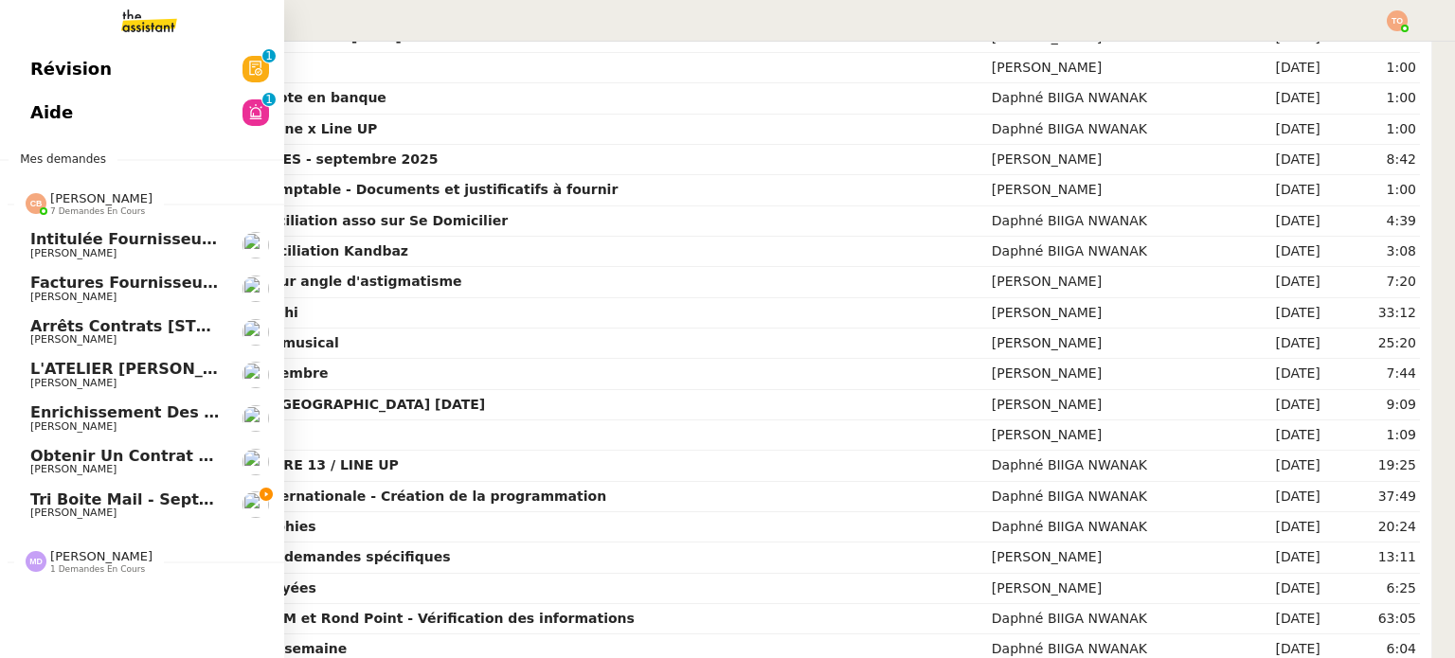
click at [70, 201] on span "[PERSON_NAME]" at bounding box center [101, 198] width 102 height 14
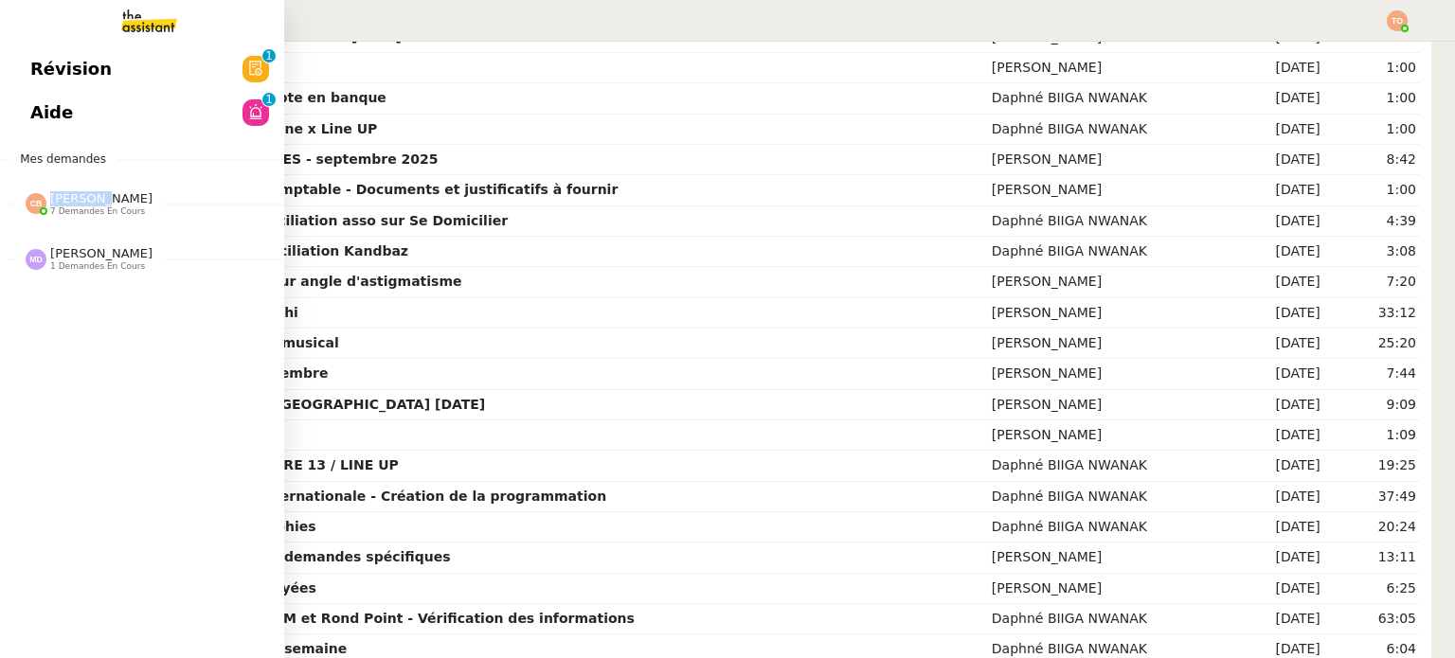
click at [70, 201] on span "[PERSON_NAME]" at bounding box center [101, 198] width 102 height 14
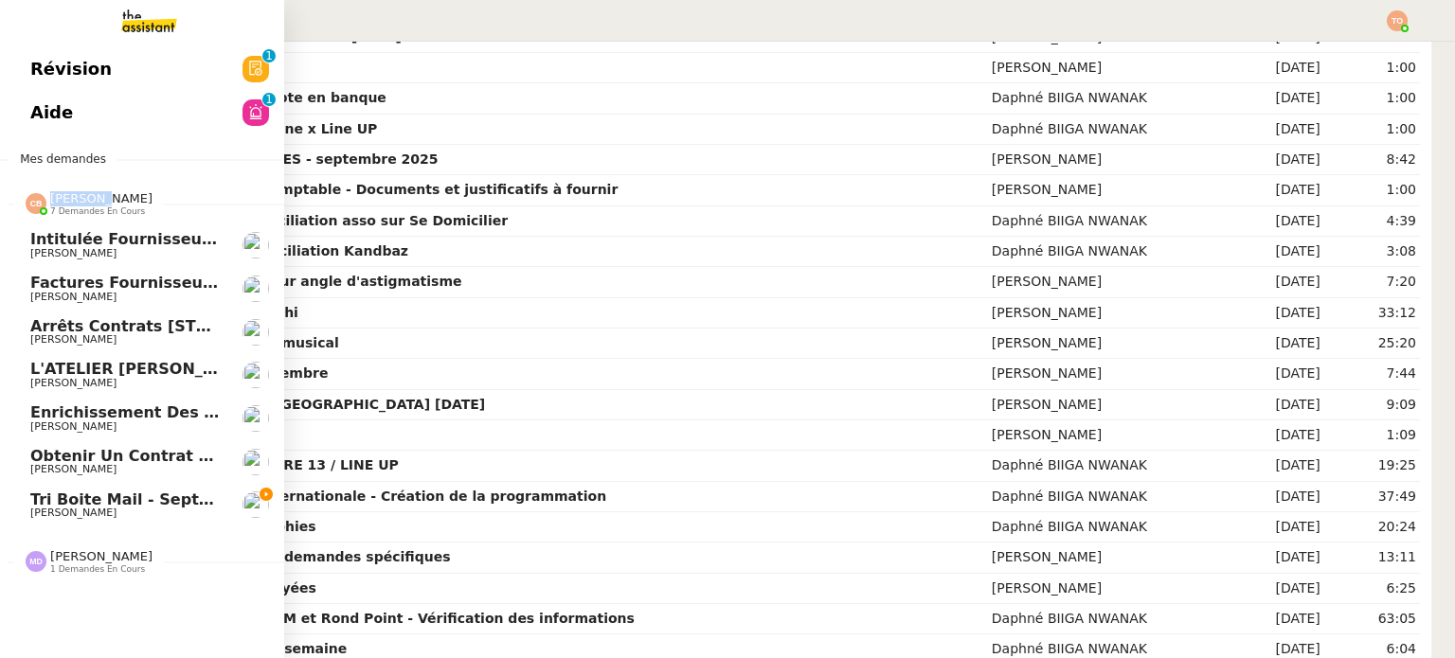
click at [152, 517] on span "[PERSON_NAME]" at bounding box center [125, 513] width 191 height 11
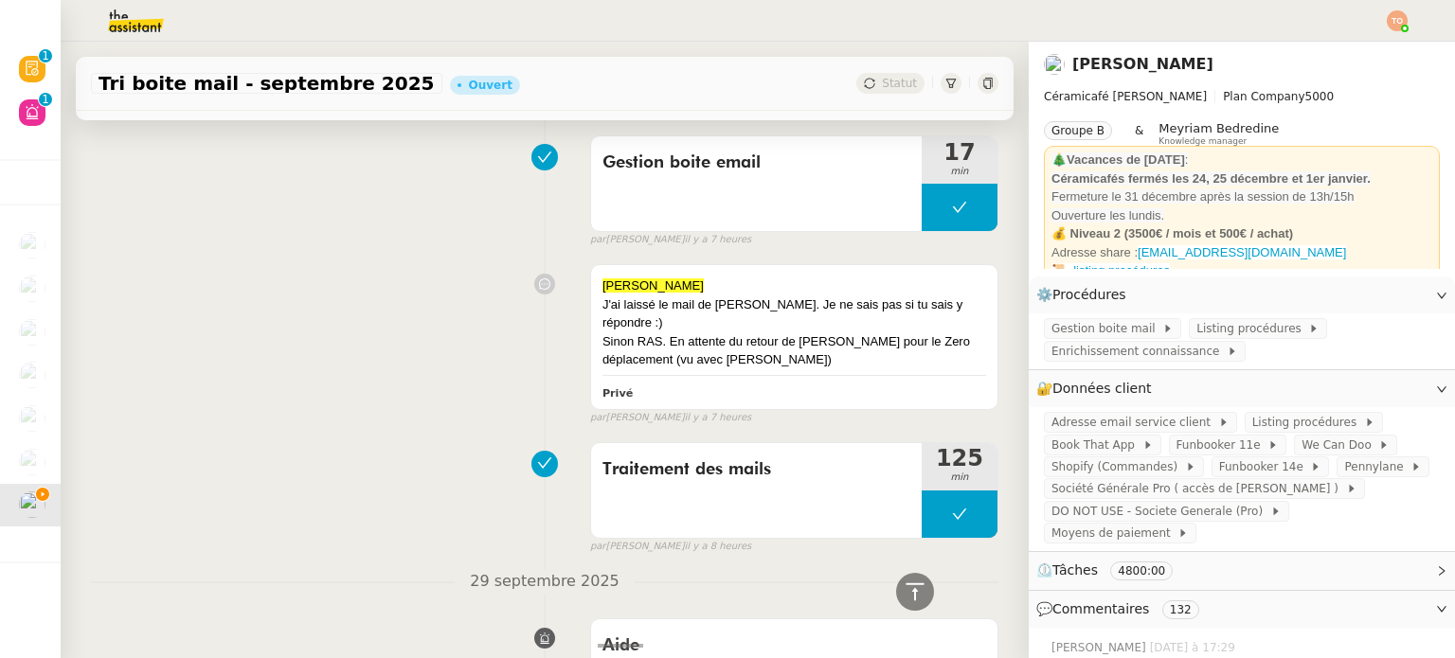
scroll to position [2653, 0]
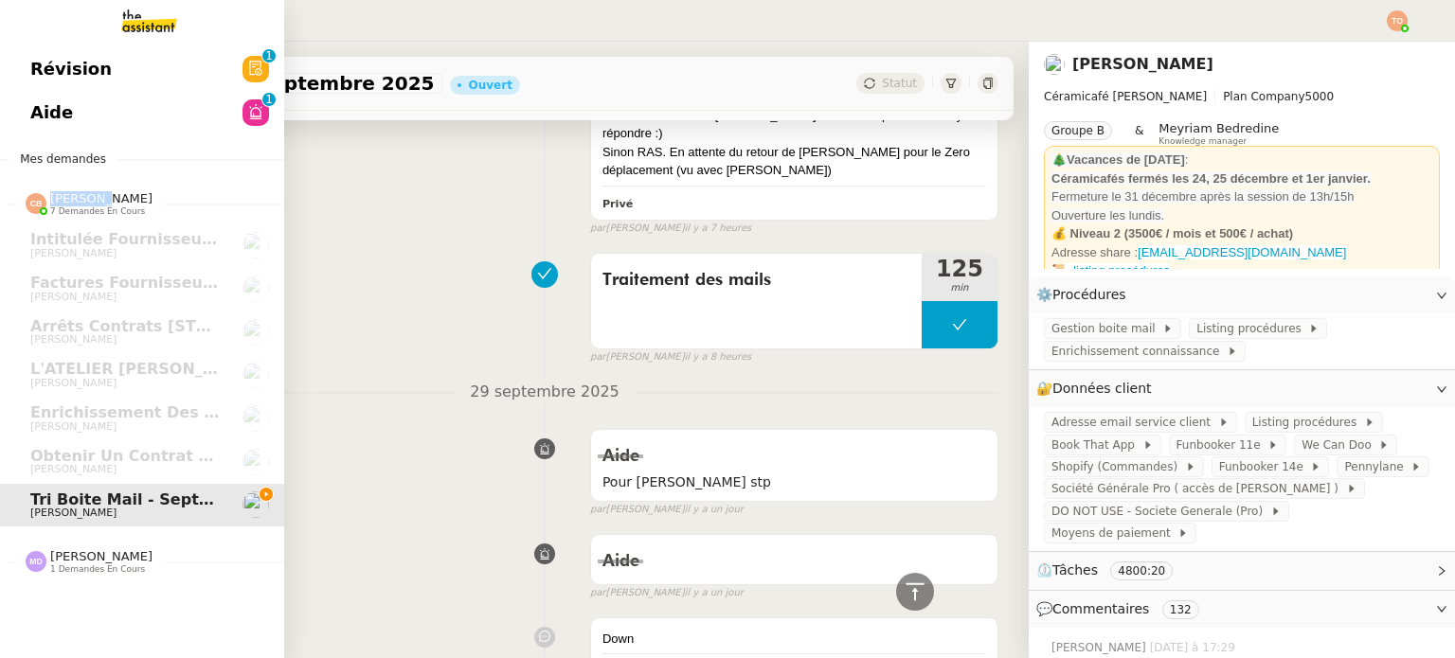
click at [11, 115] on link "Aide 0 1 2 3 4 5 6 7 8 9" at bounding box center [142, 113] width 284 height 44
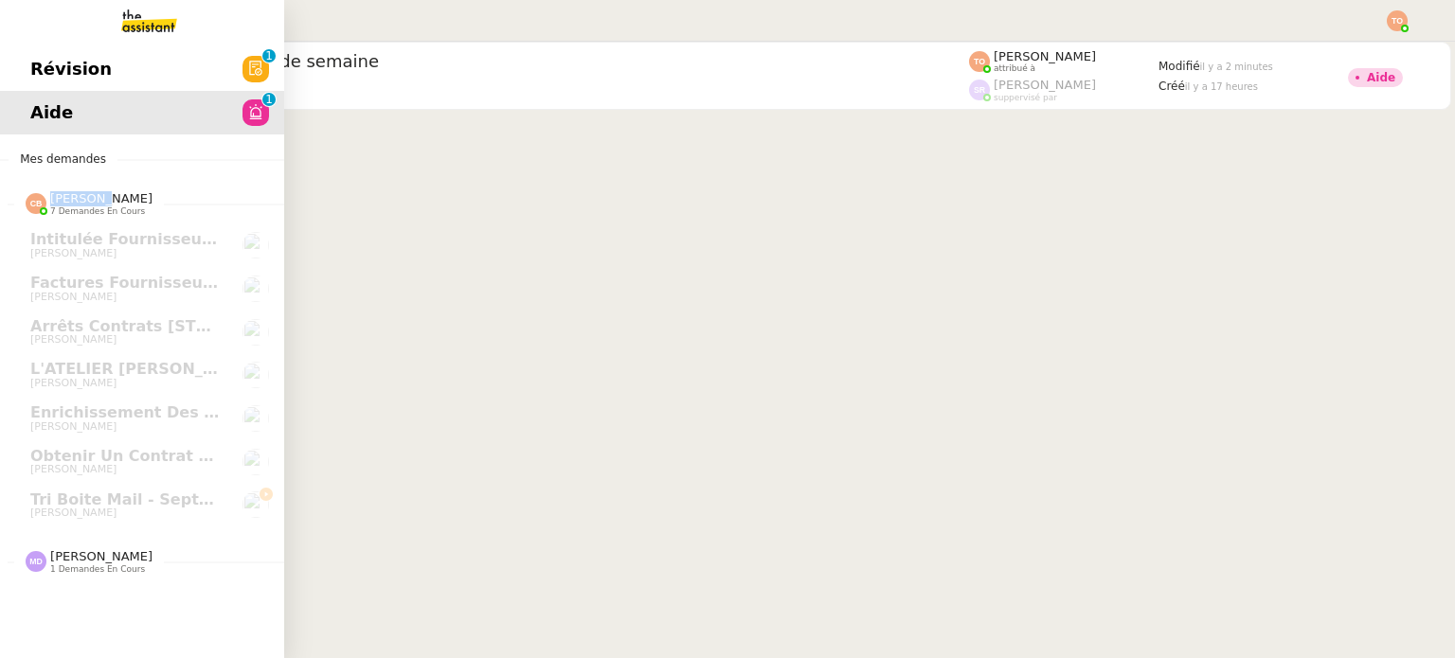
click at [45, 64] on span "Révision" at bounding box center [70, 69] width 81 height 28
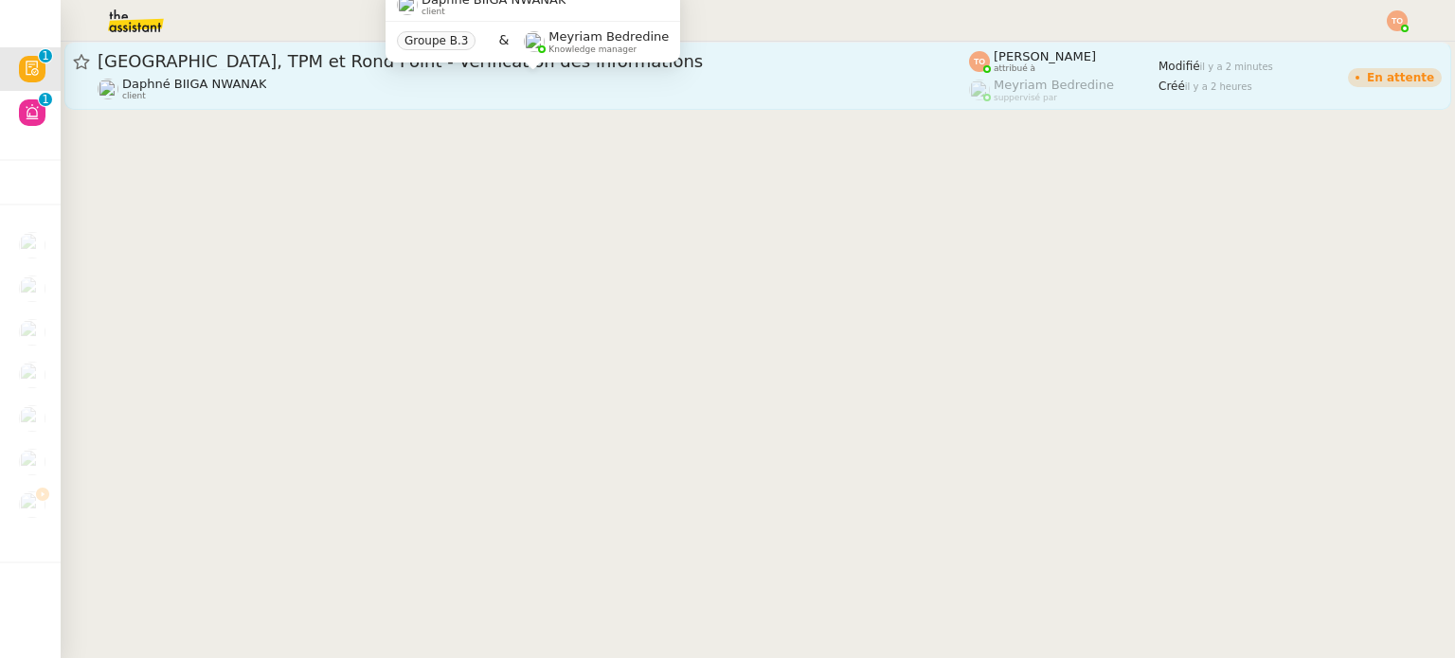
click at [452, 83] on div "Daphné BIIGA NWANAK client" at bounding box center [534, 89] width 872 height 25
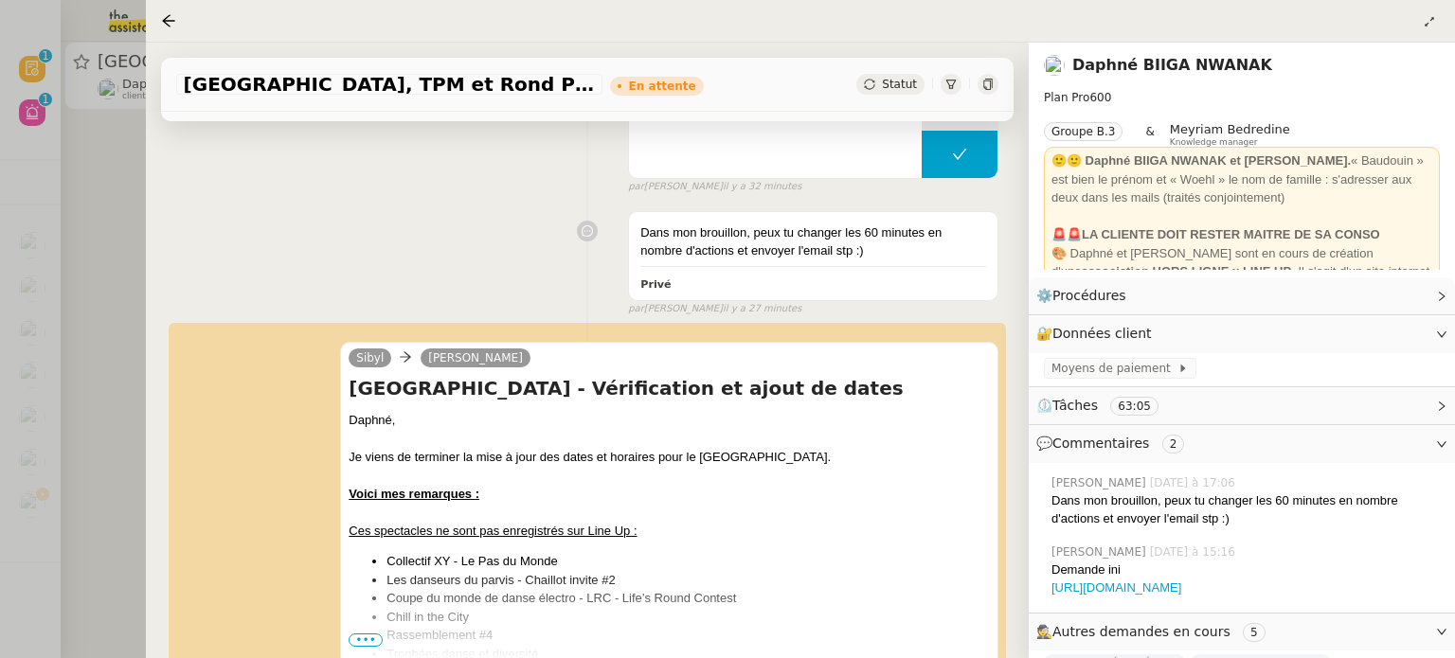
scroll to position [568, 0]
